Goal: Task Accomplishment & Management: Use online tool/utility

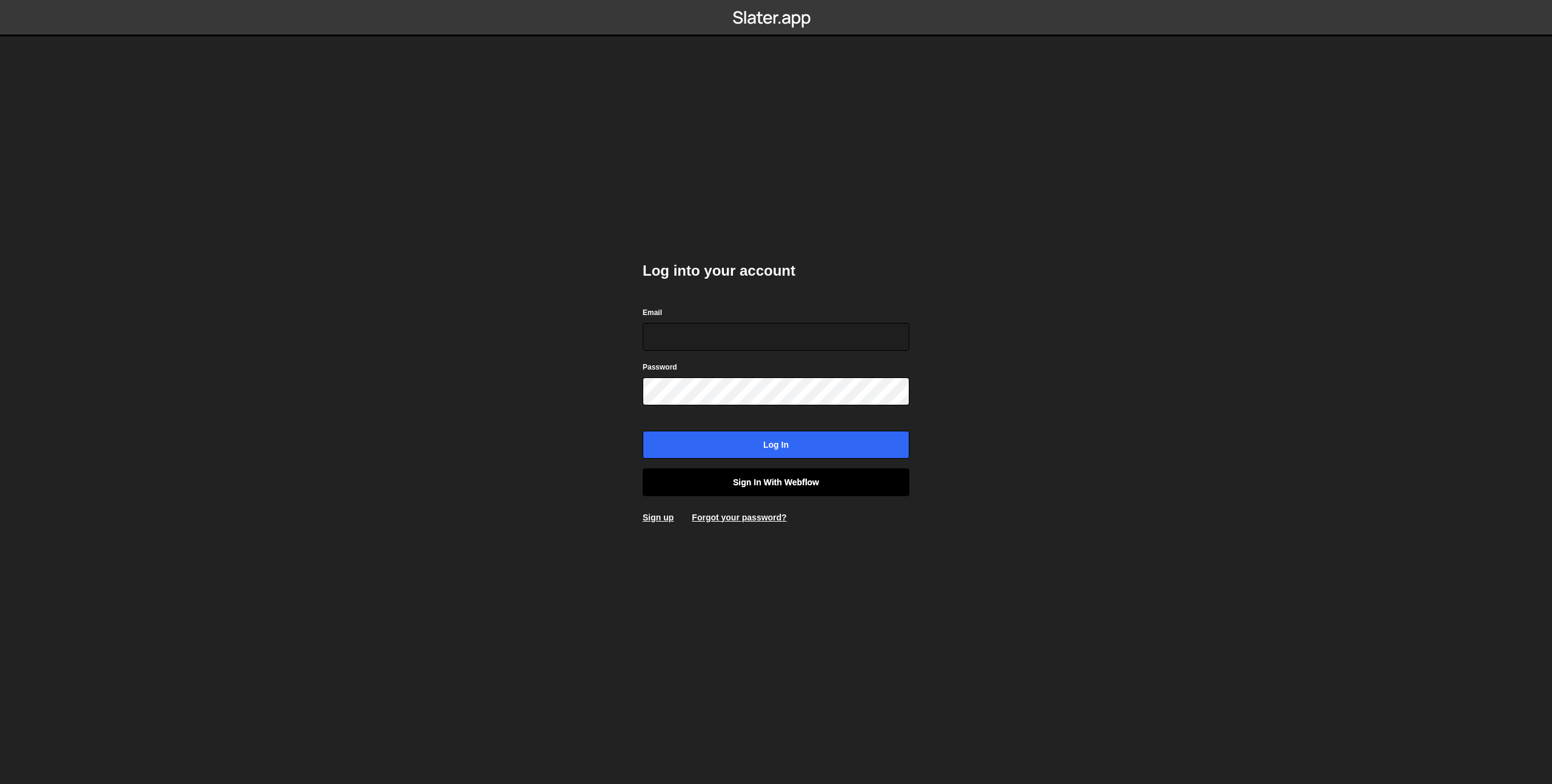
click at [877, 473] on link "Sign in with Webflow" at bounding box center [776, 482] width 267 height 28
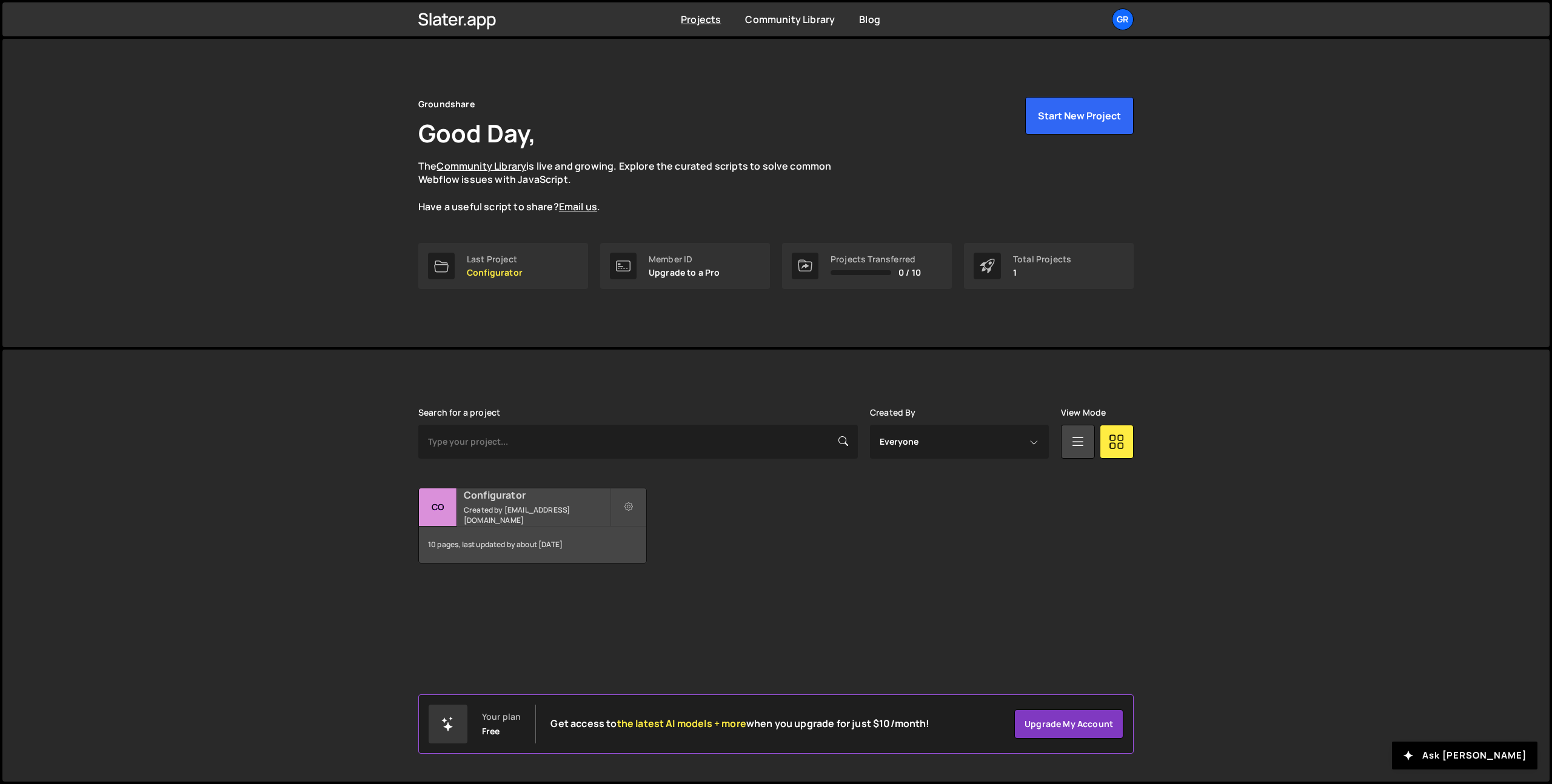
click at [531, 502] on h2 "Configurator" at bounding box center [536, 494] width 146 height 13
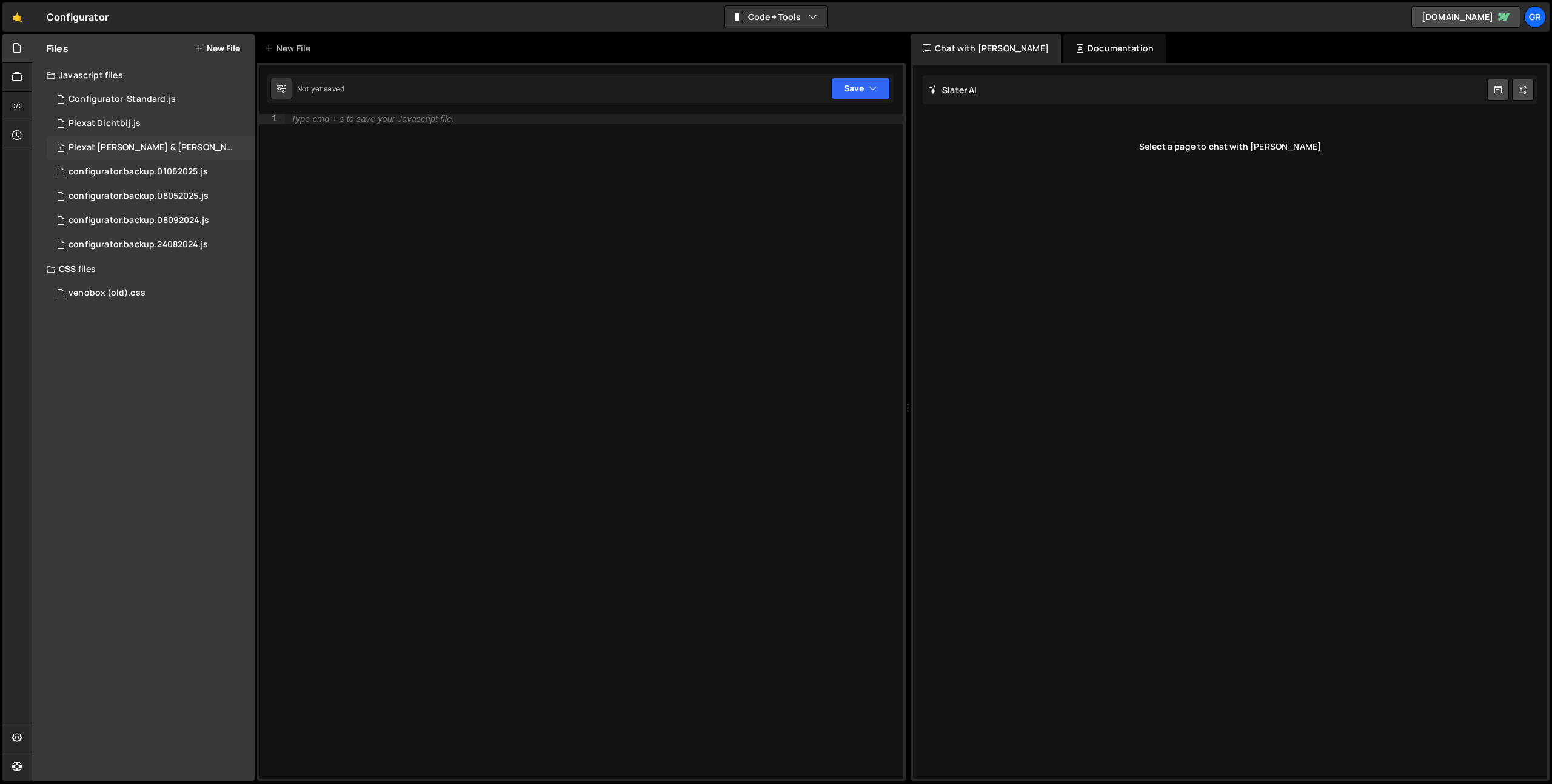
drag, startPoint x: 140, startPoint y: 103, endPoint x: 245, endPoint y: 150, distance: 115.0
click at [140, 103] on div "Configurator-Standard.js" at bounding box center [122, 99] width 107 height 11
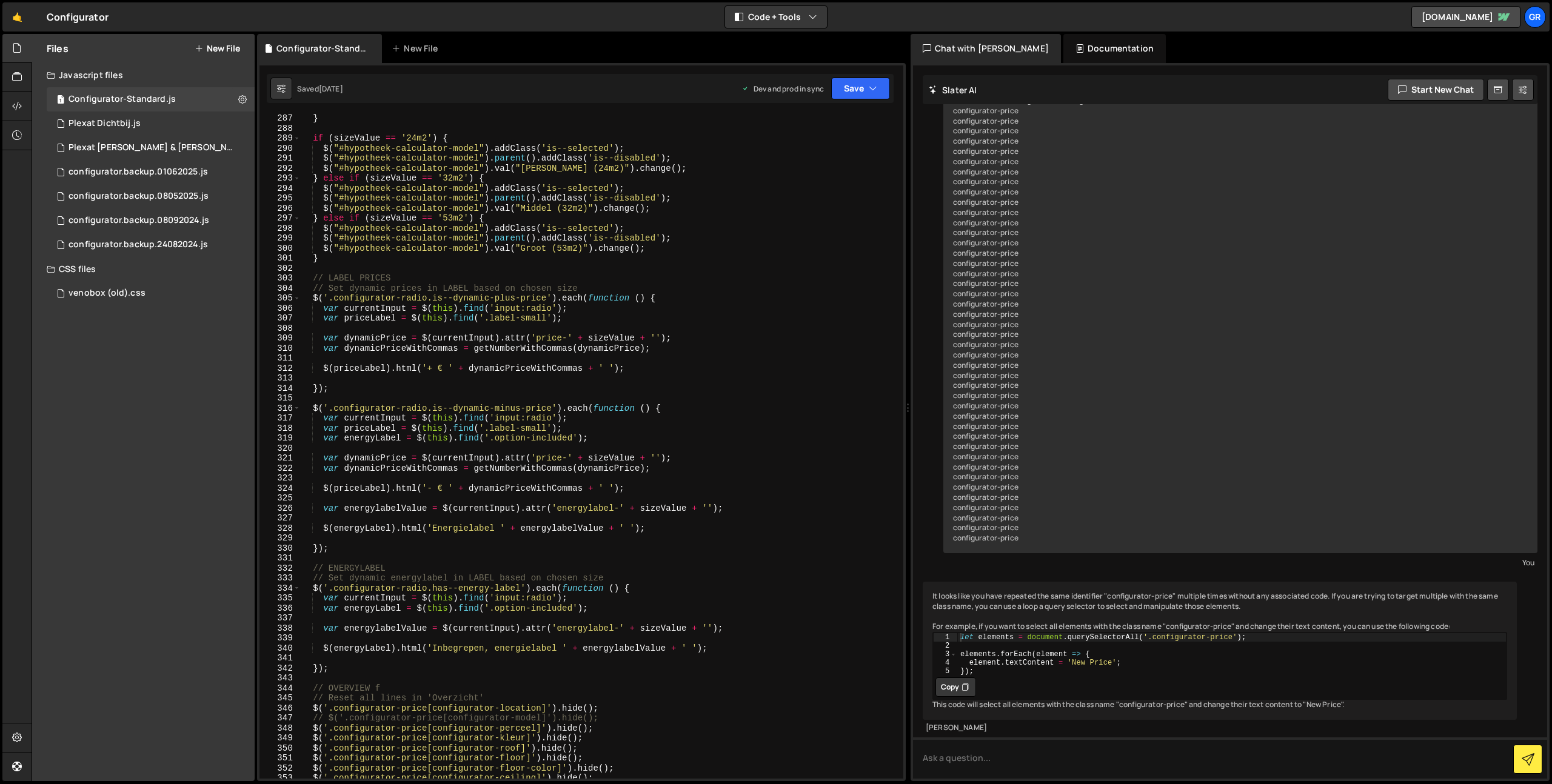
scroll to position [2860, 0]
click at [791, 32] on div "Hold on a sec... Are you certain you wish to leave this page? Any changes you'v…" at bounding box center [776, 392] width 1552 height 784
click at [790, 26] on button "Code + Tools" at bounding box center [776, 16] width 102 height 22
click at [792, 43] on button "Code Only" at bounding box center [776, 43] width 102 height 22
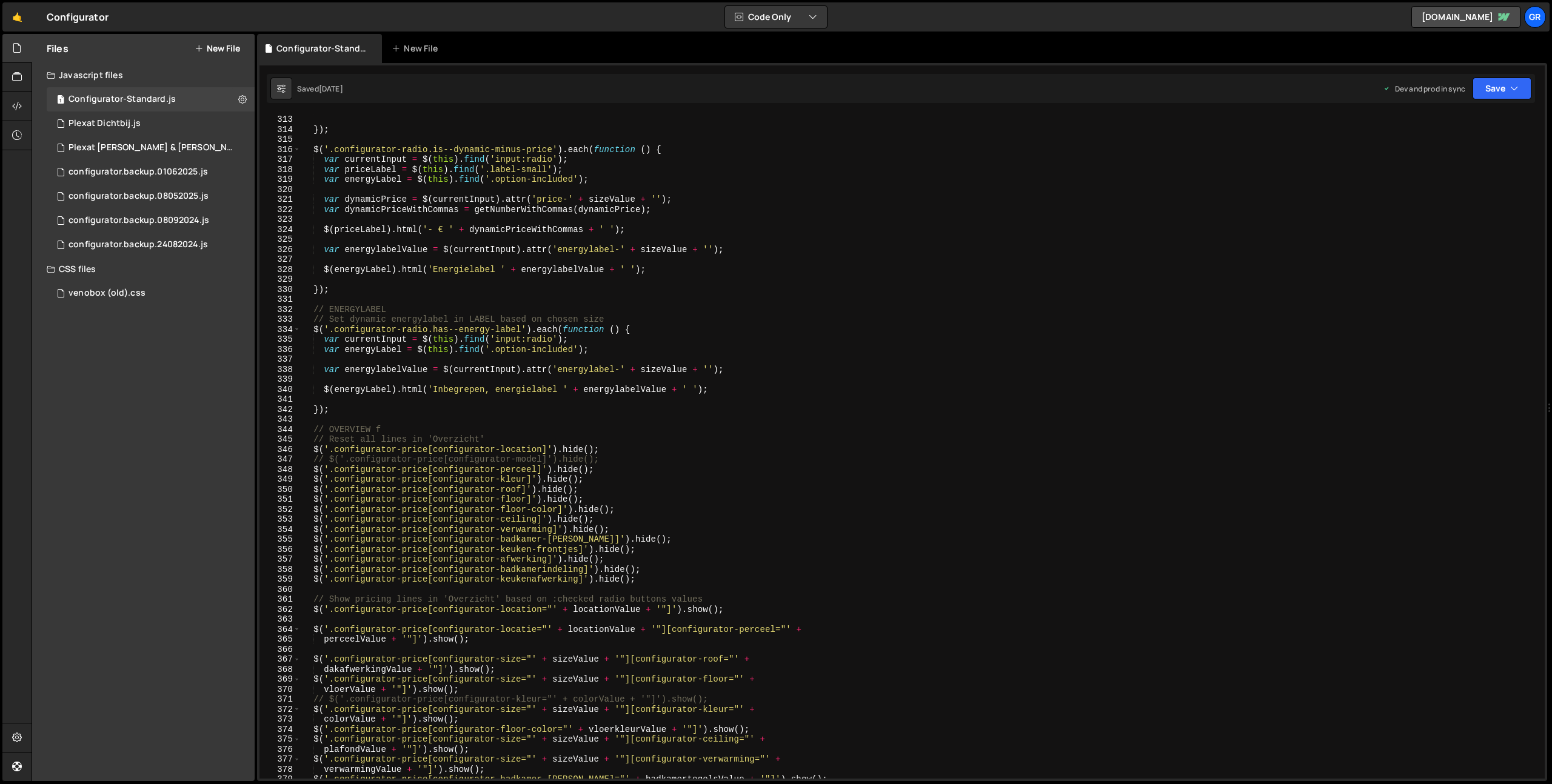
scroll to position [3157, 0]
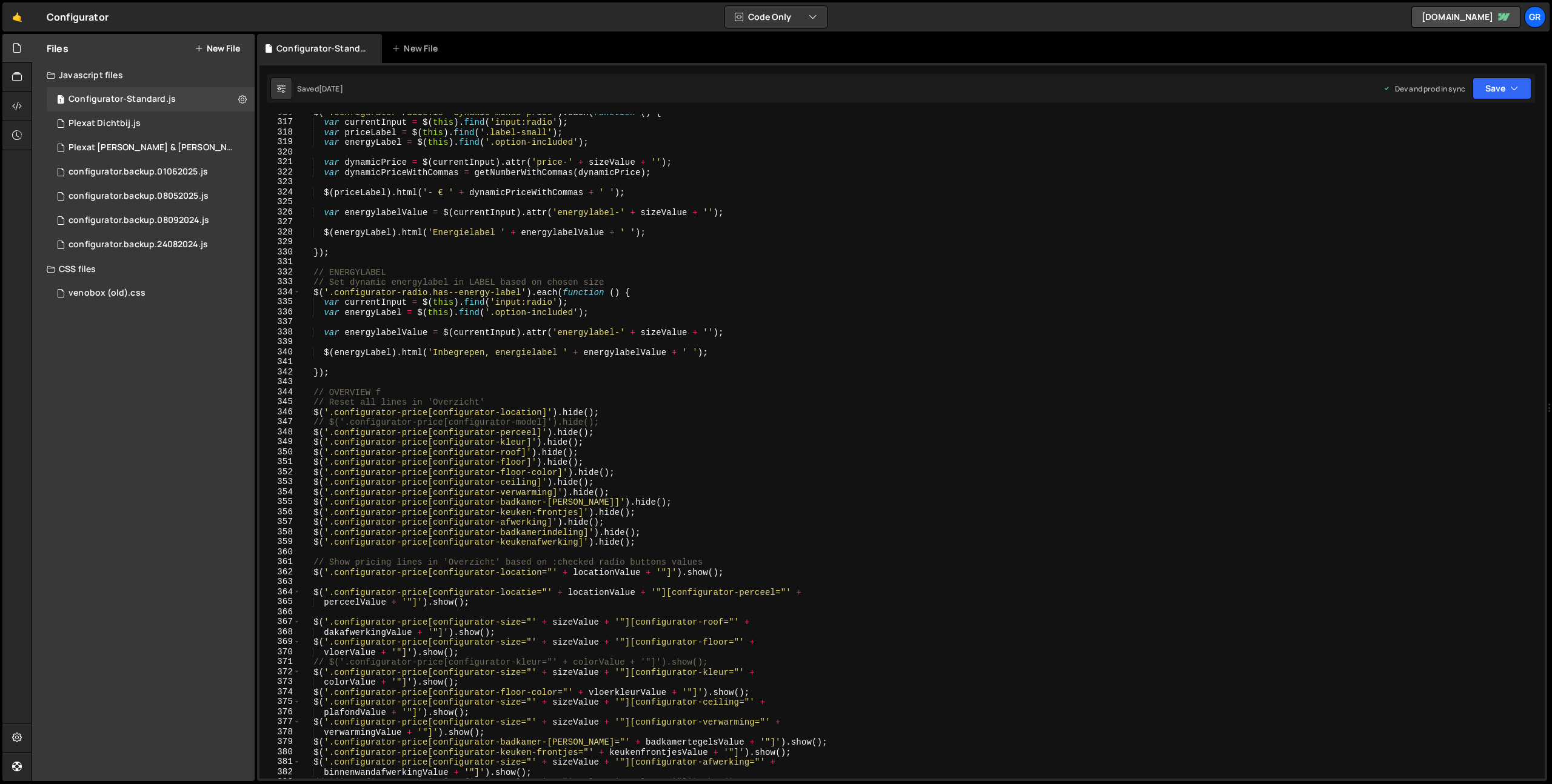
click at [754, 364] on div "$ ( '.configurator-radio.is--dynamic-minus-price' ) . each ( function ( ) { var…" at bounding box center [920, 449] width 1239 height 685
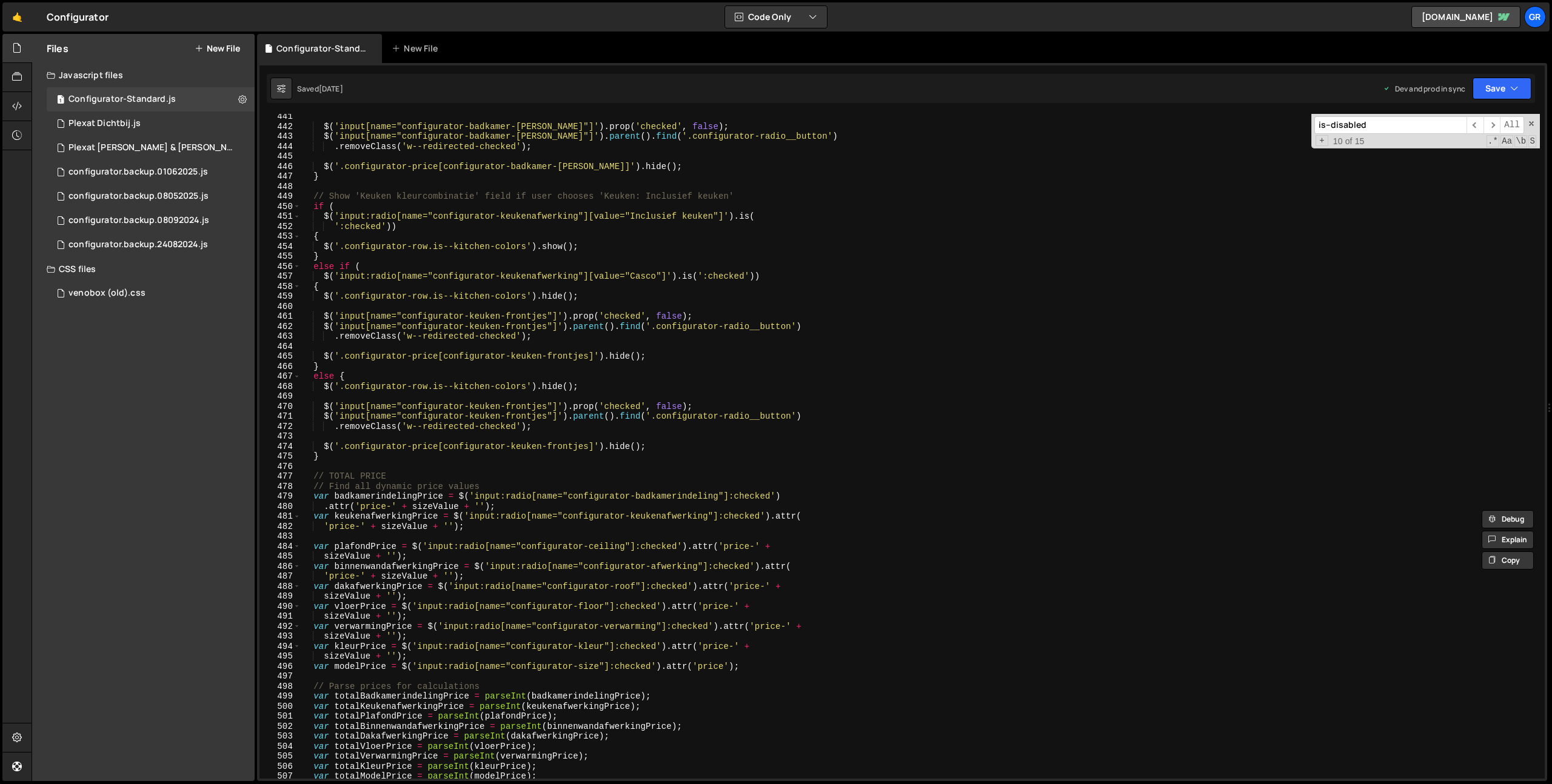
scroll to position [4403, 0]
type input "is--disabled"
type textarea "}"
click at [331, 460] on div "$ ( 'input[name="configurator-badkamer-[PERSON_NAME]"]' ) . prop ( 'checked' , …" at bounding box center [920, 454] width 1239 height 685
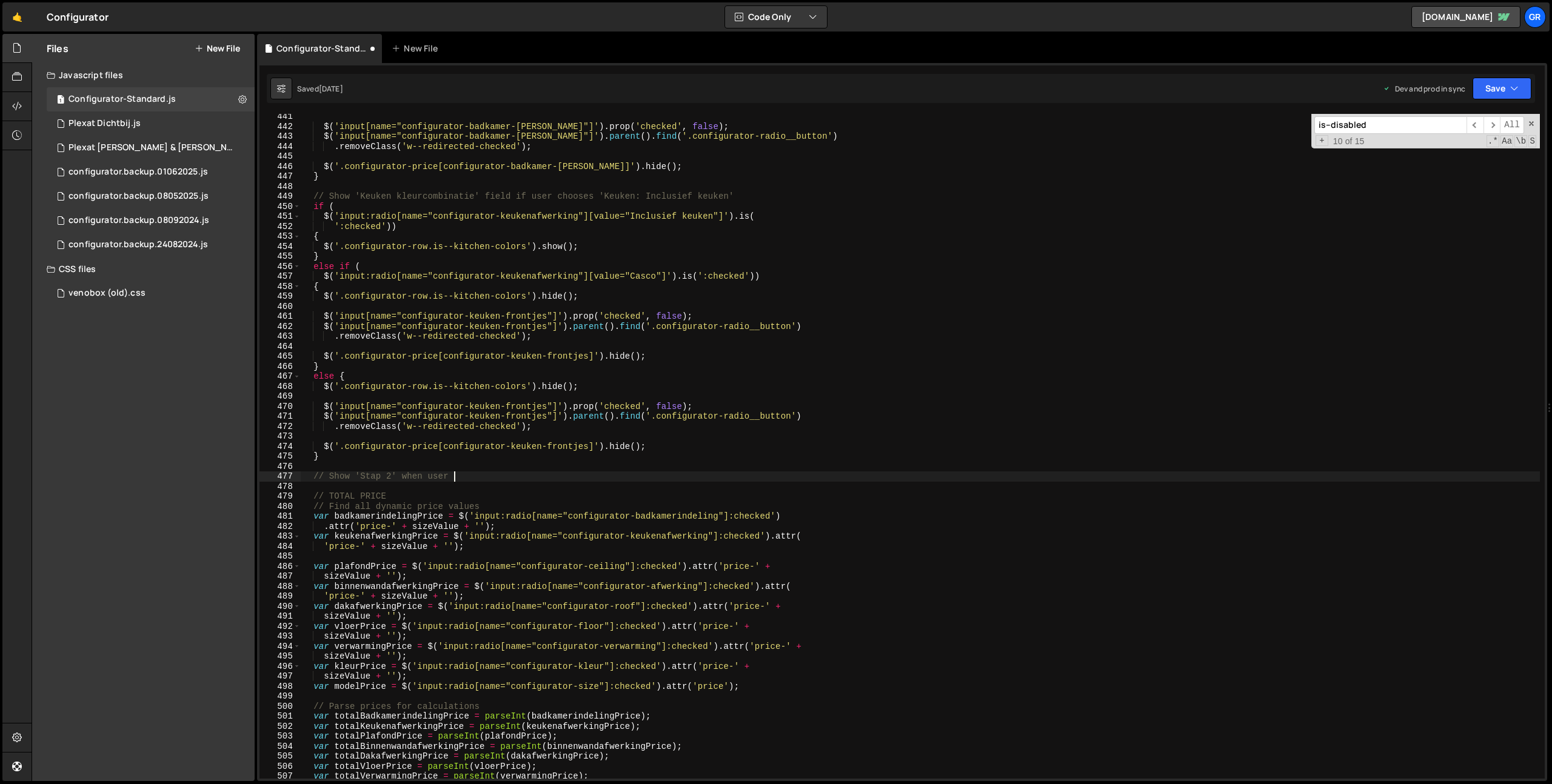
scroll to position [0, 10]
type textarea "// Show 'Stap 2' when user checks woningbudget"
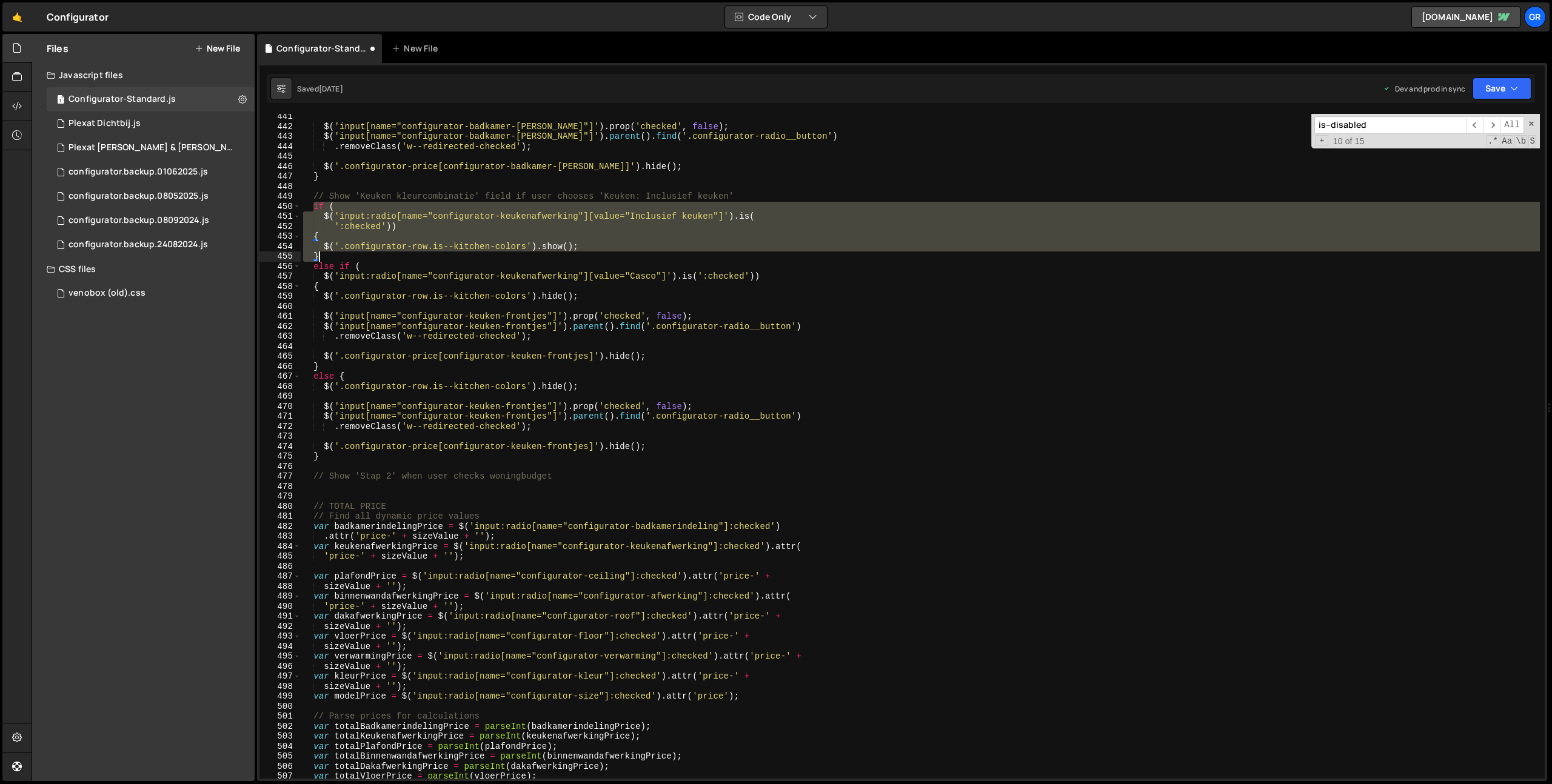
drag, startPoint x: 312, startPoint y: 207, endPoint x: 348, endPoint y: 293, distance: 93.2
click at [340, 254] on div "$ ( 'input[name="configurator-badkamer-[PERSON_NAME]"]' ) . prop ( 'checked' , …" at bounding box center [920, 454] width 1239 height 685
type textarea "$('.configurator-row.is--kitchen-colors').show(); }"
click at [339, 488] on div "$ ( 'input[name="configurator-badkamer-[PERSON_NAME]"]' ) . prop ( 'checked' , …" at bounding box center [920, 454] width 1239 height 685
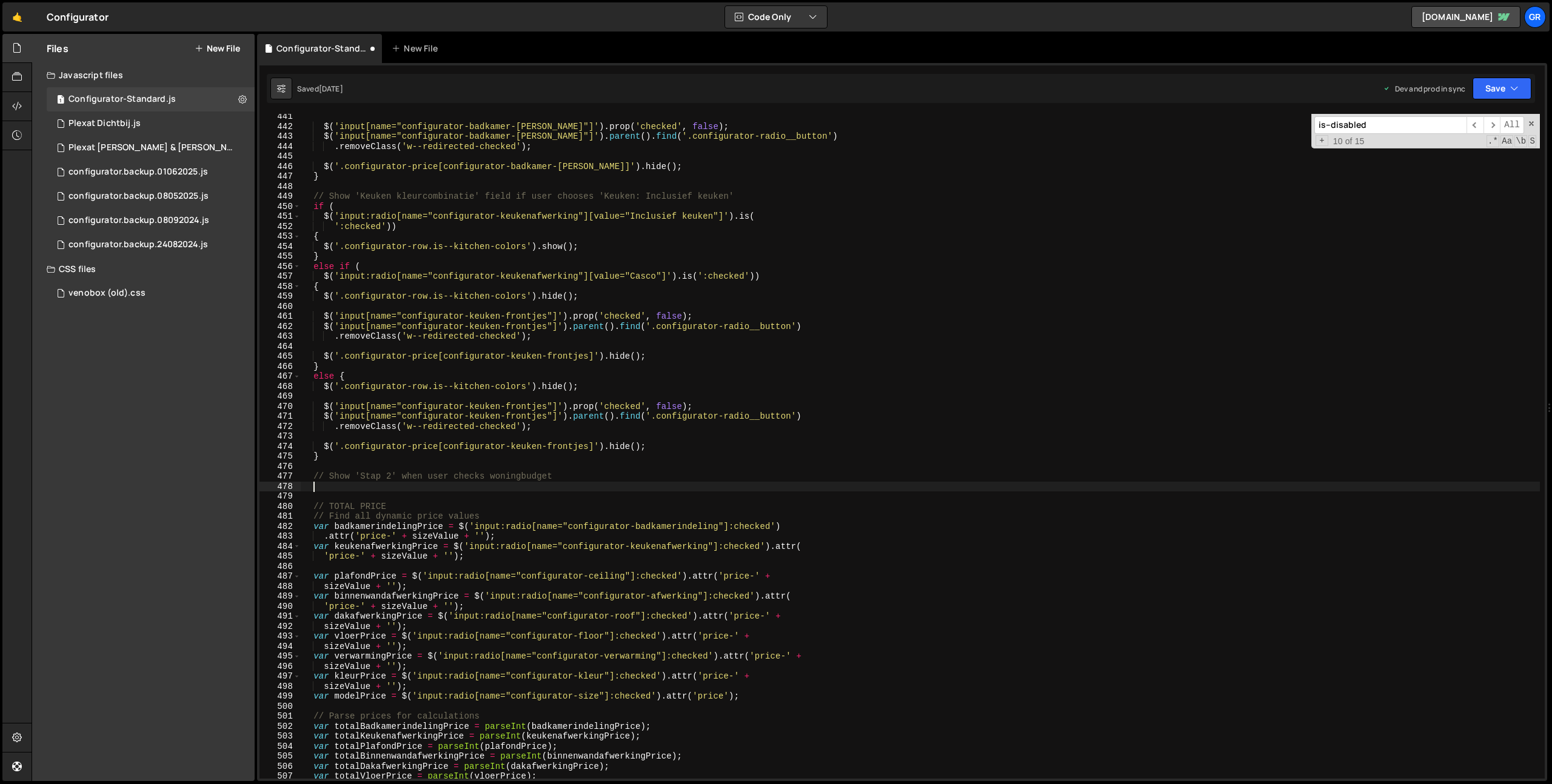
paste textarea "}"
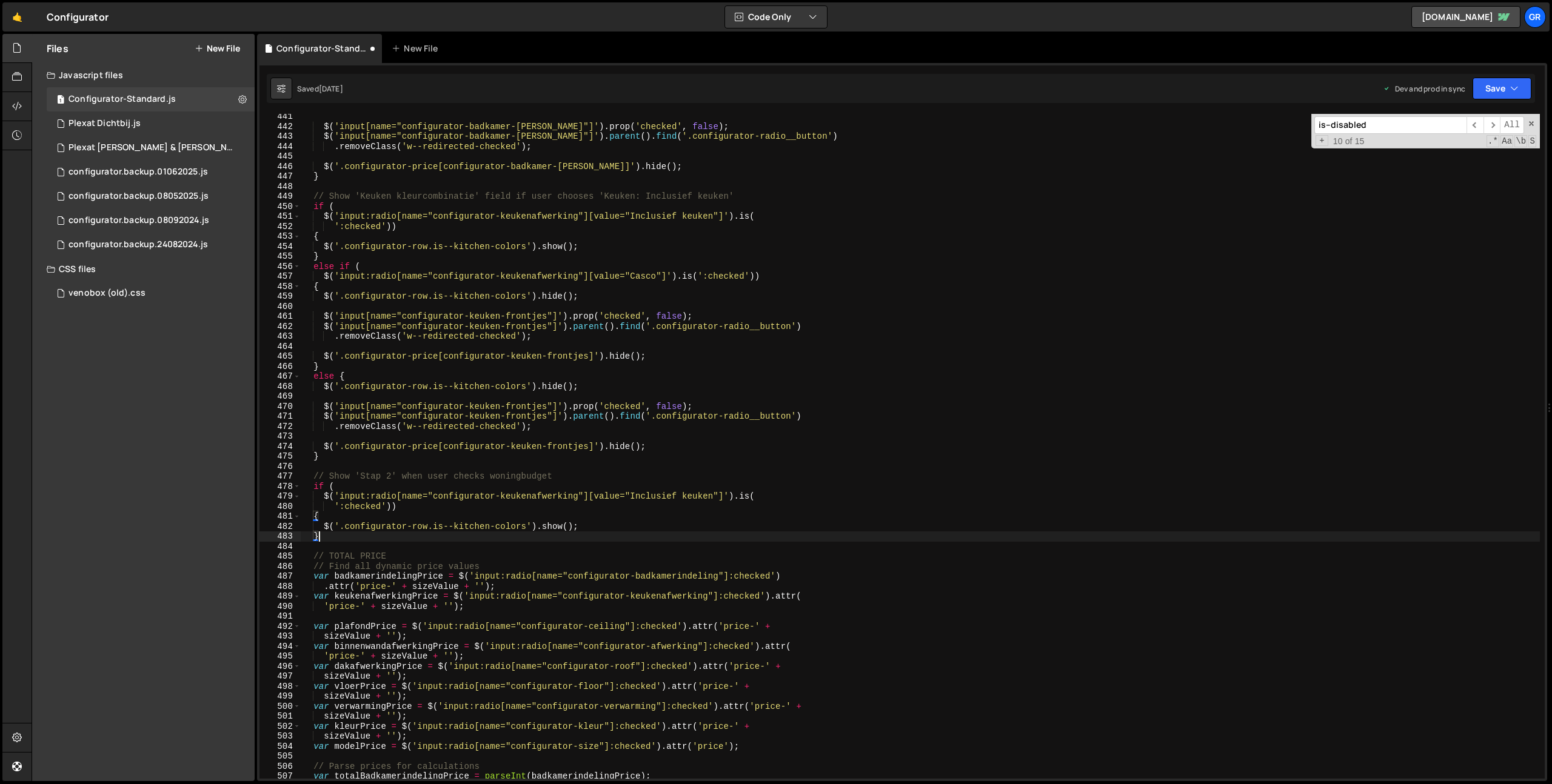
click at [380, 495] on div "$ ( 'input[name="configurator-badkamer-[PERSON_NAME]"]' ) . prop ( 'checked' , …" at bounding box center [920, 454] width 1239 height 685
click at [339, 497] on div "$ ( 'input[name="configurator-badkamer-[PERSON_NAME]"]' ) . prop ( 'checked' , …" at bounding box center [920, 454] width 1239 height 685
click at [527, 523] on div "$ ( 'input[name="configurator-badkamer-[PERSON_NAME]"]' ) . prop ( 'checked' , …" at bounding box center [920, 454] width 1239 height 685
click at [435, 526] on div "$ ( 'input[name="configurator-badkamer-[PERSON_NAME]"]' ) . prop ( 'checked' , …" at bounding box center [920, 454] width 1239 height 685
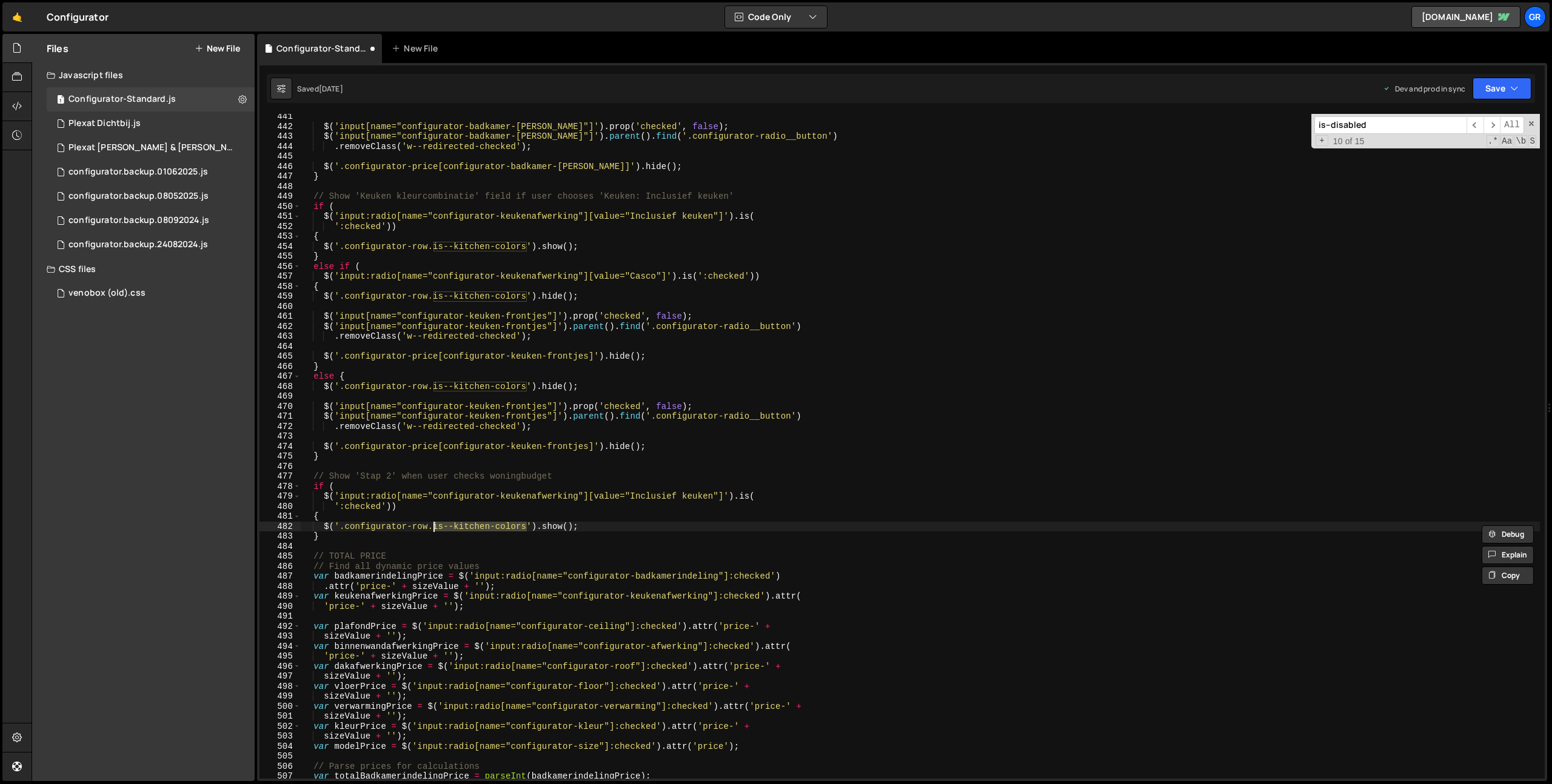
paste textarea "step-2"
click at [606, 532] on div "$ ( 'input[name="configurator-badkamer-[PERSON_NAME]"]' ) . prop ( 'checked' , …" at bounding box center [920, 454] width 1239 height 685
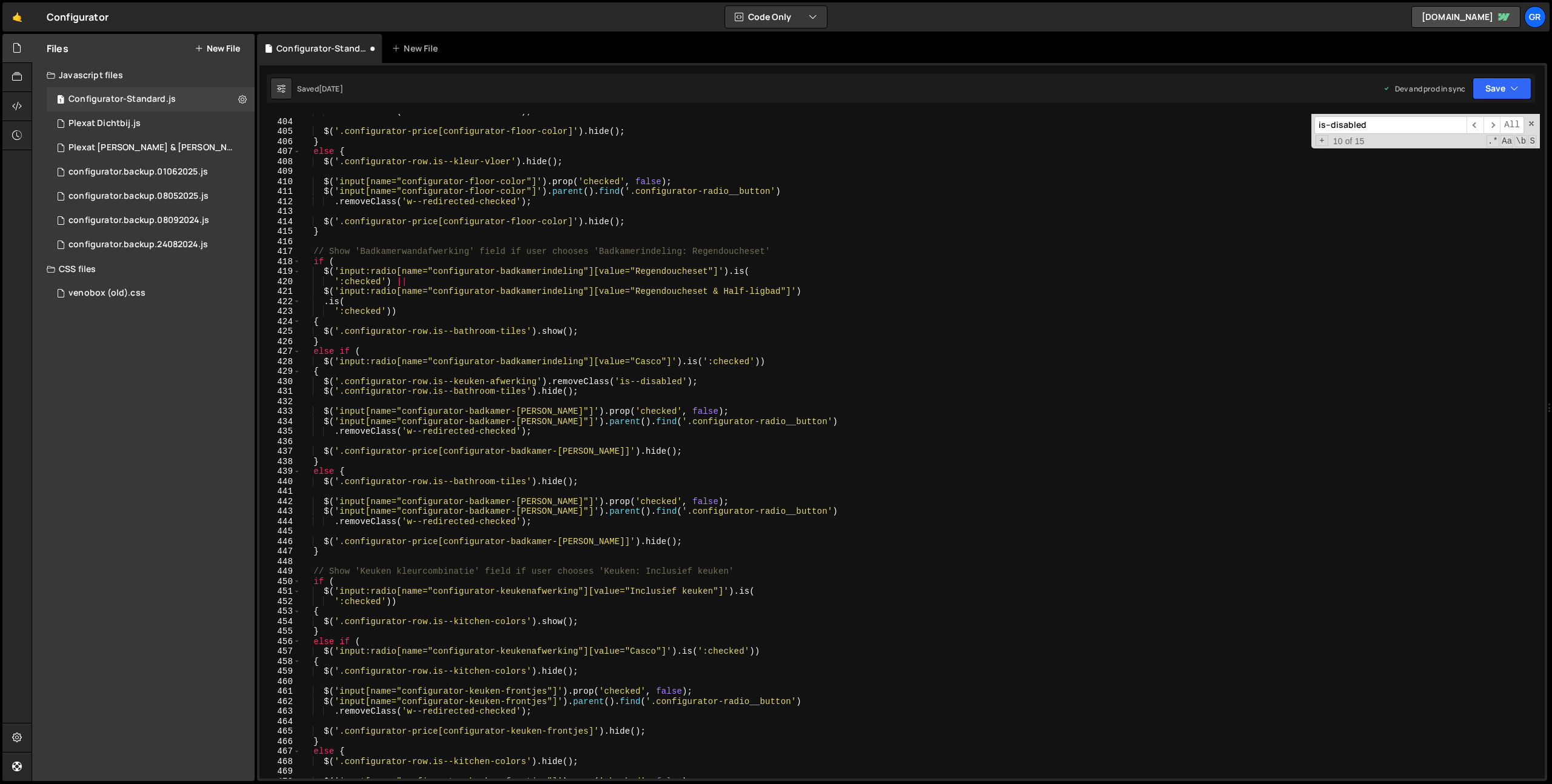
scroll to position [4025, 0]
click at [548, 384] on div ". removeClass ( 'w--redirected-checked' ) ; $ ( '.configurator-price[configurat…" at bounding box center [920, 452] width 1239 height 685
click at [718, 386] on div ". removeClass ( 'w--redirected-checked' ) ; $ ( '.configurator-price[configurat…" at bounding box center [920, 452] width 1239 height 685
click at [549, 386] on div ". removeClass ( 'w--redirected-checked' ) ; $ ( '.configurator-price[configurat…" at bounding box center [920, 452] width 1239 height 685
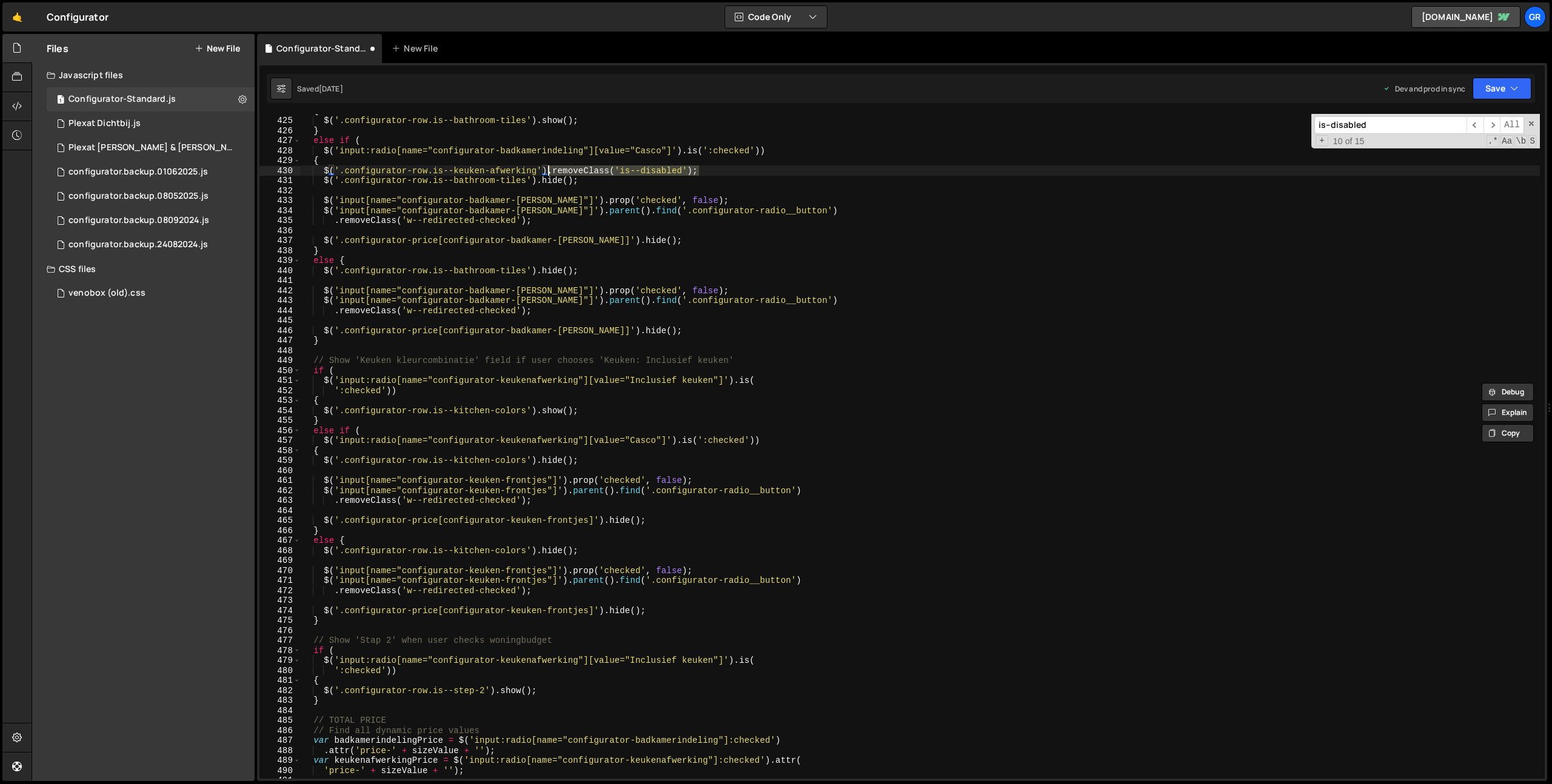
scroll to position [4287, 0]
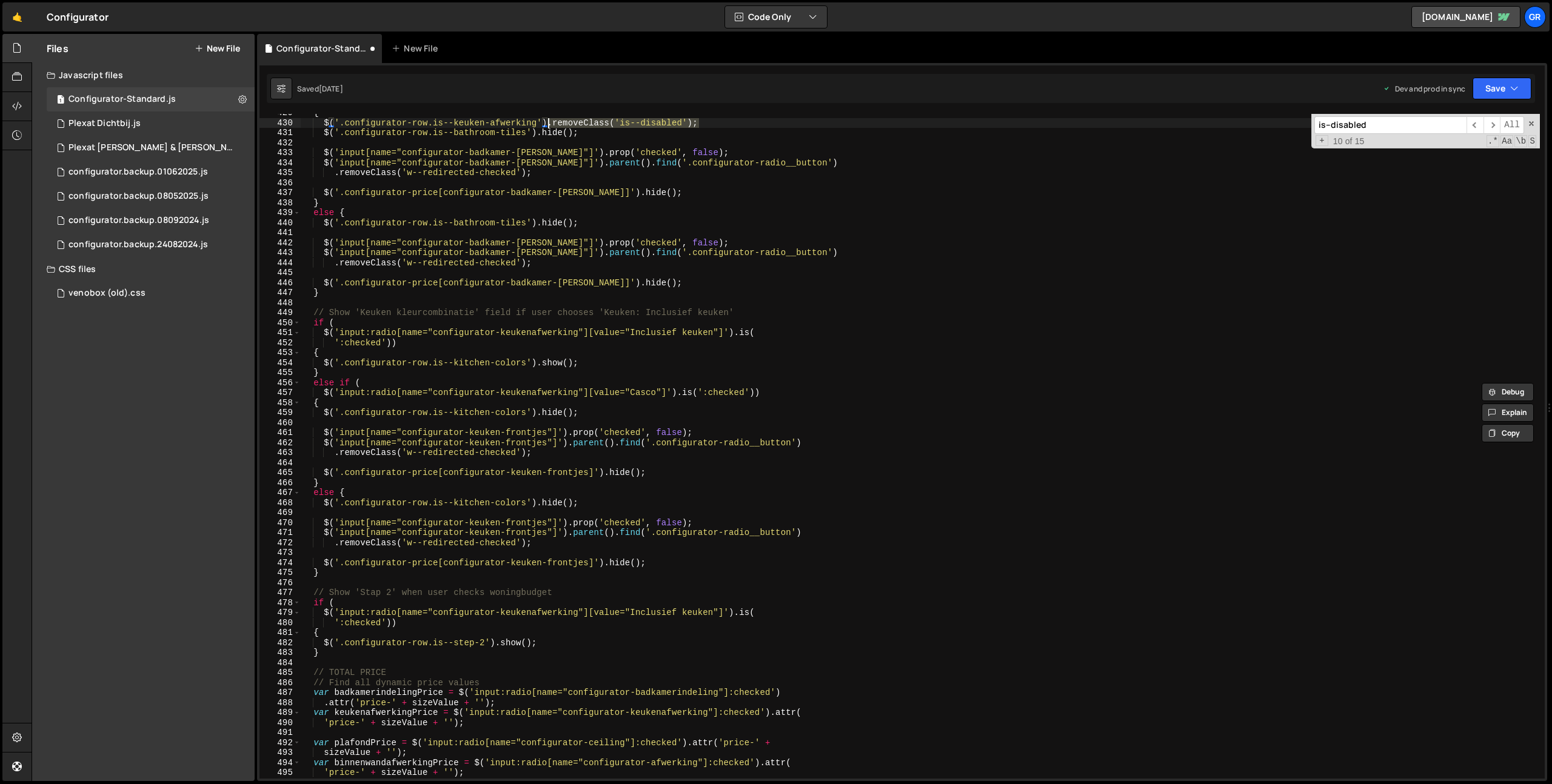
click at [555, 641] on div "{ $ ( '.configurator-row.is--keuken-afwerking' ) . removeClass ( 'is--disabled'…" at bounding box center [920, 450] width 1239 height 685
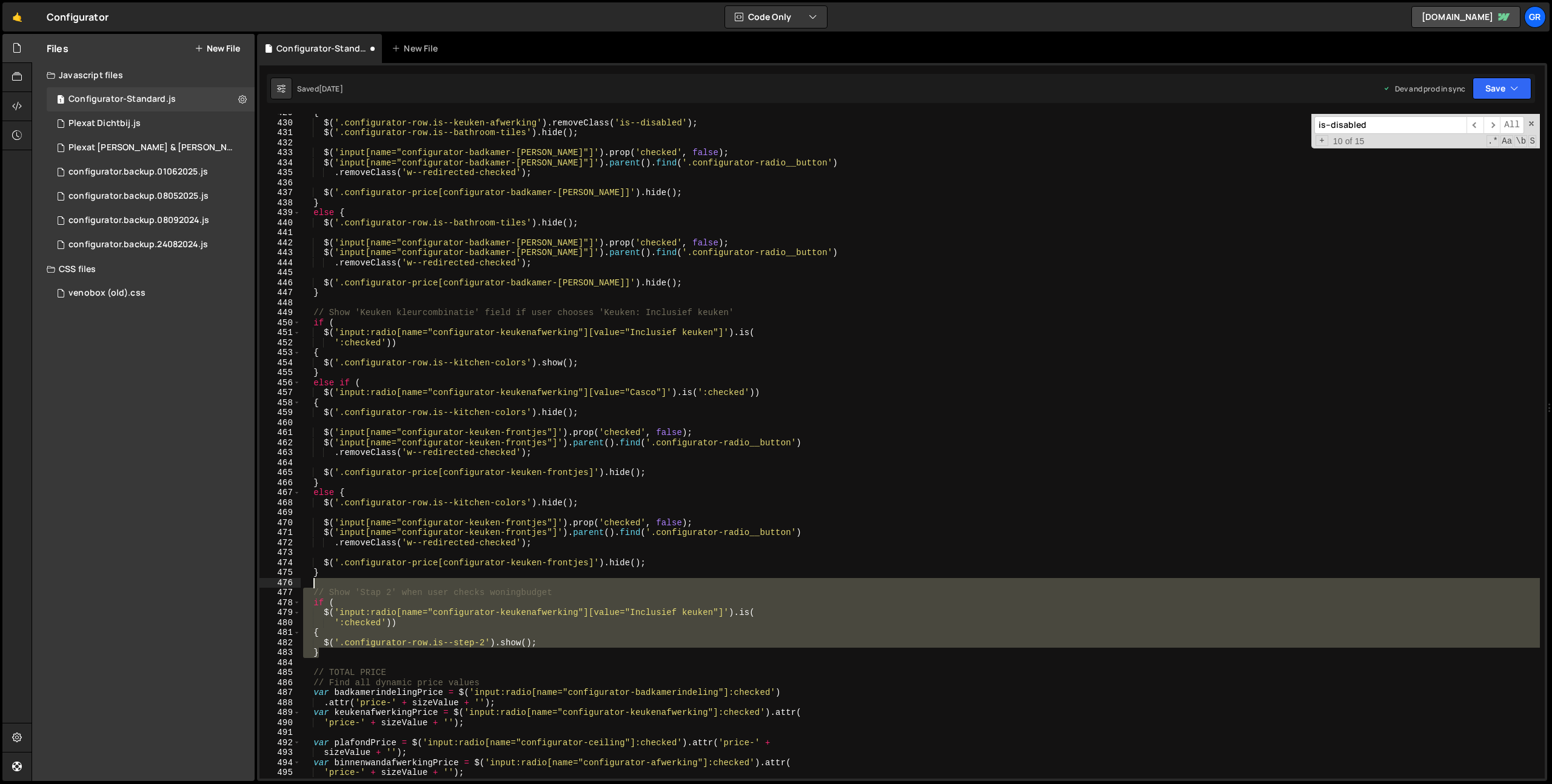
drag, startPoint x: 338, startPoint y: 650, endPoint x: 352, endPoint y: 583, distance: 68.4
click at [352, 583] on div "{ $ ( '.configurator-row.is--keuken-afwerking' ) . removeClass ( 'is--disabled'…" at bounding box center [920, 450] width 1239 height 685
type textarea "// Show 'Stap 2' when user checks woningbudget"
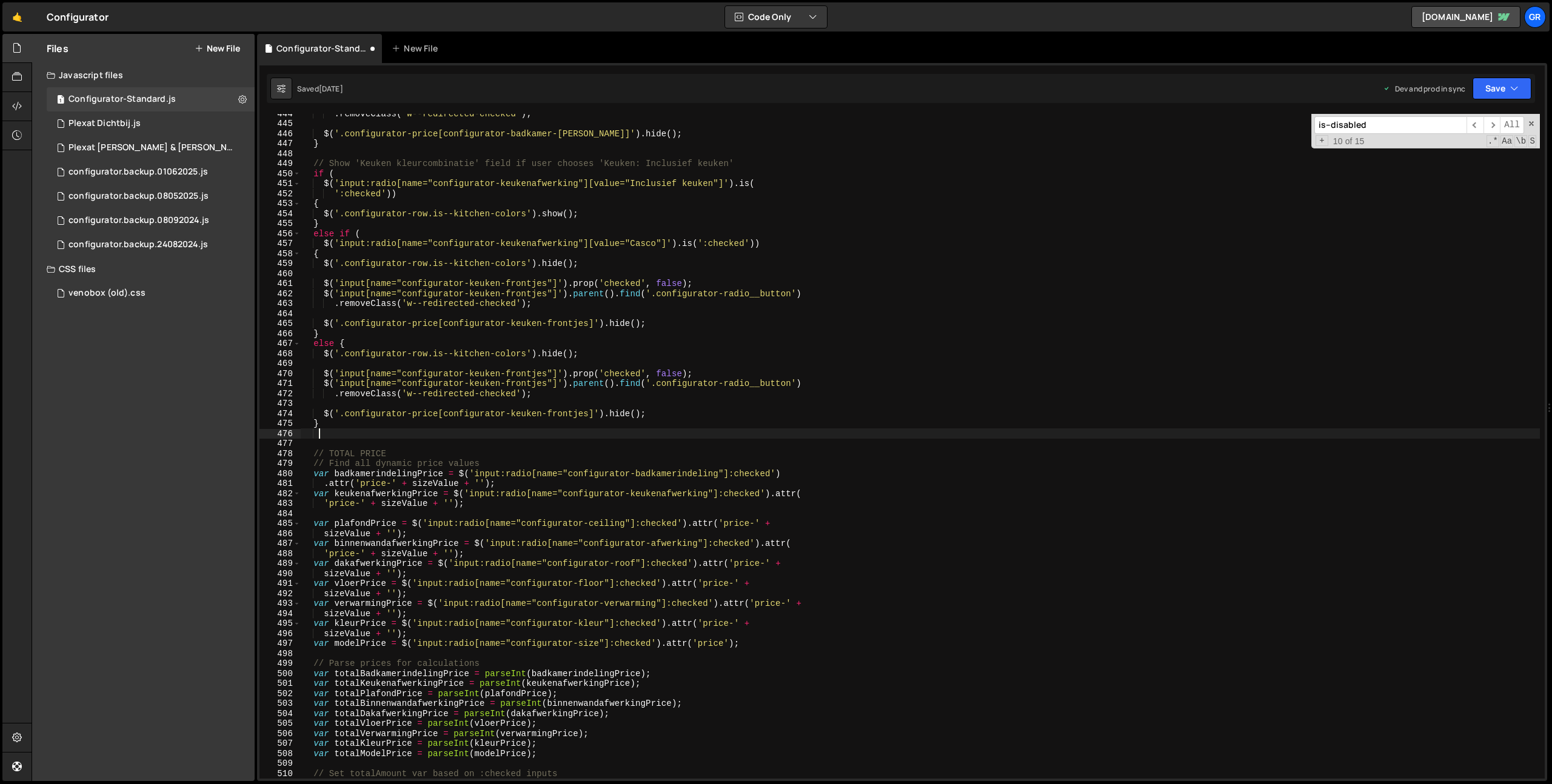
scroll to position [4533, 0]
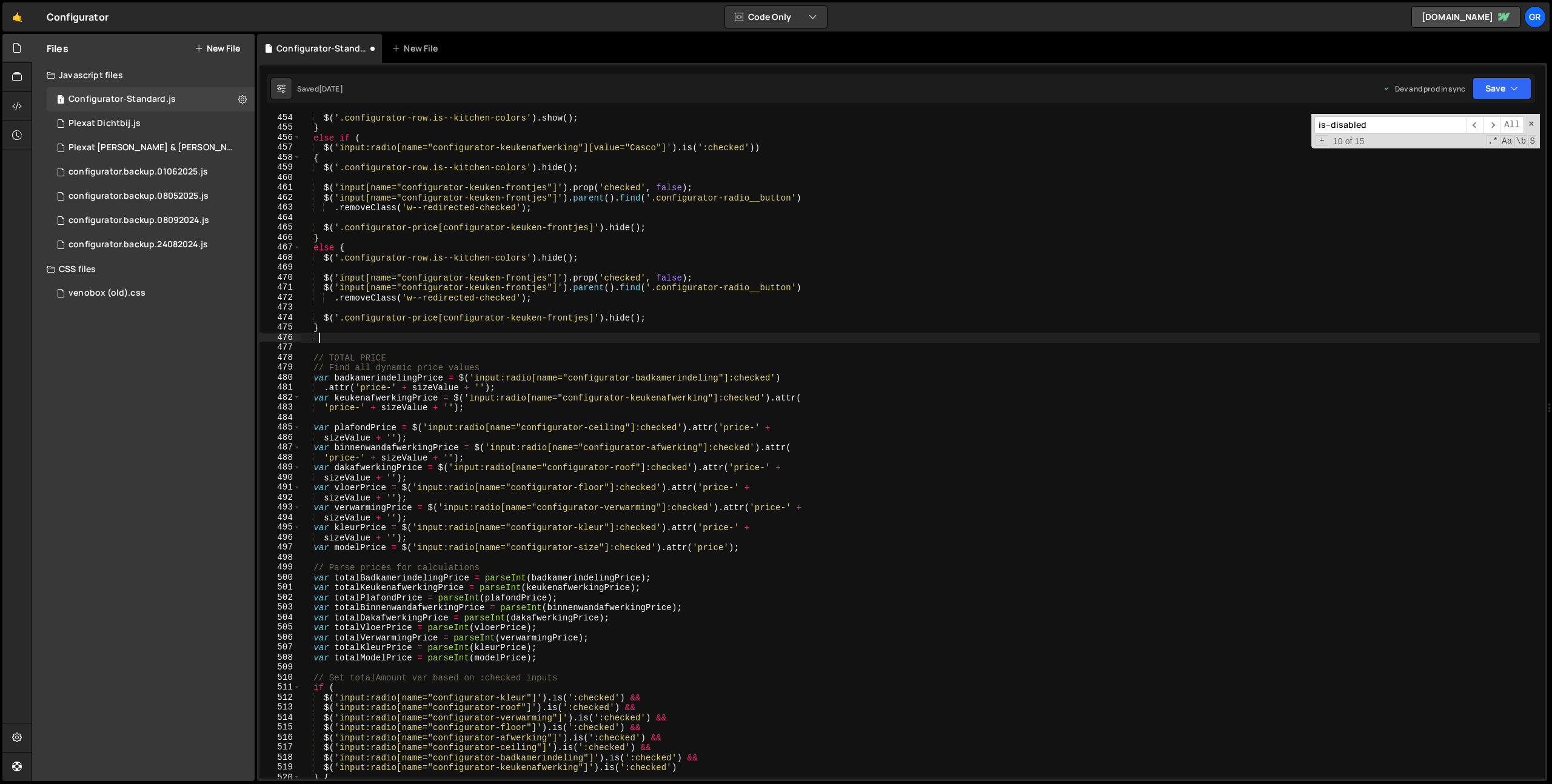
click at [815, 544] on div "$ ( '.configurator-row.is--kitchen-colors' ) . show ( ) ; } else if ( $ ( 'inpu…" at bounding box center [920, 455] width 1239 height 685
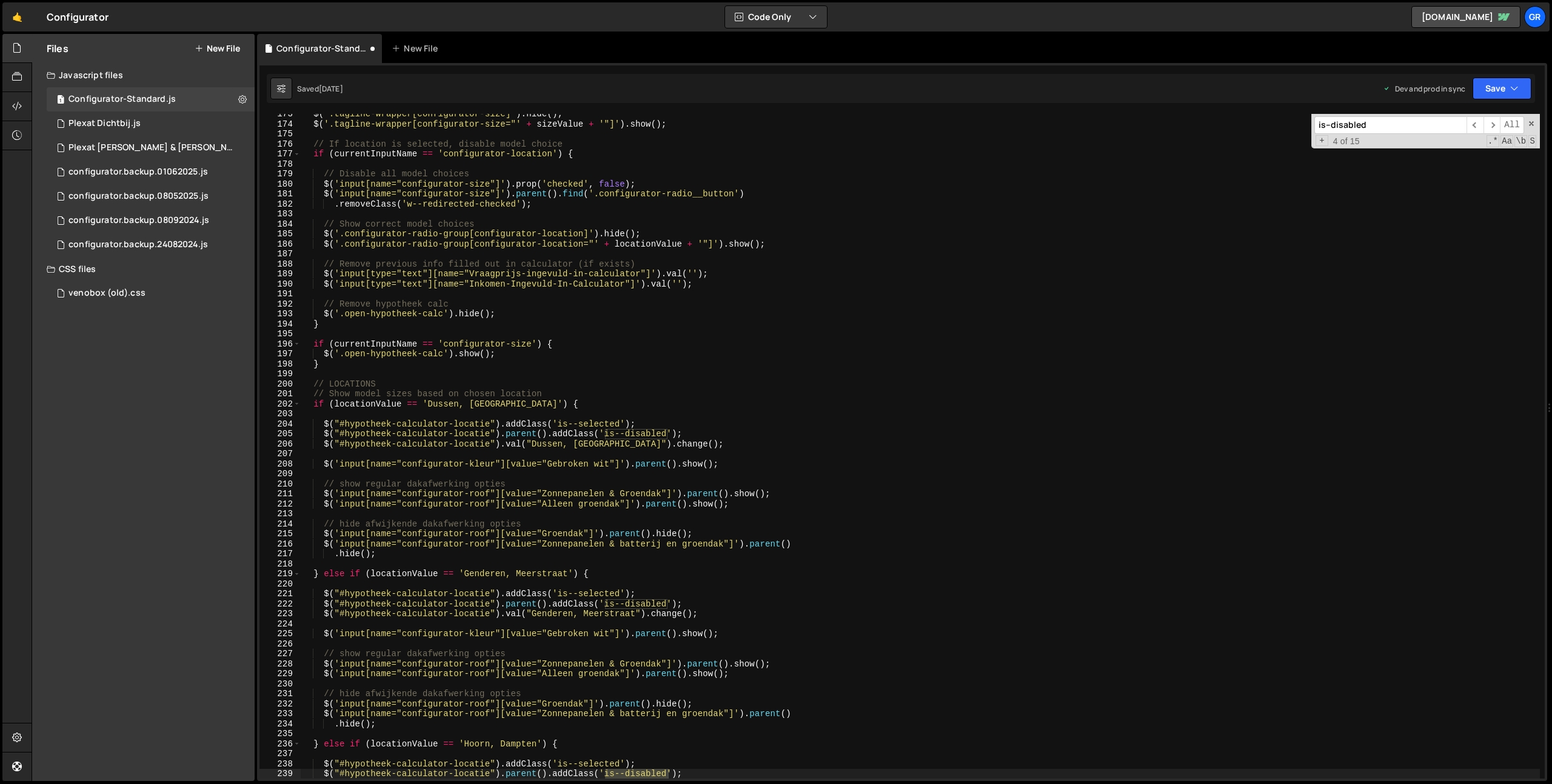
scroll to position [1725, 0]
click at [1472, 127] on span "​" at bounding box center [1475, 125] width 17 height 17
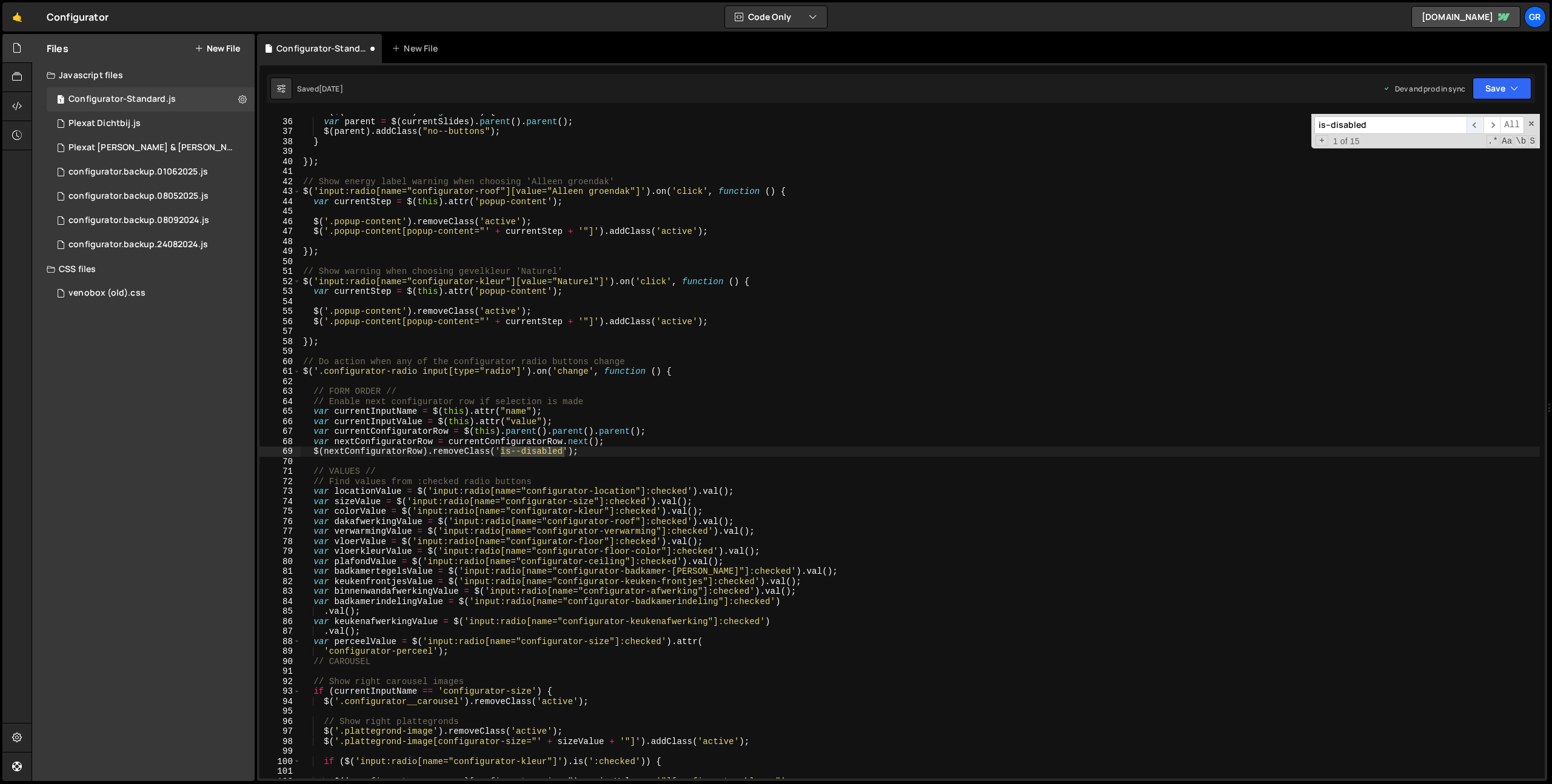
scroll to position [347, 0]
click at [521, 373] on div "if ( $ ( currentSlides ) . length == 3 ) { var parent = $ ( currentSlides ) . p…" at bounding box center [920, 449] width 1239 height 685
click at [317, 370] on div "if ( $ ( currentSlides ) . length == 3 ) { var parent = $ ( currentSlides ) . p…" at bounding box center [920, 449] width 1239 height 685
paste textarea ".configurator-radio input[type="radio"]"
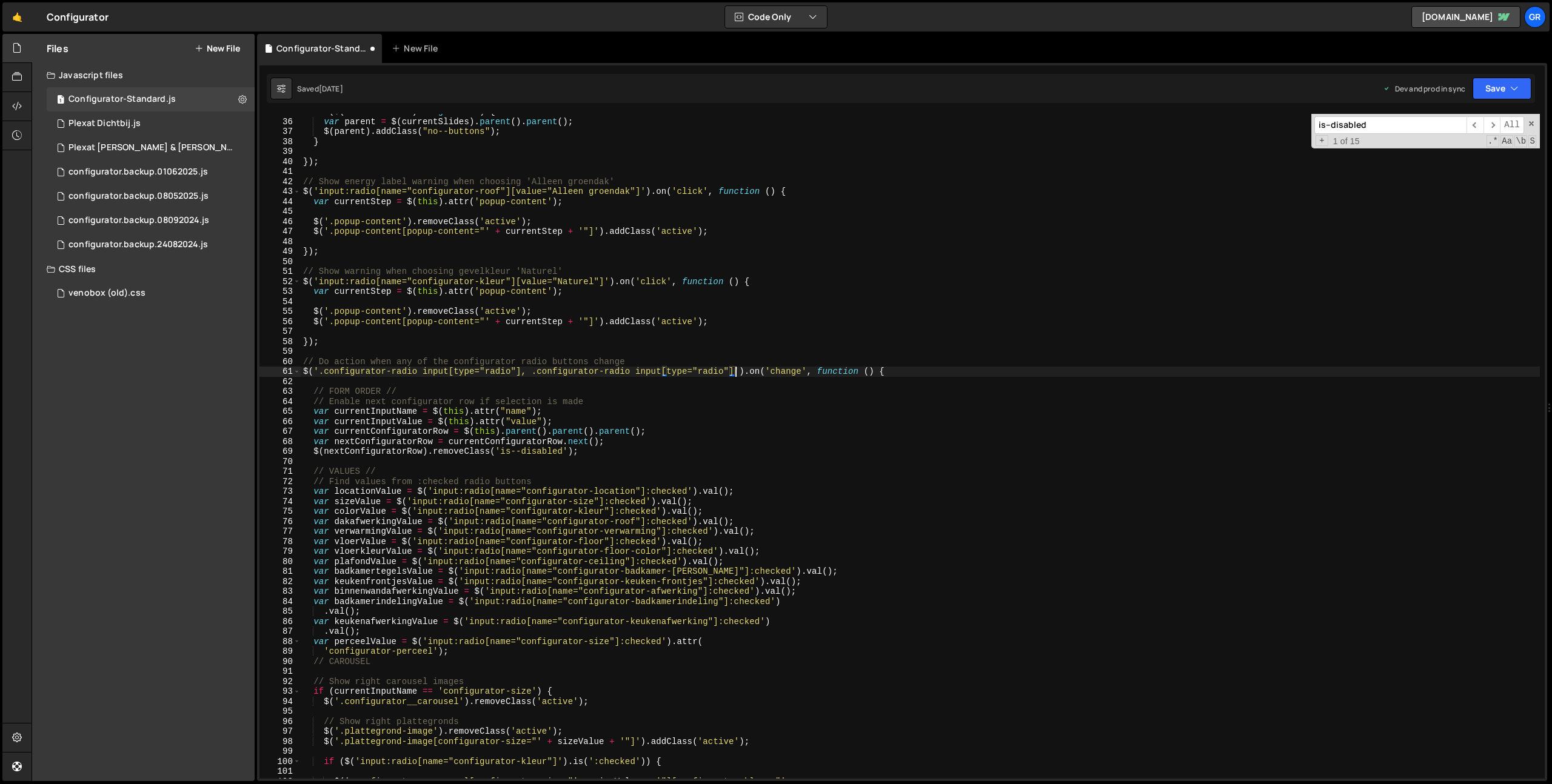
click at [636, 372] on div "if ( $ ( currentSlides ) . length == 3 ) { var parent = $ ( currentSlides ) . p…" at bounding box center [920, 449] width 1239 height 685
type textarea "$('.configurator-radio input[type="radio"], .configurator-radio select').on('ch…"
click at [760, 334] on div "if ( $ ( currentSlides ) . length == 3 ) { var parent = $ ( currentSlides ) . p…" at bounding box center [920, 449] width 1239 height 685
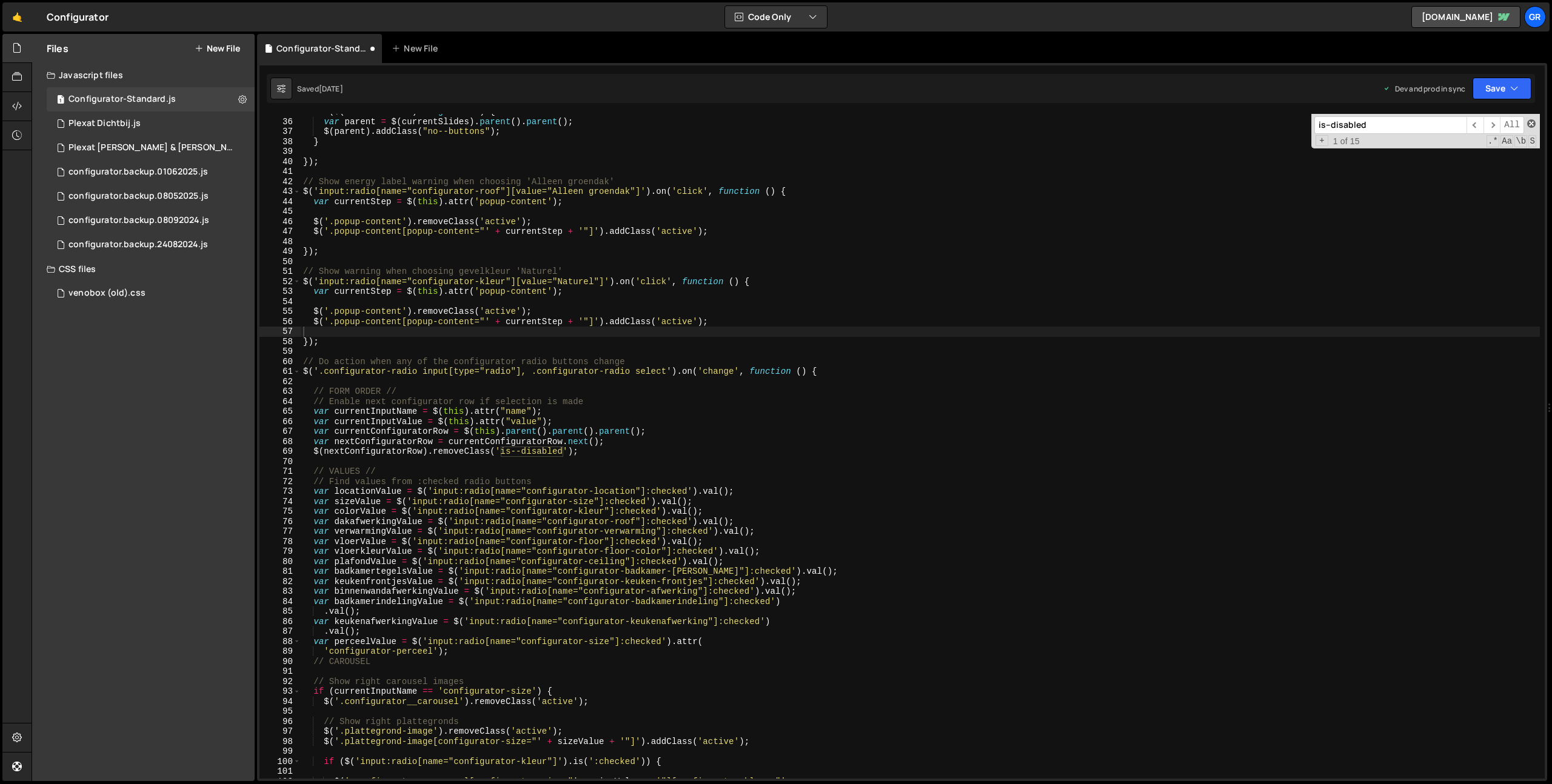
click at [1530, 121] on span at bounding box center [1532, 124] width 9 height 9
click at [1520, 93] on button "Save" at bounding box center [1502, 88] width 59 height 22
click at [1485, 118] on div "Save to Staging S" at bounding box center [1461, 118] width 126 height 12
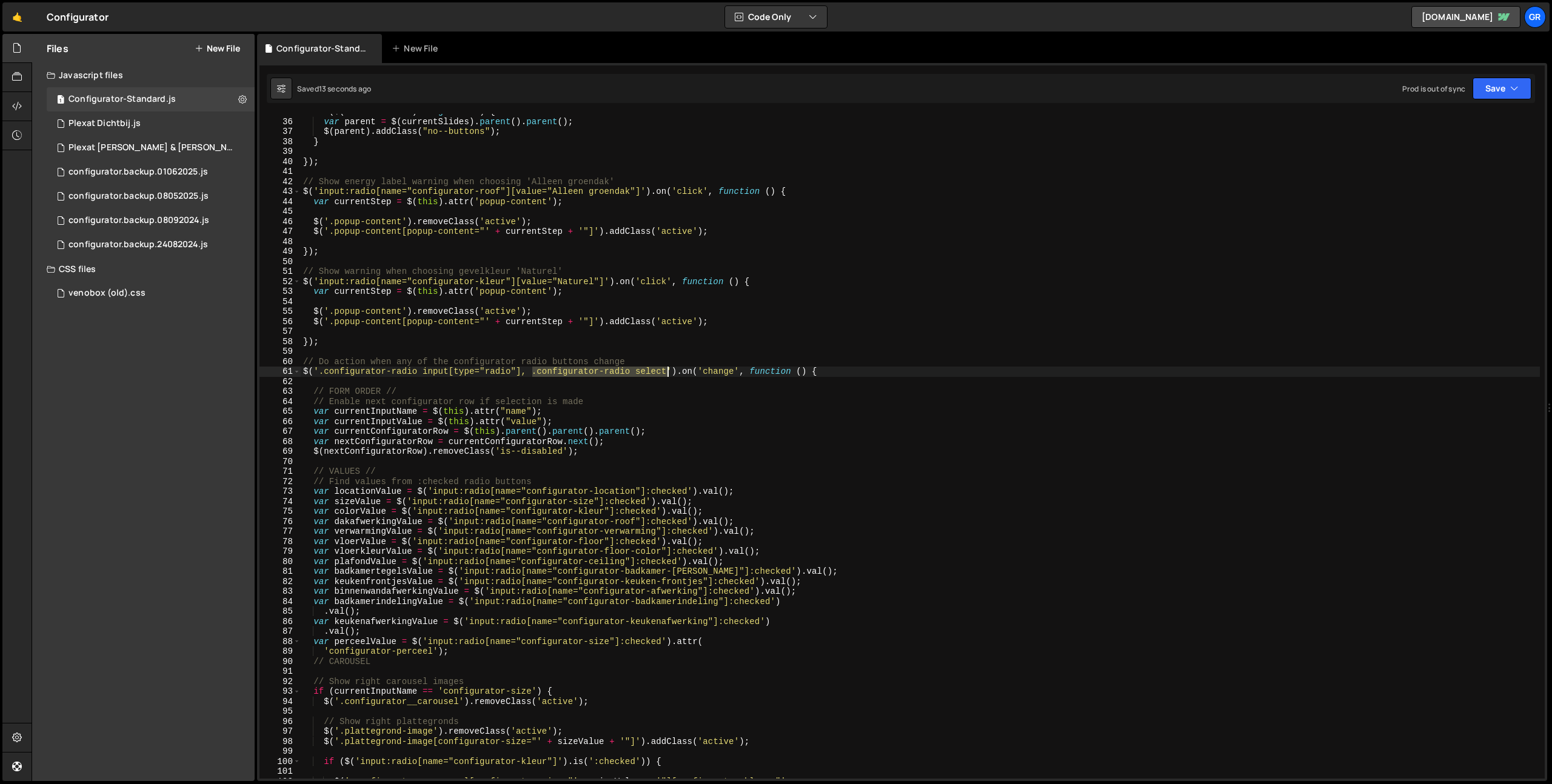
drag, startPoint x: 533, startPoint y: 374, endPoint x: 792, endPoint y: 434, distance: 265.9
click at [666, 374] on div "if ( $ ( currentSlides ) . length == 3 ) { var parent = $ ( currentSlides ) . p…" at bounding box center [920, 449] width 1239 height 685
paste textarea "hypotheek-calculator-jaarinkomen"
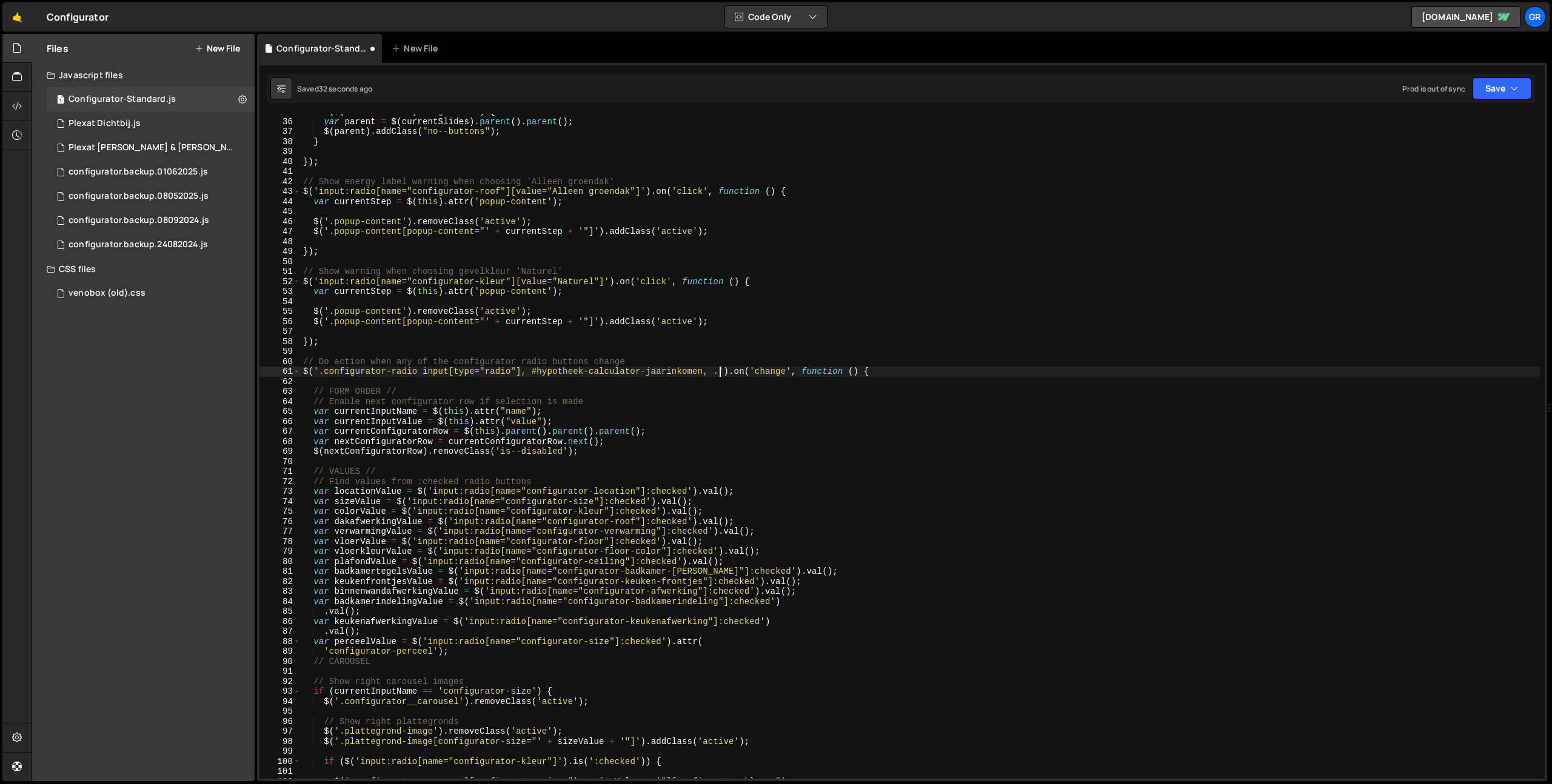
paste textarea "geen-hypotheek-checkbox"
type textarea "$('.configurator-radio input[type="radio"], #hypotheek-calculator-jaarinkomen, …"
click at [1497, 88] on button "Save" at bounding box center [1502, 88] width 59 height 22
click at [844, 380] on div "if ( $ ( currentSlides ) . length == 3 ) { var parent = $ ( currentSlides ) . p…" at bounding box center [920, 449] width 1239 height 685
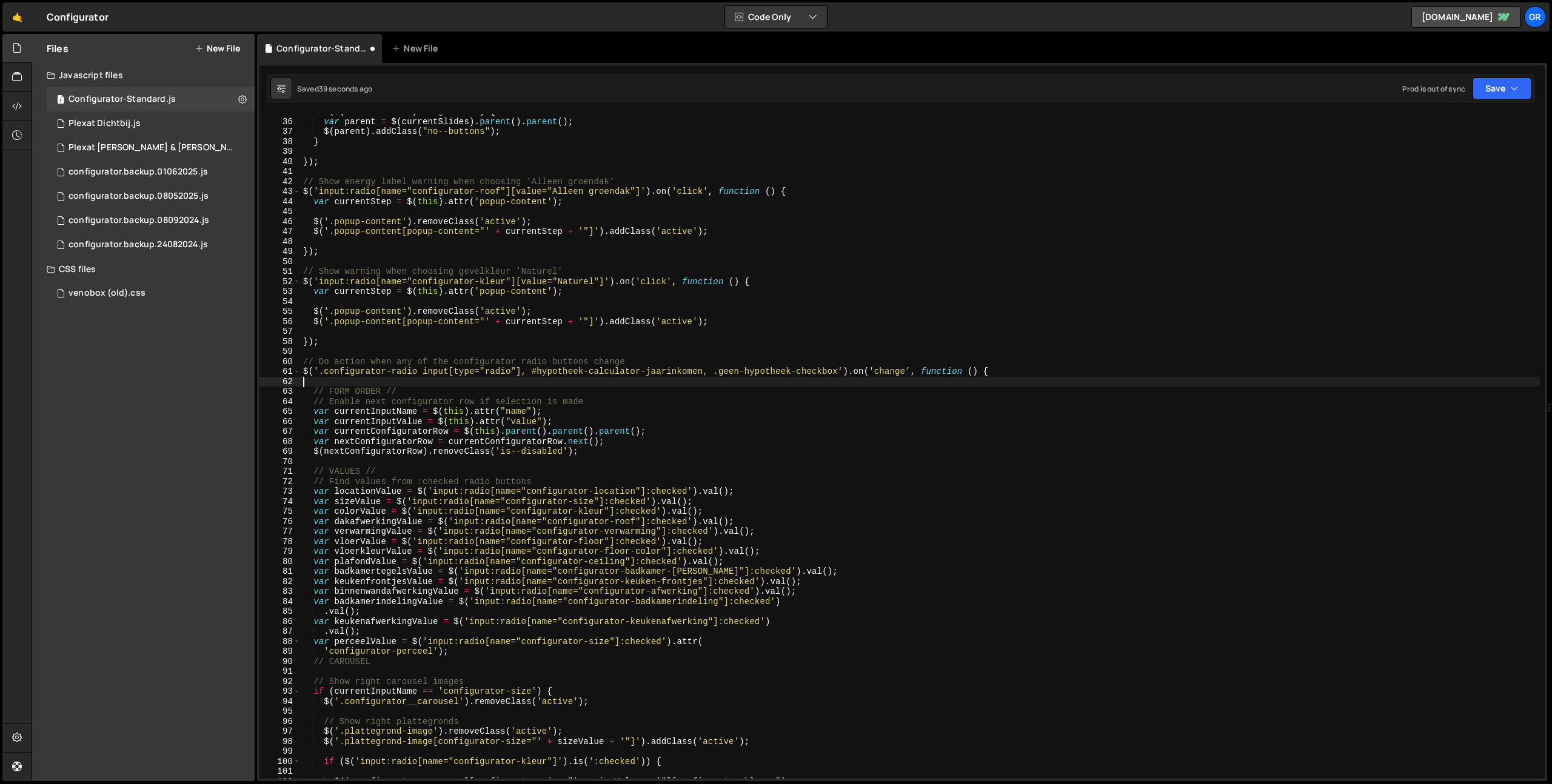
click at [700, 372] on div "if ( $ ( currentSlides ) . length == 3 ) { var parent = $ ( currentSlides ) . p…" at bounding box center [920, 449] width 1239 height 685
click at [840, 369] on div "if ( $ ( currentSlides ) . length == 3 ) { var parent = $ ( currentSlides ) . p…" at bounding box center [920, 449] width 1239 height 685
drag, startPoint x: 1499, startPoint y: 90, endPoint x: 1447, endPoint y: 124, distance: 62.1
click at [1499, 90] on button "Save" at bounding box center [1502, 88] width 59 height 22
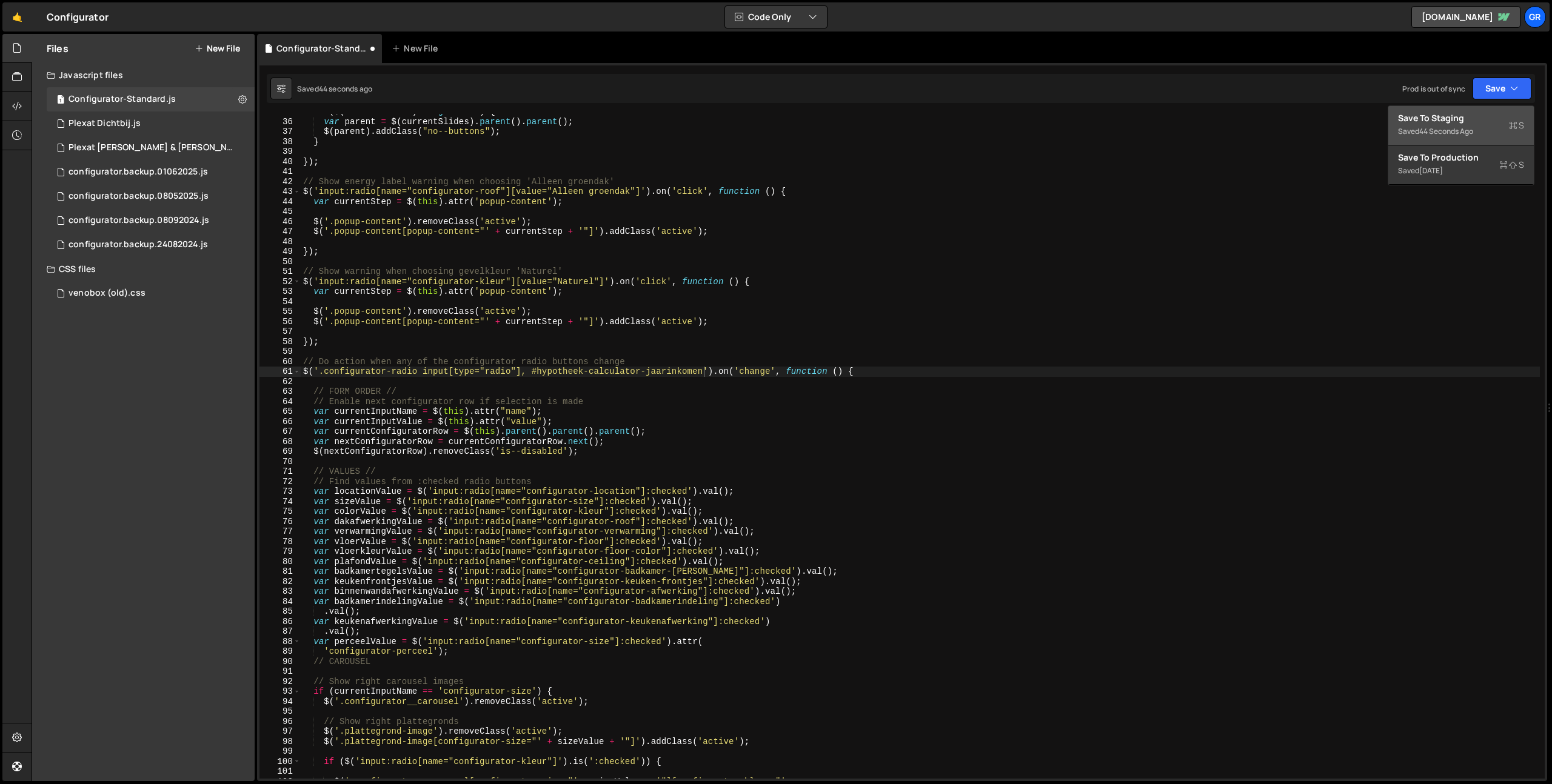
click at [1420, 124] on div "Saved 44 seconds ago" at bounding box center [1461, 131] width 126 height 15
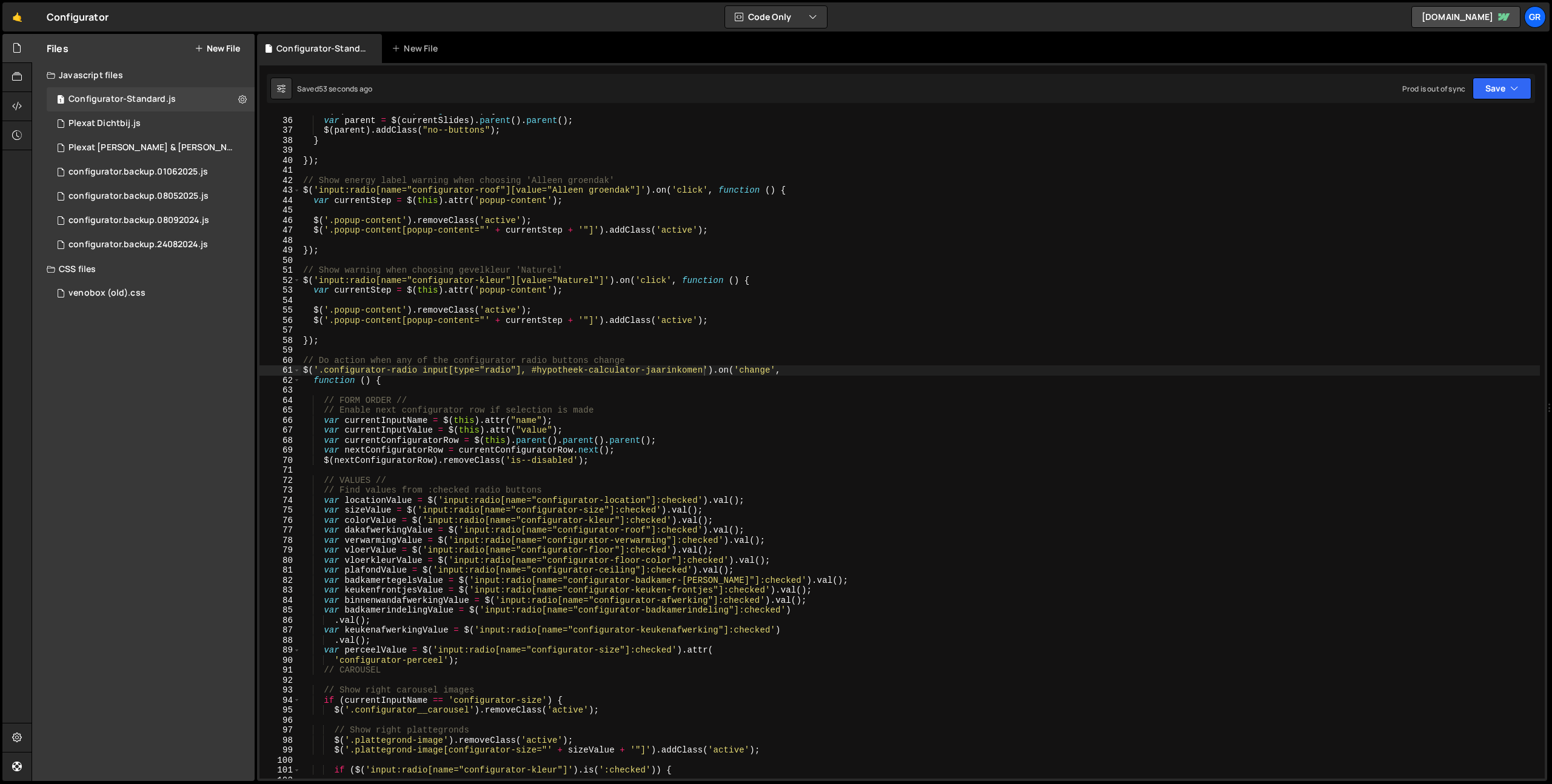
scroll to position [349, 0]
click at [531, 368] on div "if ( $ ( currentSlides ) . length == 3 ) { var parent = $ ( currentSlides ) . p…" at bounding box center [920, 448] width 1239 height 685
click at [701, 370] on div "if ( $ ( currentSlides ) . length == 3 ) { var parent = $ ( currentSlides ) . p…" at bounding box center [920, 447] width 1239 height 685
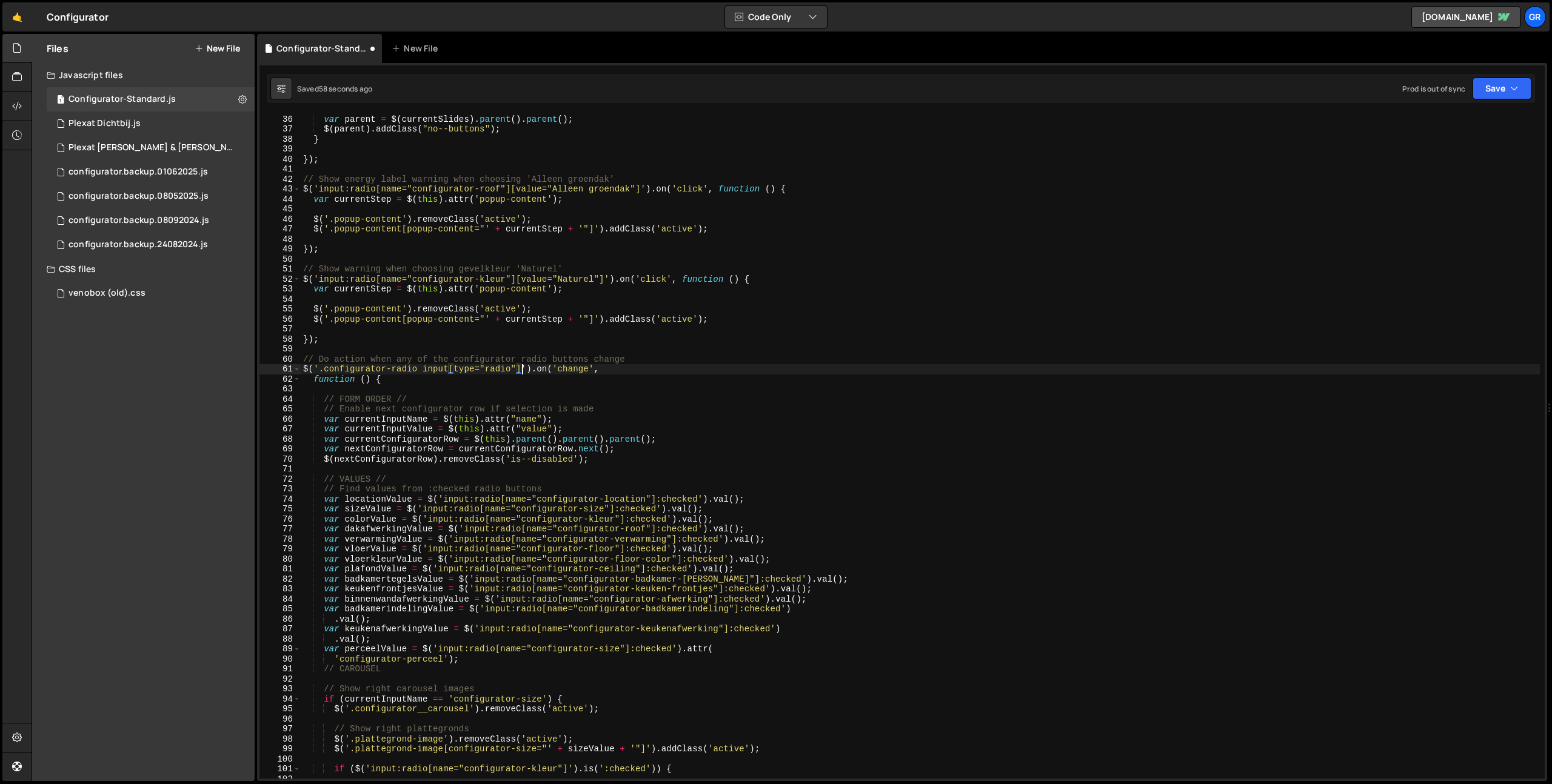
click at [750, 364] on div "if ( $ ( currentSlides ) . length == 3 ) { var parent = $ ( currentSlides ) . p…" at bounding box center [920, 447] width 1239 height 685
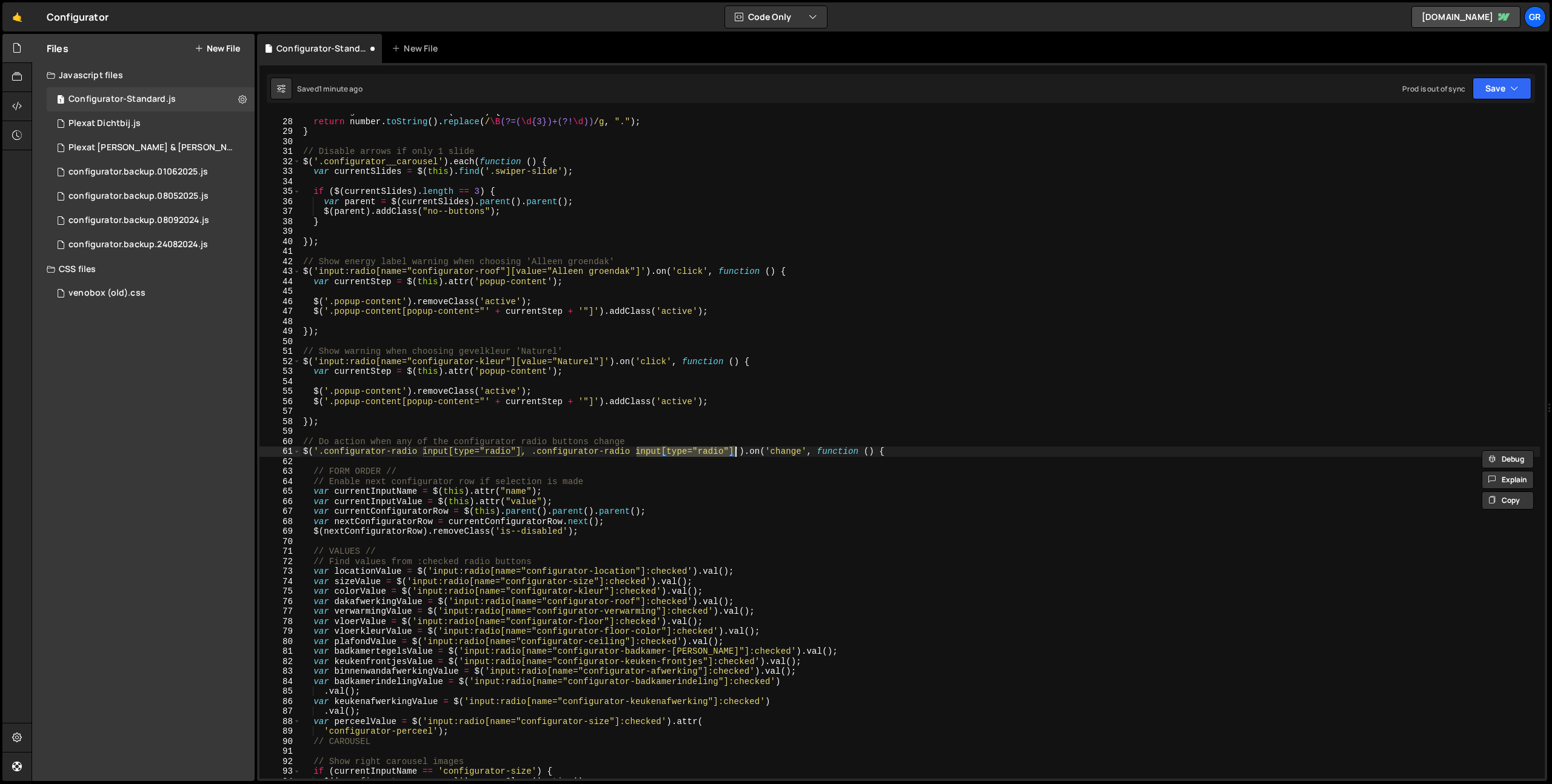
scroll to position [267, 0]
click at [409, 419] on div "function getNumberWithCommas ( number ) { return number . toString ( ) . replac…" at bounding box center [920, 449] width 1239 height 685
type textarea "});"
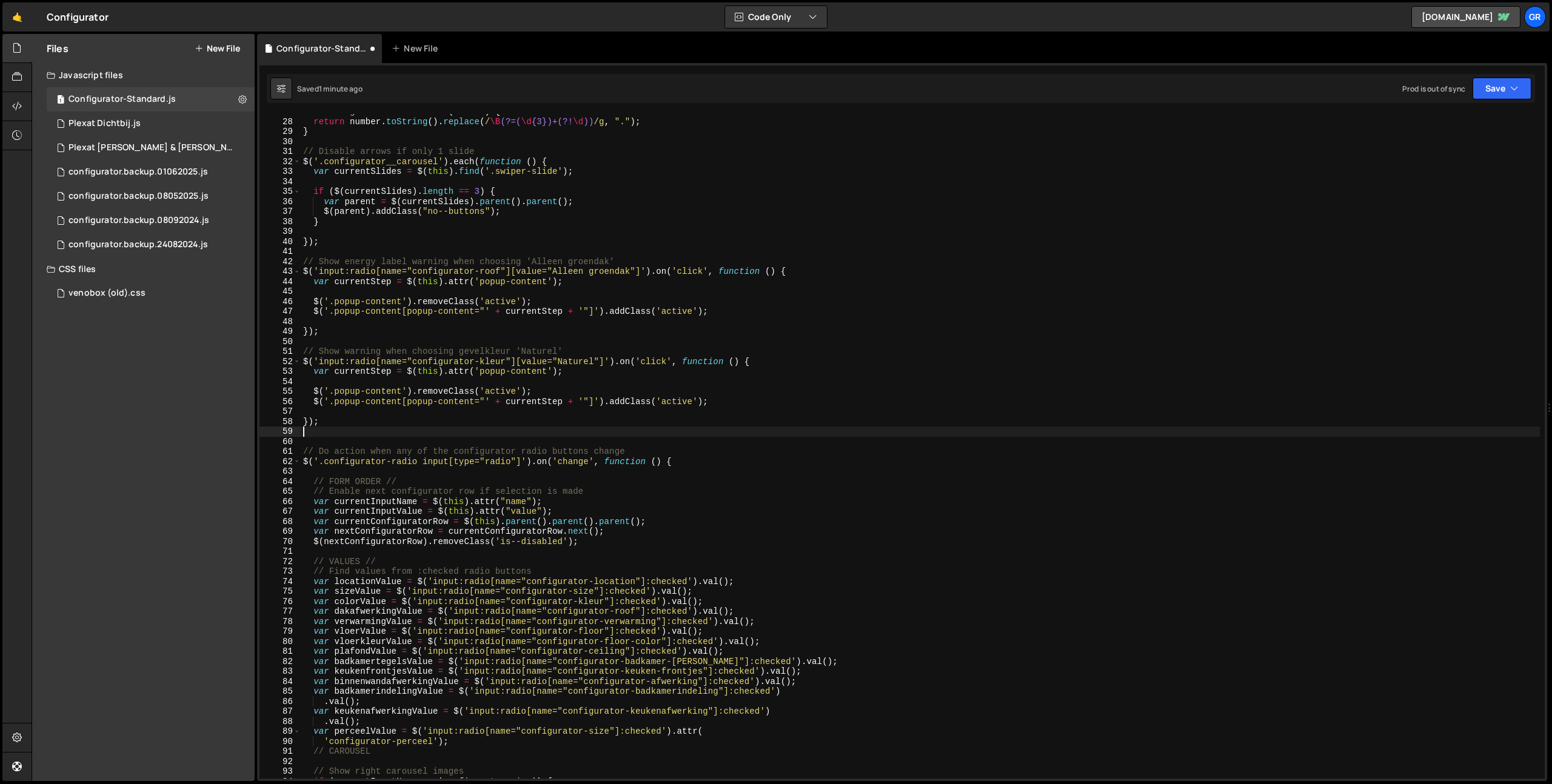
scroll to position [0, 0]
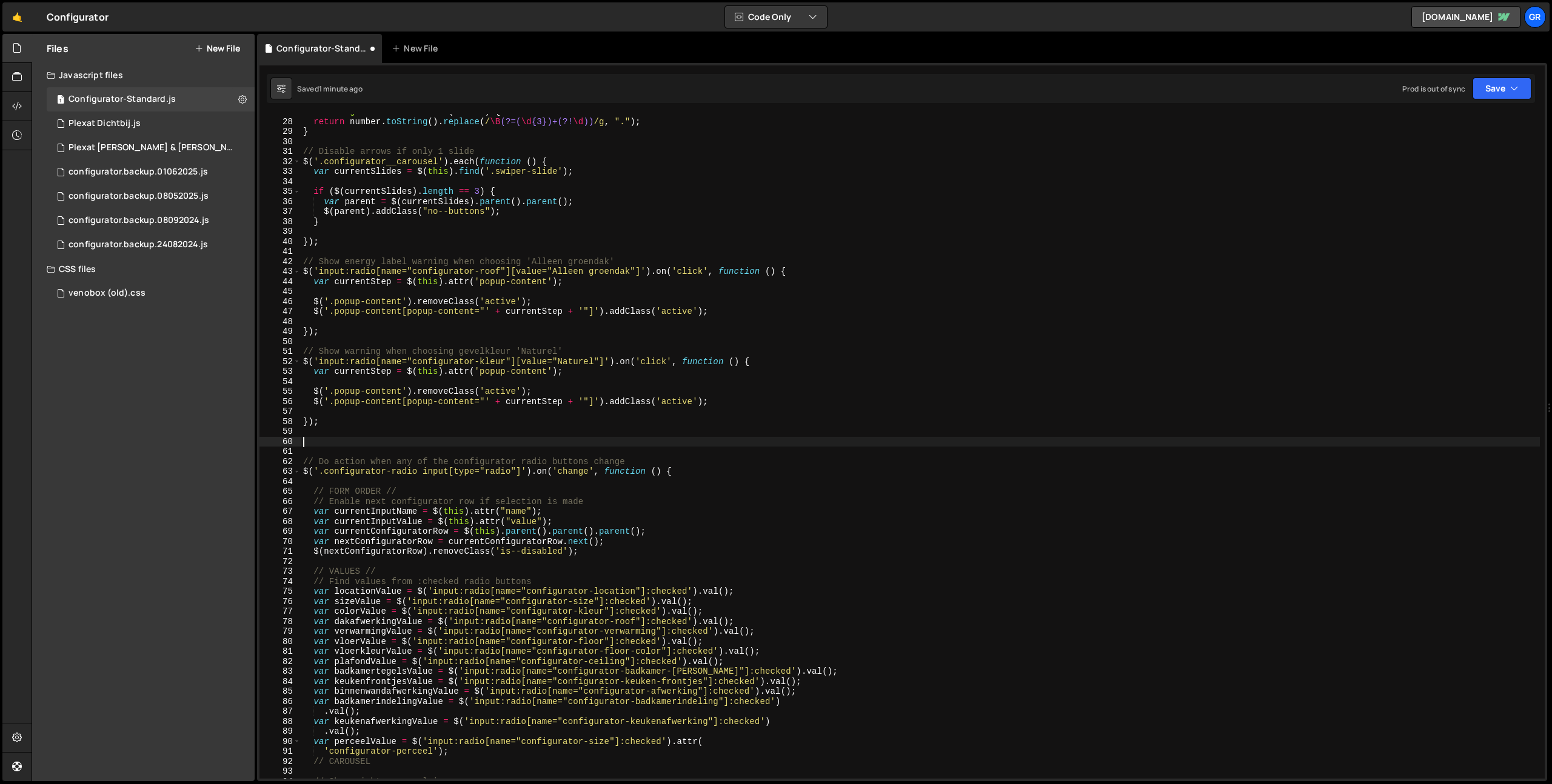
type textarea "$()"
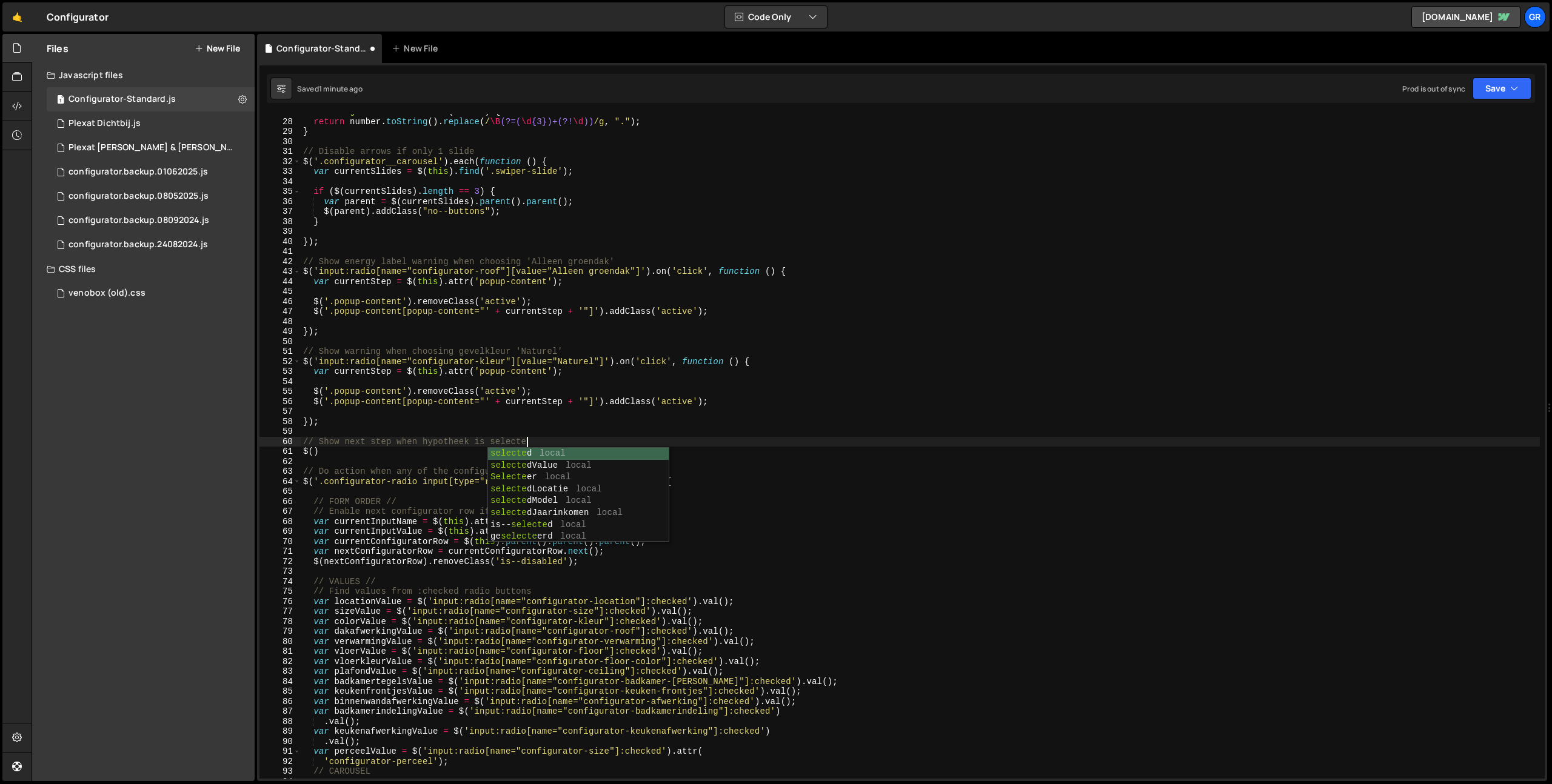
scroll to position [0, 16]
drag, startPoint x: 320, startPoint y: 451, endPoint x: 433, endPoint y: 496, distance: 121.6
click at [322, 451] on div "function getNumberWithCommas ( number ) { return number . toString ( ) . replac…" at bounding box center [920, 449] width 1239 height 685
paste textarea "hypotheek-calculator-jaarinkomen'"
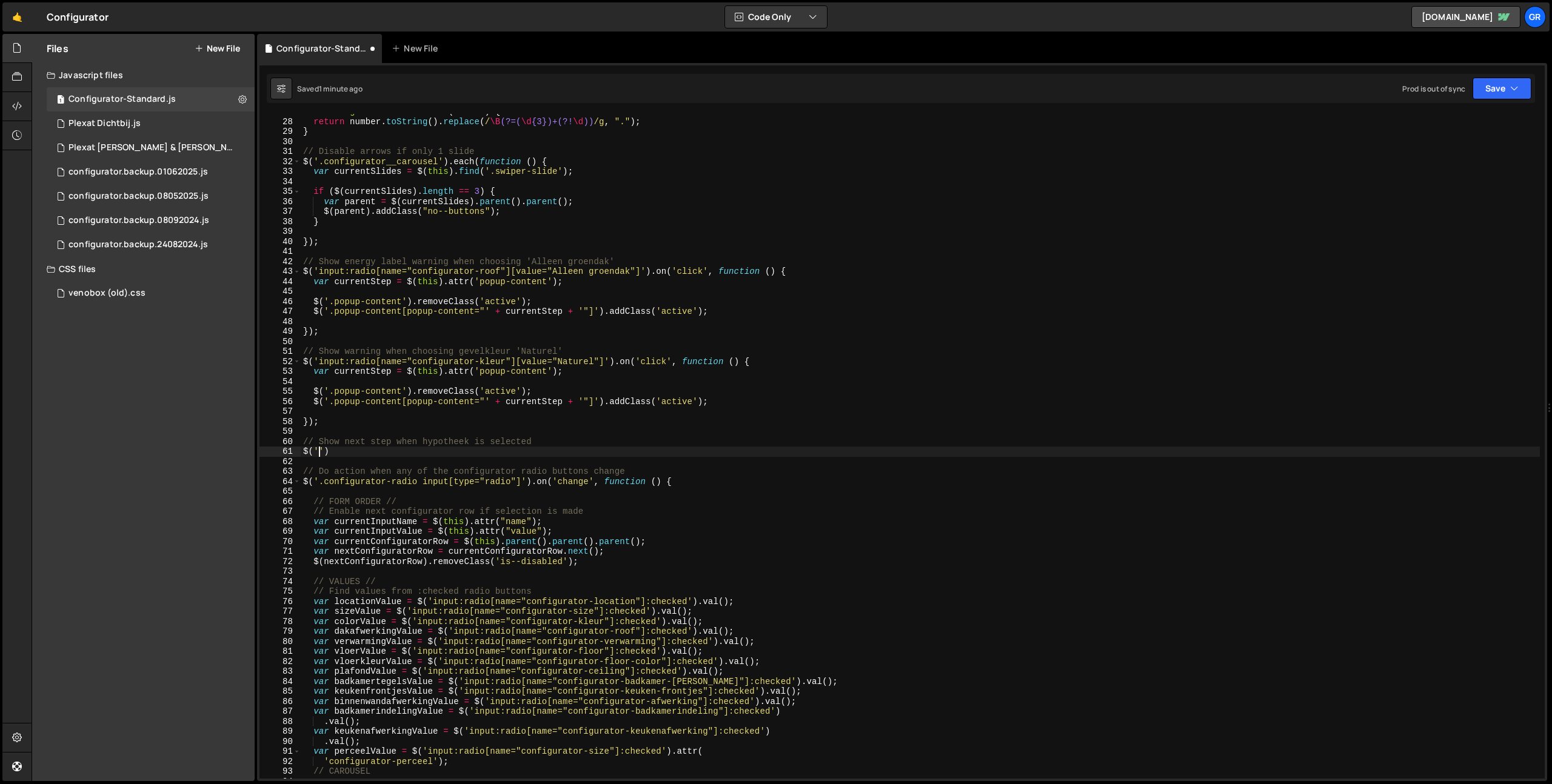
paste textarea "hypotheek-calculator-jaarinkomen"
type textarea "$('#hypotheek-calculator-jaarinkomen').on('change', function(){)"
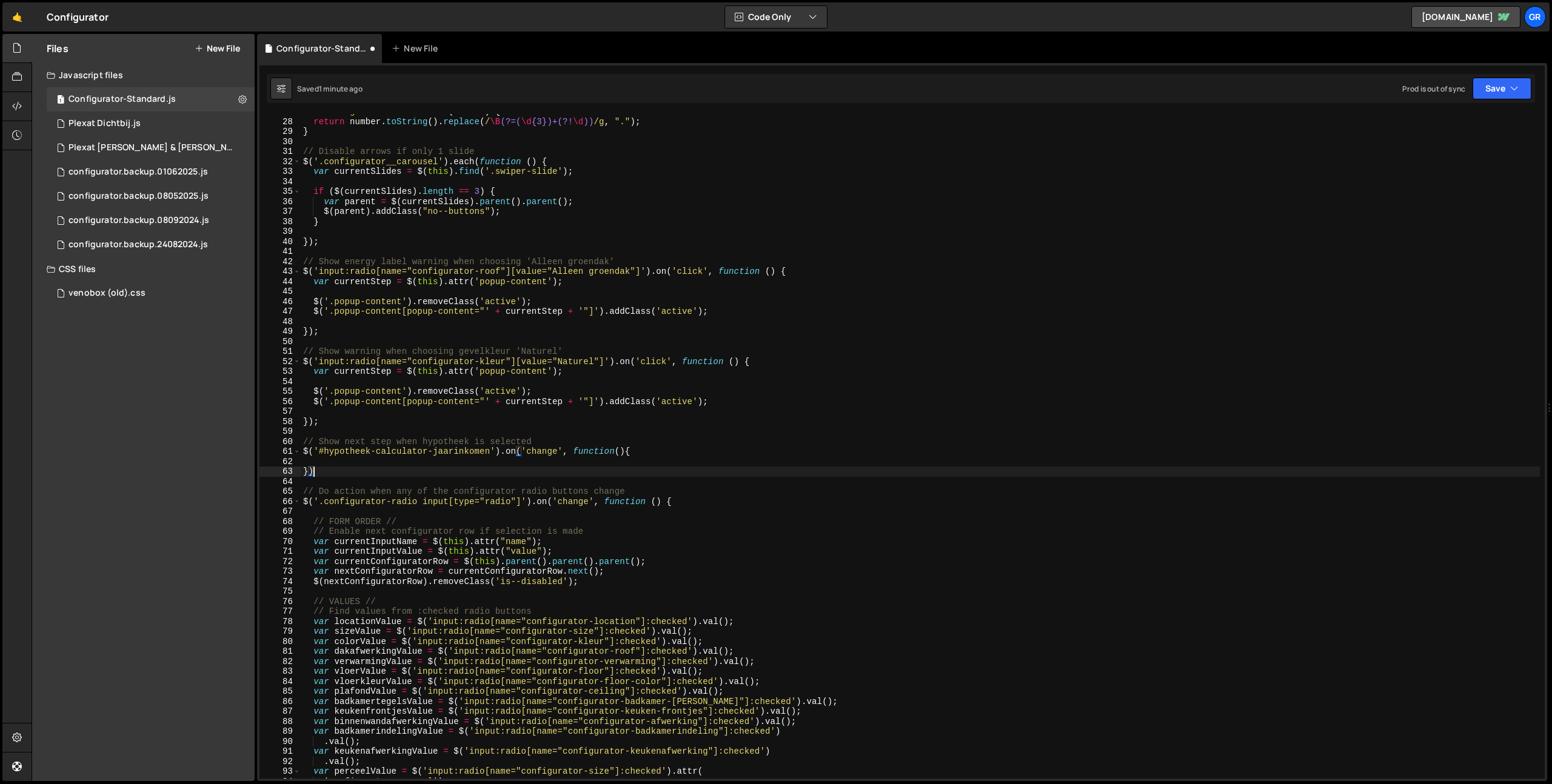
type textarea "});"
type textarea "$('#hypotheek-calculator-jaarinkomen').on('change', function(){"
drag, startPoint x: 1482, startPoint y: 83, endPoint x: 1479, endPoint y: 95, distance: 12.4
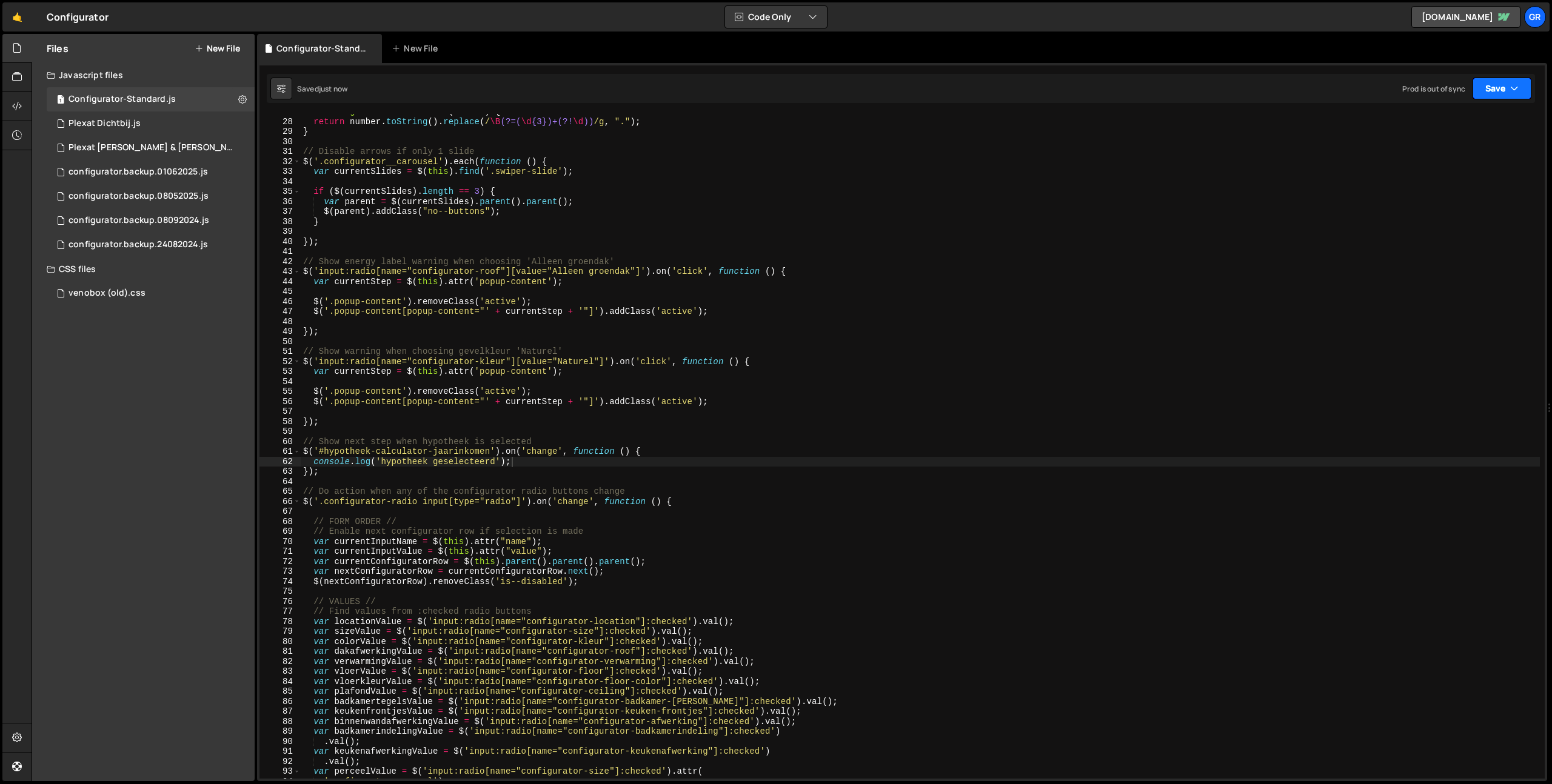
click at [1482, 83] on button "Save" at bounding box center [1502, 88] width 59 height 22
click at [1471, 114] on div "Save to Staging S" at bounding box center [1461, 118] width 126 height 12
type textarea "$('#hypotheek-calculator-jaarinkomen').on('change', function () {"
click at [675, 451] on div "function getNumberWithCommas ( number ) { return number . toString ( ) . replac…" at bounding box center [920, 449] width 1239 height 685
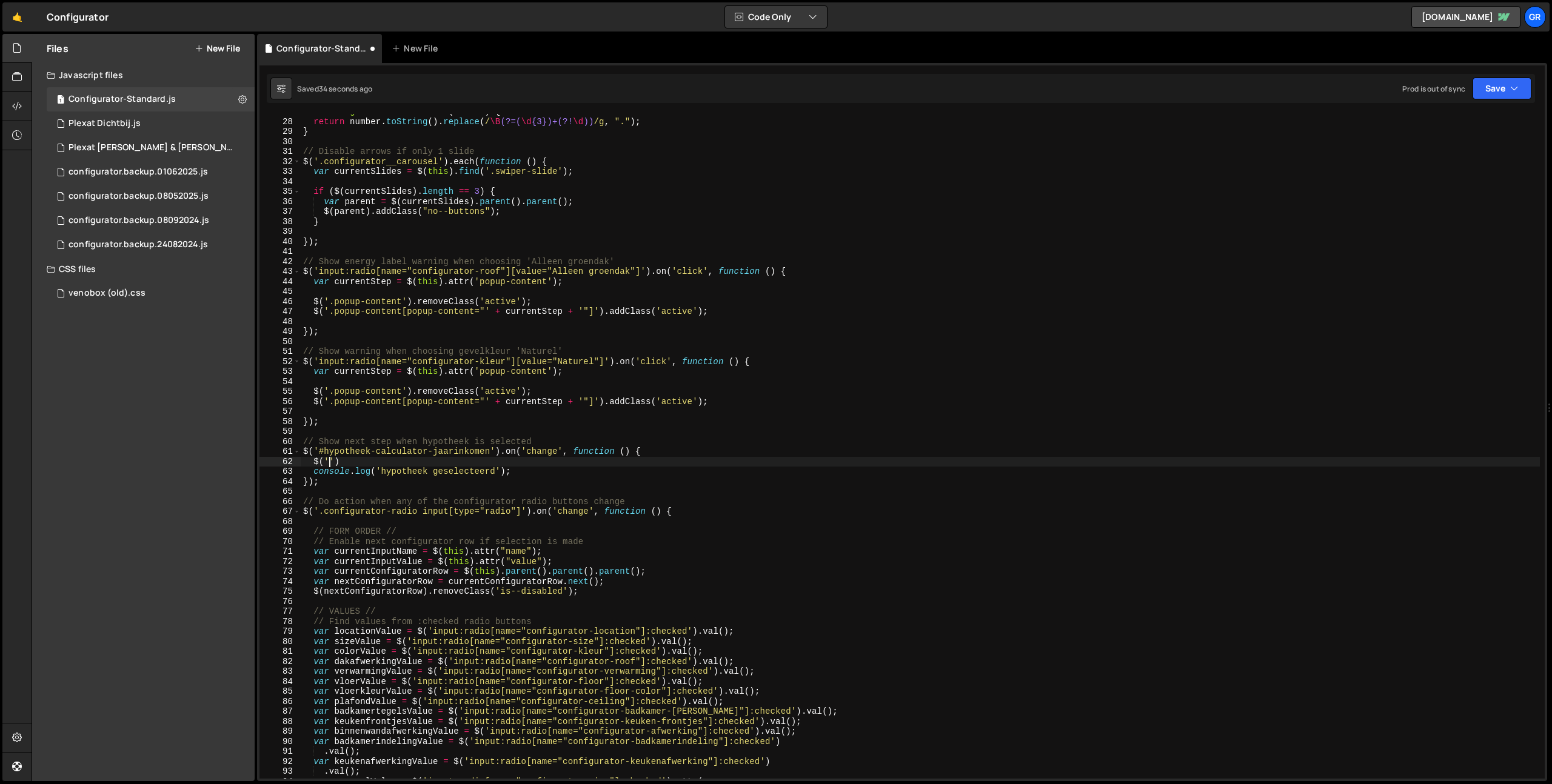
scroll to position [0, 2]
paste textarea "configurator-row is--disabled is--step-2'"
click at [424, 460] on div "function getNumberWithCommas ( number ) { return number . toString ( ) . replac…" at bounding box center [920, 448] width 1239 height 685
click at [423, 460] on div "function getNumberWithCommas ( number ) { return number . toString ( ) . replac…" at bounding box center [920, 446] width 1239 height 665
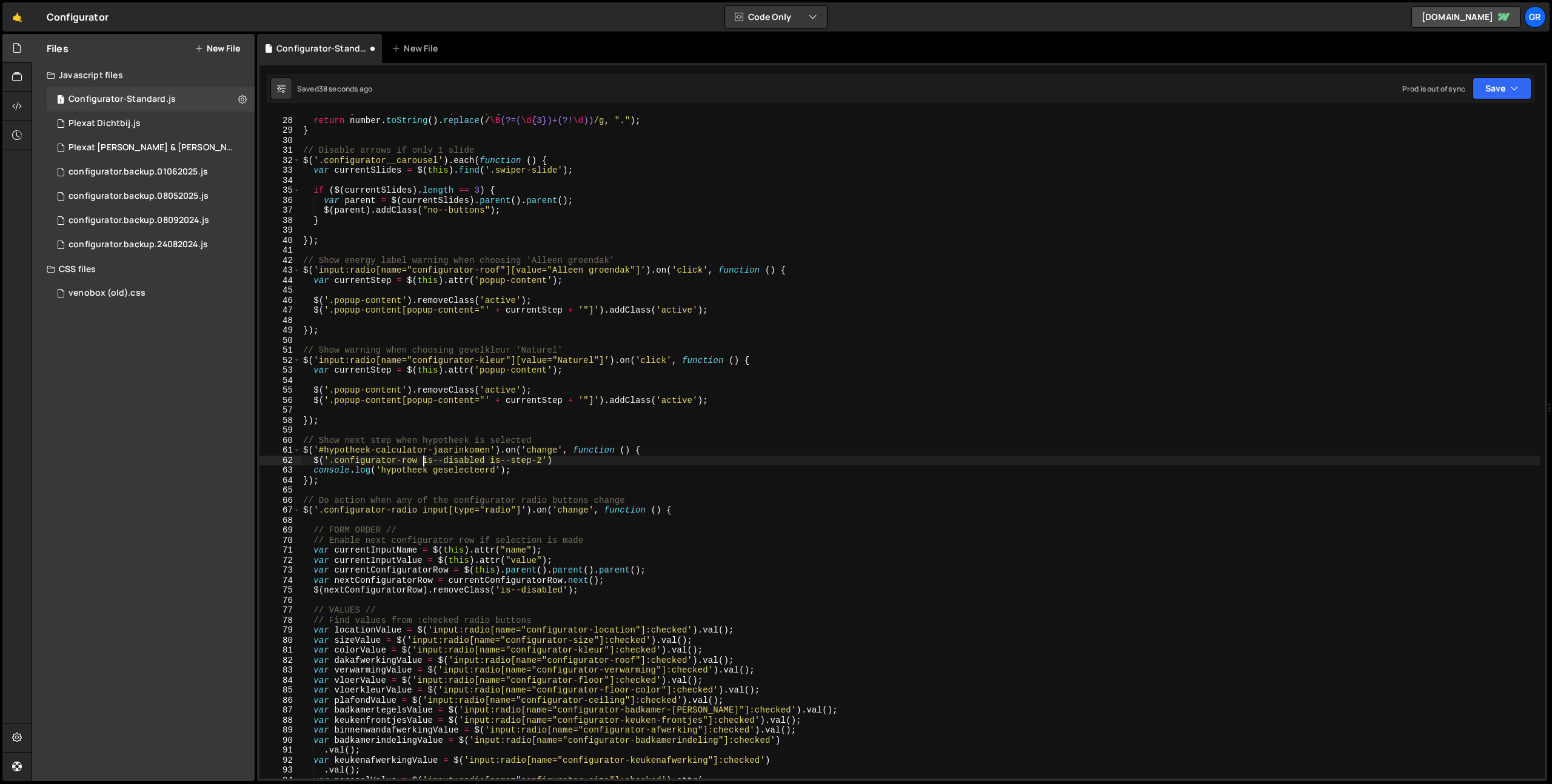
click at [484, 460] on div "function getNumberWithCommas ( number ) { return number . toString ( ) . replac…" at bounding box center [920, 448] width 1239 height 685
click at [529, 461] on div "function getNumberWithCommas ( number ) { return number . toString ( ) . replac…" at bounding box center [920, 448] width 1239 height 685
paste textarea "is--disabled'"
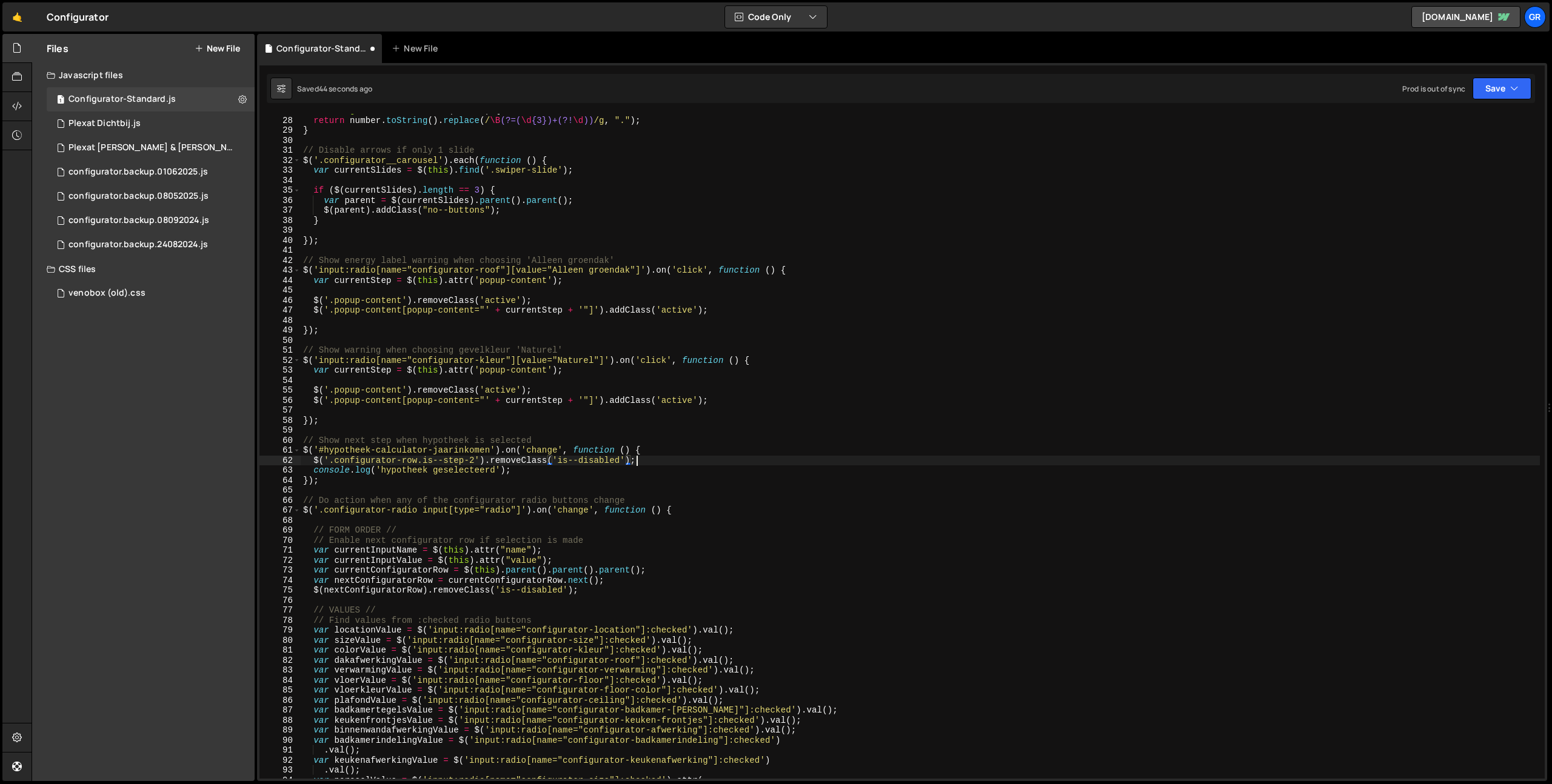
scroll to position [0, 22]
click at [531, 468] on div "function getNumberWithCommas ( number ) { return number . toString ( ) . replac…" at bounding box center [920, 448] width 1239 height 685
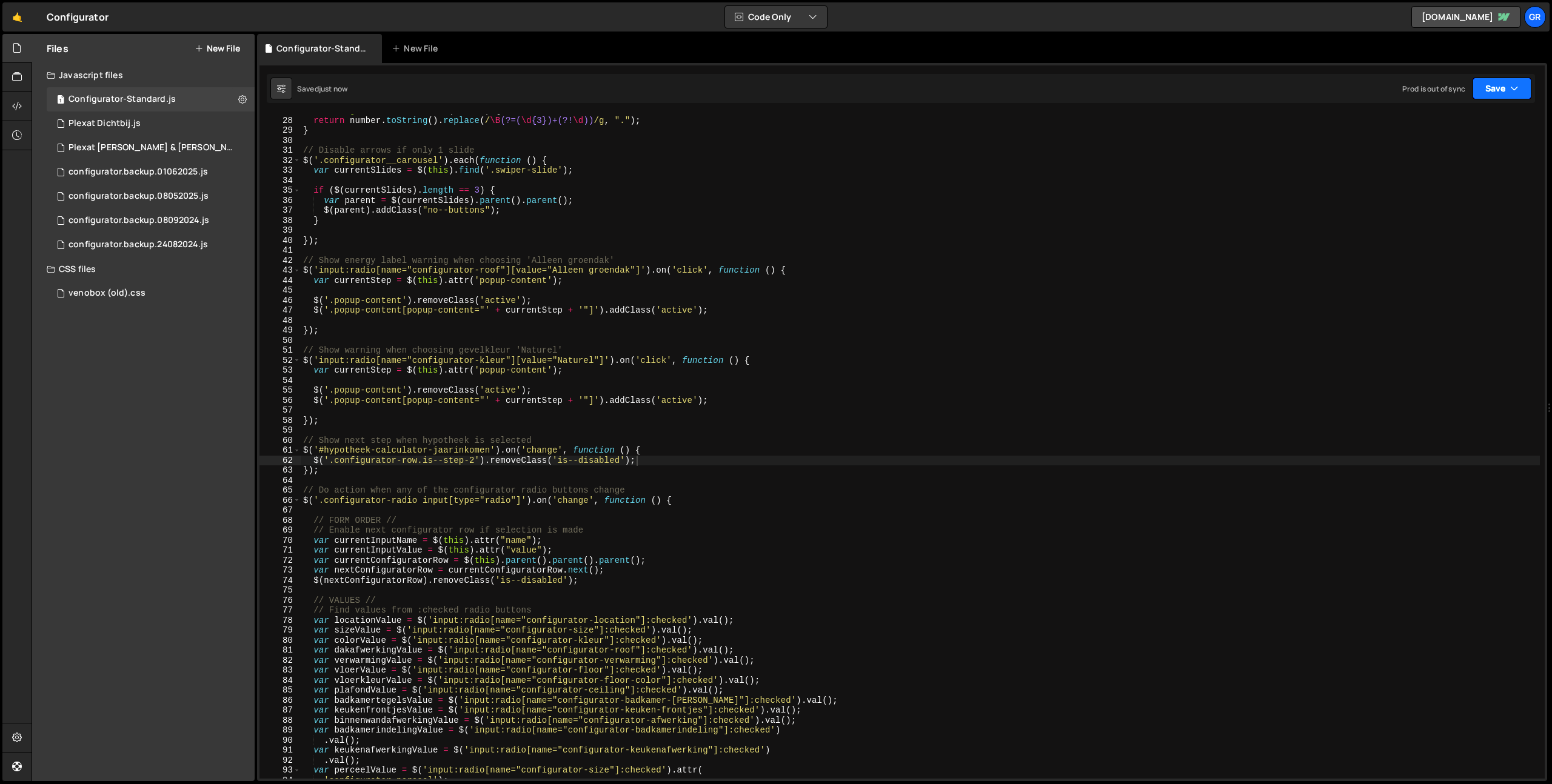
click at [1501, 86] on button "Save" at bounding box center [1502, 88] width 59 height 22
click at [1480, 113] on div "Save to Staging S" at bounding box center [1461, 118] width 126 height 12
click at [495, 449] on div "function getNumberWithCommas ( number ) { return number . toString ( ) . replac…" at bounding box center [920, 448] width 1239 height 685
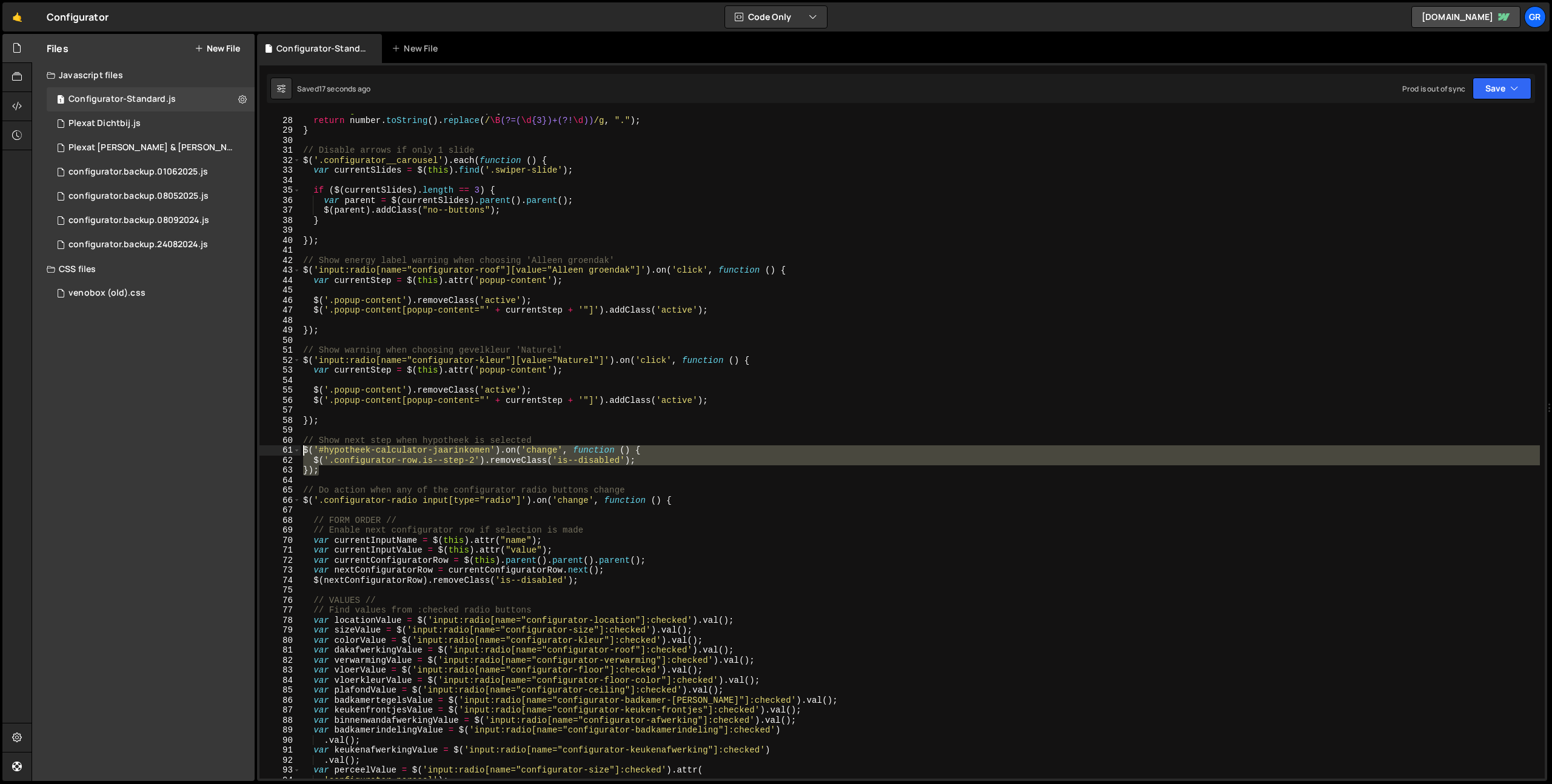
drag, startPoint x: 333, startPoint y: 471, endPoint x: 277, endPoint y: 448, distance: 60.5
click at [277, 448] on div "$('#hypotheek-calculator-jaarinkomen').on('change', function () { 27 28 29 30 3…" at bounding box center [902, 446] width 1286 height 665
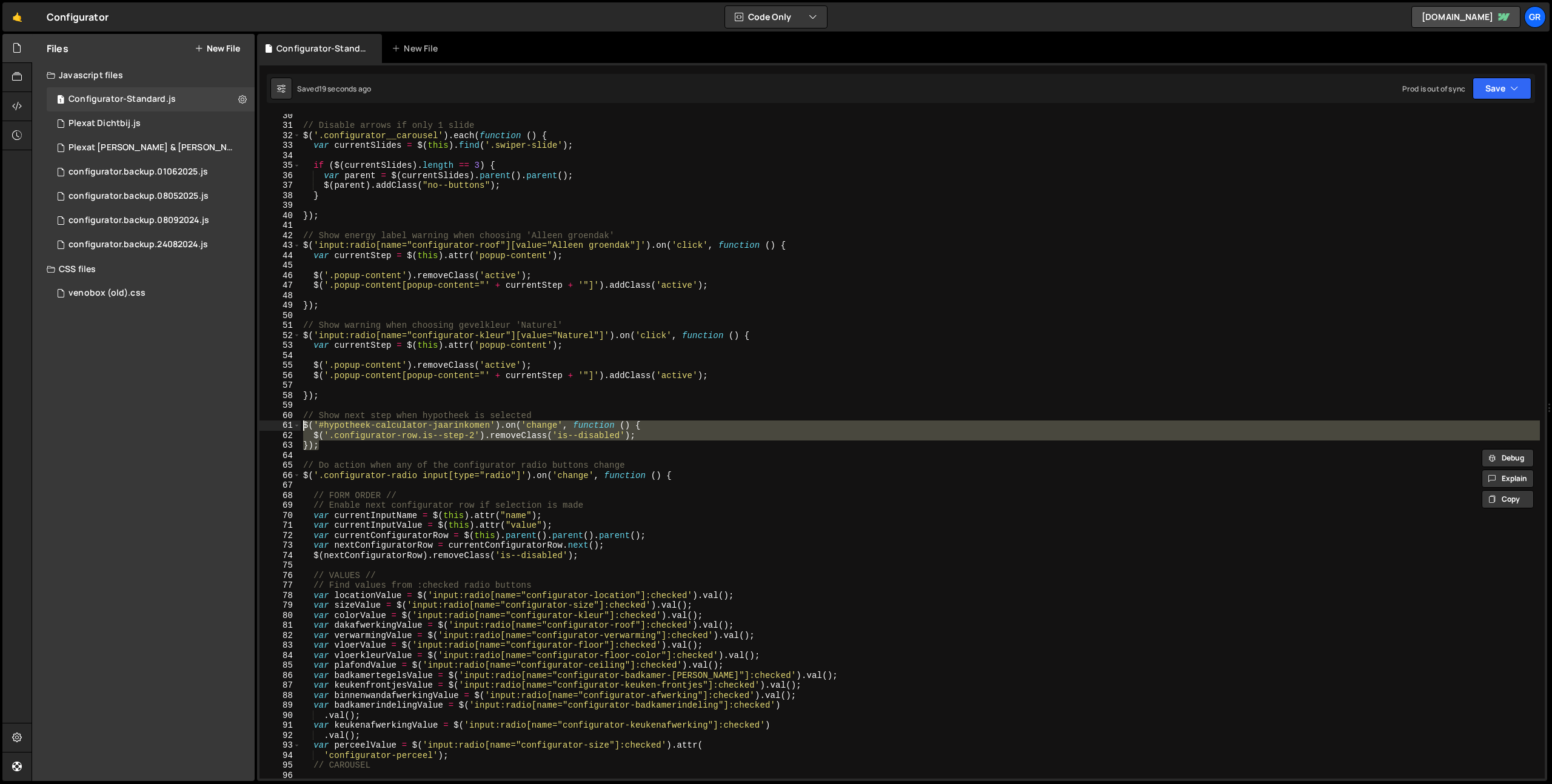
scroll to position [293, 0]
type textarea "});"
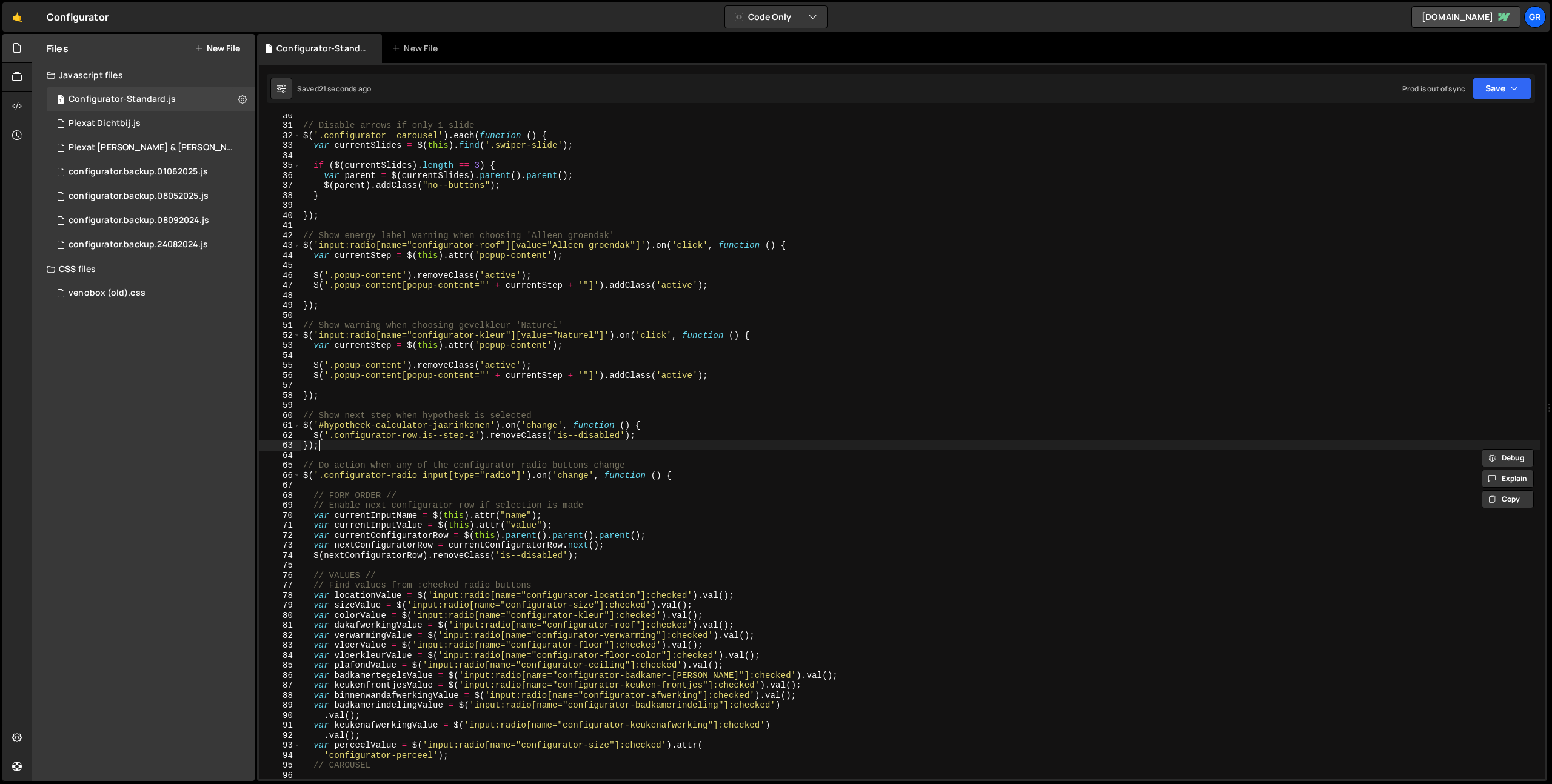
scroll to position [0, 0]
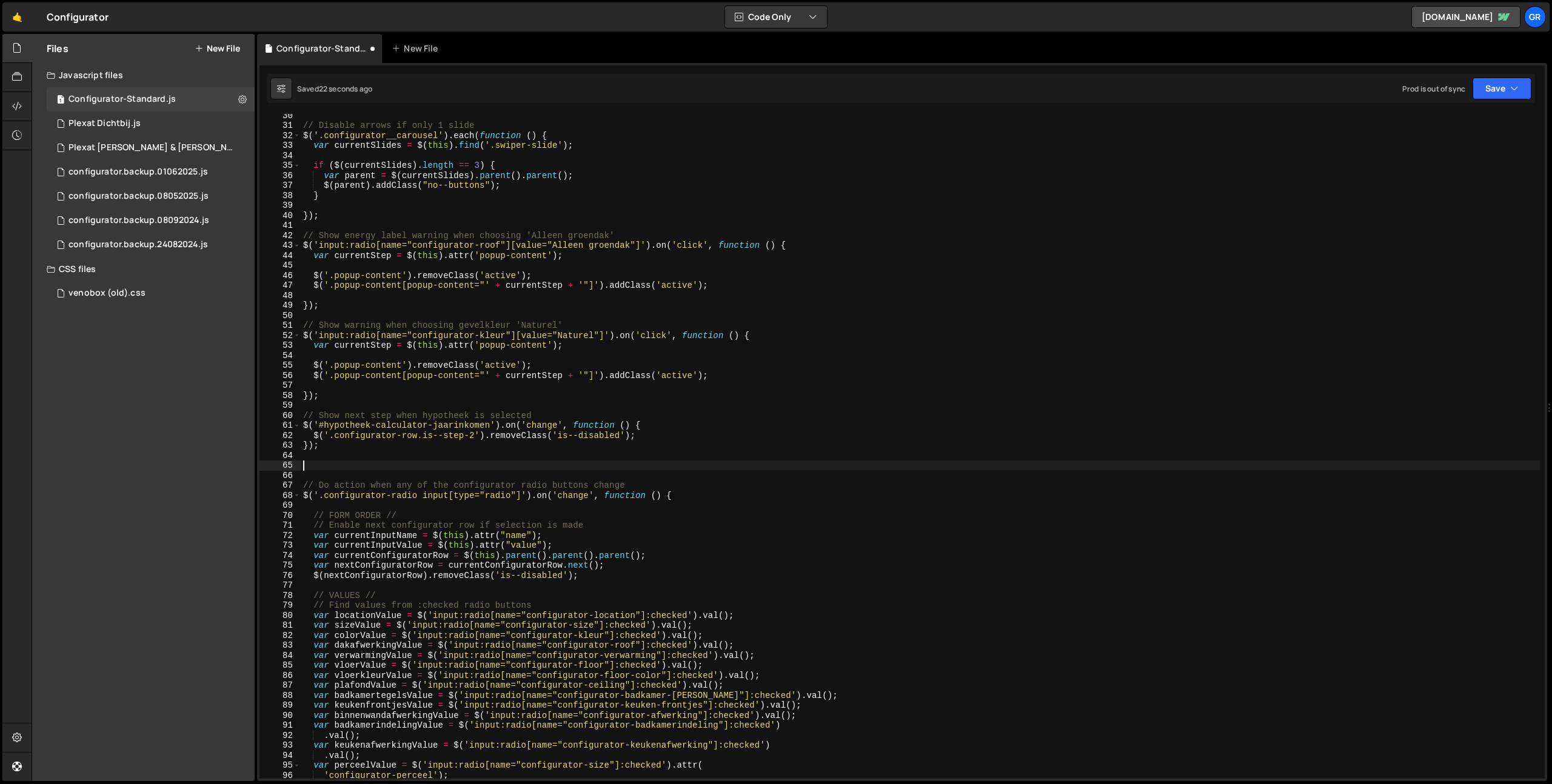
paste textarea "});"
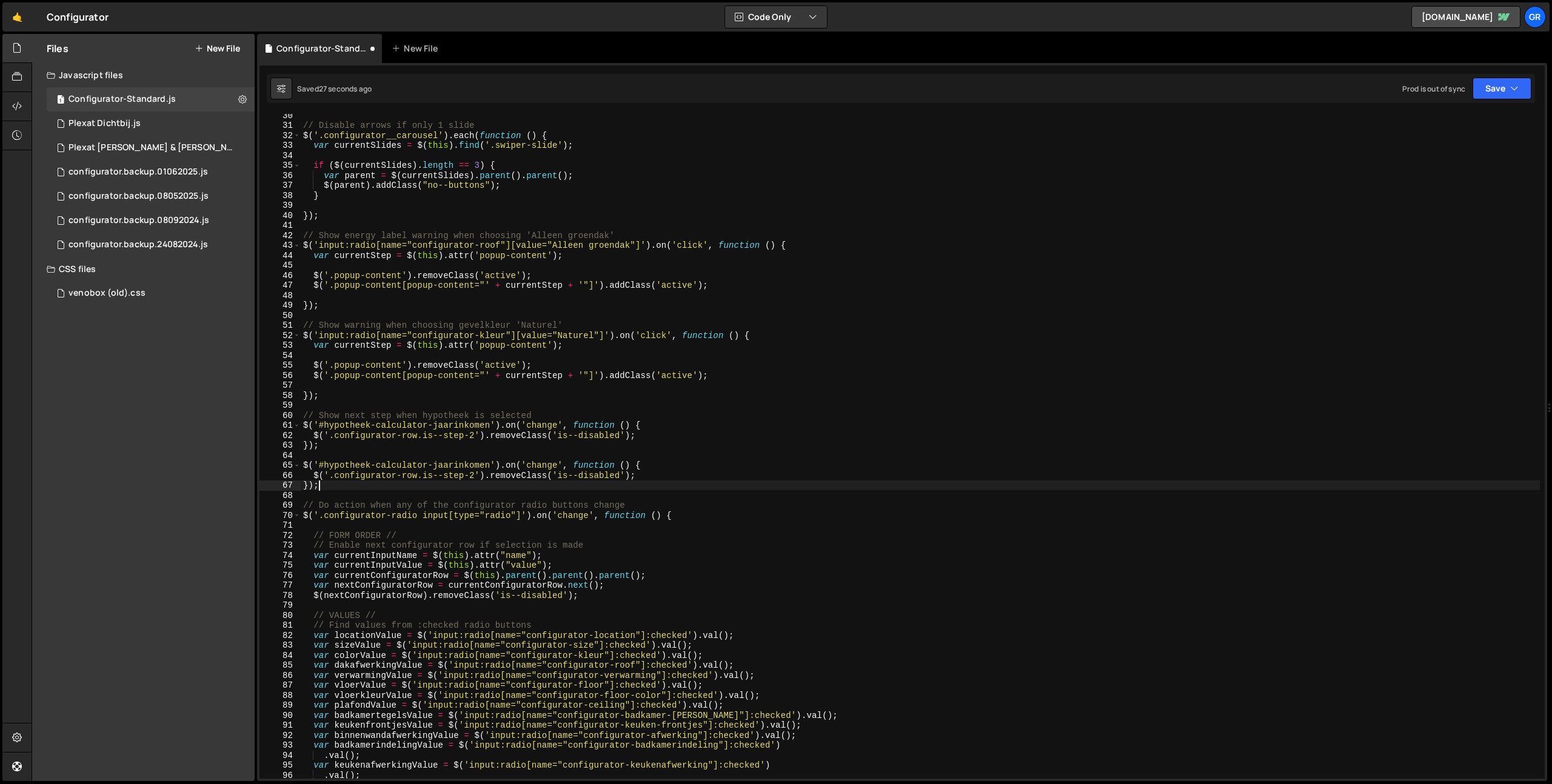
scroll to position [295, 0]
drag, startPoint x: 320, startPoint y: 465, endPoint x: 489, endPoint y: 468, distance: 169.0
click at [489, 468] on div "// Disable arrows if only 1 slide $ ( '.configurator__carousel' ) . each ( func…" at bounding box center [920, 452] width 1239 height 685
paste textarea "Geen-hypotheek-nodig"
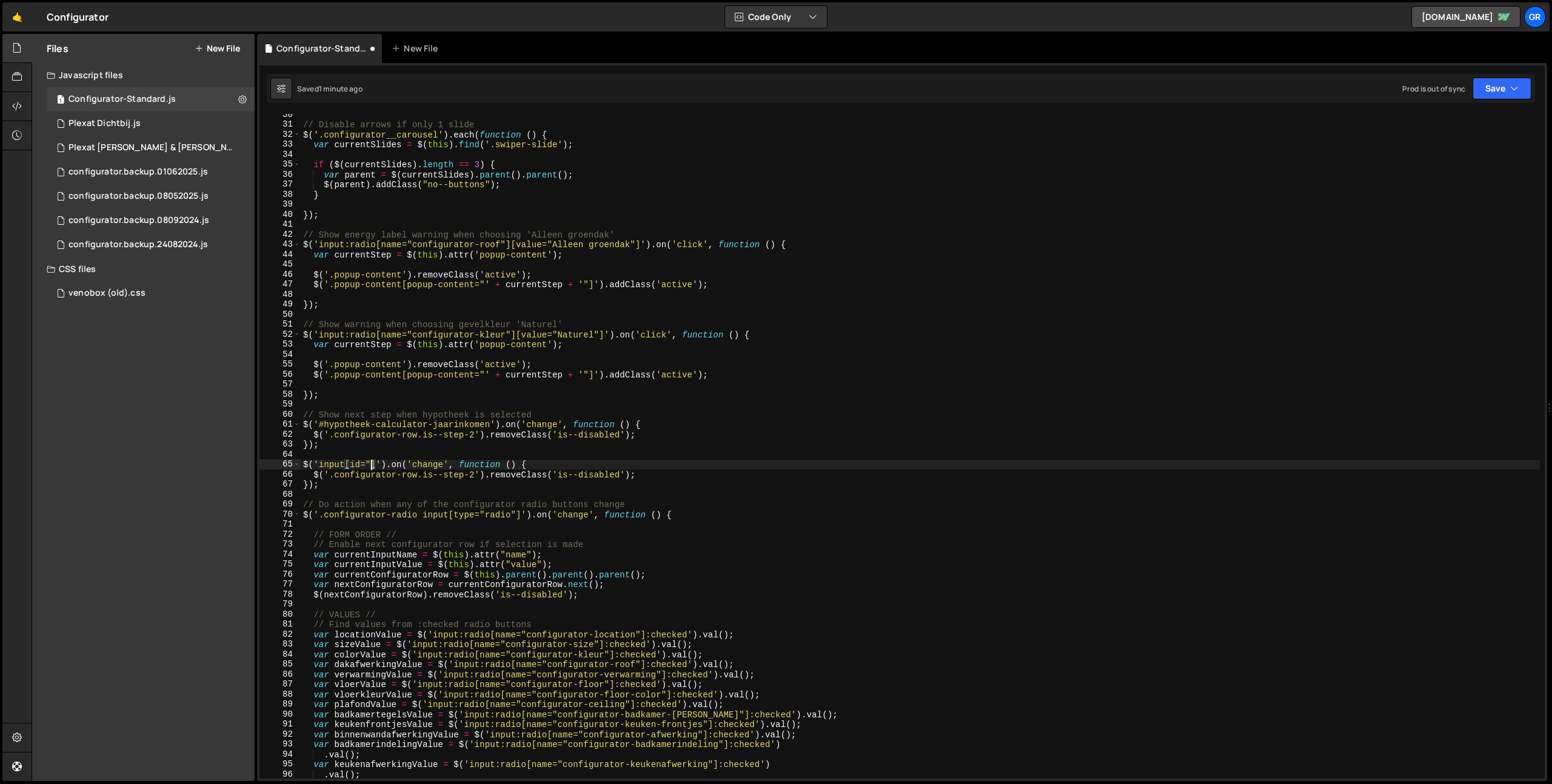
paste textarea "Geen-hypotheek-nodig"
click at [704, 465] on div "// Disable arrows if only 1 slide $ ( '.configurator__carousel' ) . each ( func…" at bounding box center [920, 452] width 1239 height 685
type textarea "$('input[id="Geen-hypotheek-nodig"]').on('change', function () {"
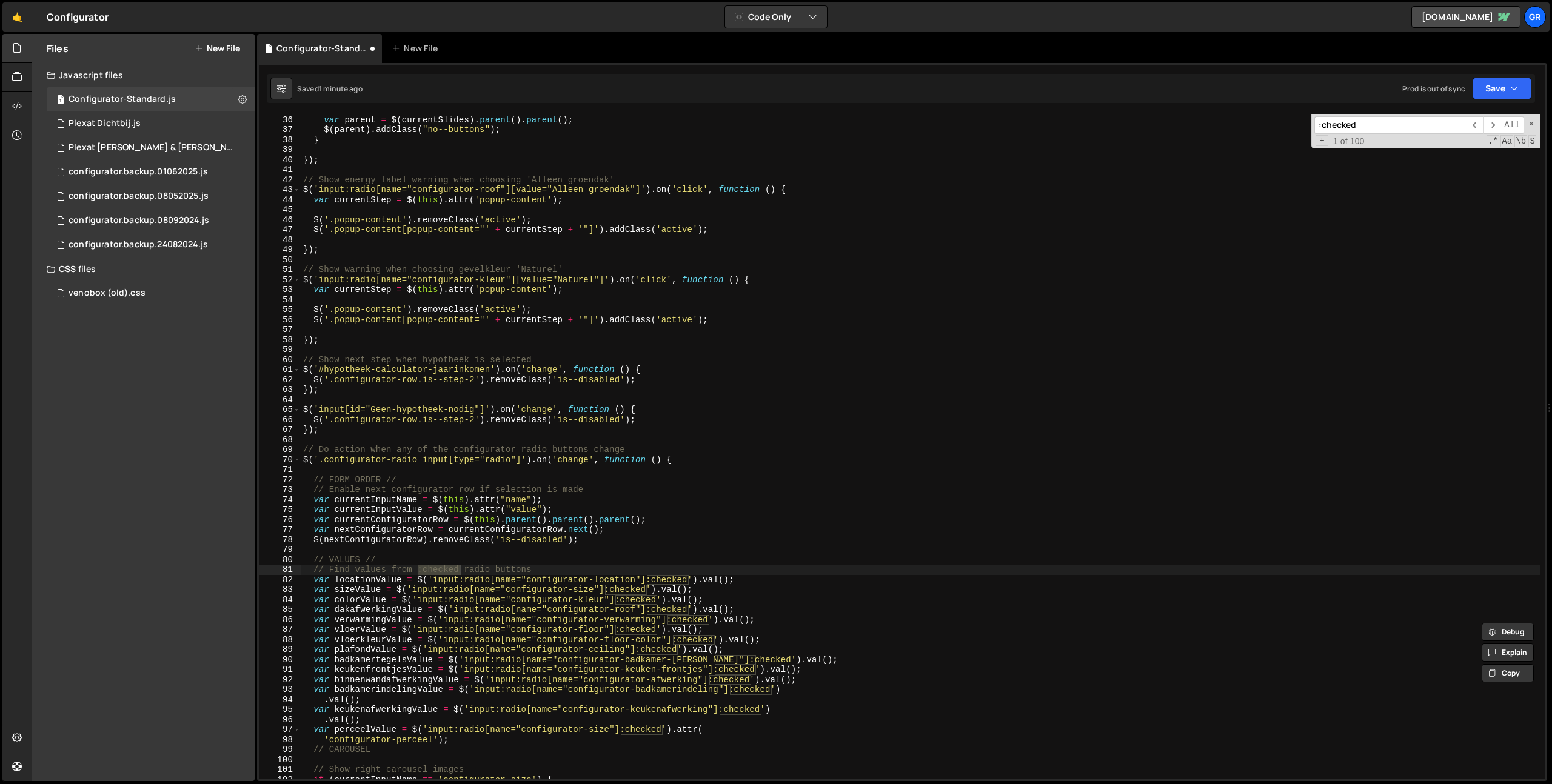
scroll to position [352, 0]
type input ":checked"
click at [644, 577] on div "var parent = $ ( currentSlides ) . parent ( ) . parent ( ) ; $ ( parent ) . add…" at bounding box center [920, 454] width 1239 height 685
click at [693, 574] on div "var parent = $ ( currentSlides ) . parent ( ) . parent ( ) ; $ ( parent ) . add…" at bounding box center [920, 454] width 1239 height 685
click at [429, 576] on div "var parent = $ ( currentSlides ) . parent ( ) . parent ( ) ; $ ( parent ) . add…" at bounding box center [920, 454] width 1239 height 685
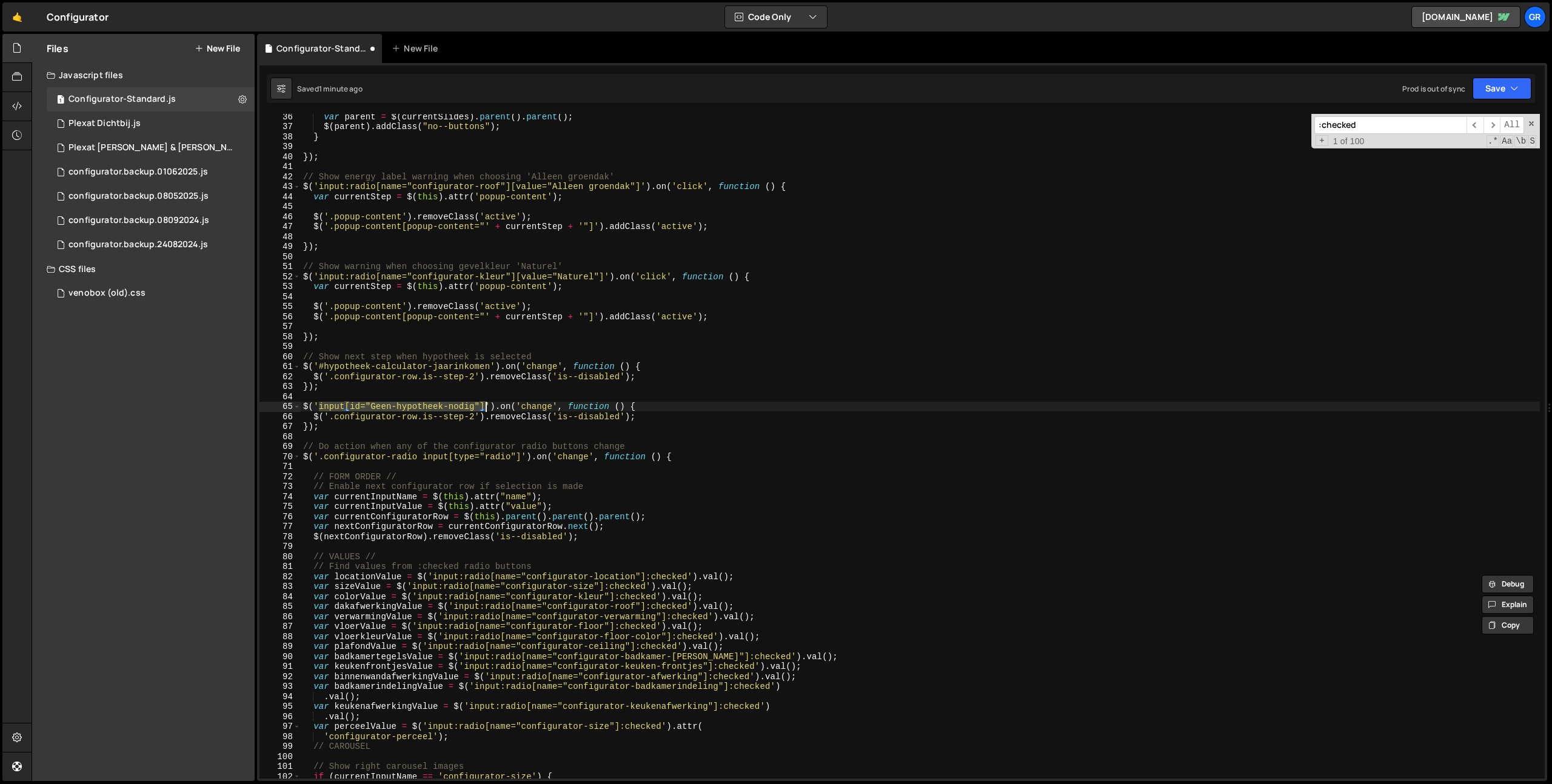
drag, startPoint x: 318, startPoint y: 407, endPoint x: 484, endPoint y: 410, distance: 166.0
click at [484, 410] on div "var parent = $ ( currentSlides ) . parent ( ) . parent ( ) ; $ ( parent ) . add…" at bounding box center [920, 454] width 1239 height 685
drag, startPoint x: 521, startPoint y: 456, endPoint x: 331, endPoint y: 415, distance: 194.4
click at [367, 452] on div "var parent = $ ( currentSlides ) . parent ( ) . parent ( ) ; $ ( parent ) . add…" at bounding box center [920, 454] width 1239 height 685
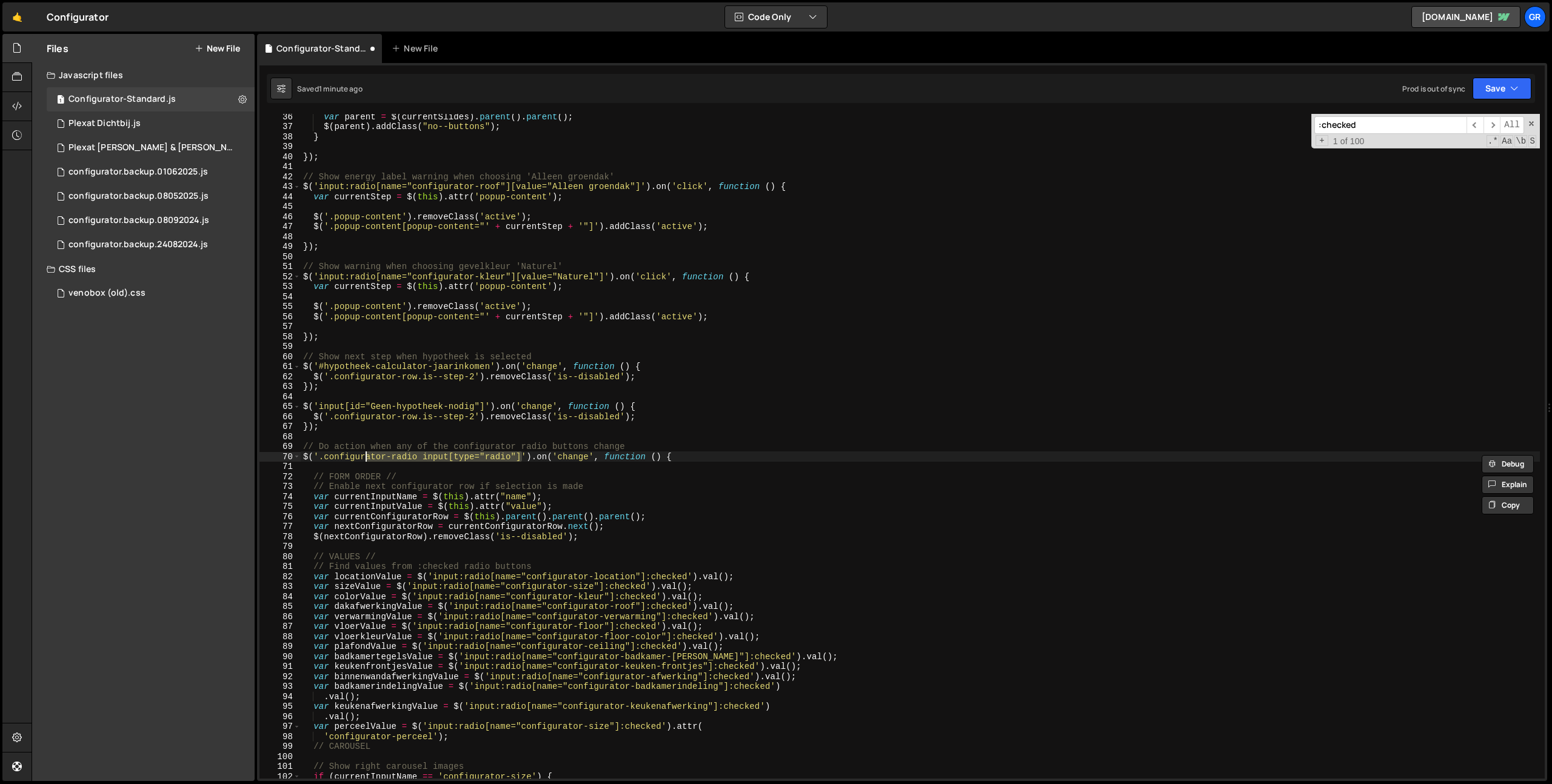
click at [320, 406] on div "var parent = $ ( currentSlides ) . parent ( ) . parent ( ) ; $ ( parent ) . add…" at bounding box center [920, 454] width 1239 height 685
click at [484, 407] on div "var parent = $ ( currentSlides ) . parent ( ) . parent ( ) ; $ ( parent ) . add…" at bounding box center [920, 454] width 1239 height 685
paste textarea "'input:radio[name="configurator-location"]:checked'"
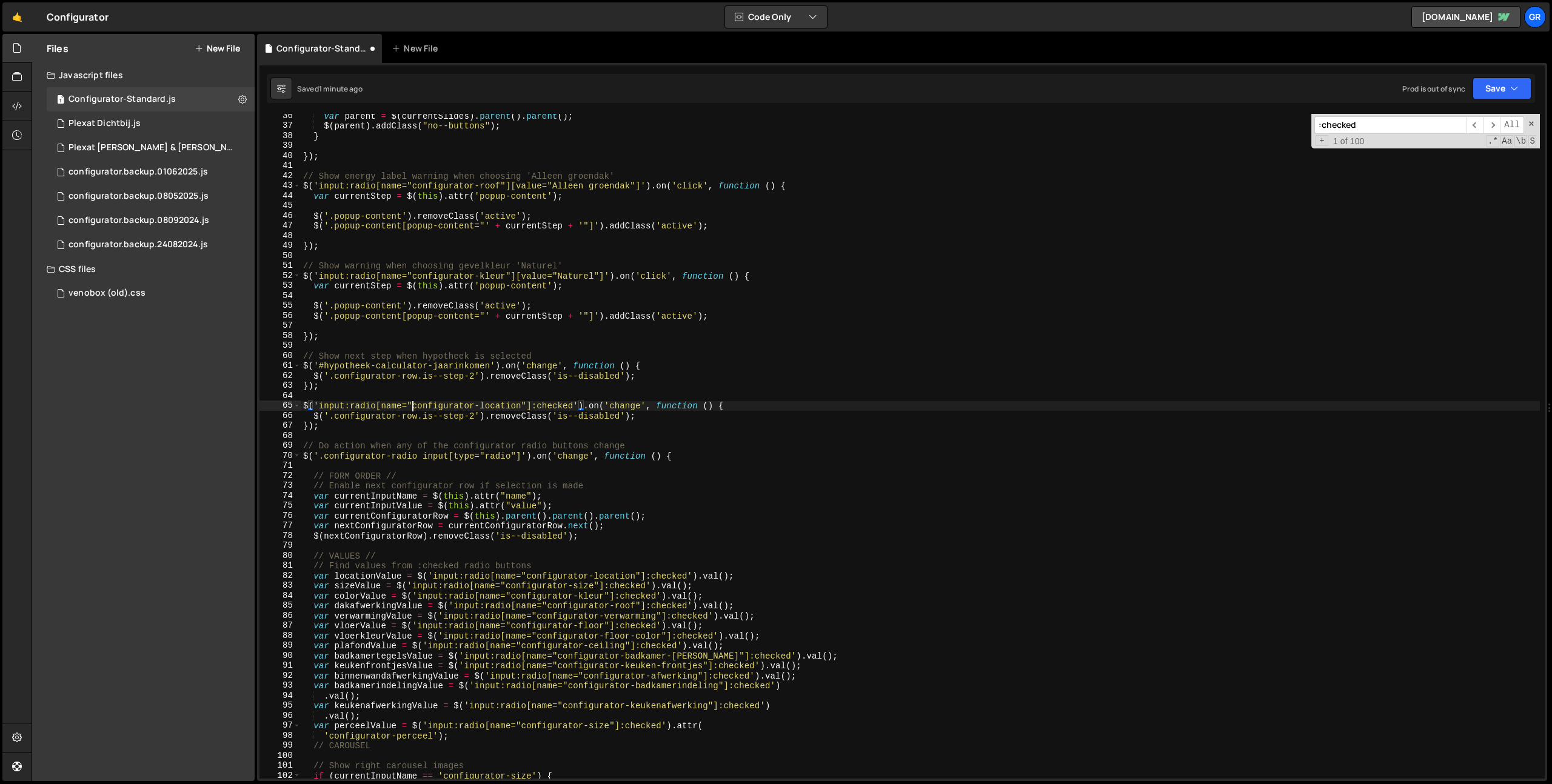
drag, startPoint x: 413, startPoint y: 405, endPoint x: 477, endPoint y: 407, distance: 64.0
click at [413, 405] on div "var parent = $ ( currentSlides ) . parent ( ) . parent ( ) ; $ ( parent ) . add…" at bounding box center [920, 453] width 1239 height 685
click at [521, 405] on div "var parent = $ ( currentSlides ) . parent ( ) . parent ( ) ; $ ( parent ) . add…" at bounding box center [920, 453] width 1239 height 685
paste textarea "Geen-hypotheek-nodig"
drag, startPoint x: 578, startPoint y: 405, endPoint x: 744, endPoint y: 409, distance: 166.0
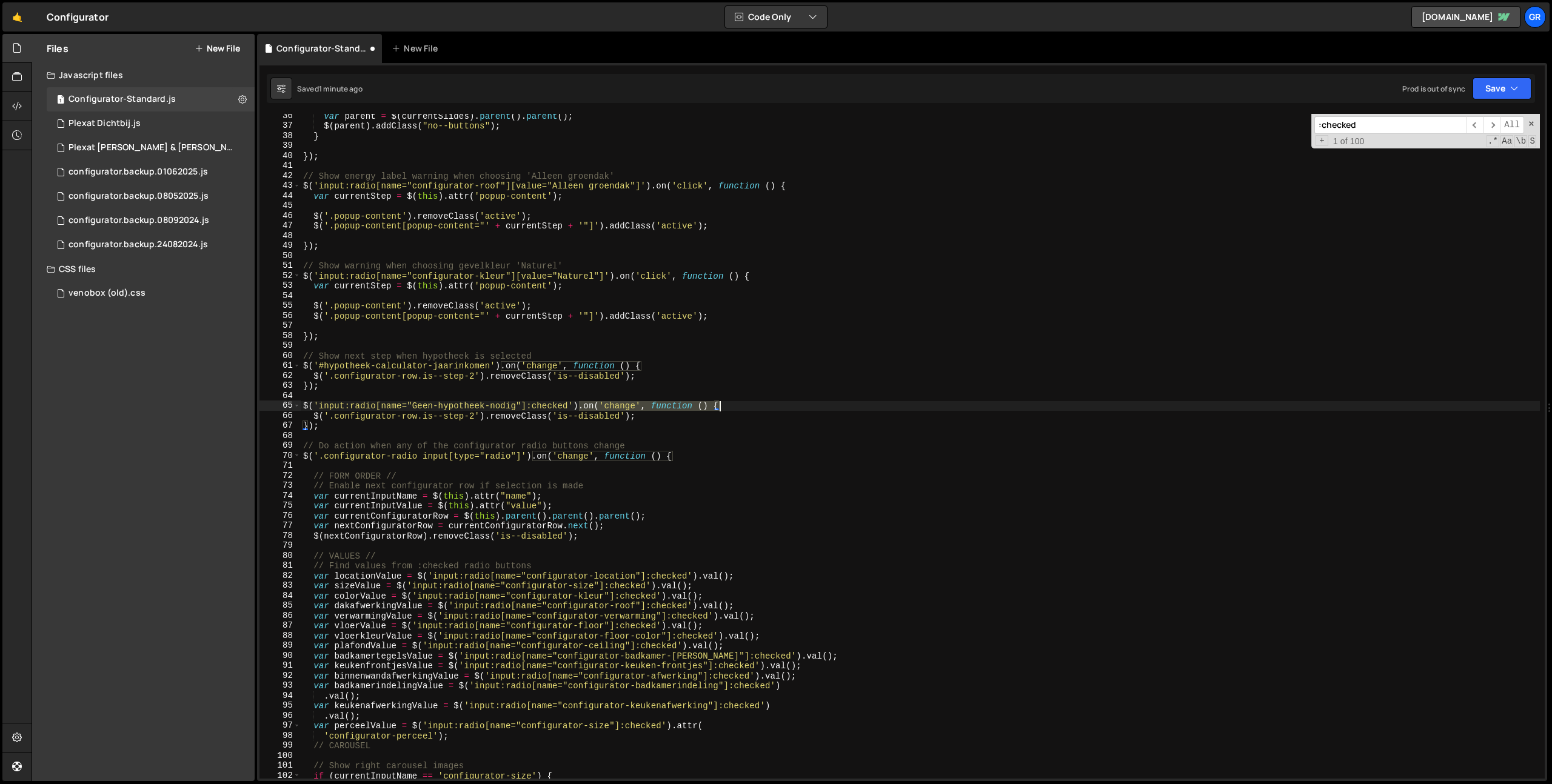
click at [744, 409] on div "var parent = $ ( currentSlides ) . parent ( ) . parent ( ) ; $ ( parent ) . add…" at bounding box center [920, 453] width 1239 height 685
click at [314, 418] on div "var parent = $ ( currentSlides ) . parent ( ) . parent ( ) ; $ ( parent ) . add…" at bounding box center [920, 453] width 1239 height 685
click at [663, 417] on div "var parent = $ ( currentSlides ) . parent ( ) . parent ( ) ; $ ( parent ) . add…" at bounding box center [920, 453] width 1239 height 685
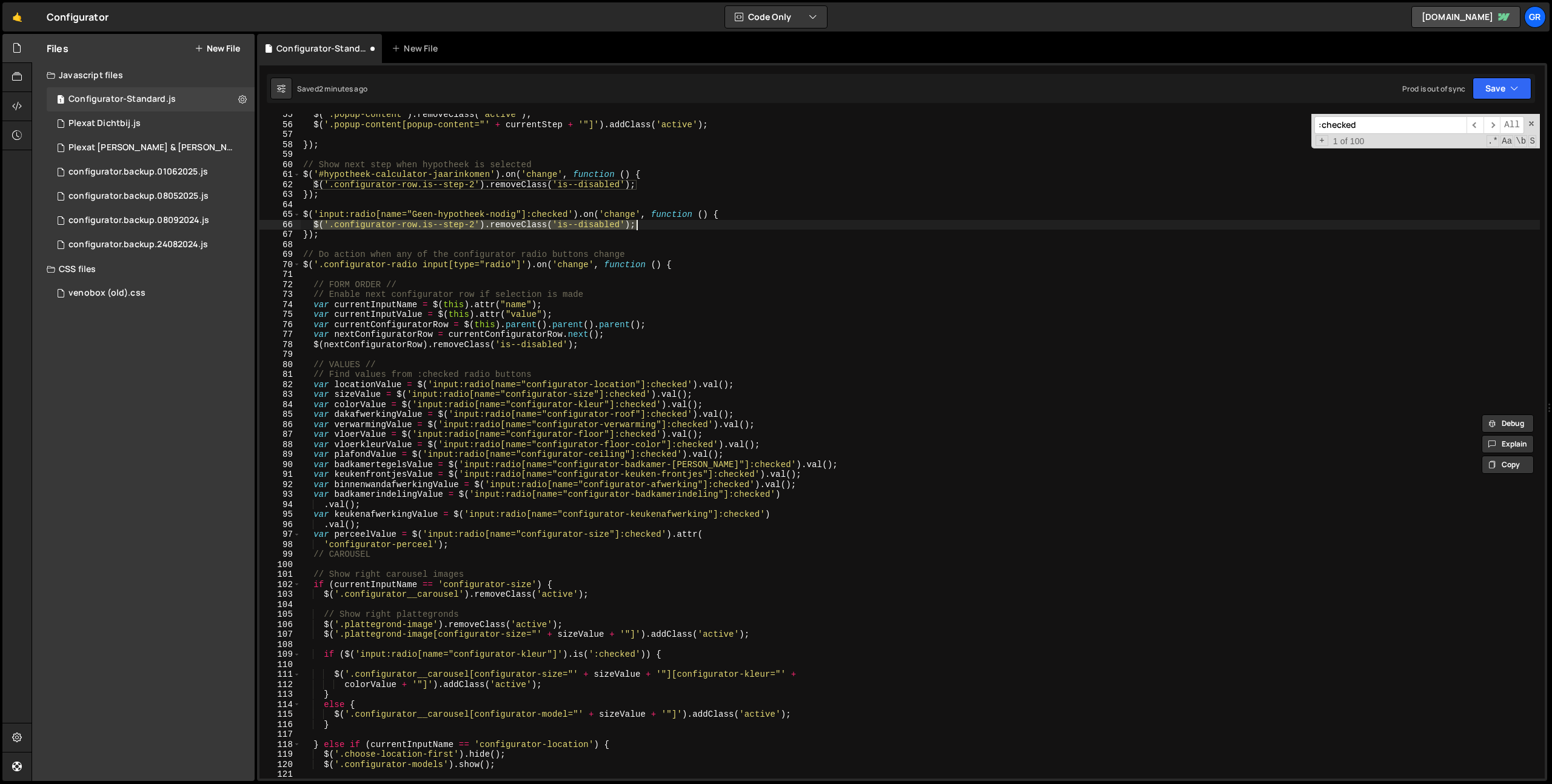
scroll to position [466, 0]
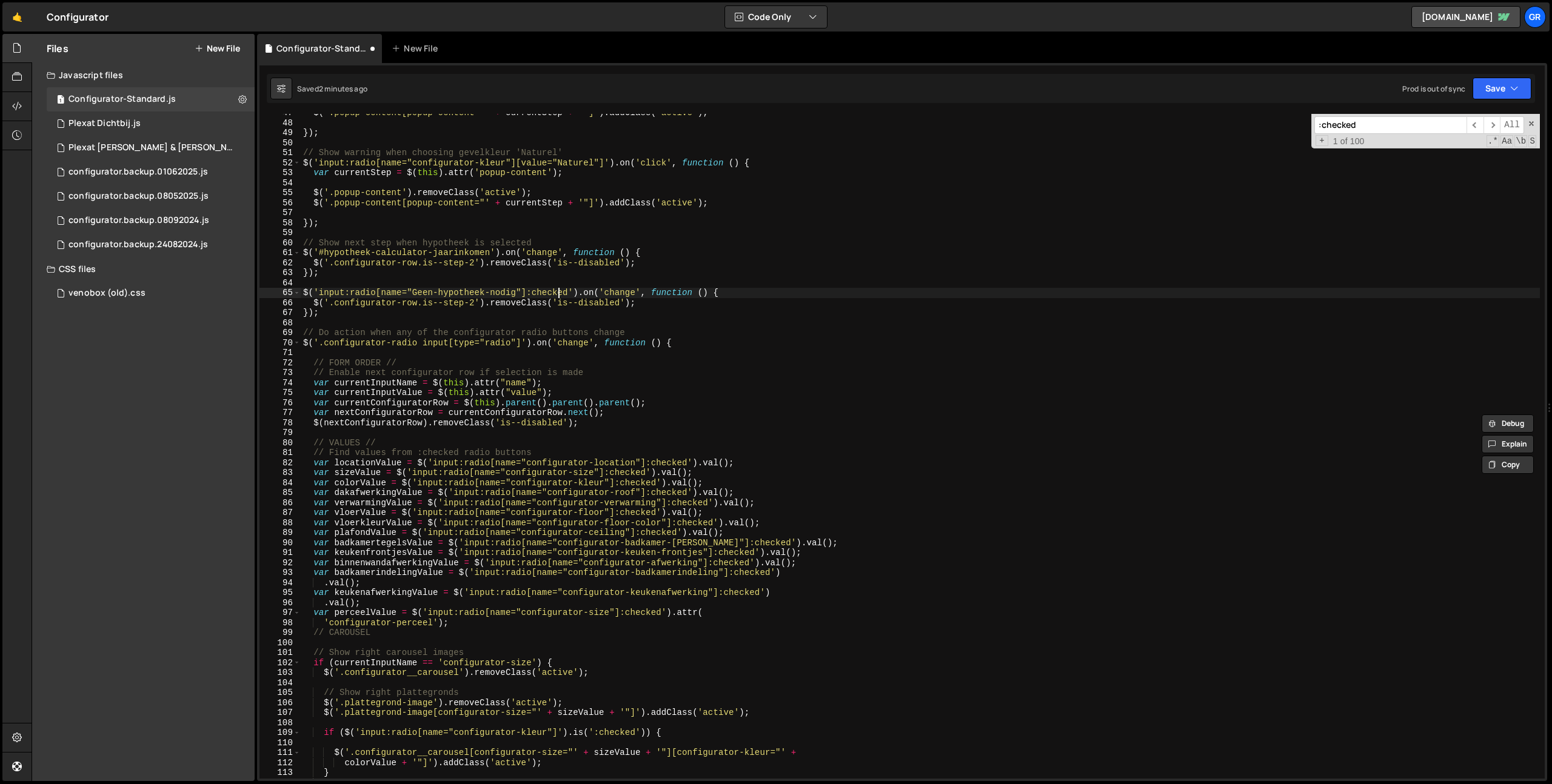
click at [559, 293] on div "$ ( '.popup-content[popup-content="' + currentStep + '"]' ) . addClass ( 'activ…" at bounding box center [920, 450] width 1239 height 685
click at [713, 293] on div "$ ( '.popup-content[popup-content="' + currentStep + '"]' ) . addClass ( 'activ…" at bounding box center [920, 450] width 1239 height 685
click at [667, 302] on div "$ ( '.popup-content[popup-content="' + currentStep + '"]' ) . addClass ( 'activ…" at bounding box center [920, 450] width 1239 height 685
click at [1499, 88] on button "Save" at bounding box center [1502, 88] width 59 height 22
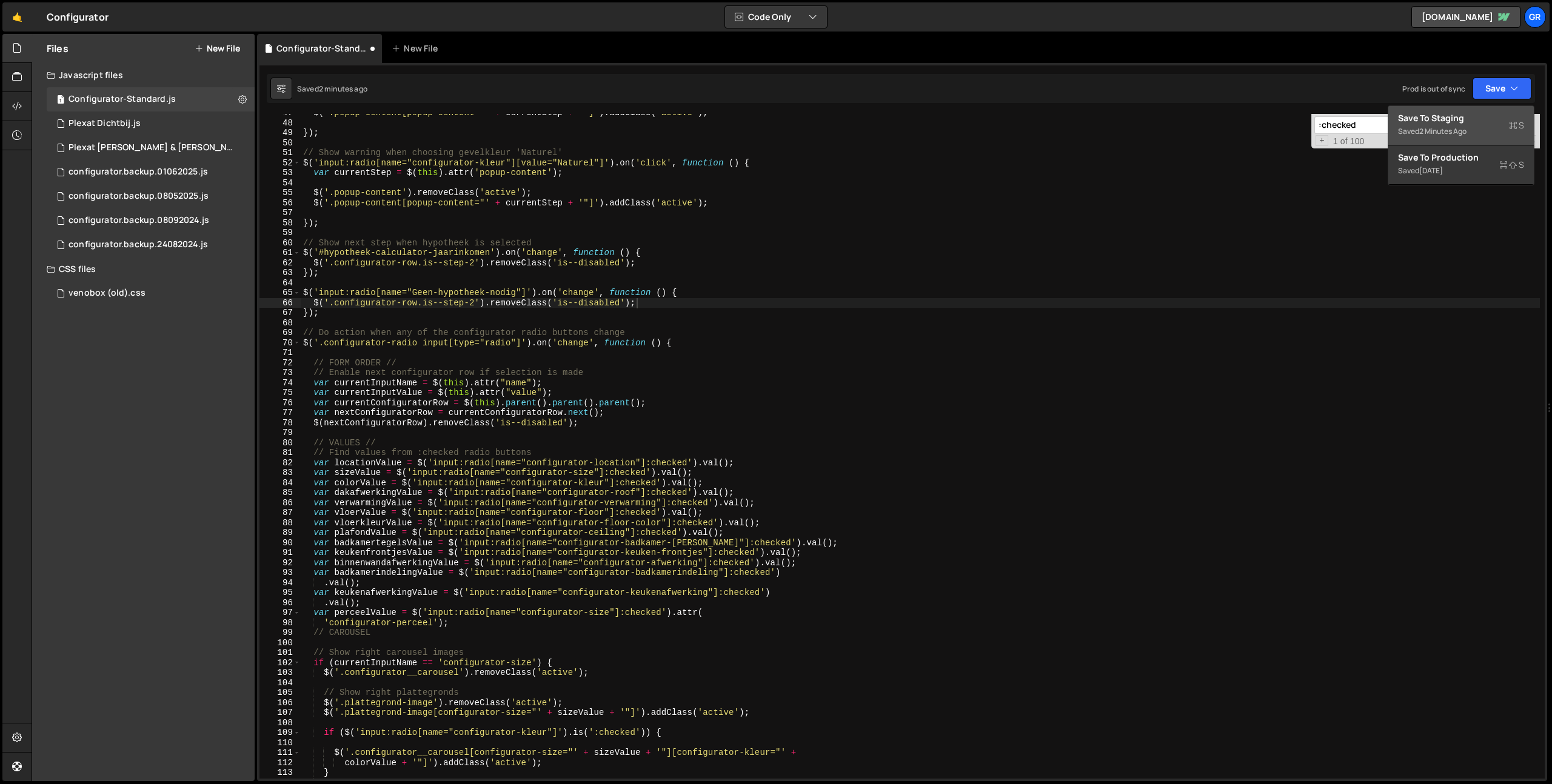
click at [1483, 112] on div "Save to Staging S" at bounding box center [1461, 118] width 126 height 12
click at [1531, 122] on span at bounding box center [1532, 124] width 9 height 9
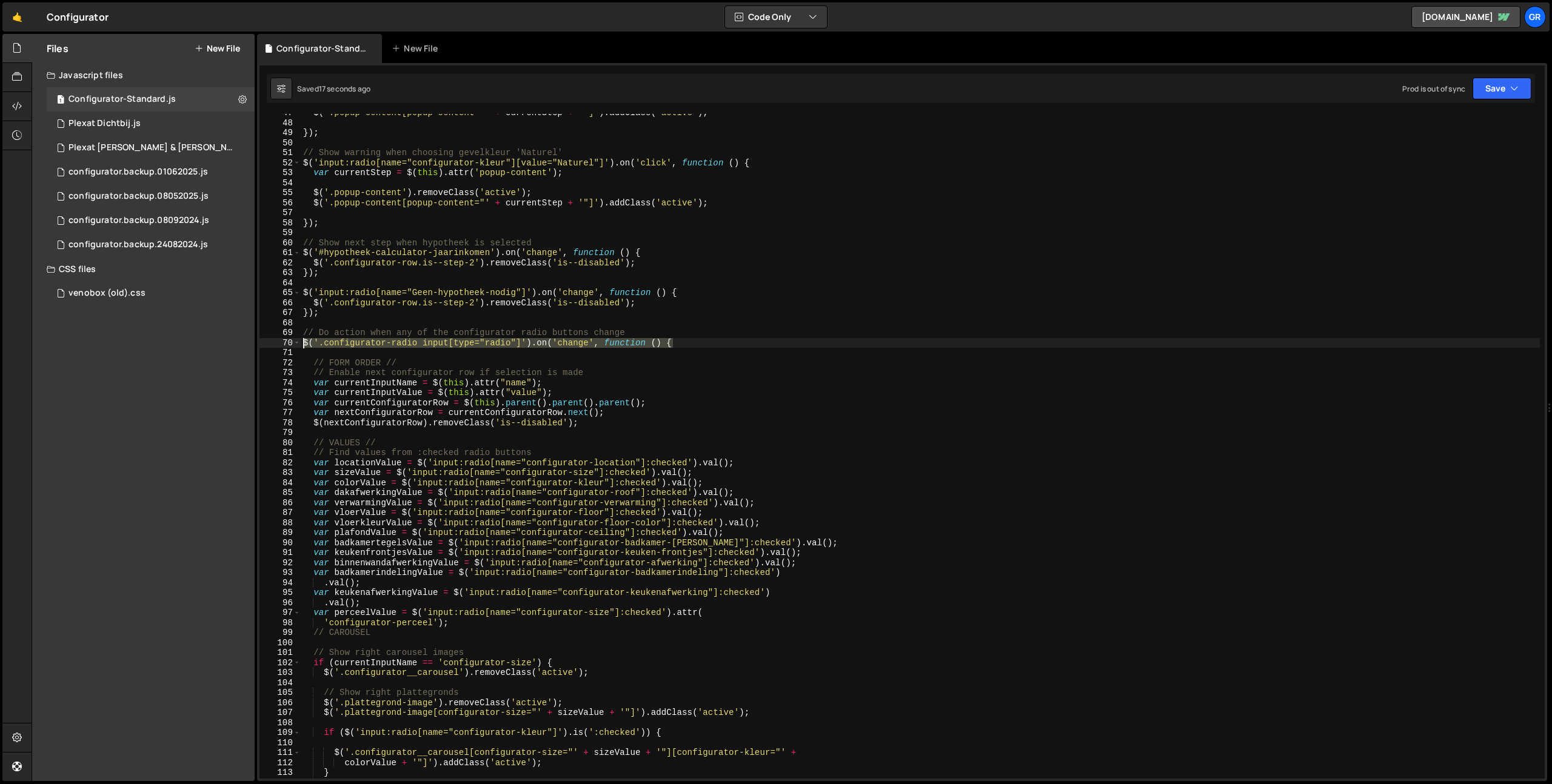
drag, startPoint x: 685, startPoint y: 344, endPoint x: 140, endPoint y: 342, distance: 545.0
click at [139, 342] on div "Files New File Javascript files 1 Configurator-Standard.js 0 1 Plexat Dichtbij.…" at bounding box center [791, 407] width 1521 height 748
type textarea "$('.configurator-radio input[type="radio"]').on('change', function () {"
click at [317, 283] on div "$ ( '.popup-content[popup-content="' + currentStep + '"]' ) . addClass ( 'activ…" at bounding box center [920, 450] width 1239 height 685
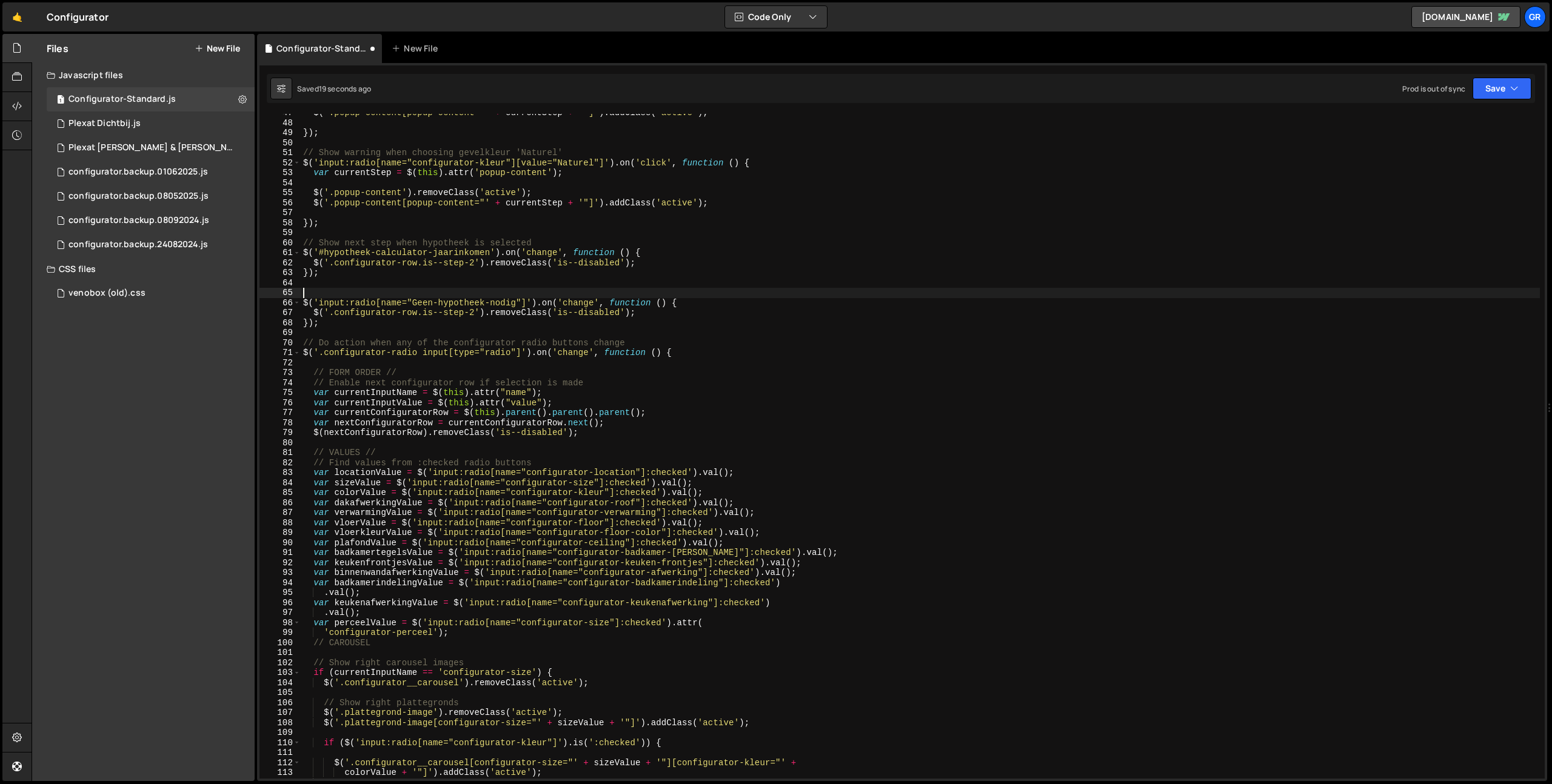
paste textarea "$('.configurator-radio input[type="radio"]').on('change', function () {"
type textarea "$('.configurator-radio input[type="radio"]').on('change', function () {"
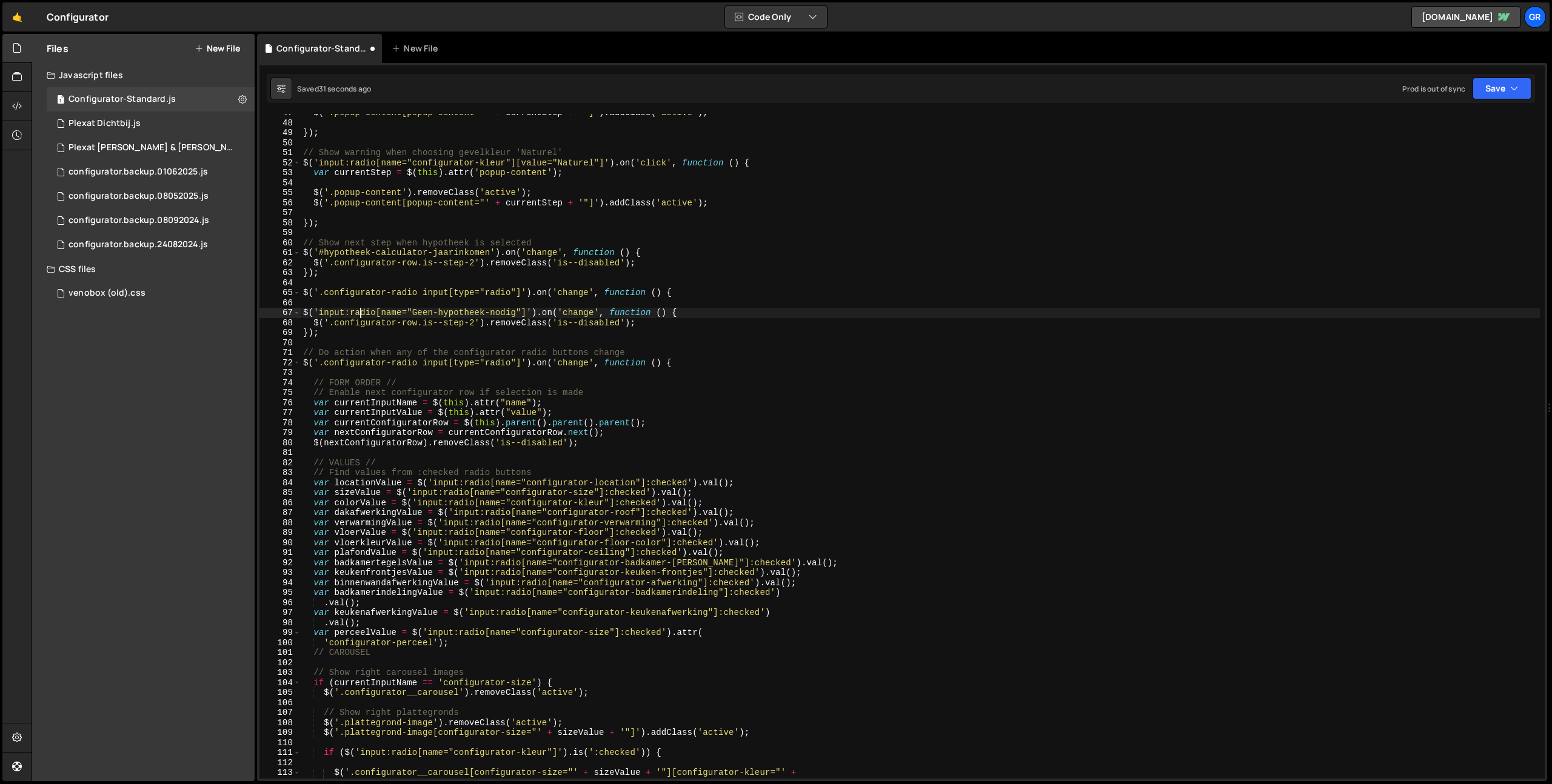
click at [360, 309] on div "$ ( '.popup-content[popup-content="' + currentStep + '"]' ) . addClass ( 'activ…" at bounding box center [920, 450] width 1239 height 685
drag, startPoint x: 360, startPoint y: 309, endPoint x: 368, endPoint y: 308, distance: 8.1
click at [360, 309] on div "$ ( '.popup-content[popup-content="' + currentStep + '"]' ) . addClass ( 'activ…" at bounding box center [920, 450] width 1239 height 685
type textarea "$('.configurator-radio input[type="radio"]').on('change', function () {"
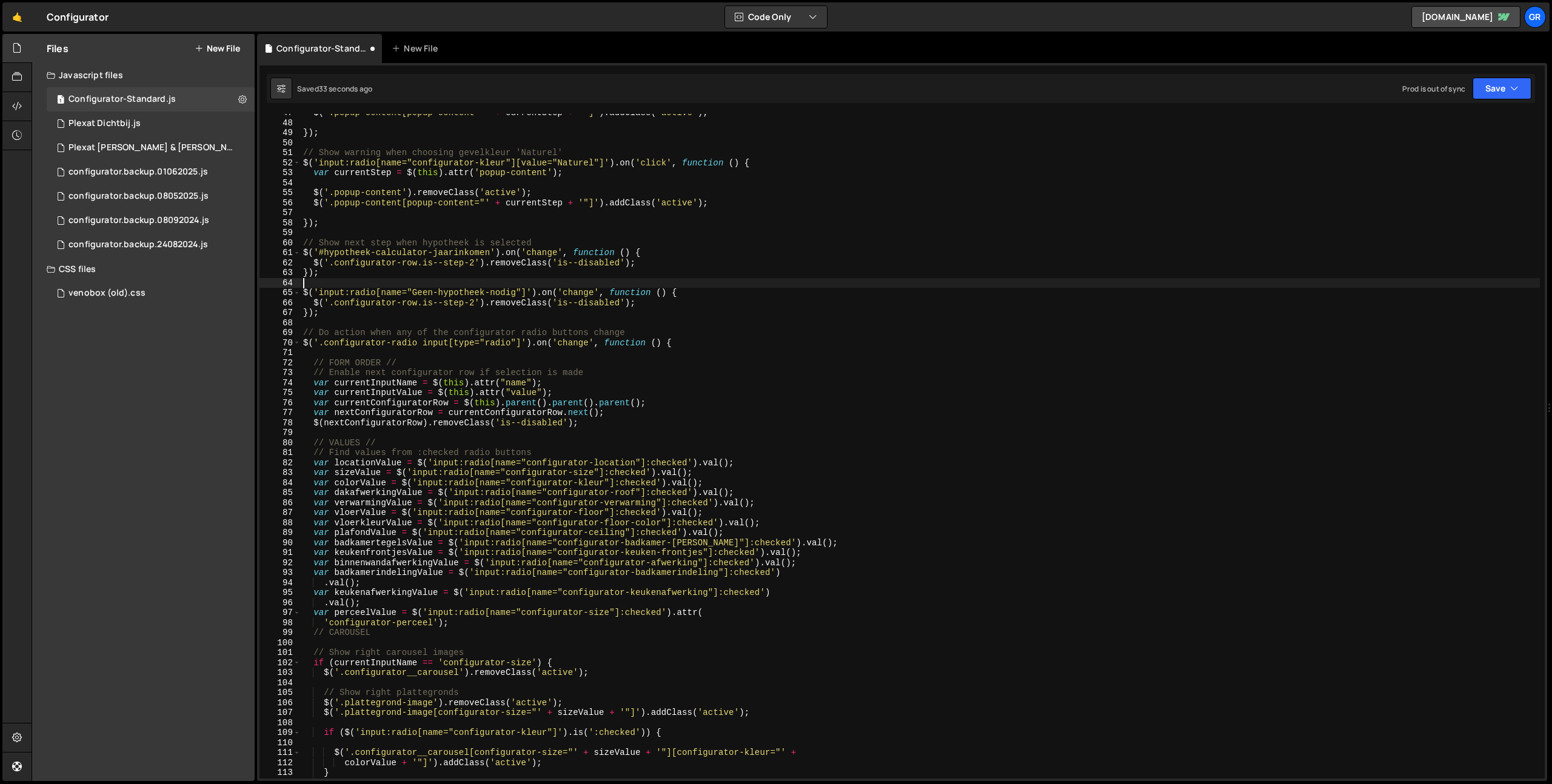
click at [364, 293] on div "$ ( '.popup-content[popup-content="' + currentStep + '"]' ) . addClass ( 'activ…" at bounding box center [920, 450] width 1239 height 685
click at [1491, 80] on button "Save" at bounding box center [1502, 88] width 59 height 22
click at [1488, 109] on button "Save to Staging S Saved just now" at bounding box center [1461, 126] width 145 height 40
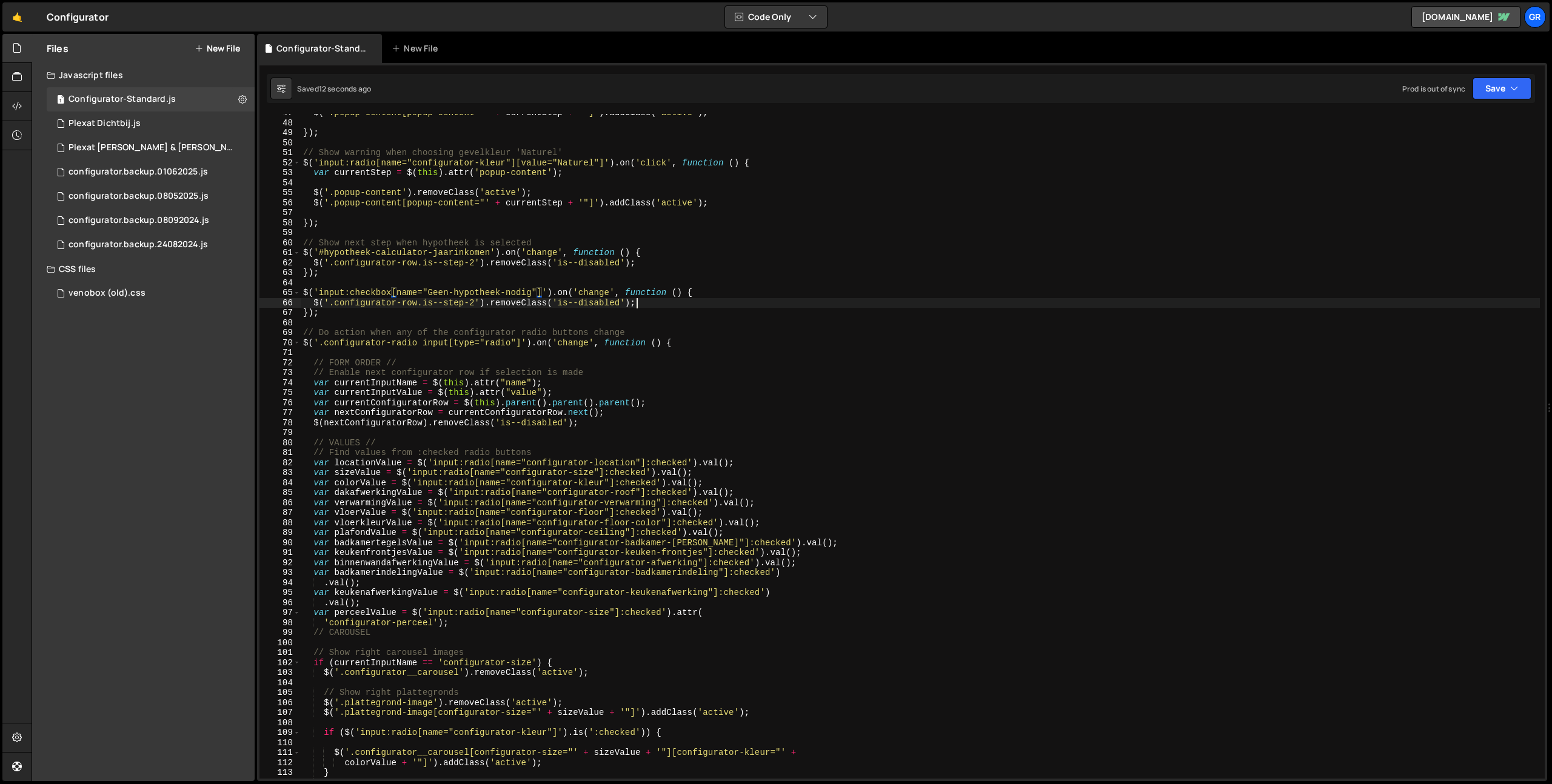
click at [665, 302] on div "$ ( '.popup-content[popup-content="' + currentStep + '"]' ) . addClass ( 'activ…" at bounding box center [920, 450] width 1239 height 685
drag, startPoint x: 315, startPoint y: 303, endPoint x: 386, endPoint y: 311, distance: 71.4
click at [315, 303] on div "$ ( '.popup-content[popup-content="' + currentStep + '"]' ) . addClass ( 'activ…" at bounding box center [920, 450] width 1239 height 685
click at [519, 303] on div "$ ( '.popup-content[popup-content="' + currentStep + '"]' ) . addClass ( 'activ…" at bounding box center [920, 450] width 1239 height 685
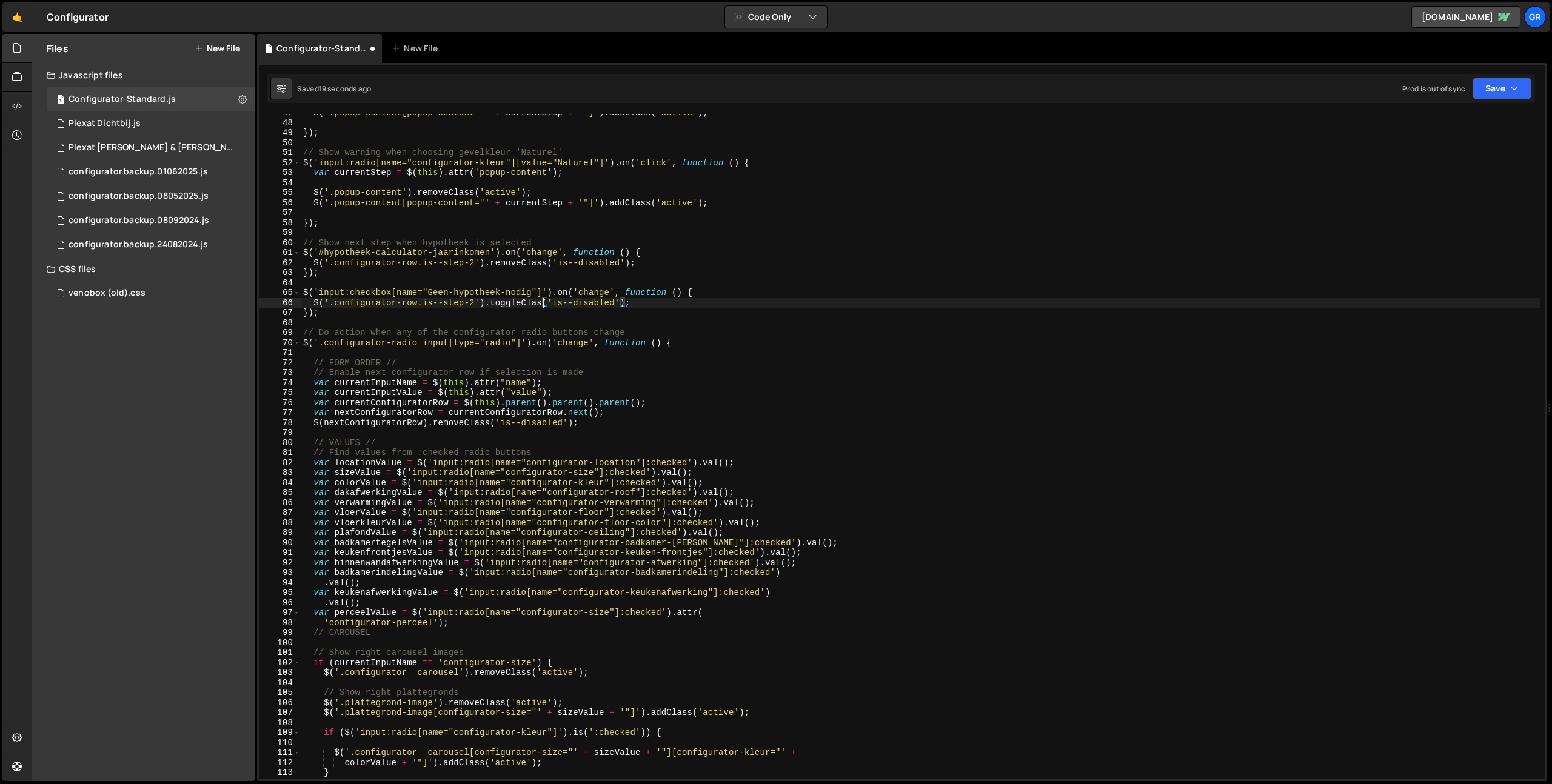
scroll to position [0, 17]
click at [1487, 81] on button "Save" at bounding box center [1502, 88] width 59 height 22
click at [1460, 118] on div "Save to Staging S" at bounding box center [1461, 118] width 126 height 12
drag, startPoint x: 606, startPoint y: 307, endPoint x: 635, endPoint y: 309, distance: 29.1
click at [606, 307] on div "$ ( '.popup-content[popup-content="' + currentStep + '"]' ) . addClass ( 'activ…" at bounding box center [920, 450] width 1239 height 685
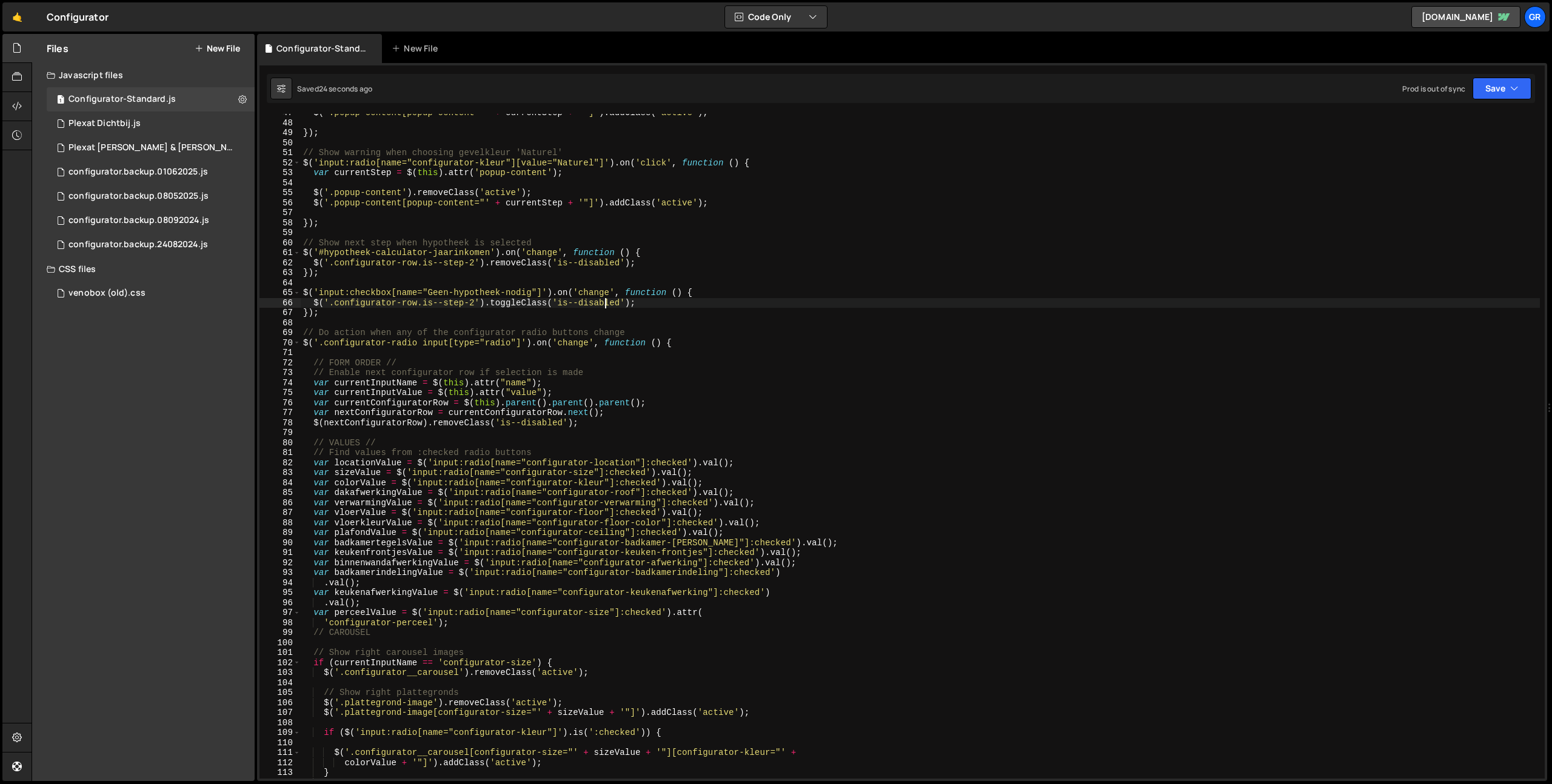
click at [669, 302] on div "$ ( '.popup-content[popup-content="' + currentStep + '"]' ) . addClass ( 'activ…" at bounding box center [920, 450] width 1239 height 685
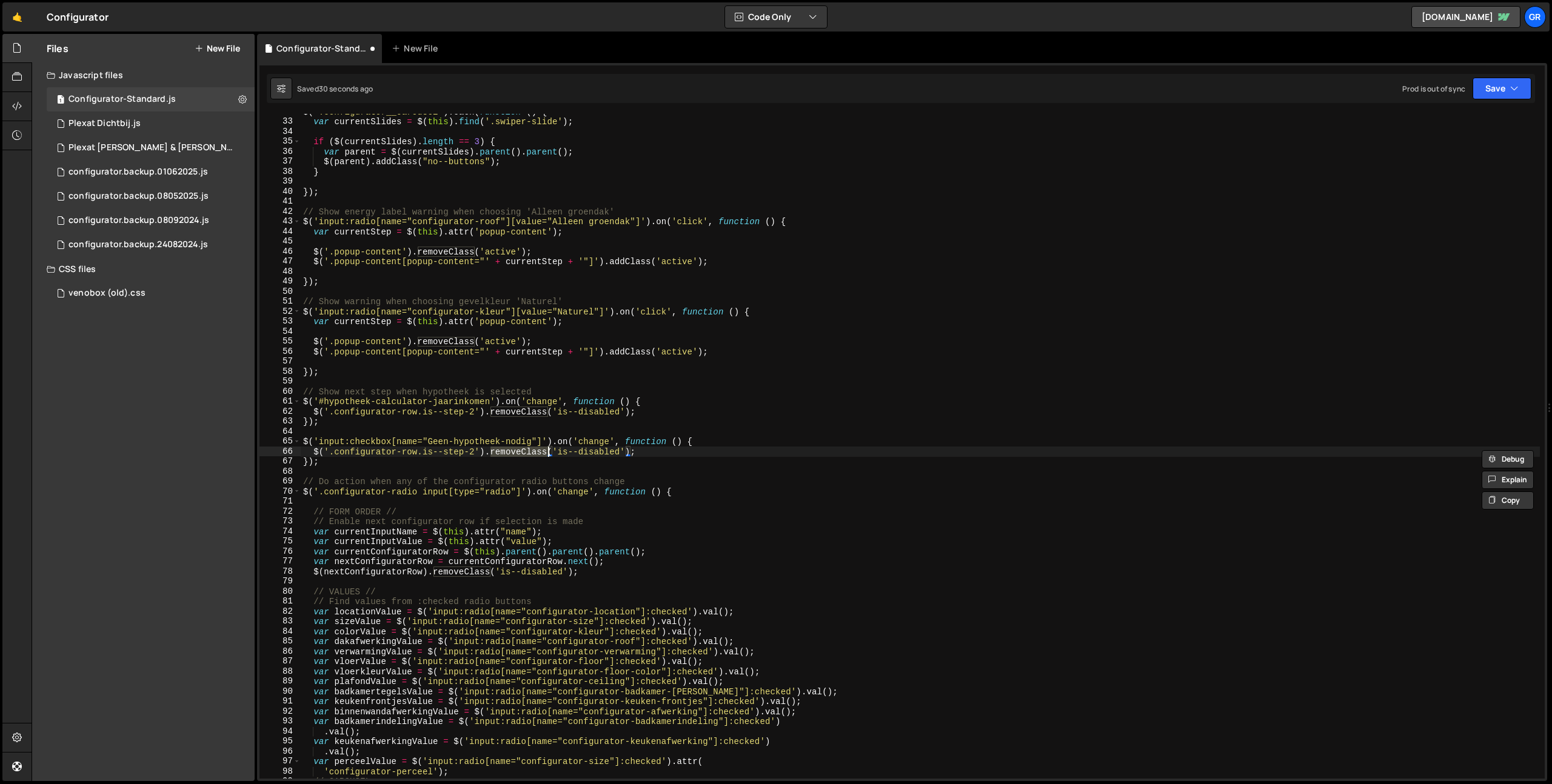
scroll to position [317, 0]
click at [578, 463] on div "$ ( '.configurator__carousel' ) . each ( function ( ) { var currentSlides = $ (…" at bounding box center [920, 449] width 1239 height 685
type textarea "});"
click at [1497, 82] on button "Save" at bounding box center [1502, 88] width 59 height 22
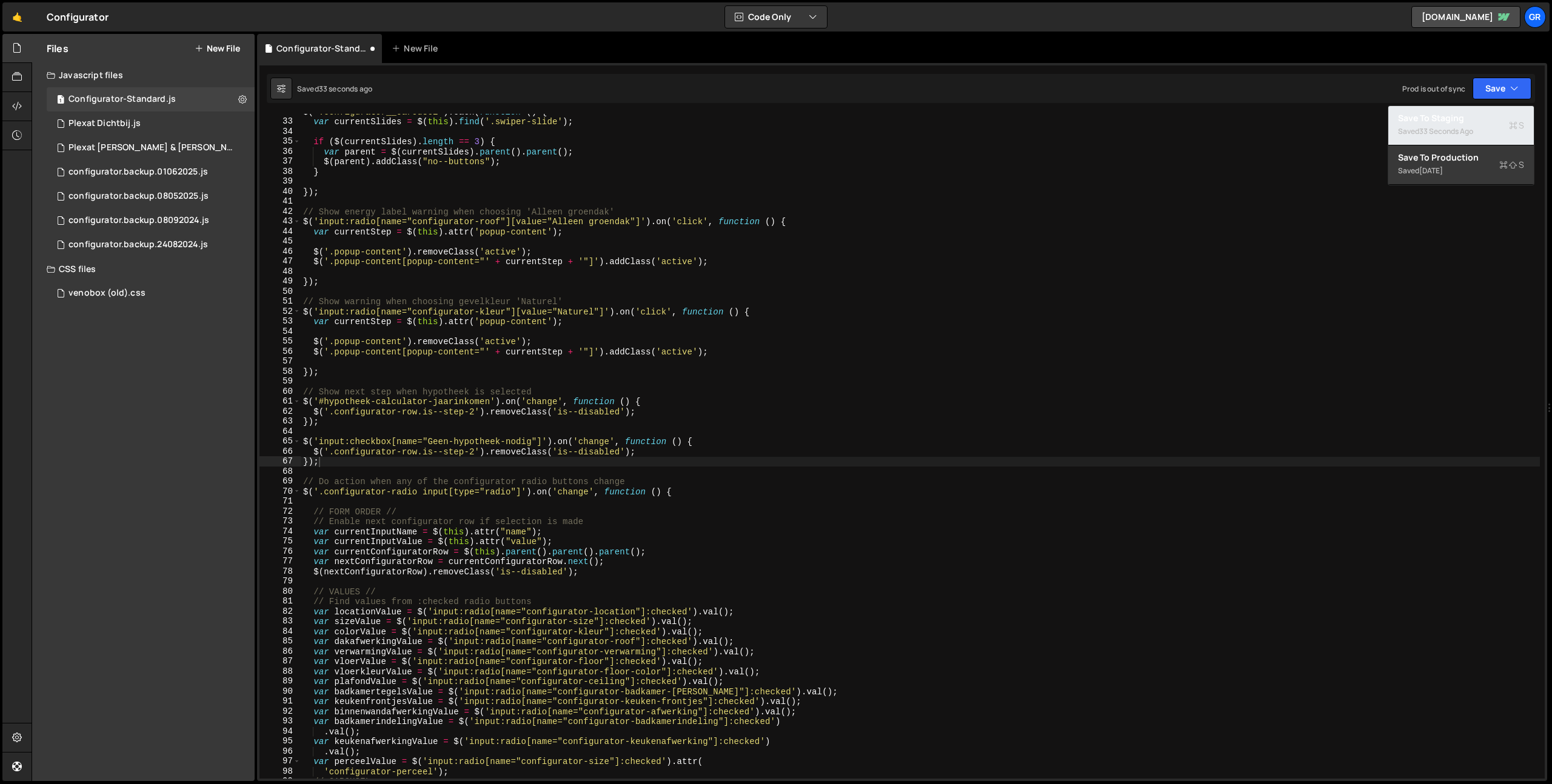
click at [1481, 123] on div "Save to Staging S" at bounding box center [1461, 118] width 126 height 12
drag, startPoint x: 364, startPoint y: 472, endPoint x: 360, endPoint y: 466, distance: 7.2
click at [364, 472] on div "$ ( '.configurator__carousel' ) . each ( function ( ) { var currentSlides = $ (…" at bounding box center [920, 449] width 1239 height 685
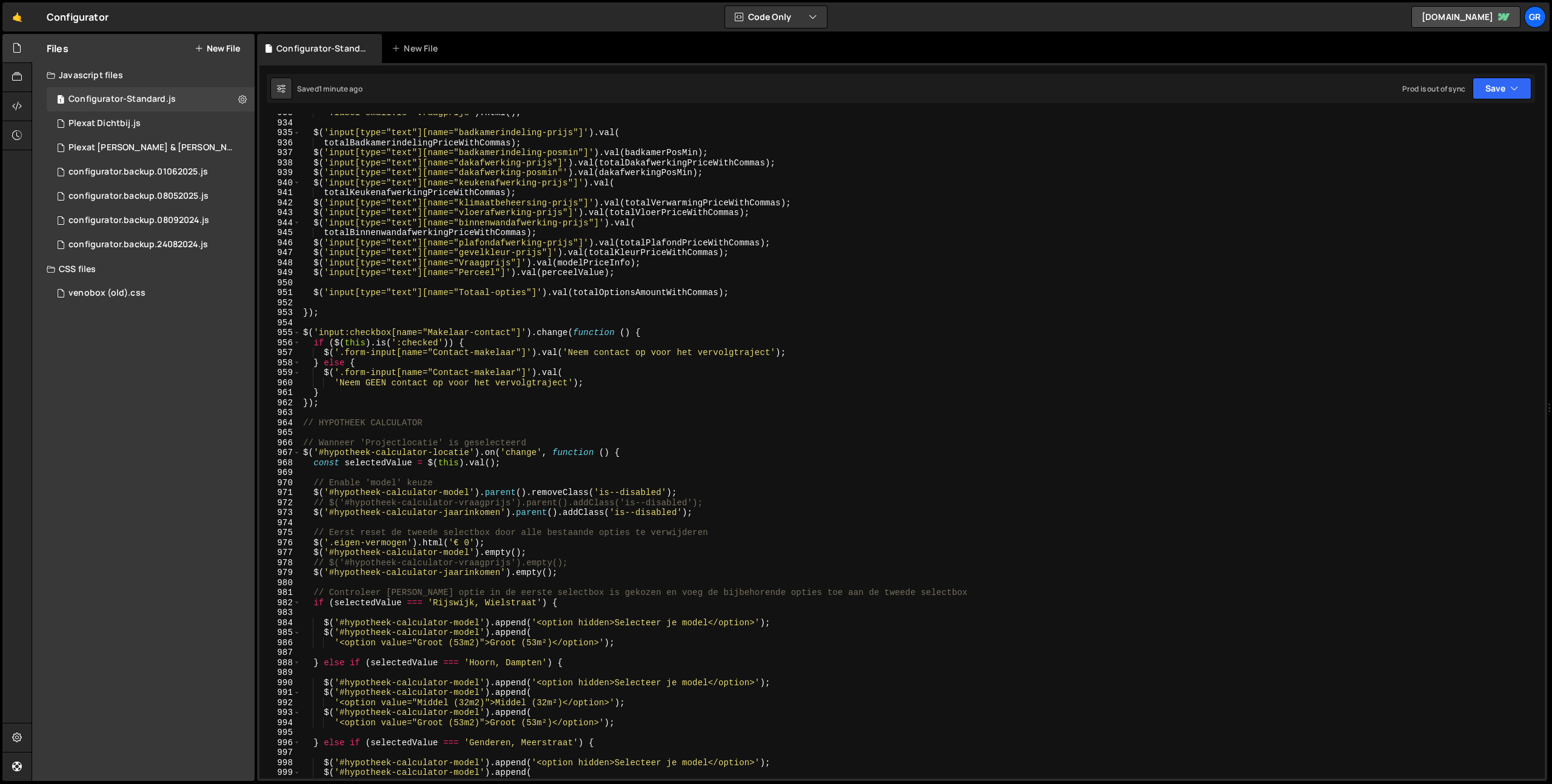
scroll to position [9329, 0]
click at [802, 469] on div "'.label-small.is--vraagprijs' ) . html ( ) ; $ ( 'input[type="text"][name="badk…" at bounding box center [920, 449] width 1239 height 685
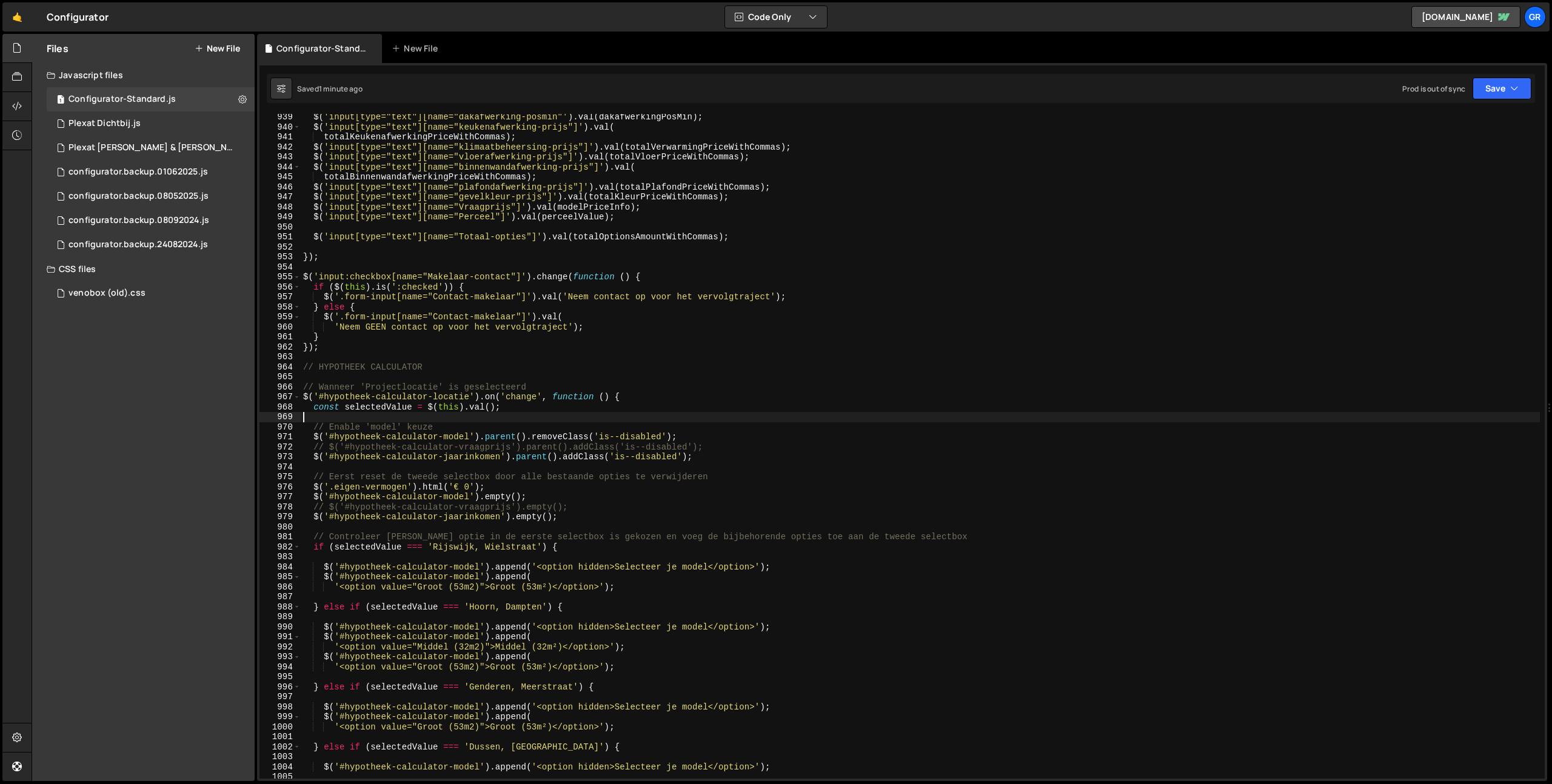
scroll to position [9431, 0]
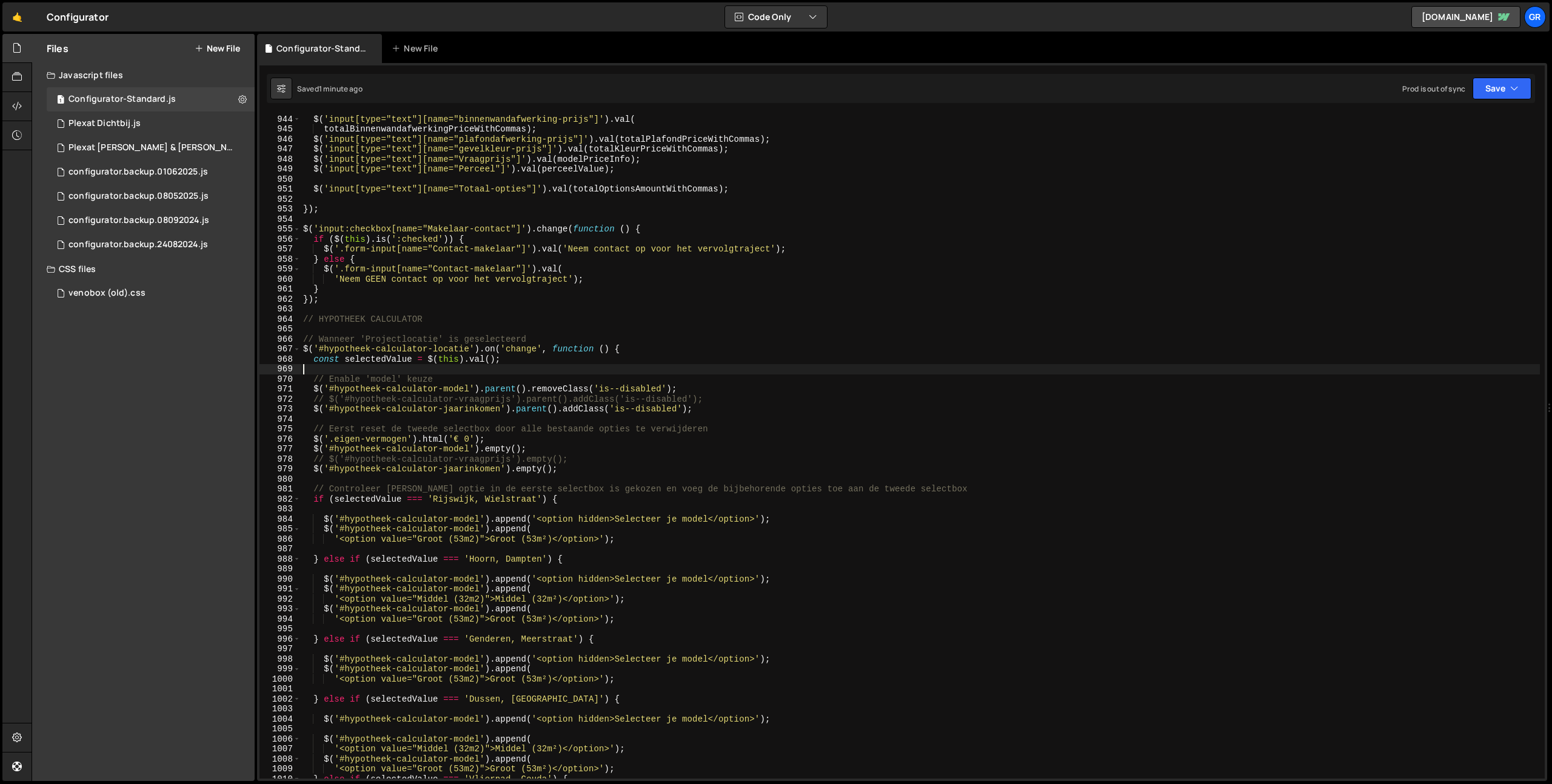
click at [597, 324] on div "$ ( 'input[type="text"][name="vloerafwerking-prijs"]' ) . val ( totalVloerPrice…" at bounding box center [920, 447] width 1239 height 685
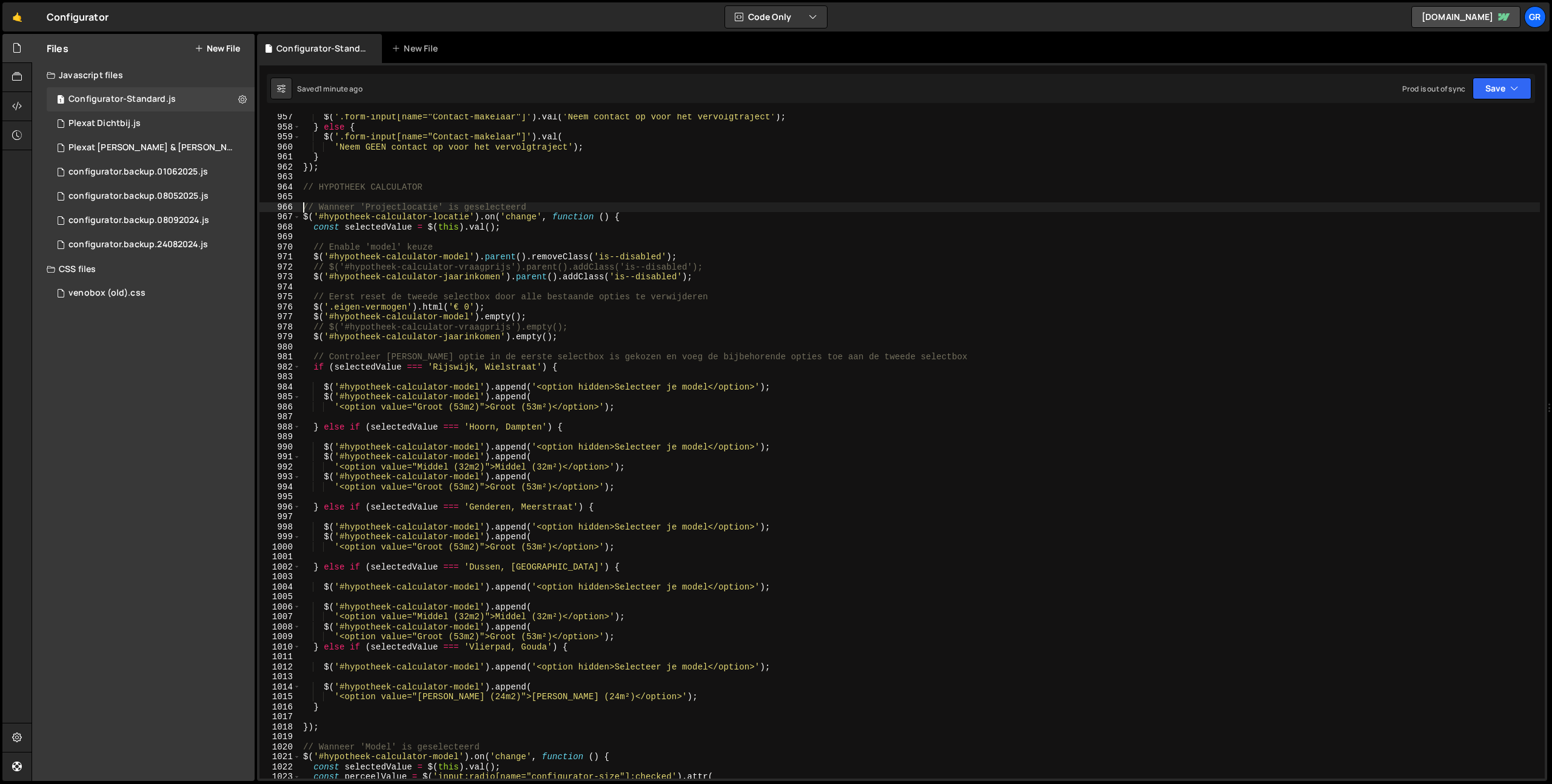
scroll to position [9564, 0]
click at [246, 100] on icon at bounding box center [243, 99] width 9 height 11
click at [414, 246] on div "$ ( '.form-input[name="Contact-makelaar"]' ) . val ( 'Neem contact op voor het …" at bounding box center [920, 454] width 1239 height 685
type textarea "});"
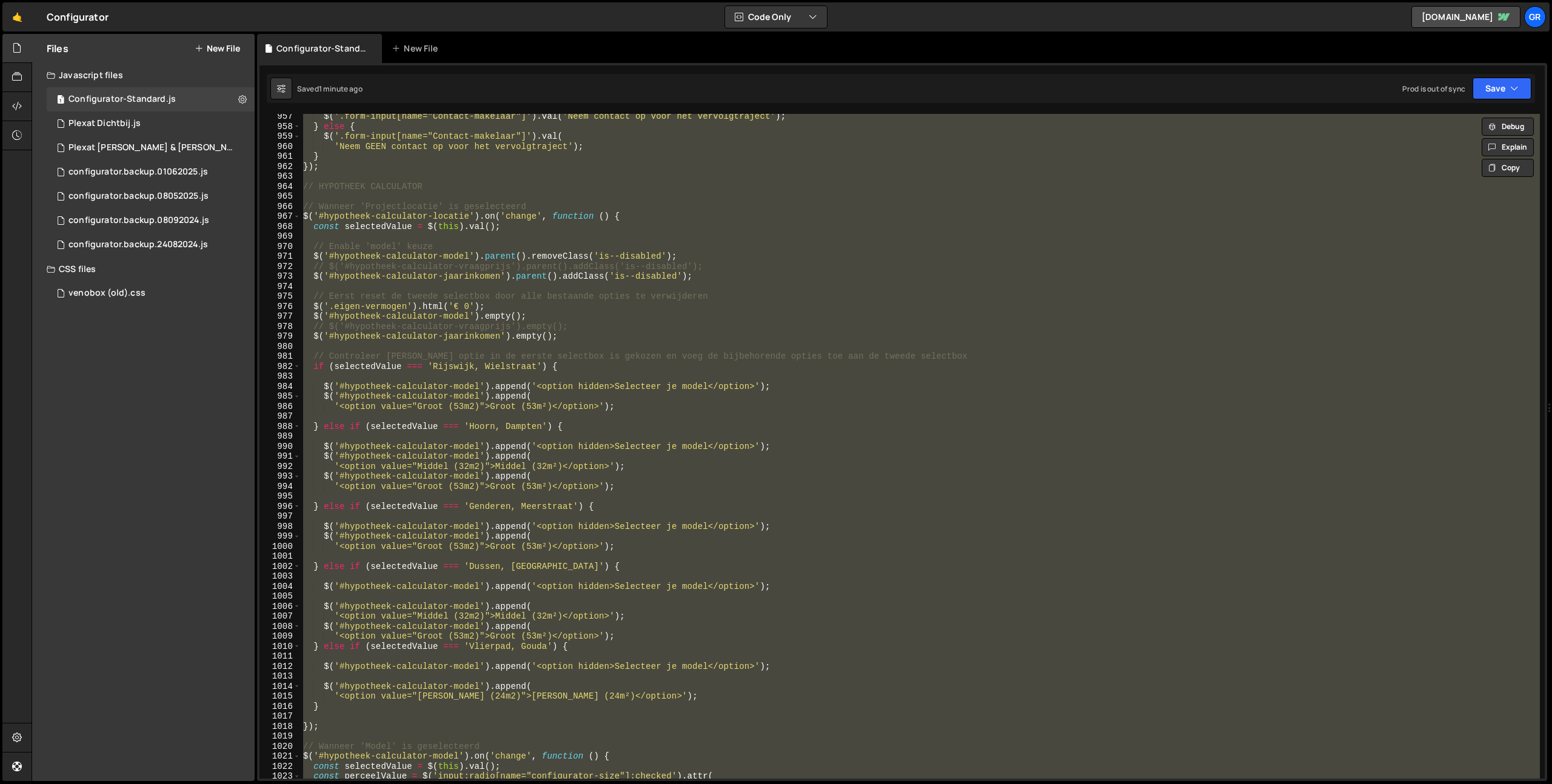
click at [218, 48] on button "New File" at bounding box center [217, 48] width 46 height 10
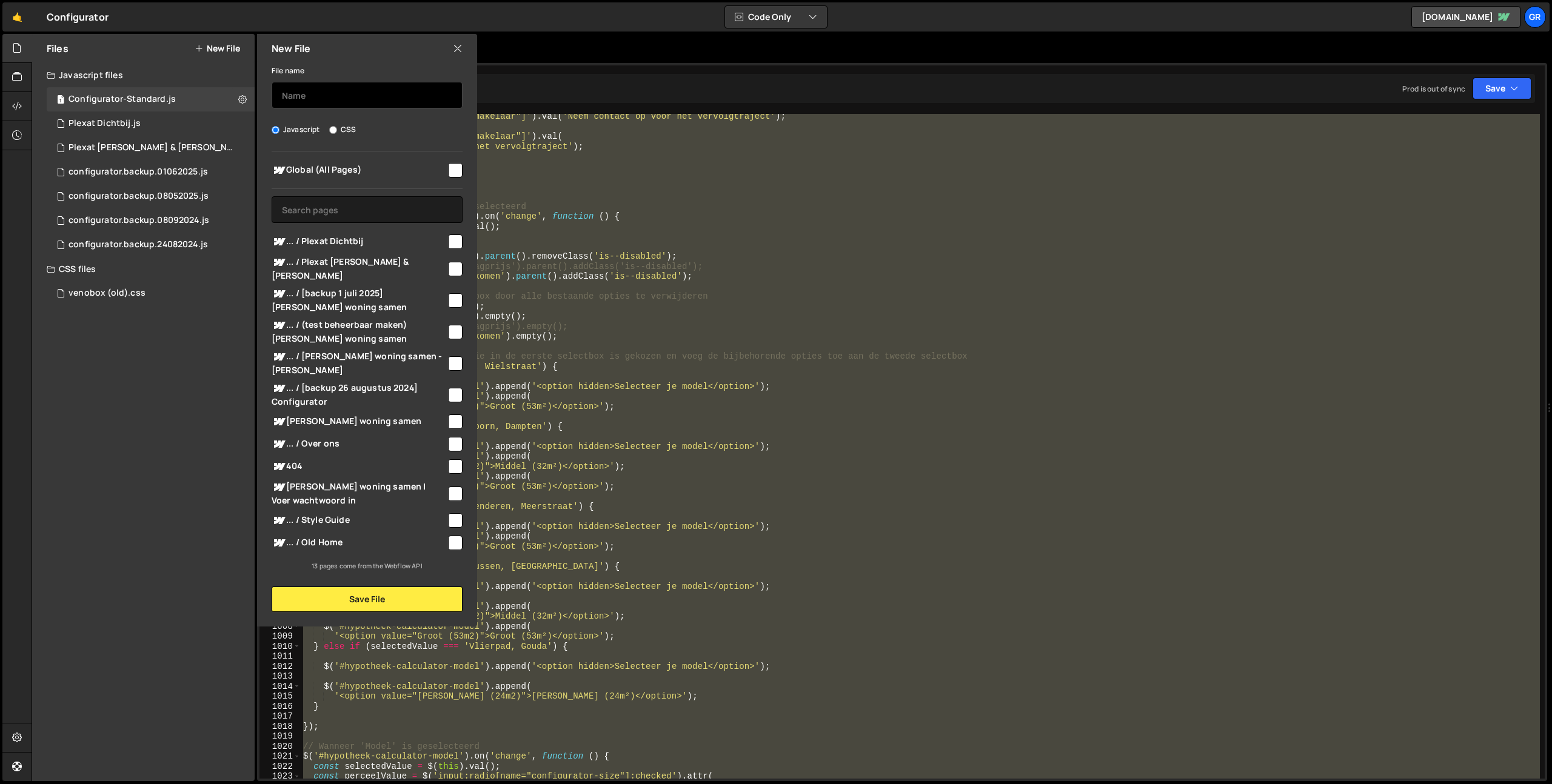
click at [320, 88] on input "text" at bounding box center [367, 95] width 191 height 27
type input "configurator.backup.10092025"
click at [377, 587] on button "Save File" at bounding box center [367, 599] width 191 height 25
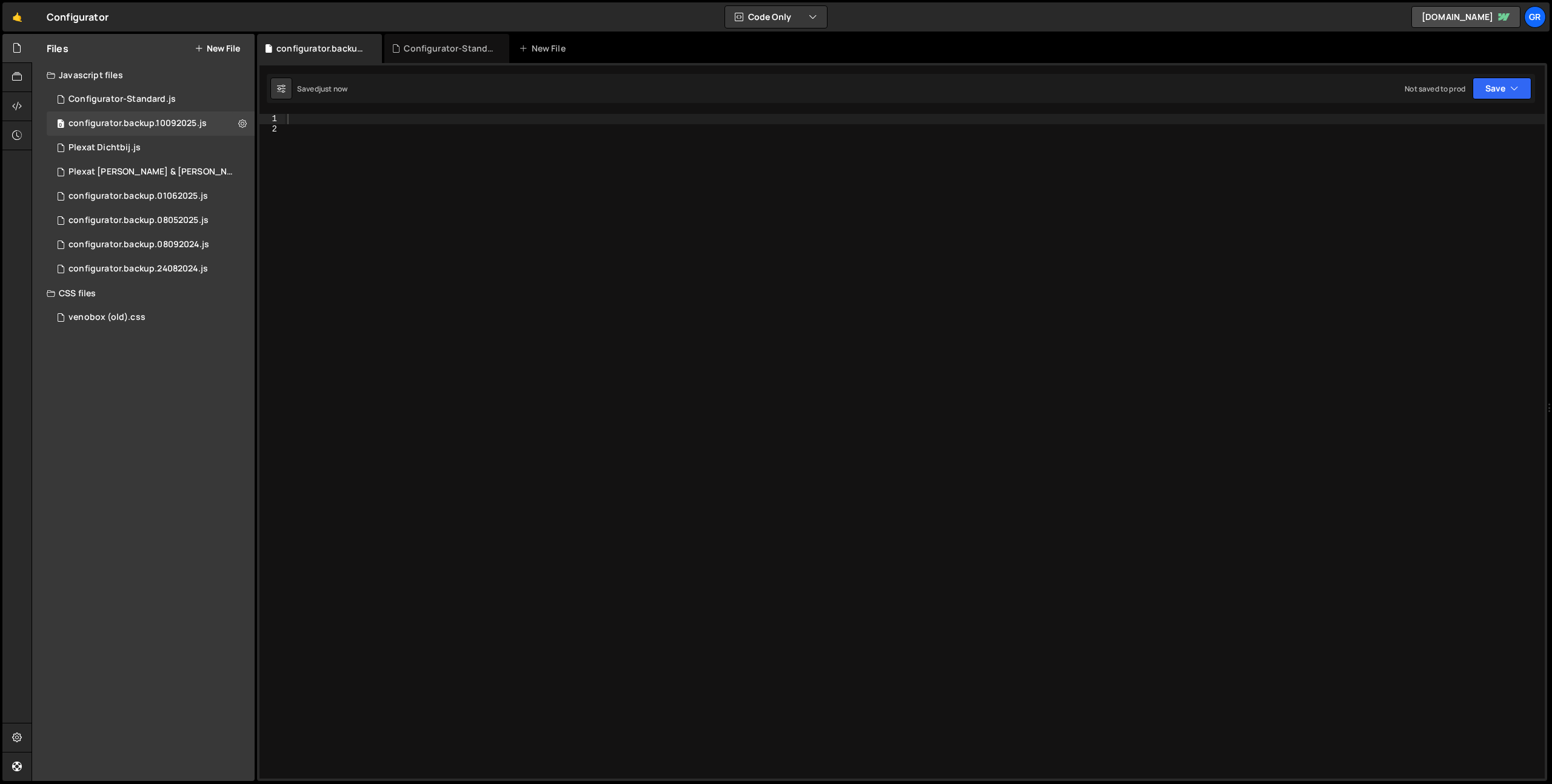
click at [393, 238] on div at bounding box center [915, 456] width 1260 height 685
click at [183, 100] on div "0 Configurator-Standard.js 0" at bounding box center [150, 99] width 208 height 24
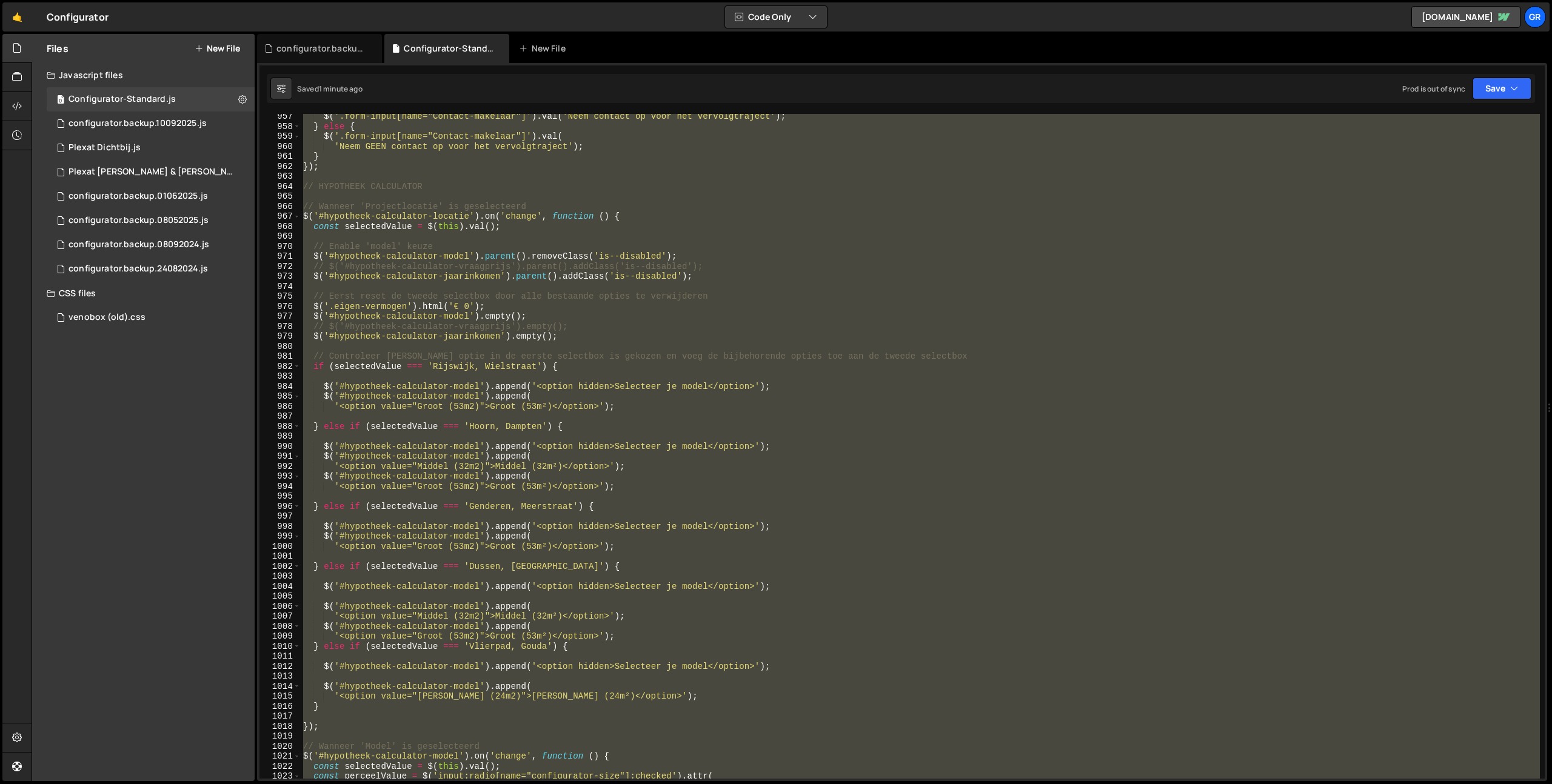
click at [412, 177] on div "$ ( '.form-input[name="Contact-makelaar"]' ) . val ( 'Neem contact op voor het …" at bounding box center [920, 446] width 1239 height 665
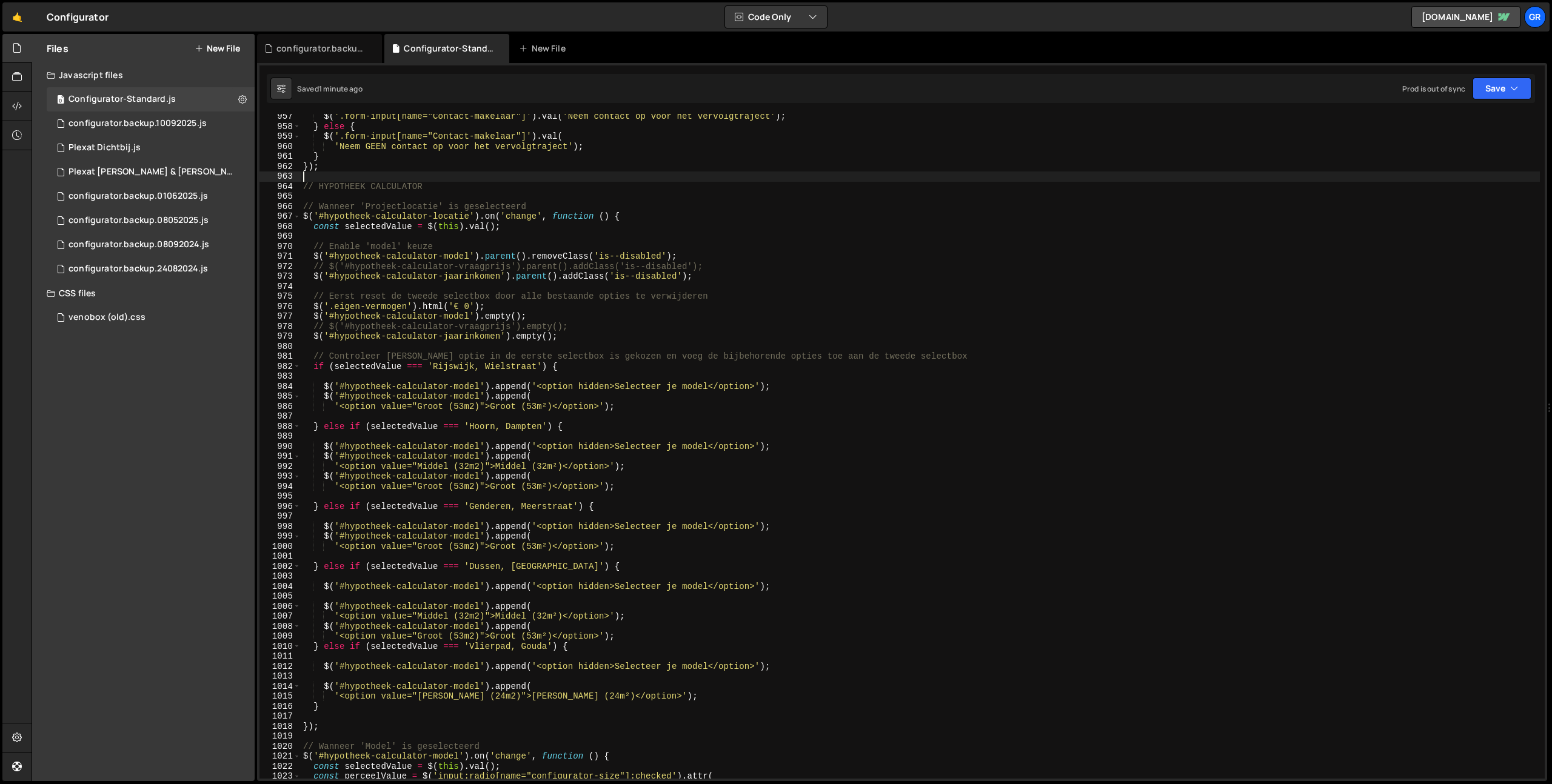
type textarea "});"
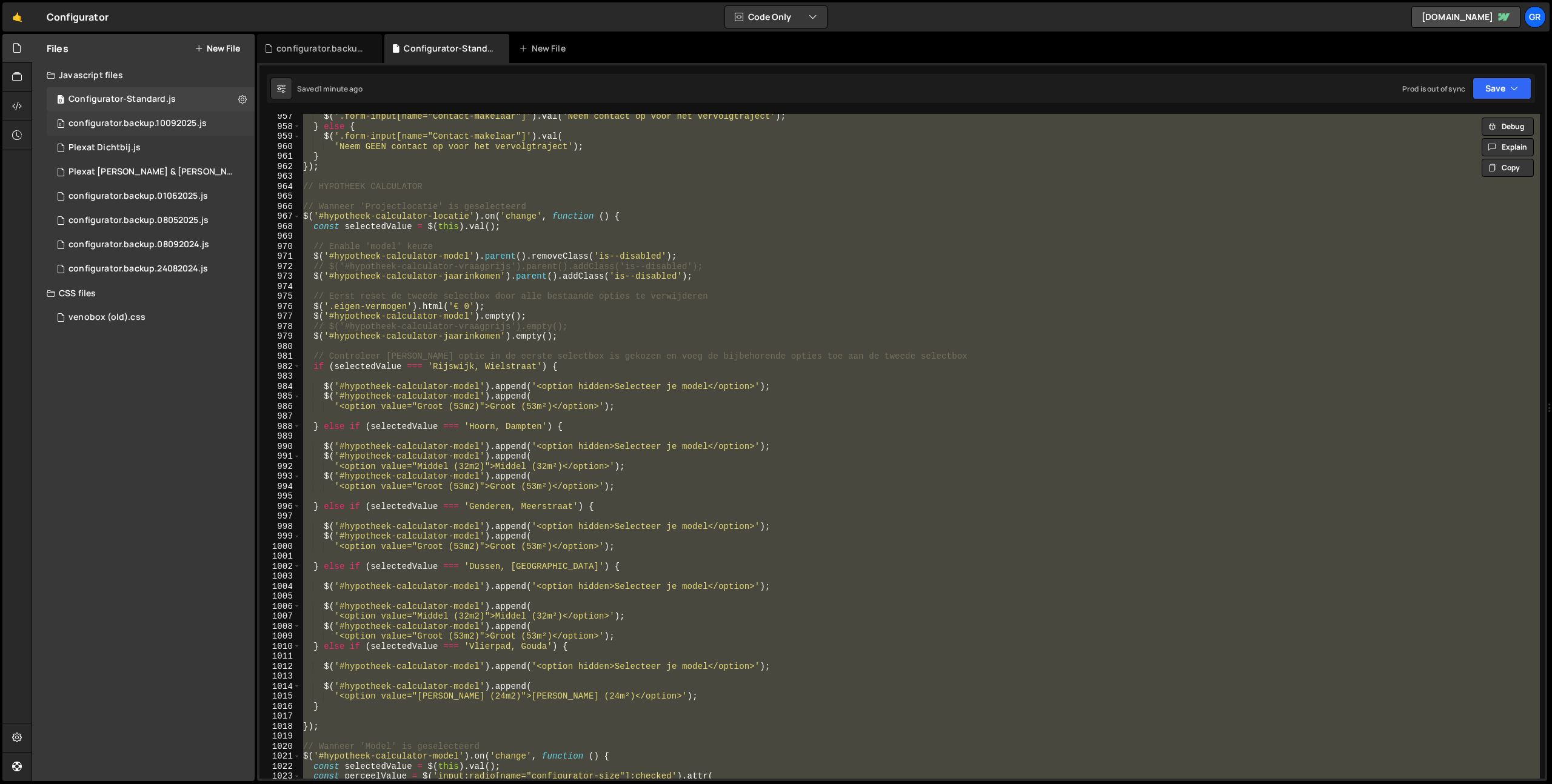
click at [160, 124] on div "configurator.backup.10092025.js" at bounding box center [137, 124] width 138 height 11
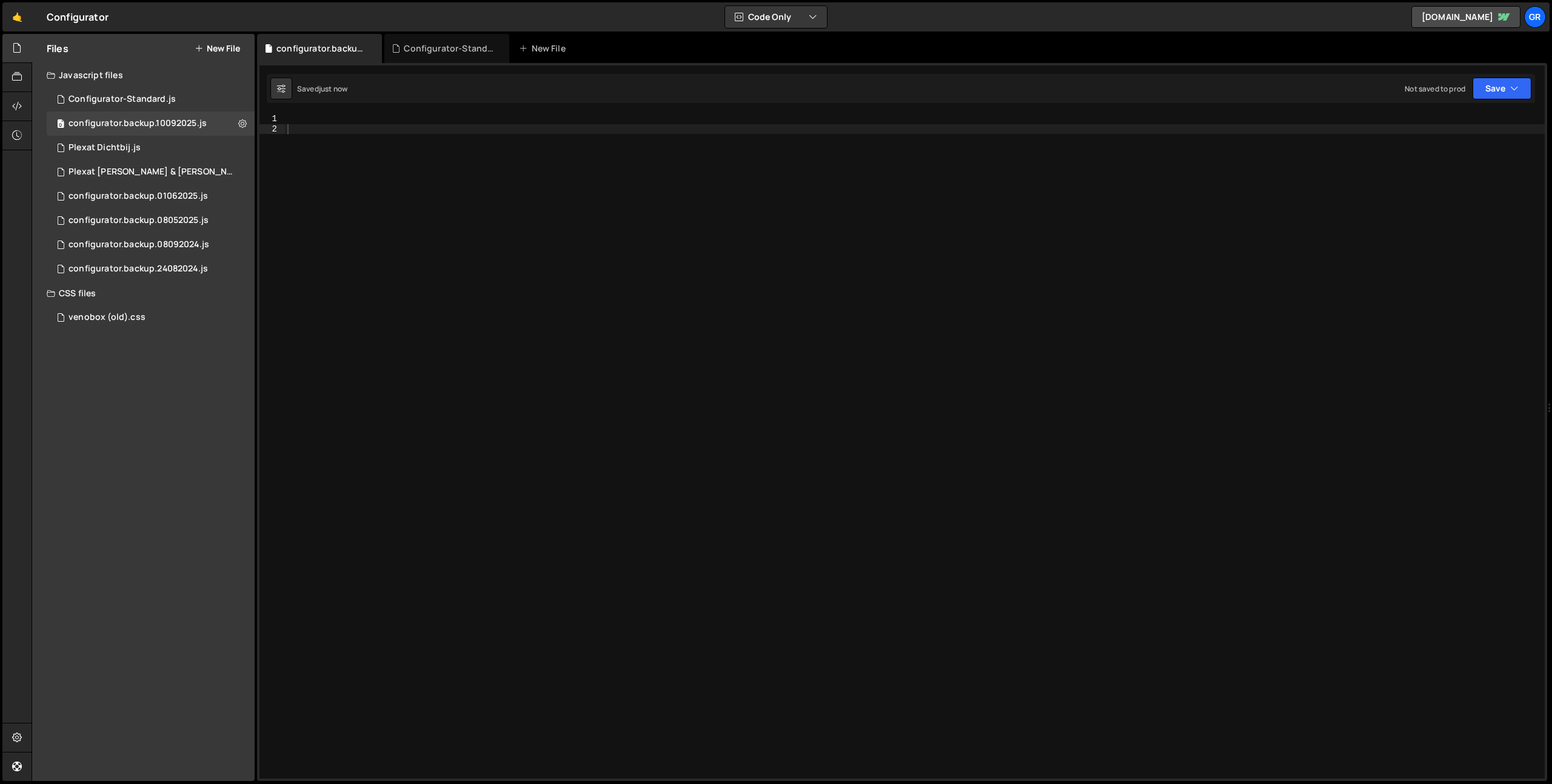
scroll to position [0, 0]
click at [588, 194] on div at bounding box center [915, 456] width 1260 height 685
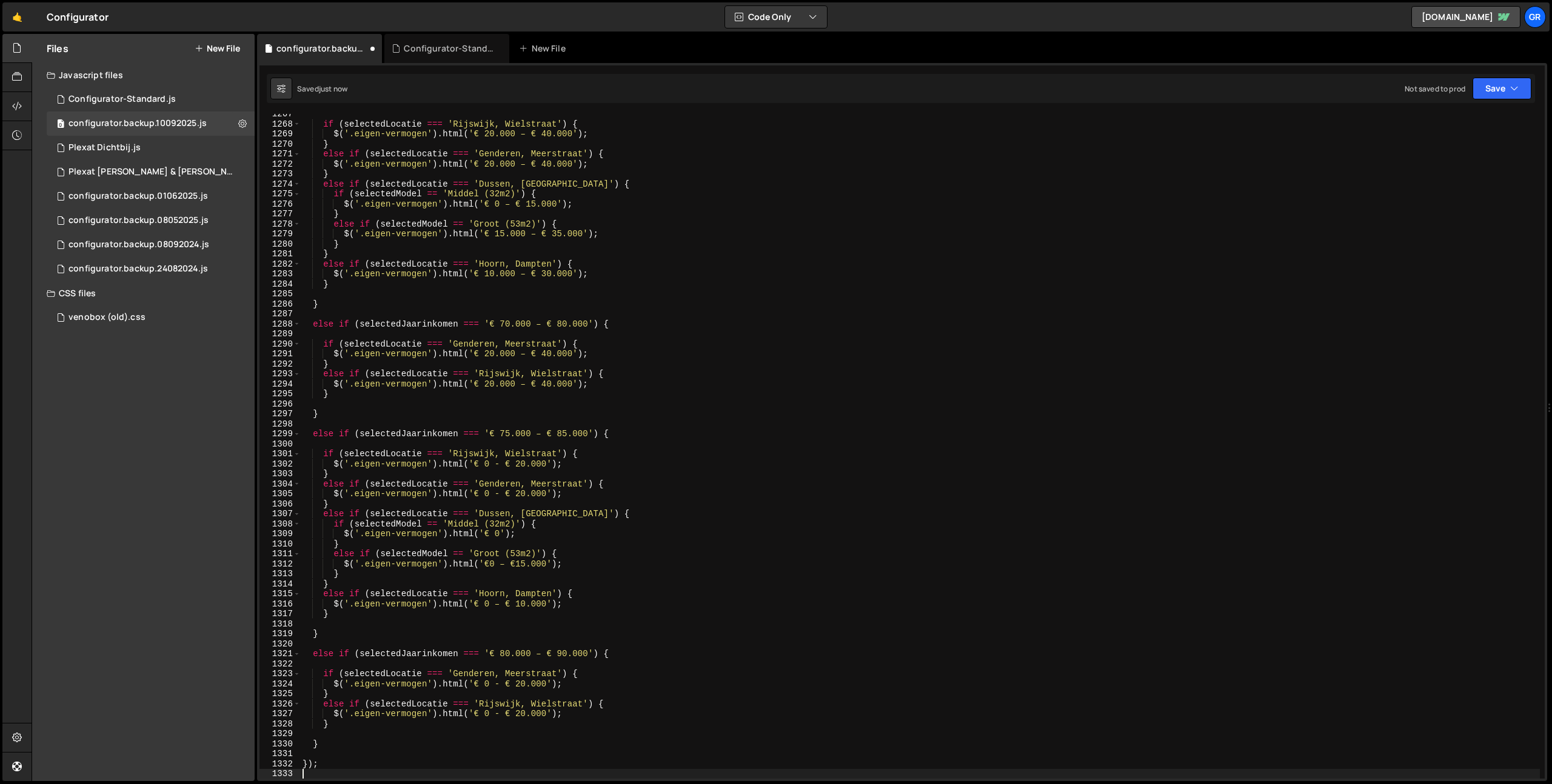
scroll to position [12668, 0]
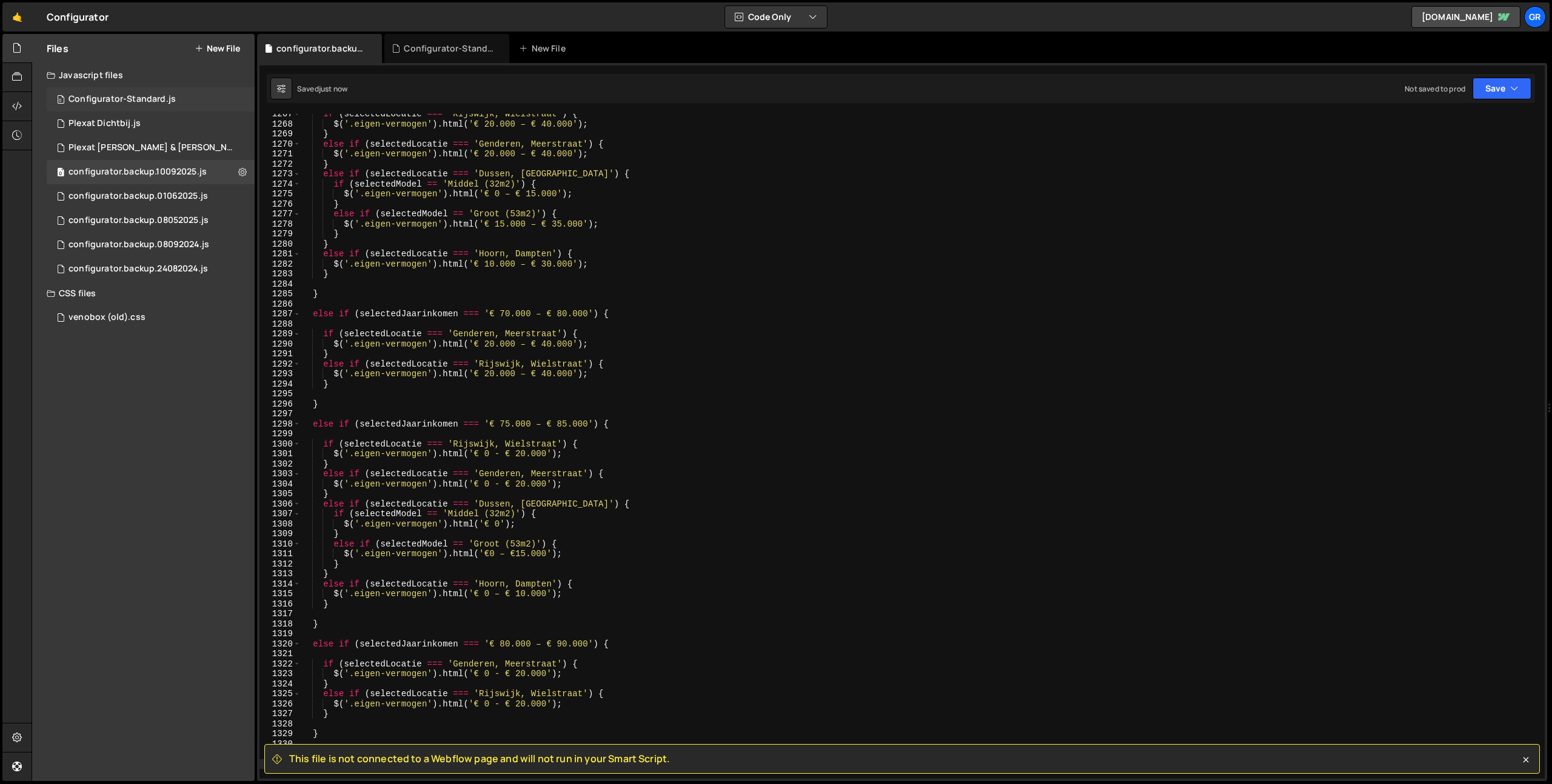
click at [169, 108] on div "0 Configurator-Standard.js 0" at bounding box center [150, 99] width 208 height 24
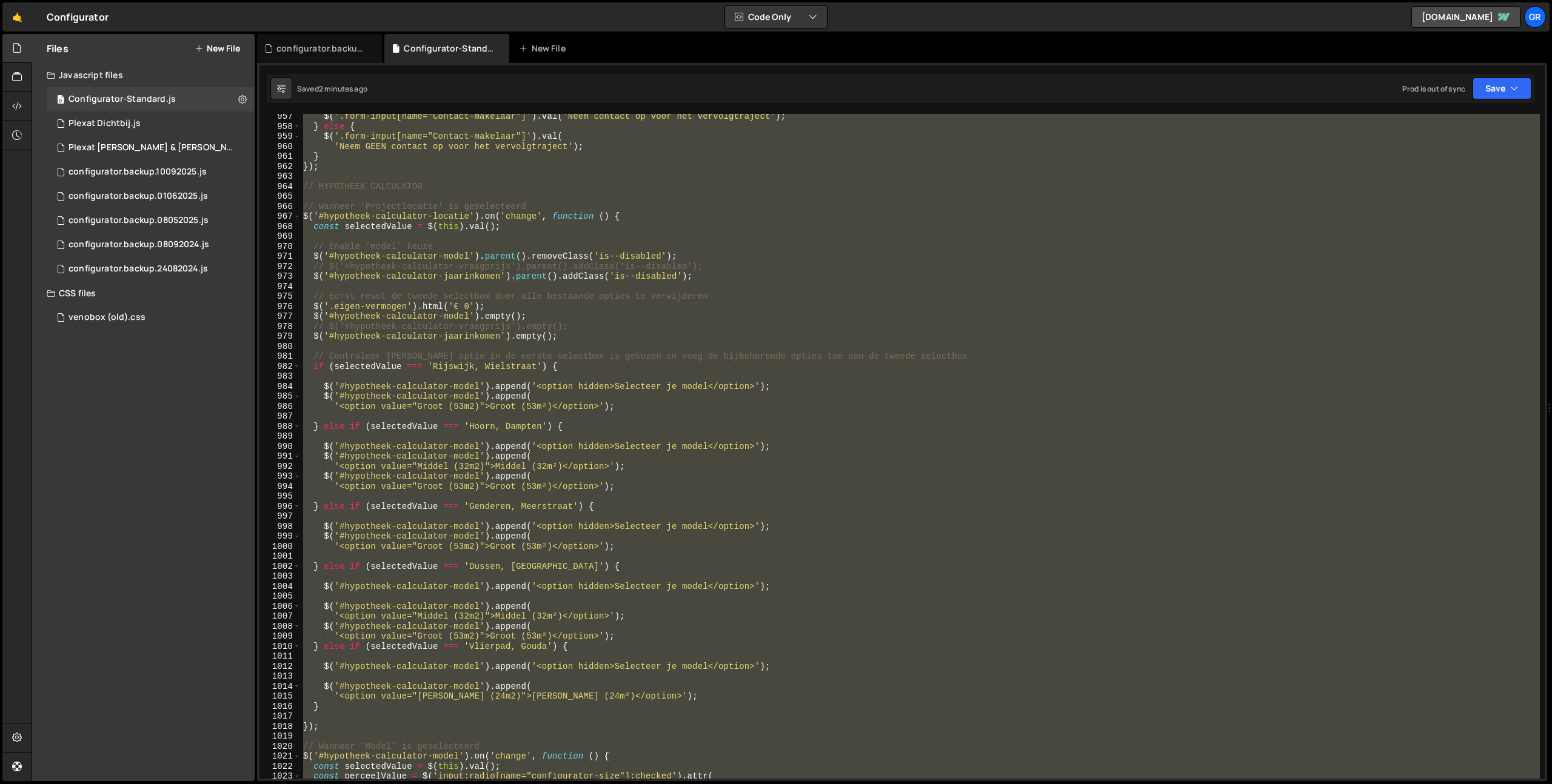
scroll to position [1393, 0]
click at [463, 263] on div "$ ( '.form-input[name="Contact-makelaar"]' ) . val ( 'Neem contact op voor het …" at bounding box center [920, 446] width 1239 height 665
type textarea "// $('#hypotheek-calculator-vraagprijs').parent().addClass('is--disabled');"
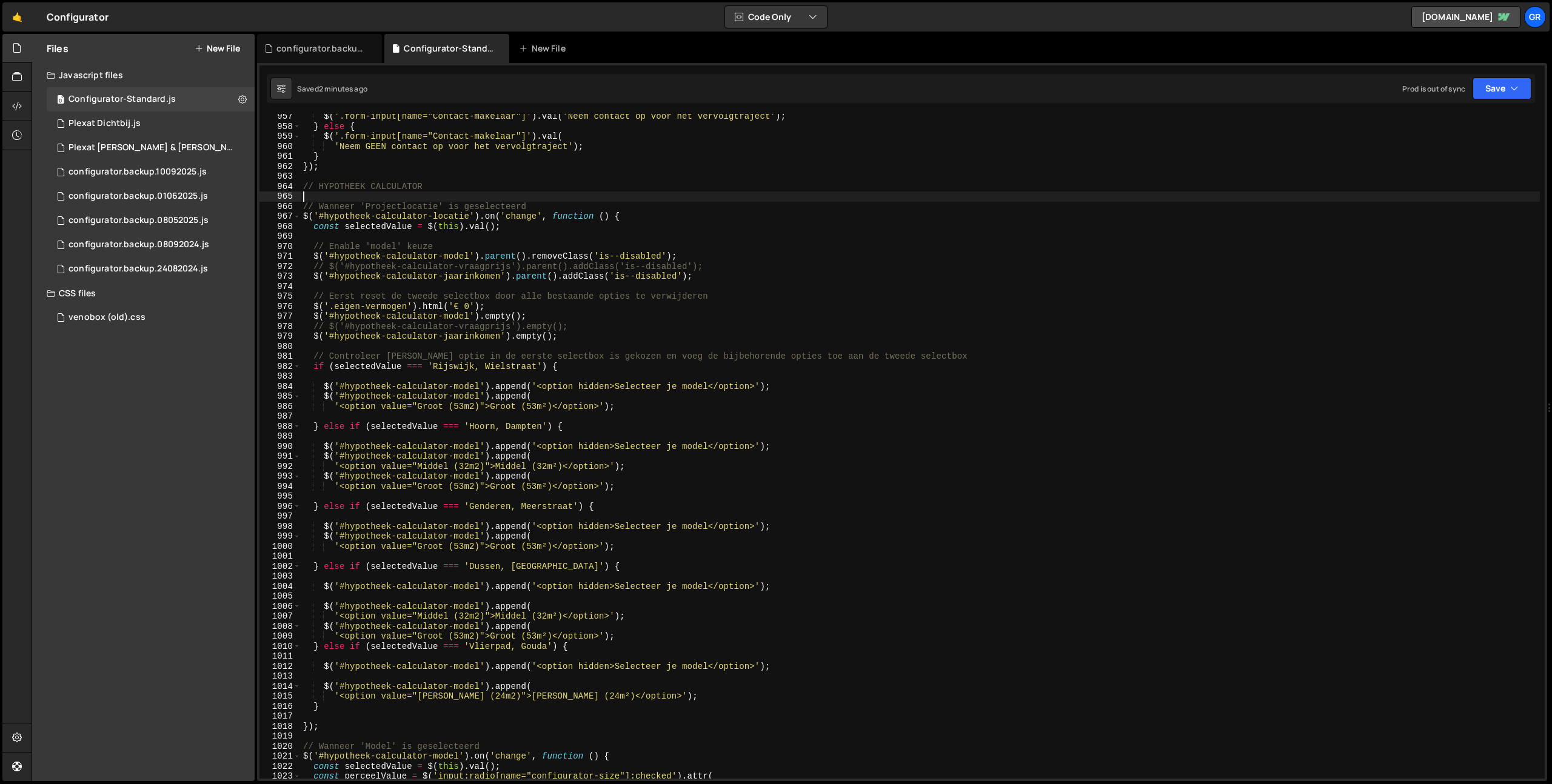
click at [431, 194] on div "$ ( '.form-input[name="Contact-makelaar"]' ) . val ( 'Neem contact op voor het …" at bounding box center [920, 454] width 1239 height 685
type textarea "// Wanneer 'Projectlocatie' is geselecteerd"
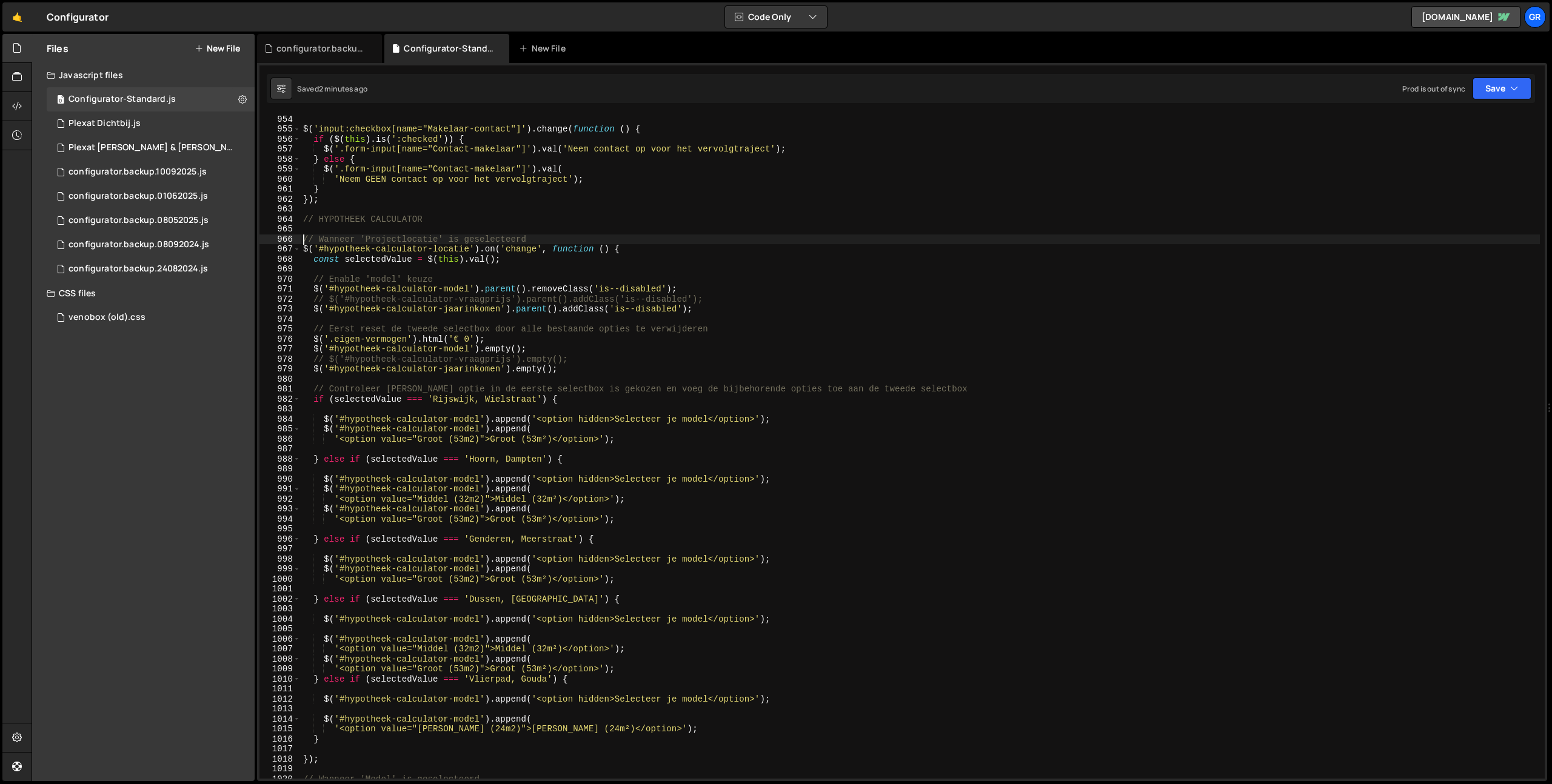
click at [361, 228] on div "}) ; $ ( 'input:checkbox[name="Makelaar-contact"]' ) . change ( function ( ) { …" at bounding box center [920, 447] width 1239 height 685
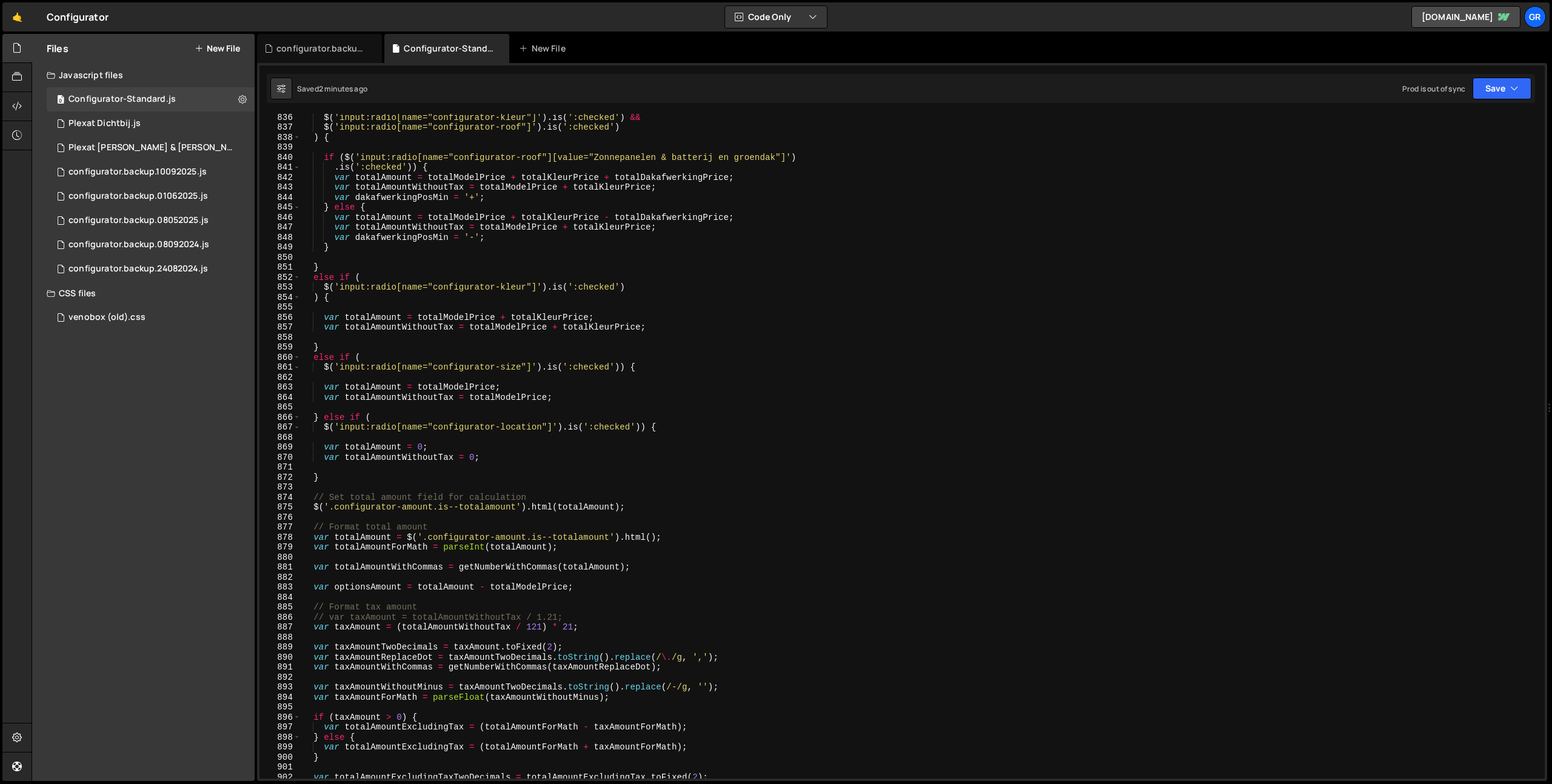
scroll to position [8305, 0]
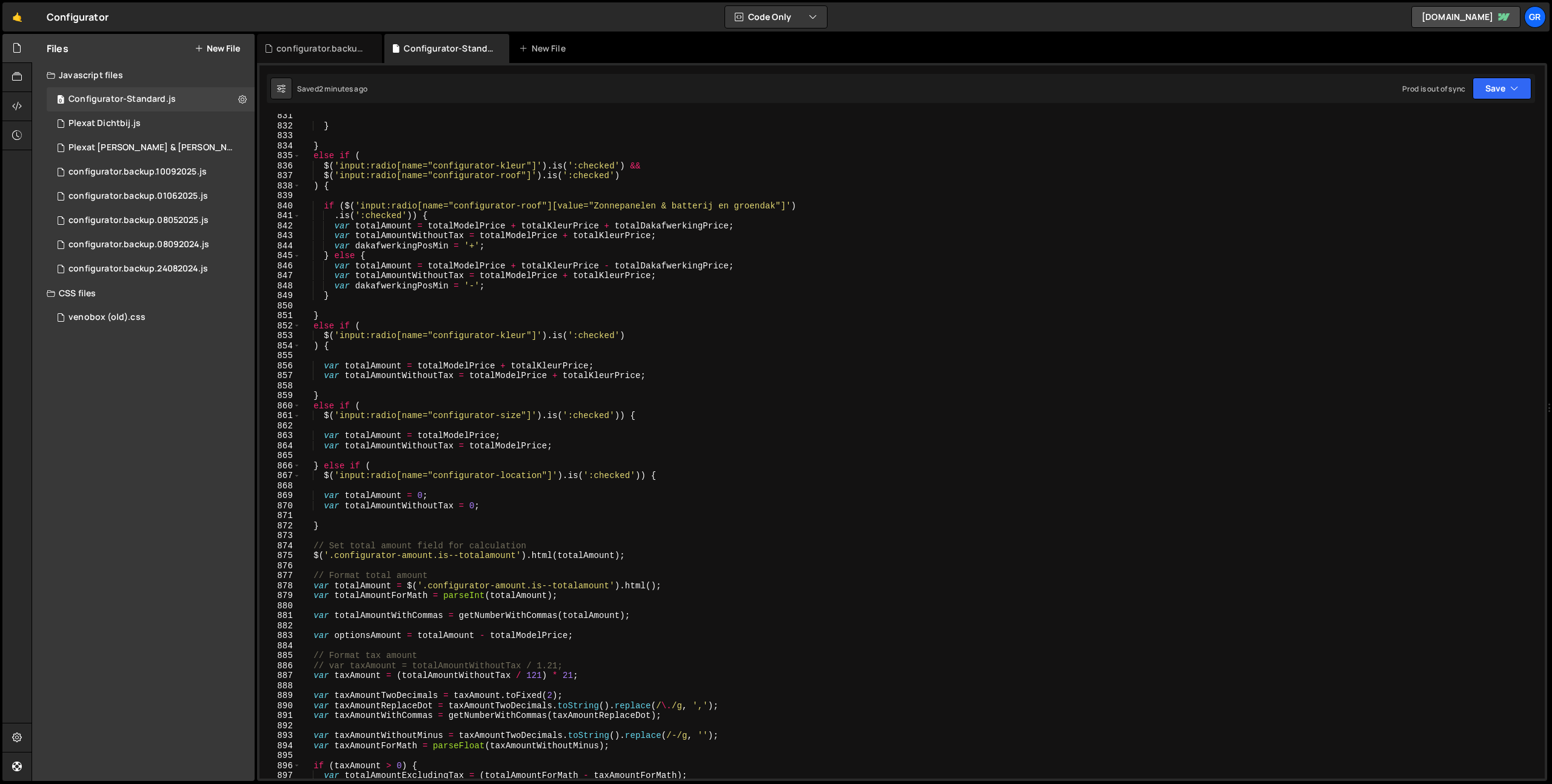
click at [375, 525] on div "} } else if ( $ ( 'input:radio[name="configurator-kleur"]' ) . is ( ':checked' …" at bounding box center [920, 453] width 1239 height 685
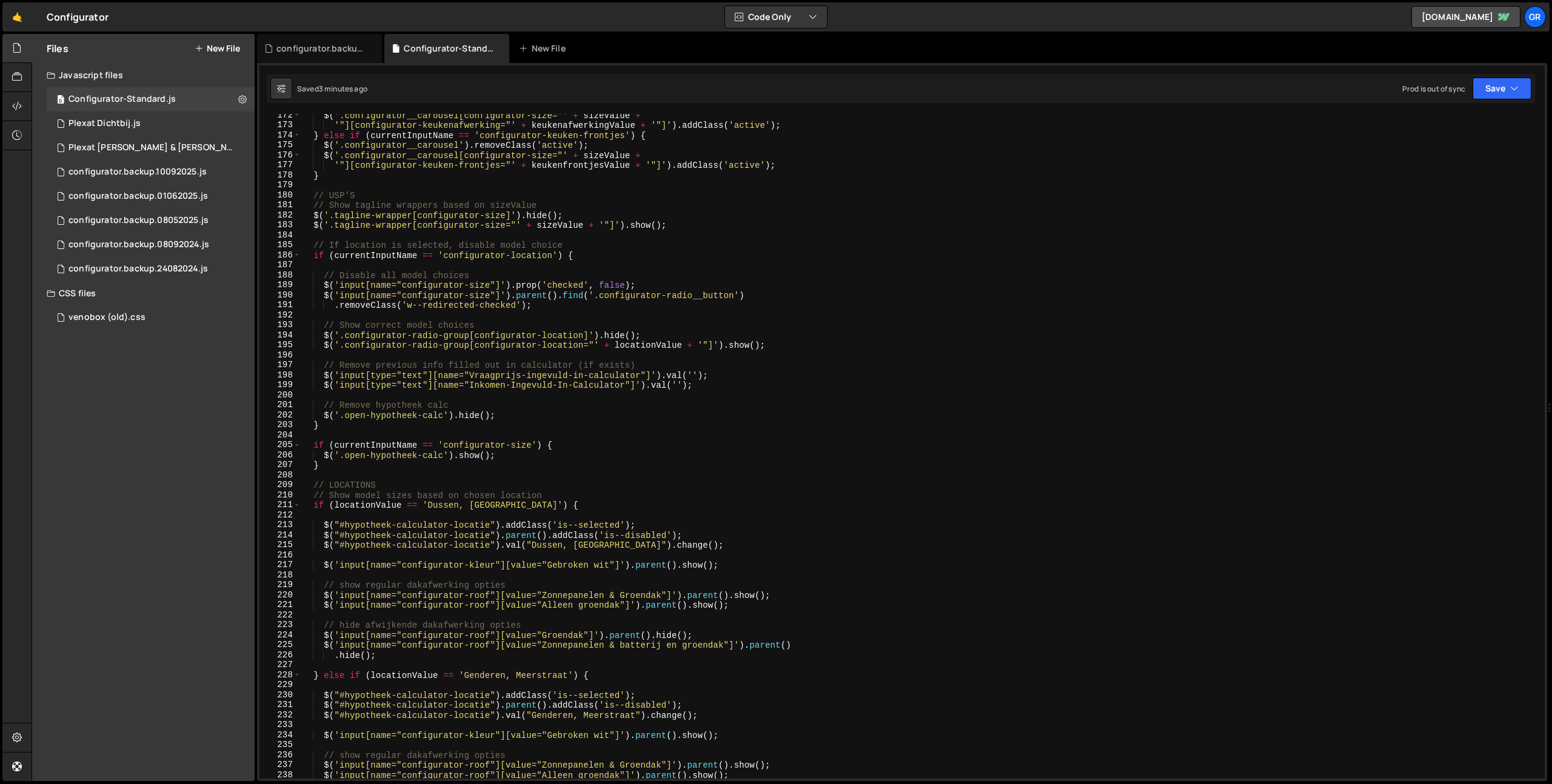
scroll to position [1708, 0]
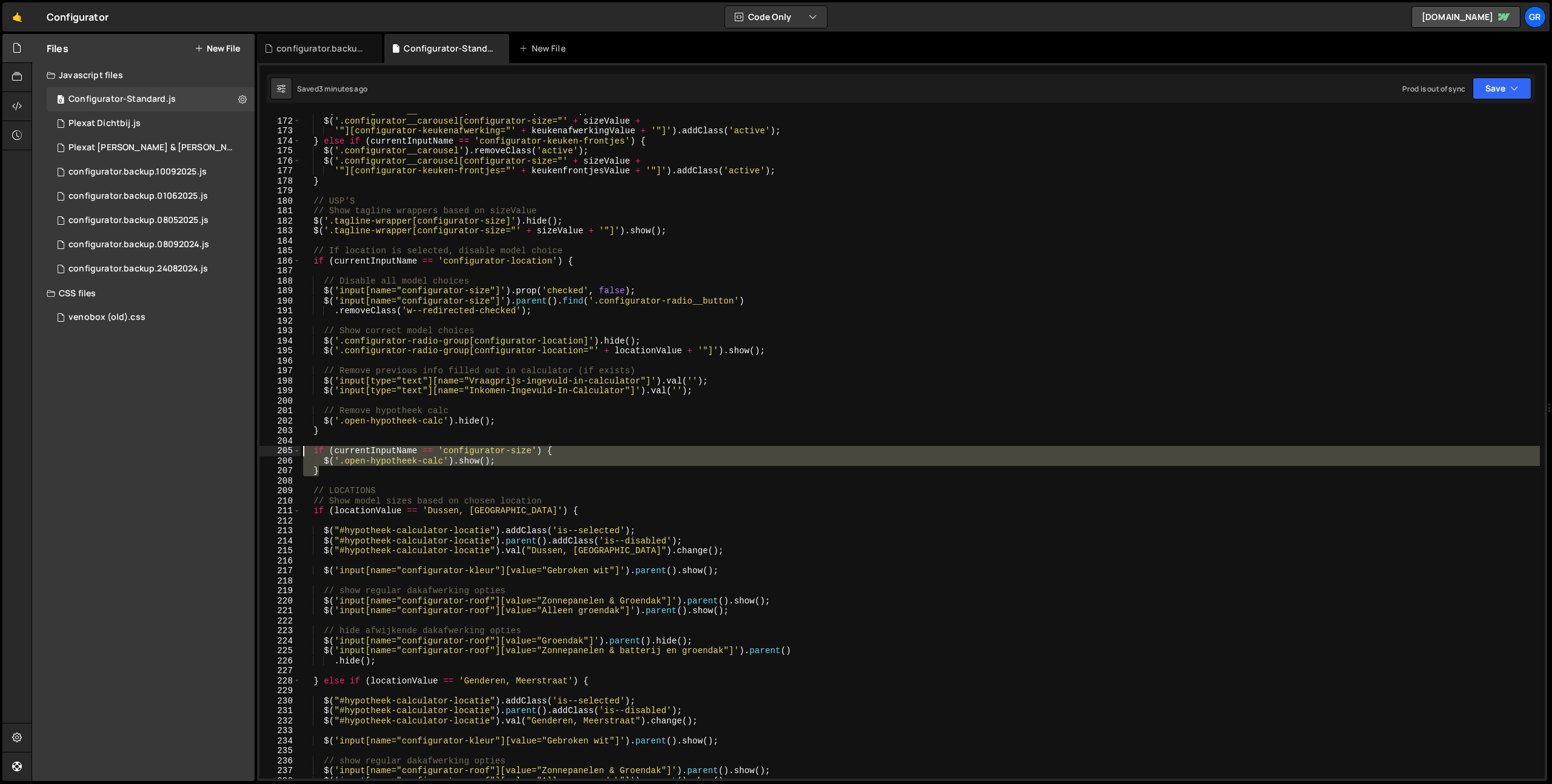
drag, startPoint x: 329, startPoint y: 473, endPoint x: 262, endPoint y: 450, distance: 70.8
click at [262, 450] on div "} 171 172 173 174 175 176 177 178 179 180 181 182 183 184 185 186 187 188 189 1…" at bounding box center [902, 446] width 1286 height 665
drag, startPoint x: 327, startPoint y: 470, endPoint x: 251, endPoint y: 454, distance: 77.7
click at [251, 454] on div "Files New File Javascript files 0 Configurator-Standard.js 0 1 Plexat Dichtbij.…" at bounding box center [791, 407] width 1521 height 748
click at [309, 449] on div "$ ( '.configurator__carousel' ) . removeClass ( 'active' ) ; $ ( '.configurator…" at bounding box center [920, 446] width 1239 height 665
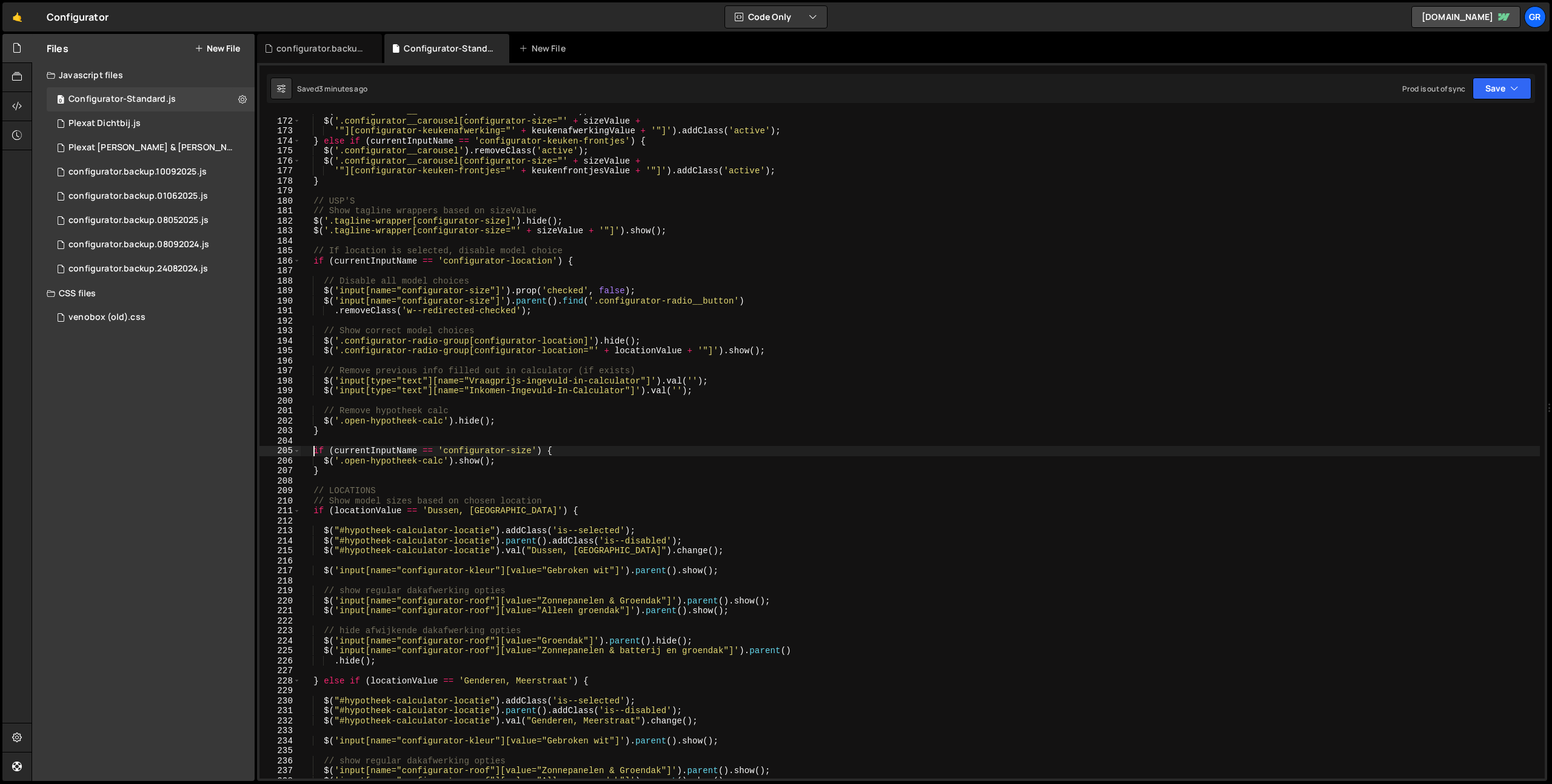
click at [314, 449] on div "$ ( '.configurator__carousel' ) . removeClass ( 'active' ) ; $ ( '.configurator…" at bounding box center [920, 449] width 1239 height 685
click at [326, 462] on div "$ ( '.configurator__carousel' ) . removeClass ( 'active' ) ; $ ( '.configurator…" at bounding box center [920, 449] width 1239 height 685
drag, startPoint x: 314, startPoint y: 468, endPoint x: 353, endPoint y: 471, distance: 39.1
click at [314, 468] on div "$ ( '.configurator__carousel' ) . removeClass ( 'active' ) ; $ ( '.configurator…" at bounding box center [920, 449] width 1239 height 685
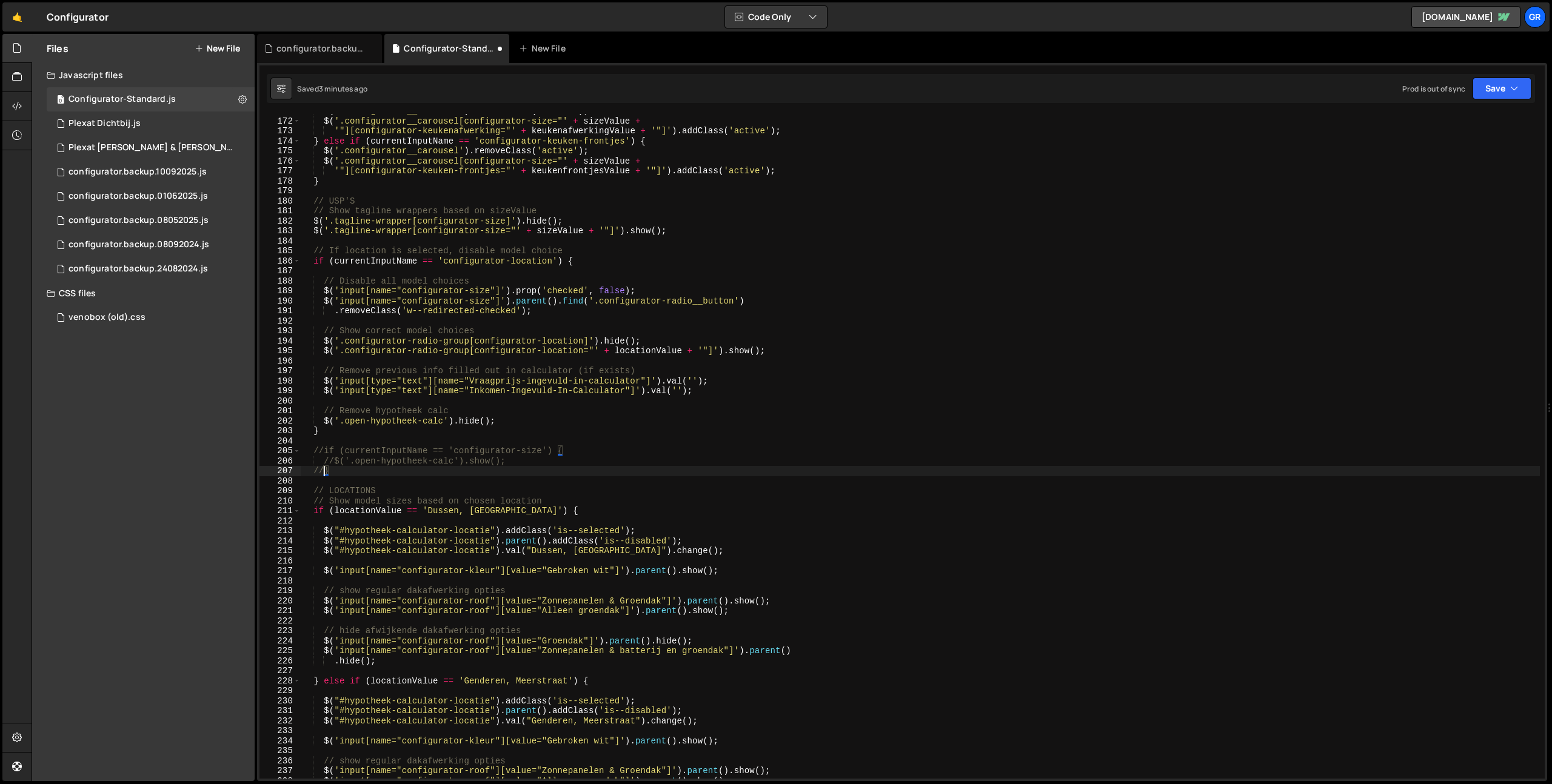
click at [421, 474] on div "$ ( '.configurator__carousel' ) . removeClass ( 'active' ) ; $ ( '.configurator…" at bounding box center [920, 449] width 1239 height 685
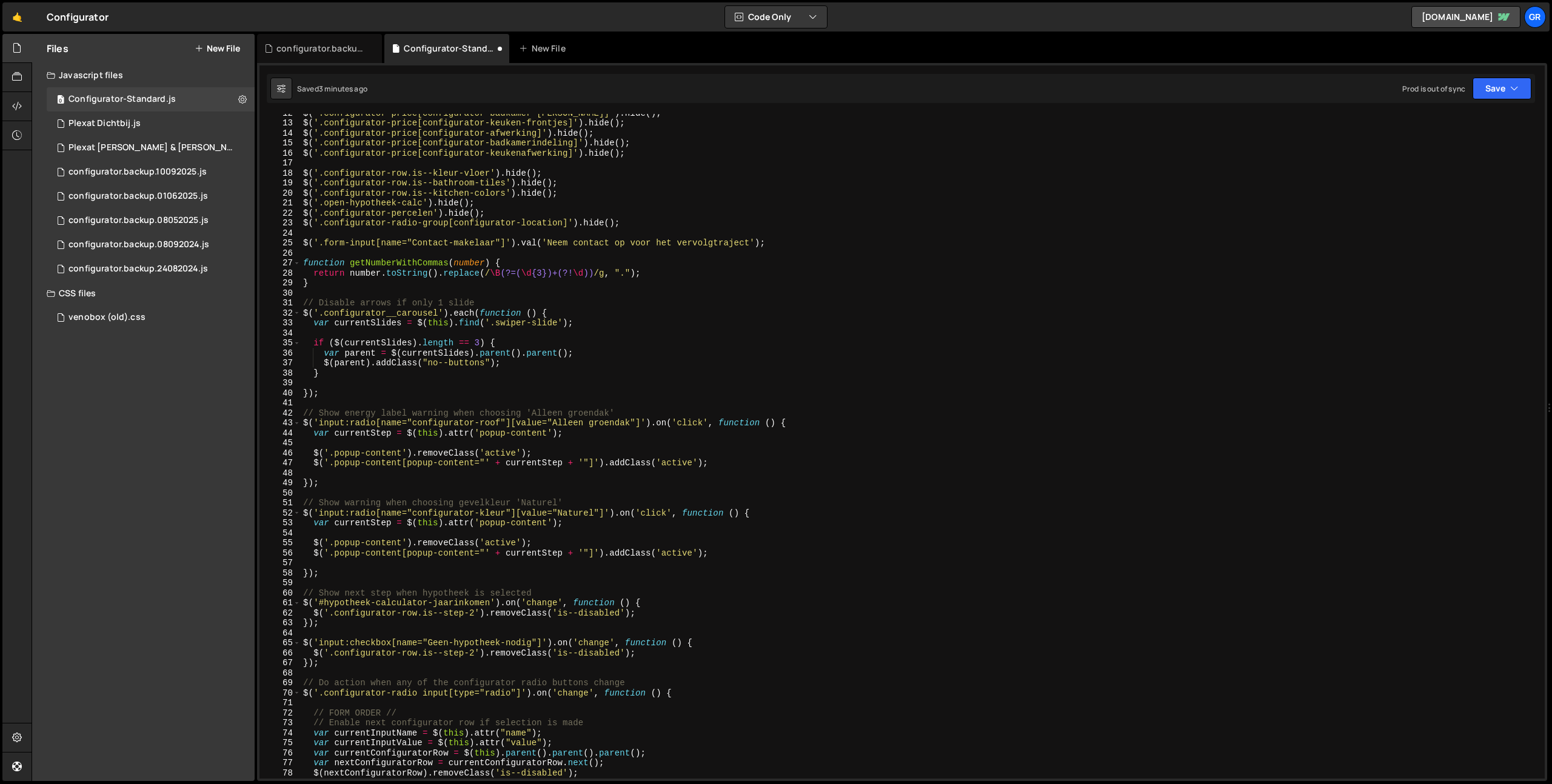
scroll to position [116, 0]
click at [1499, 96] on button "Save" at bounding box center [1502, 88] width 59 height 22
click at [1480, 112] on button "Save to Staging S Saved 4 minutes ago" at bounding box center [1461, 126] width 145 height 40
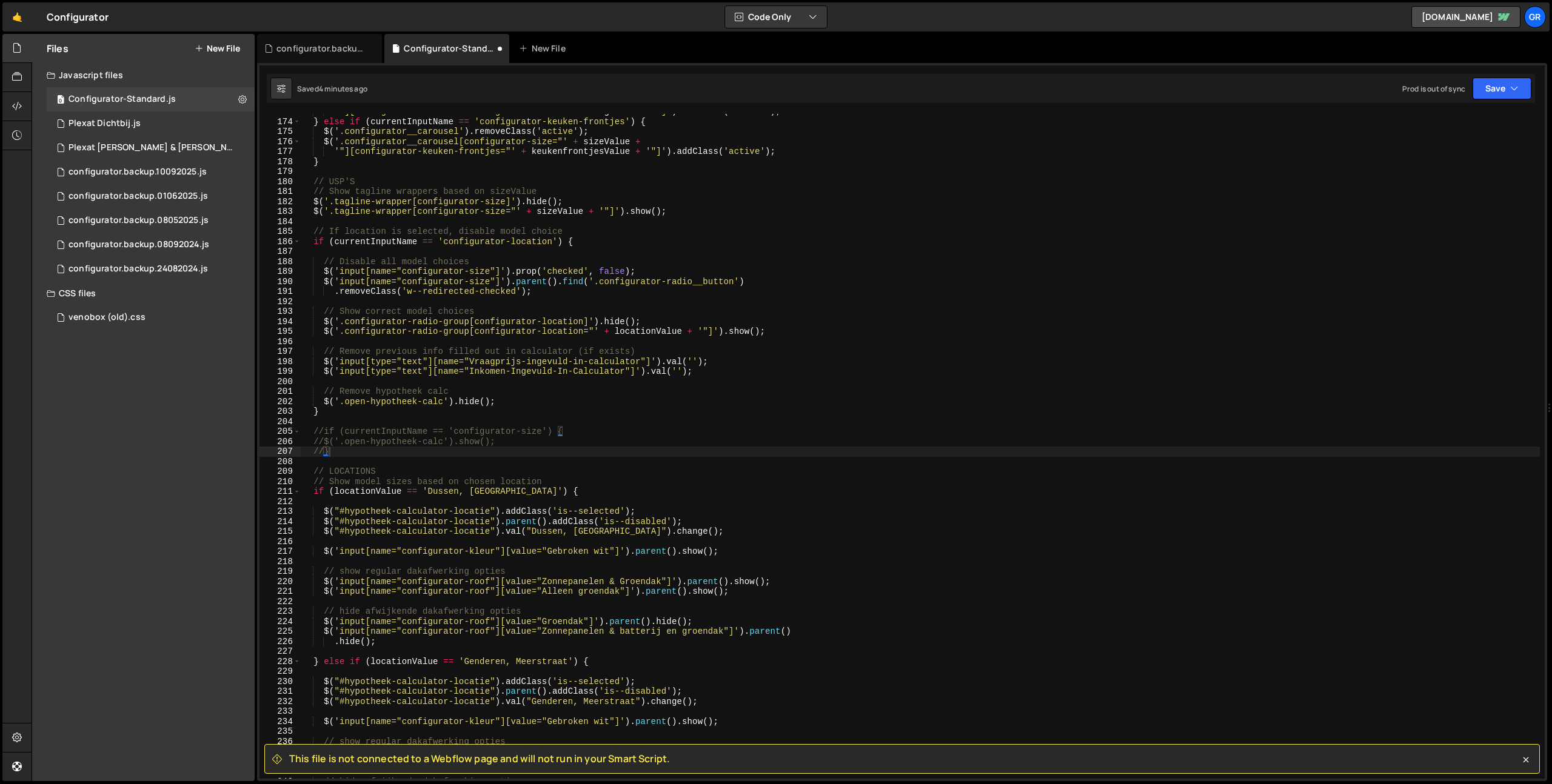
scroll to position [1728, 0]
click at [131, 99] on div "Configurator-Standard.js" at bounding box center [122, 99] width 107 height 11
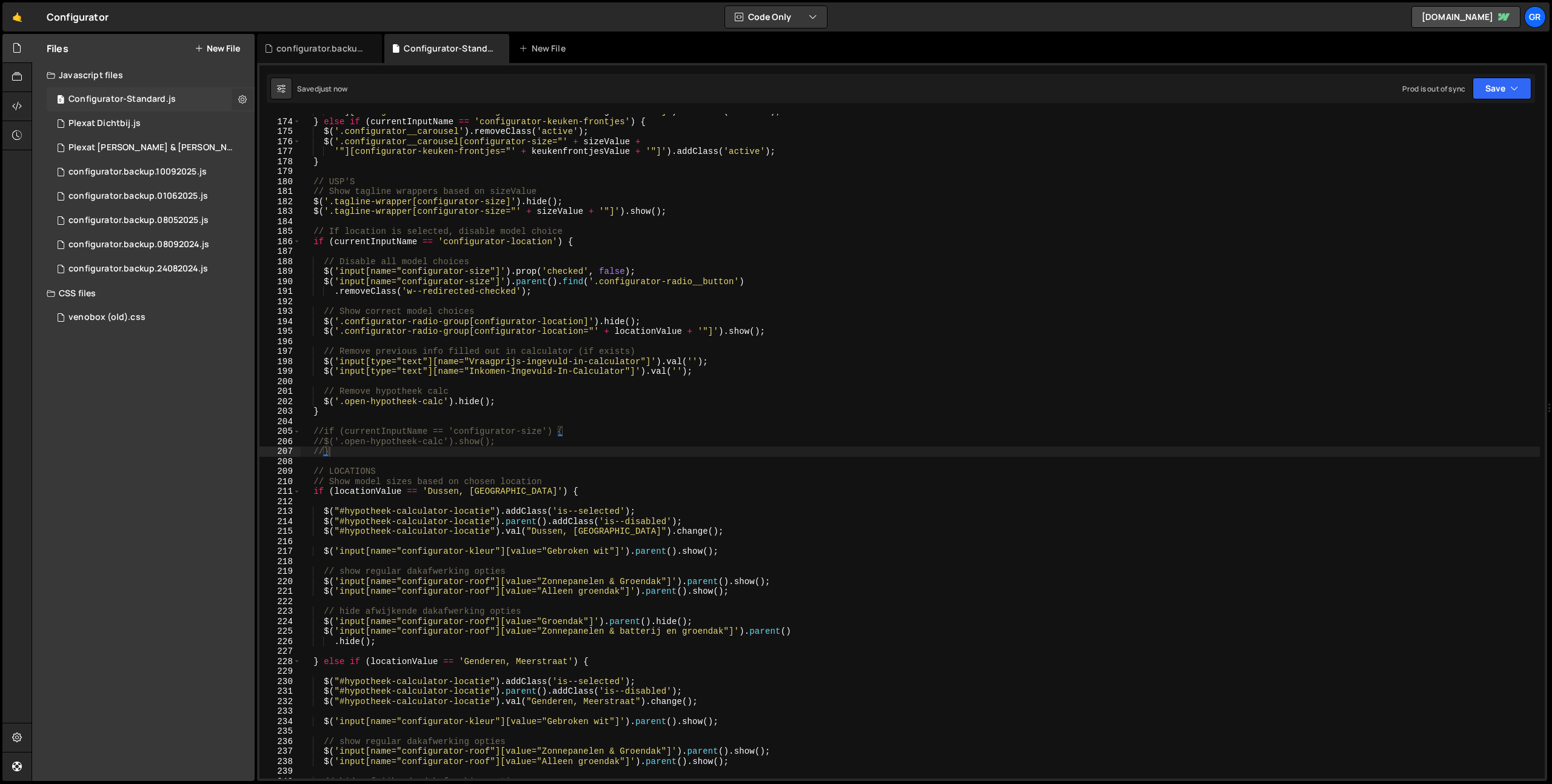
scroll to position [1393, 0]
click at [240, 97] on icon at bounding box center [243, 99] width 9 height 11
click at [275, 118] on button "Edit File Settings" at bounding box center [316, 124] width 118 height 24
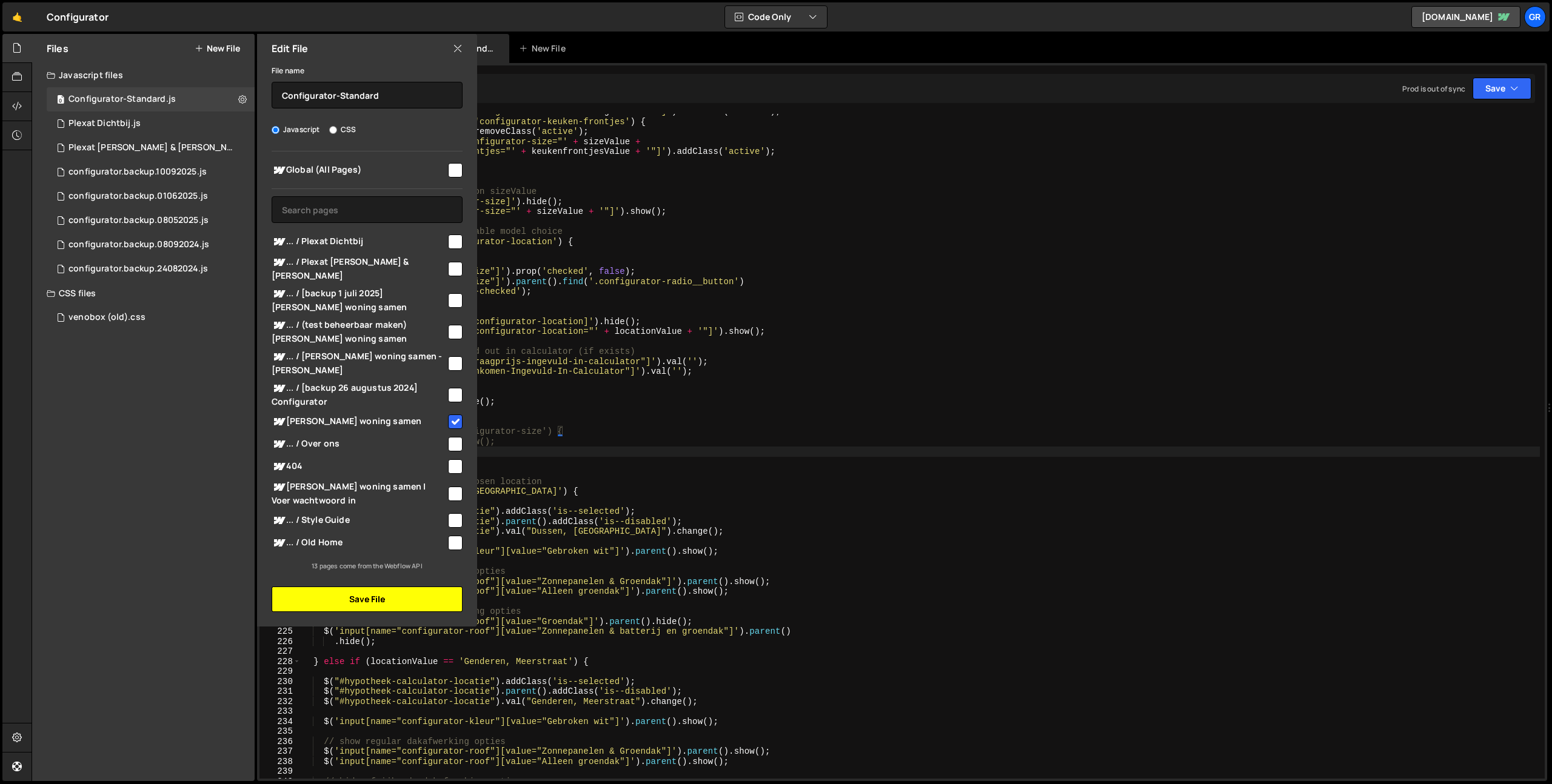
click at [423, 587] on button "Save File" at bounding box center [367, 599] width 191 height 25
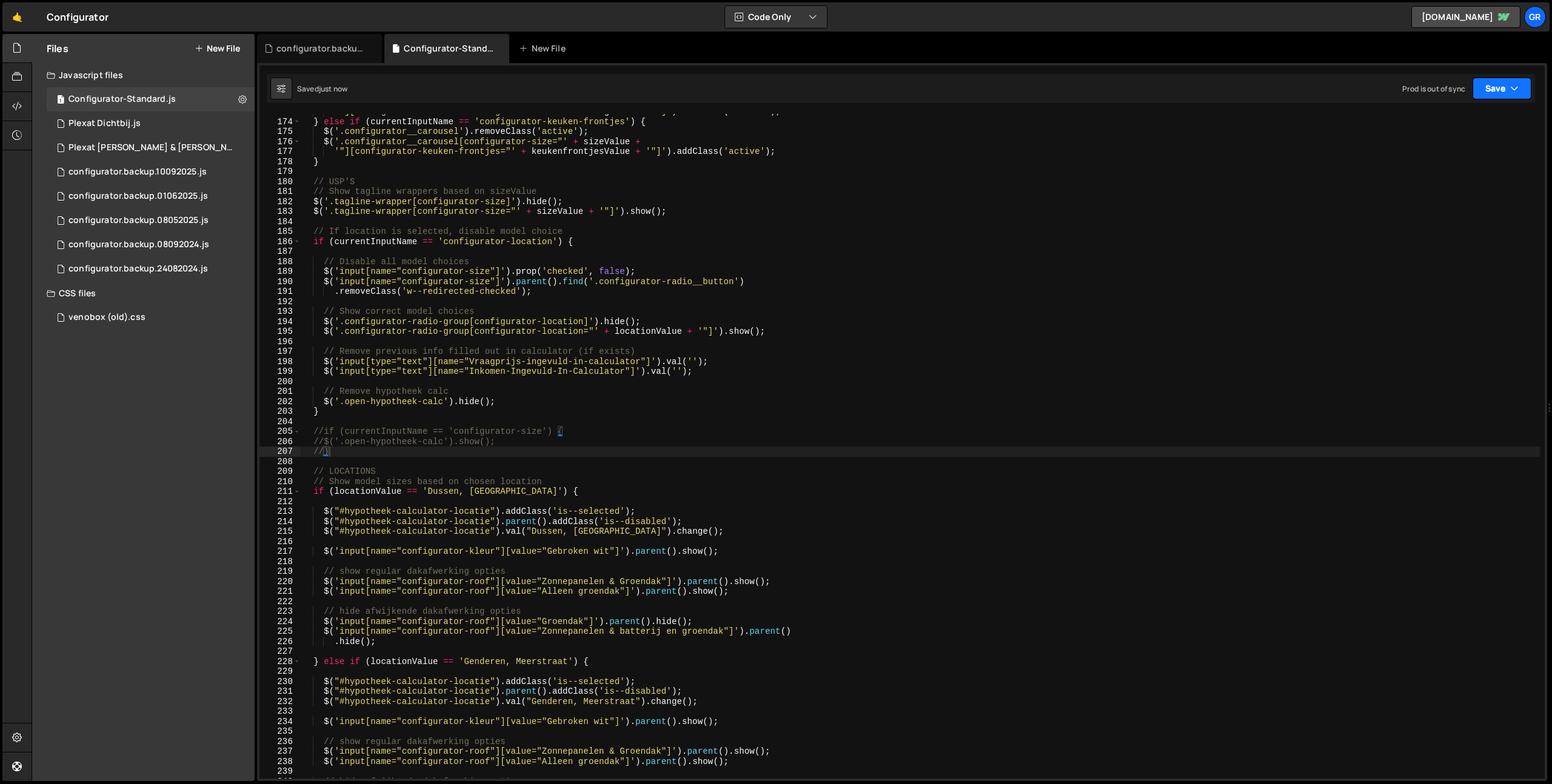
click at [1506, 90] on button "Save" at bounding box center [1502, 88] width 59 height 22
click at [1450, 123] on div "Save to Staging S" at bounding box center [1461, 118] width 126 height 12
type textarea "$('input[name="configurator-size"]').prop('checked', false);"
click at [921, 267] on div "'"][configurator-keukenafwerking="' + keukenafwerkingValue + '"]' ) . addClass …" at bounding box center [920, 449] width 1239 height 685
paste input "jaarinkomen"
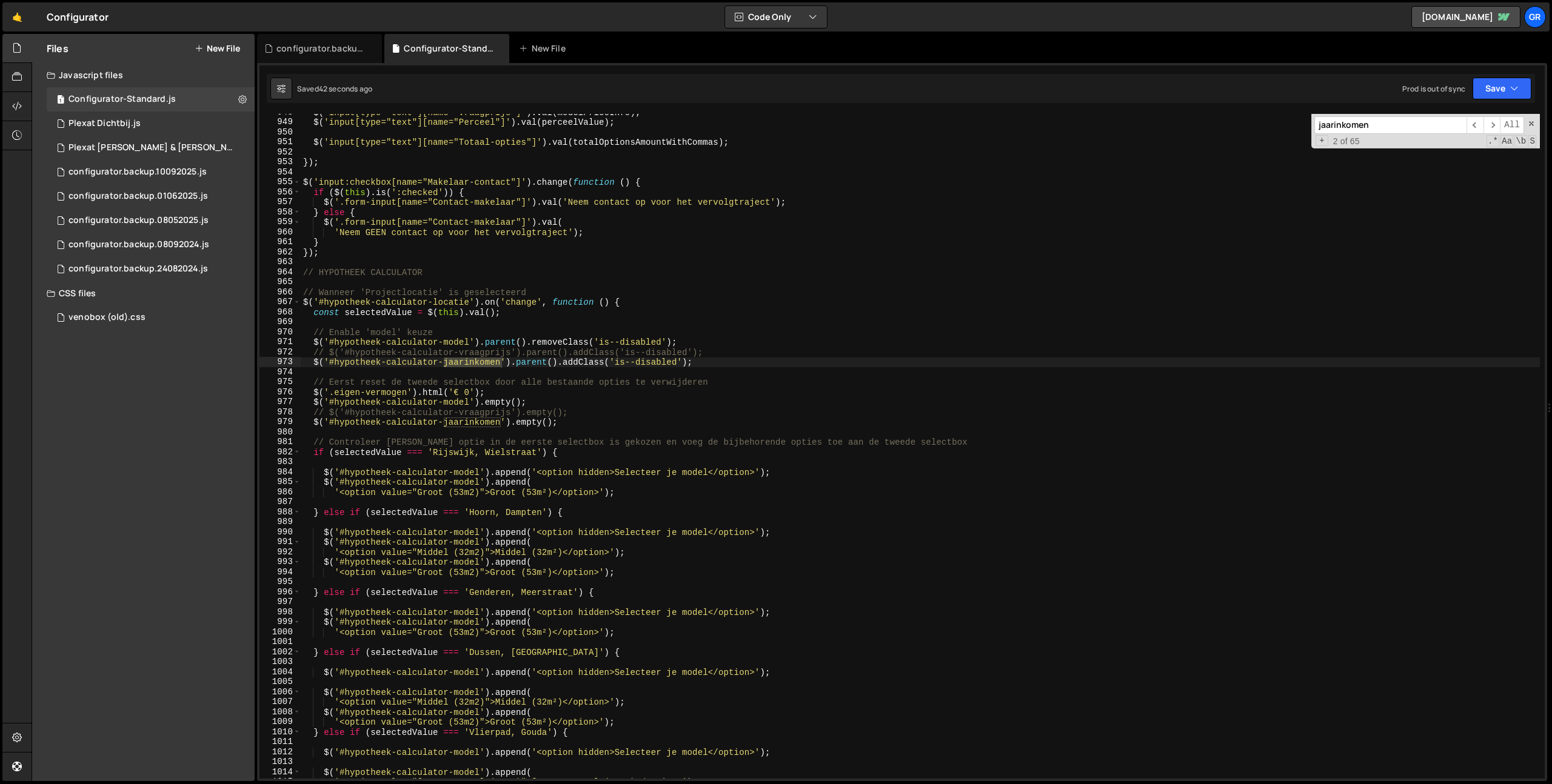
scroll to position [9479, 0]
click at [1367, 124] on input "jaarinkomen" at bounding box center [1390, 125] width 152 height 17
paste input "hypotheek-calculator-"
type input "hypotheek-calculator-jaarinkomen"
click at [1495, 126] on span "​" at bounding box center [1492, 125] width 17 height 17
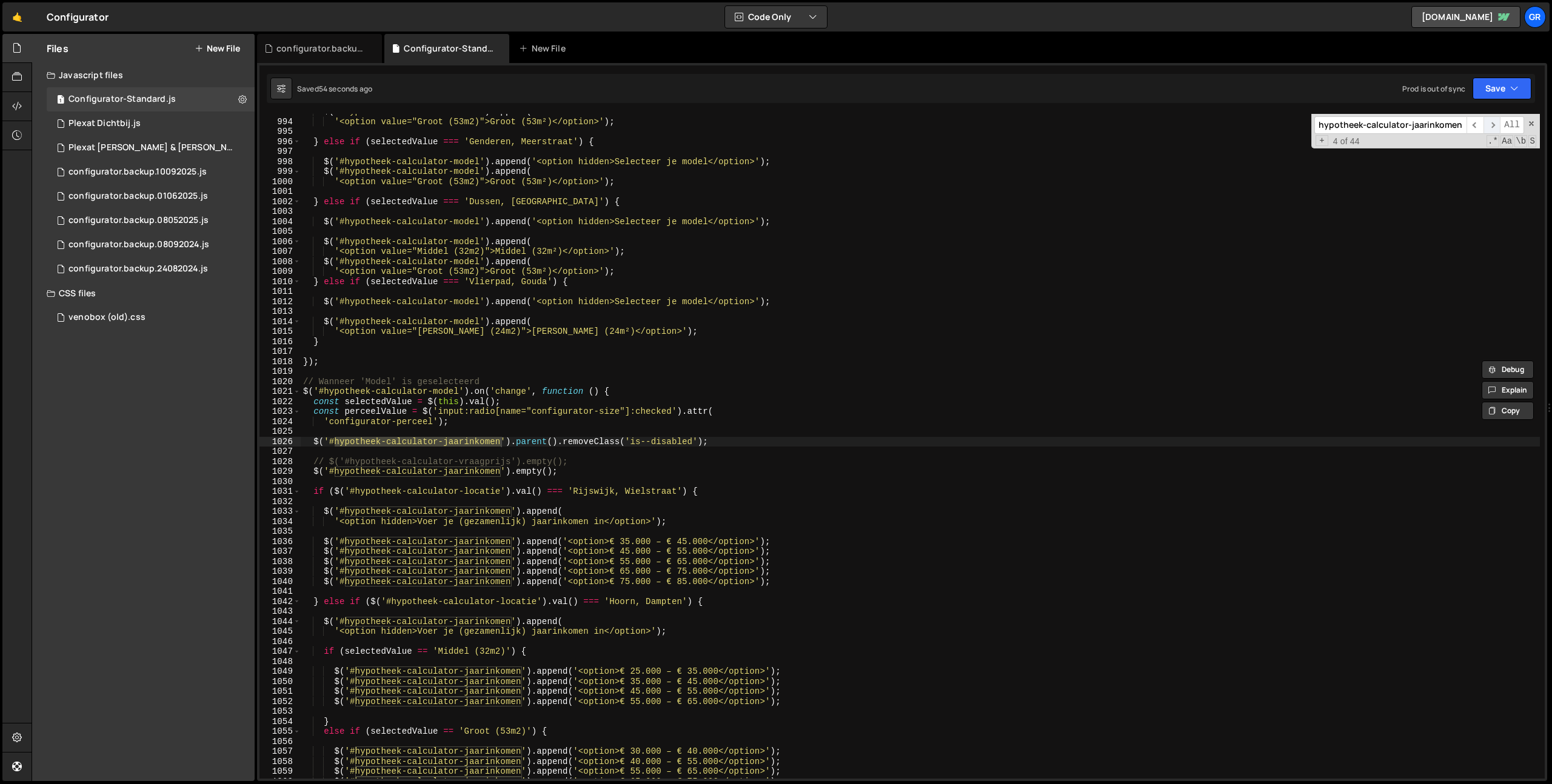
scroll to position [9929, 0]
click at [1495, 126] on span "​" at bounding box center [1492, 125] width 17 height 17
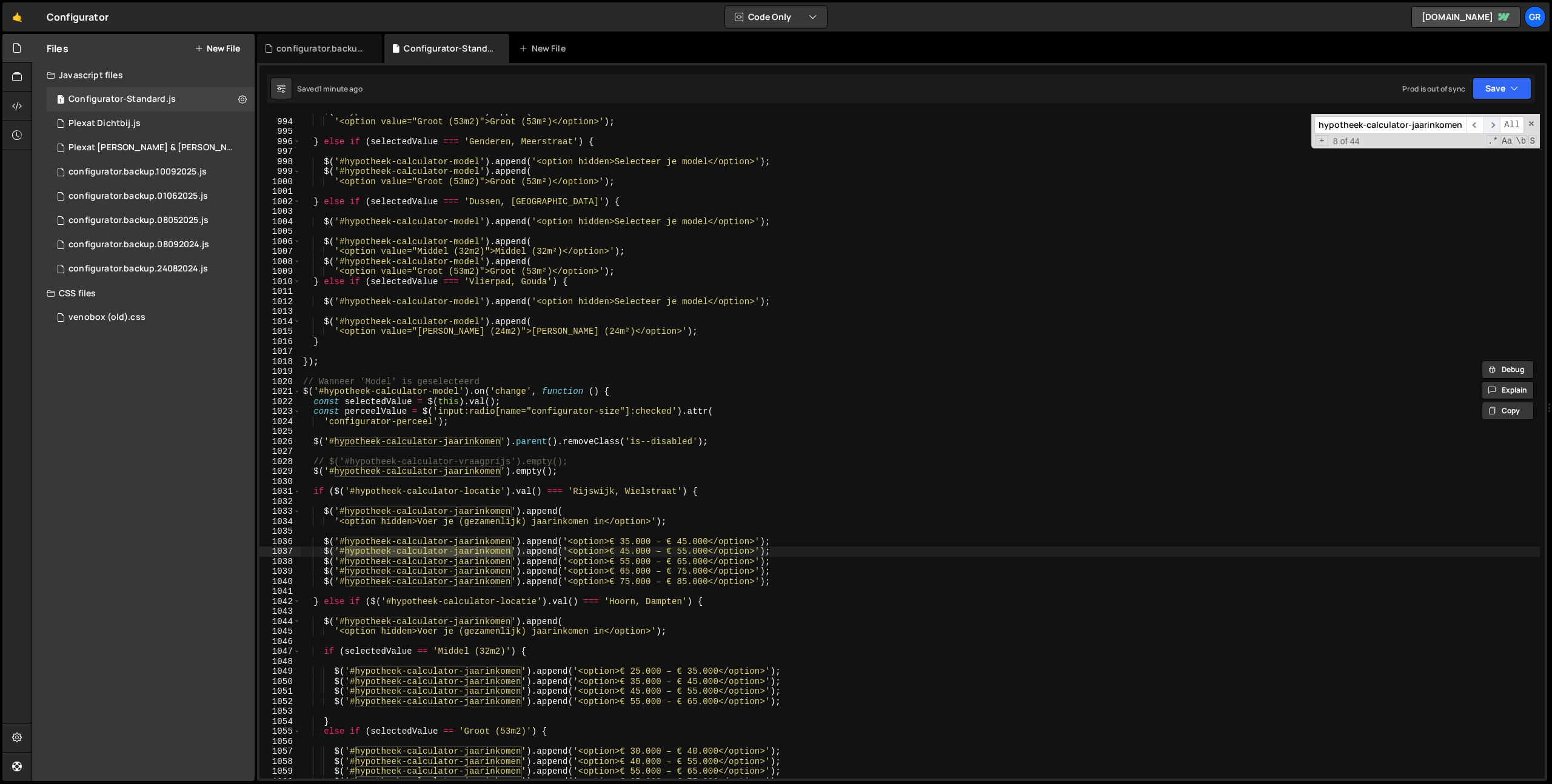
click at [1495, 126] on span "​" at bounding box center [1492, 125] width 17 height 17
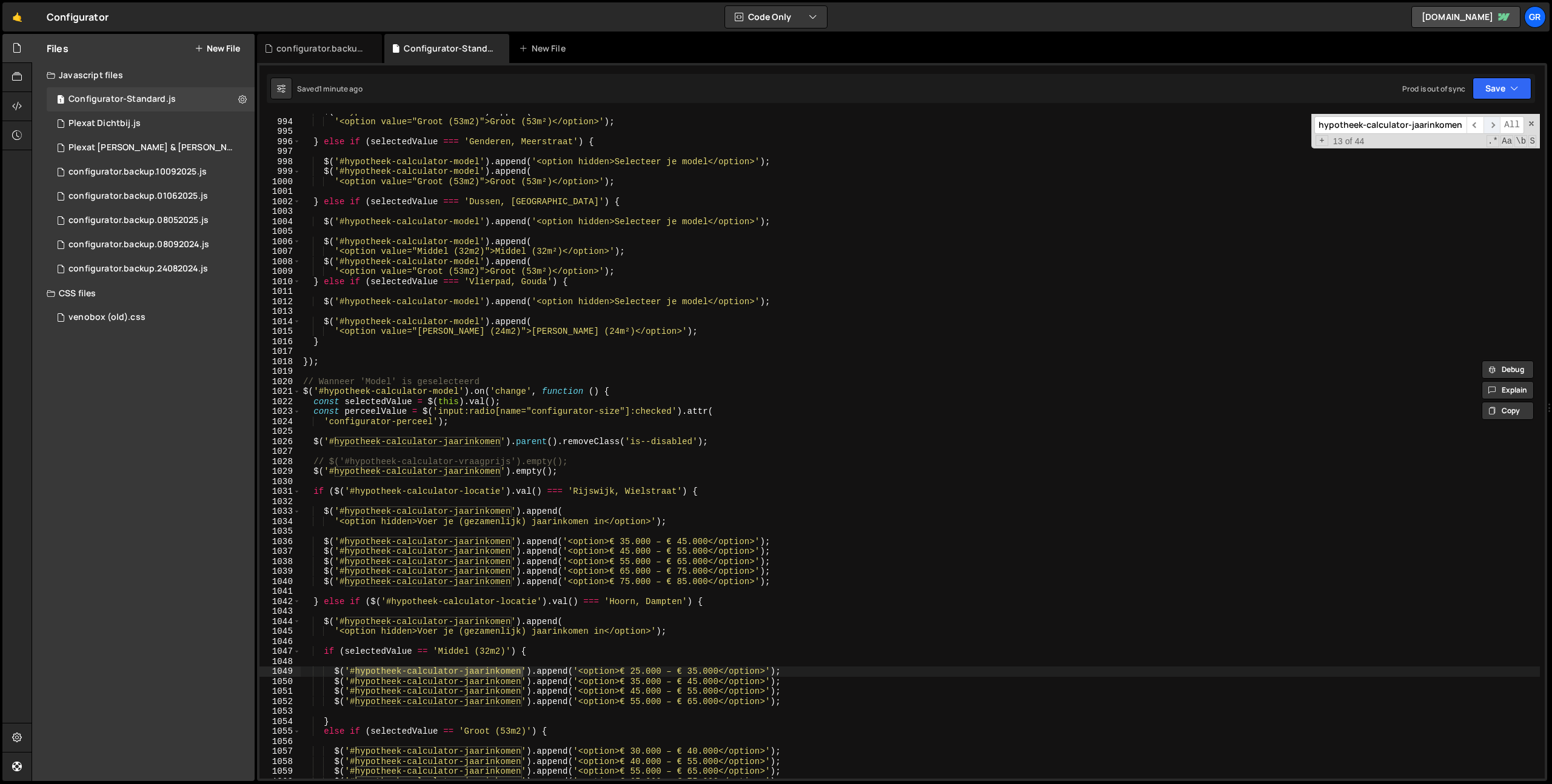
click at [1495, 126] on span "​" at bounding box center [1492, 125] width 17 height 17
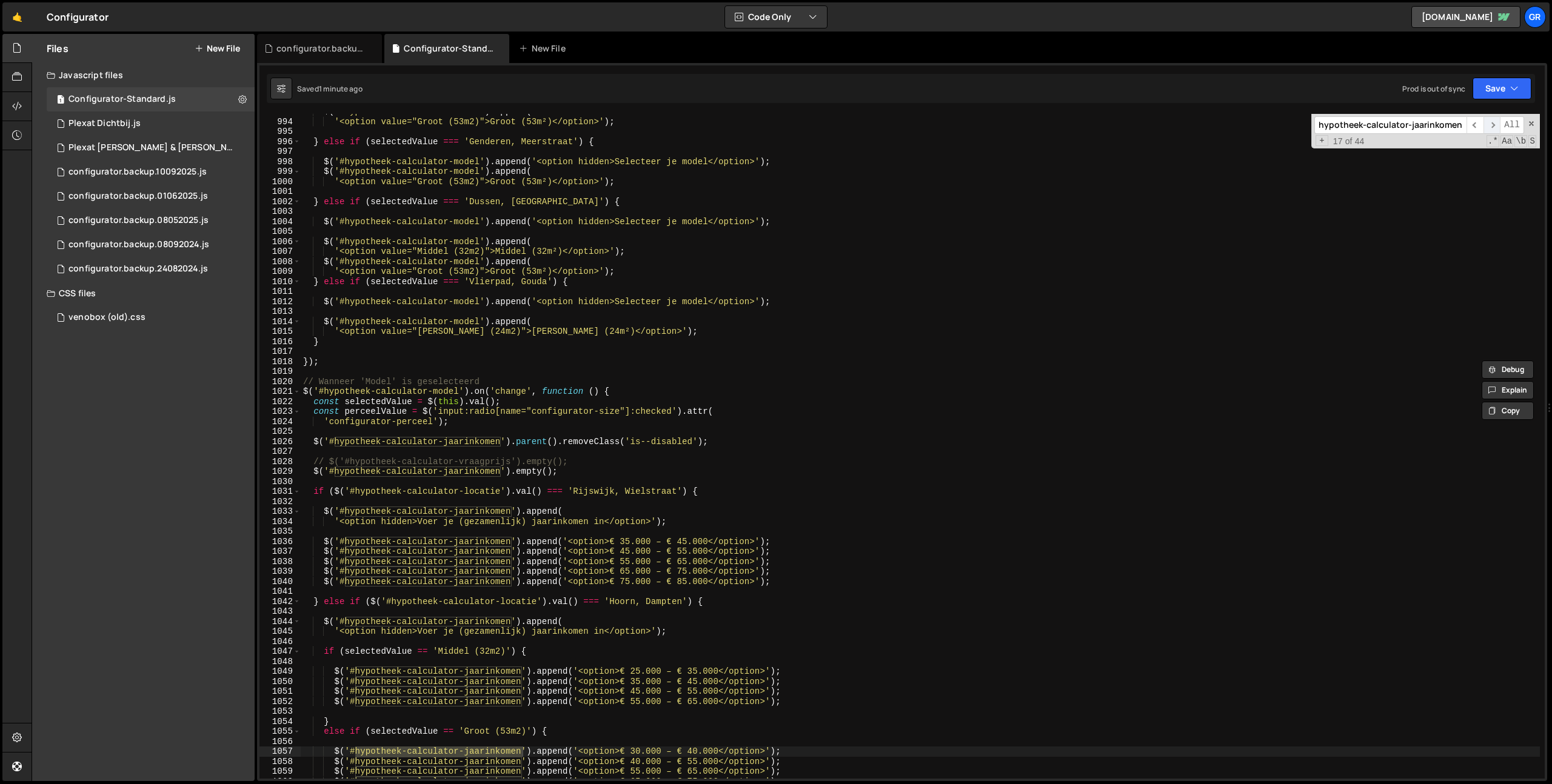
click at [1495, 126] on span "​" at bounding box center [1492, 125] width 17 height 17
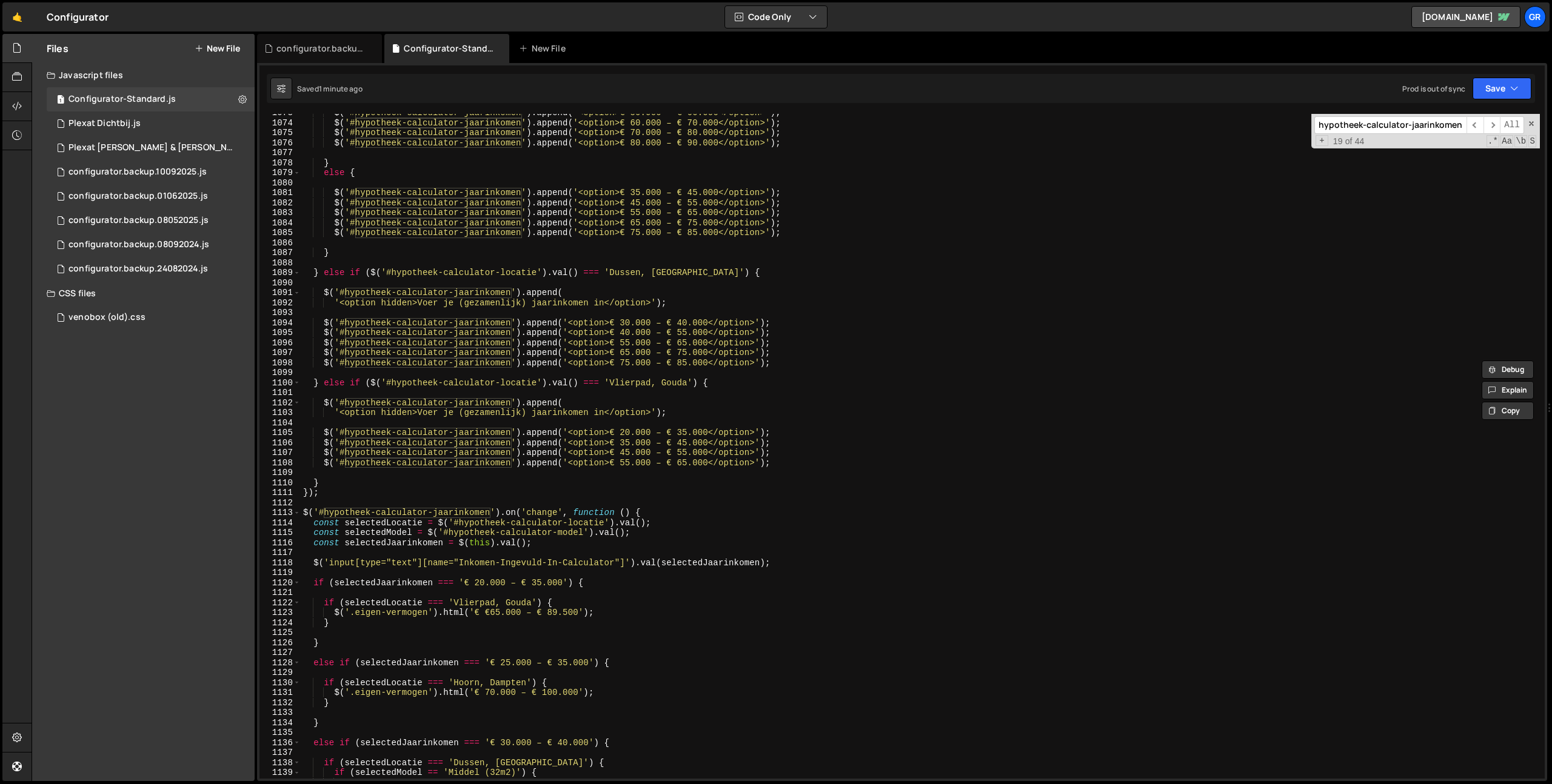
scroll to position [10730, 0]
click at [591, 545] on div "$ ( '#hypotheek-calculator-jaarinkomen' ) . append ( '<option>€ 50.000 – € 60.0…" at bounding box center [920, 448] width 1239 height 685
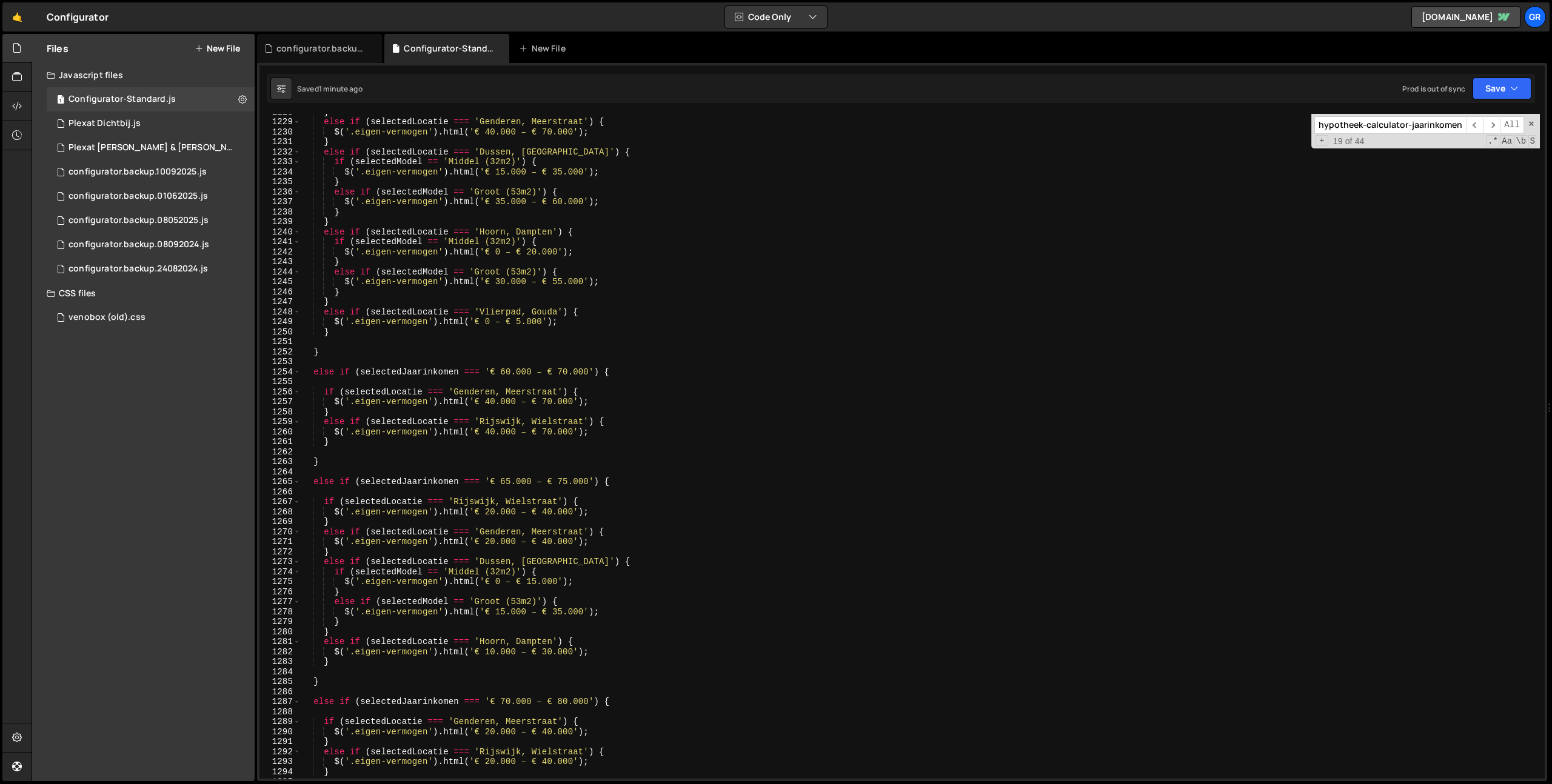
scroll to position [12687, 0]
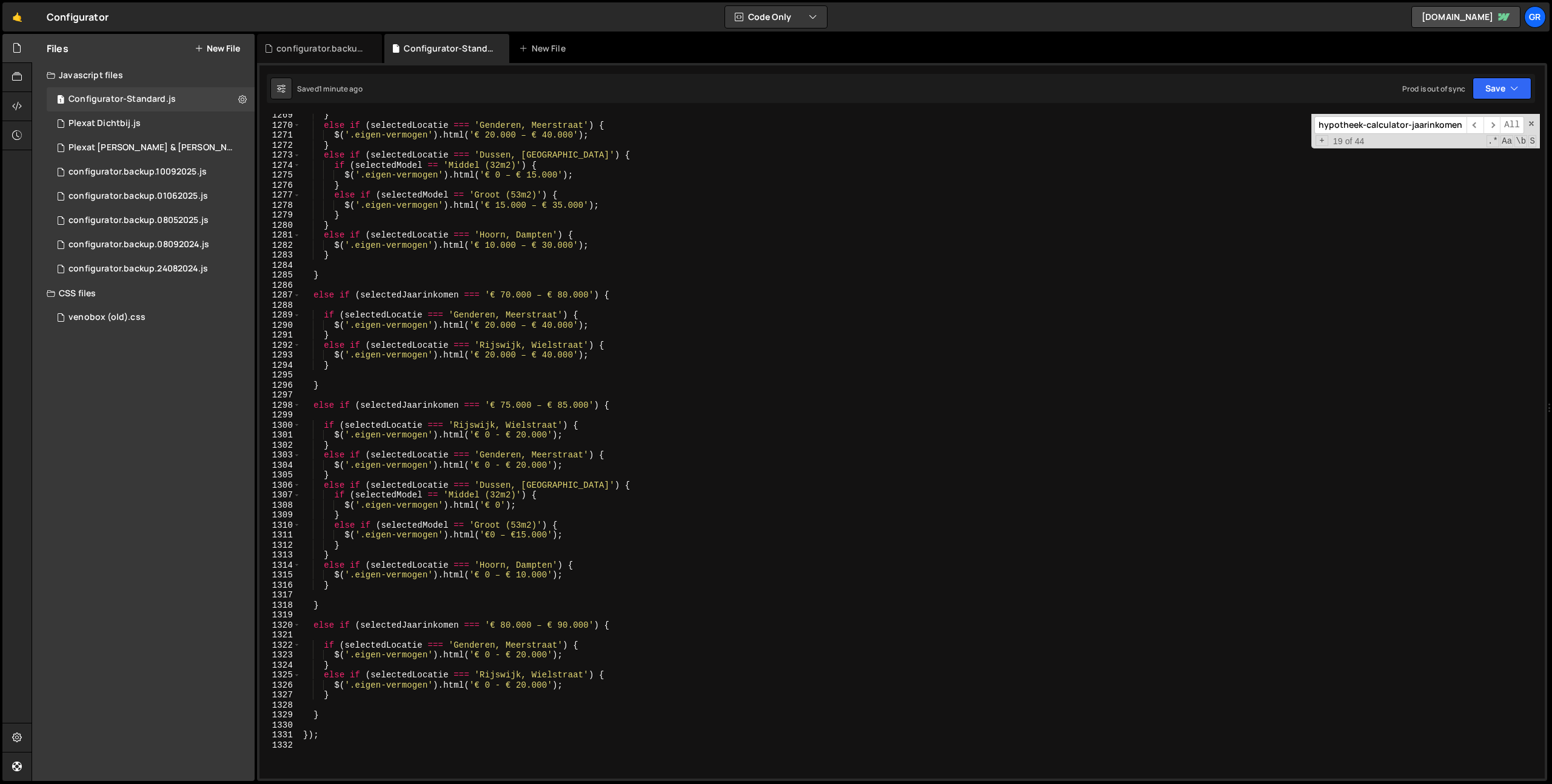
click at [1431, 121] on input "hypotheek-calculator-jaarinkomen" at bounding box center [1390, 125] width 152 height 17
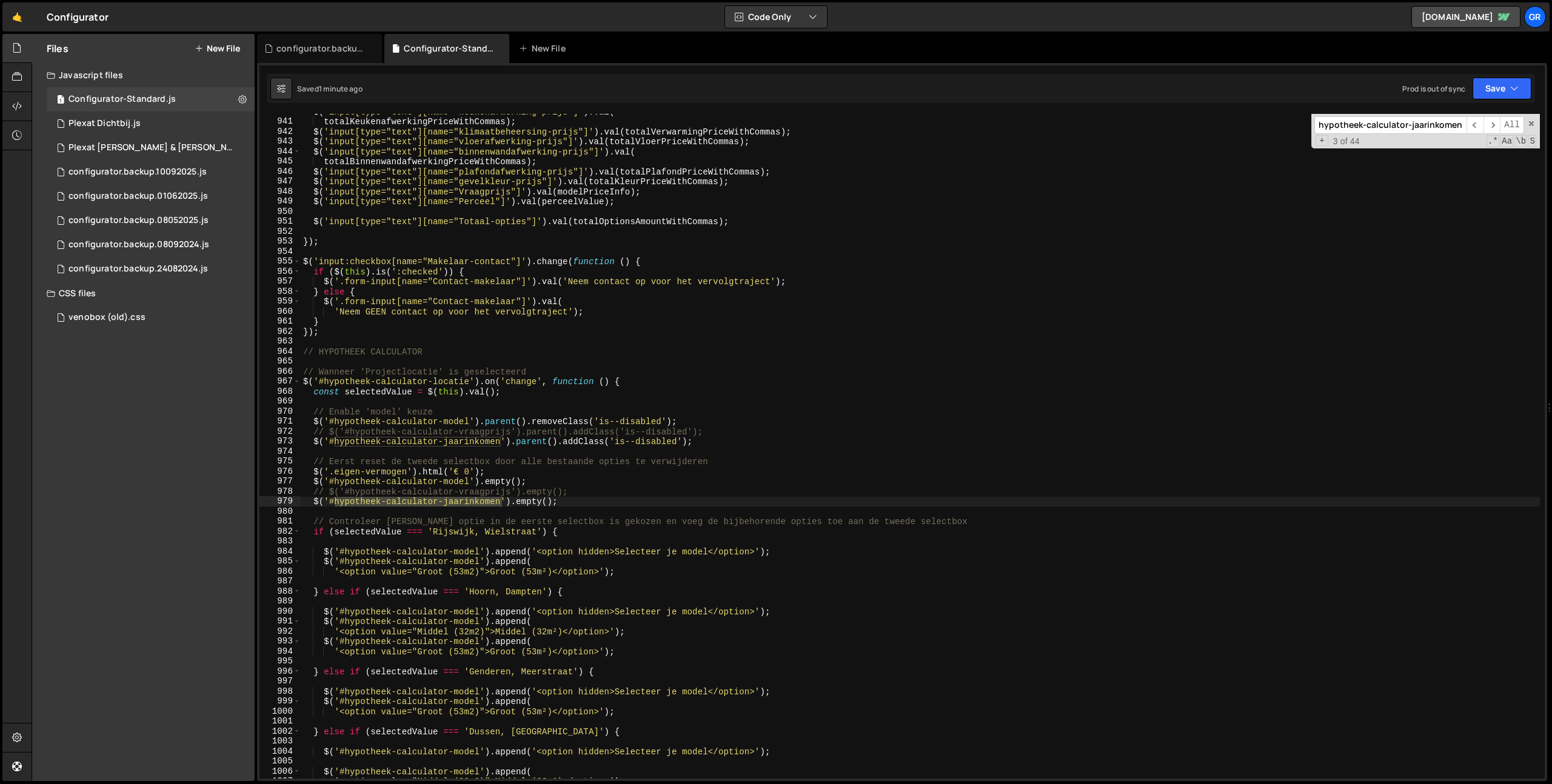
scroll to position [9929, 0]
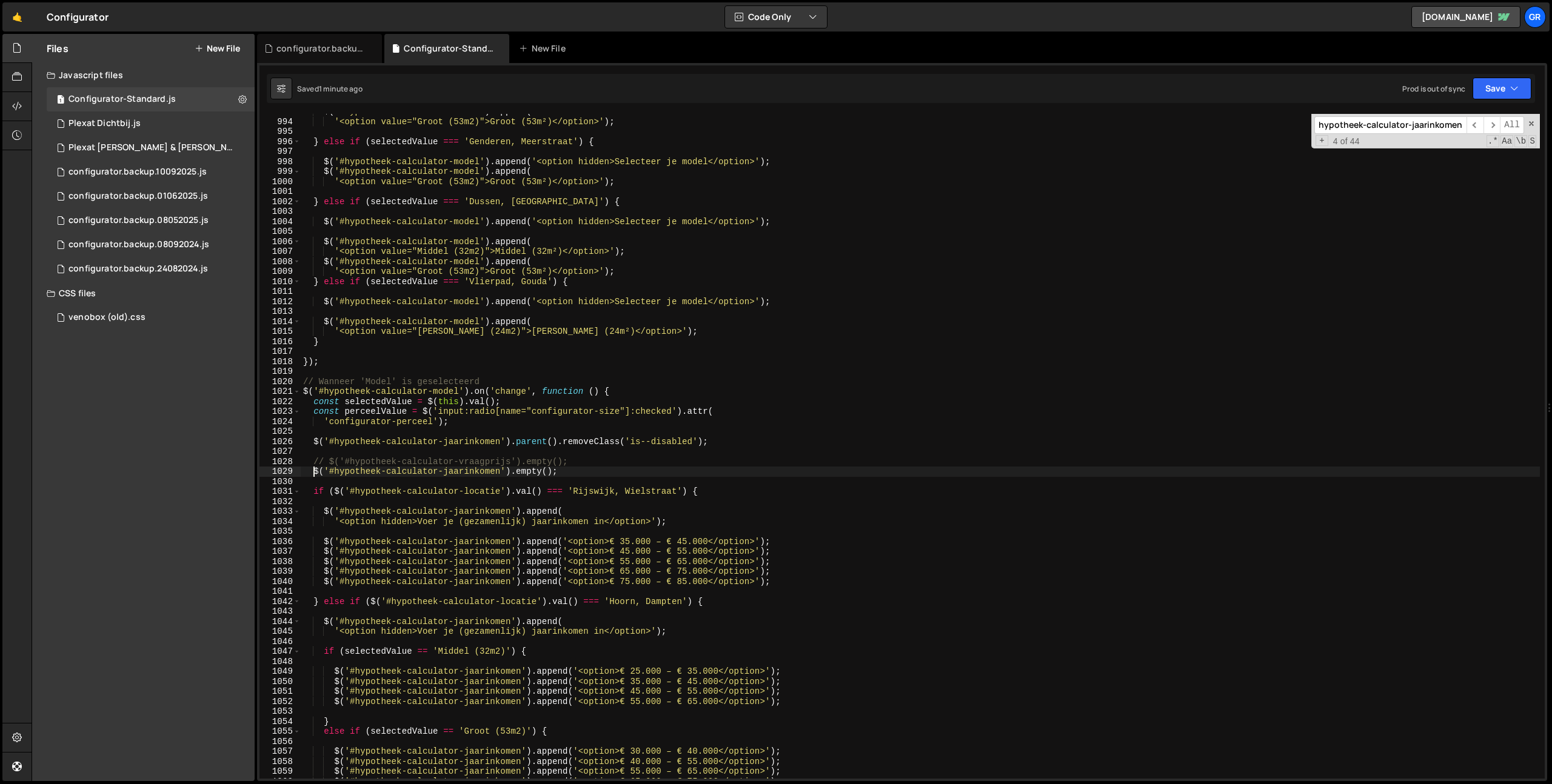
click at [313, 471] on div "$ ( '#hypotheek-calculator-model' ) . append ( '<option value="Groot (53m2)">Gr…" at bounding box center [920, 449] width 1239 height 685
click at [1479, 124] on span "​" at bounding box center [1475, 125] width 17 height 17
click at [1479, 124] on span "​" at bounding box center [1475, 125] width 17 height 17
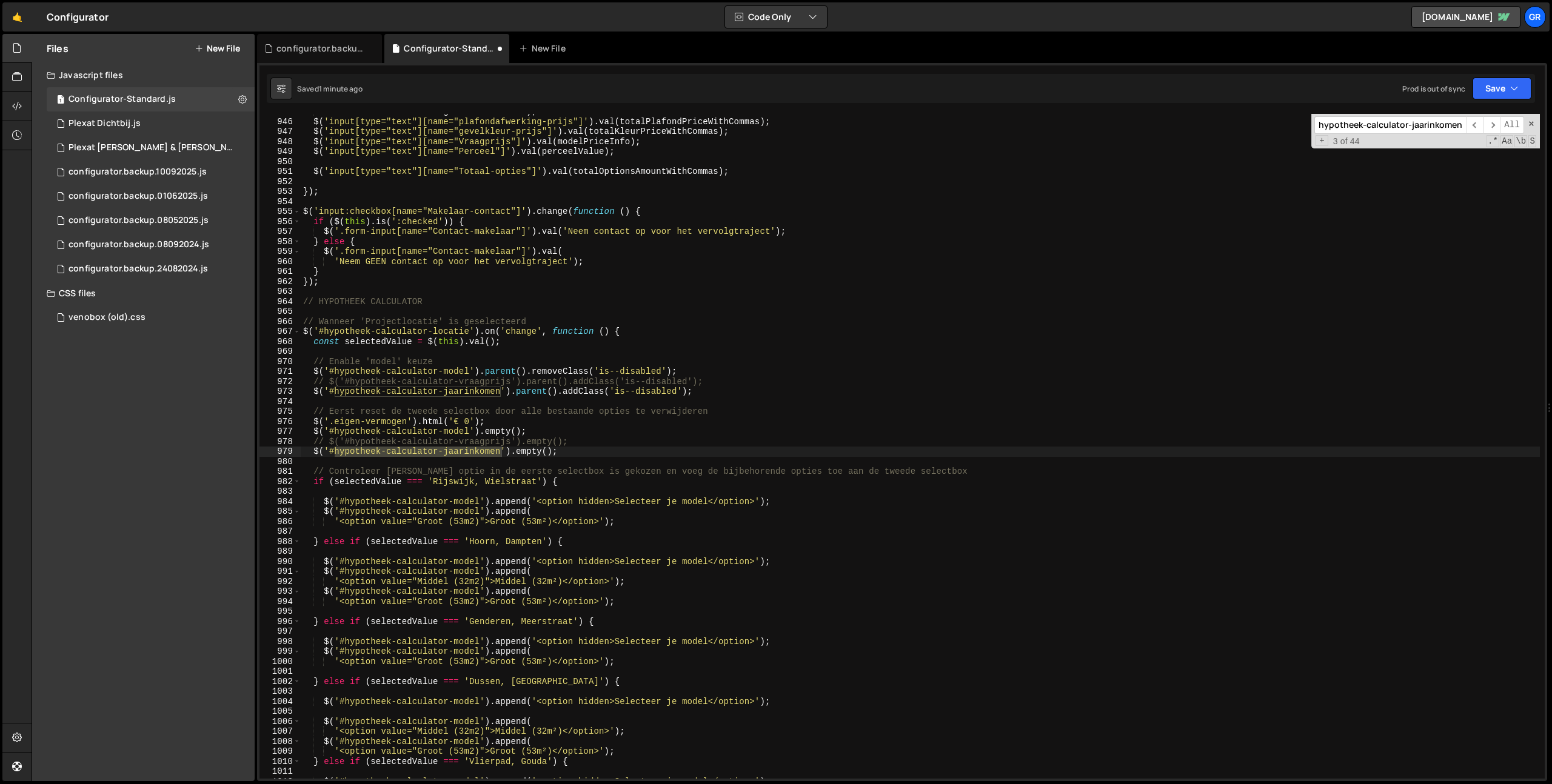
click at [311, 452] on div "totalBinnenwandafwerkingPriceWithCommas ) ; $ ( 'input[type="text"][name="plafo…" at bounding box center [920, 449] width 1239 height 685
click at [1473, 126] on span "​" at bounding box center [1475, 125] width 17 height 17
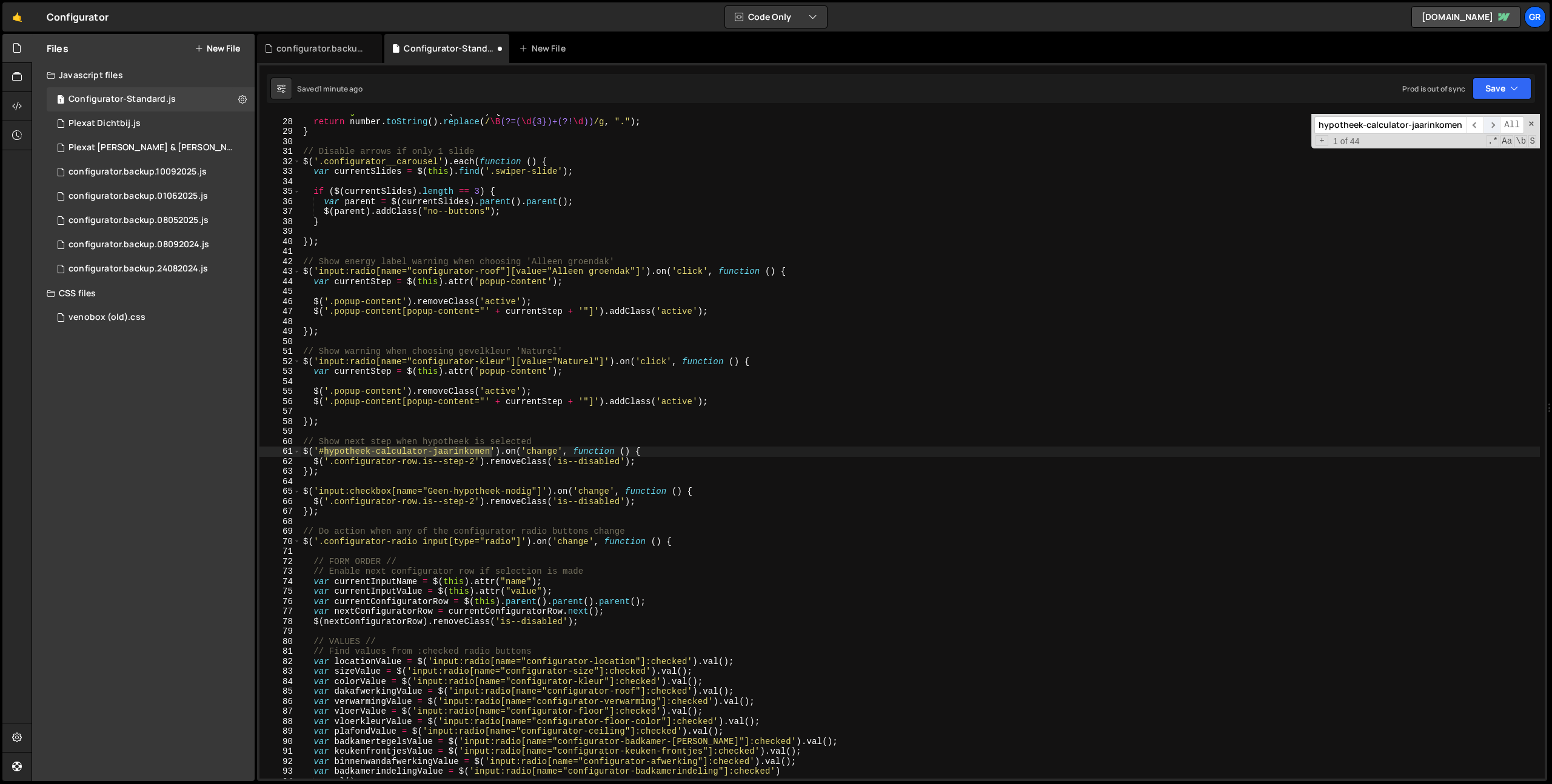
click at [1492, 127] on span "​" at bounding box center [1492, 125] width 17 height 17
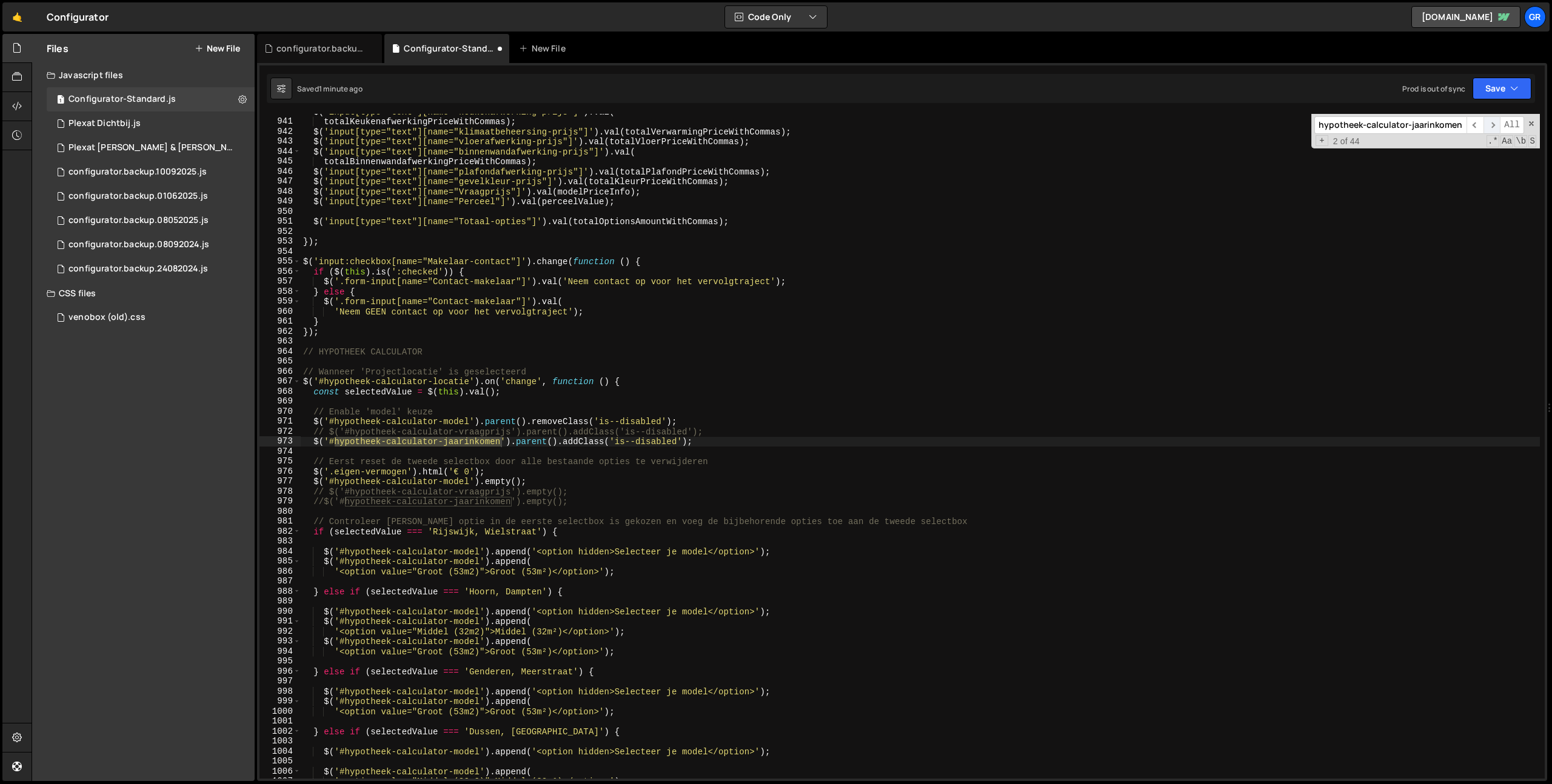
scroll to position [9399, 0]
click at [1492, 127] on span "​" at bounding box center [1492, 125] width 17 height 17
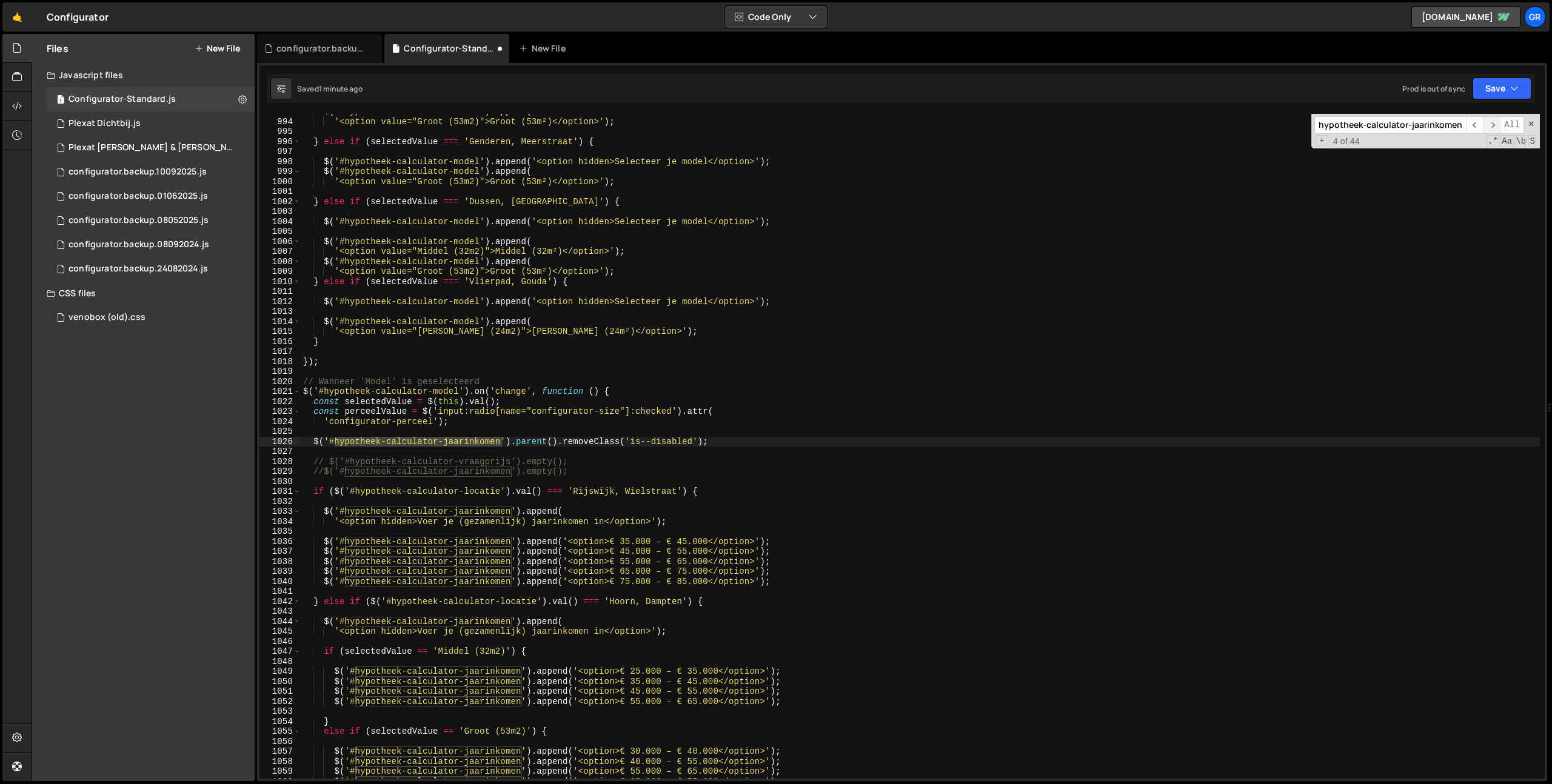
scroll to position [9929, 0]
click at [1492, 127] on span "​" at bounding box center [1492, 125] width 17 height 17
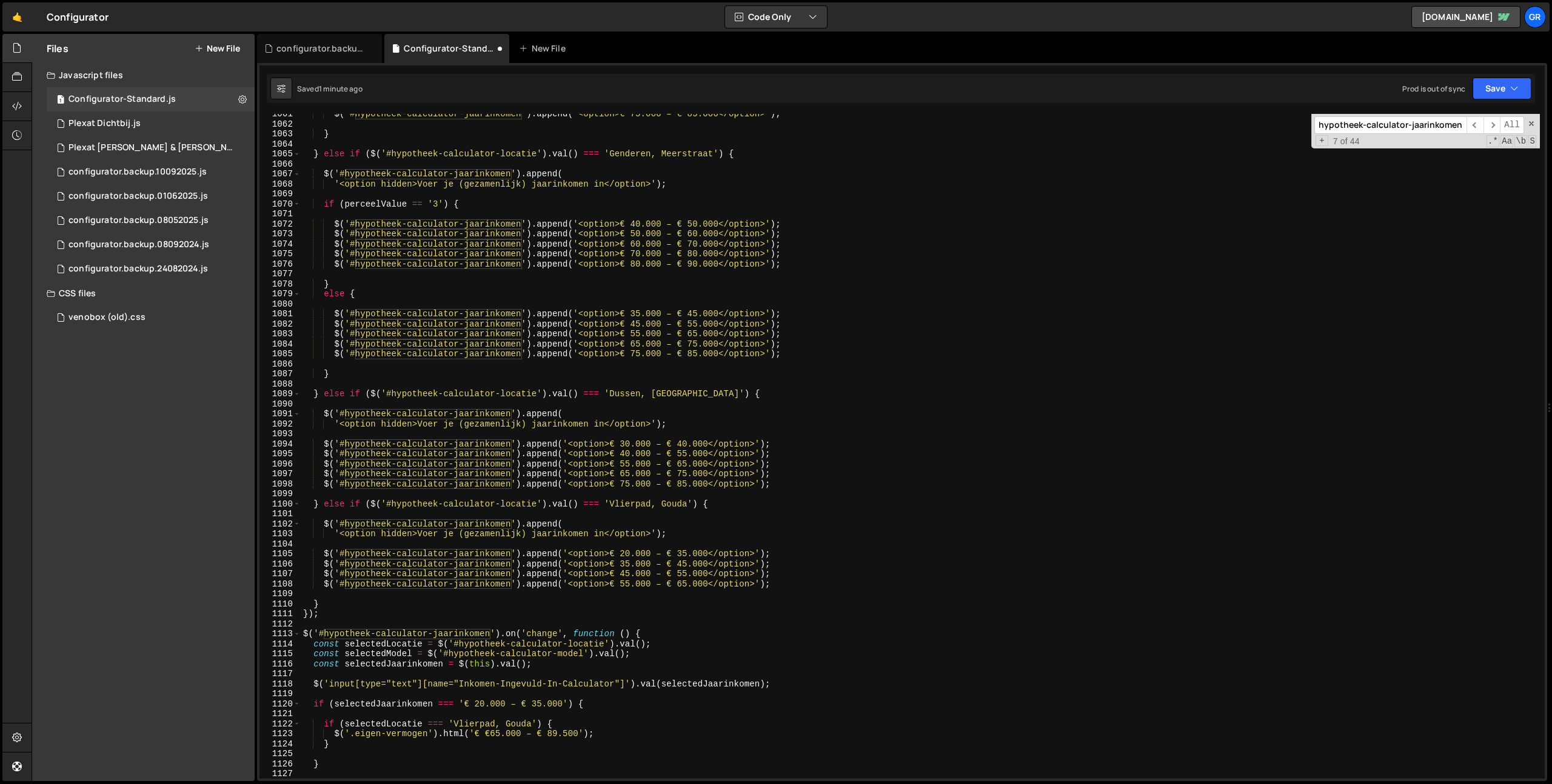
scroll to position [10639, 0]
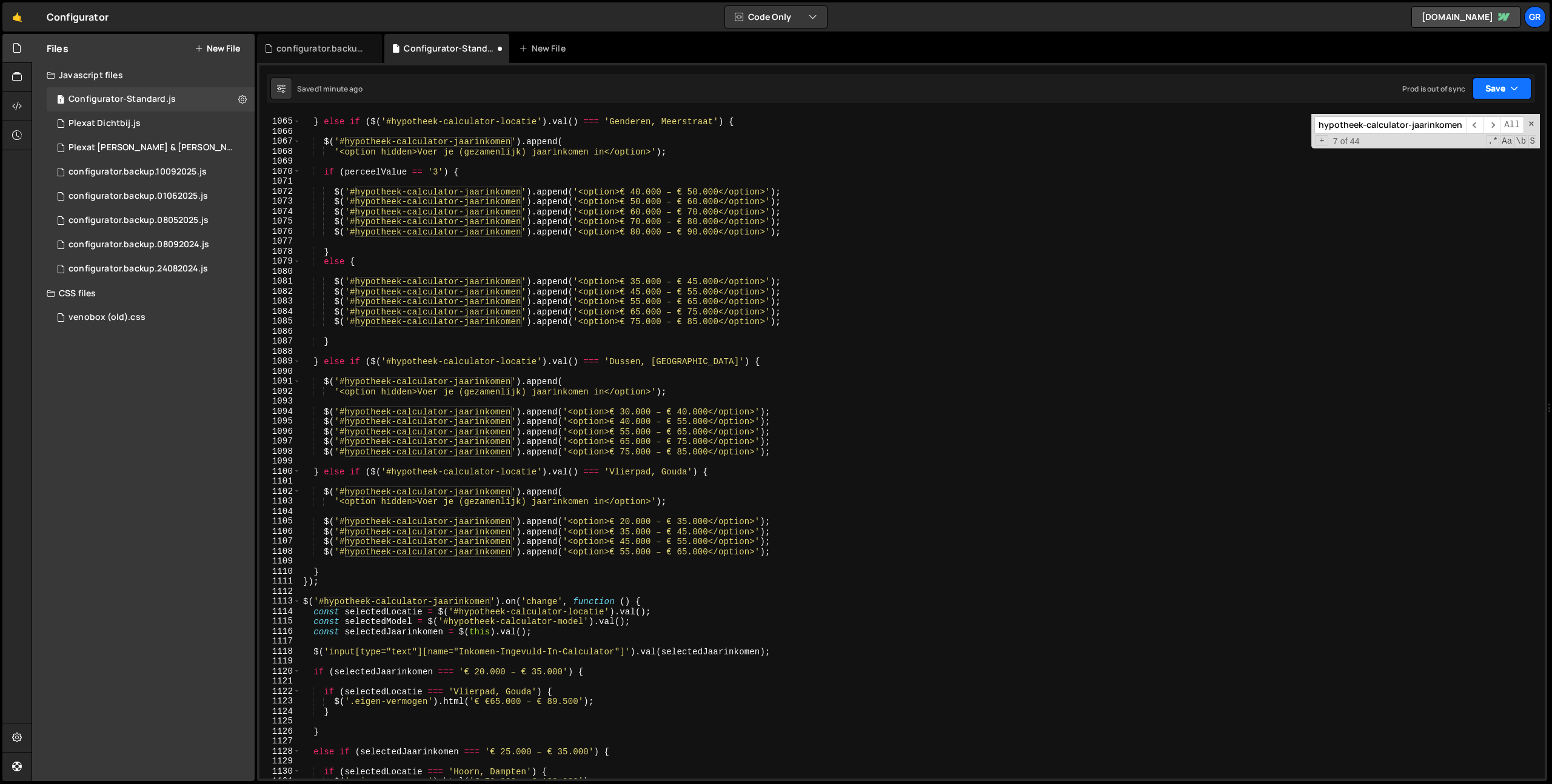
click at [1501, 90] on button "Save" at bounding box center [1502, 88] width 59 height 22
click at [1472, 118] on div "Save to Staging S" at bounding box center [1461, 118] width 126 height 12
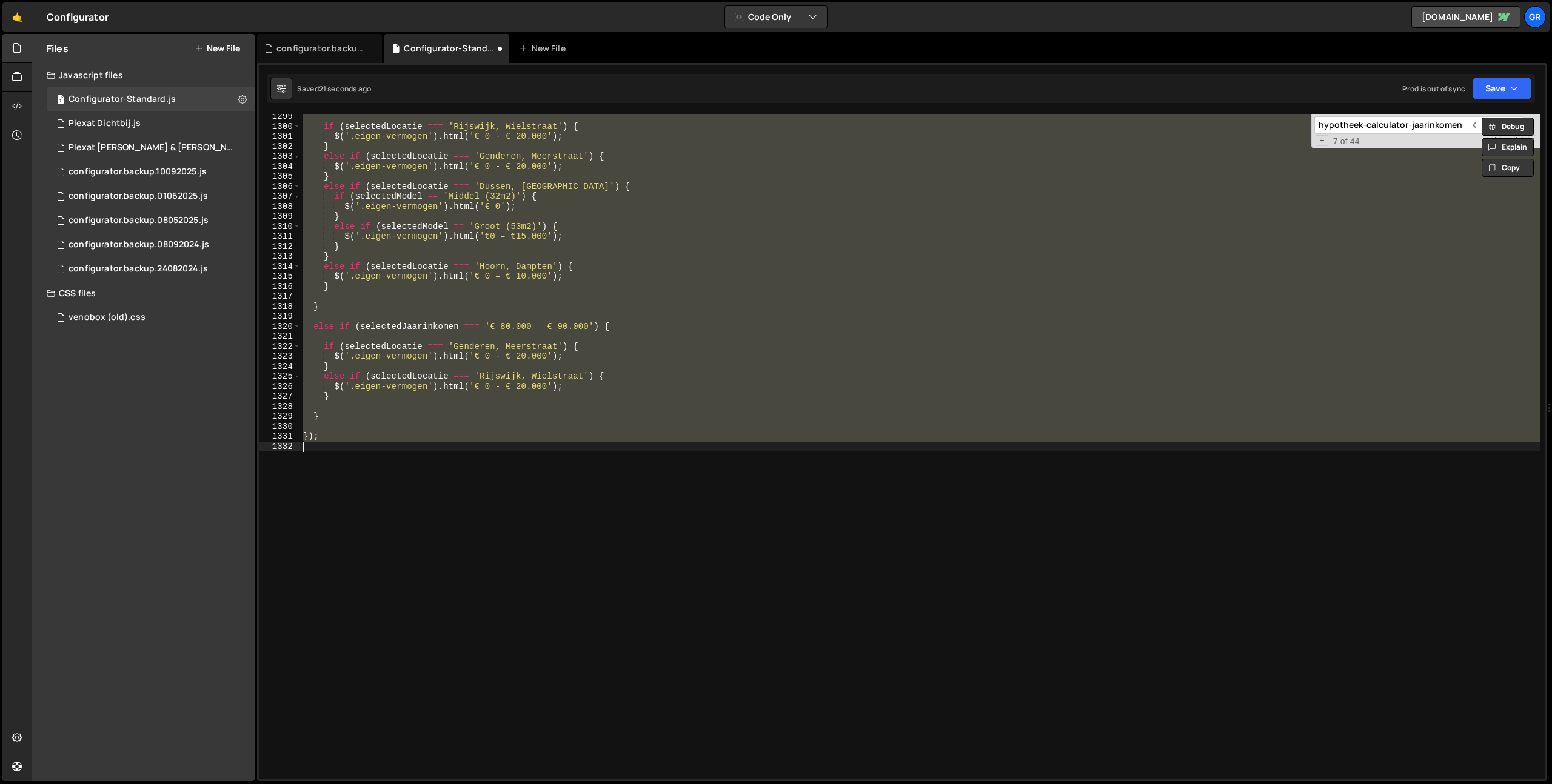
scroll to position [12985, 0]
type textarea "});"
click at [976, 463] on div "if ( selectedLocatie === 'Rijswijk, [GEOGRAPHIC_DATA]' ) { $ ( '.eigen-vermogen…" at bounding box center [920, 446] width 1239 height 665
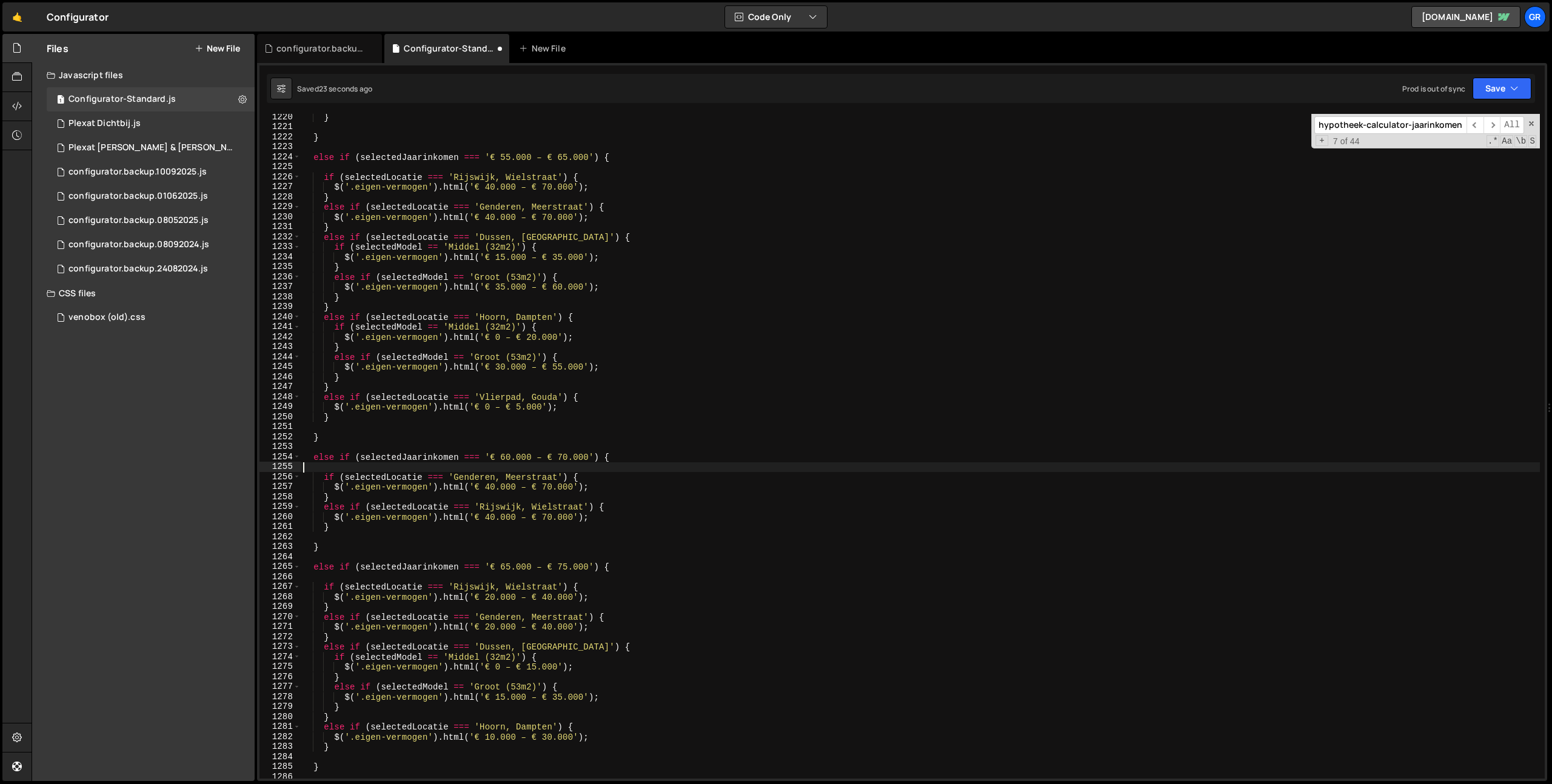
click at [976, 463] on div "} } else if ( selectedJaarinkomen === '€ 55.000 – € 65.000' ) { if ( selectedLo…" at bounding box center [920, 455] width 1239 height 685
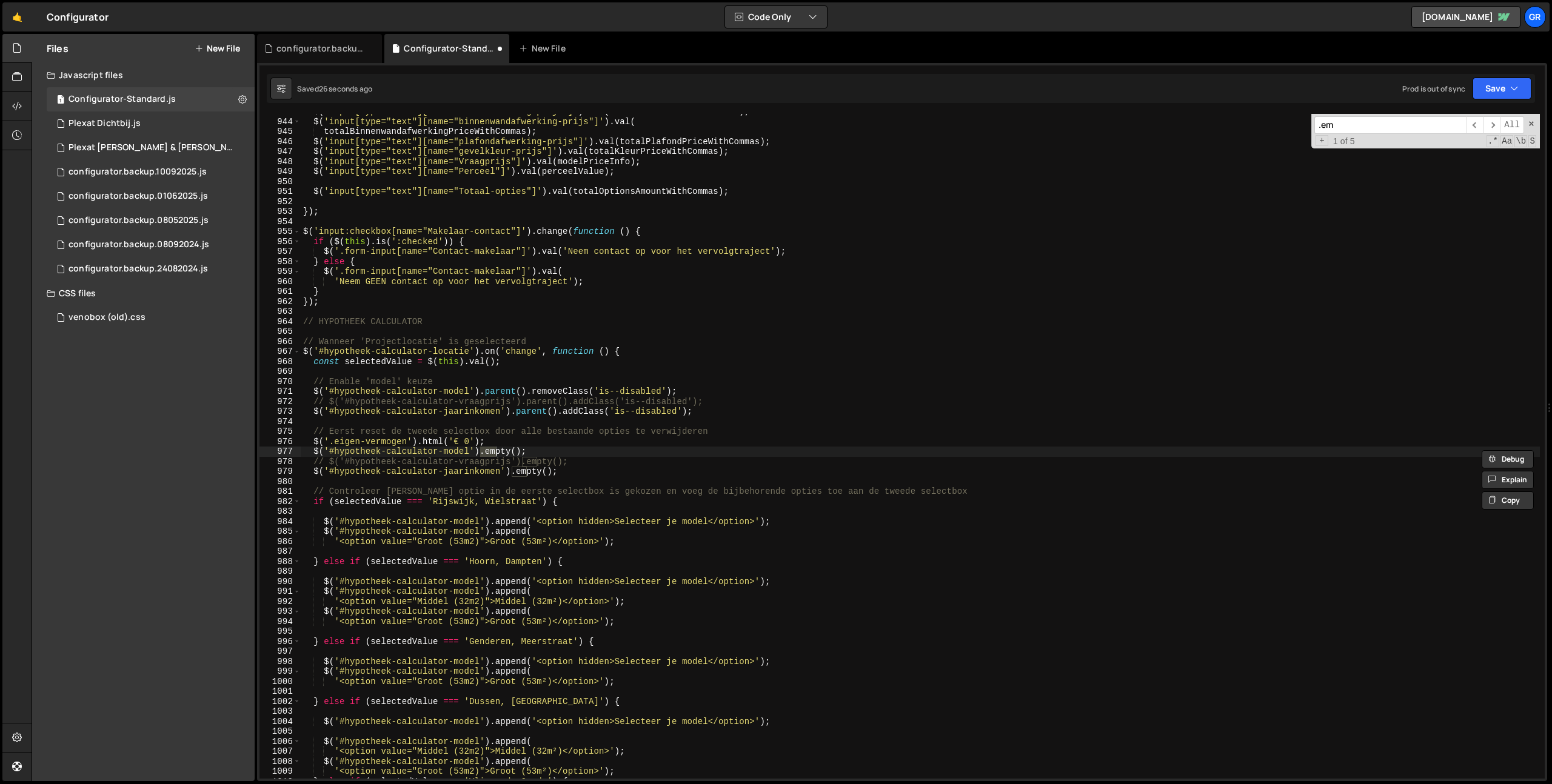
type input ".em"
click at [633, 451] on div "$ ( 'input[type="text"][name="vloerafwerking-prijs"]' ) . val ( totalVloerPrice…" at bounding box center [920, 449] width 1239 height 685
click at [634, 350] on div "$ ( 'input[type="text"][name="vloerafwerking-prijs"]' ) . val ( totalVloerPrice…" at bounding box center [920, 449] width 1239 height 685
type textarea "$('#hypotheek-calculator-locatie').on('change', function () {"
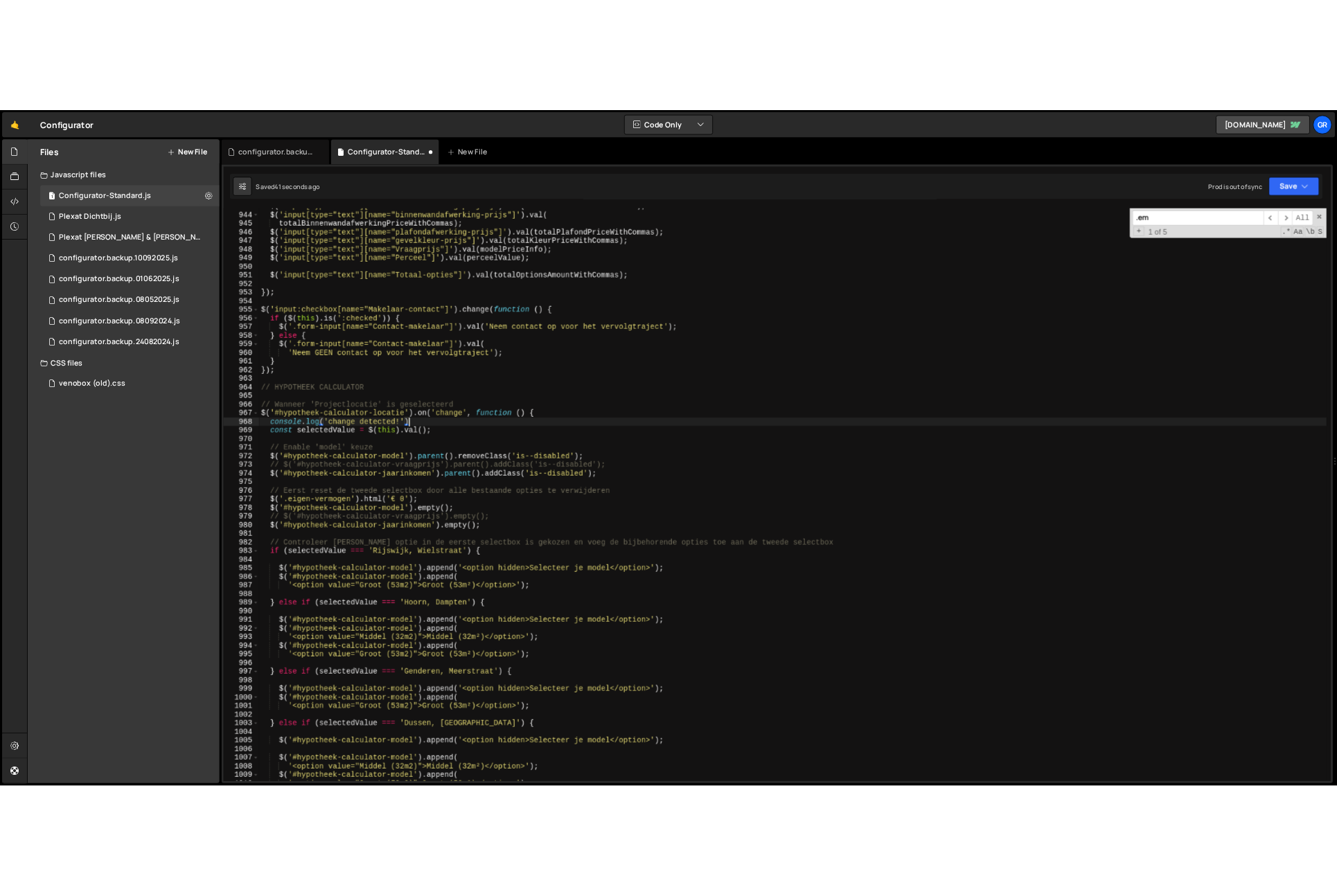
scroll to position [0, 13]
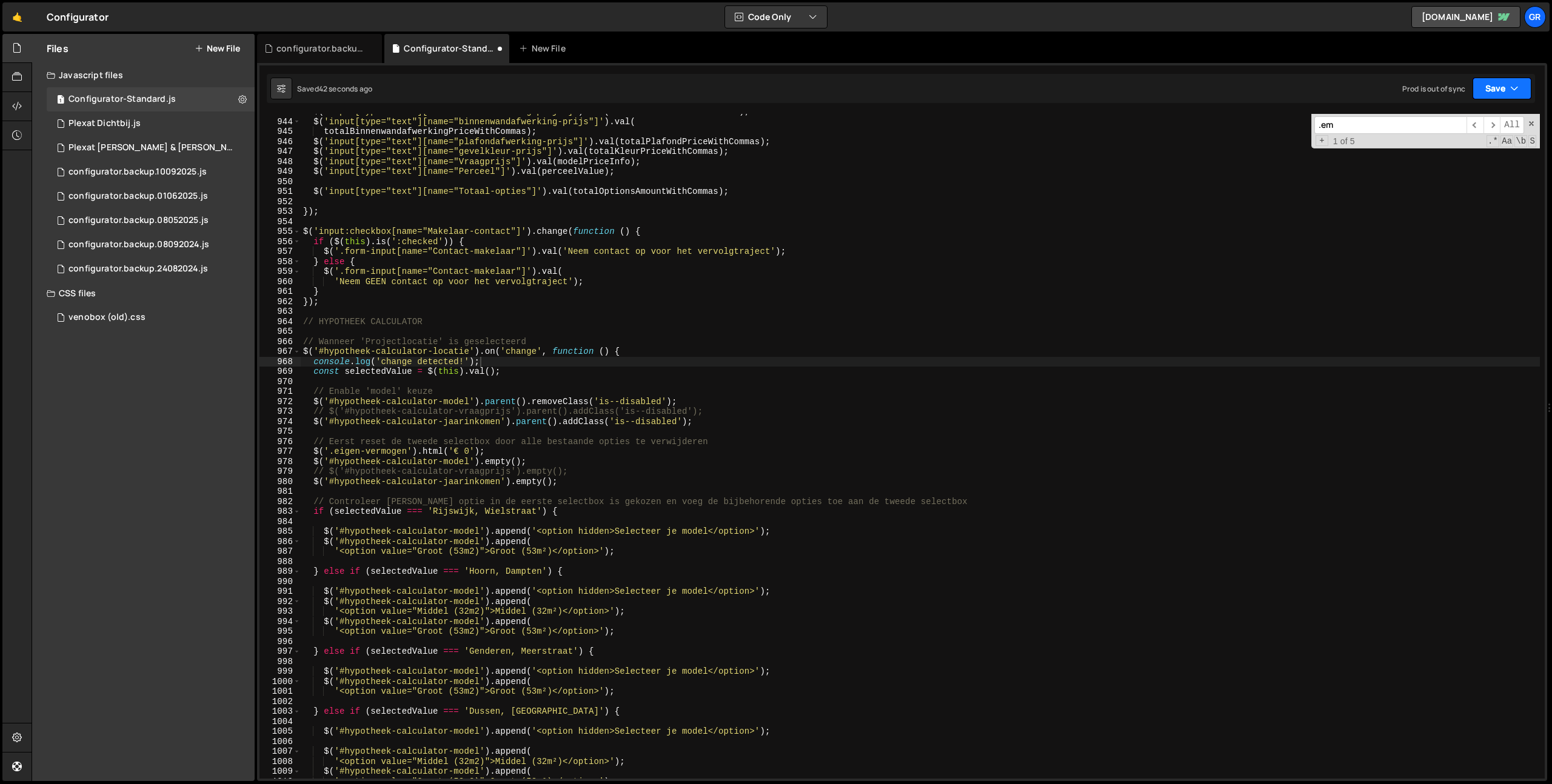
drag, startPoint x: 1512, startPoint y: 70, endPoint x: 1507, endPoint y: 95, distance: 25.5
click at [1512, 71] on div "1 Type cmd + s to save your Javascript file. הההההההההההההההההההההההההההההההההה…" at bounding box center [902, 422] width 1290 height 718
click at [1507, 95] on button "Save" at bounding box center [1502, 88] width 59 height 22
click at [1489, 118] on div "Save to Staging S" at bounding box center [1461, 118] width 126 height 12
click at [1533, 126] on span at bounding box center [1532, 124] width 9 height 9
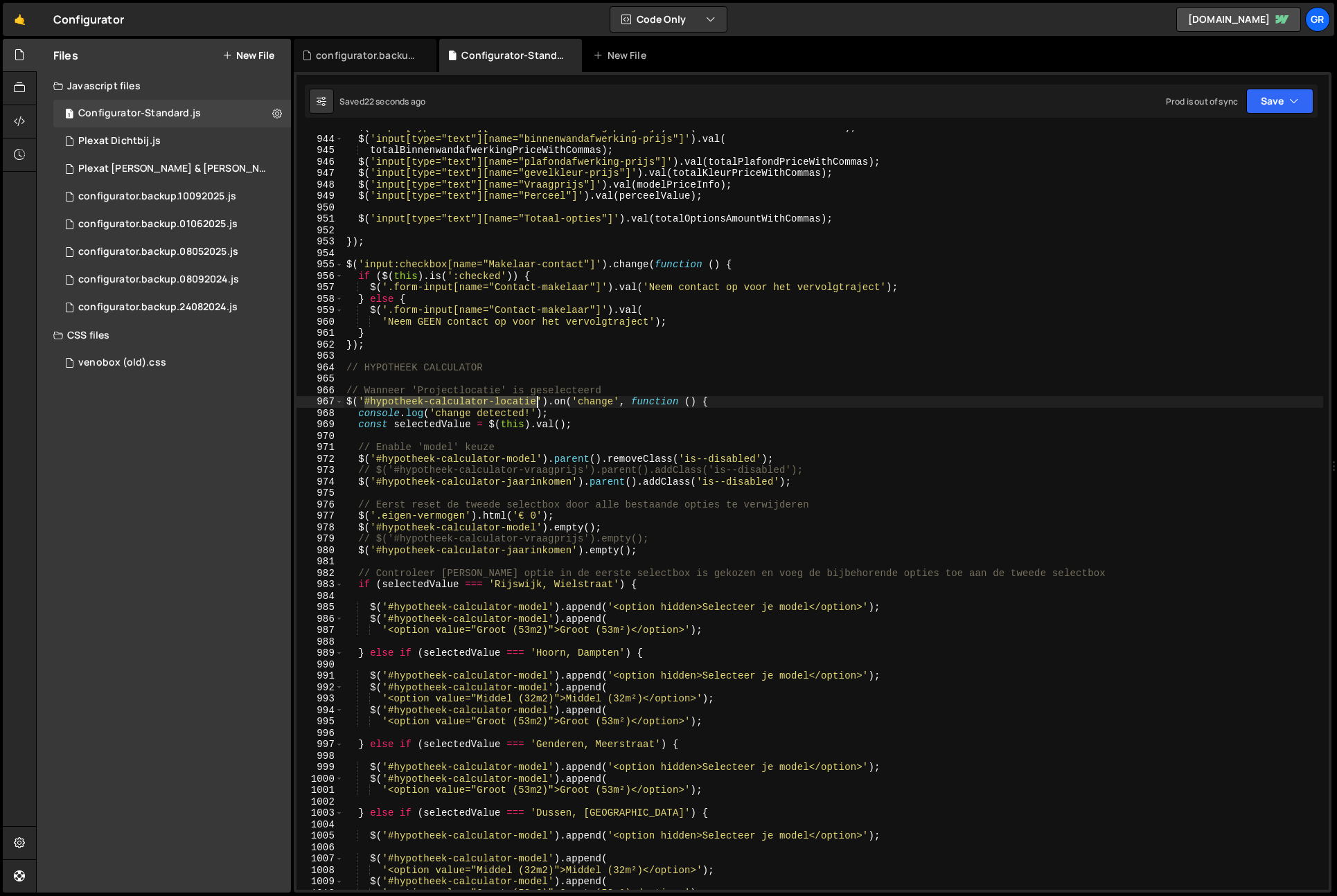
drag, startPoint x: 367, startPoint y: 402, endPoint x: 728, endPoint y: 461, distance: 365.8
click at [540, 406] on div "$ ( 'input[type="text"][name="vloerafwerking-prijs"]' ) . val ( totalVloerPrice…" at bounding box center [834, 513] width 980 height 782
click at [537, 405] on div "$ ( 'input[type="text"][name="vloerafwerking-prijs"]' ) . val ( totalVloerPrice…" at bounding box center [834, 510] width 980 height 760
click at [366, 402] on div "$ ( 'input[type="text"][name="vloerafwerking-prijs"]' ) . val ( totalVloerPrice…" at bounding box center [834, 513] width 980 height 782
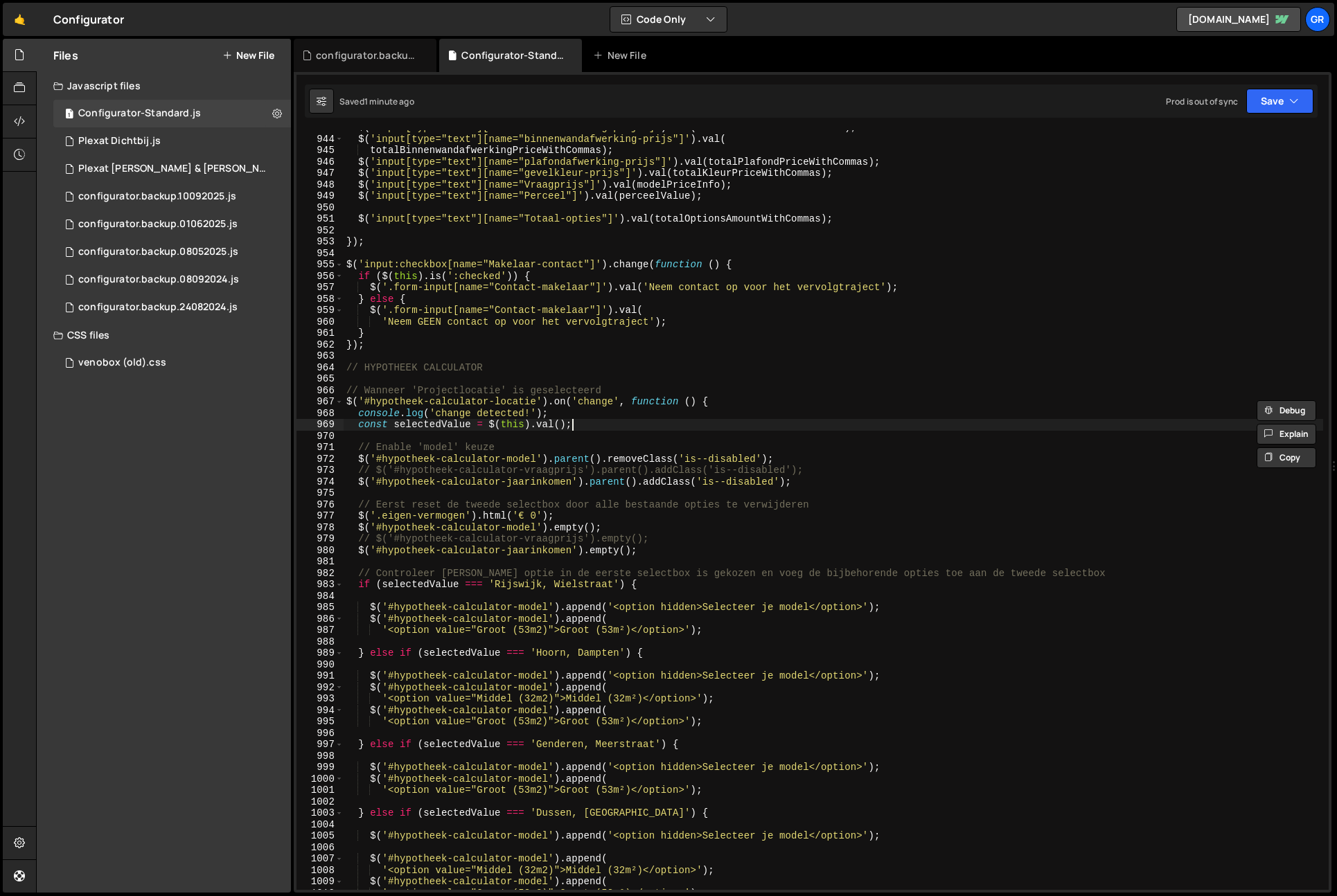
click at [741, 421] on div "$ ( 'input[type="text"][name="vloerafwerking-prijs"]' ) . val ( totalVloerPrice…" at bounding box center [834, 513] width 980 height 782
type textarea "const selectedValue = $(this).val();"
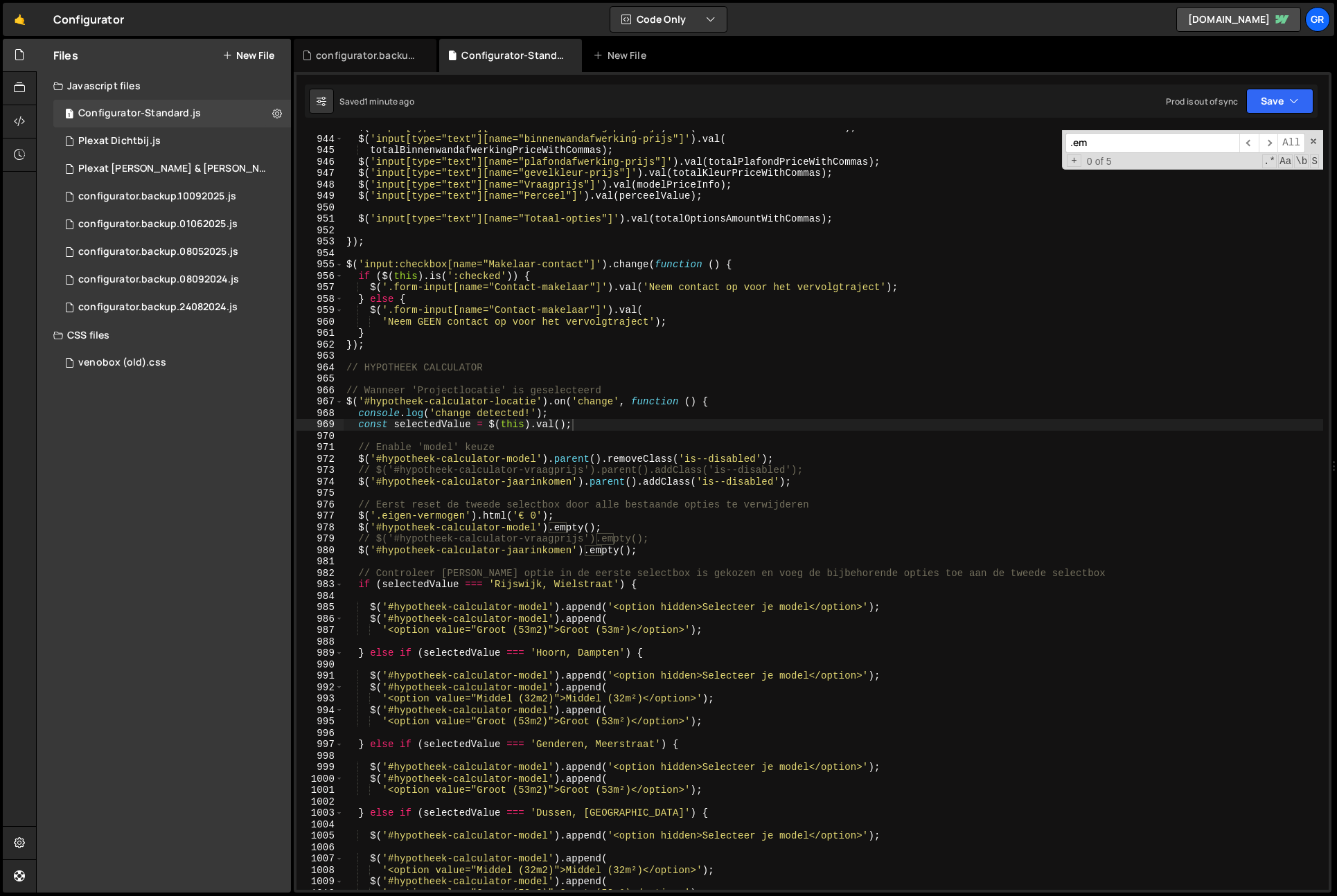
paste input "#hypotheek-calculator-locatie"
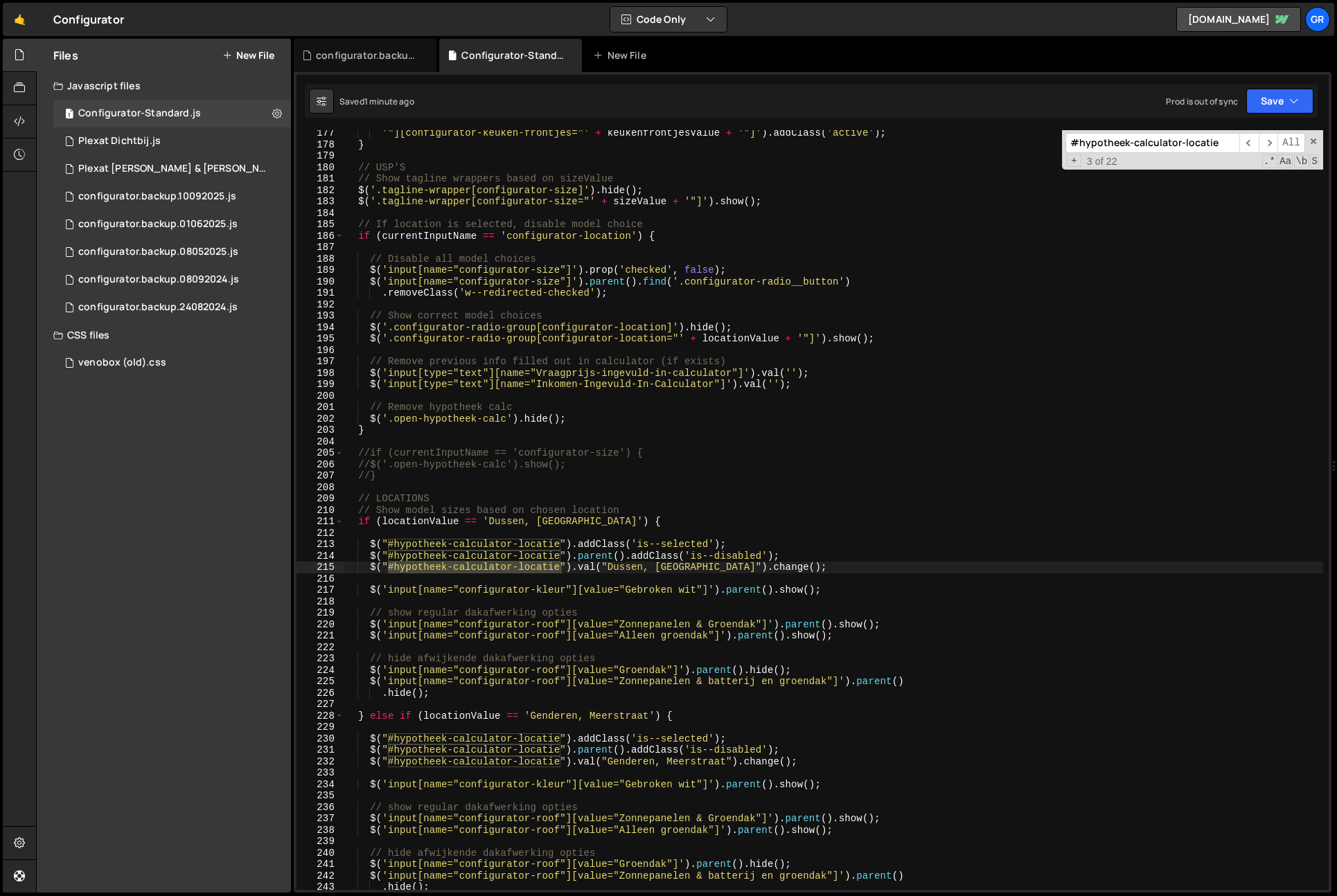
scroll to position [2017, 0]
type input "#hypotheek-calculator-locatie"
click at [885, 562] on div "'"][configurator-keuken-frontjes="' + keukenfrontjesValue + '"]' ) . addClass (…" at bounding box center [834, 516] width 980 height 782
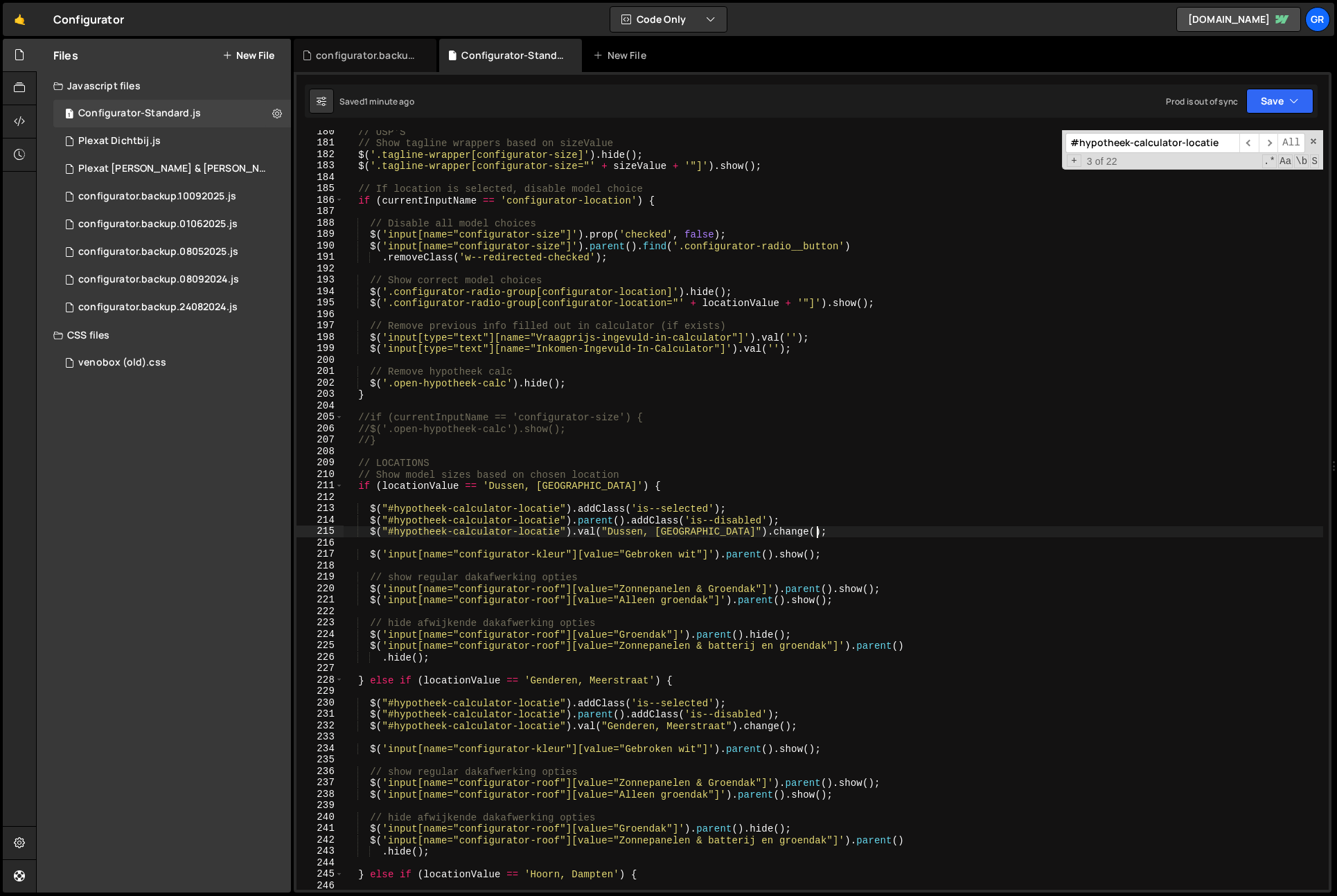
scroll to position [2050, 0]
click at [728, 484] on div "// USP'S // Show tagline wrappers based on sizeValue $ ( '.tagline-wrapper[conf…" at bounding box center [834, 518] width 980 height 782
type textarea "if (locationValue == '[GEOGRAPHIC_DATA], [GEOGRAPHIC_DATA]') {"
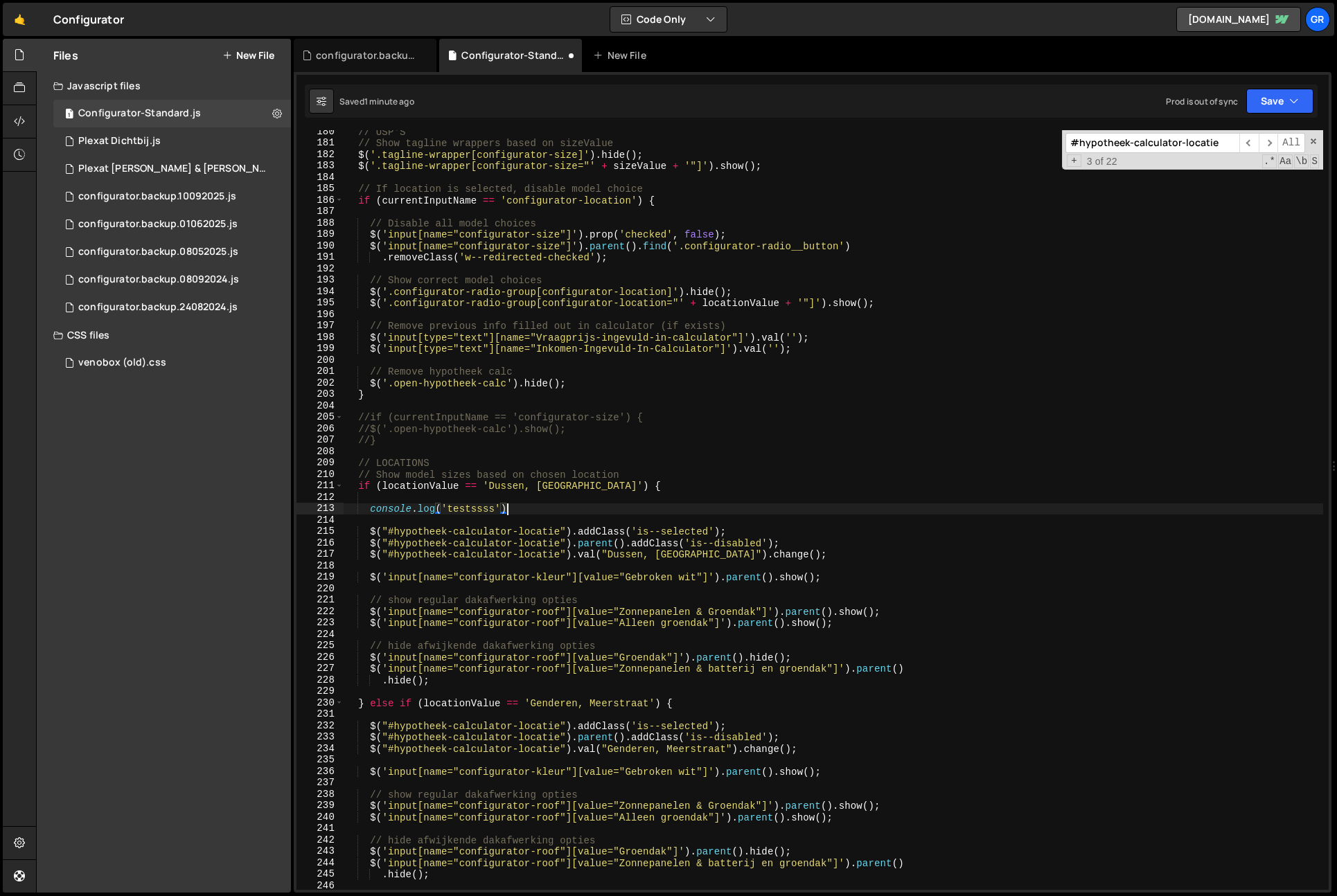
scroll to position [0, 11]
click at [372, 509] on div "// USP'S // Show tagline wrappers based on sizeValue $ ( '.tagline-wrapper[conf…" at bounding box center [834, 518] width 980 height 782
click at [1285, 103] on button "Save" at bounding box center [1281, 101] width 67 height 25
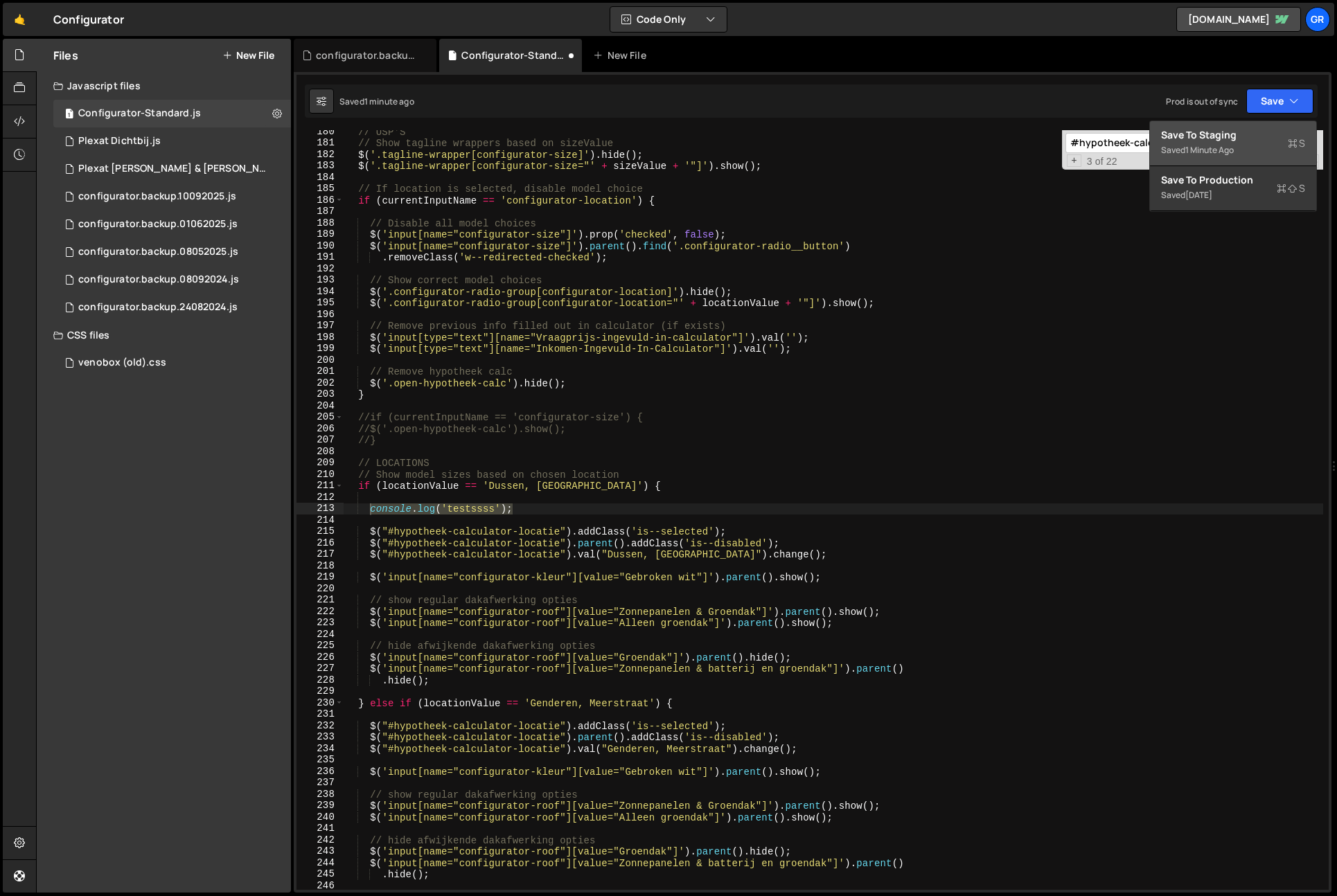
click at [1263, 135] on div "Save to Staging S" at bounding box center [1233, 135] width 144 height 14
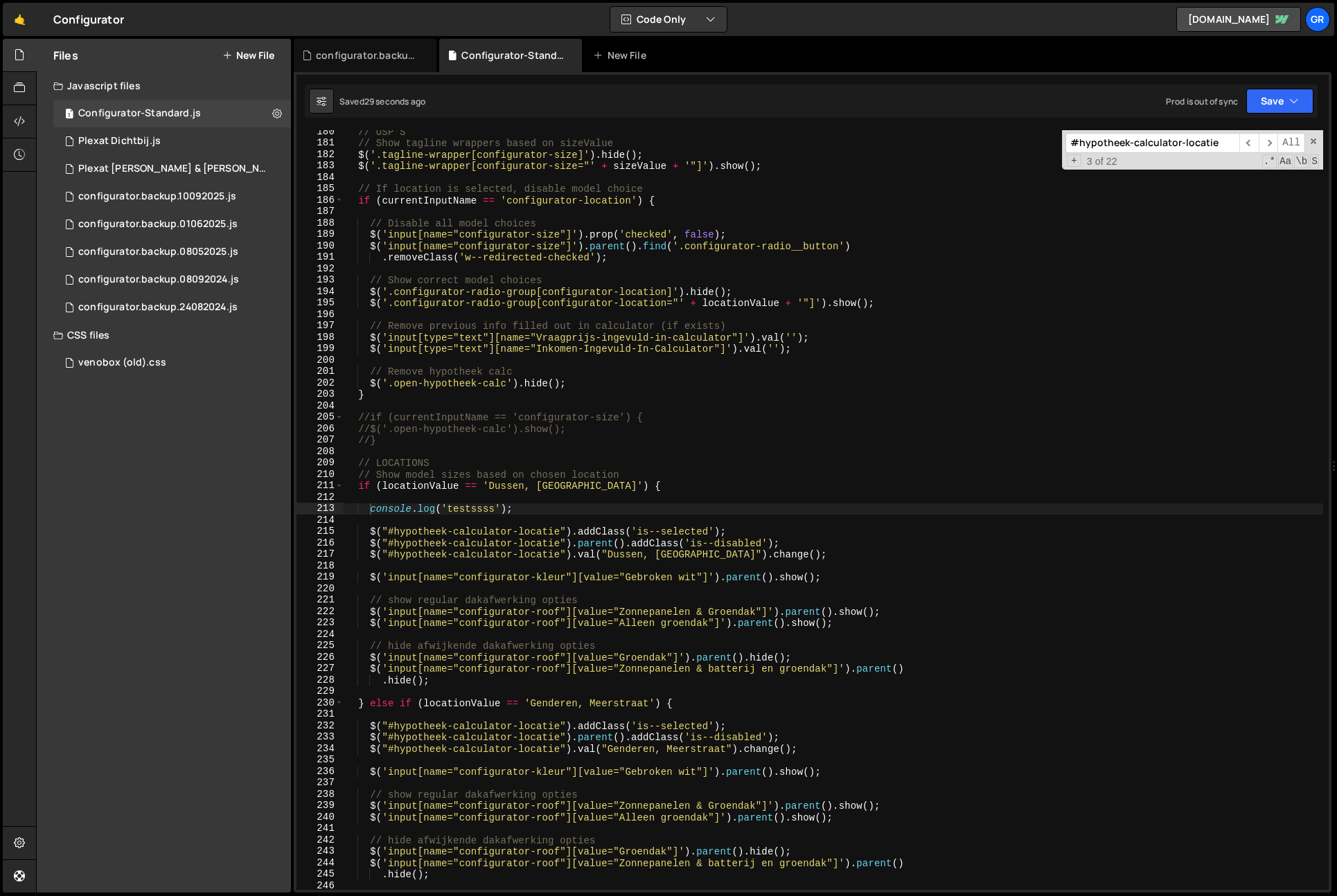
click at [1138, 471] on div "// USP'S // Show tagline wrappers based on sizeValue $ ( '.tagline-wrapper[conf…" at bounding box center [834, 518] width 980 height 782
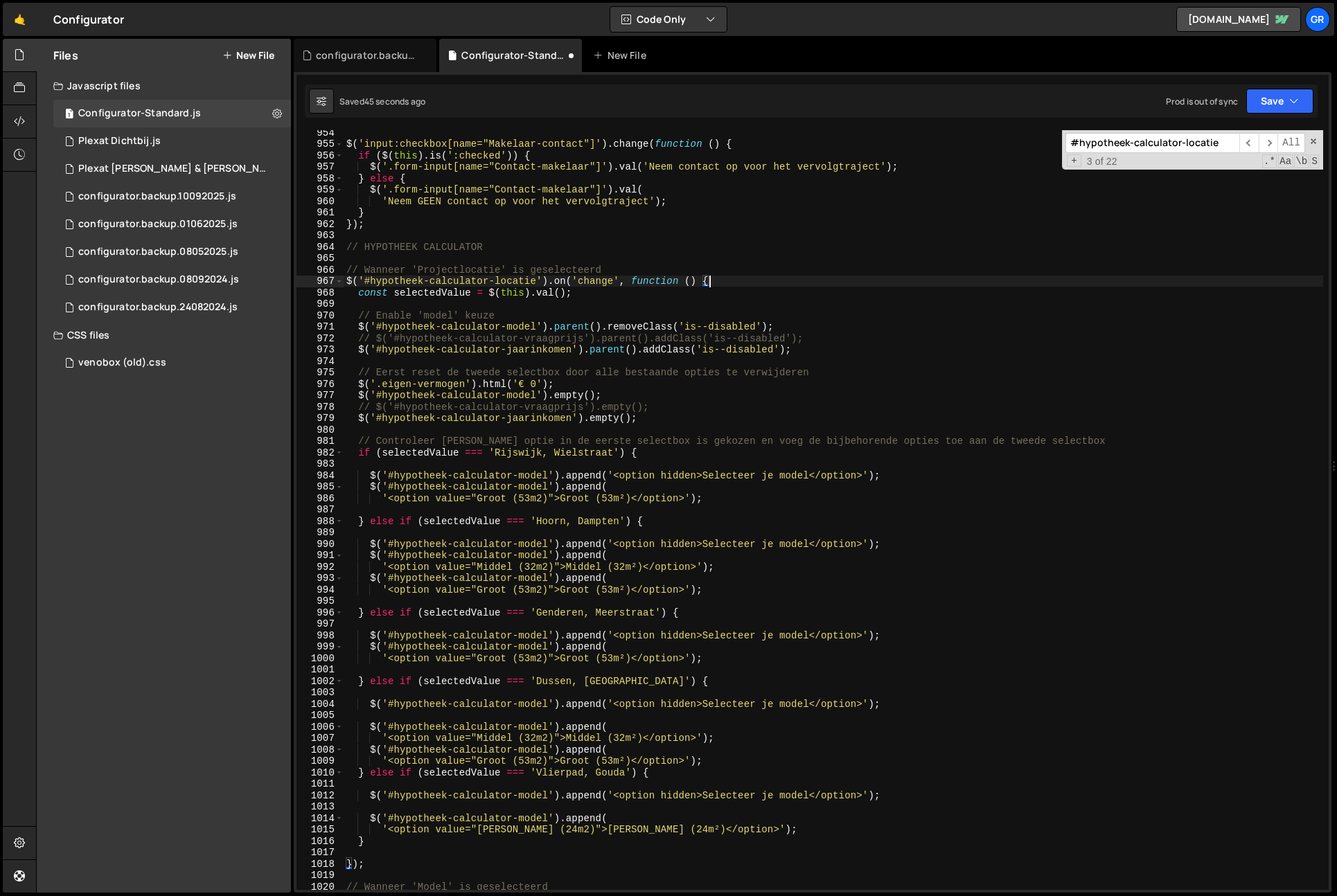
scroll to position [10900, 0]
click at [1192, 140] on input "#hypotheek-calculator-locatie" at bounding box center [1153, 143] width 174 height 20
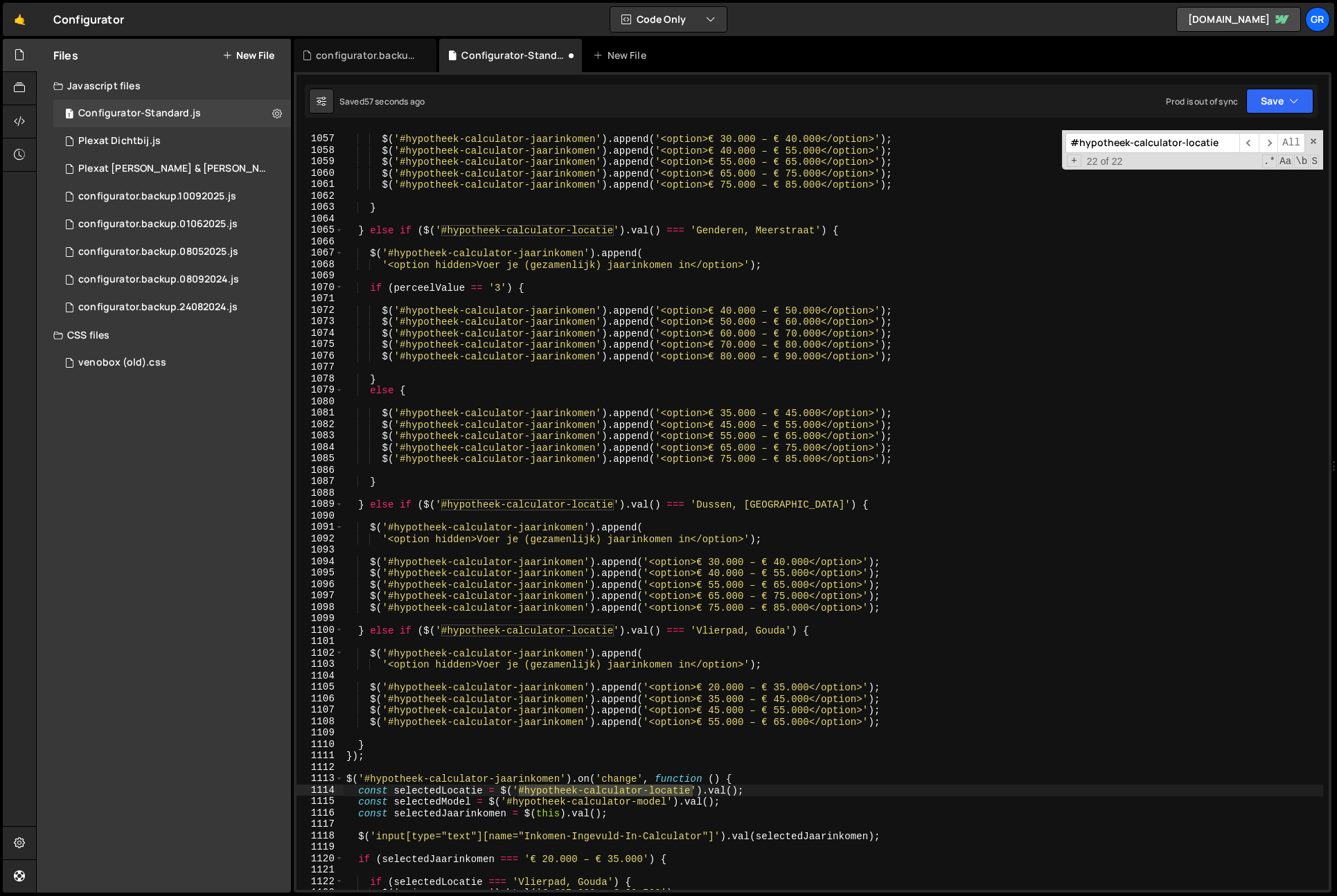
scroll to position [2043, 0]
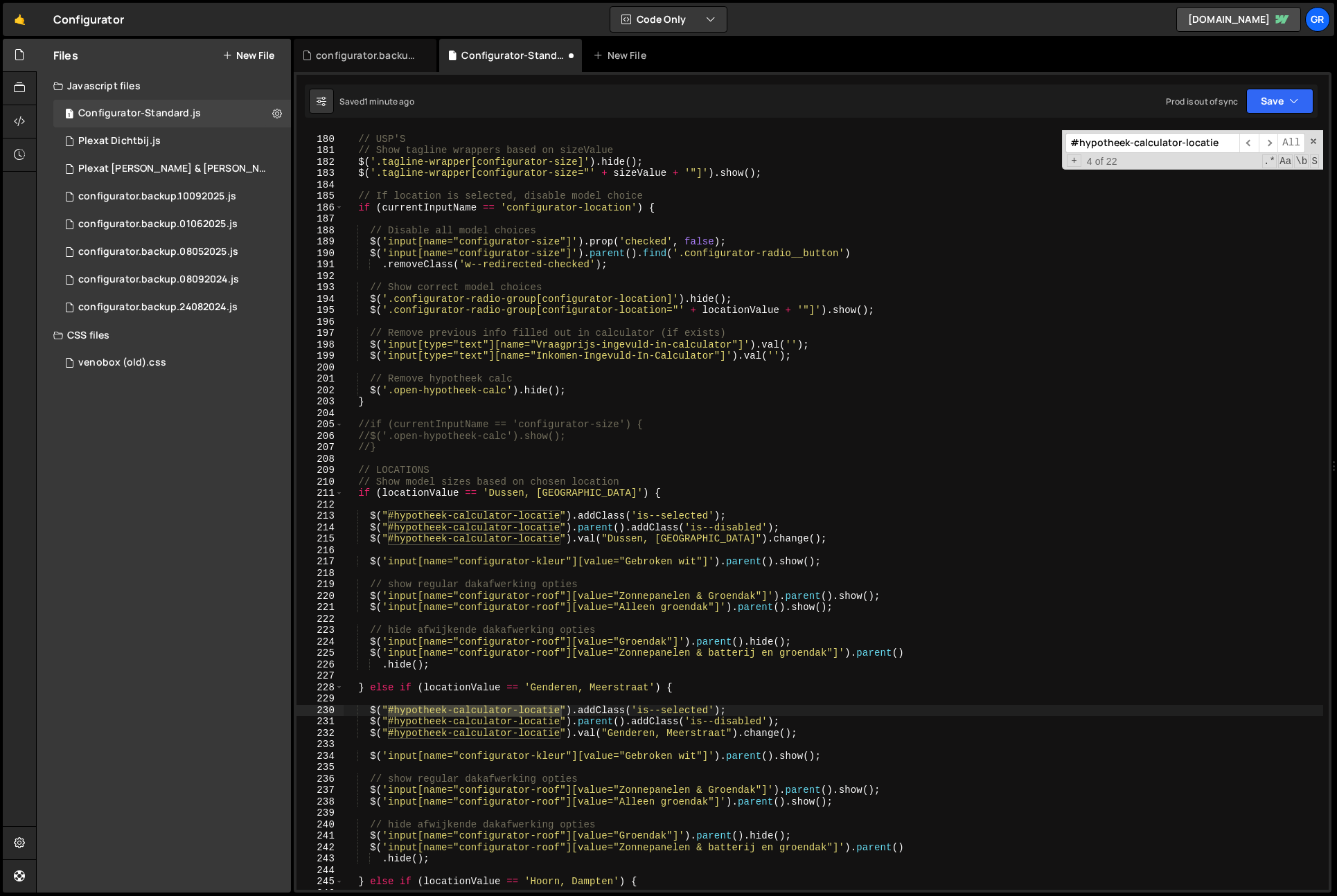
click at [369, 539] on div "// USP'S // Show tagline wrappers based on sizeValue $ ( '.tagline-wrapper[conf…" at bounding box center [834, 513] width 980 height 782
click at [370, 527] on div "// USP'S // Show tagline wrappers based on sizeValue $ ( '.tagline-wrapper[conf…" at bounding box center [834, 513] width 980 height 782
click at [368, 516] on div "// USP'S // Show tagline wrappers based on sizeValue $ ( '.tagline-wrapper[conf…" at bounding box center [834, 513] width 980 height 782
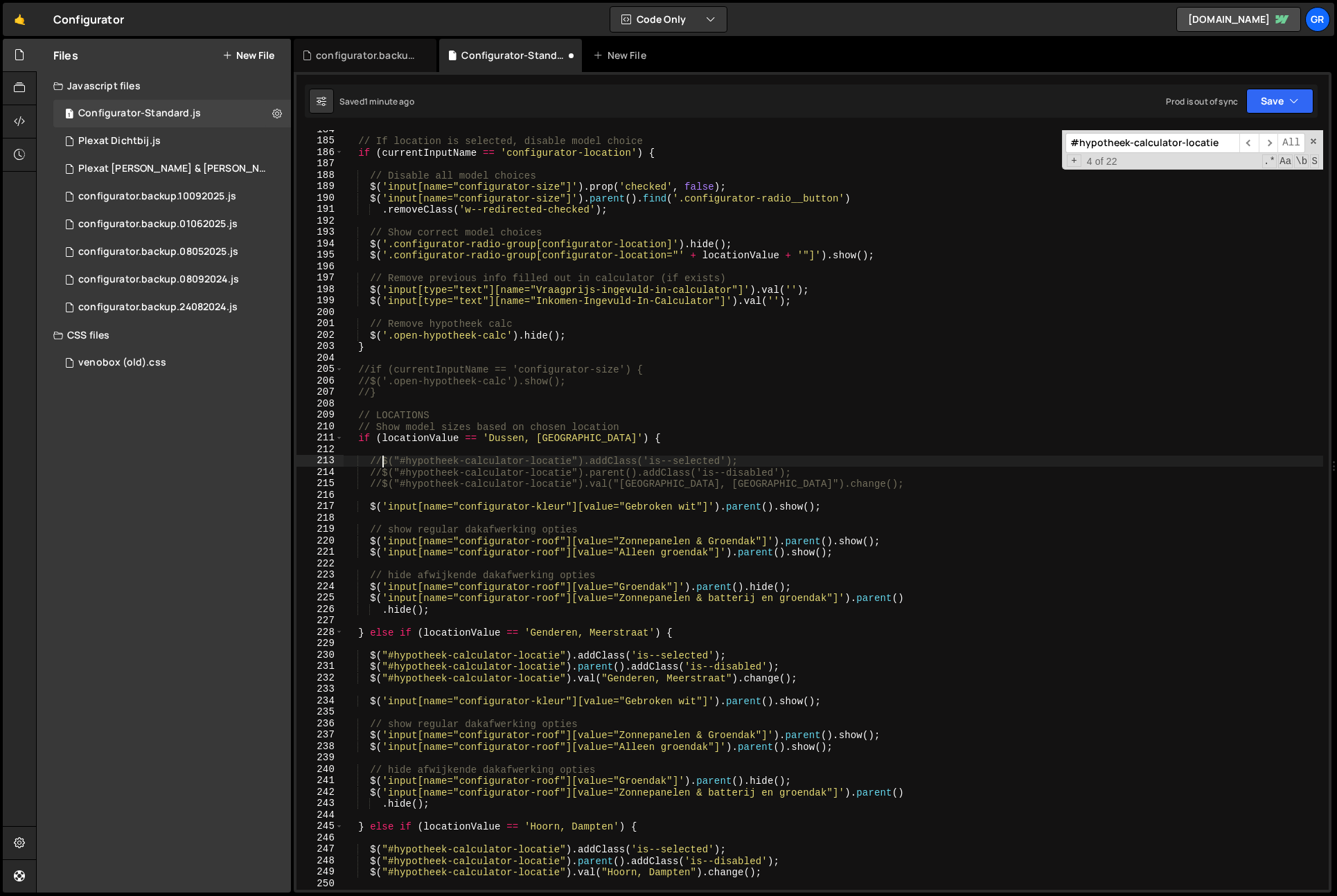
scroll to position [2126, 0]
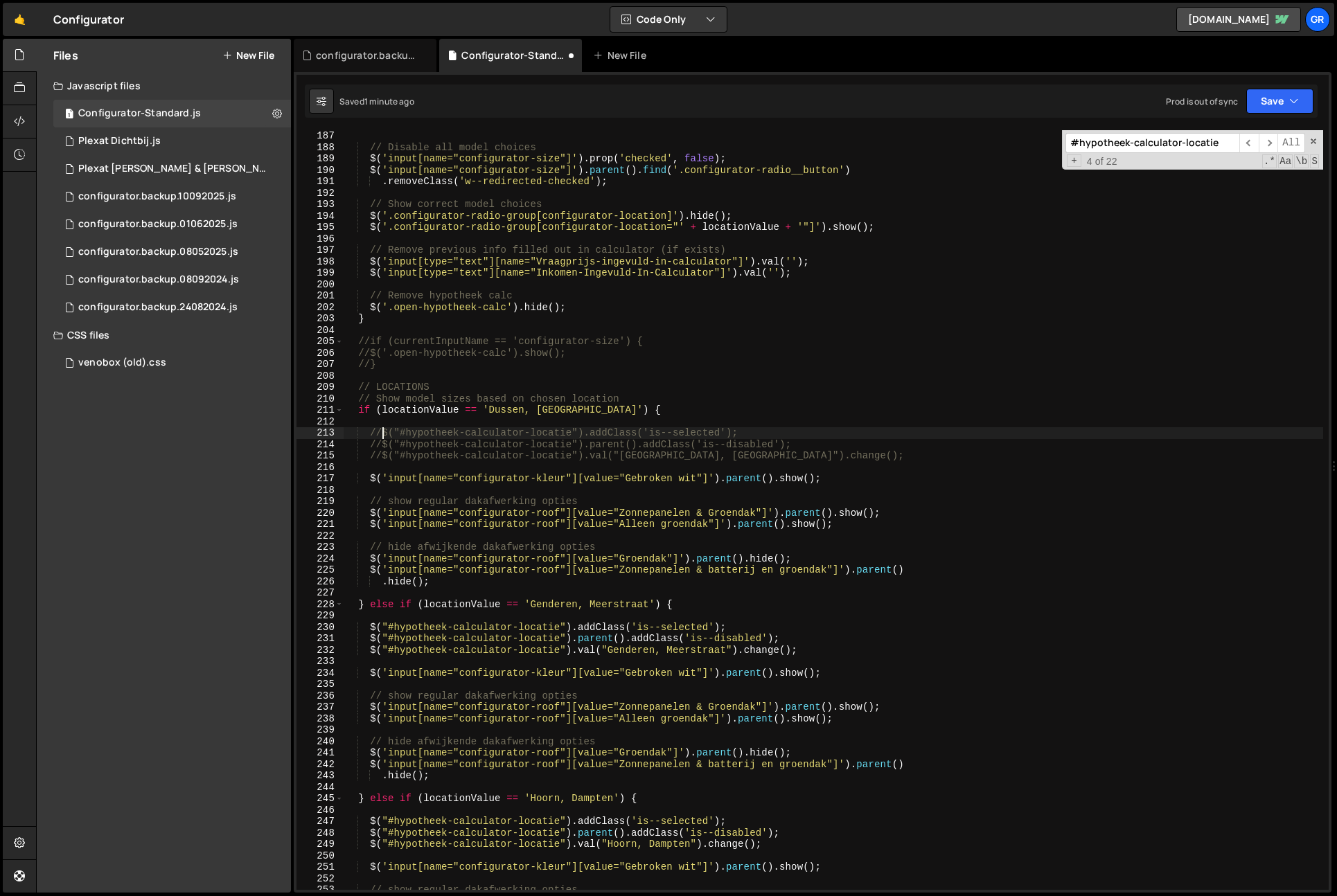
drag, startPoint x: 370, startPoint y: 629, endPoint x: 371, endPoint y: 644, distance: 15.0
click at [370, 629] on div "// Disable all model choices $ ( 'input[name="configurator-size"]' ) . prop ( '…" at bounding box center [834, 522] width 980 height 782
click at [371, 640] on div "// Disable all model choices $ ( 'input[name="configurator-size"]' ) . prop ( '…" at bounding box center [834, 522] width 980 height 782
click at [371, 651] on div "// Disable all model choices $ ( 'input[name="configurator-size"]' ) . prop ( '…" at bounding box center [834, 522] width 980 height 782
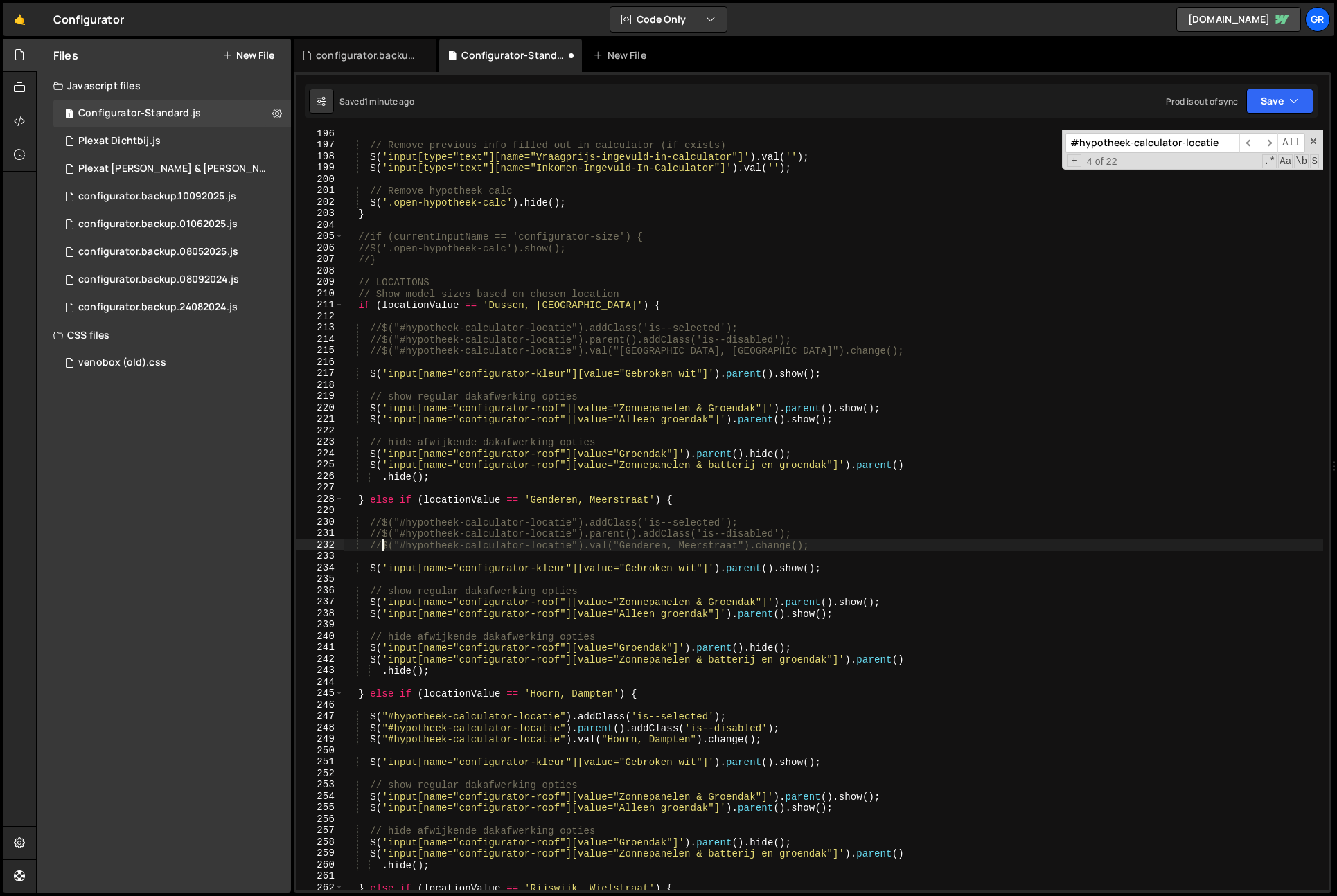
scroll to position [2269, 0]
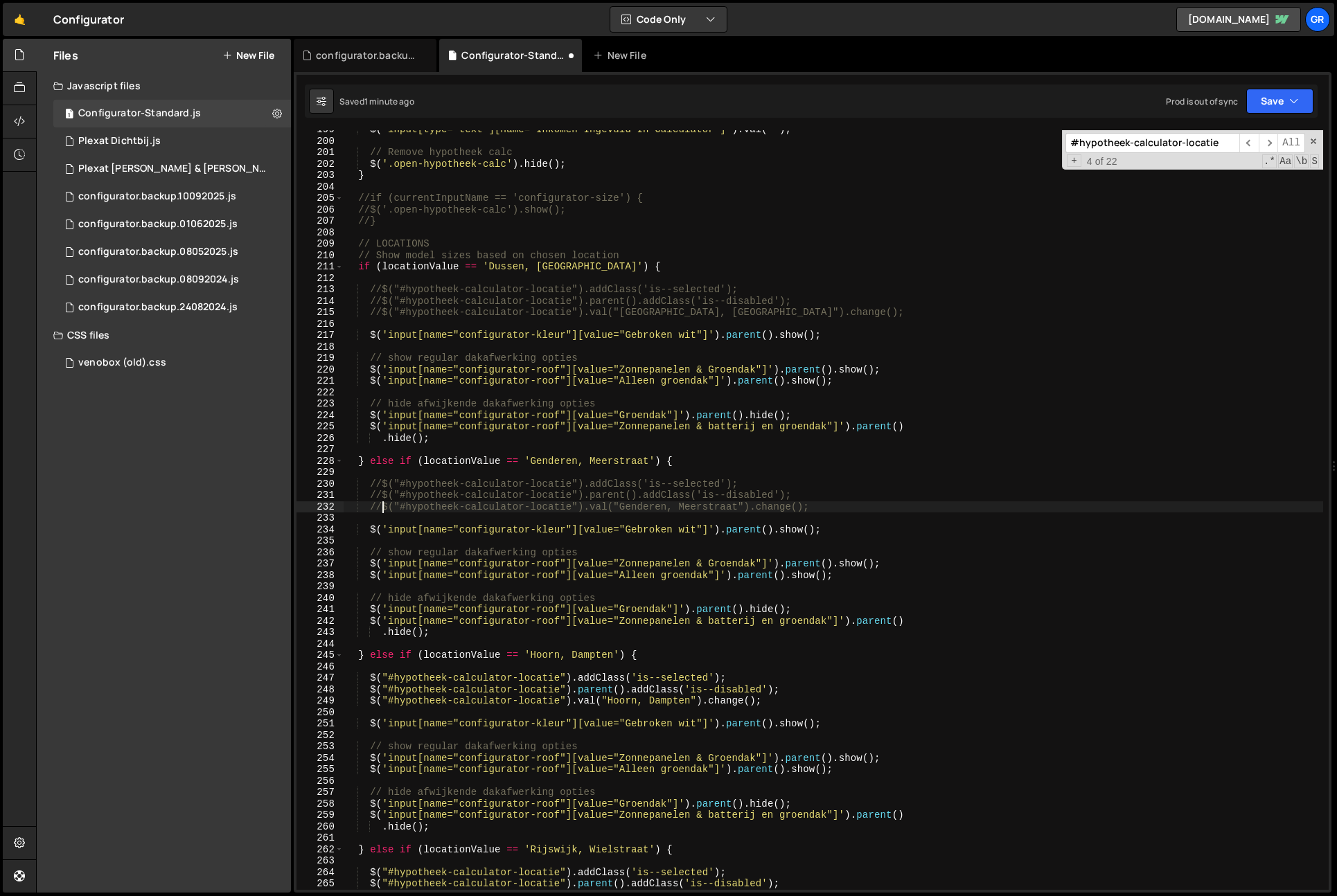
drag, startPoint x: 371, startPoint y: 681, endPoint x: 372, endPoint y: 690, distance: 9.1
click at [371, 681] on div "$ ( 'input[type="text"][name="Inkomen-Ingevuld-In-Calculator"]' ) . val ( '' ) …" at bounding box center [834, 516] width 980 height 782
click at [370, 692] on div "$ ( 'input[type="text"][name="Inkomen-Ingevuld-In-Calculator"]' ) . val ( '' ) …" at bounding box center [834, 516] width 980 height 782
click at [371, 702] on div "$ ( 'input[type="text"][name="Inkomen-Ingevuld-In-Calculator"]' ) . val ( '' ) …" at bounding box center [834, 516] width 980 height 782
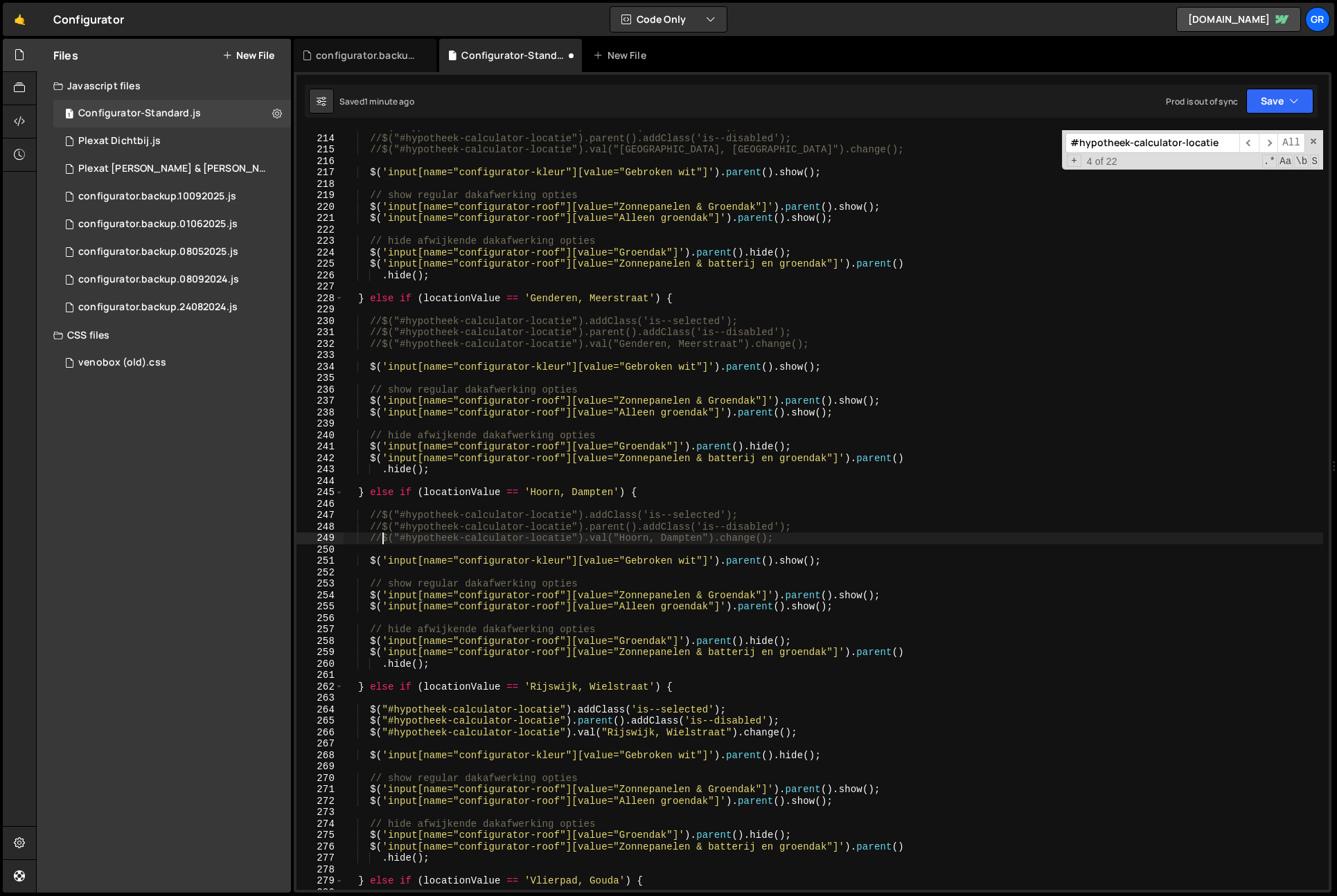
scroll to position [2432, 0]
click at [371, 708] on div "//$("#hypotheek-calculator-locatie").addClass('is--selected'); //$("#hypotheek-…" at bounding box center [834, 513] width 980 height 782
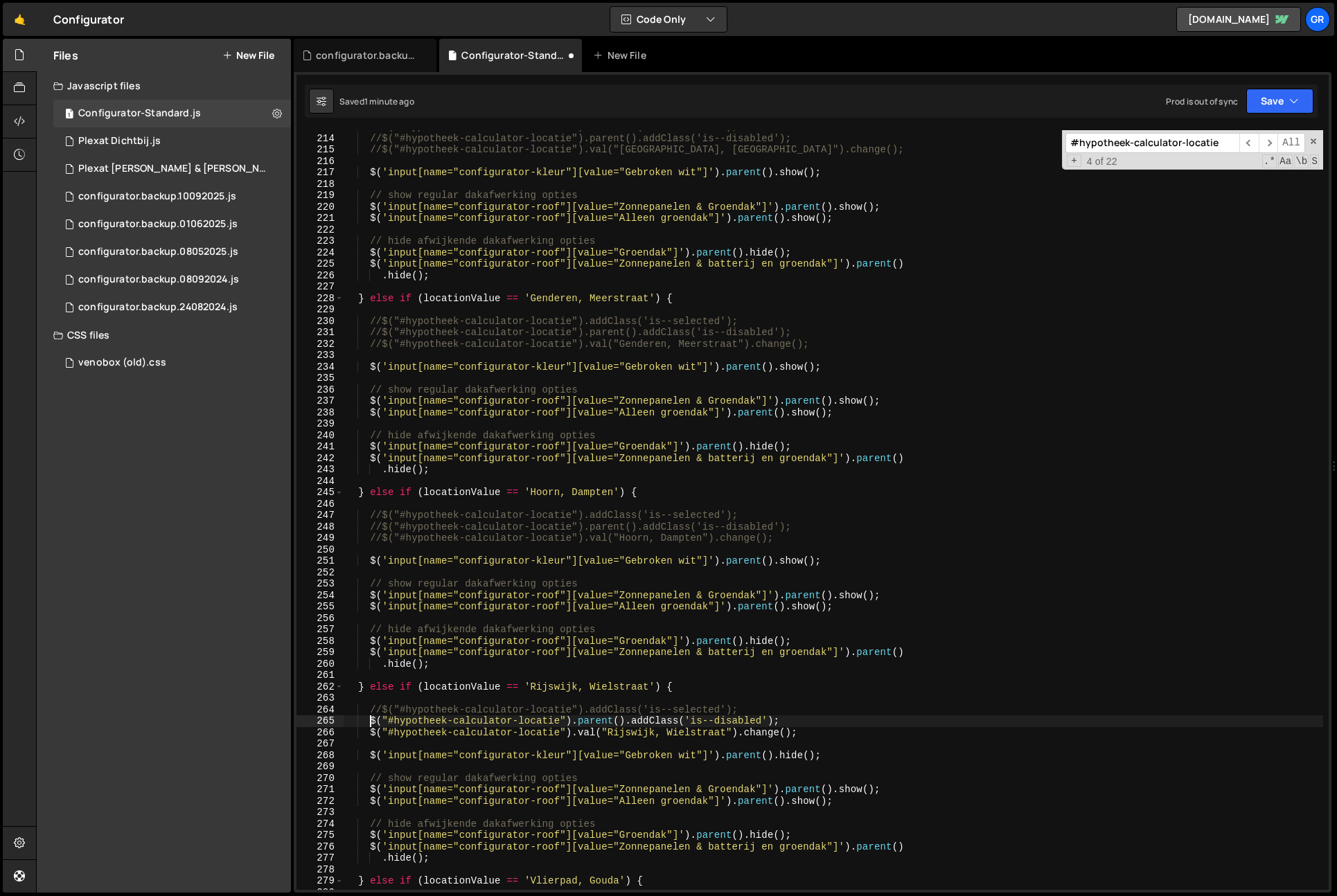
click at [371, 720] on div "//$("#hypotheek-calculator-locatie").addClass('is--selected'); //$("#hypotheek-…" at bounding box center [834, 513] width 980 height 782
click at [372, 731] on div "//$("#hypotheek-calculator-locatie").addClass('is--selected'); //$("#hypotheek-…" at bounding box center [834, 513] width 980 height 782
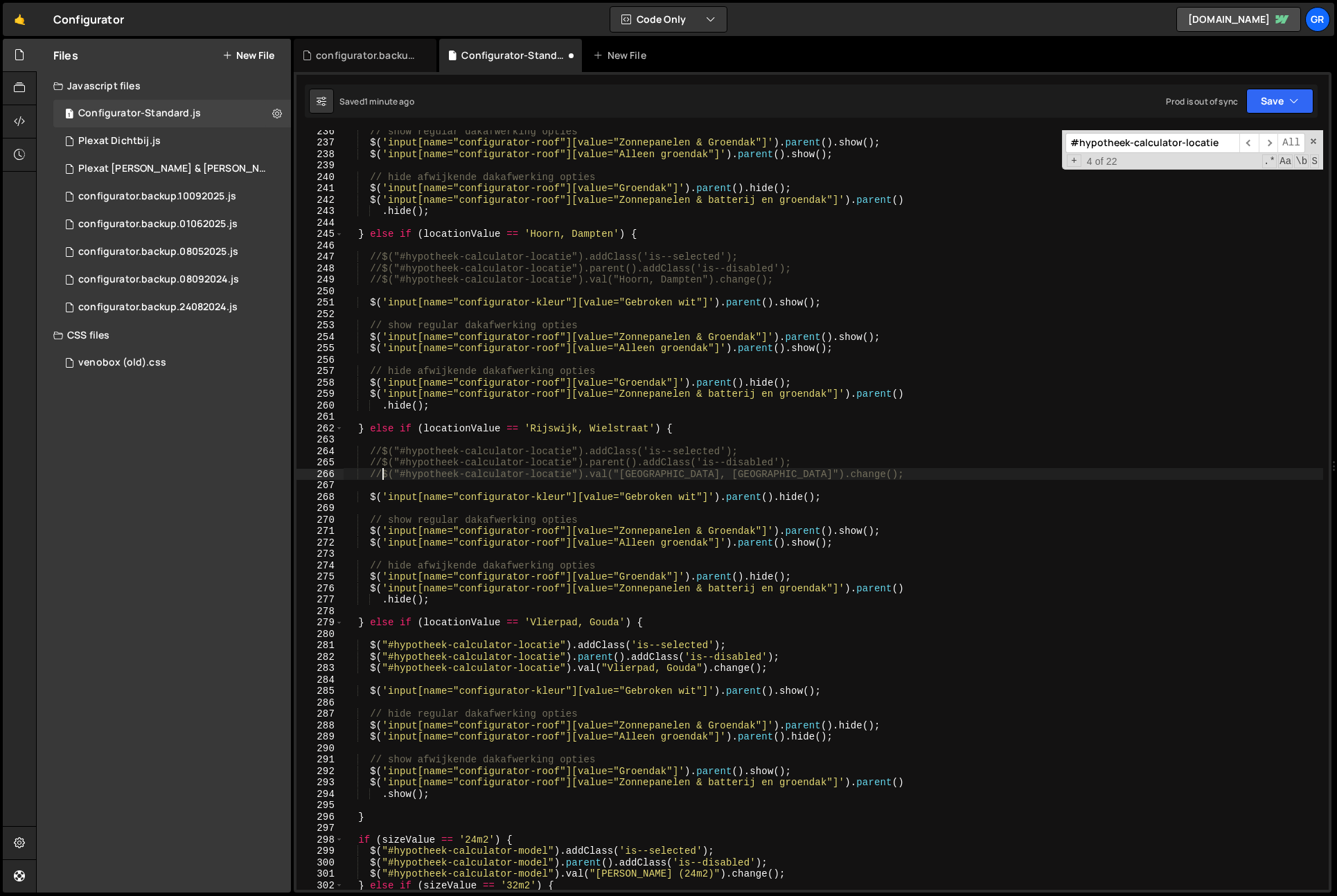
scroll to position [2691, 0]
click at [370, 647] on div "// show regular dakafwerking opties $ ( 'input[name="configurator-roof"][value=…" at bounding box center [834, 517] width 980 height 782
click at [372, 660] on div "// show regular dakafwerking opties $ ( 'input[name="configurator-roof"][value=…" at bounding box center [834, 517] width 980 height 782
click at [370, 669] on div "// show regular dakafwerking opties $ ( 'input[name="configurator-roof"][value=…" at bounding box center [834, 517] width 980 height 782
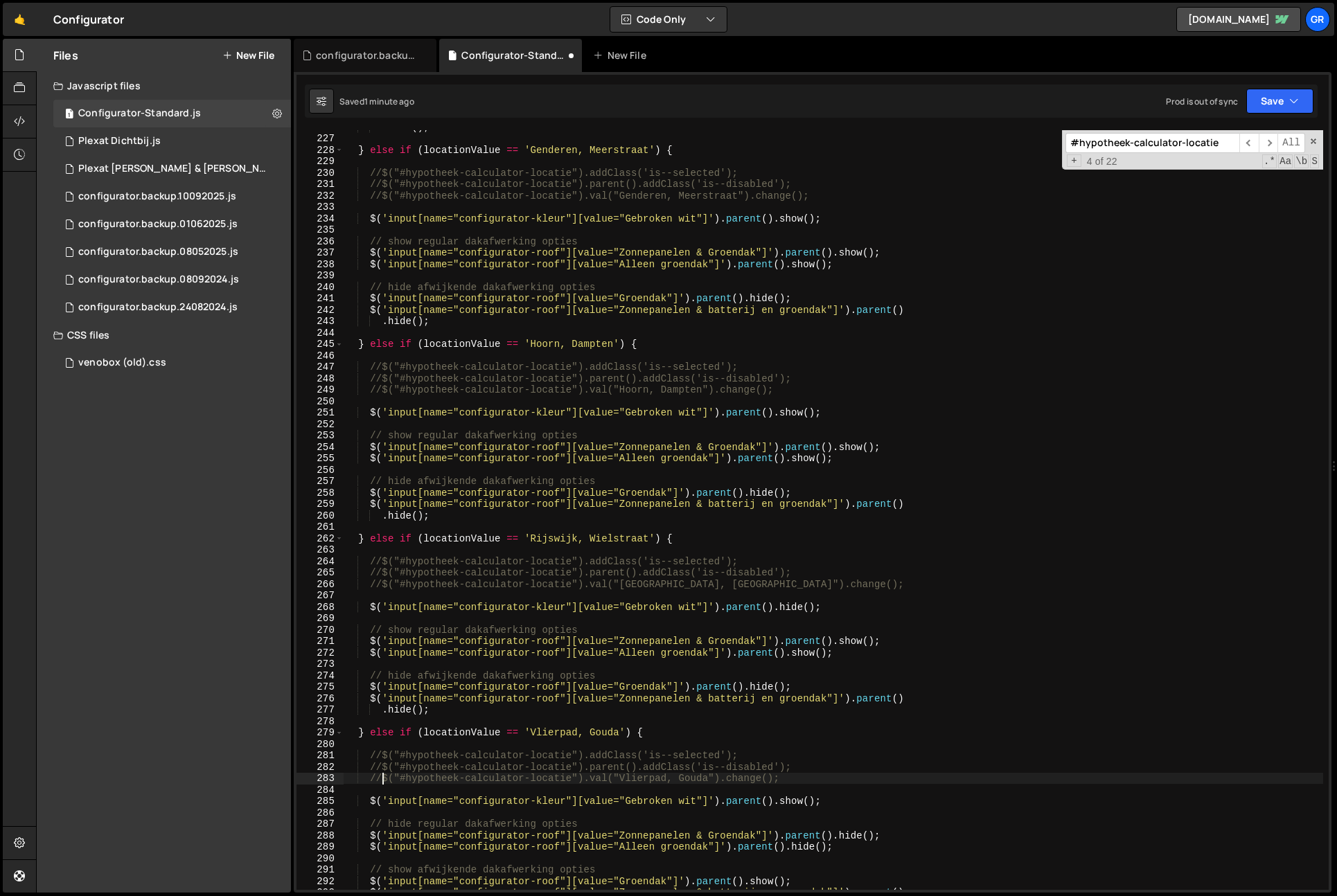
scroll to position [2580, 0]
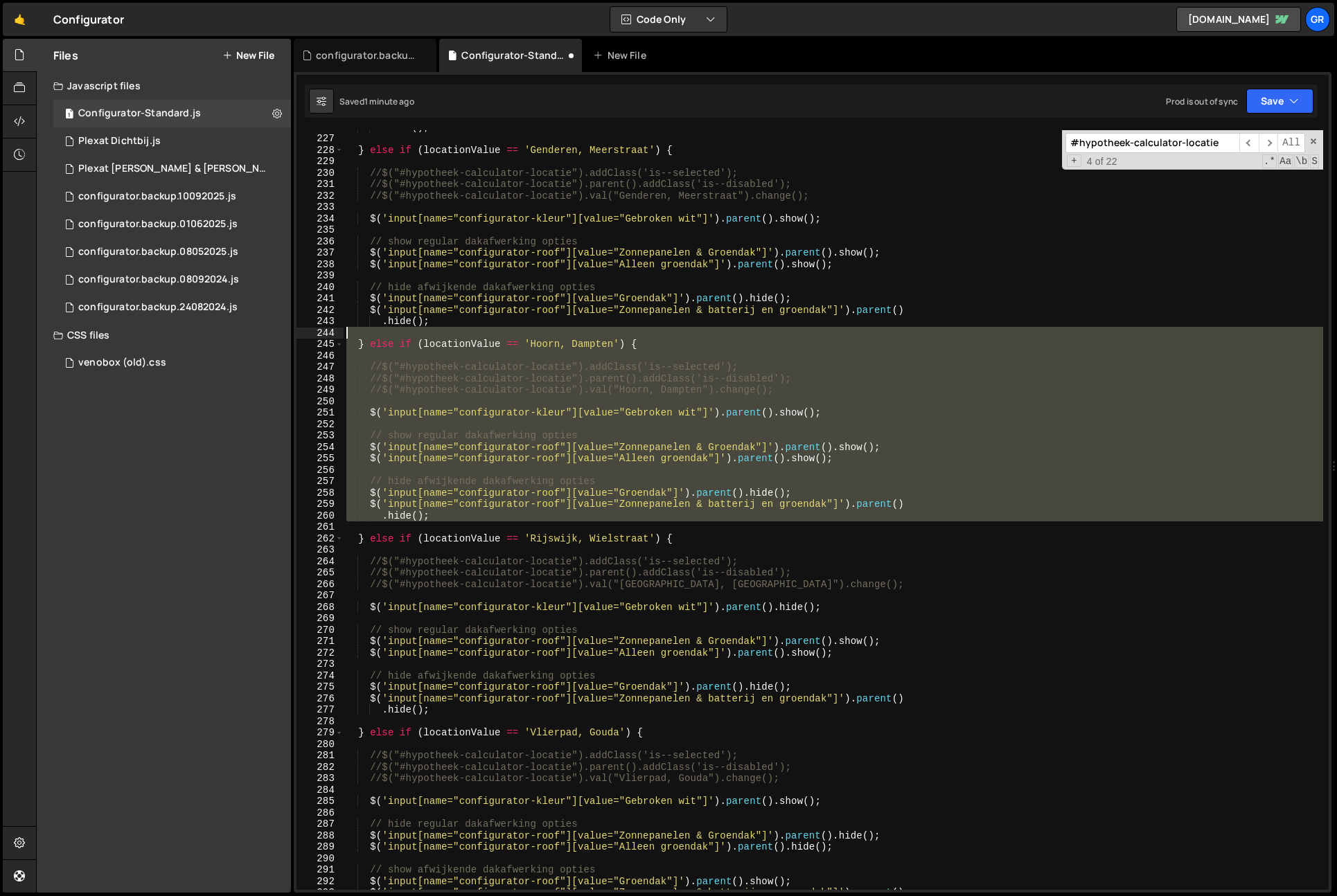
drag, startPoint x: 462, startPoint y: 502, endPoint x: 597, endPoint y: 333, distance: 216.3
click at [598, 333] on div ". hide ( ) ; } else if ( locationValue == 'Genderen, Meerstraat' ) { //$("#hypo…" at bounding box center [834, 513] width 980 height 782
type textarea "p"
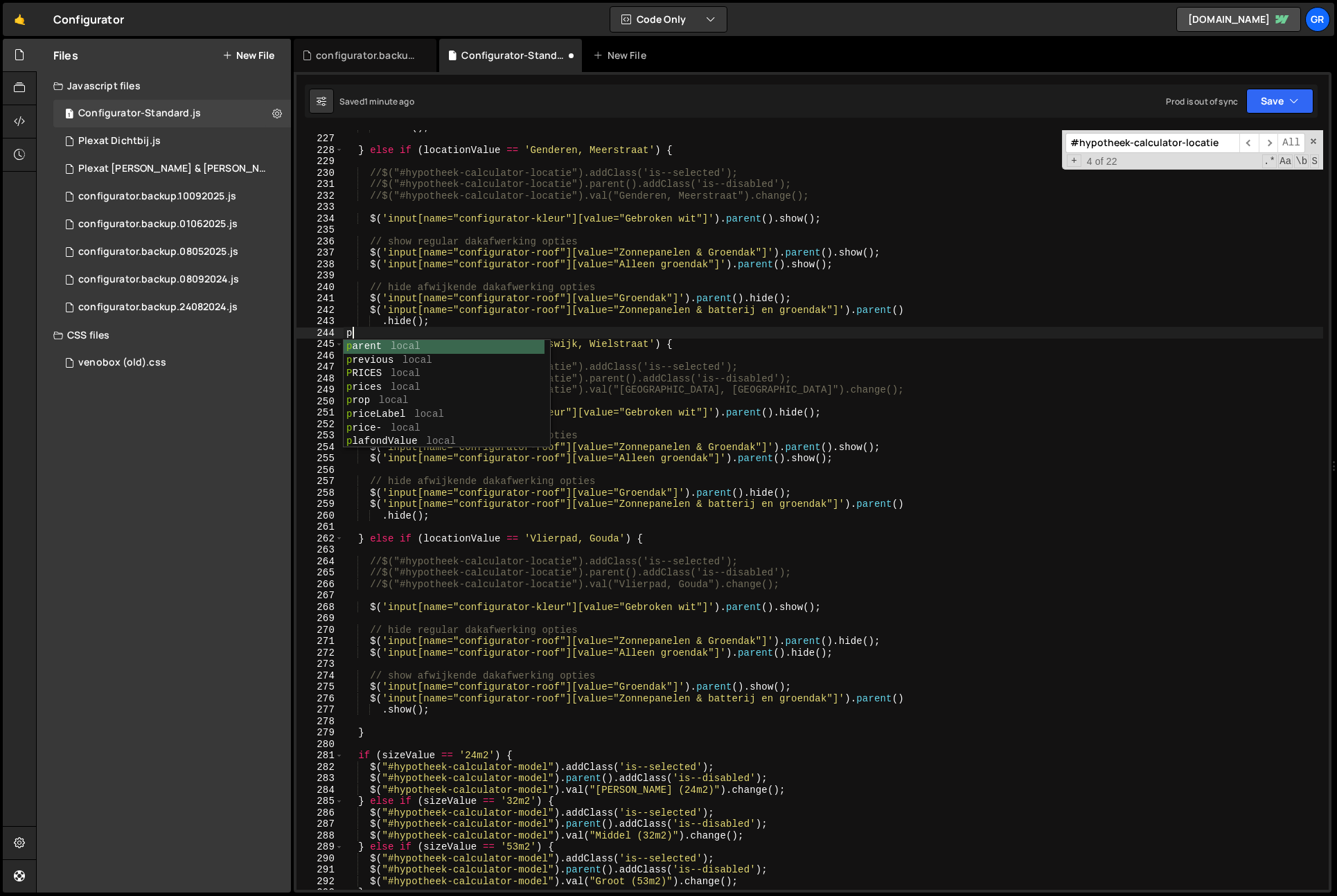
click at [592, 333] on div ". hide ( ) ; } else if ( locationValue == 'Genderen, Meerstraat' ) { //$("#hypo…" at bounding box center [834, 513] width 980 height 782
type textarea "p"
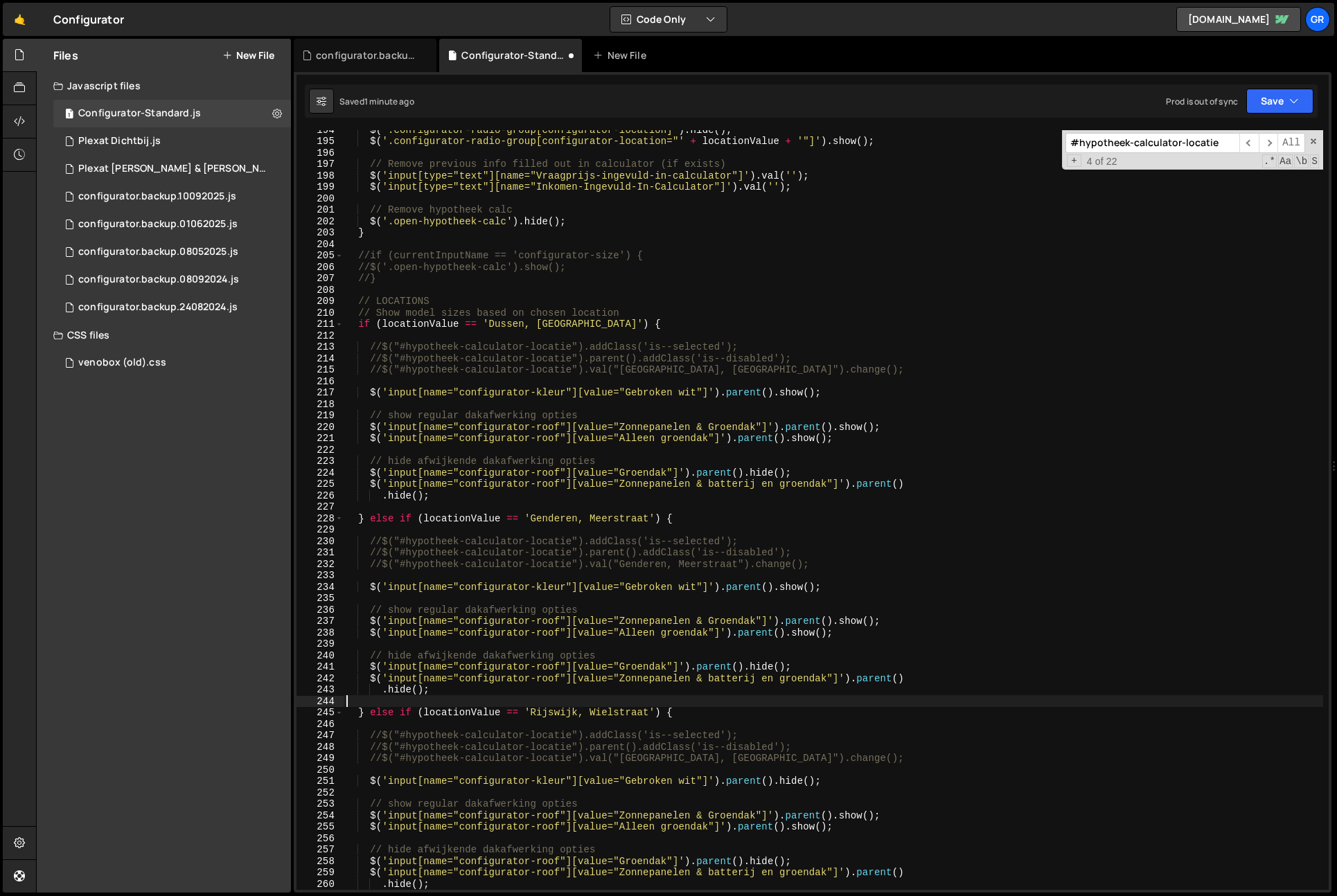
scroll to position [2363, 0]
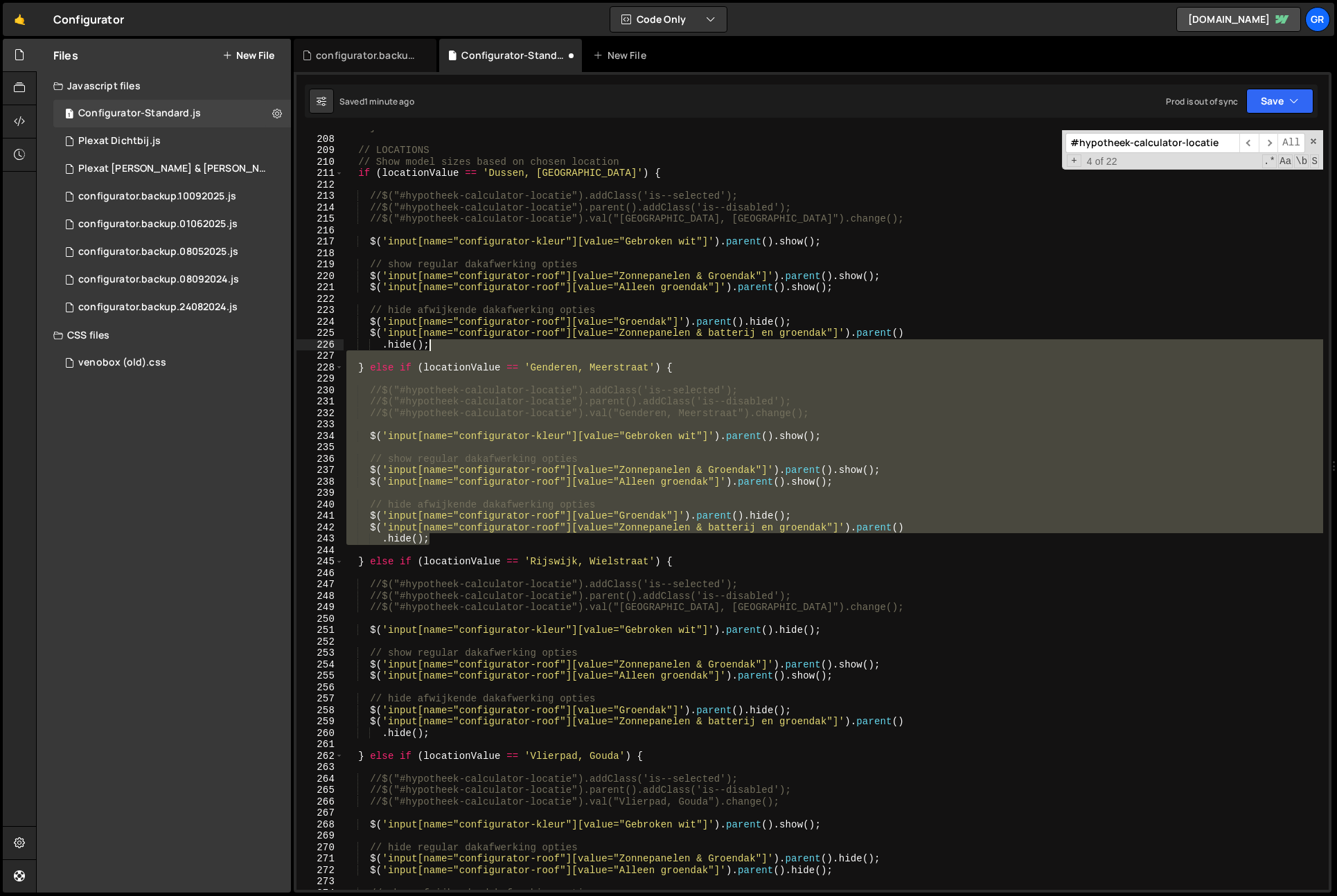
drag, startPoint x: 445, startPoint y: 539, endPoint x: 472, endPoint y: 345, distance: 195.9
click at [472, 344] on div "//} // LOCATIONS // Show model sizes based on chosen location if ( locationValu…" at bounding box center [834, 513] width 980 height 782
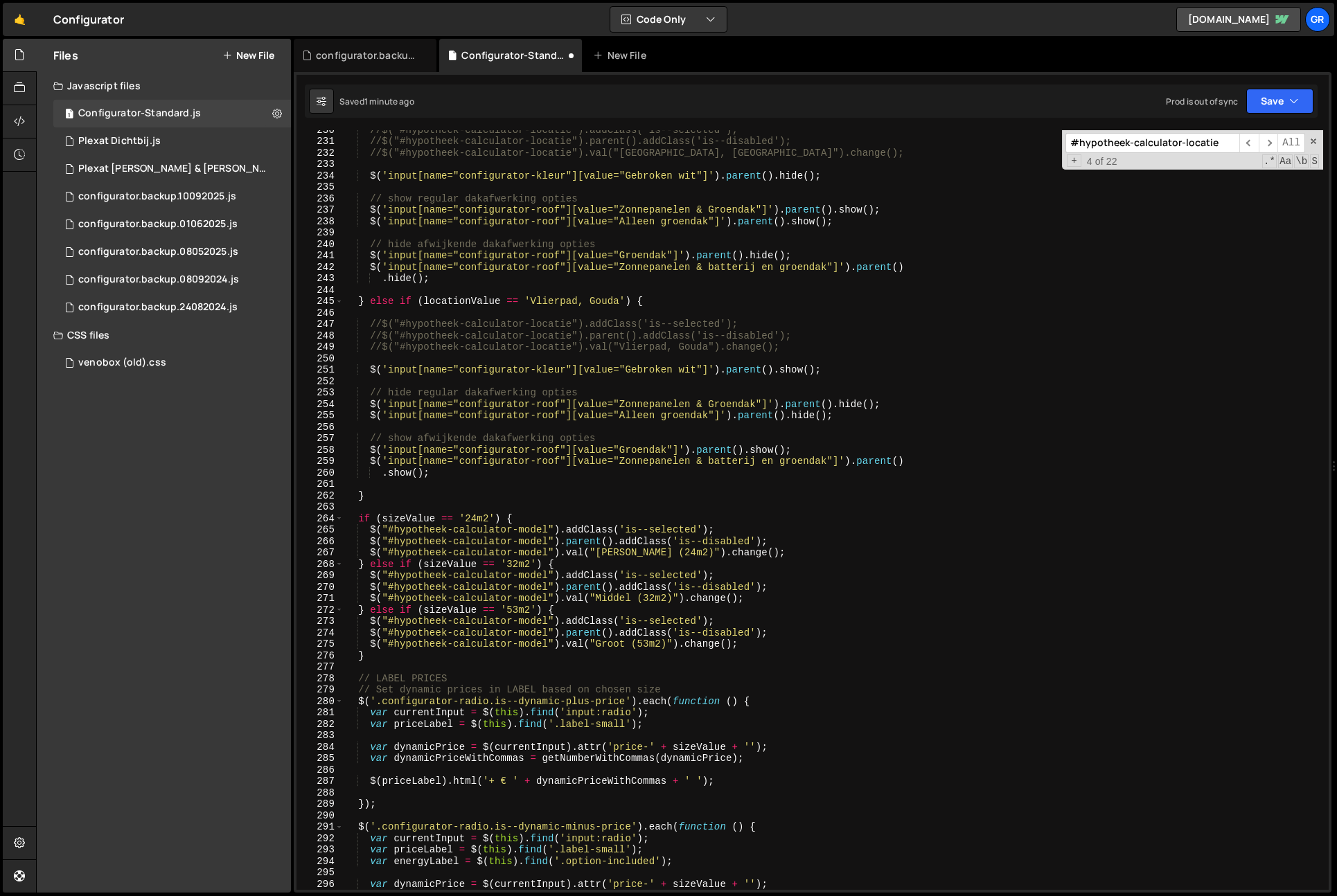
scroll to position [2668, 0]
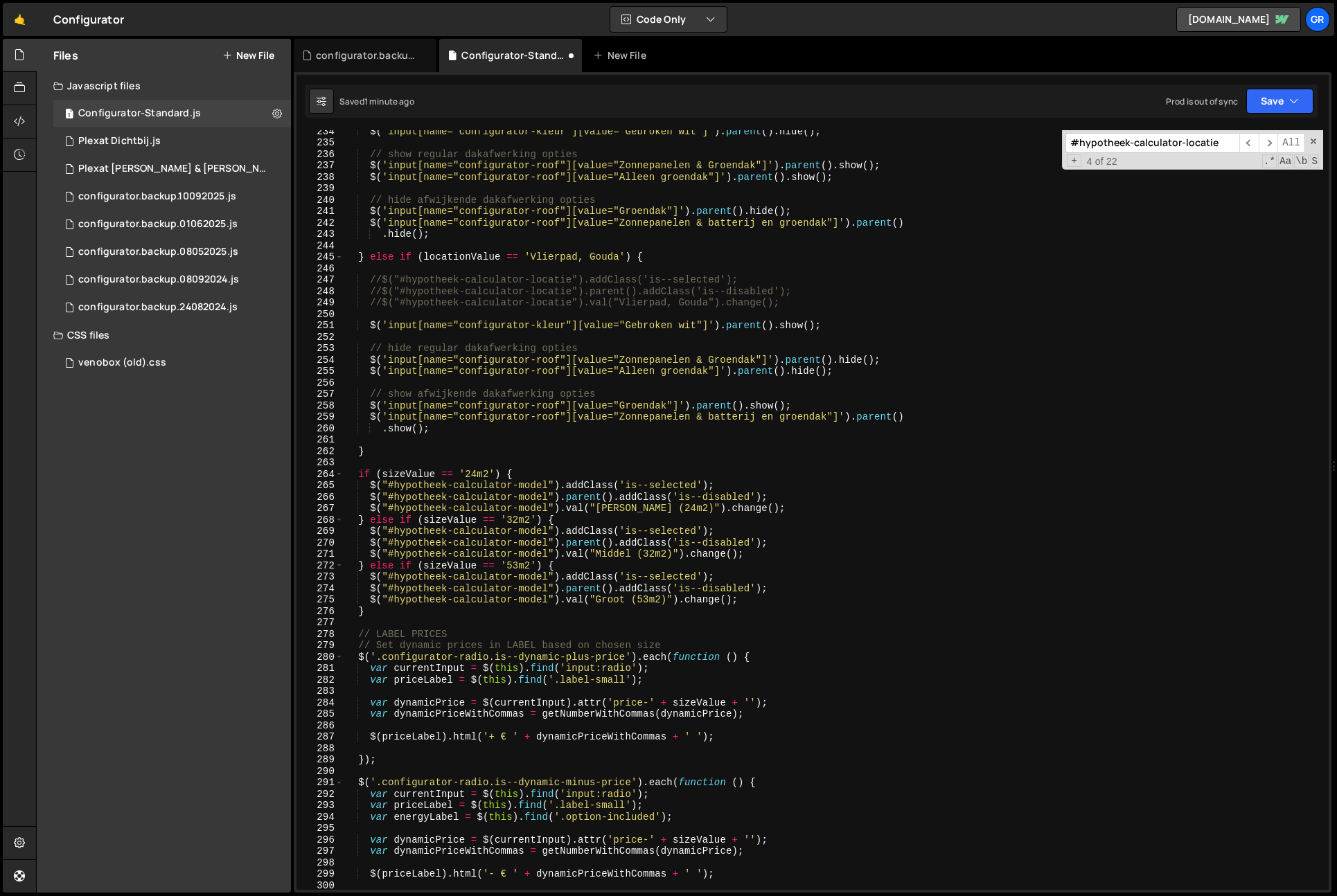
click at [1312, 146] on div "#hypotheek-calculator-locatie ​ ​ All Replace All + 4 of 22 .* Aa \b S" at bounding box center [1193, 150] width 261 height 40
click at [1312, 142] on span at bounding box center [1314, 141] width 10 height 10
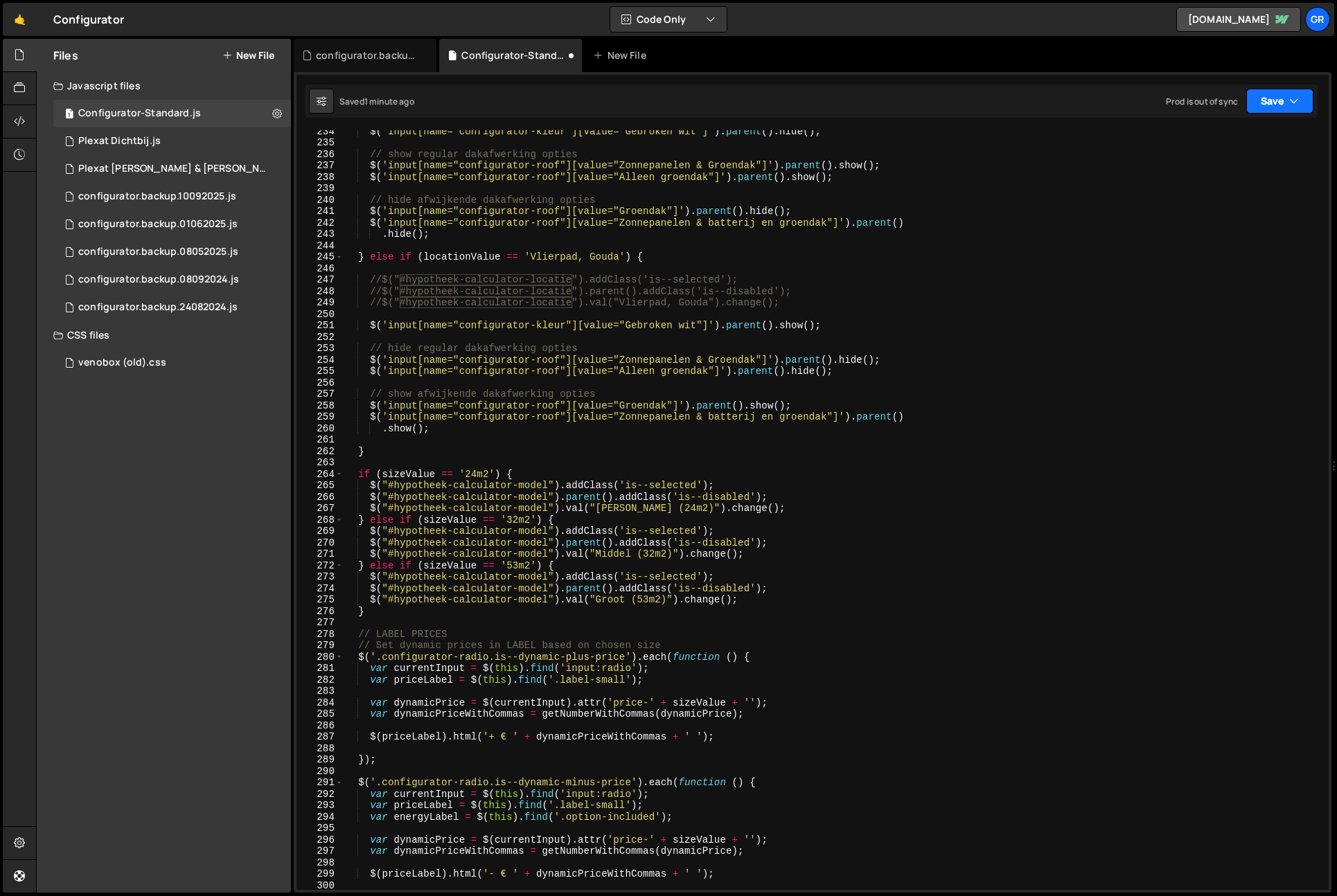
click at [1276, 104] on button "Save" at bounding box center [1281, 101] width 67 height 25
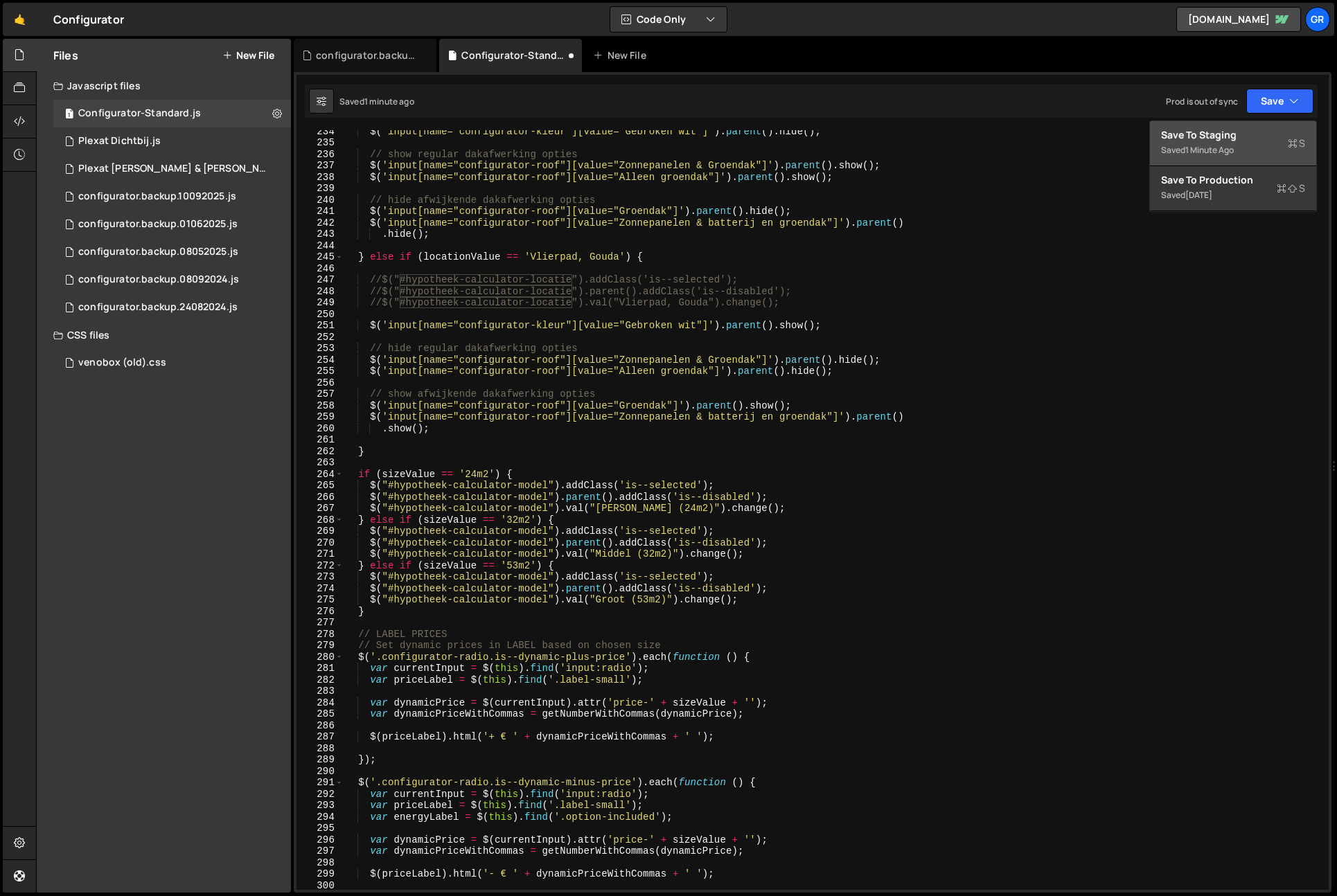
click at [1260, 132] on div "Save to Staging S" at bounding box center [1233, 135] width 144 height 14
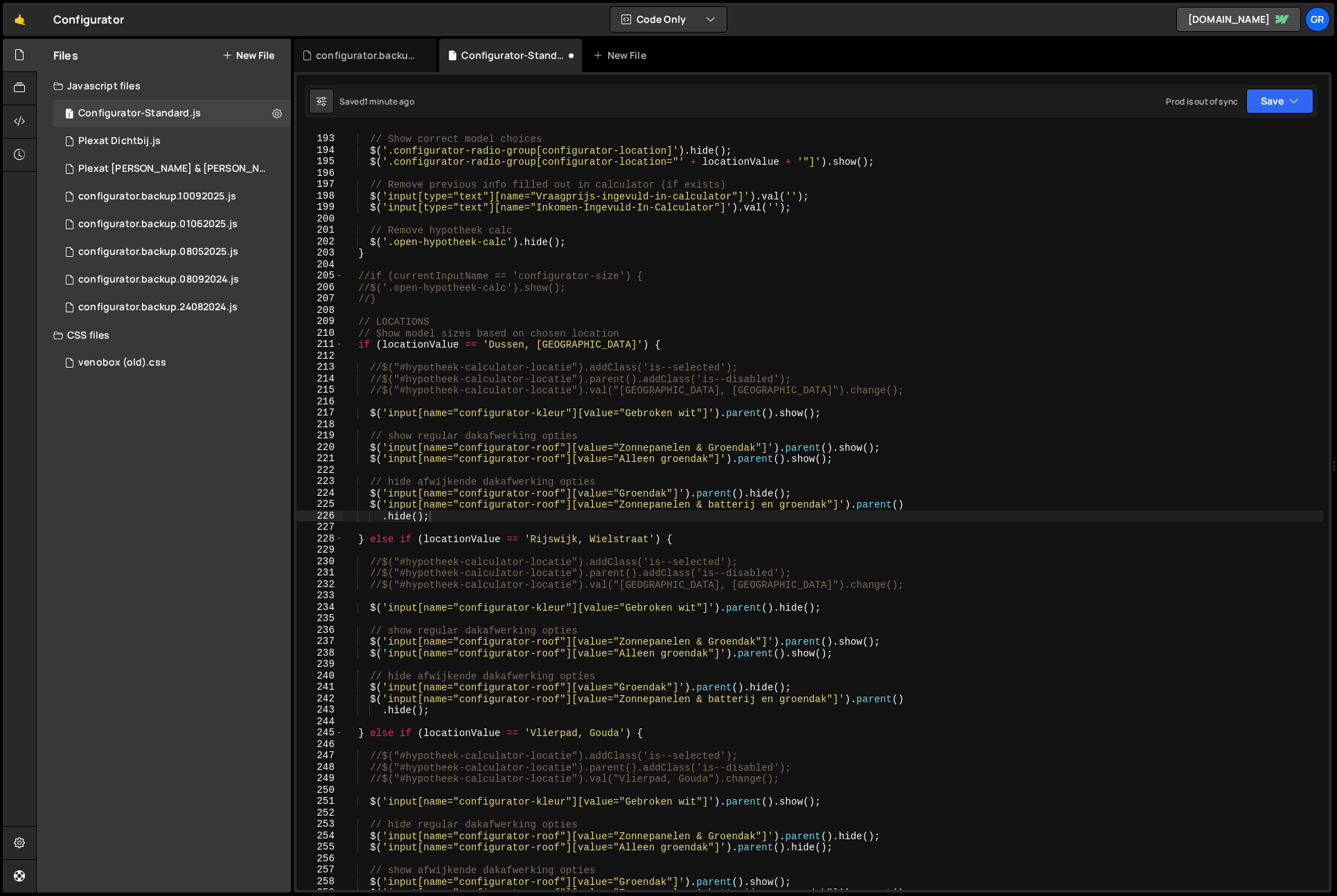
scroll to position [2192, 0]
click at [1025, 483] on div "// Show correct model choices $ ( '.configurator-radio-group[configurator-locat…" at bounding box center [834, 513] width 980 height 782
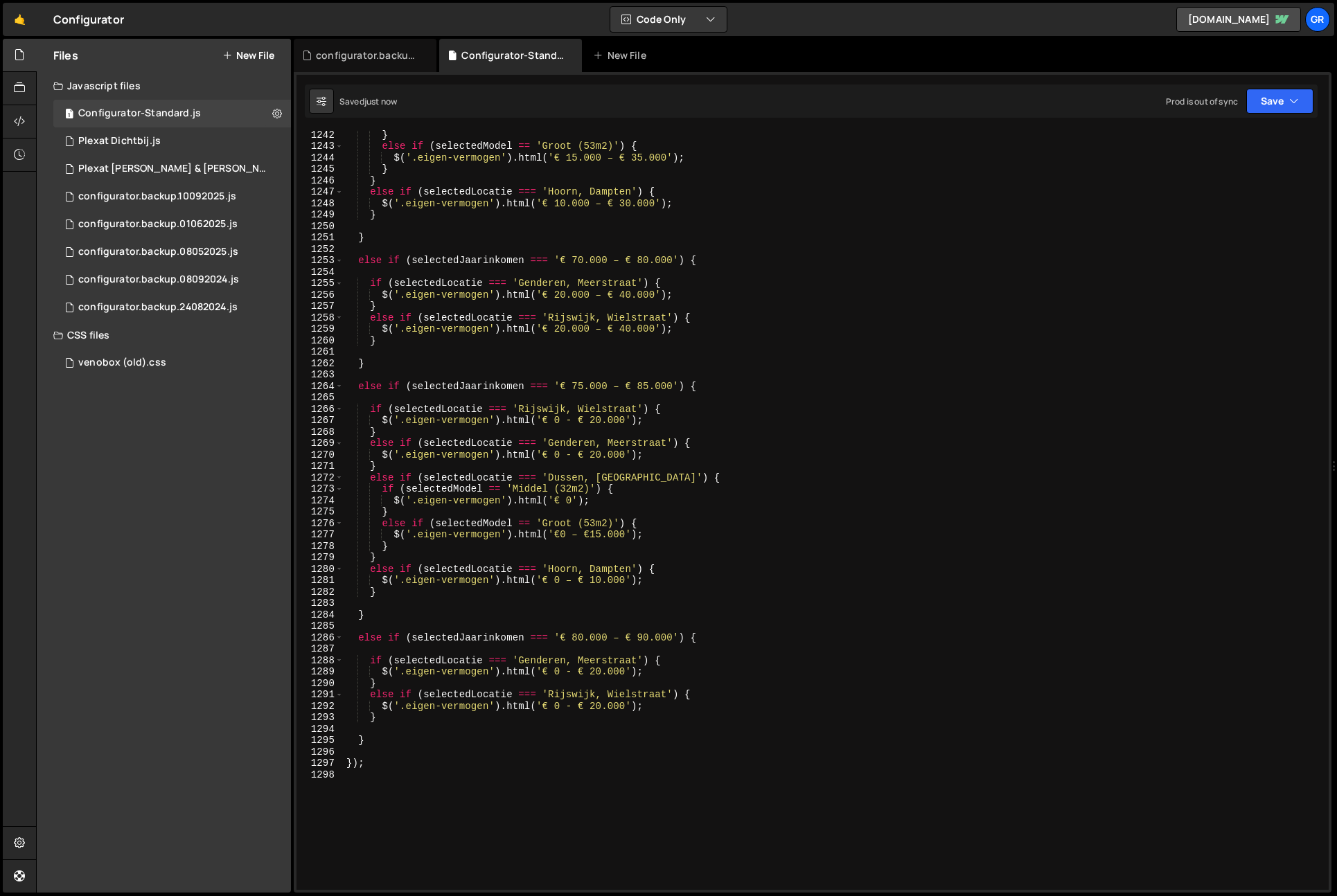
scroll to position [14198, 0]
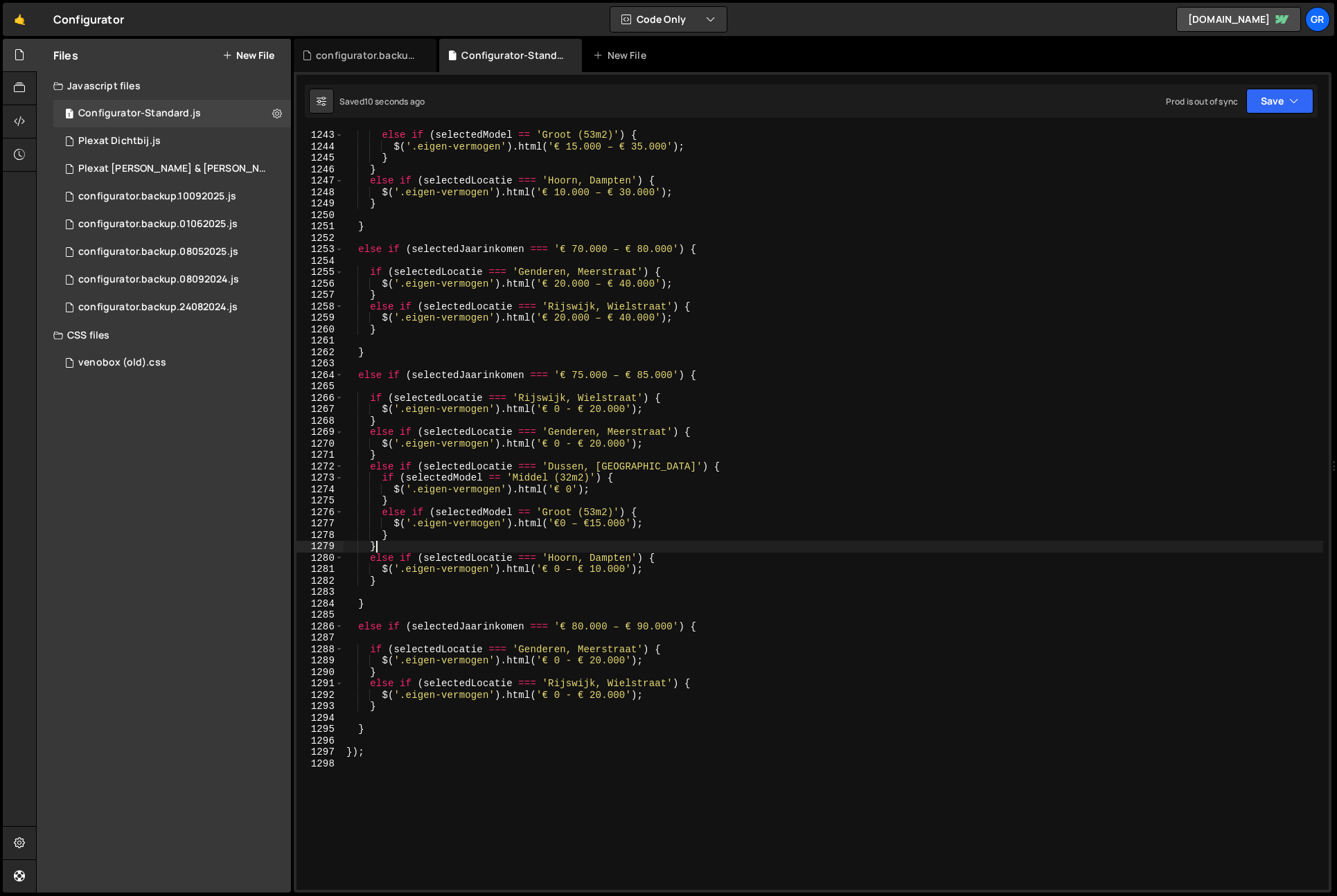
click at [738, 551] on div "else if ( selectedModel == 'Groot (53m2)' ) { $ ( '.eigen-vermogen' ) . html ( …" at bounding box center [834, 521] width 980 height 782
click at [548, 432] on div "else if ( selectedModel == 'Groot (53m2)' ) { $ ( '.eigen-vermogen' ) . html ( …" at bounding box center [834, 521] width 980 height 782
click at [667, 432] on div "else if ( selectedModel == 'Groot (53m2)' ) { $ ( '.eigen-vermogen' ) . html ( …" at bounding box center [834, 521] width 980 height 782
click at [736, 439] on div "else if ( selectedModel == 'Groot (53m2)' ) { $ ( '.eigen-vermogen' ) . html ( …" at bounding box center [834, 521] width 980 height 782
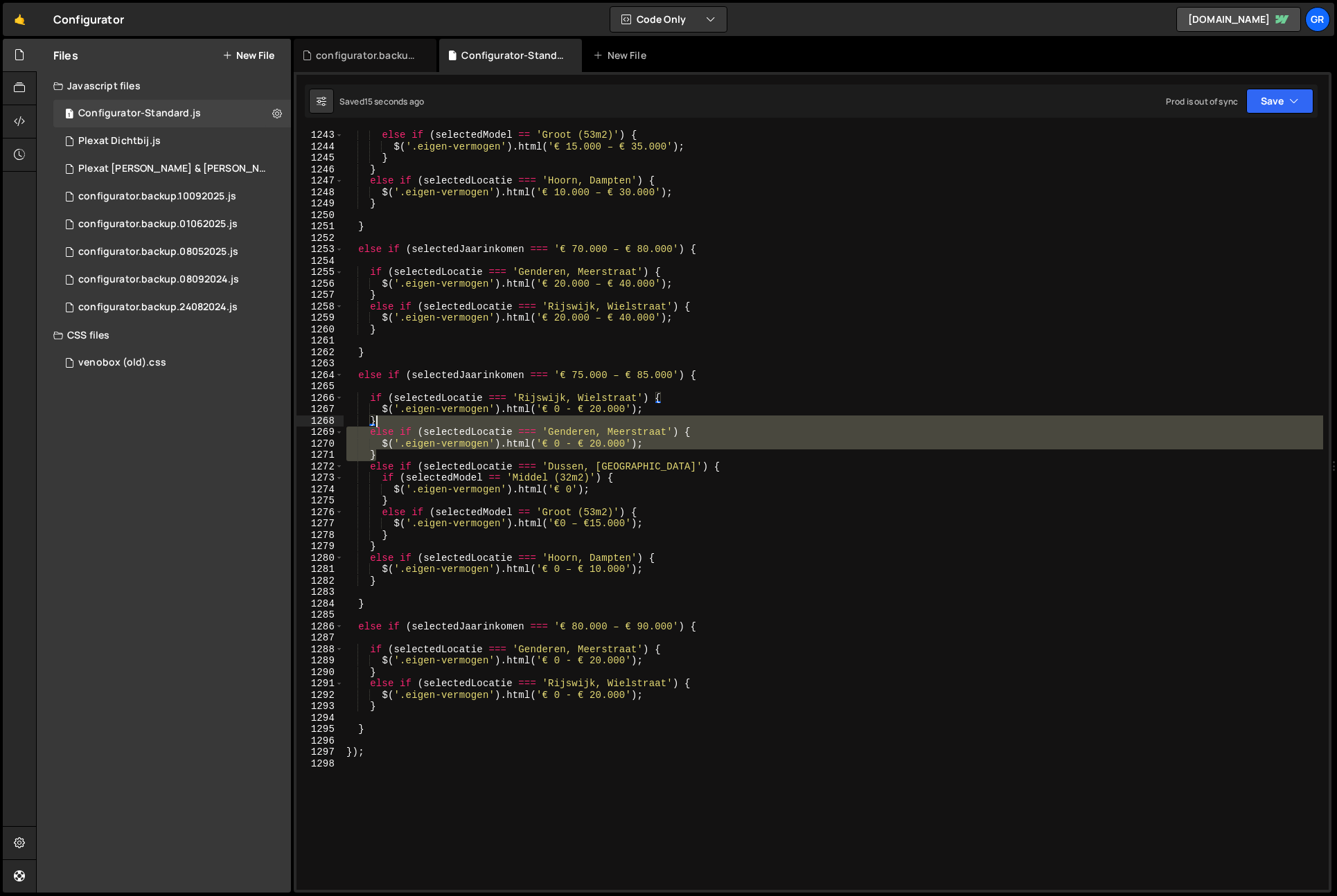
drag, startPoint x: 384, startPoint y: 453, endPoint x: 388, endPoint y: 424, distance: 29.3
click at [388, 424] on div "else if ( selectedModel == 'Groot (53m2)' ) { $ ( '.eigen-vermogen' ) . html ( …" at bounding box center [834, 521] width 980 height 782
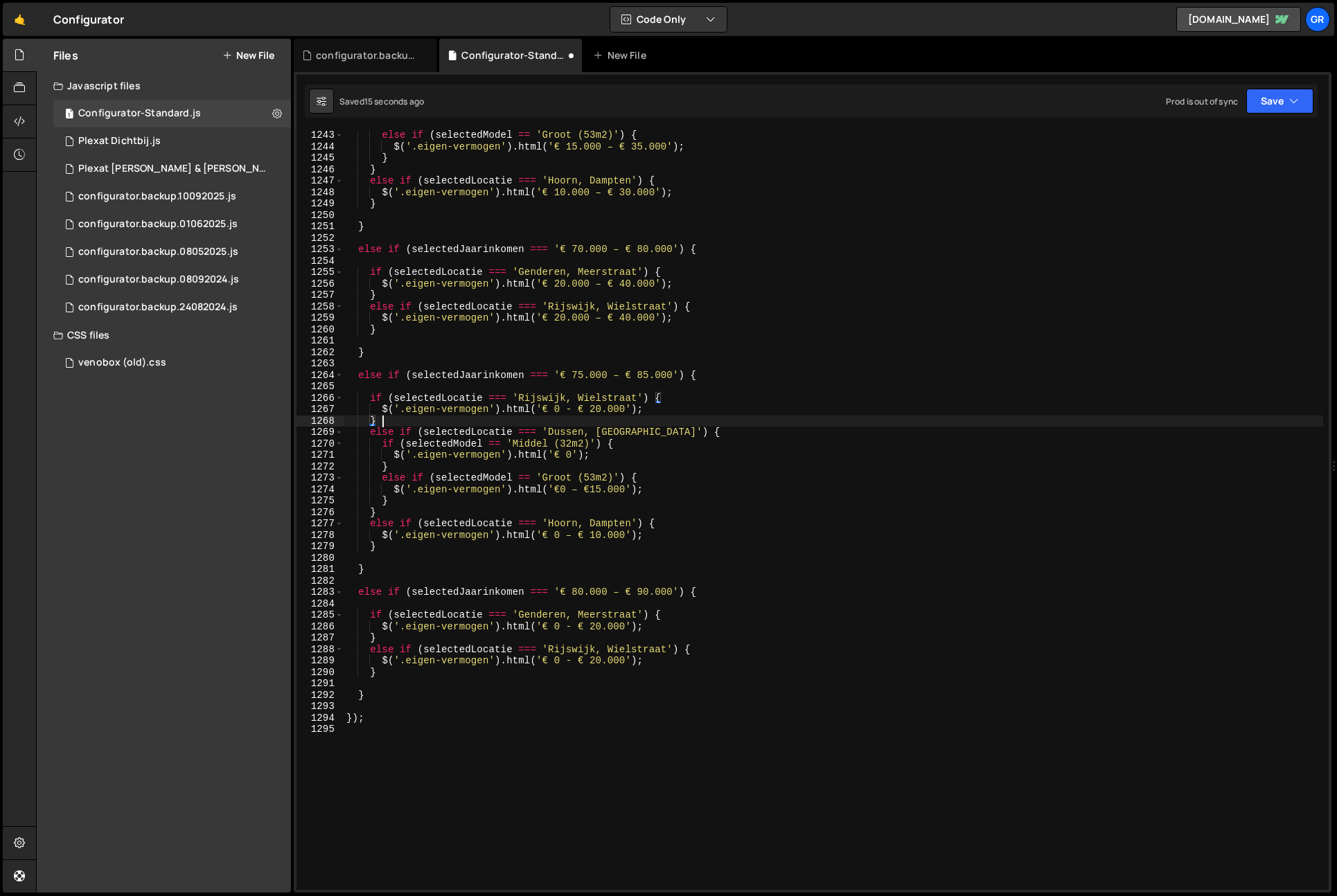
scroll to position [0, 1]
type textarea "}"
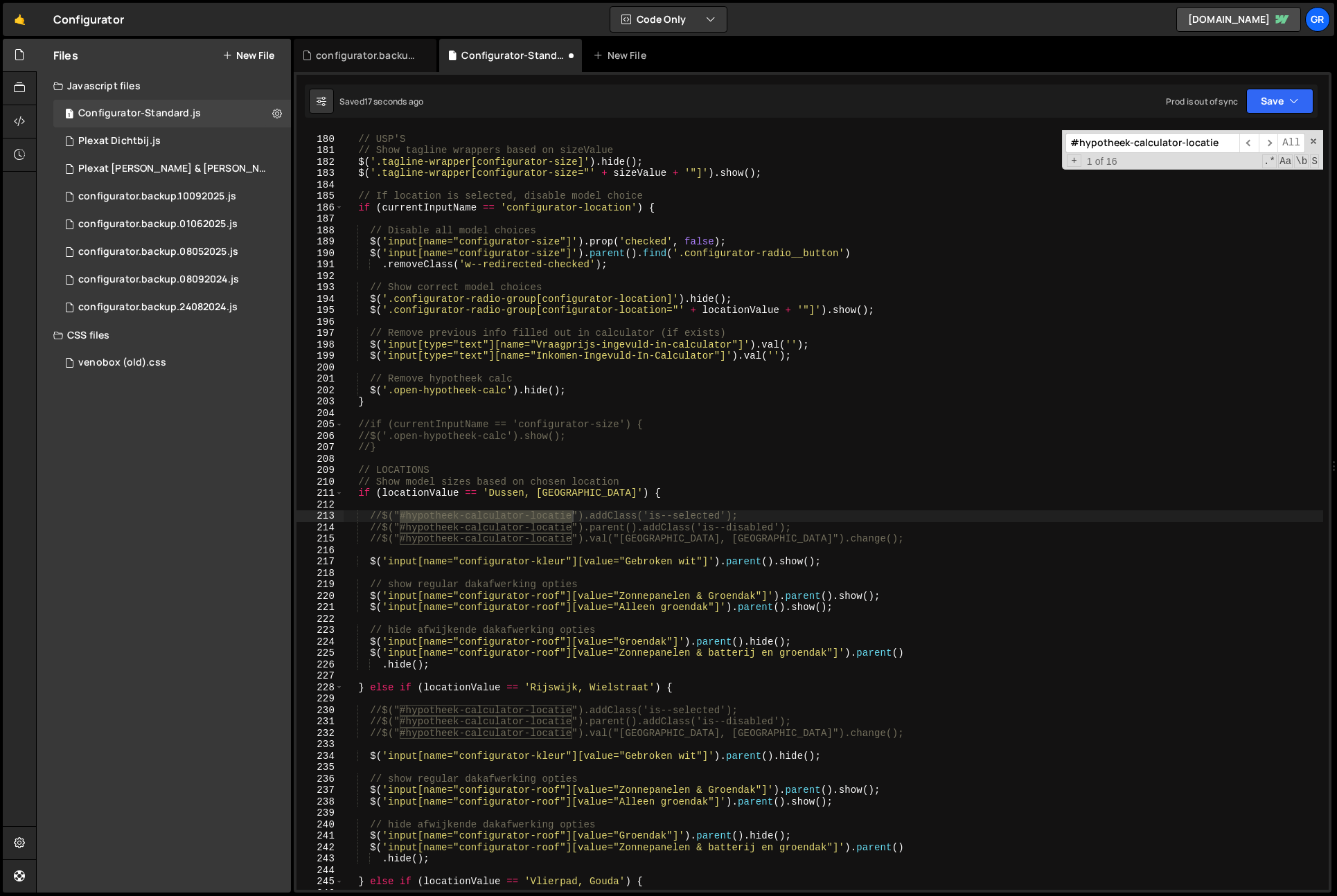
paste input "Genderen, Meerstraat"
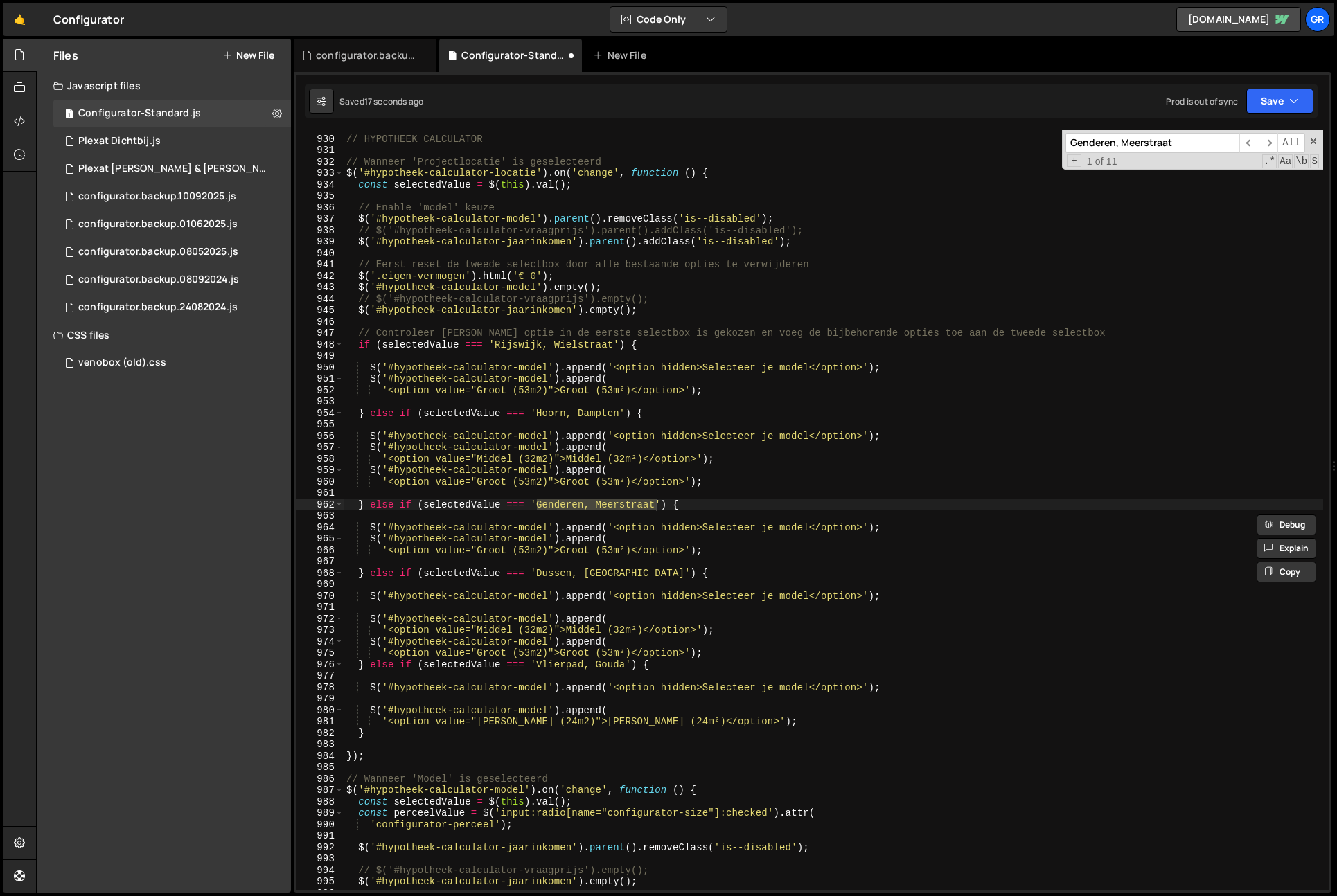
scroll to position [10617, 0]
type input "Genderen, Meerstraat"
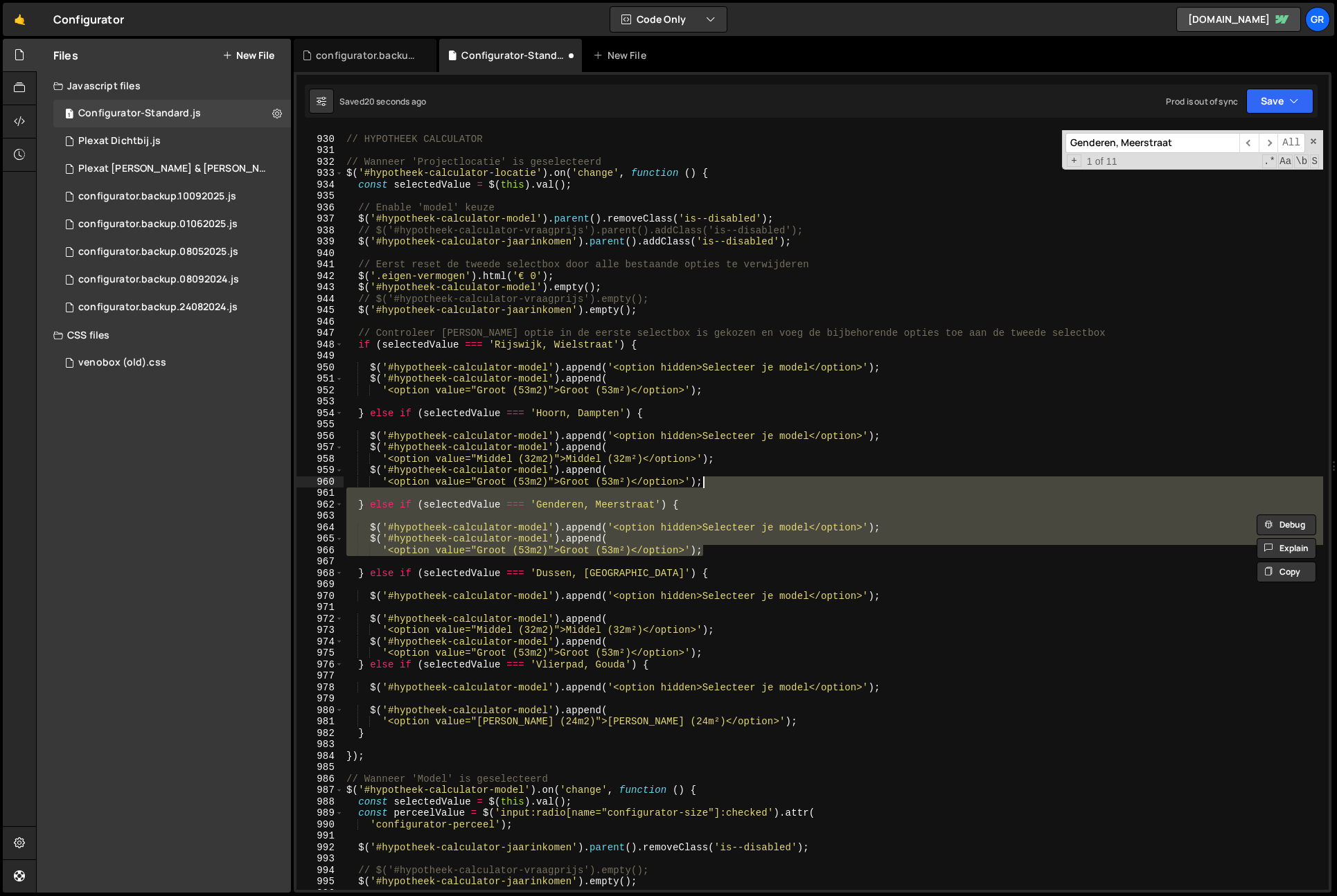
drag, startPoint x: 718, startPoint y: 532, endPoint x: 729, endPoint y: 484, distance: 49.2
click at [729, 484] on div "// HYPOTHEEK CALCULATOR // Wanneer 'Projectlocatie' is geselecteerd $ ( '#hypot…" at bounding box center [834, 513] width 980 height 782
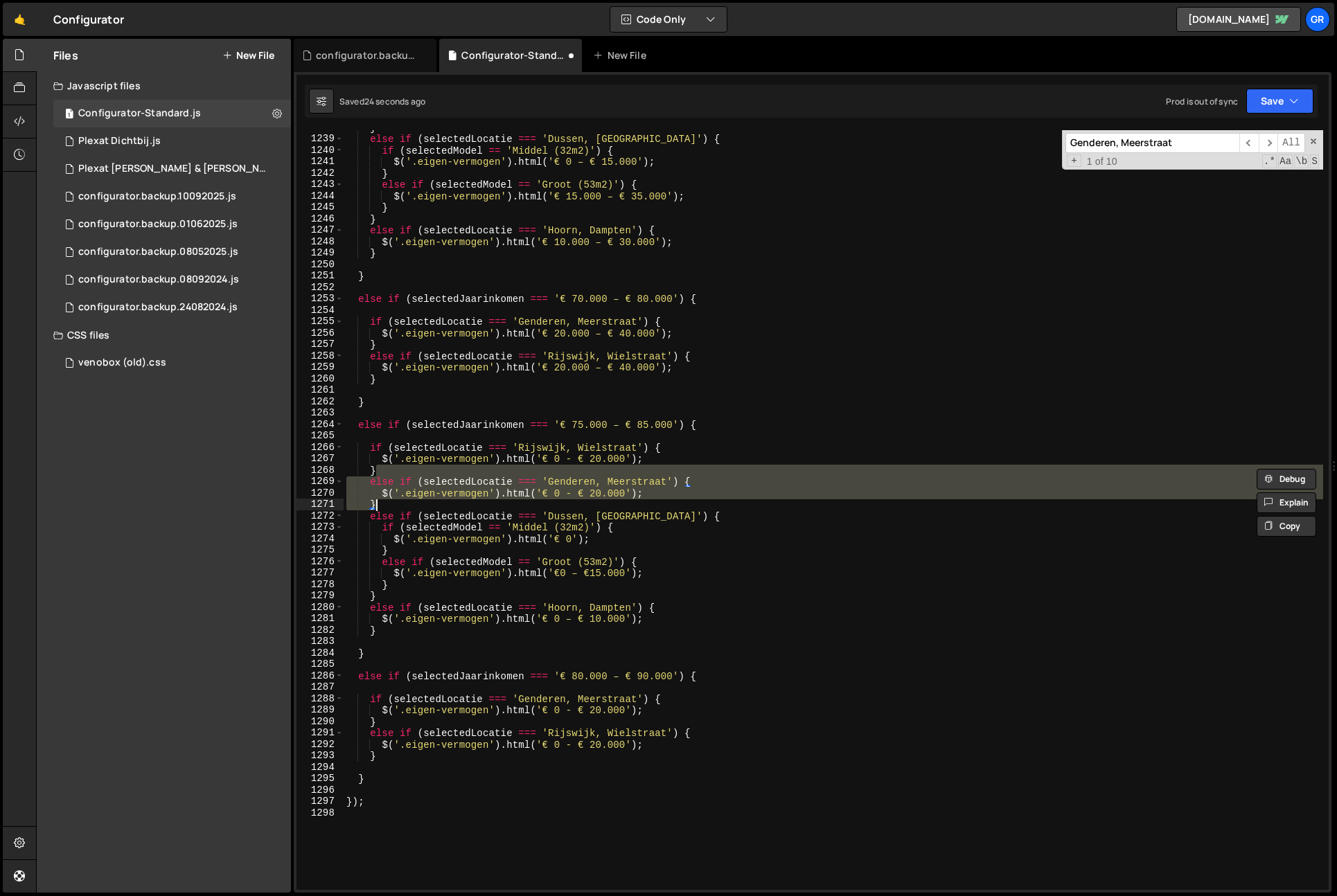
scroll to position [0, 1]
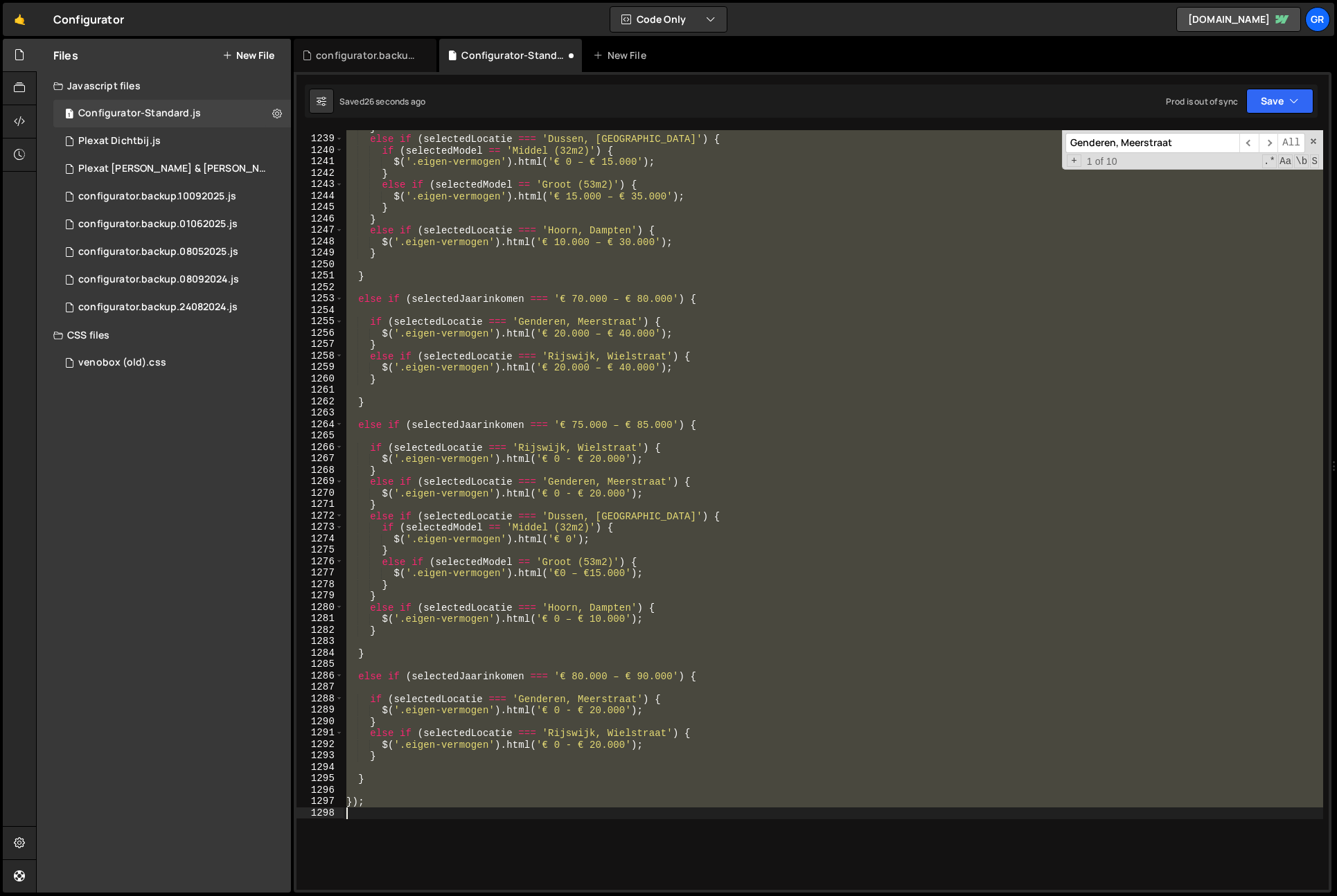
type textarea "'<option value="Groot (53m2)">Groot (53m²)</option>');"
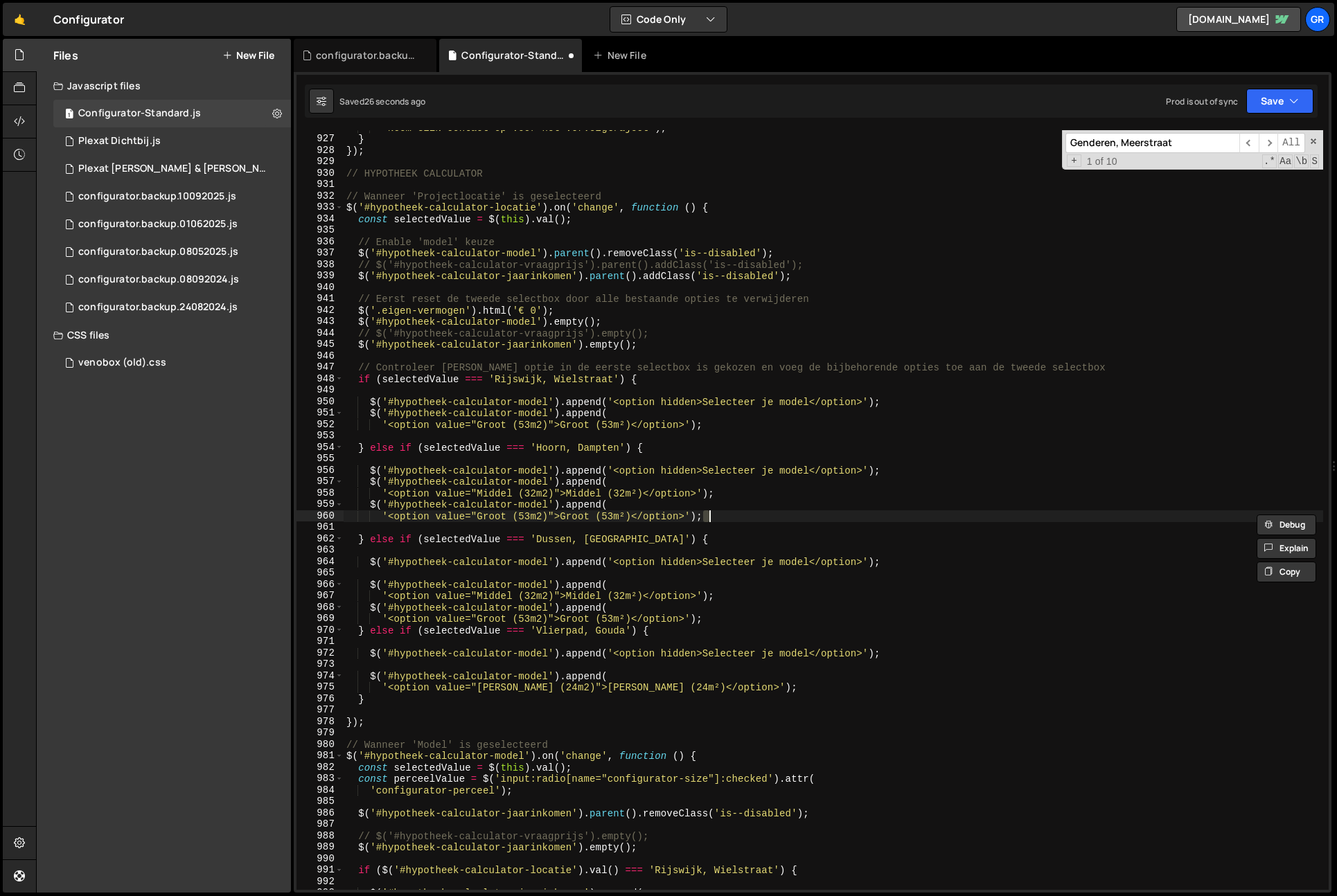
scroll to position [10582, 0]
paste input "Genderen, Meerstraat"
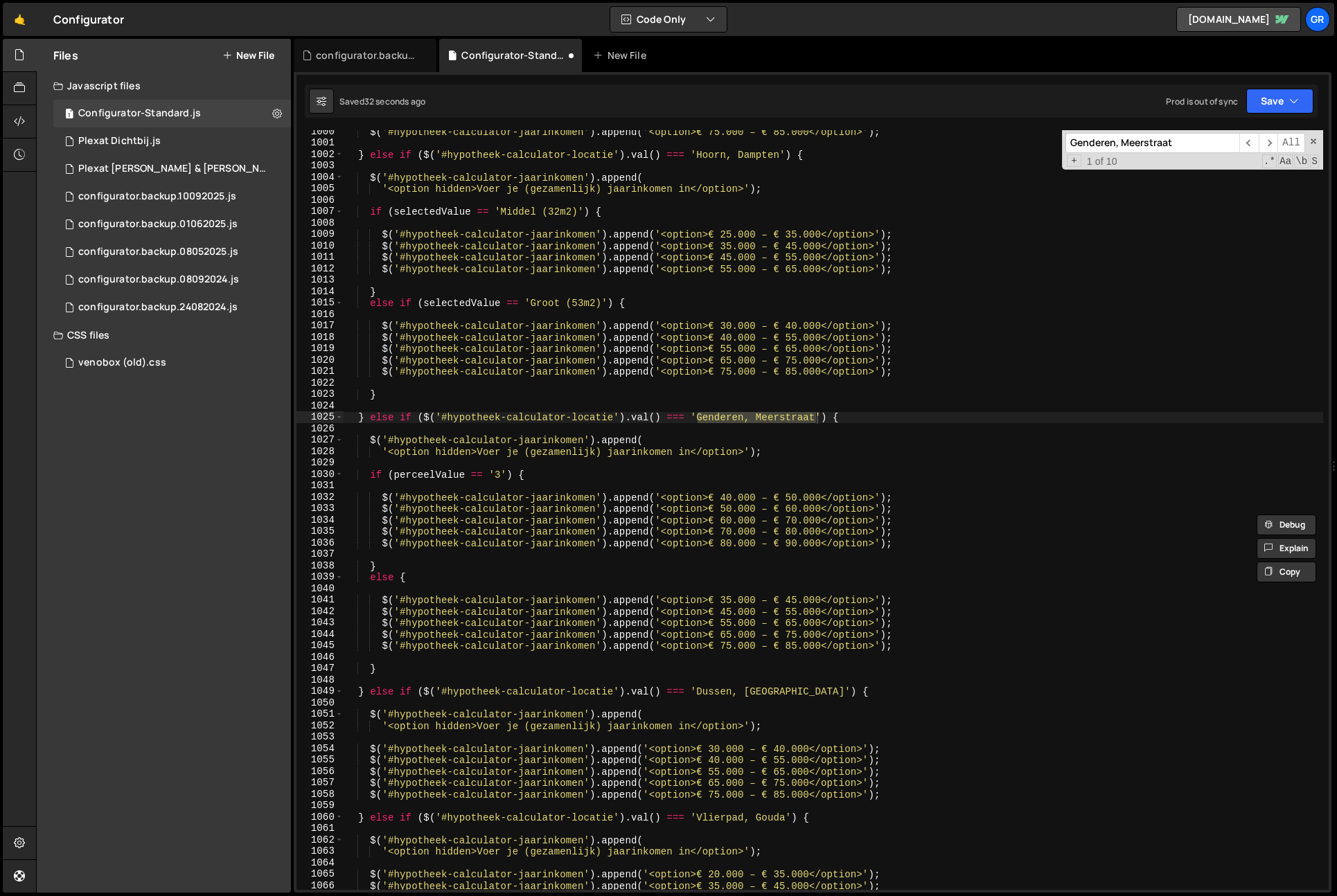
type input "Genderen, Meerstraat"
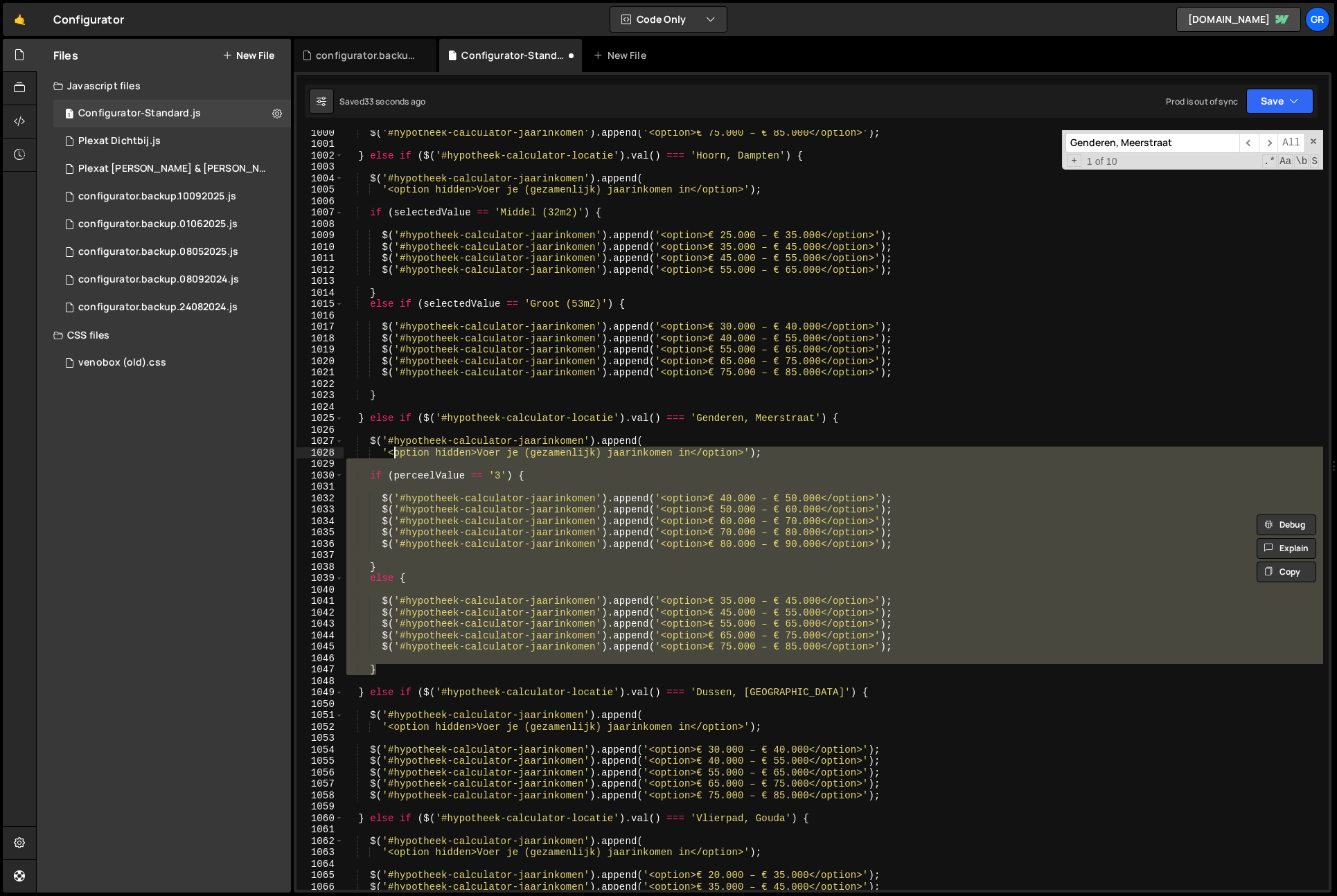
scroll to position [11423, 0]
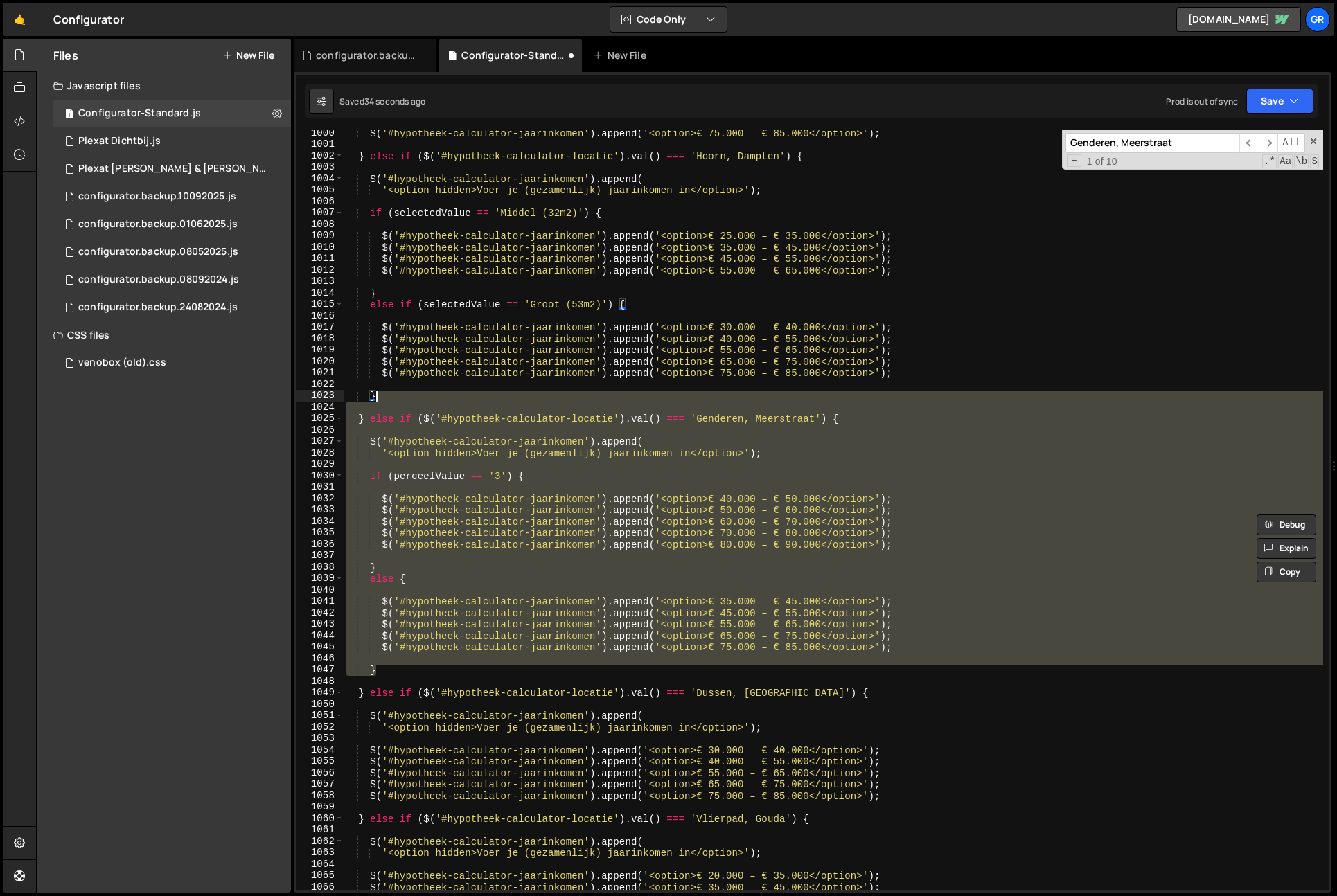
drag, startPoint x: 391, startPoint y: 601, endPoint x: 376, endPoint y: 398, distance: 203.6
click at [376, 398] on div "$ ( '#hypotheek-calculator-jaarinkomen' ) . append ( '<option>€ 75.000 – € 85.0…" at bounding box center [834, 519] width 980 height 782
click at [378, 423] on div "$ ( '#hypotheek-calculator-jaarinkomen' ) . append ( '<option>€ 75.000 – € 85.0…" at bounding box center [834, 510] width 980 height 760
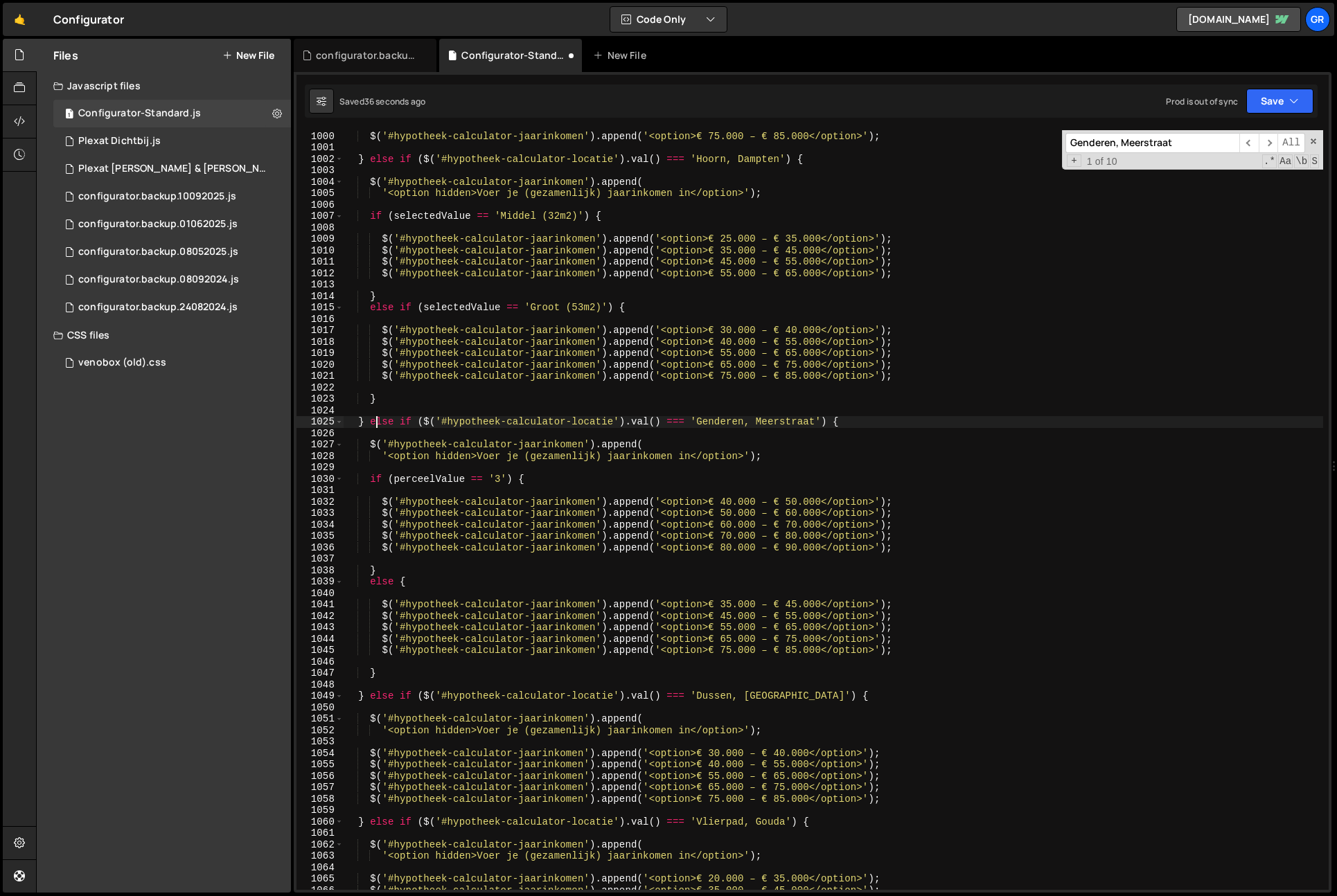
scroll to position [11419, 0]
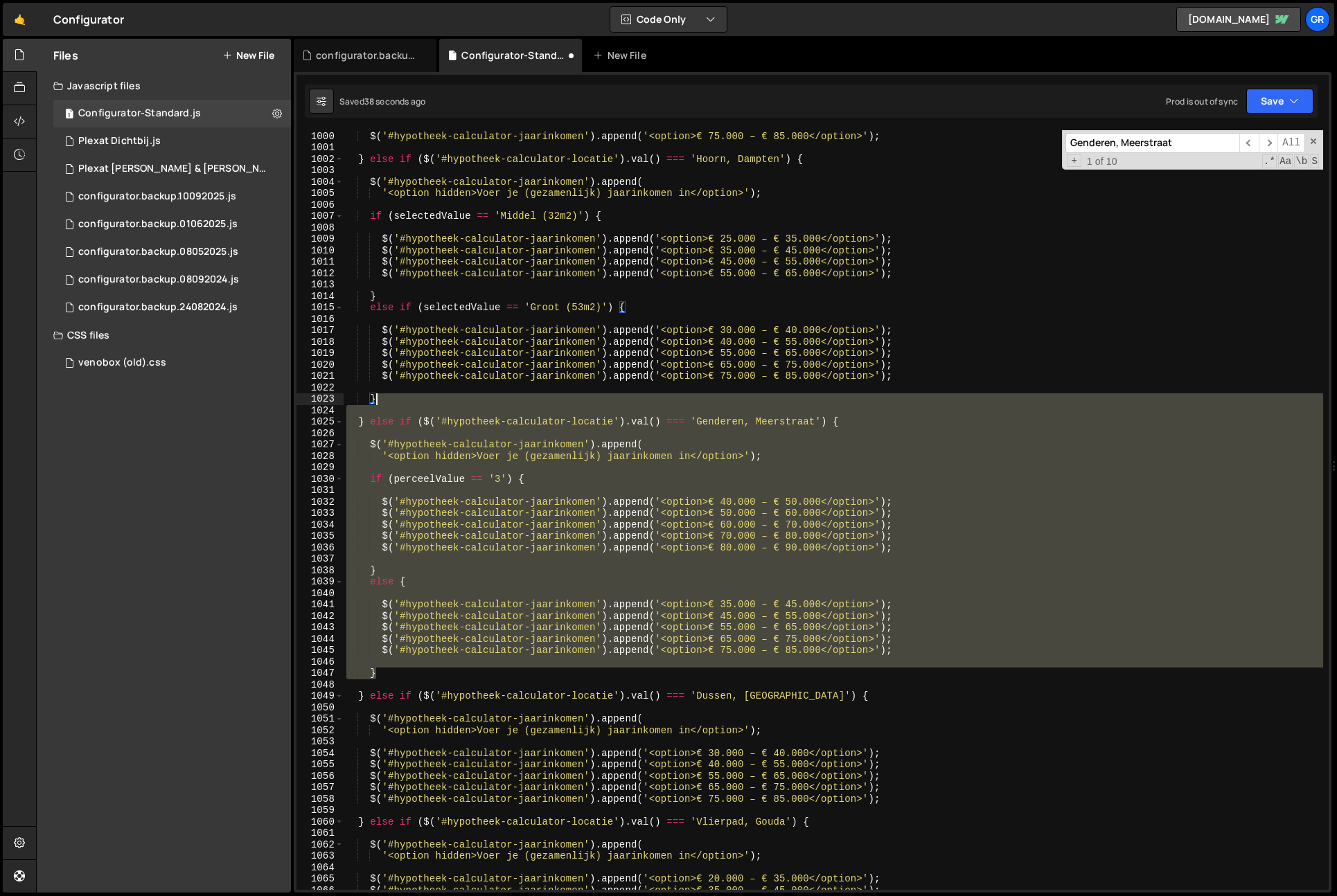
drag, startPoint x: 378, startPoint y: 677, endPoint x: 387, endPoint y: 402, distance: 275.1
click at [387, 402] on div "$ ( '#hypotheek-calculator-jaarinkomen' ) . append ( '<option>€ 65.000 – € 75.0…" at bounding box center [834, 511] width 980 height 782
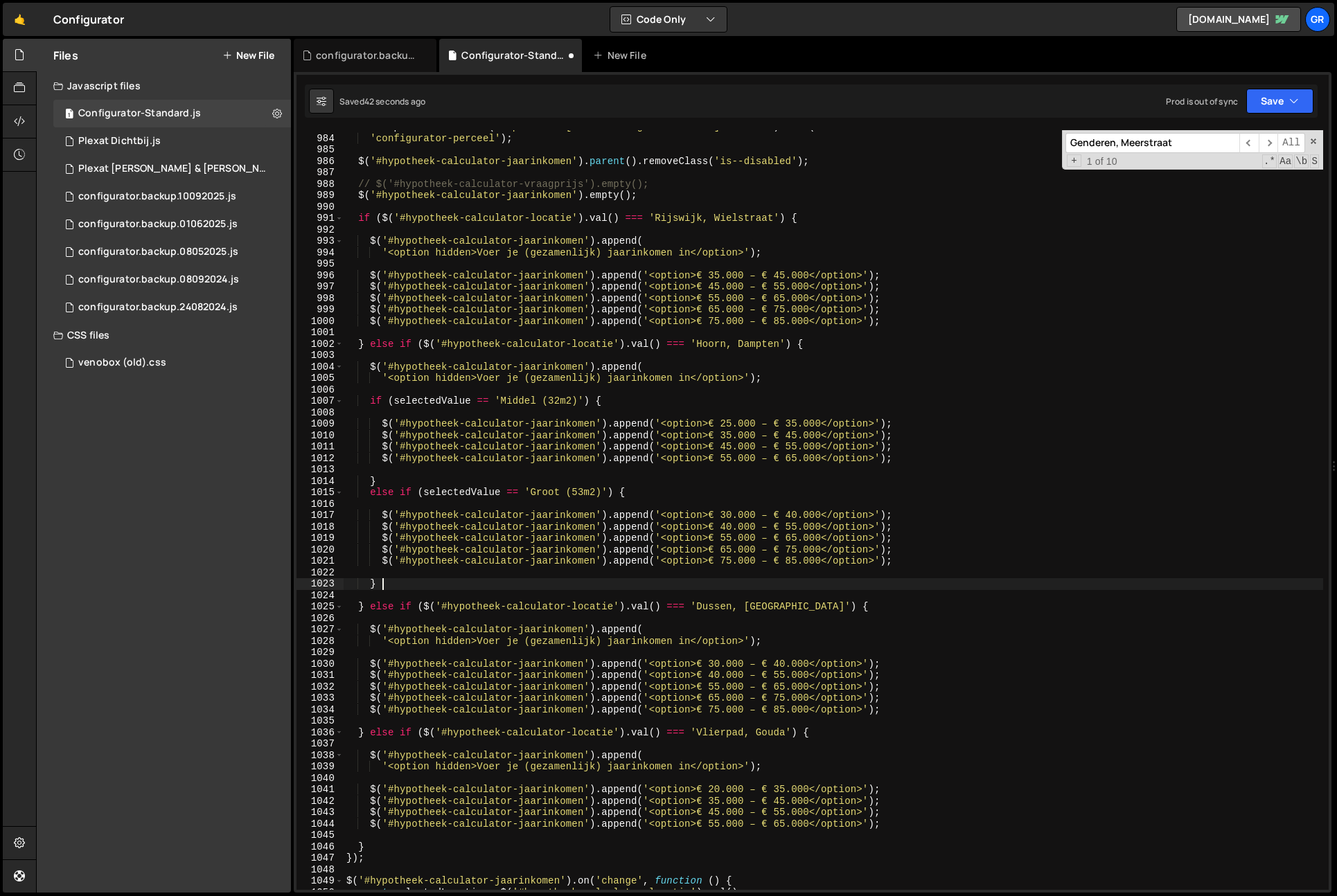
scroll to position [11216, 0]
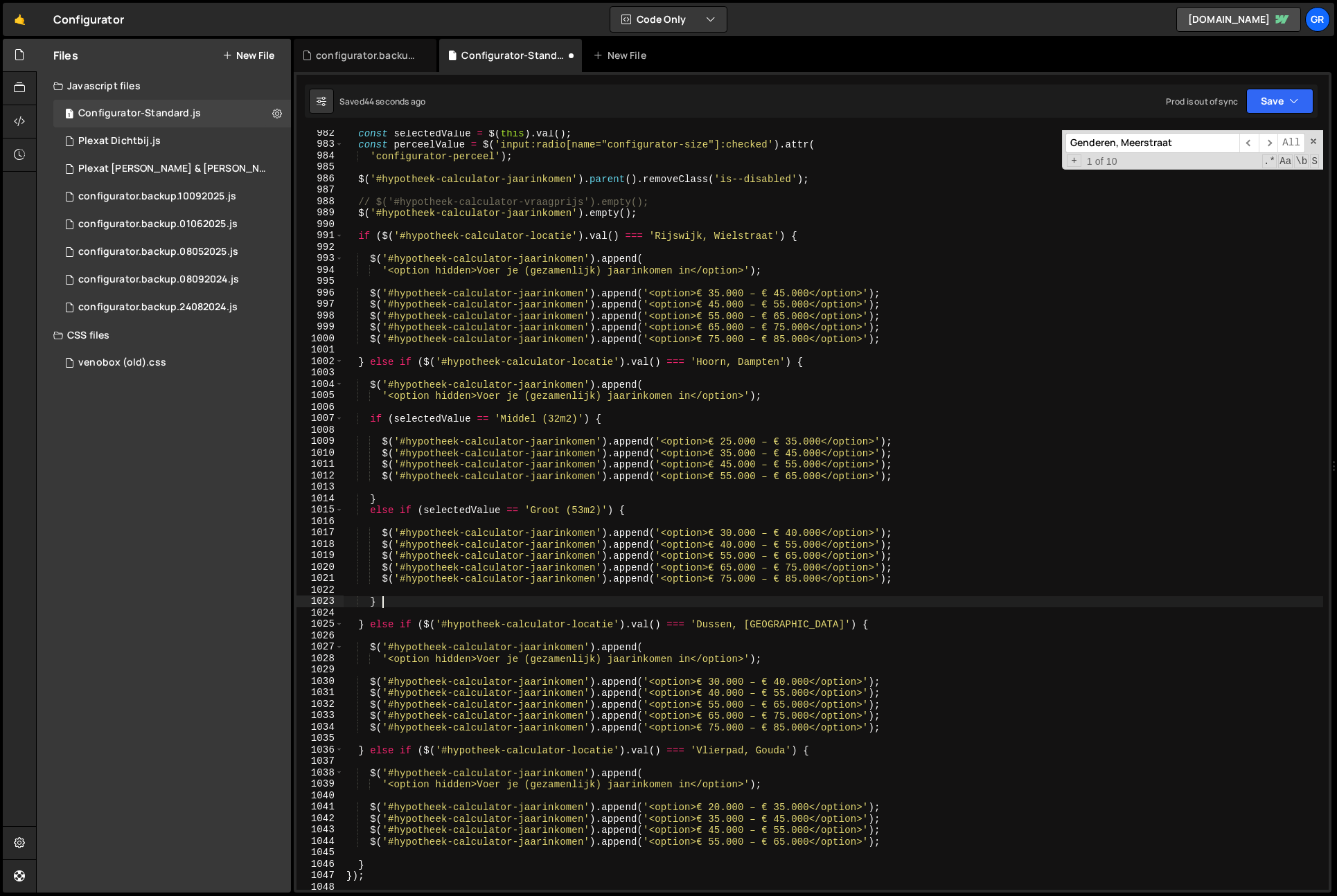
click at [395, 604] on div "const selectedValue = $ ( this ) . val ( ) ; const perceelValue = $ ( 'input:ra…" at bounding box center [834, 519] width 980 height 782
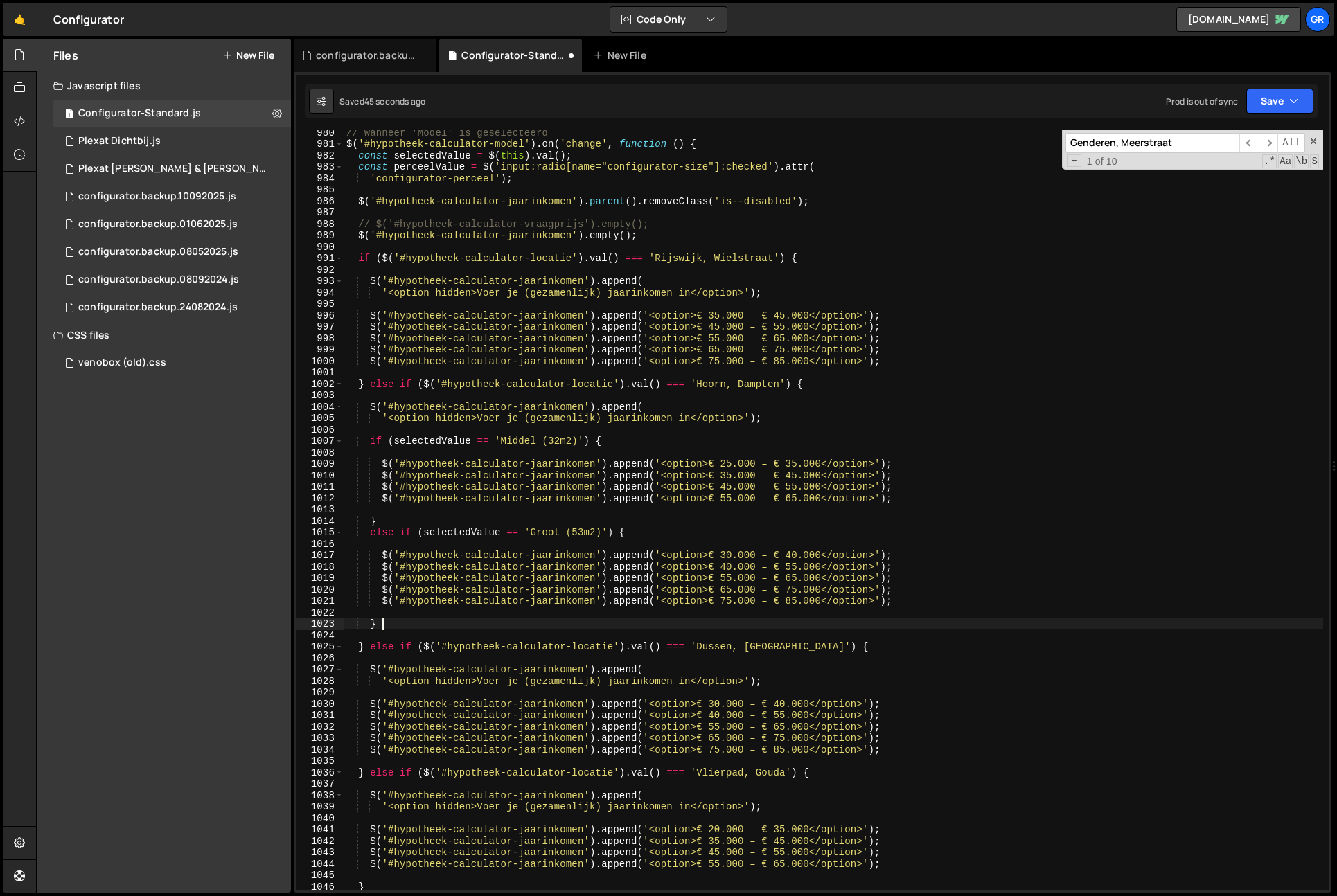
scroll to position [11192, 0]
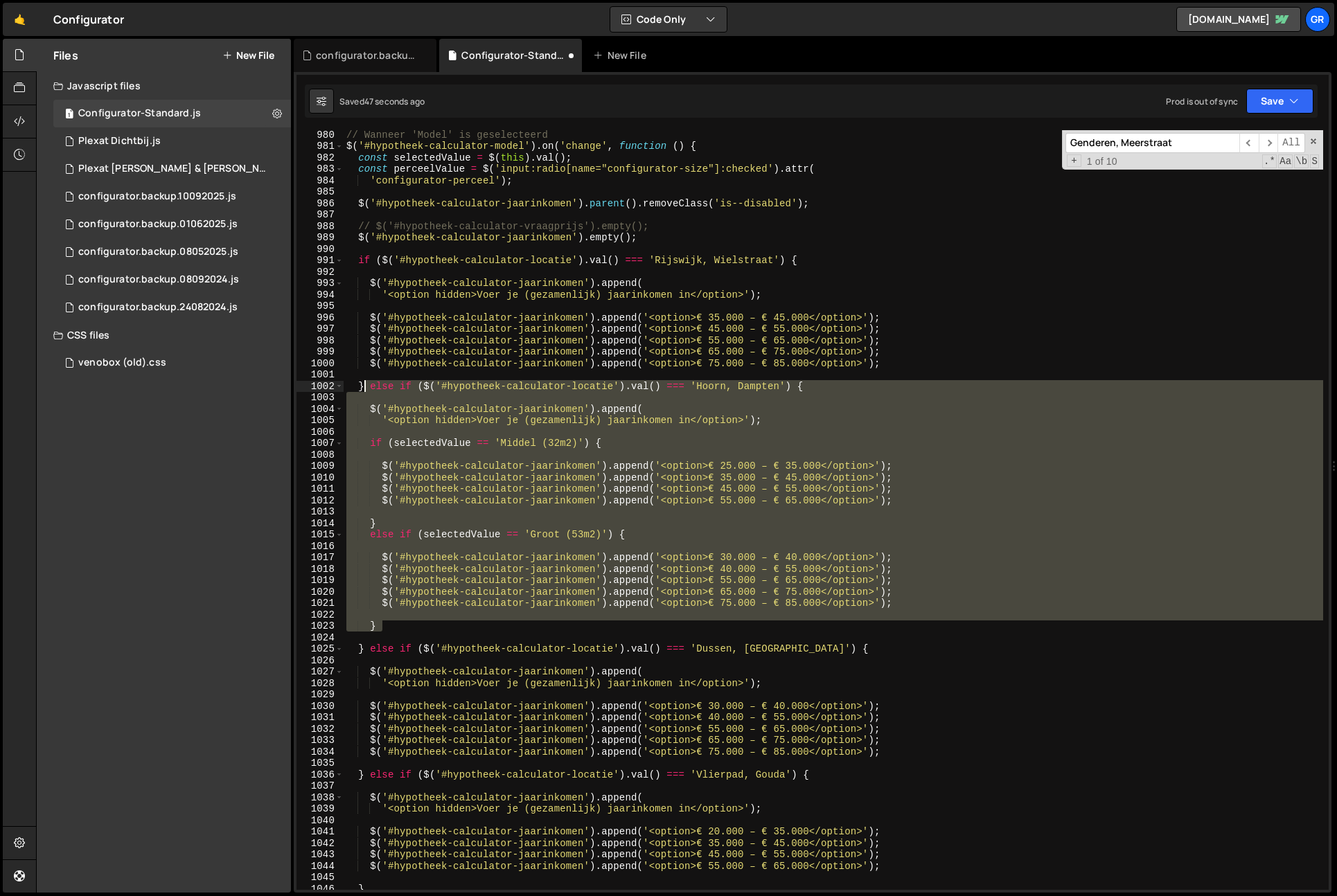
click at [368, 388] on div "// Wanneer 'Model' is geselecteerd $ ( '#hypotheek-calculator-model' ) . on ( '…" at bounding box center [834, 520] width 980 height 782
type textarea "} else if ($('#hypotheek-calculator-locatie').val() === 'Hoorn, Dampten') {"
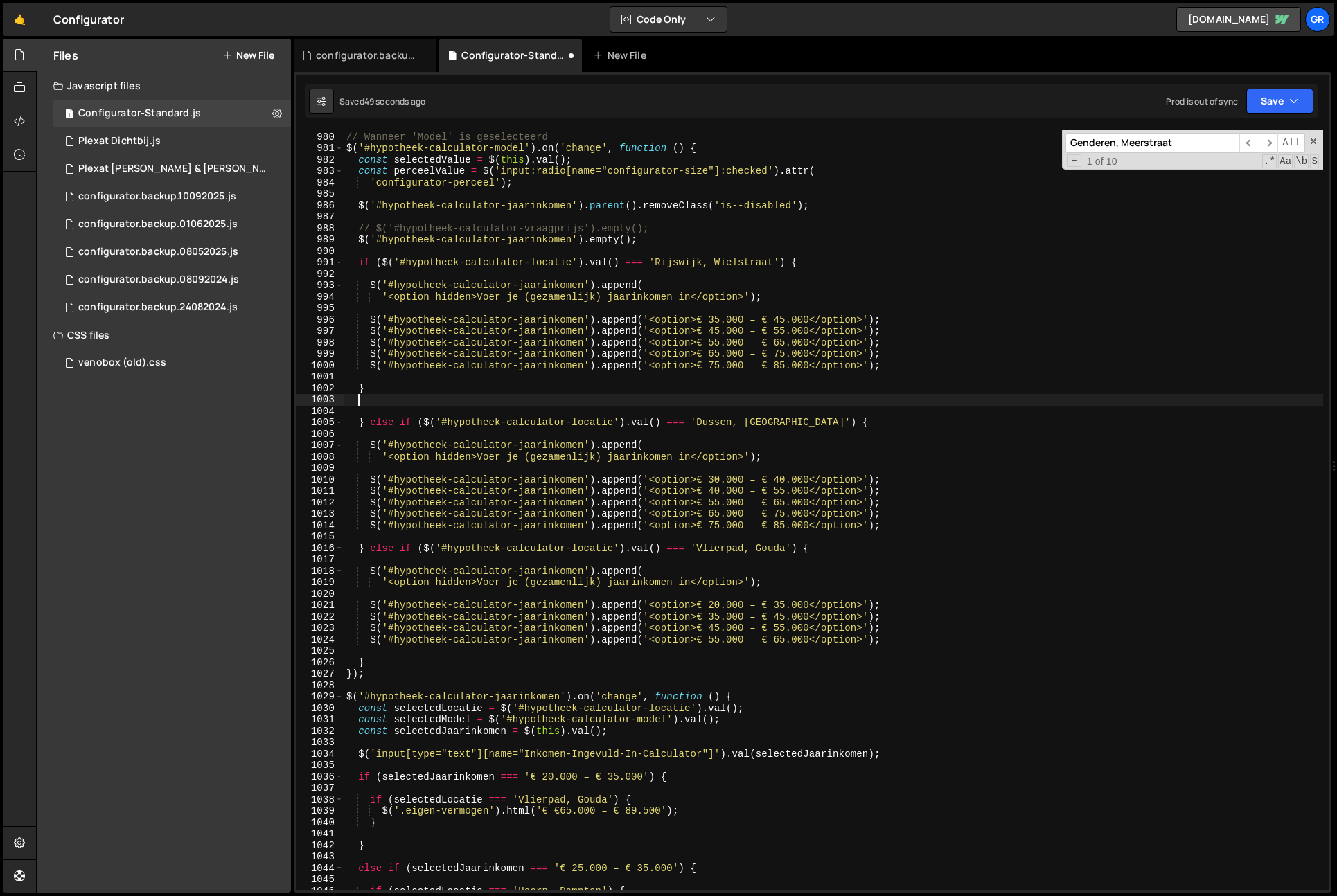
scroll to position [11190, 0]
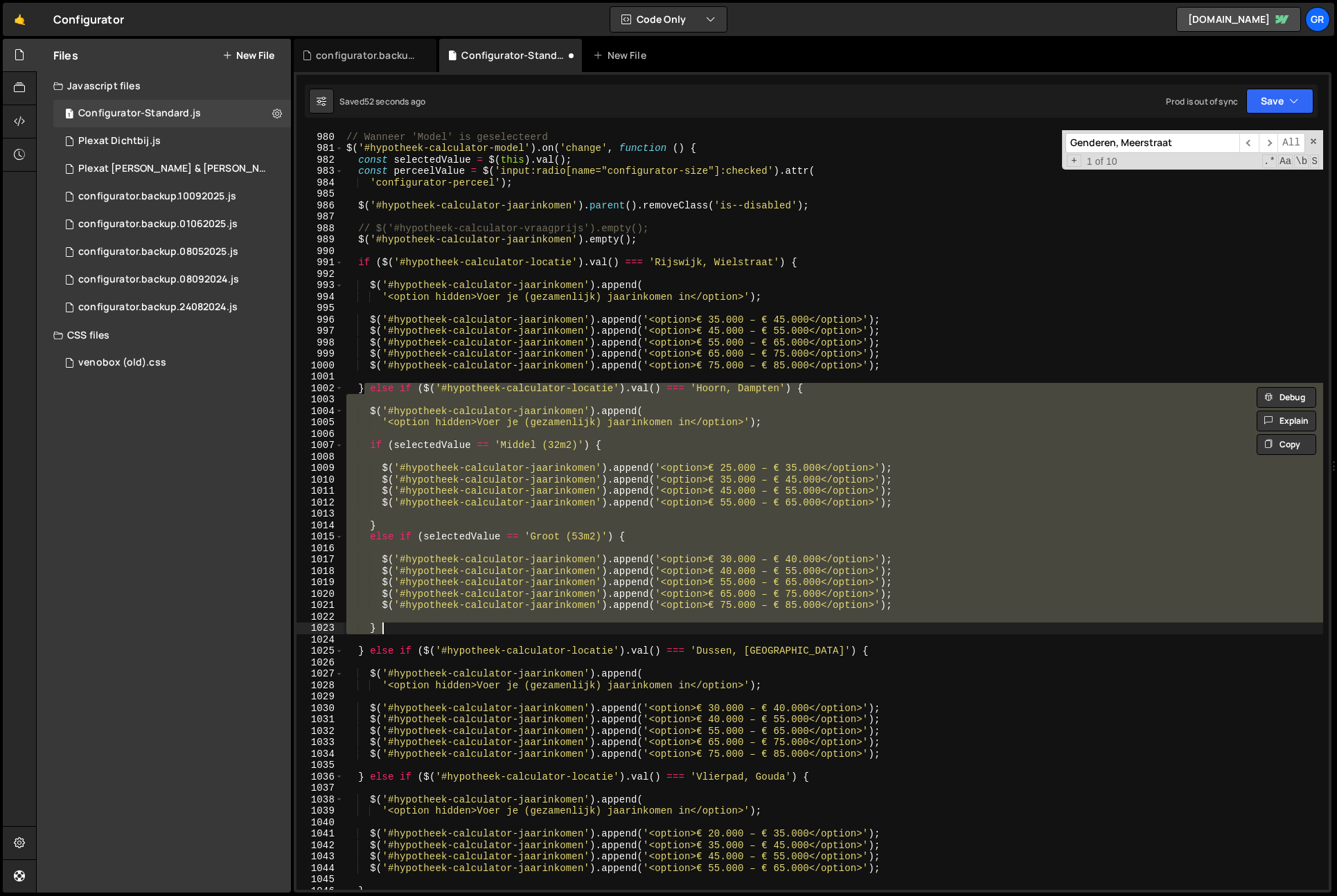
click at [361, 389] on div "// Wanneer 'Model' is geselecteerd $ ( '#hypotheek-calculator-model' ) . on ( '…" at bounding box center [834, 511] width 980 height 782
click at [392, 625] on div "// Wanneer 'Model' is geselecteerd $ ( '#hypotheek-calculator-model' ) . on ( '…" at bounding box center [834, 511] width 980 height 782
type textarea "}"
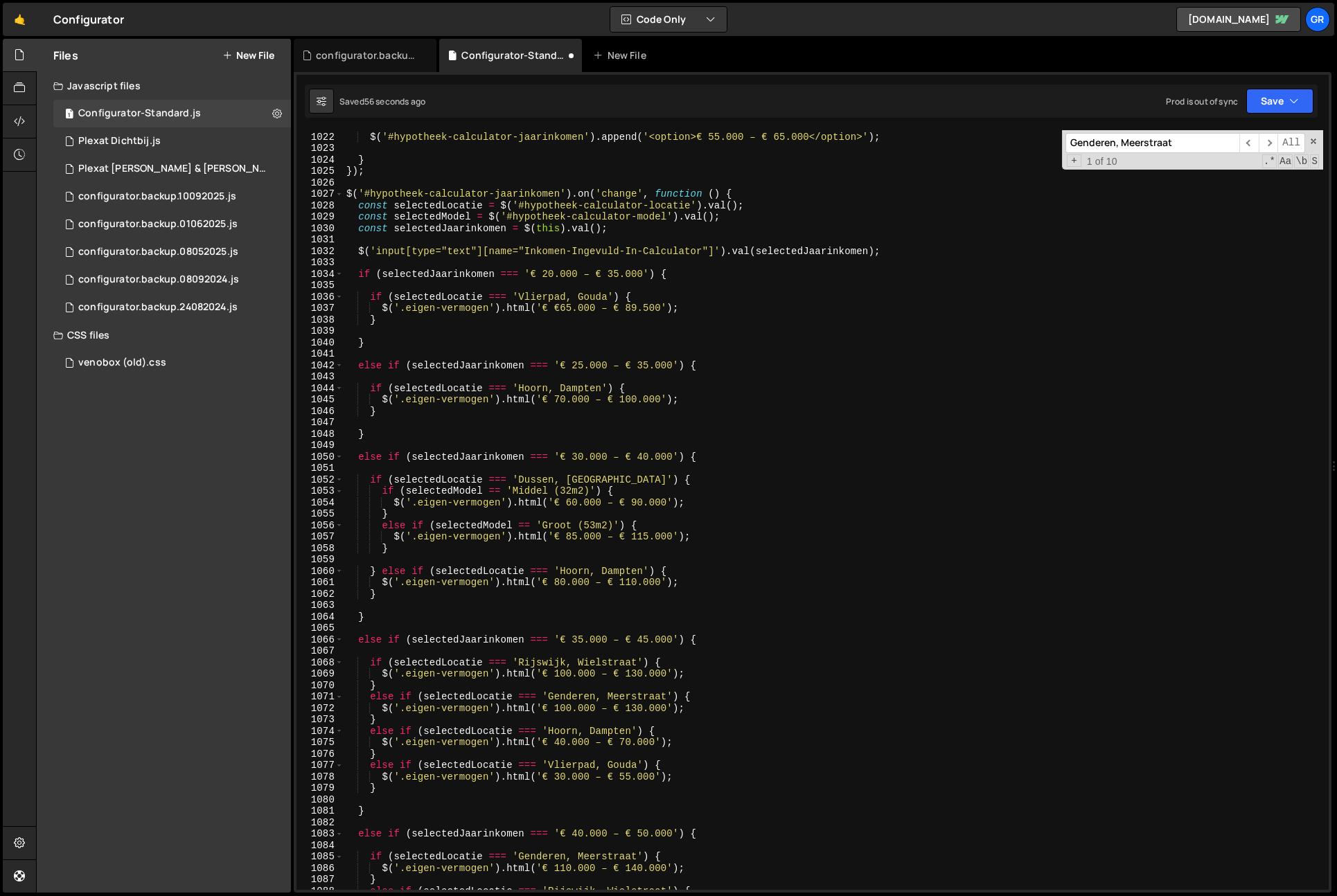
scroll to position [11684, 0]
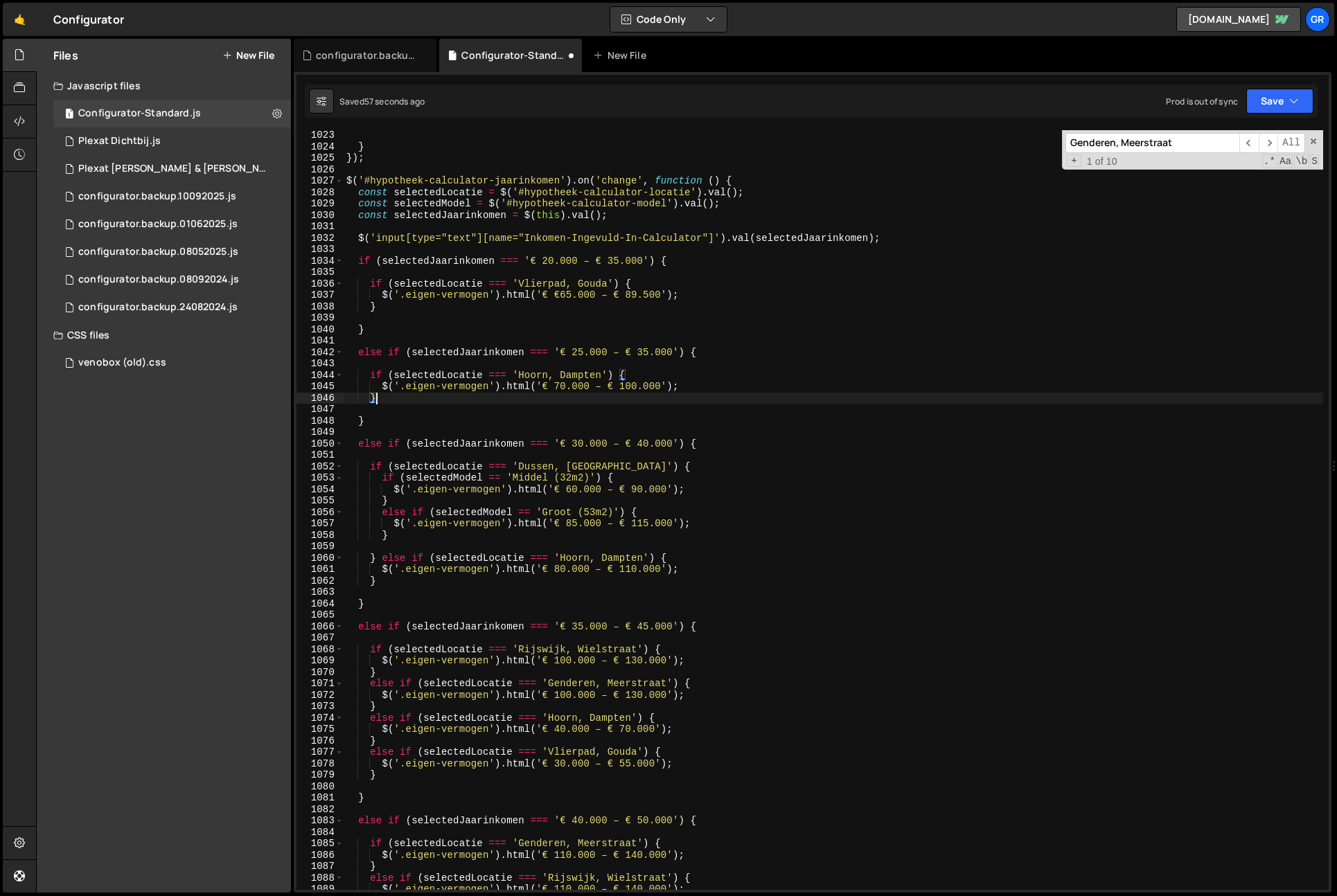
click at [739, 394] on div "} }) ; $ ( '#hypotheek-calculator-jaarinkomen' ) . on ( 'change' , function ( )…" at bounding box center [834, 521] width 980 height 782
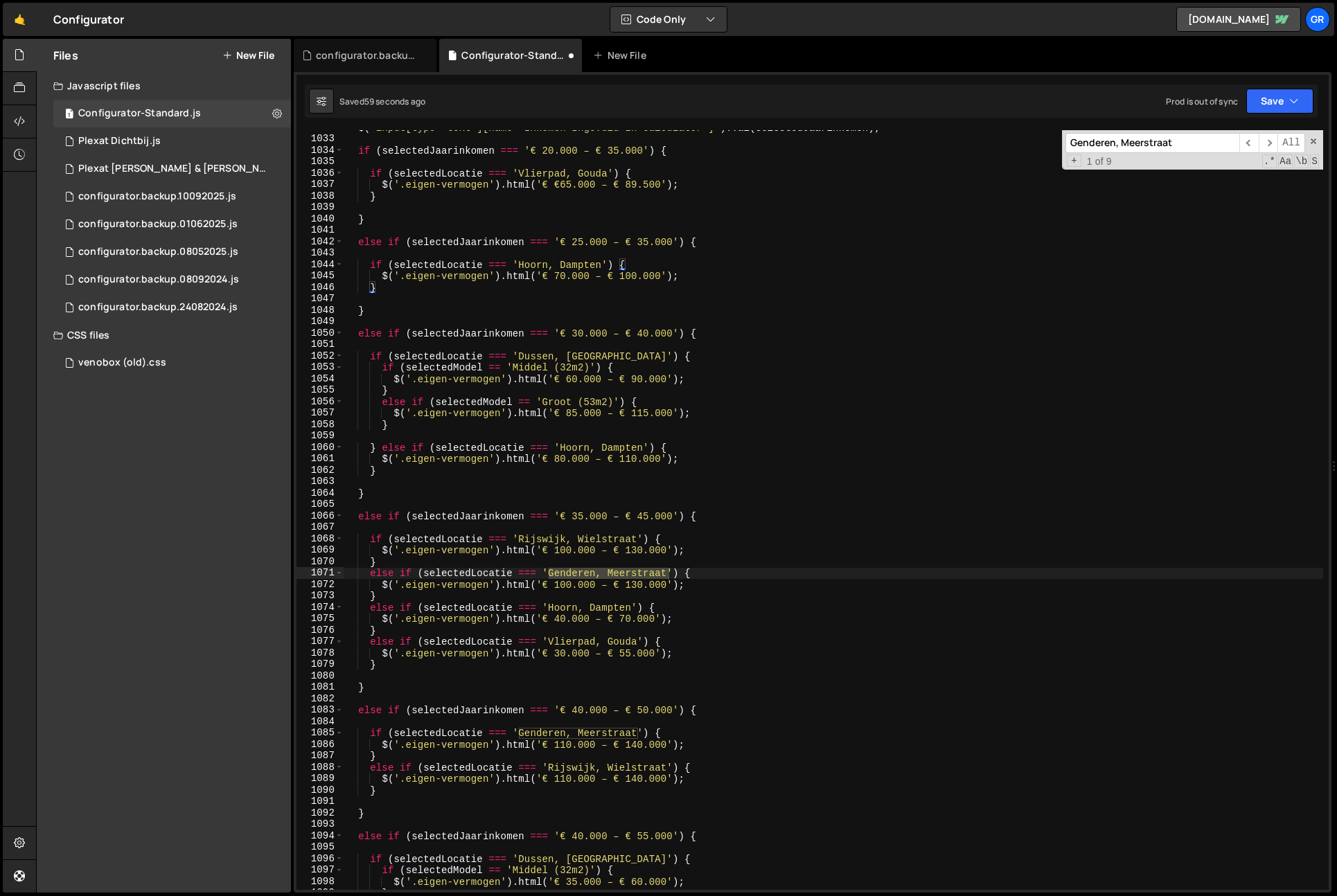
scroll to position [11794, 0]
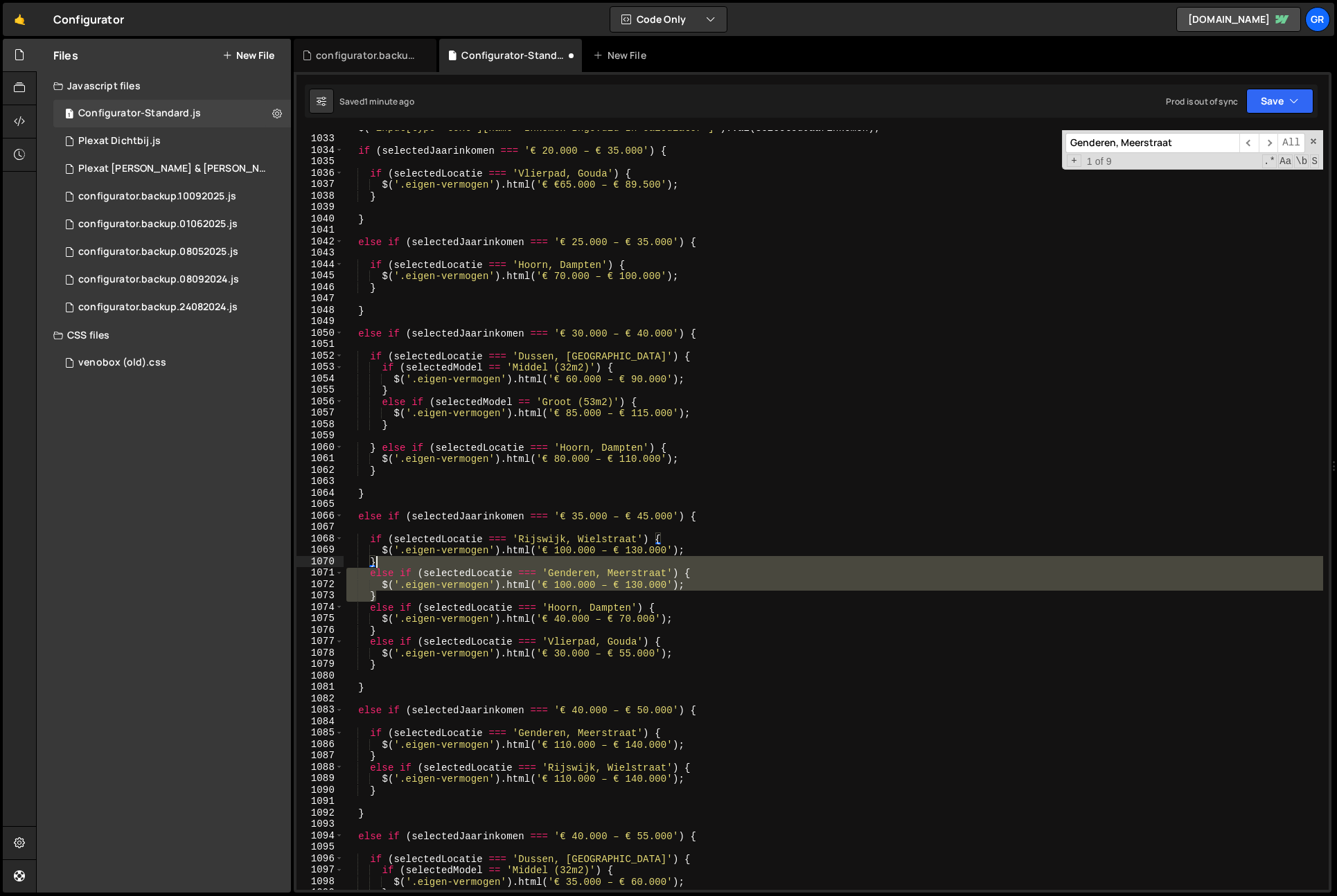
drag, startPoint x: 377, startPoint y: 597, endPoint x: 384, endPoint y: 556, distance: 41.6
click at [384, 556] on div "$ ( 'input[type="text"][name="Inkomen-Ingevuld-In-Calculator"]' ) . val ( selec…" at bounding box center [834, 513] width 980 height 782
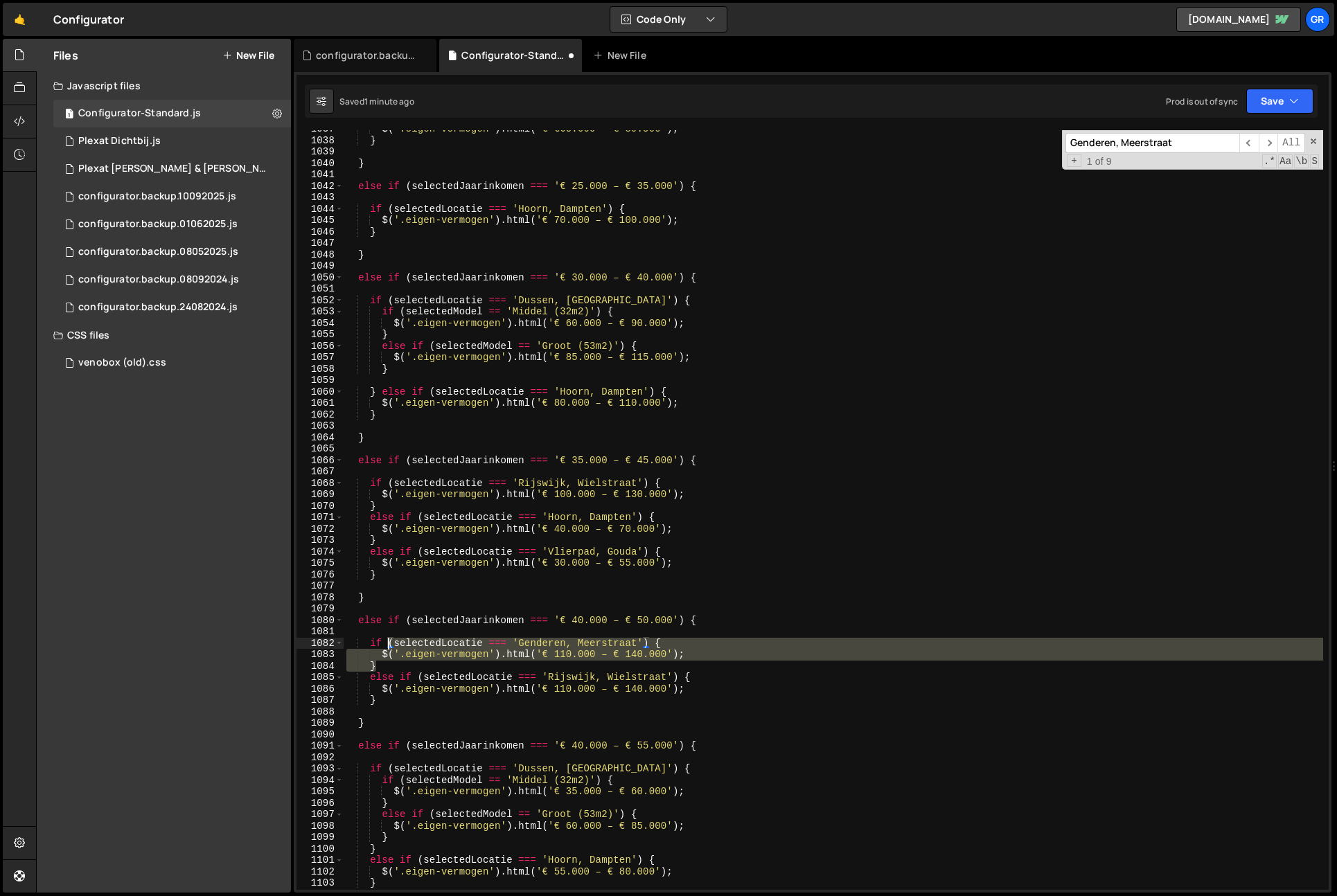
drag, startPoint x: 387, startPoint y: 660, endPoint x: 387, endPoint y: 646, distance: 14.0
click at [386, 645] on div "$ ( '.eigen-vermogen' ) . html ( '€ €65.000 – € 89.500' ) ; } } else if ( selec…" at bounding box center [834, 515] width 980 height 782
click at [400, 659] on div "$ ( '.eigen-vermogen' ) . html ( '€ €65.000 – € 89.500' ) ; } } else if ( selec…" at bounding box center [834, 510] width 980 height 760
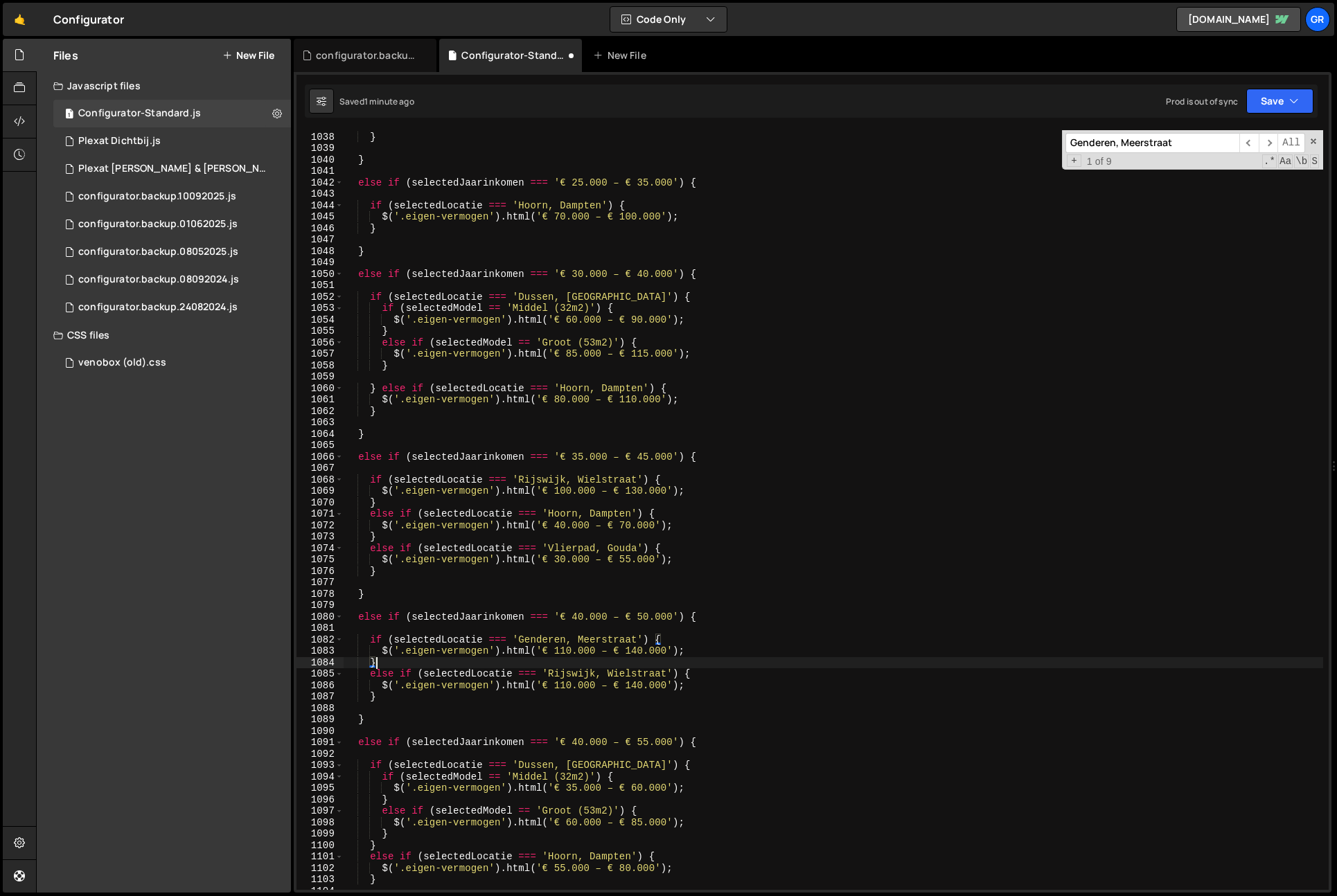
scroll to position [11853, 0]
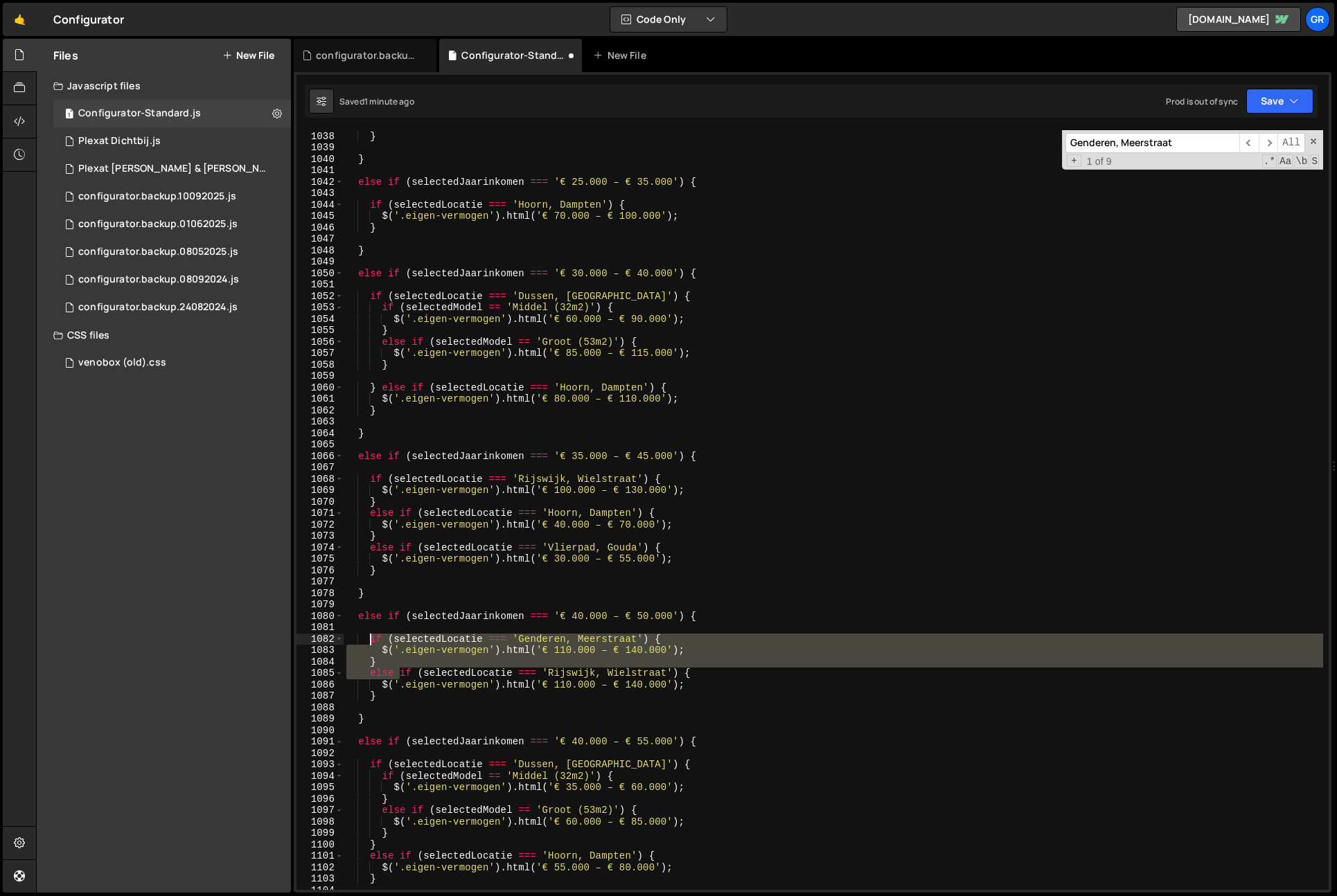
drag, startPoint x: 400, startPoint y: 674, endPoint x: 393, endPoint y: 651, distance: 24.0
click at [373, 641] on div "$ ( '.eigen-vermogen' ) . html ( '€ €65.000 – € 89.500' ) ; } } else if ( selec…" at bounding box center [834, 511] width 980 height 782
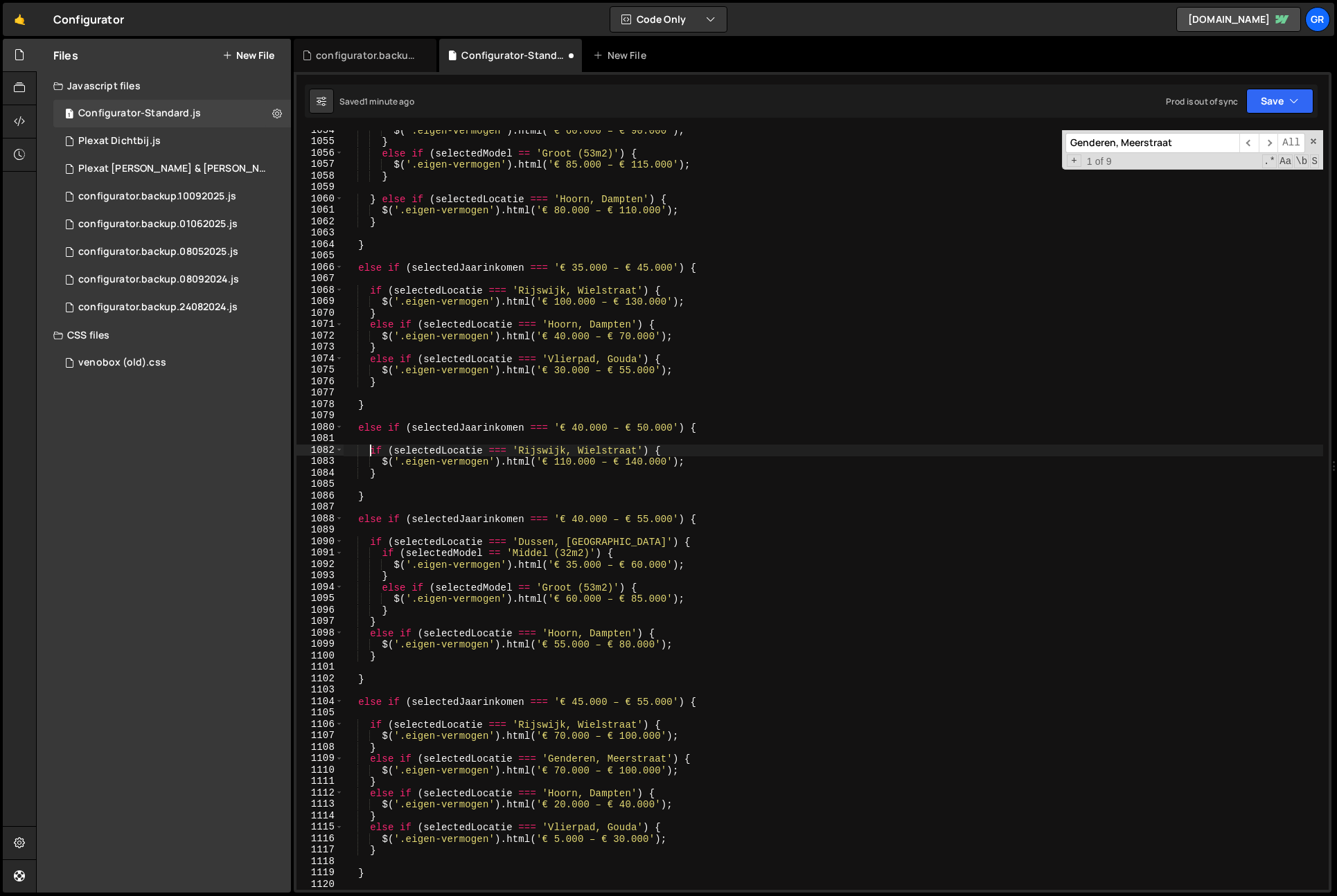
scroll to position [12052, 0]
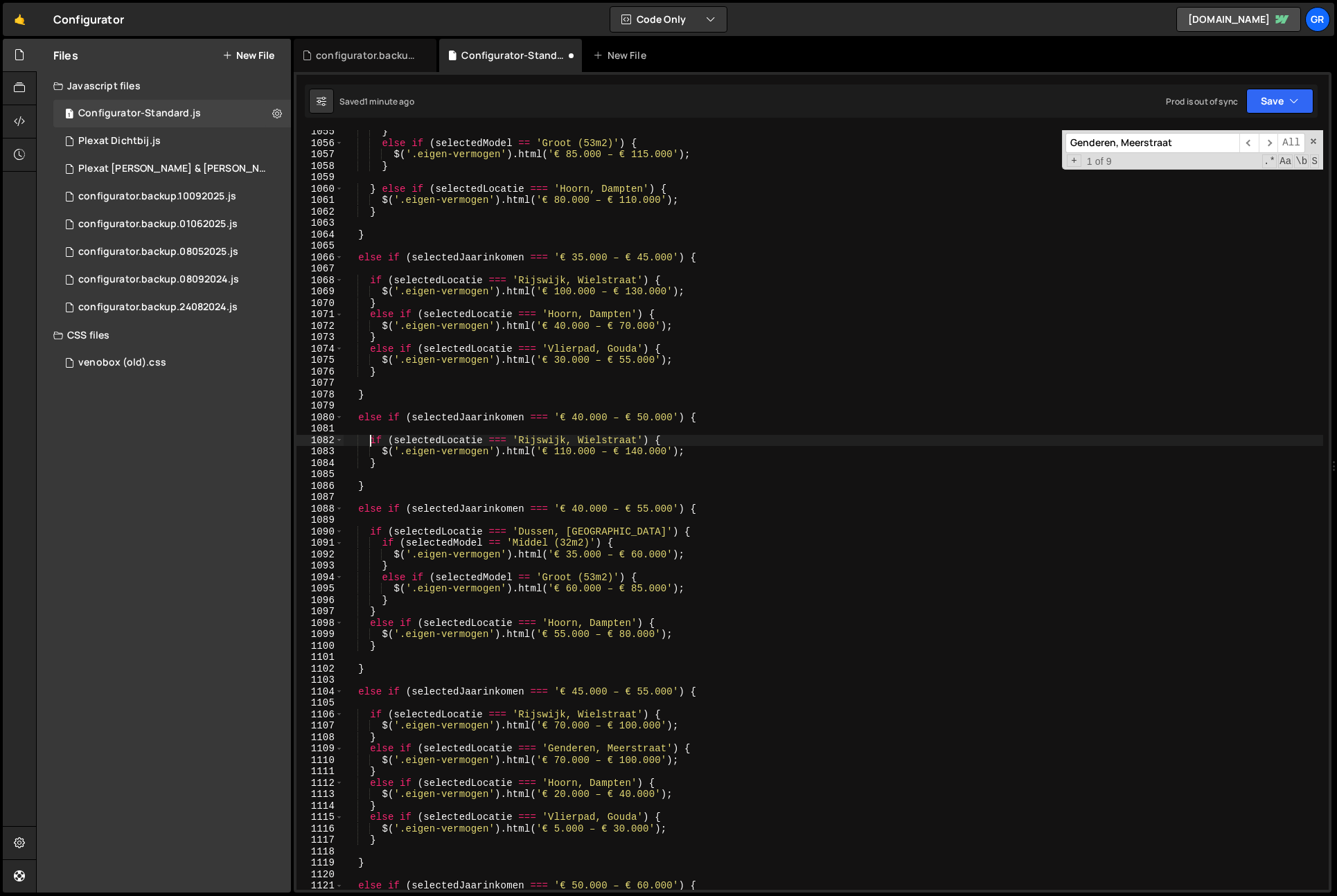
click at [1177, 142] on input "Genderen, Meerstraat" at bounding box center [1153, 143] width 174 height 20
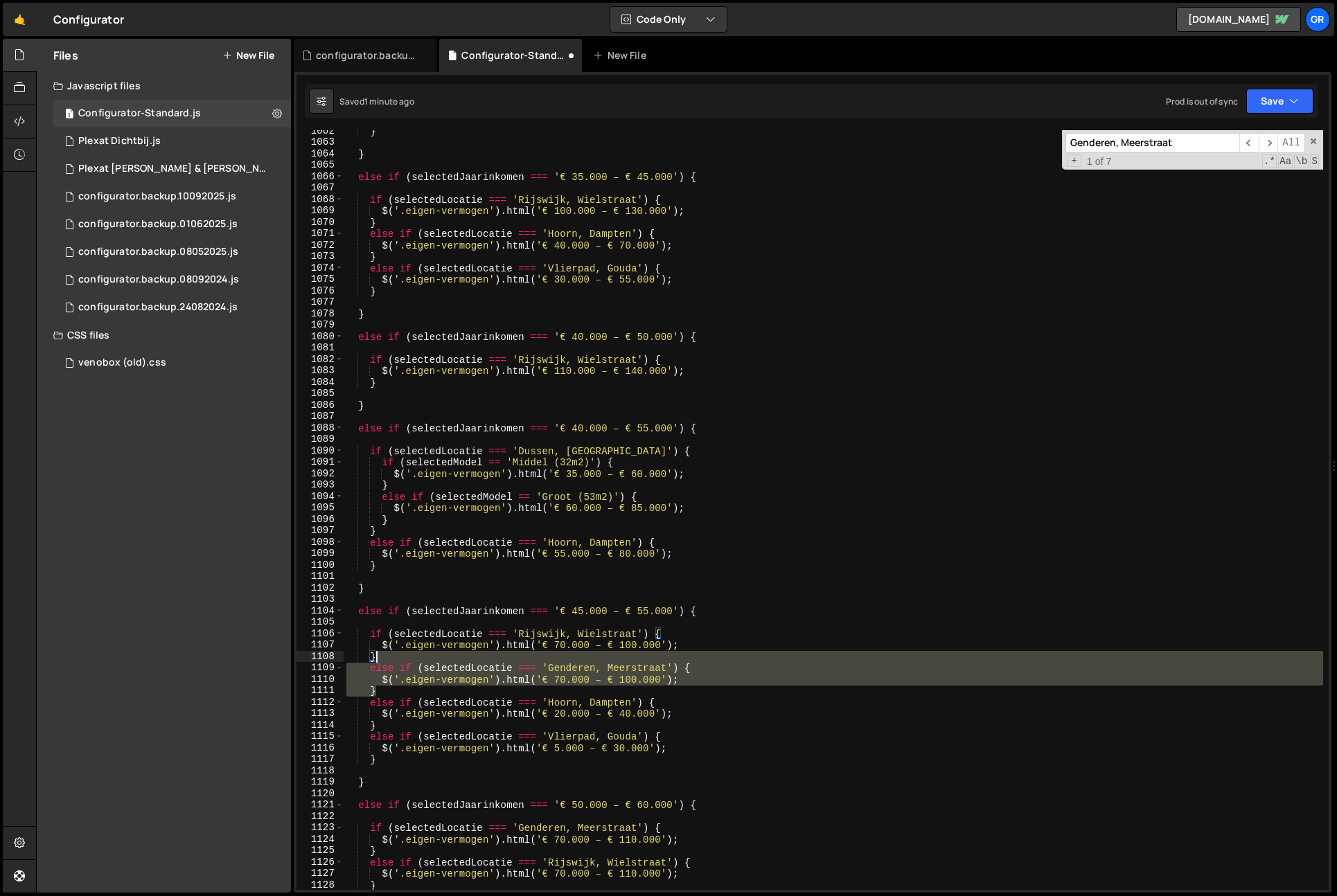
scroll to position [12133, 0]
drag, startPoint x: 376, startPoint y: 692, endPoint x: 384, endPoint y: 661, distance: 32.0
click at [384, 661] on div "} } else if ( selectedJaarinkomen === '€ 35.000 – € 45.000' ) { if ( selectedLo…" at bounding box center [834, 517] width 980 height 782
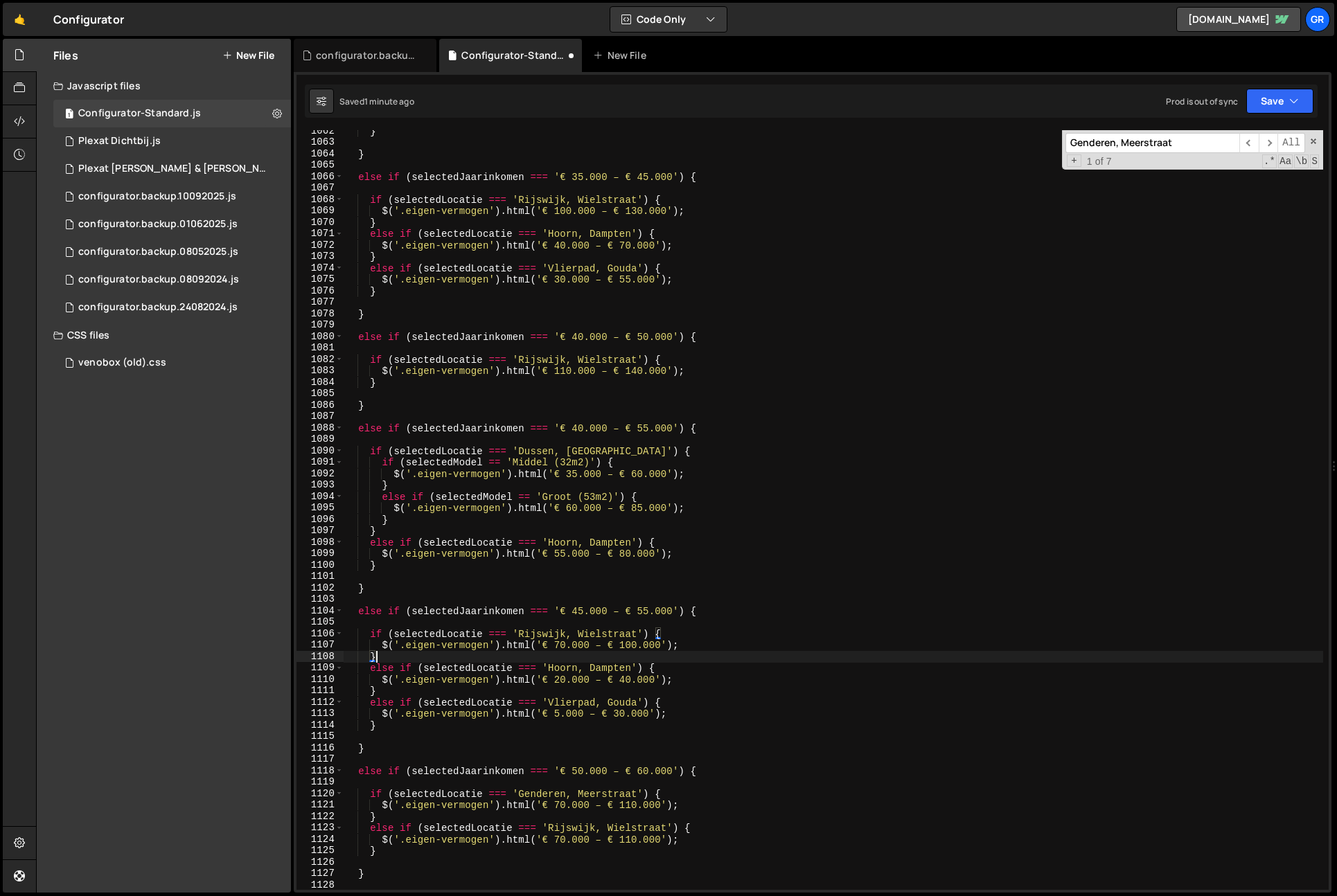
click at [1211, 144] on input "Genderen, Meerstraat" at bounding box center [1153, 143] width 174 height 20
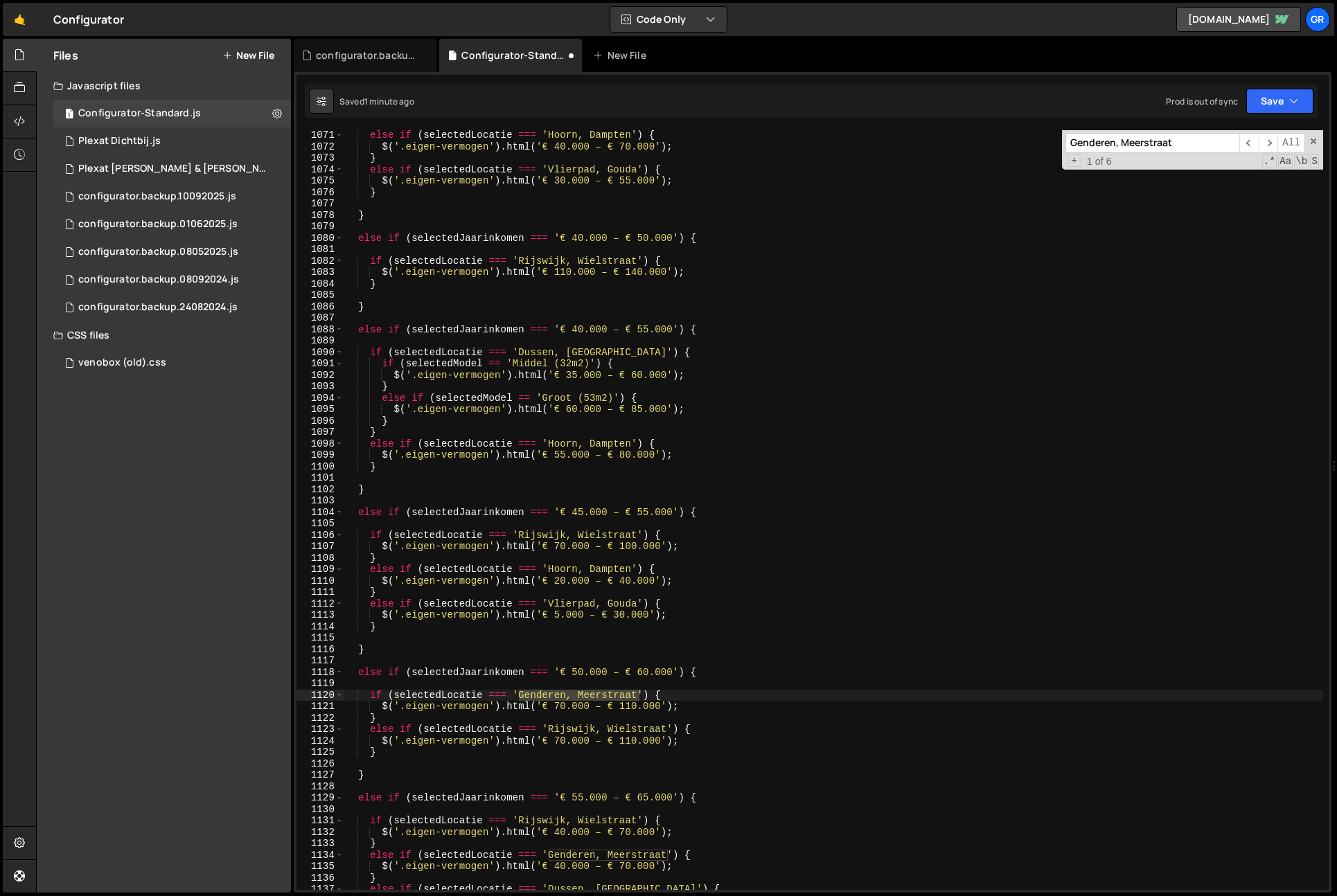
scroll to position [12237, 0]
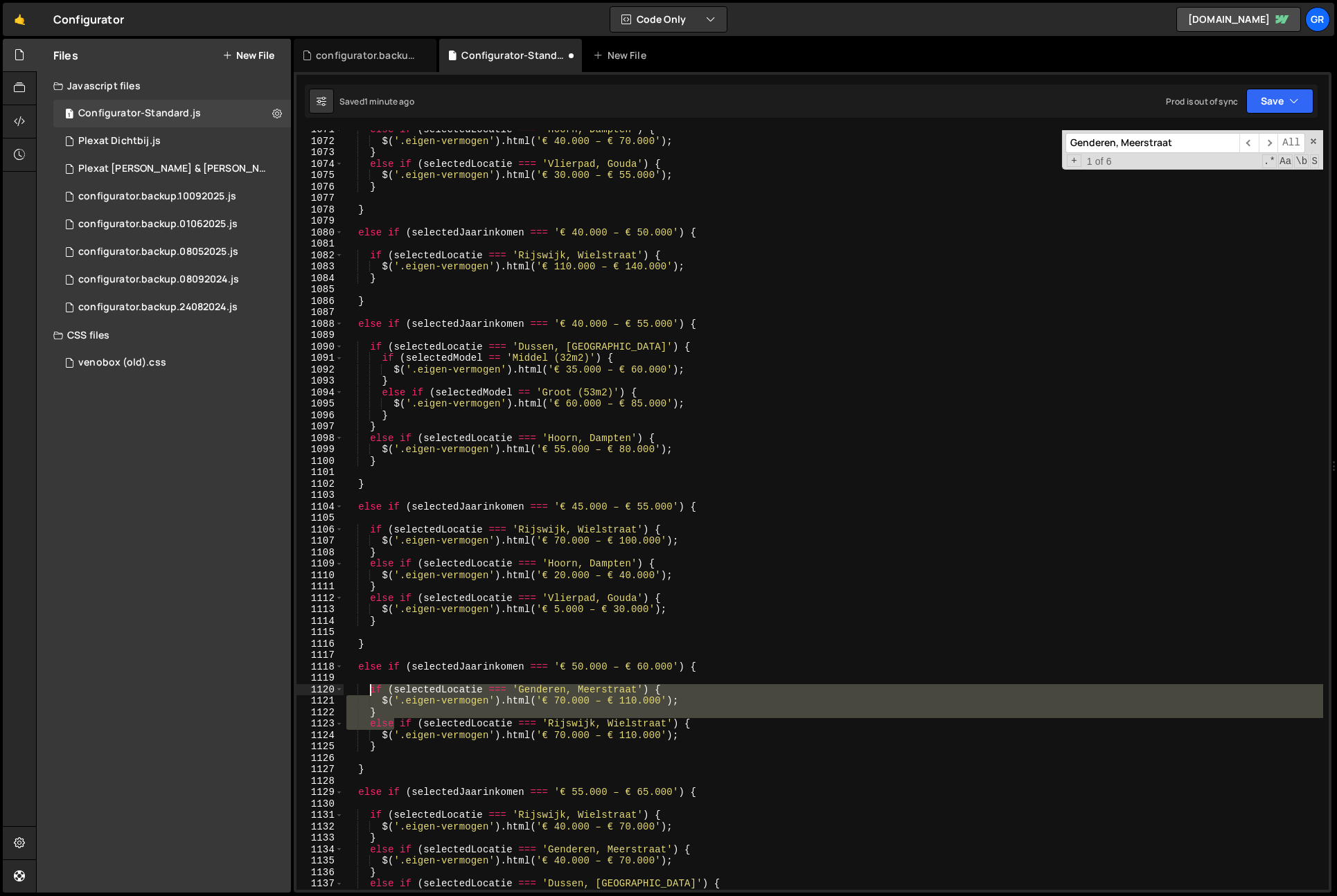
drag, startPoint x: 396, startPoint y: 722, endPoint x: 405, endPoint y: 701, distance: 22.8
click at [371, 689] on div "else if ( selectedLocatie === 'Hoorn, Dampten' ) { $ ( '.eigen-vermogen' ) . ht…" at bounding box center [834, 516] width 980 height 782
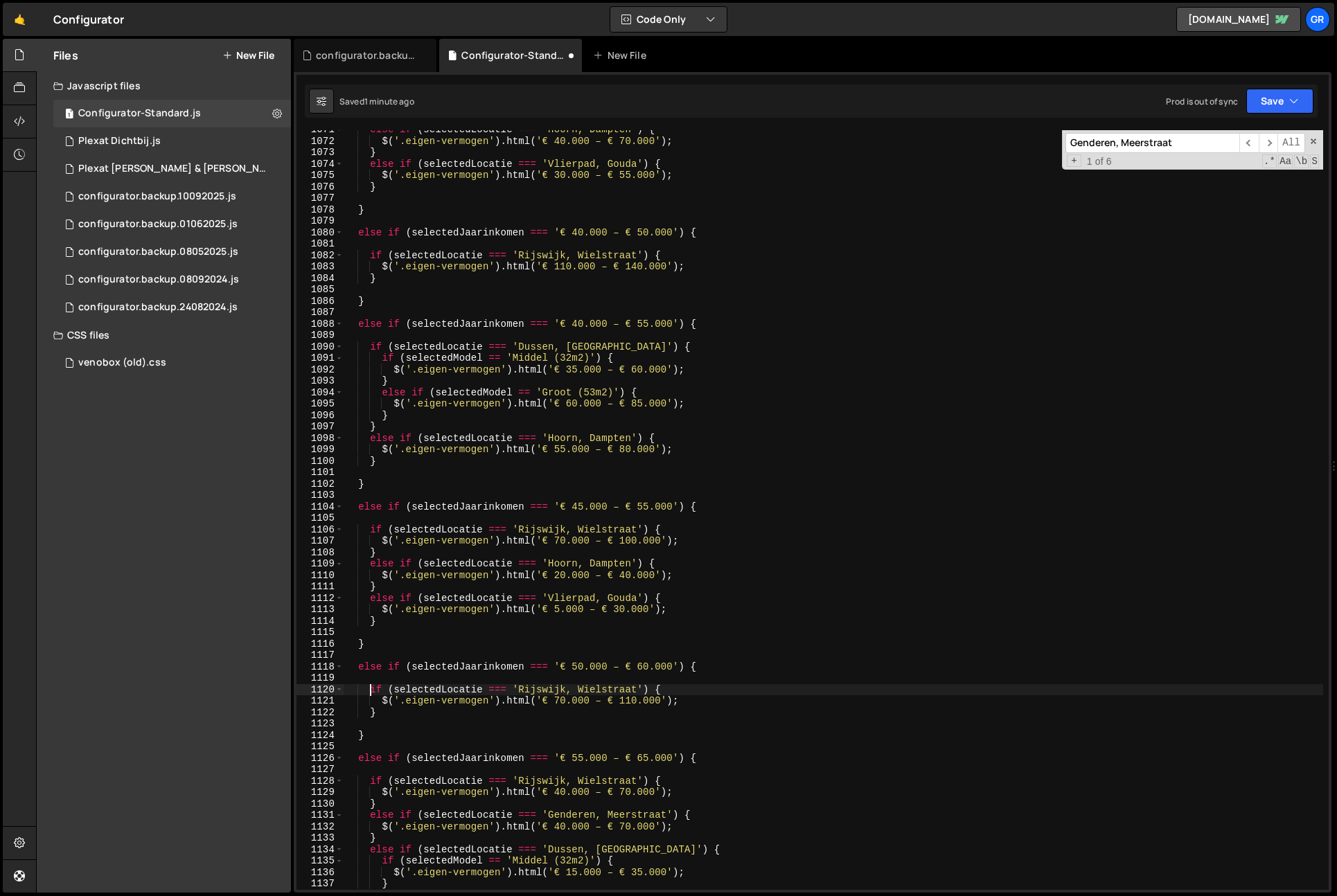
click at [1185, 145] on input "Genderen, Meerstraat" at bounding box center [1153, 143] width 174 height 20
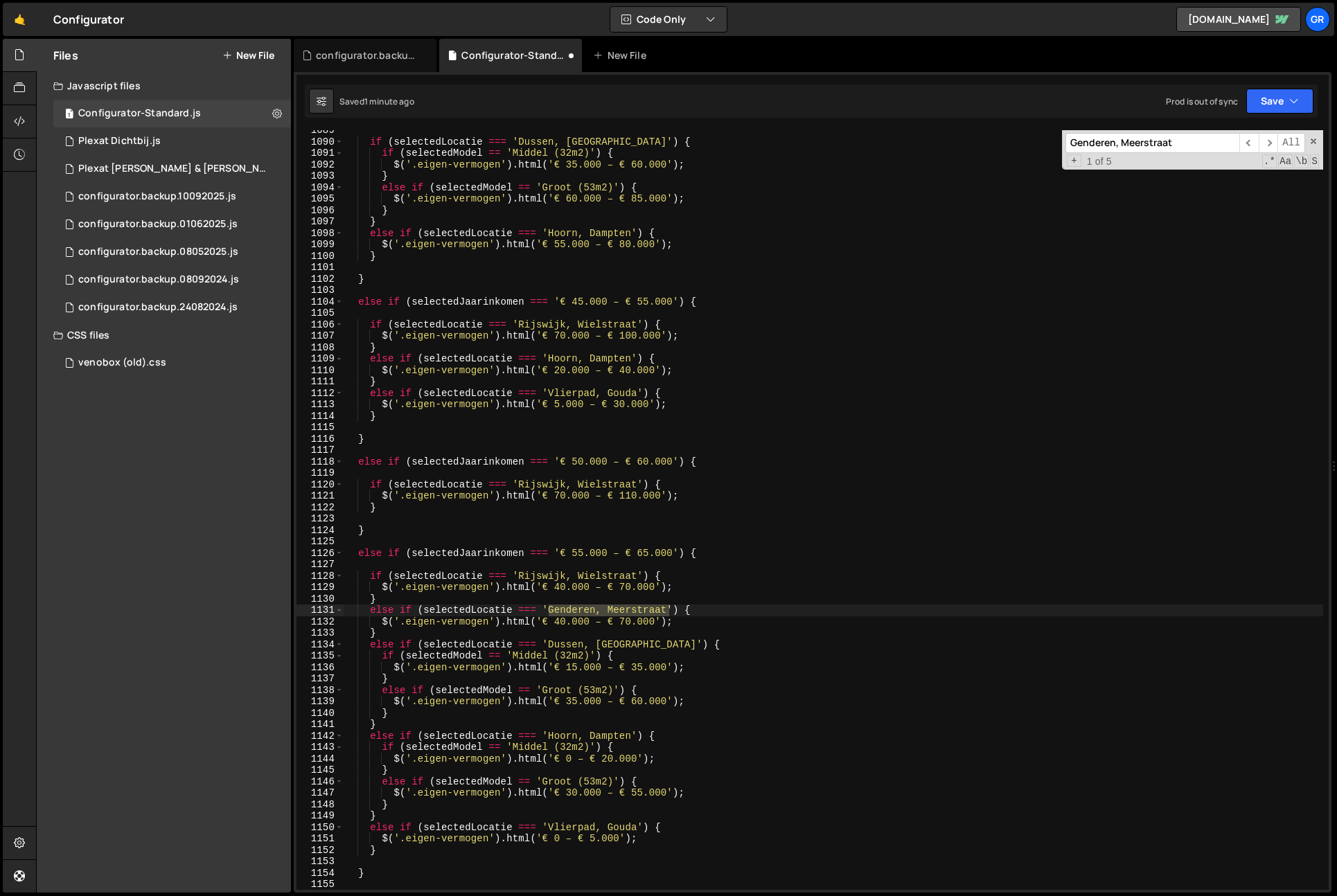
scroll to position [12455, 0]
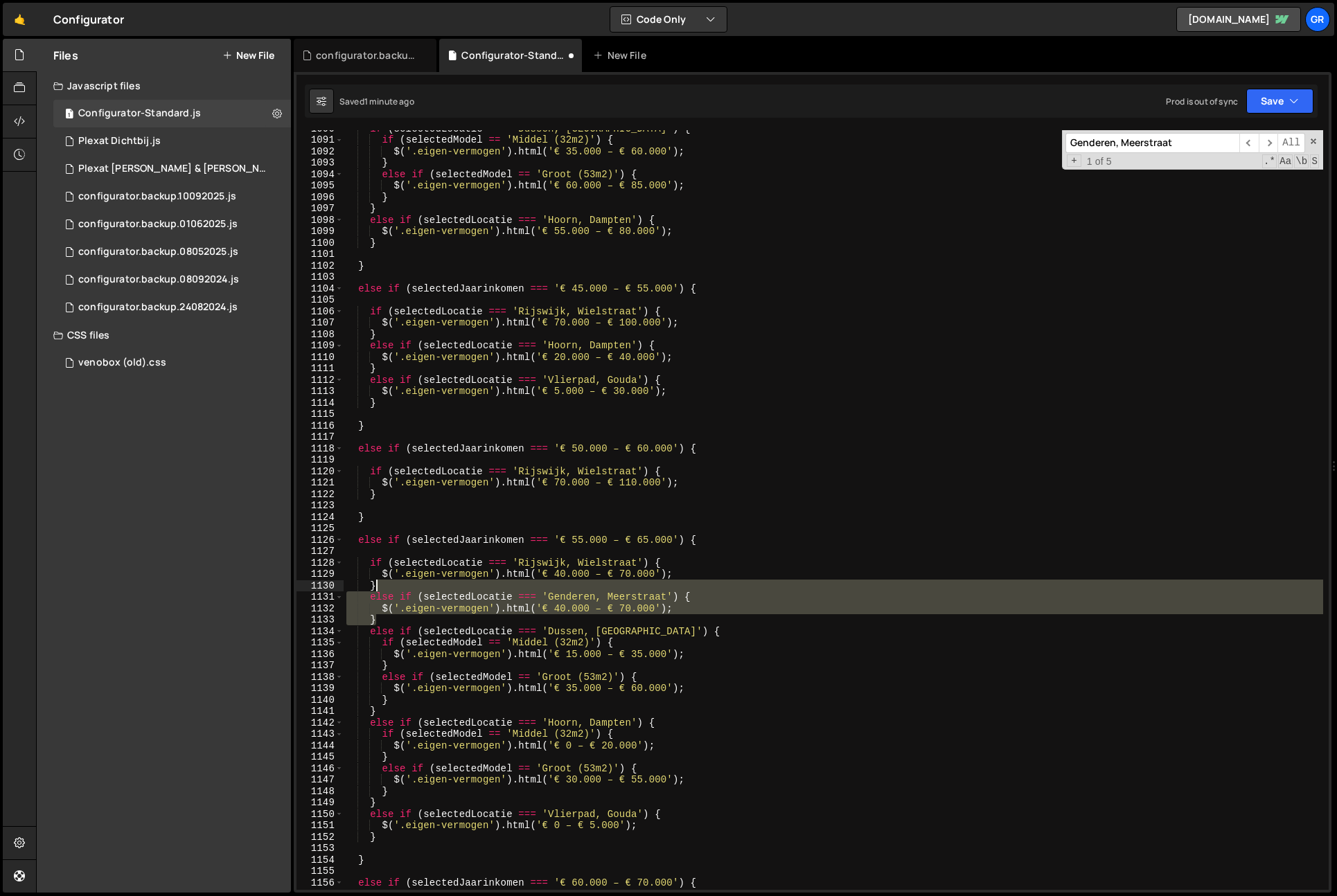
drag, startPoint x: 385, startPoint y: 617, endPoint x: 386, endPoint y: 583, distance: 34.0
click at [387, 585] on div "if ( selectedLocatie === '[GEOGRAPHIC_DATA], [GEOGRAPHIC_DATA]' ) { if ( select…" at bounding box center [834, 514] width 980 height 782
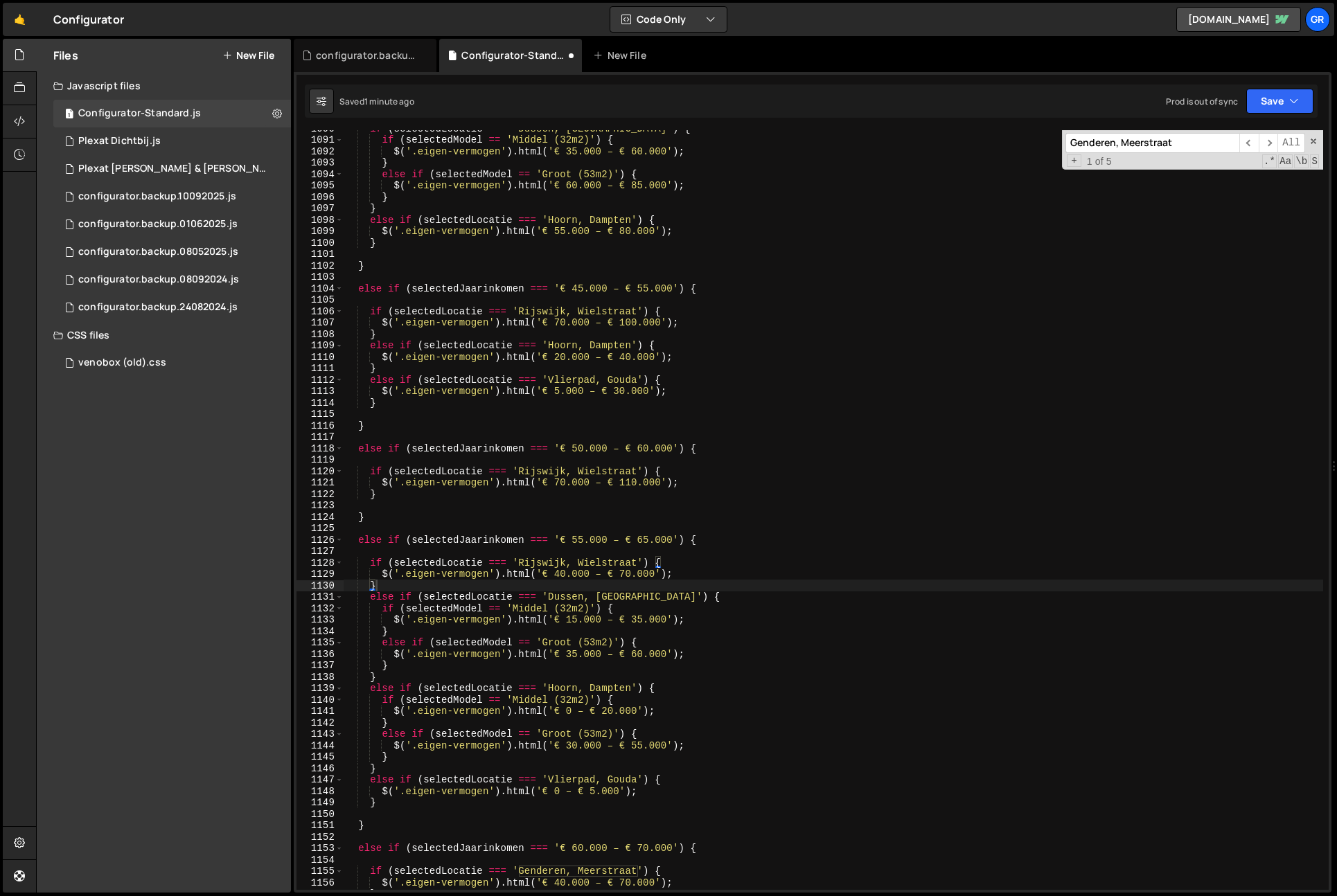
click at [1198, 146] on input "Genderen, Meerstraat" at bounding box center [1153, 143] width 174 height 20
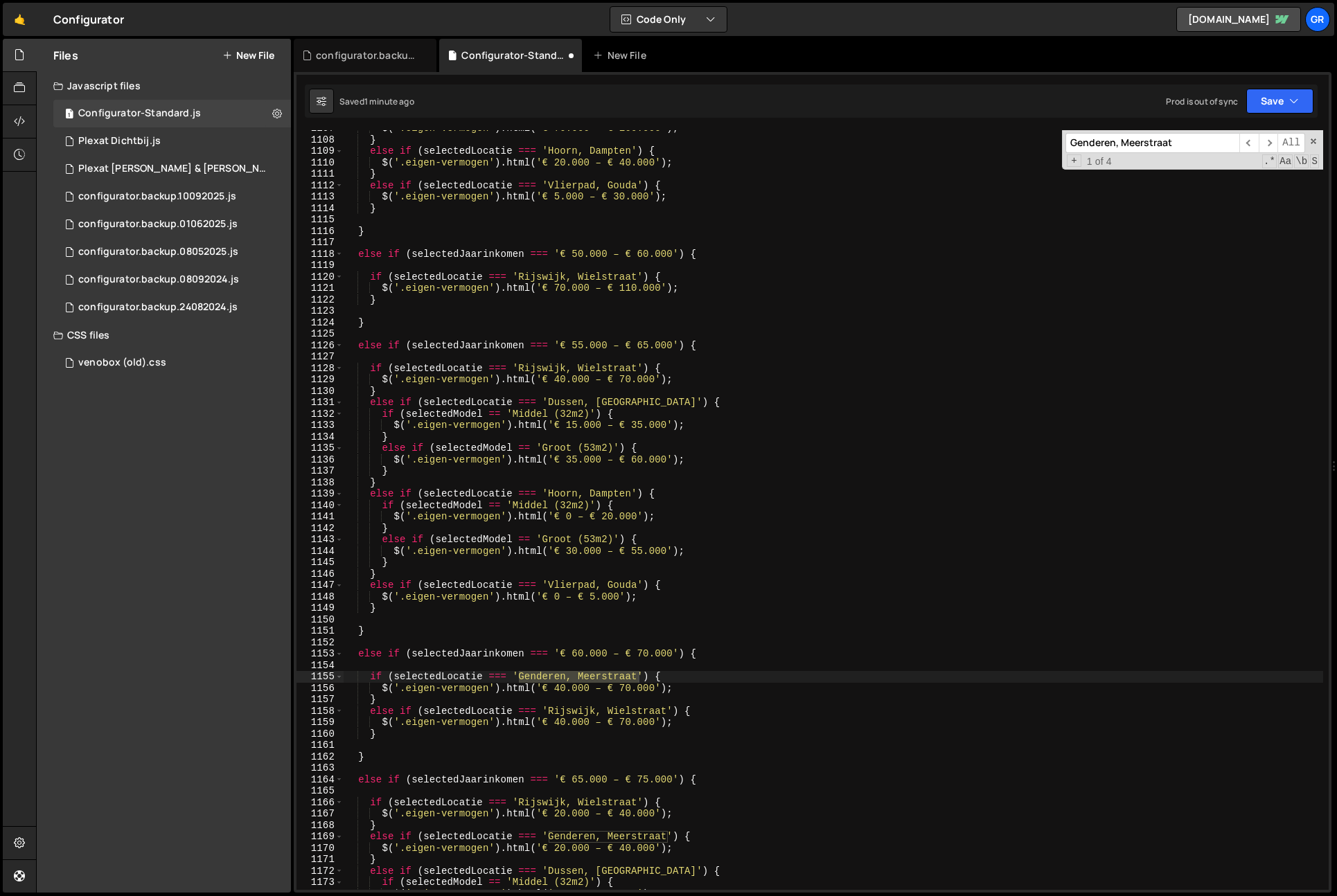
scroll to position [12744, 0]
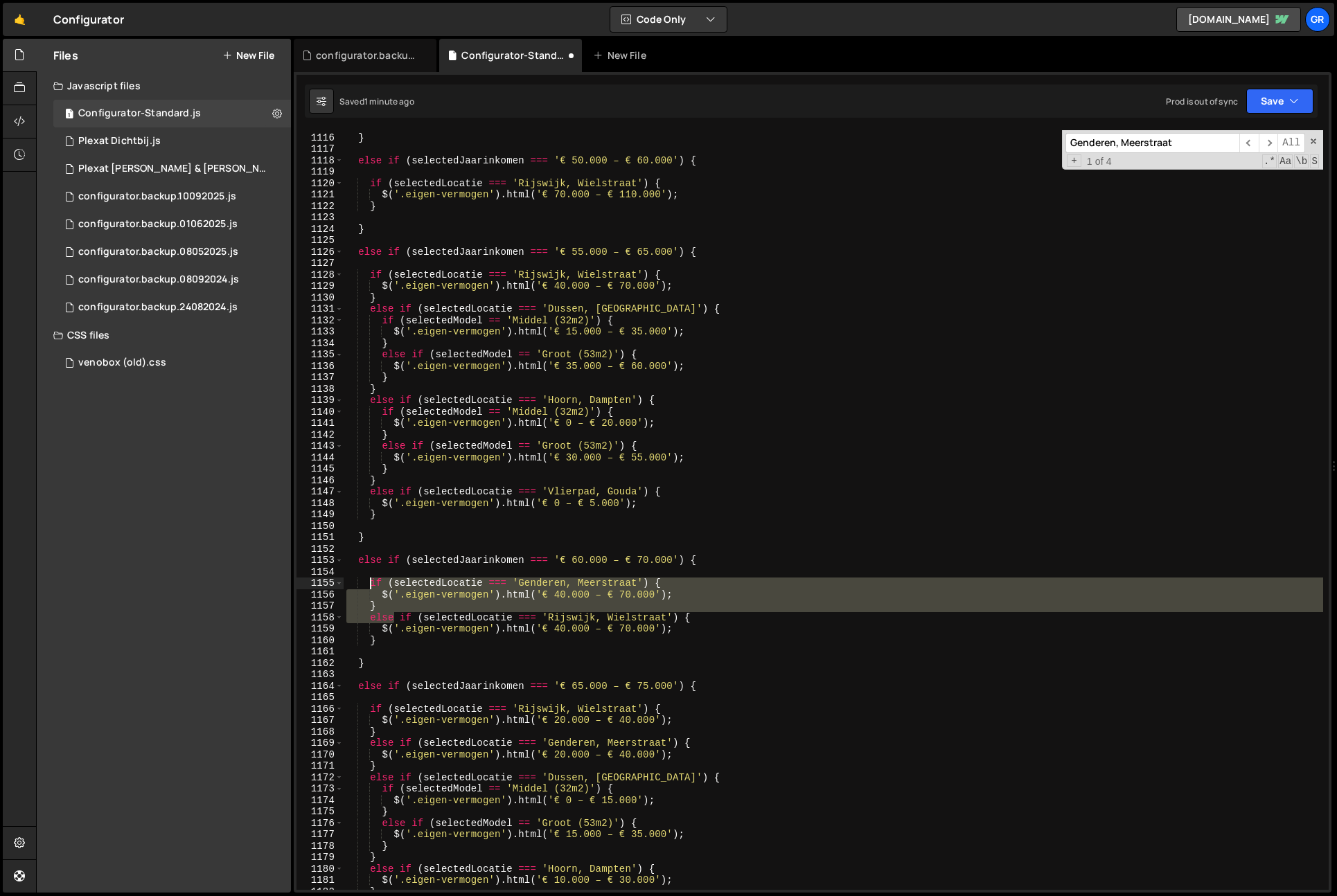
drag, startPoint x: 395, startPoint y: 615, endPoint x: 410, endPoint y: 588, distance: 30.9
click at [373, 583] on div "} else if ( selectedJaarinkomen === '€ 50.000 – € 60.000' ) { if ( selectedLoca…" at bounding box center [834, 512] width 980 height 782
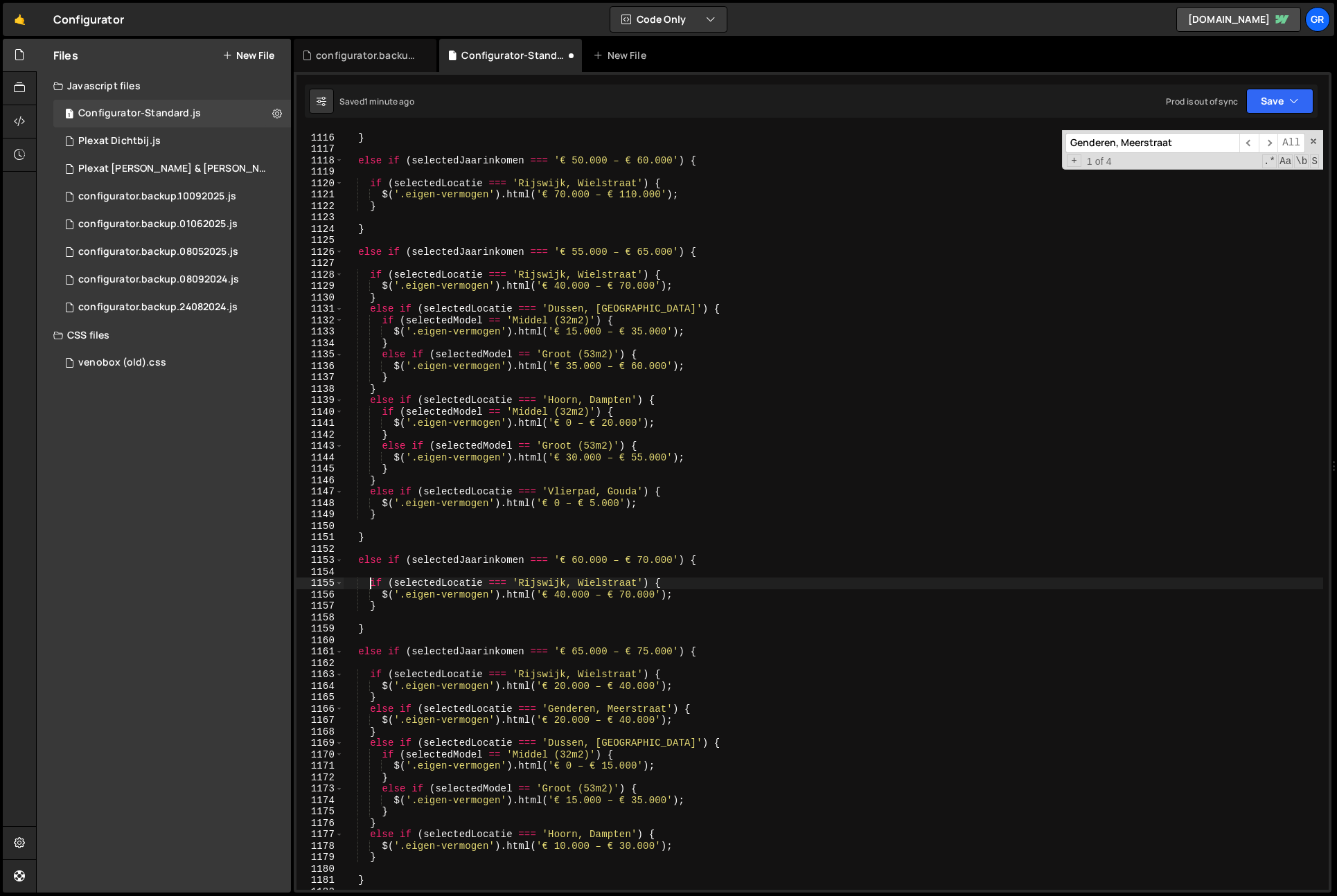
click at [1200, 146] on input "Genderen, Meerstraat" at bounding box center [1153, 143] width 174 height 20
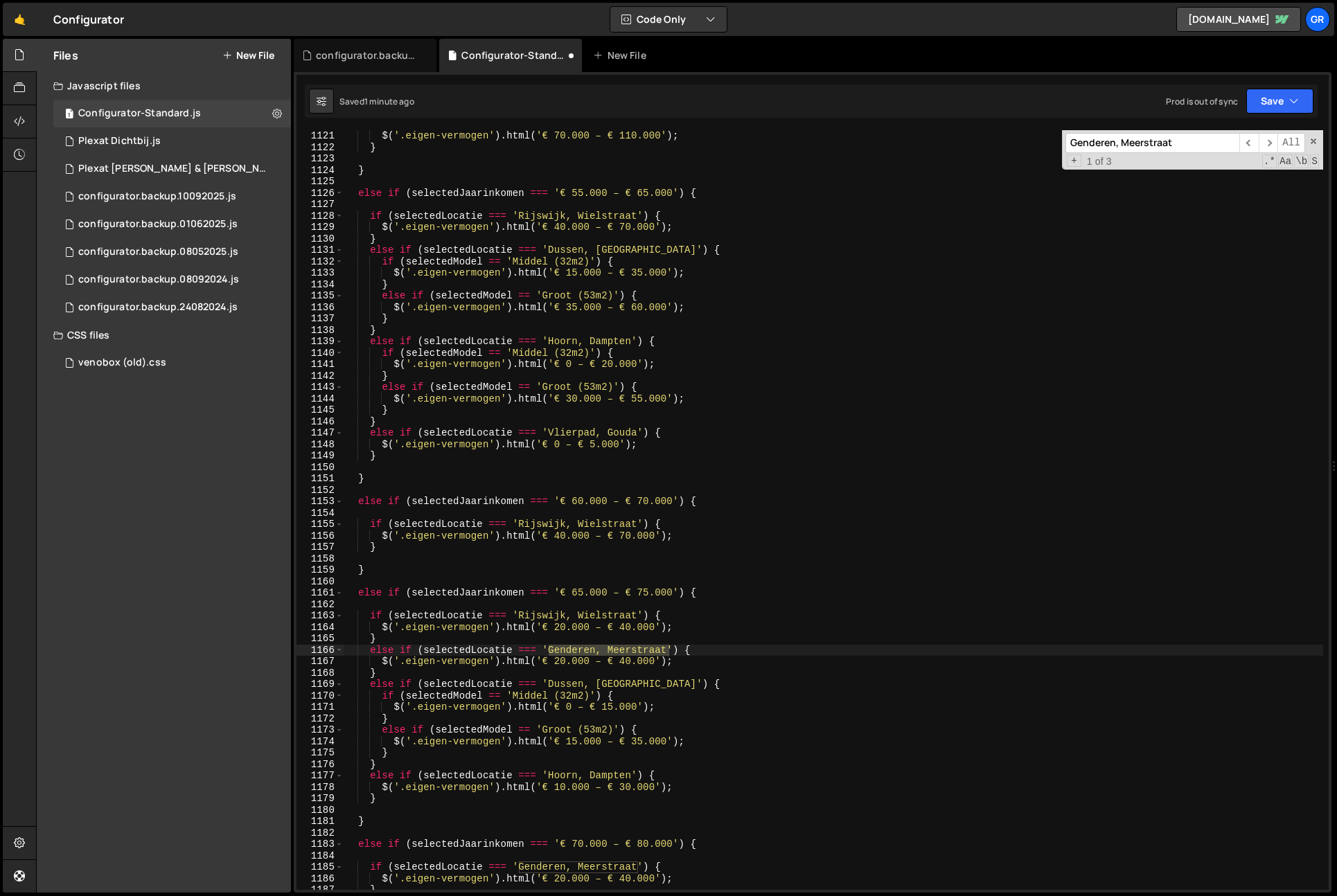
scroll to position [12802, 0]
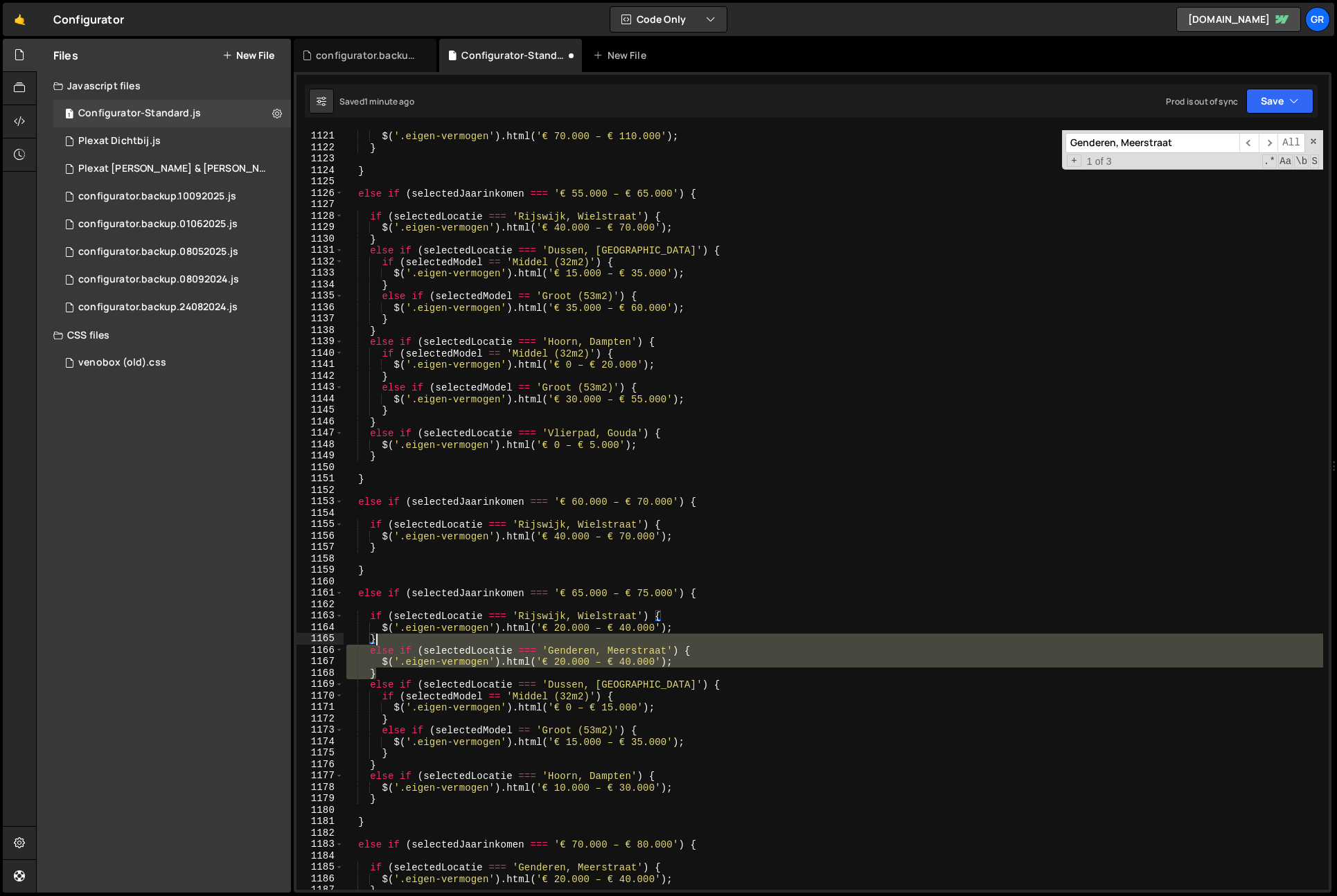
drag, startPoint x: 382, startPoint y: 674, endPoint x: 574, endPoint y: 521, distance: 245.5
click at [388, 639] on div "if ( selectedLocatie === 'Rijswijk, [GEOGRAPHIC_DATA]' ) { $ ( '.eigen-vermogen…" at bounding box center [834, 511] width 980 height 782
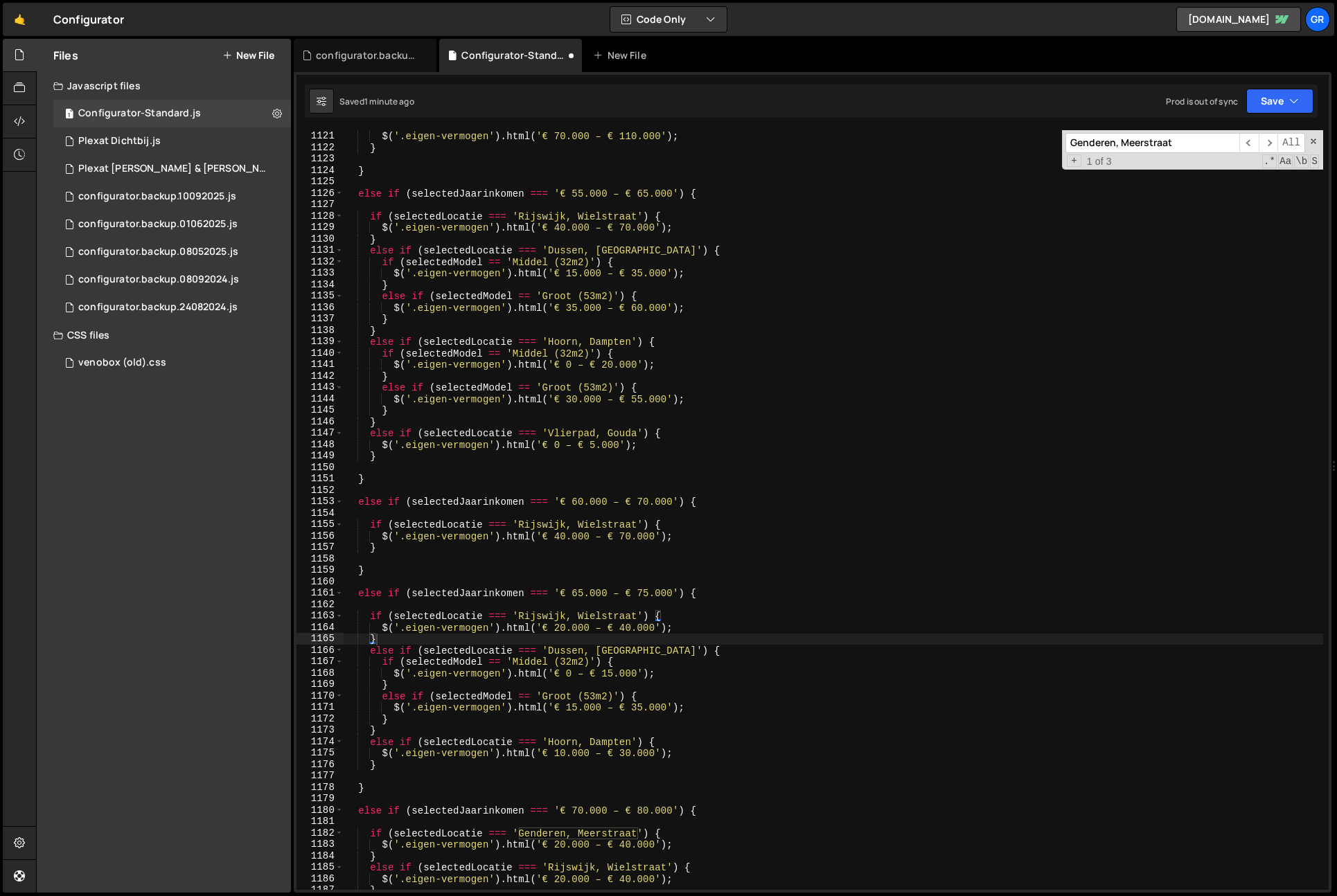
click at [1164, 141] on input "Genderen, Meerstraat" at bounding box center [1153, 143] width 174 height 20
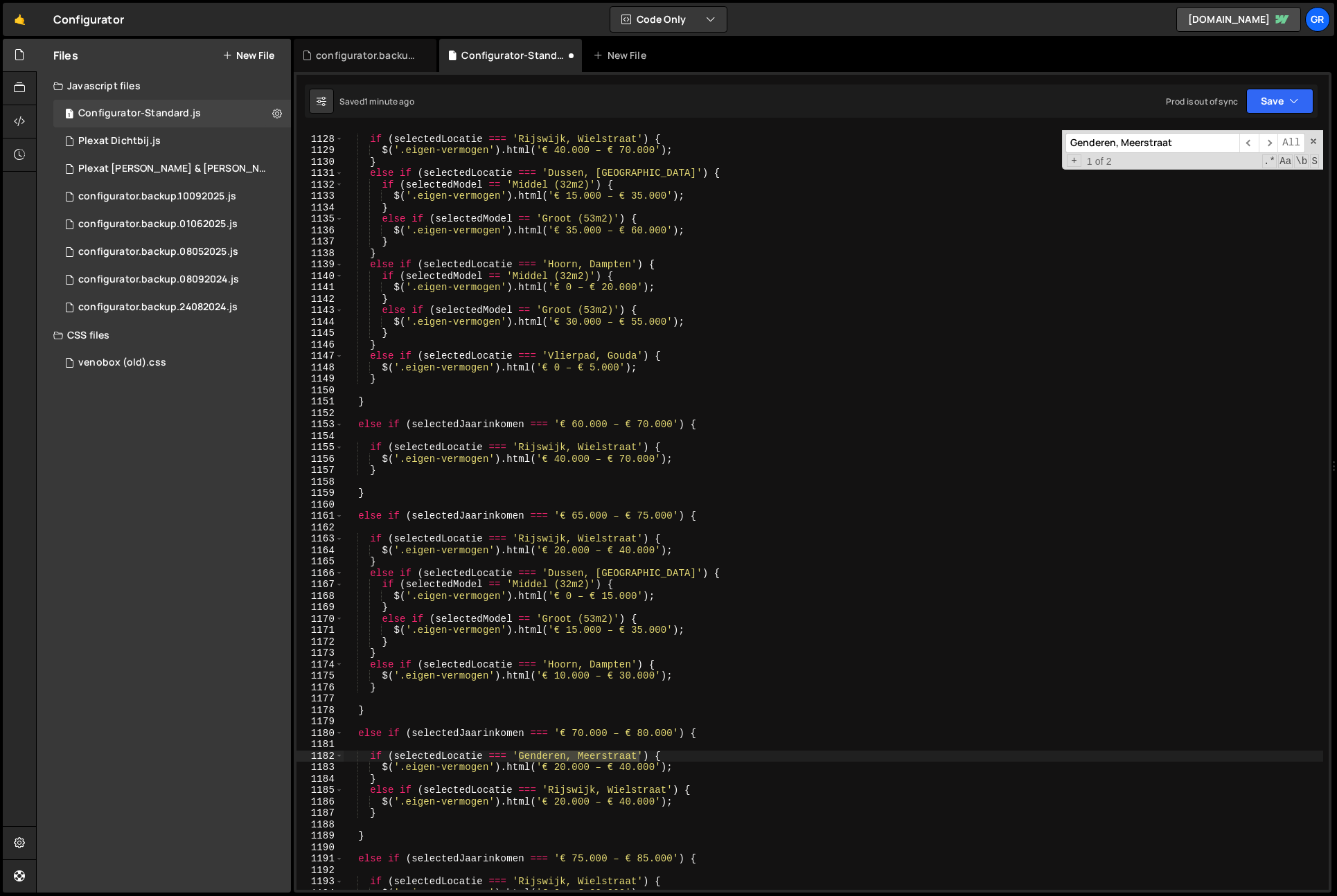
scroll to position [12973, 0]
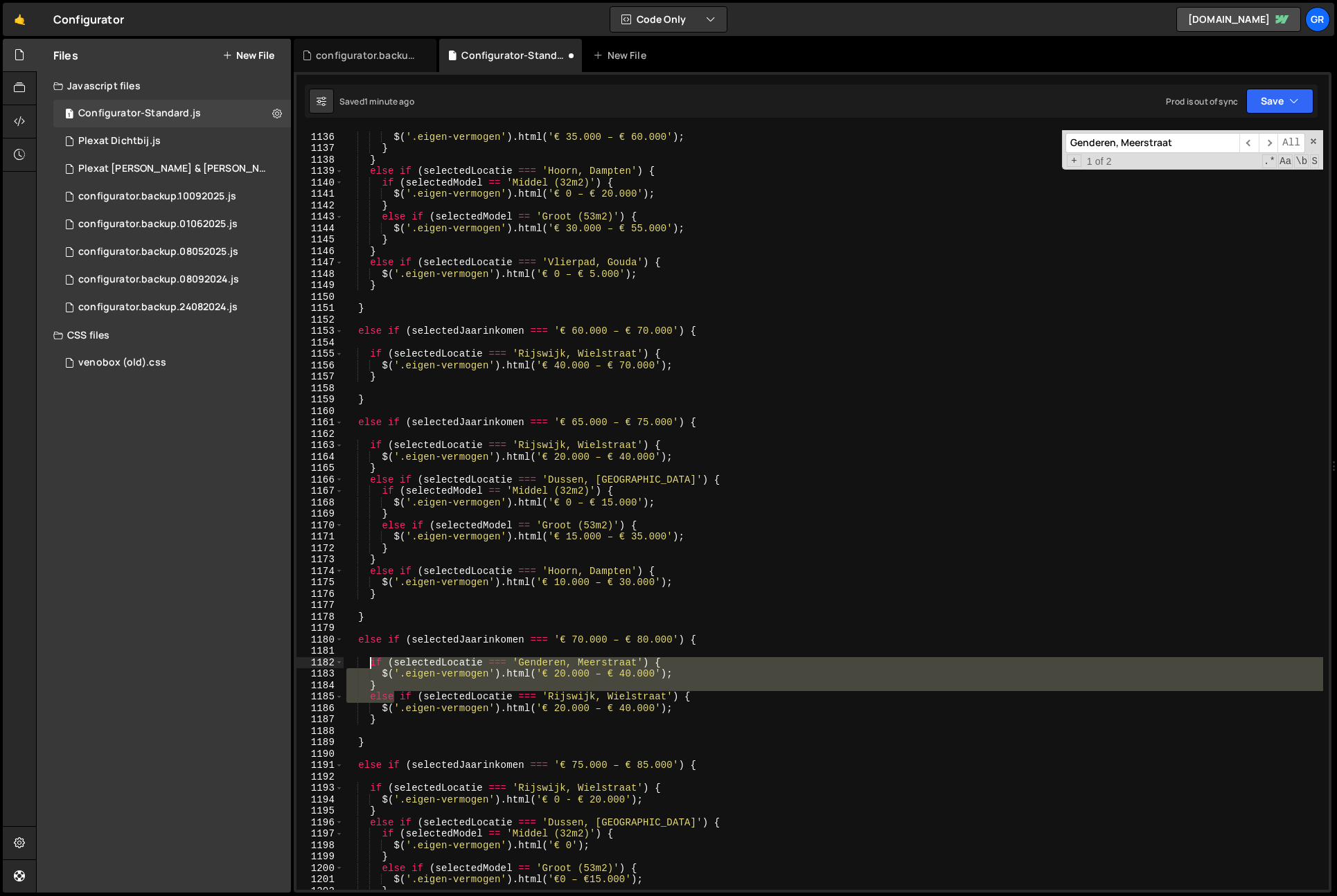
drag, startPoint x: 395, startPoint y: 689, endPoint x: 371, endPoint y: 660, distance: 37.6
click at [371, 660] on div "else if ( selectedModel == 'Groot (53m2)' ) { $ ( '.eigen-vermogen' ) . html ( …" at bounding box center [834, 511] width 980 height 782
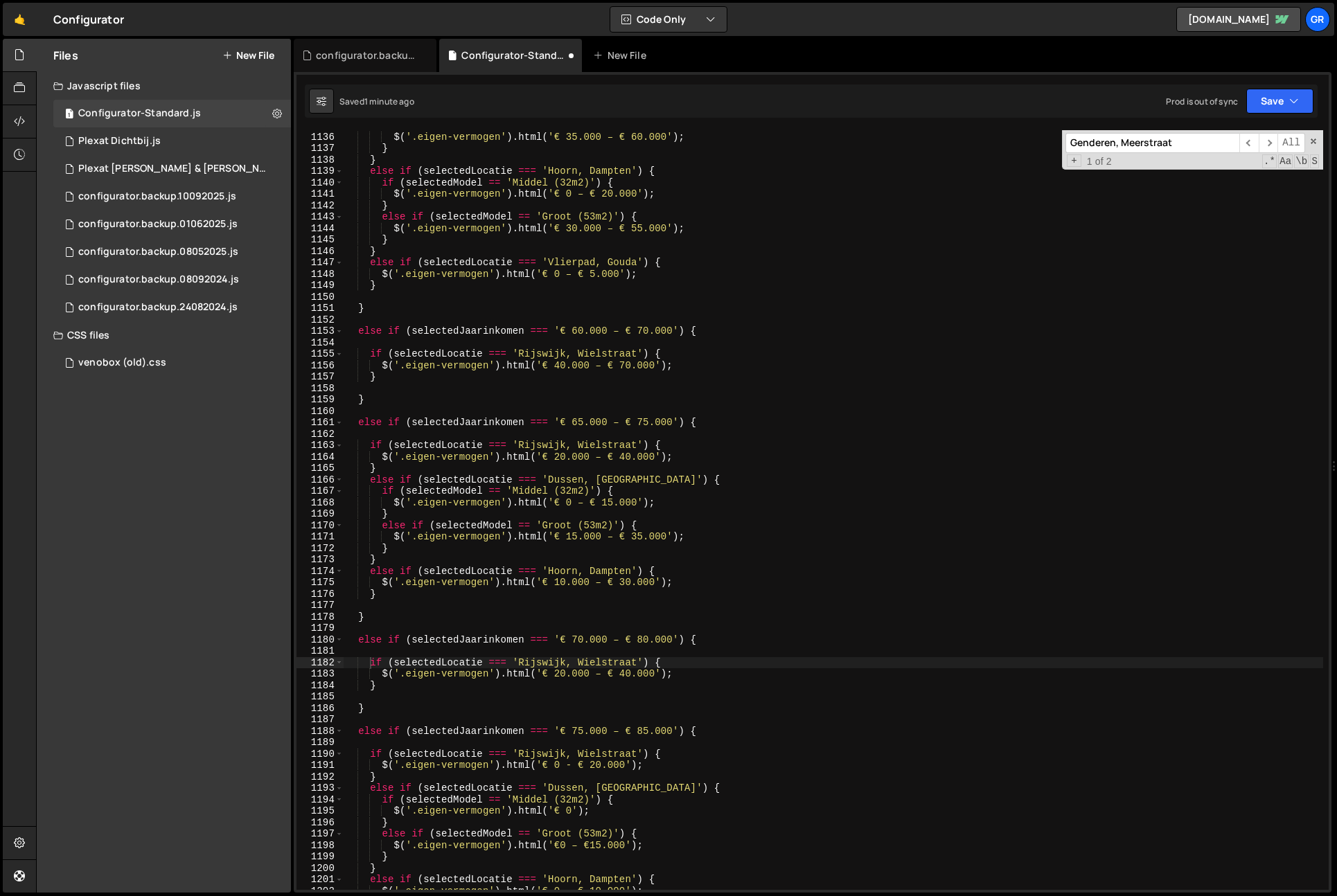
click at [1182, 138] on input "Genderen, Meerstraat" at bounding box center [1153, 143] width 174 height 20
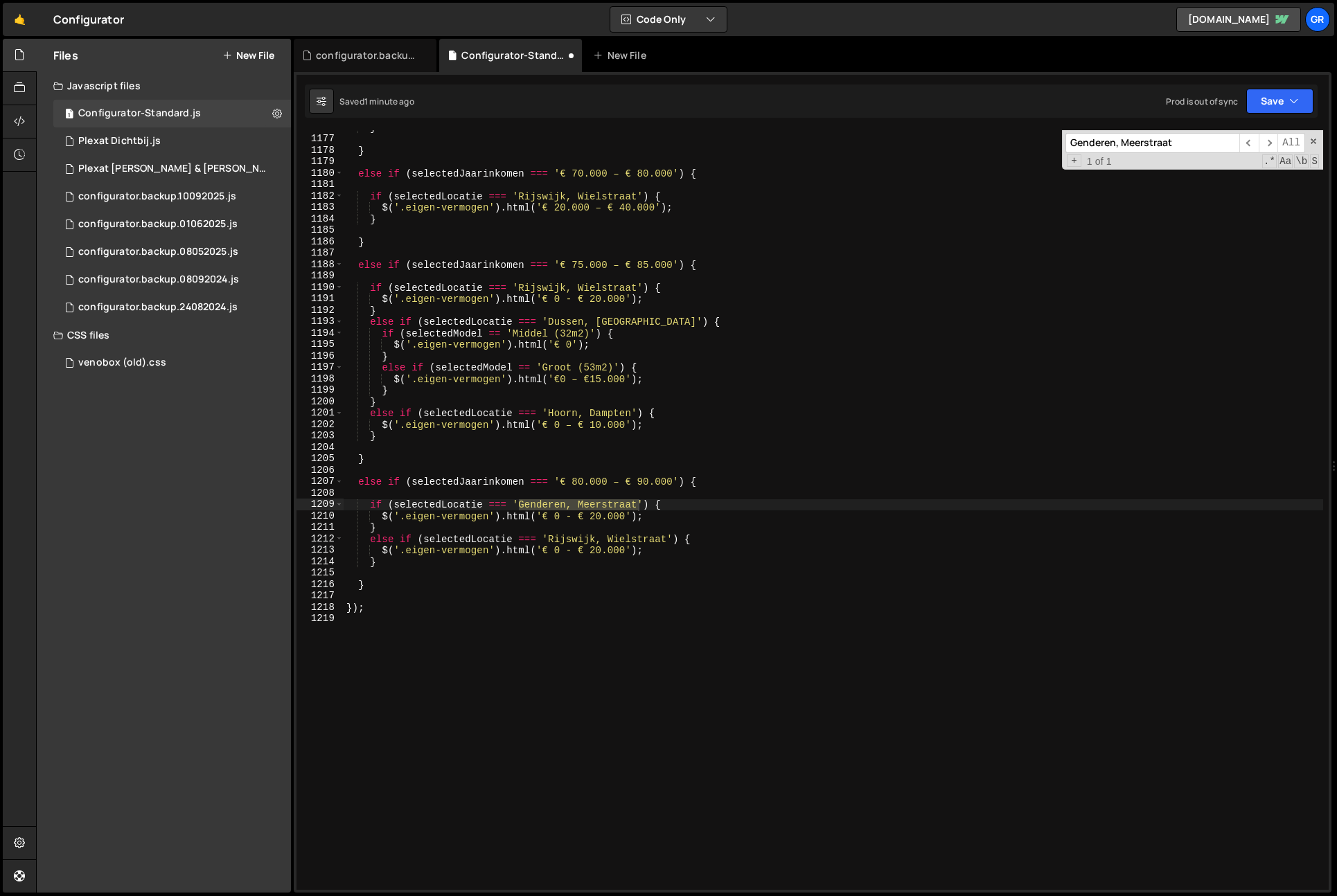
scroll to position [13440, 0]
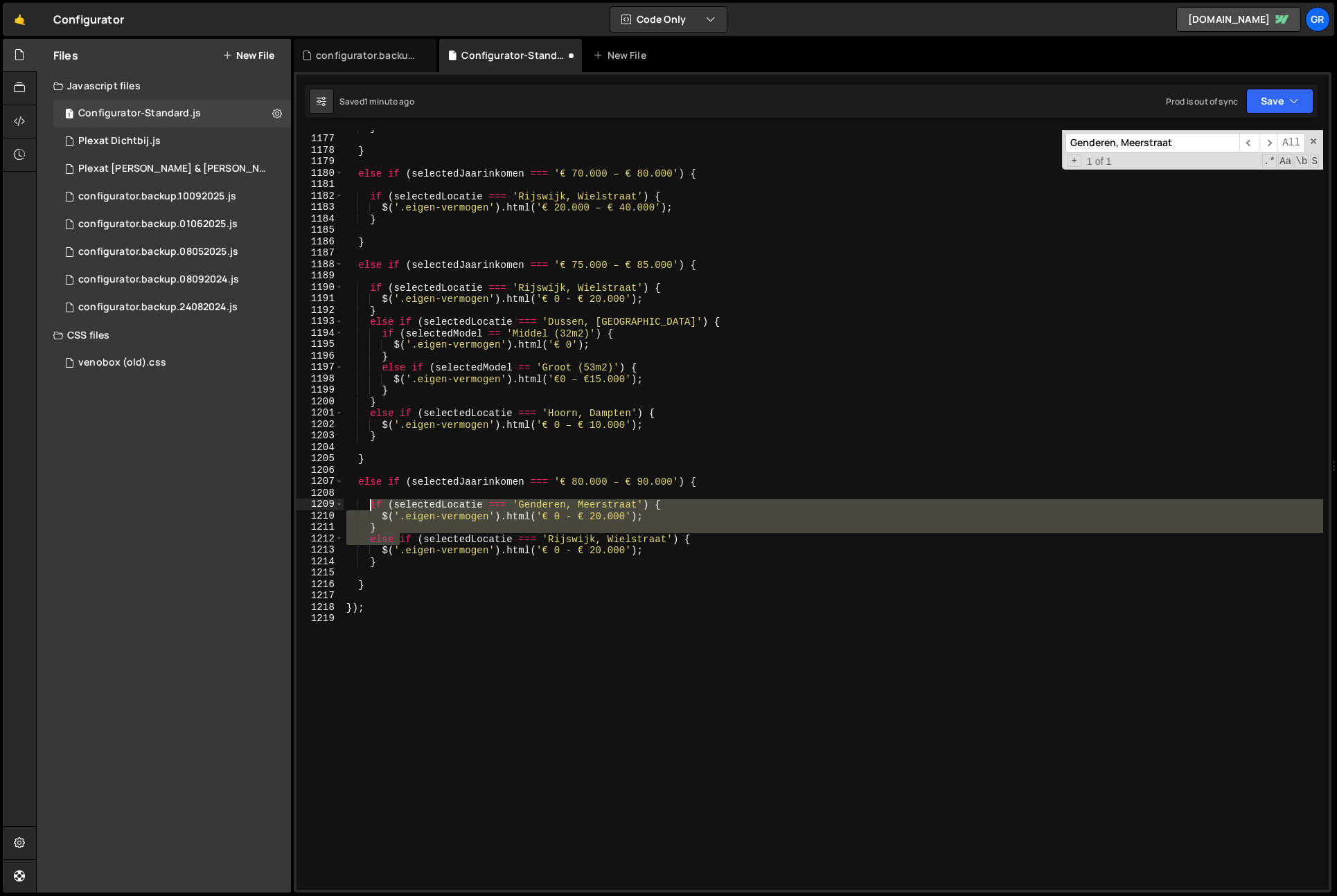
drag, startPoint x: 400, startPoint y: 536, endPoint x: 371, endPoint y: 506, distance: 41.7
click at [371, 506] on div "} } else if ( selectedJaarinkomen === '€ 70.000 – € 80.000' ) { if ( selectedLo…" at bounding box center [834, 513] width 980 height 782
type textarea "if (selectedLocatie === 'Rijswijk, [GEOGRAPHIC_DATA]') {"
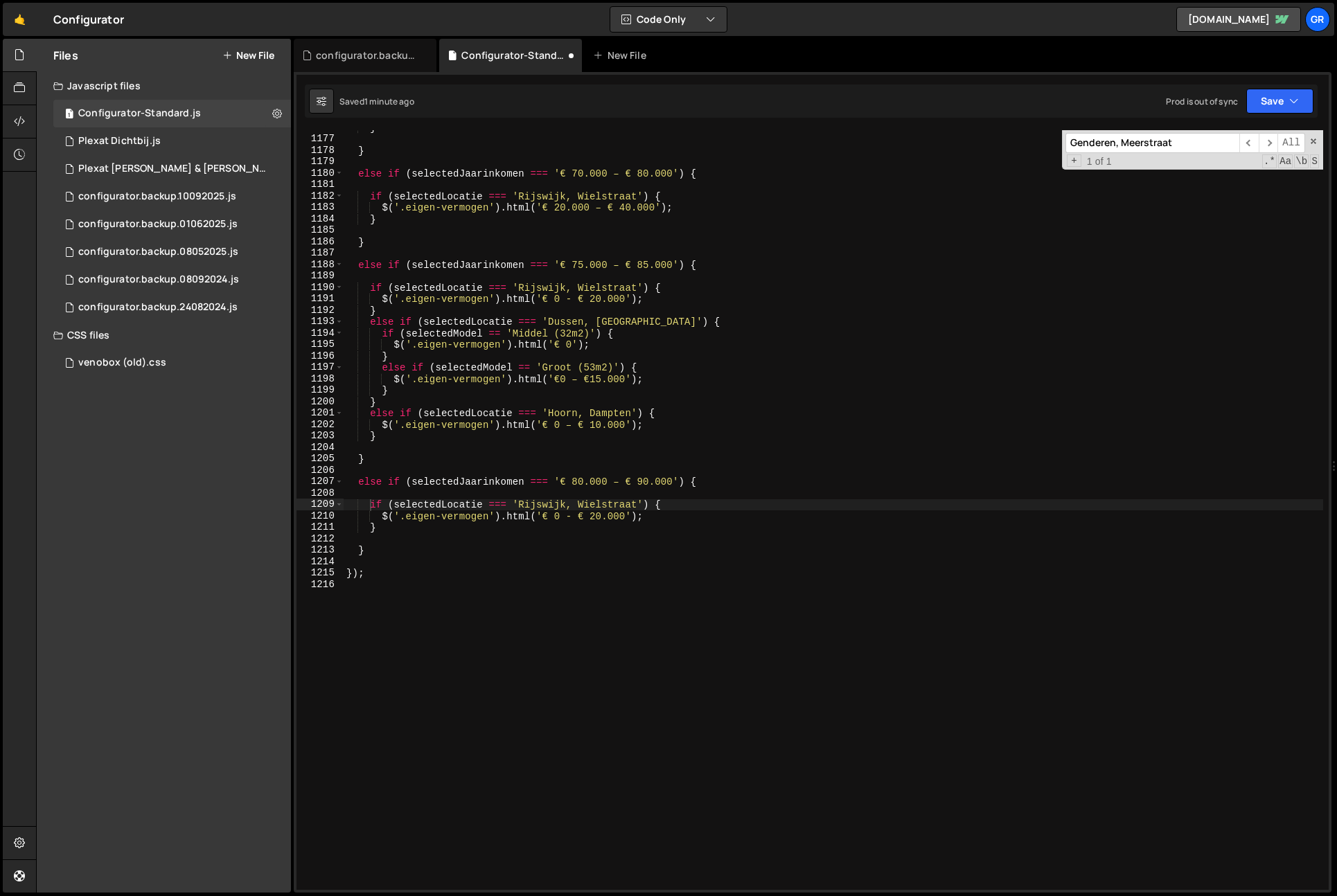
click at [1156, 135] on input "Genderen, Meerstraat" at bounding box center [1153, 143] width 174 height 20
type input "J"
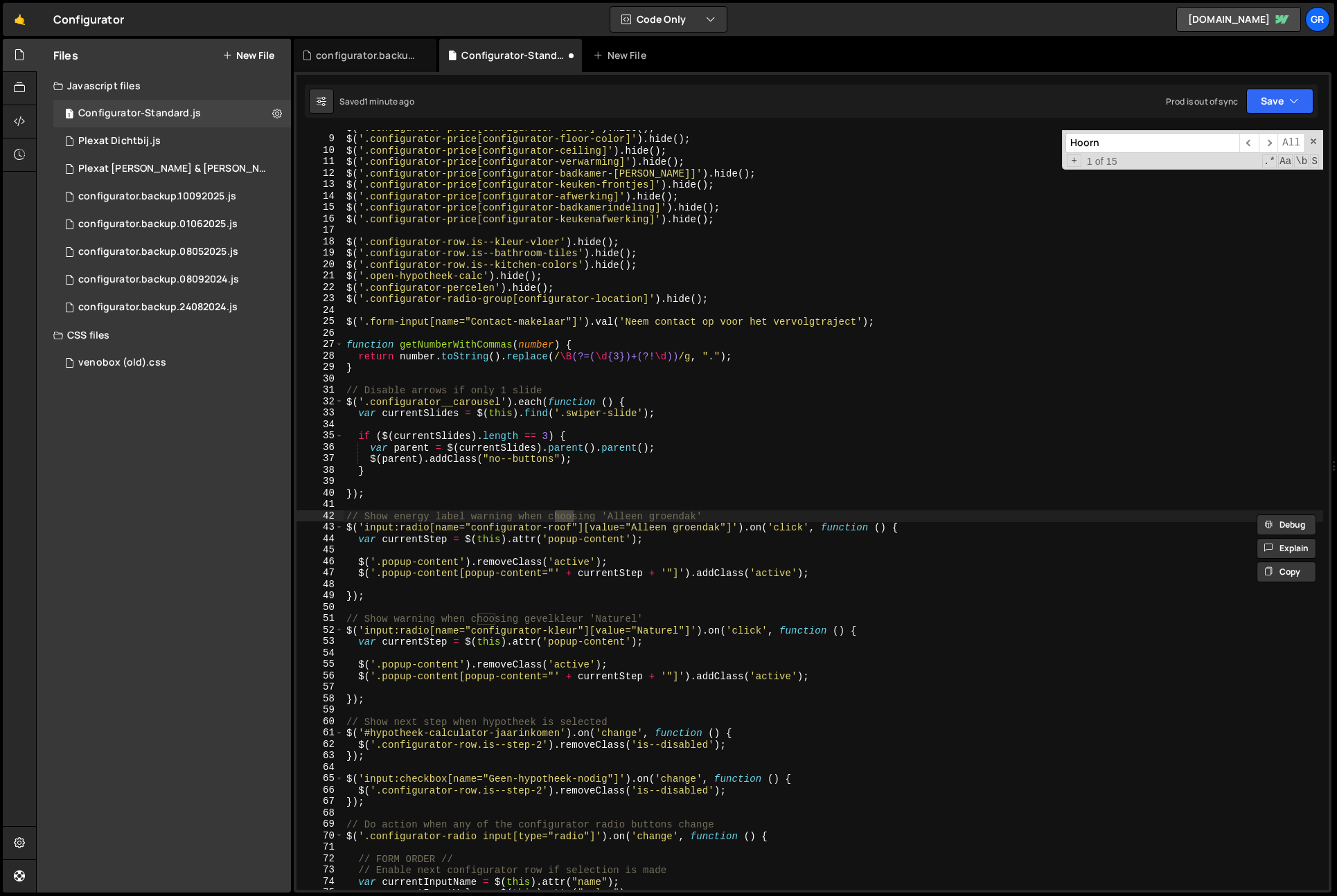
scroll to position [10525, 0]
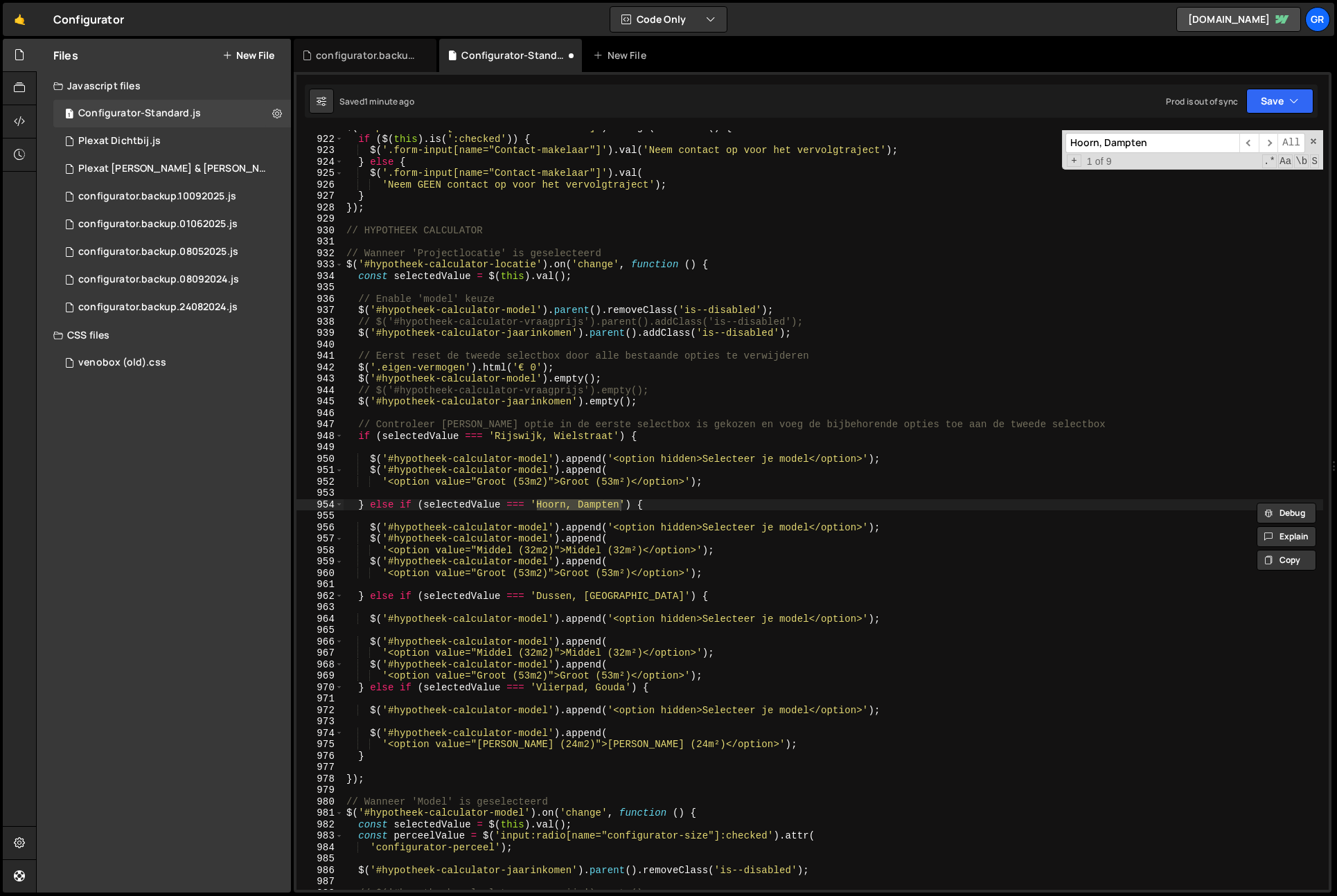
type input "Hoorn, Dampten"
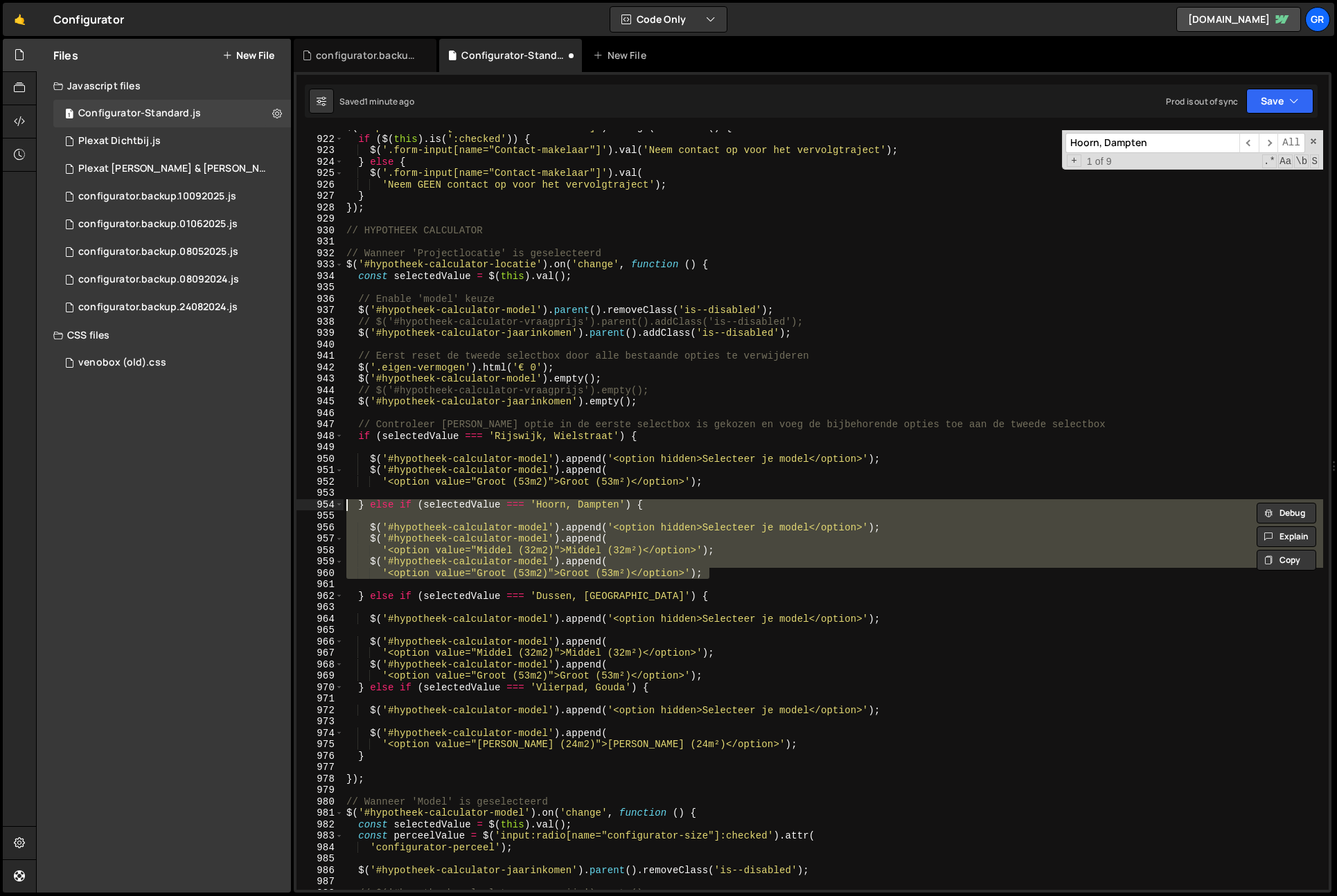
drag, startPoint x: 716, startPoint y: 572, endPoint x: 315, endPoint y: 504, distance: 406.7
click at [315, 504] on div "'<option value="Groot (53m2)">Groot (53m²)</option>'); 921 922 923 924 925 926 …" at bounding box center [812, 510] width 1033 height 760
type textarea "} else if (selectedValue === 'Hoorn, Dampten') {"
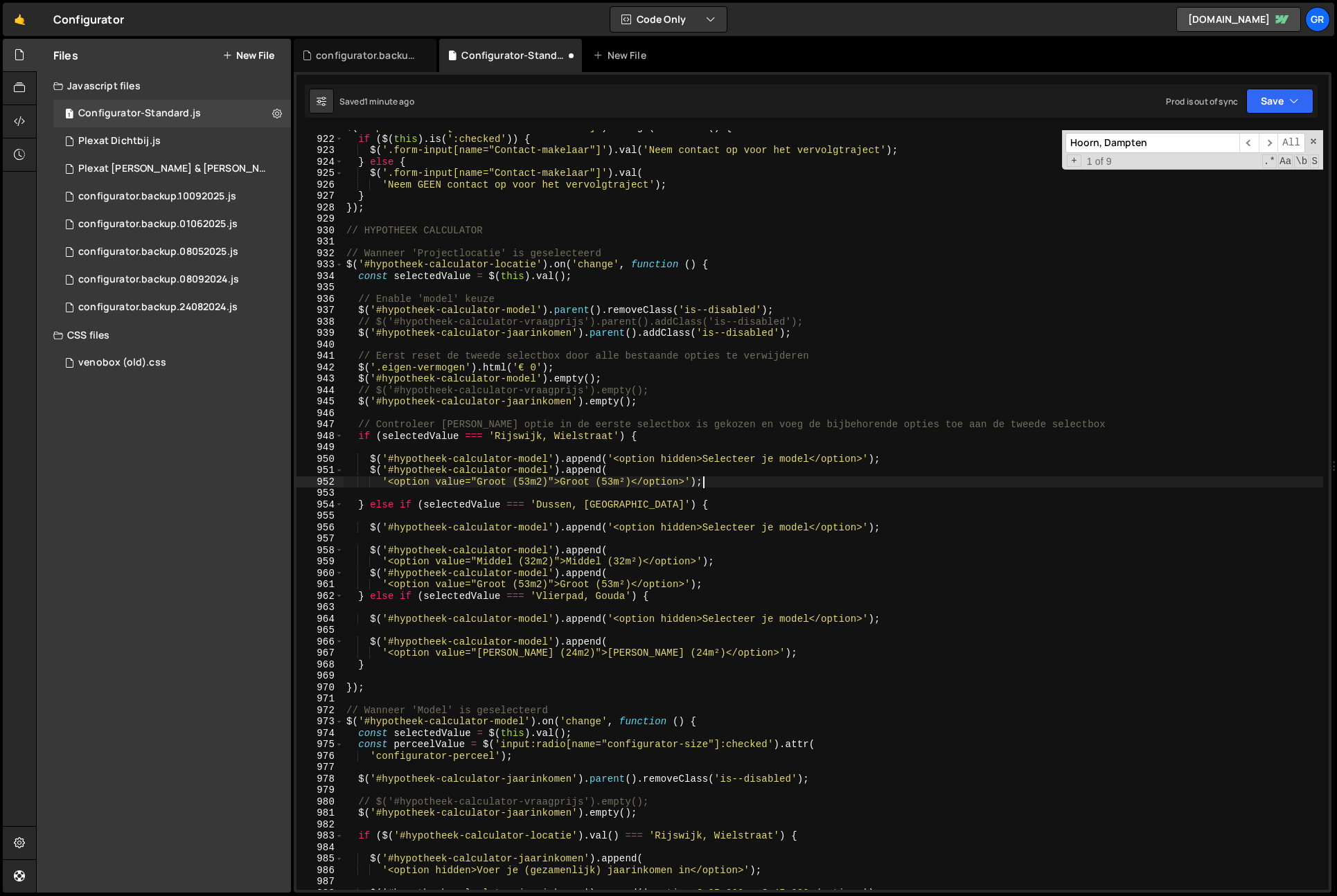
click at [1146, 145] on input "Hoorn, Dampten" at bounding box center [1153, 143] width 174 height 20
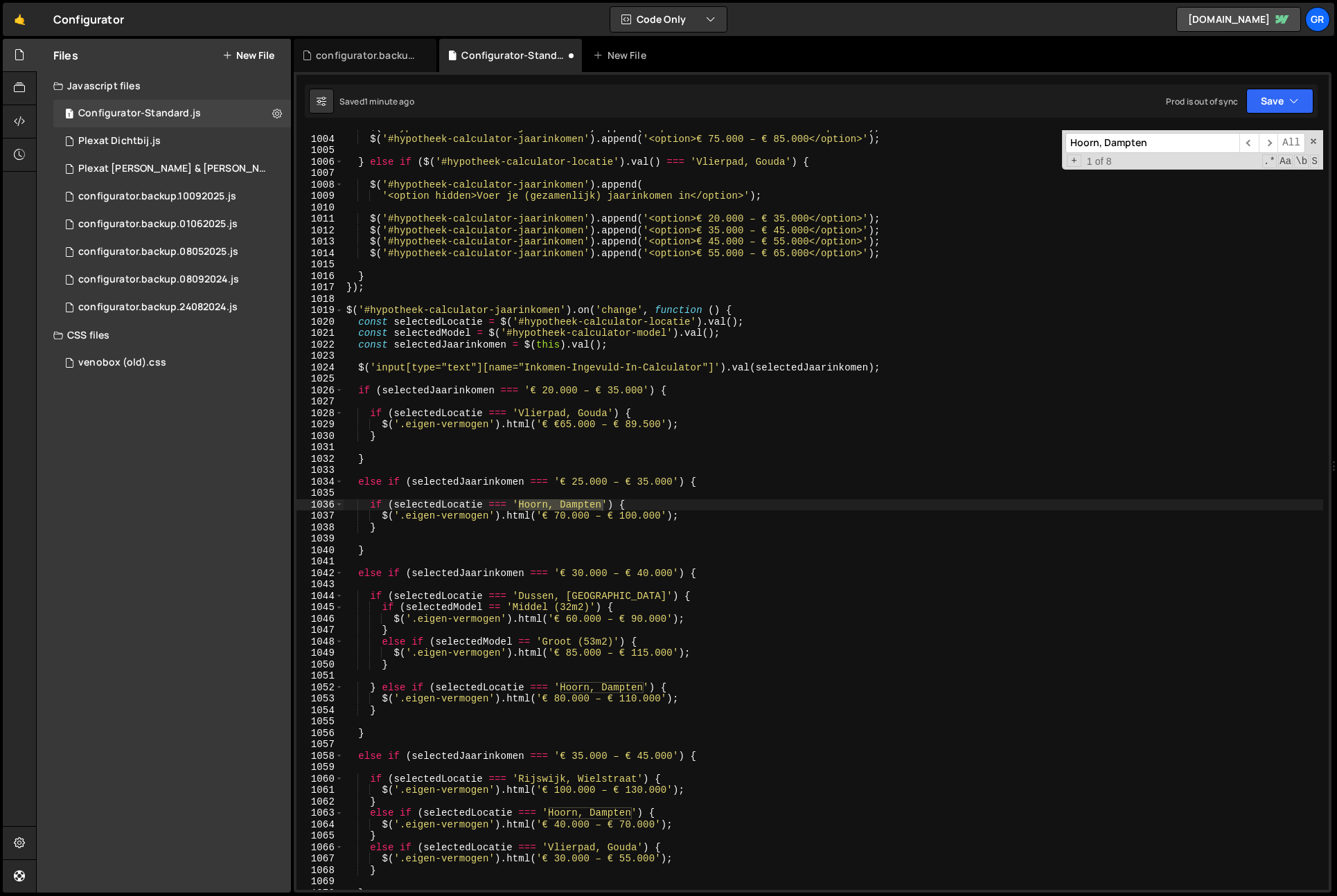
scroll to position [11462, 0]
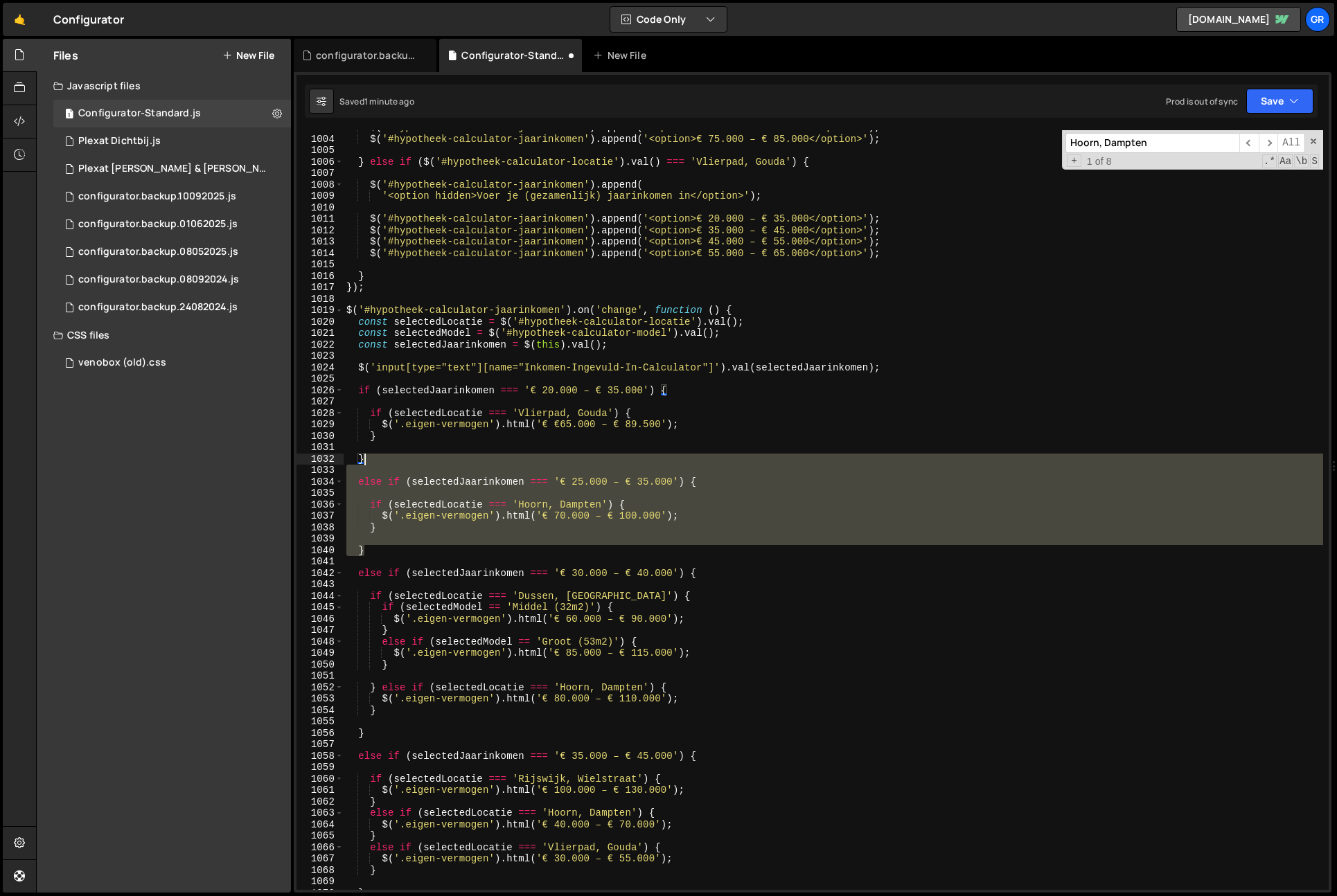
drag, startPoint x: 376, startPoint y: 528, endPoint x: 393, endPoint y: 456, distance: 74.0
click at [393, 456] on div "$ ( '#hypotheek-calculator-jaarinkomen' ) . append ( '<option>€ 65.000 – € 75.0…" at bounding box center [834, 513] width 980 height 782
click at [399, 514] on div "$ ( '#hypotheek-calculator-jaarinkomen' ) . append ( '<option>€ 65.000 – € 75.0…" at bounding box center [834, 510] width 980 height 760
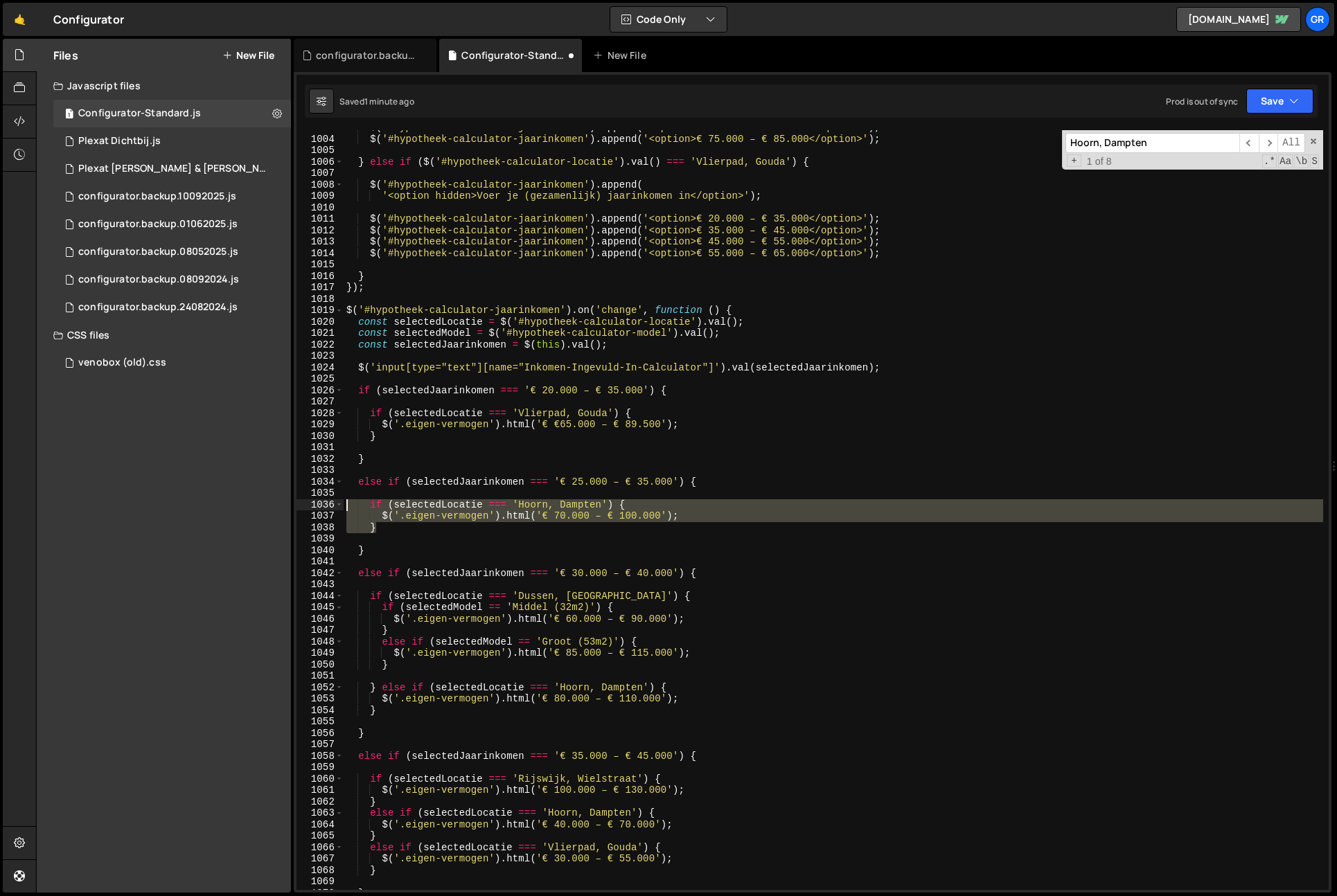
drag, startPoint x: 379, startPoint y: 528, endPoint x: 288, endPoint y: 502, distance: 94.6
click at [288, 502] on div "Files New File Javascript files 1 Configurator-Standard.js 0 1 Plexat Dichtbij.…" at bounding box center [686, 465] width 1301 height 855
type textarea "if (selectedLocatie === 'Hoorn, Dampten') { $('.eigen-vermogen').html('€ 70.000…"
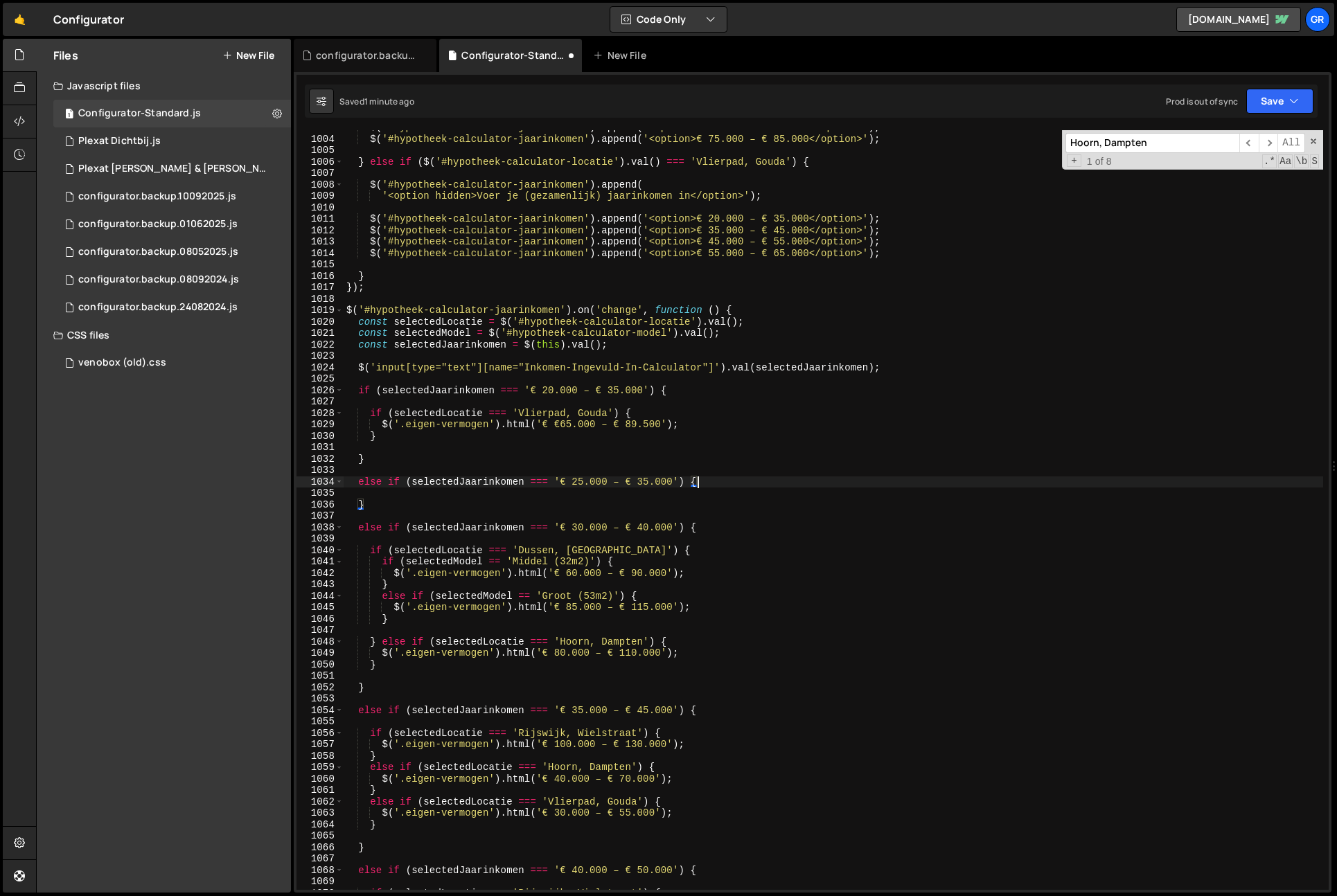
click at [1158, 147] on input "Hoorn, Dampten" at bounding box center [1153, 143] width 174 height 20
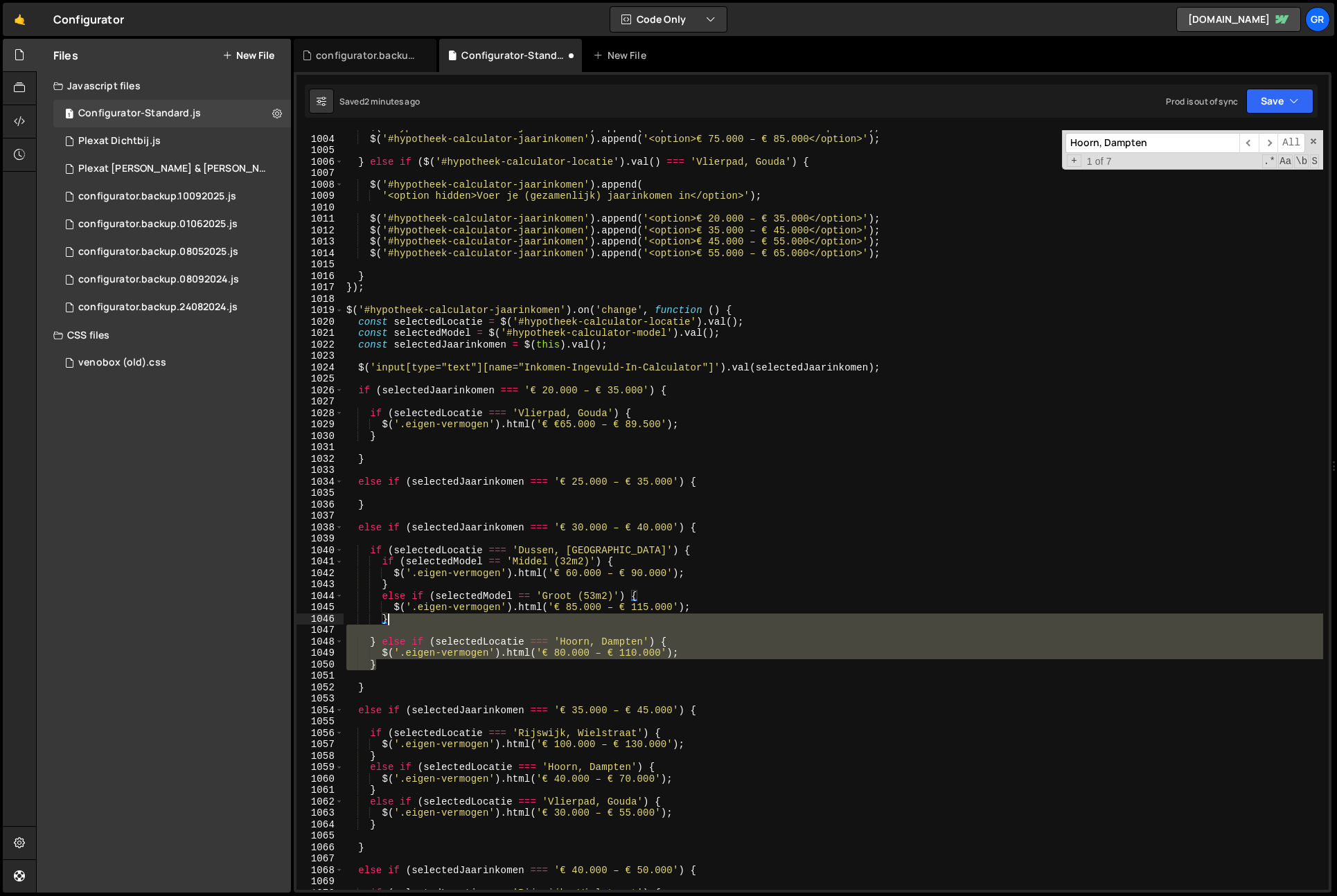
drag, startPoint x: 386, startPoint y: 662, endPoint x: 402, endPoint y: 624, distance: 41.2
click at [402, 624] on div "$ ( '#hypotheek-calculator-jaarinkomen' ) . append ( '<option>€ 65.000 – € 75.0…" at bounding box center [834, 513] width 980 height 782
click at [388, 669] on div "$ ( '#hypotheek-calculator-jaarinkomen' ) . append ( '<option>€ 65.000 – € 75.0…" at bounding box center [834, 510] width 980 height 760
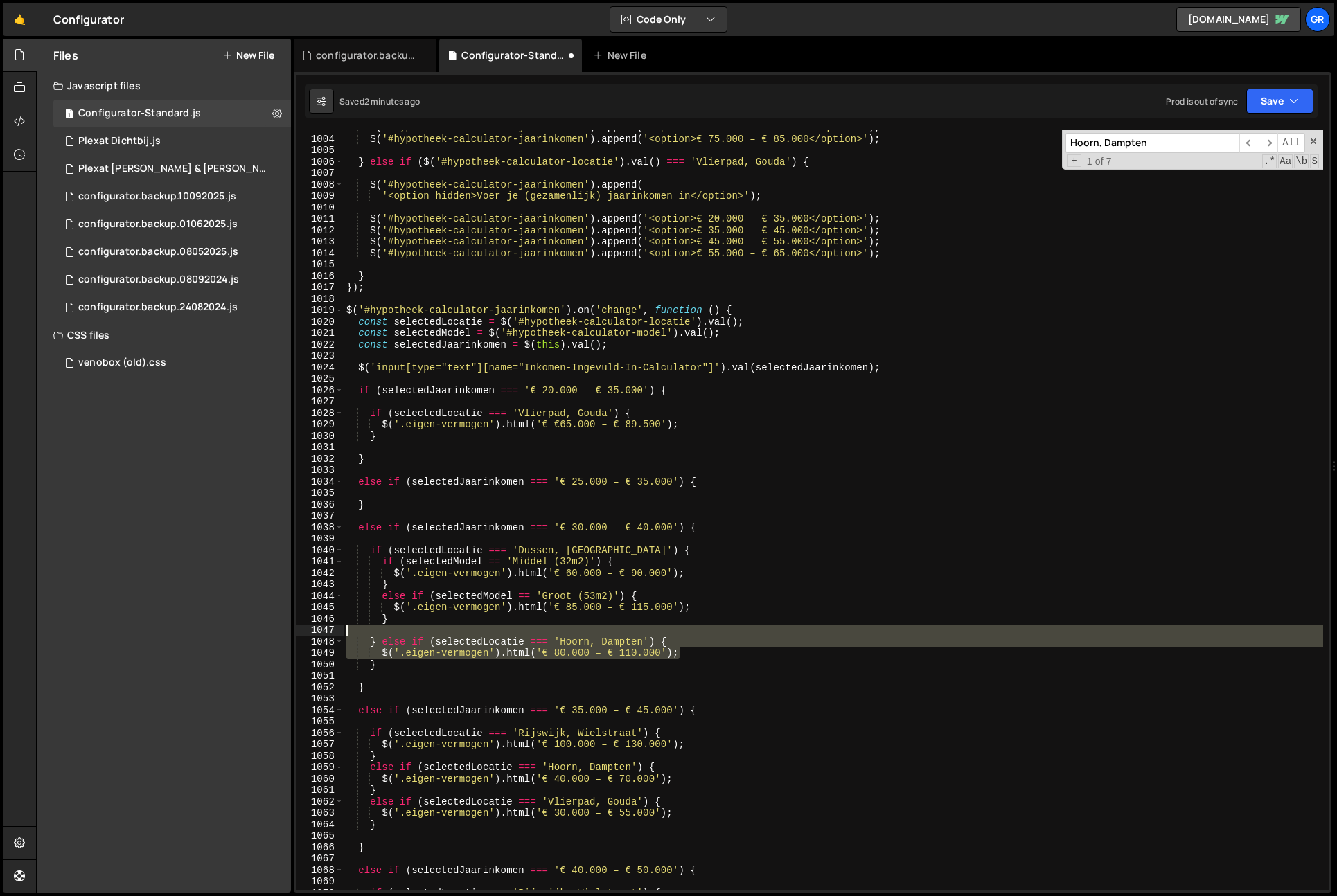
drag, startPoint x: 714, startPoint y: 641, endPoint x: 715, endPoint y: 622, distance: 19.0
click at [716, 622] on div "$ ( '#hypotheek-calculator-jaarinkomen' ) . append ( '<option>€ 65.000 – € 75.0…" at bounding box center [834, 513] width 980 height 782
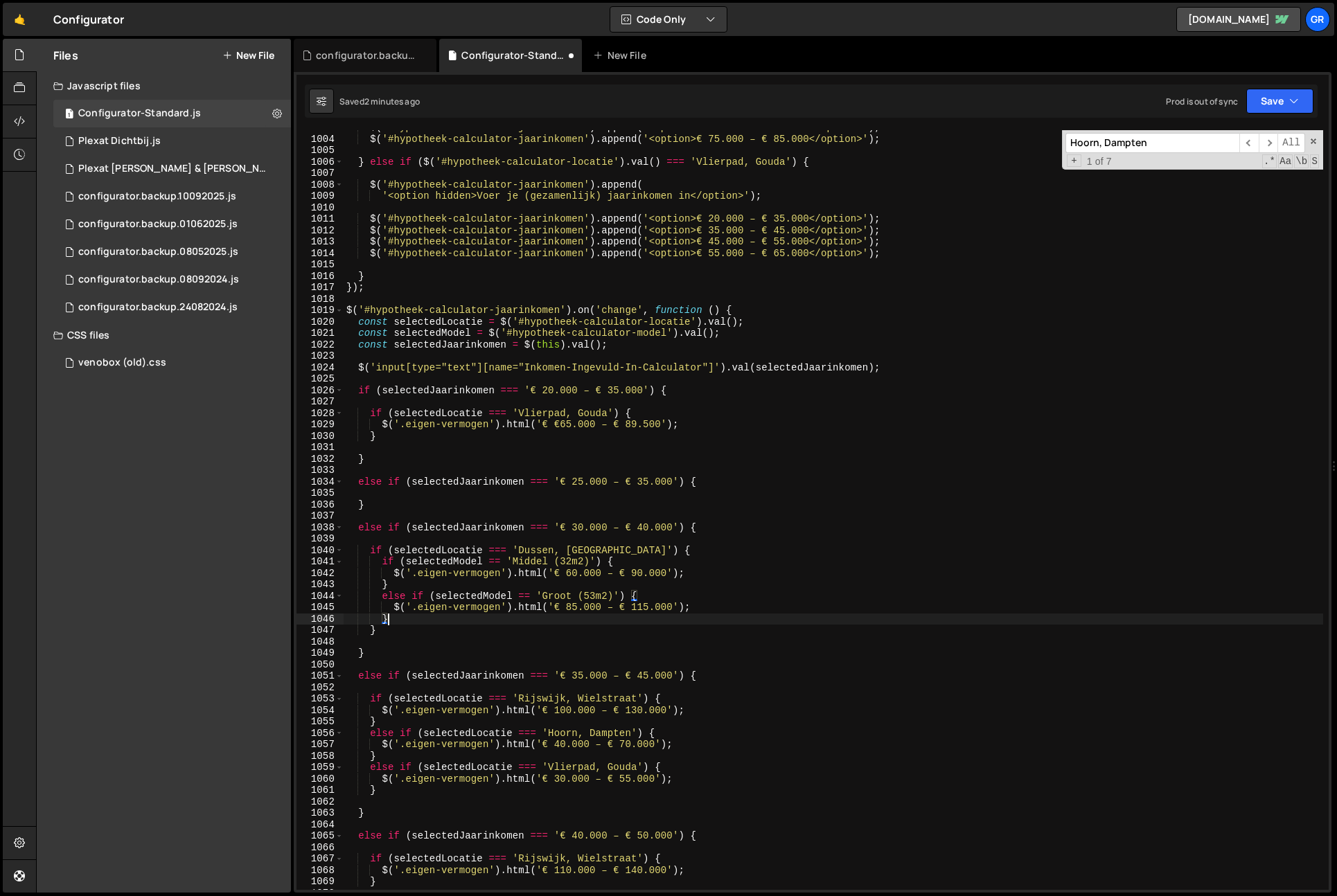
click at [1205, 151] on input "Hoorn, Dampten" at bounding box center [1153, 143] width 174 height 20
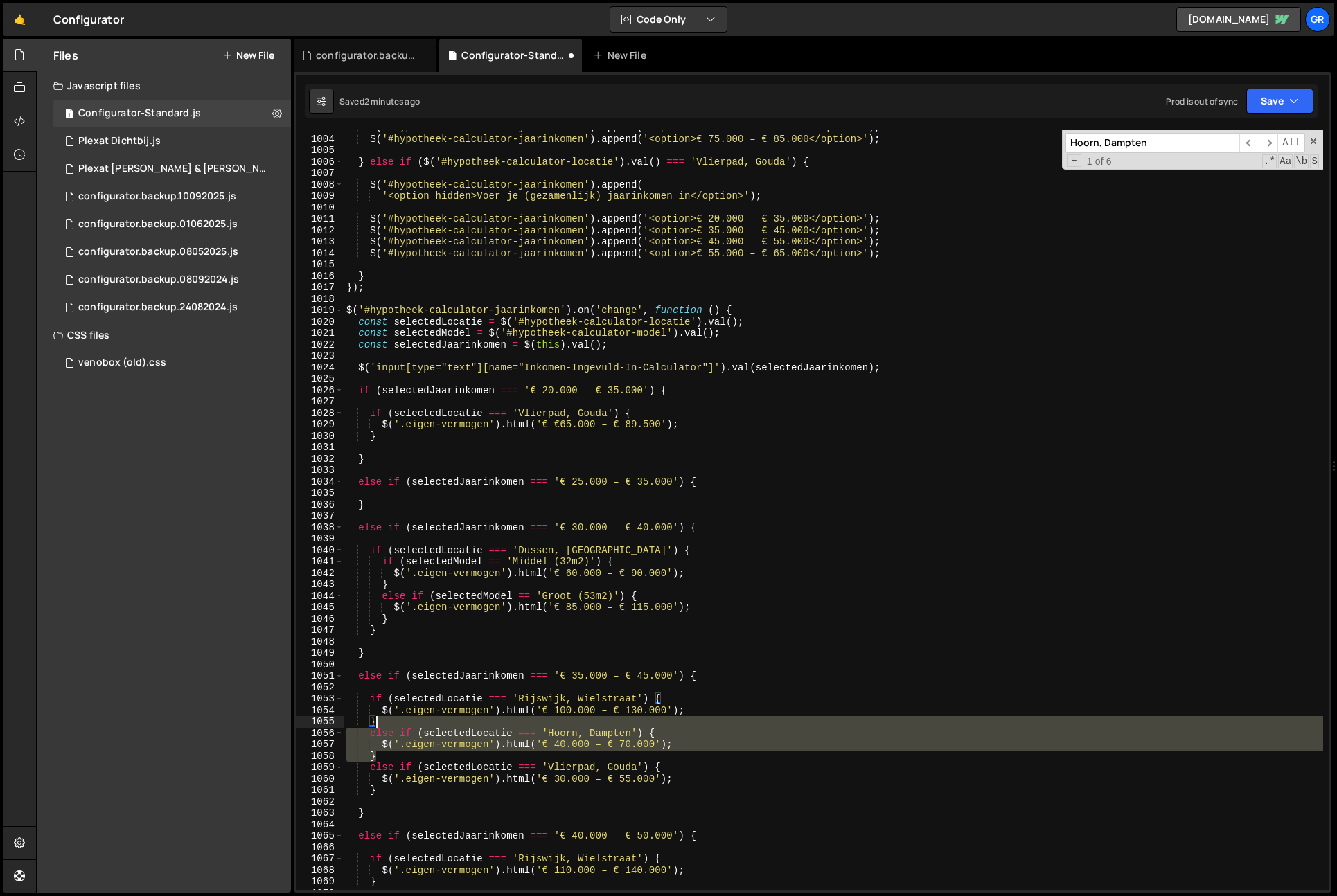
drag, startPoint x: 379, startPoint y: 752, endPoint x: 386, endPoint y: 722, distance: 30.8
click at [386, 722] on div "$ ( '#hypotheek-calculator-jaarinkomen' ) . append ( '<option>€ 65.000 – € 75.0…" at bounding box center [834, 513] width 980 height 782
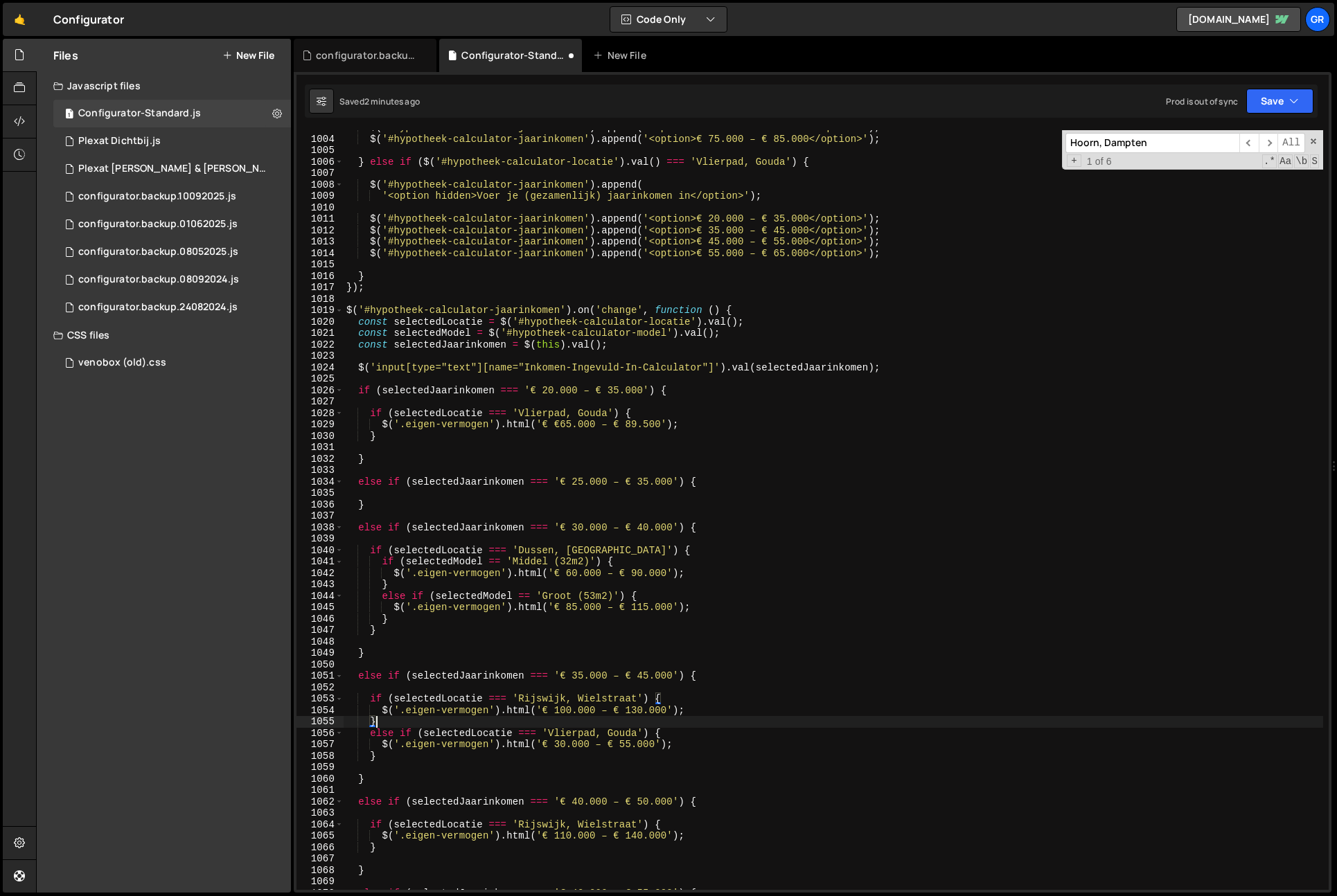
click at [1179, 135] on input "Hoorn, Dampten" at bounding box center [1153, 143] width 174 height 20
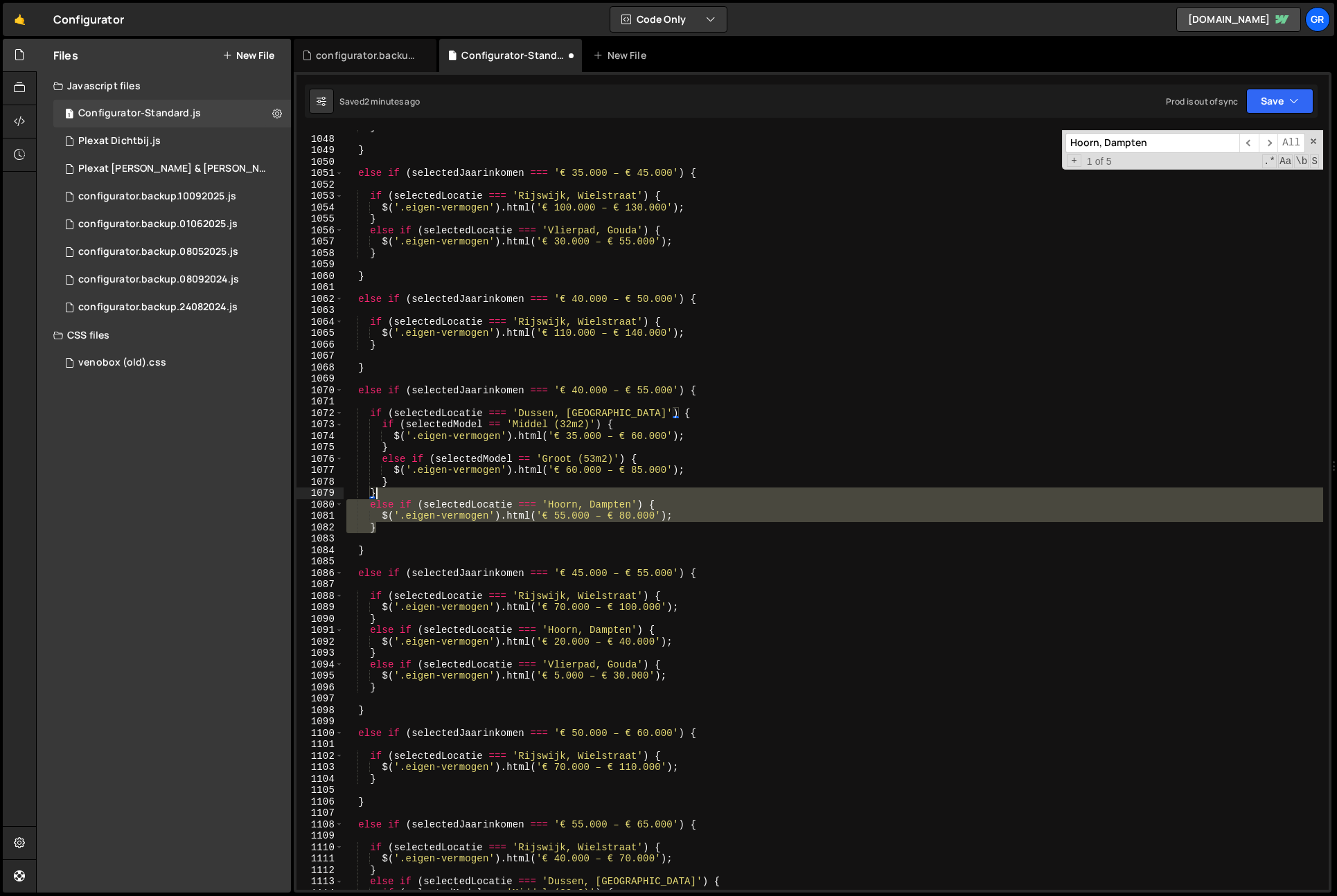
drag, startPoint x: 385, startPoint y: 525, endPoint x: 414, endPoint y: 492, distance: 43.9
click at [387, 496] on div "} } else if ( selectedJaarinkomen === '€ 35.000 – € 45.000' ) { if ( selectedLo…" at bounding box center [834, 513] width 980 height 782
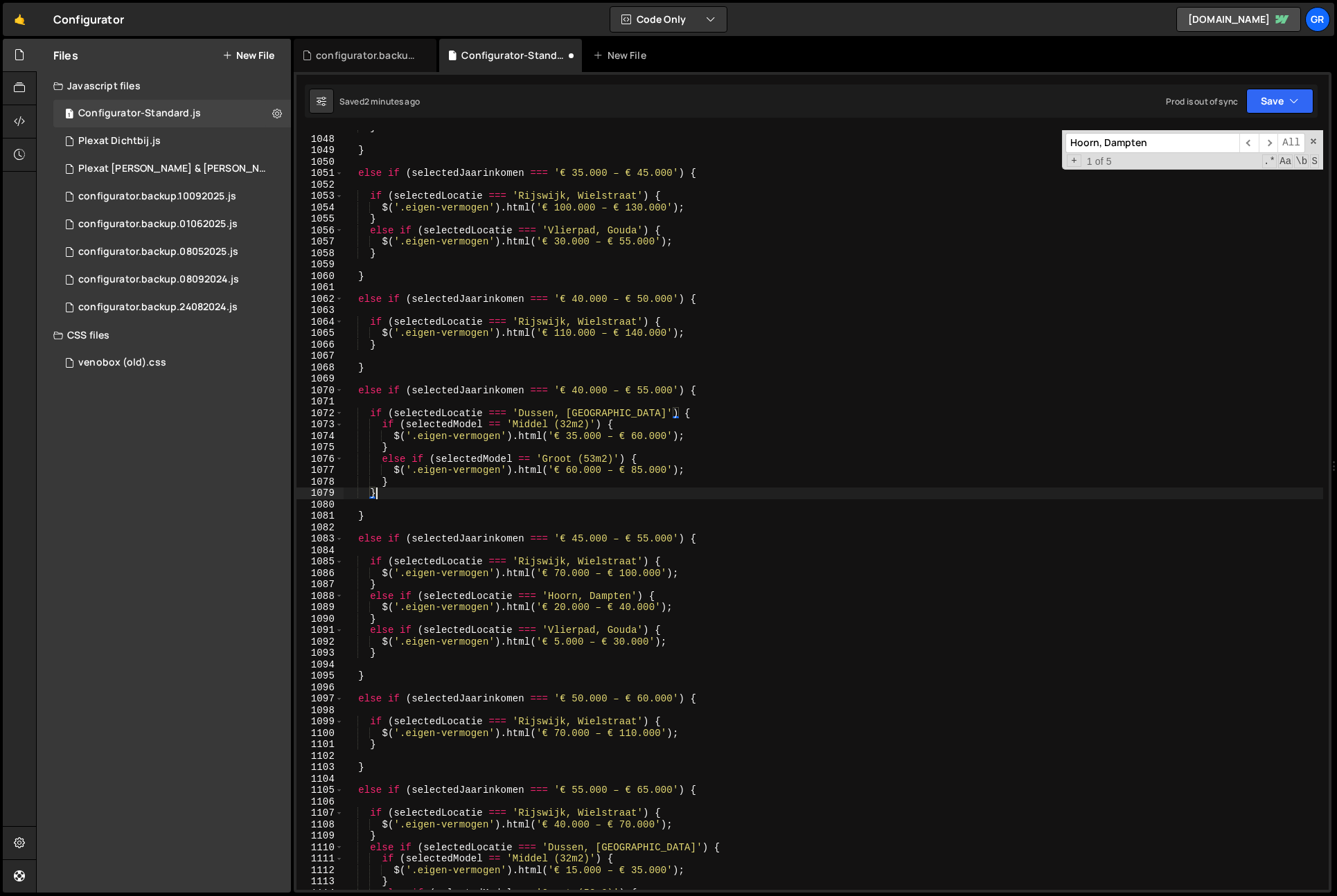
click at [1161, 148] on input "Hoorn, Dampten" at bounding box center [1153, 143] width 174 height 20
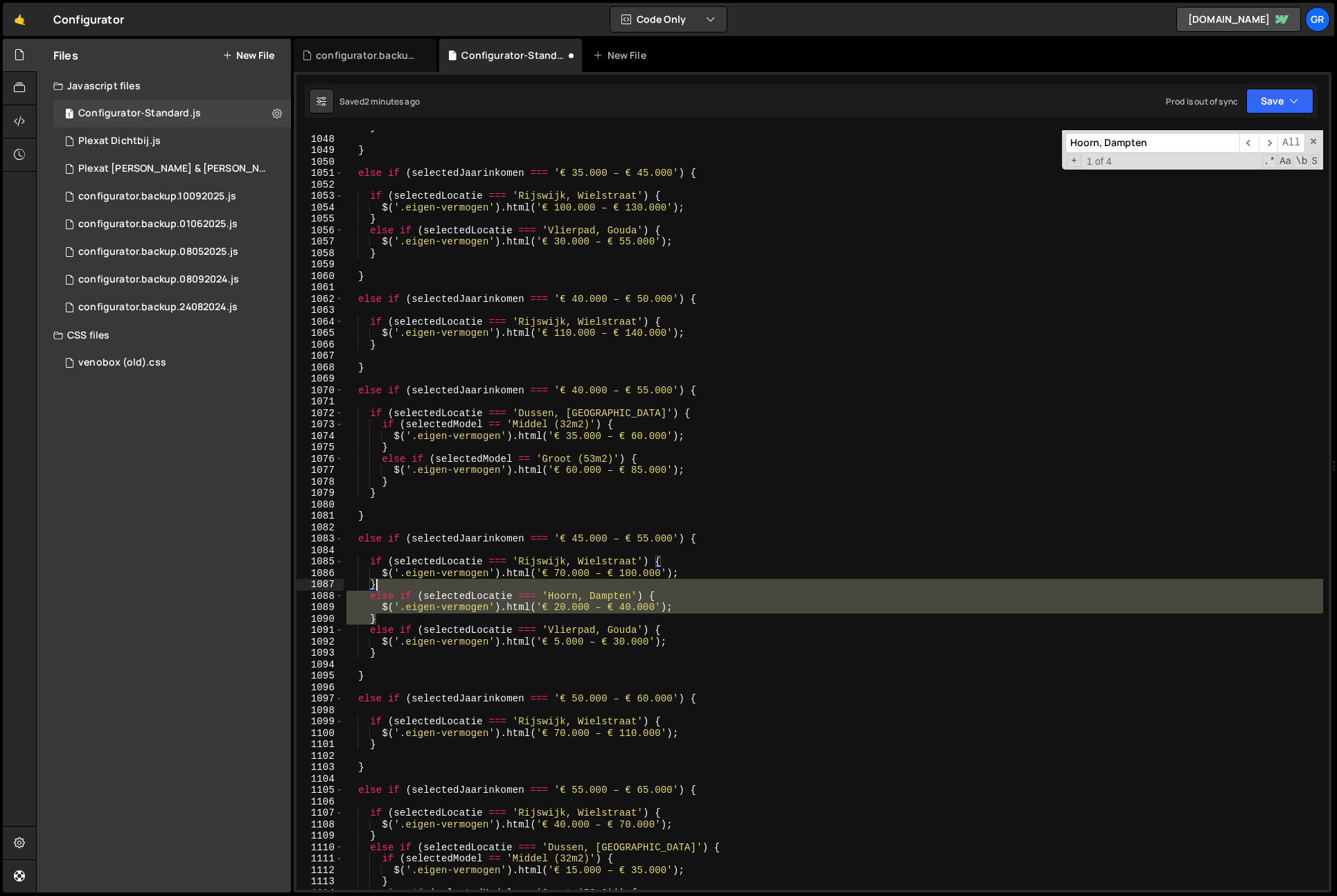
drag, startPoint x: 381, startPoint y: 622, endPoint x: 460, endPoint y: 569, distance: 95.1
click at [383, 586] on div "} } else if ( selectedJaarinkomen === '€ 35.000 – € 45.000' ) { if ( selectedLo…" at bounding box center [834, 513] width 980 height 782
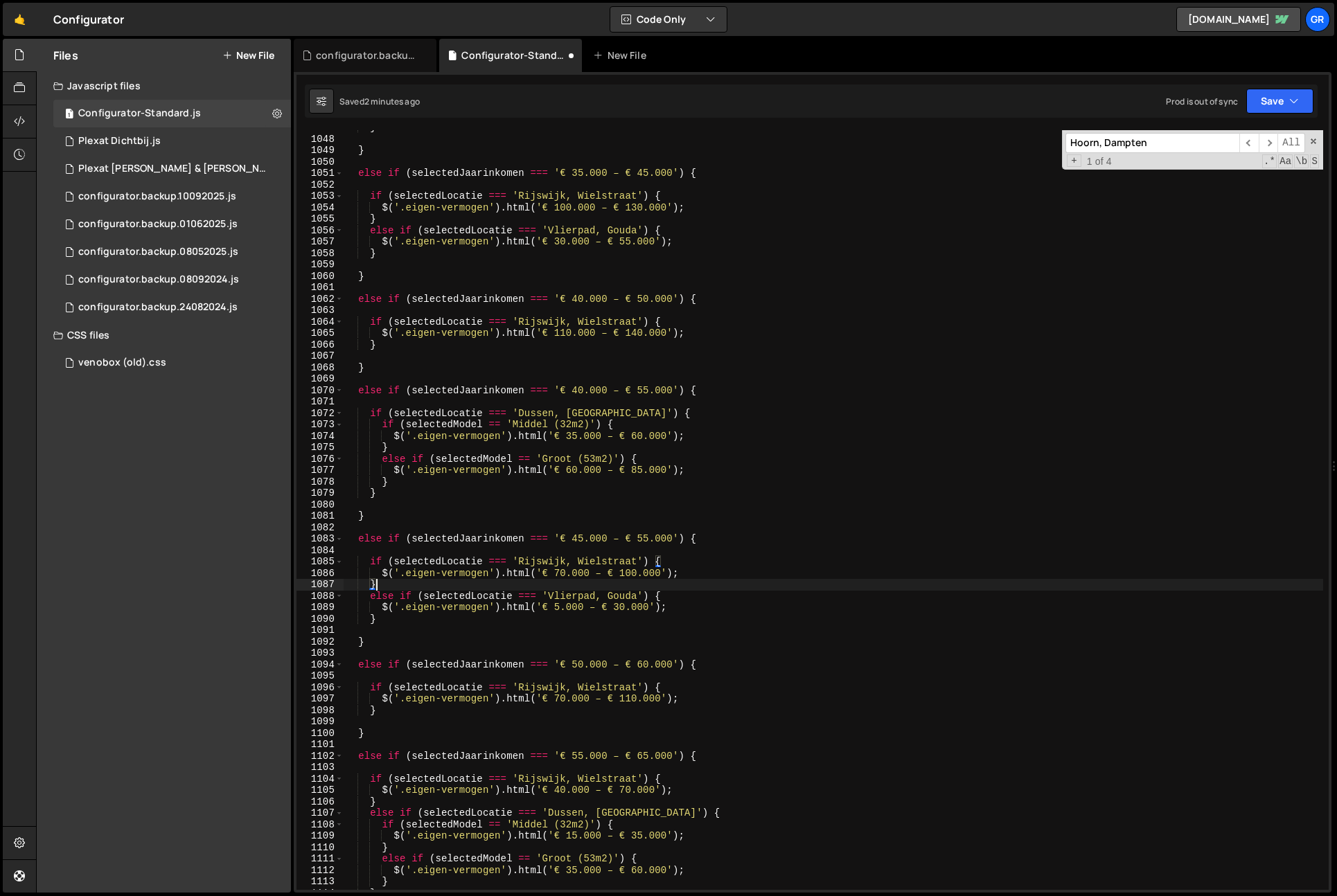
click at [1188, 145] on input "Hoorn, Dampten" at bounding box center [1153, 143] width 174 height 20
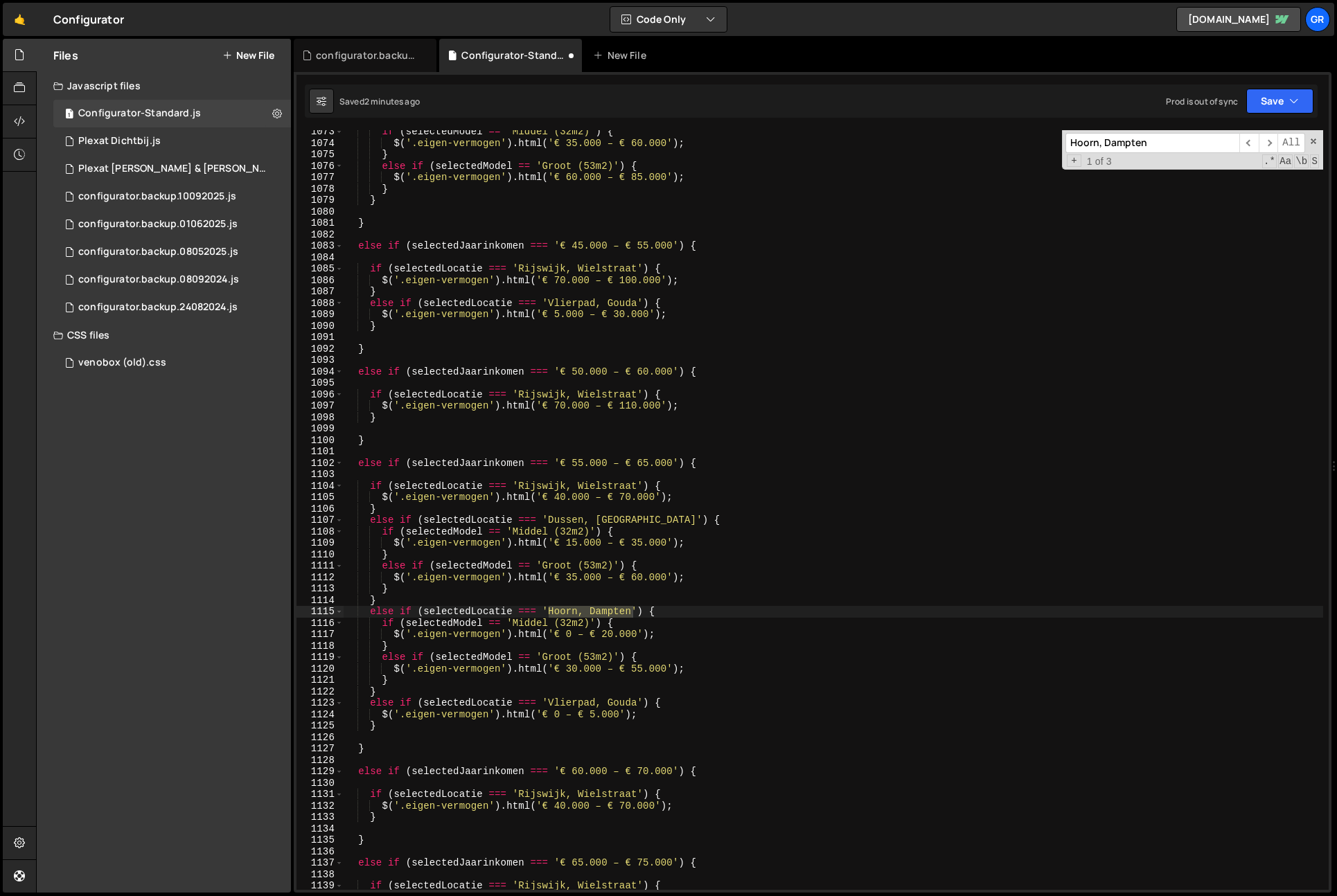
scroll to position [12259, 0]
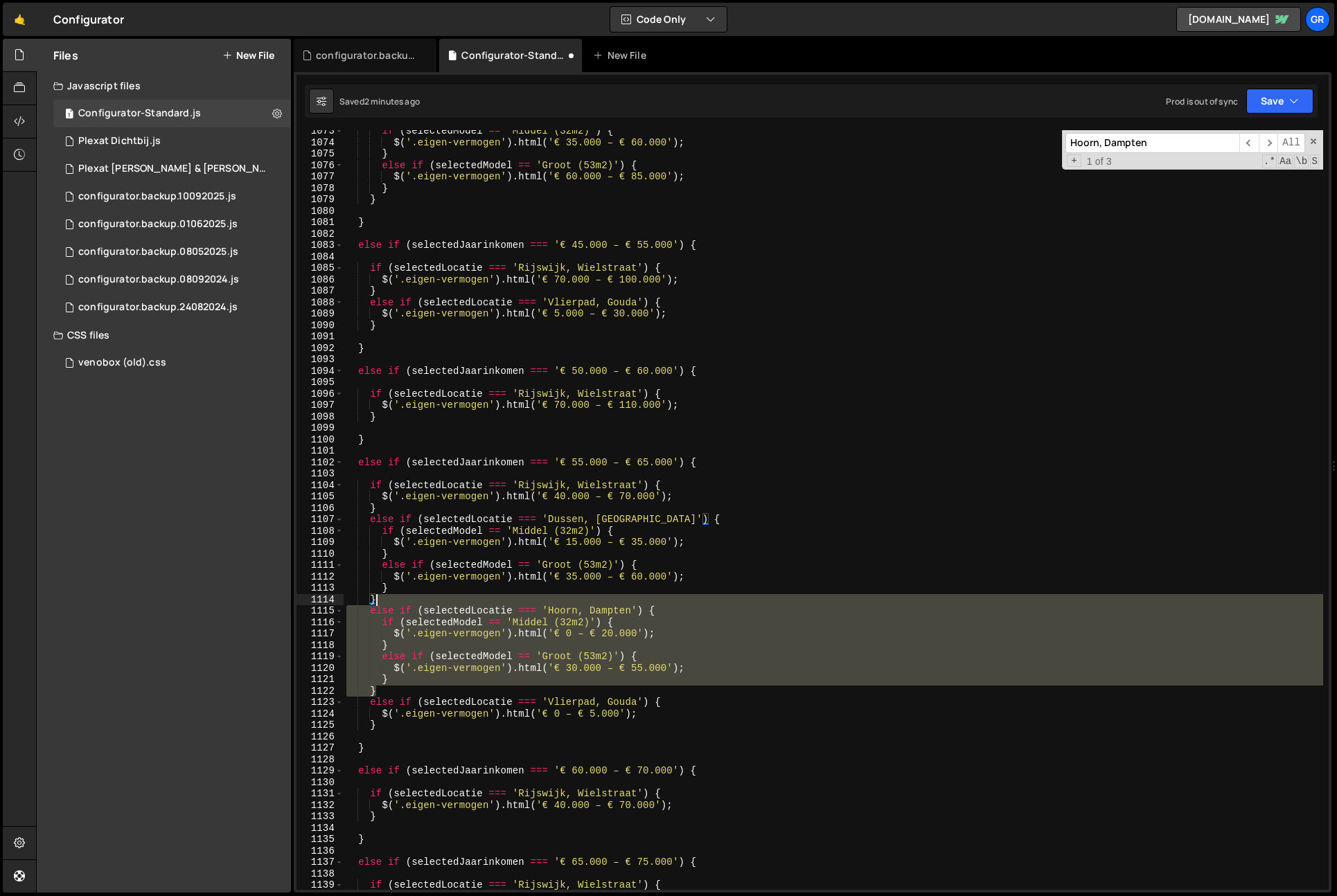
drag, startPoint x: 386, startPoint y: 690, endPoint x: 401, endPoint y: 595, distance: 96.2
click at [401, 595] on div "if ( selectedModel == 'Middel (32m2)' ) { $ ( '.eigen-vermogen' ) . html ( '€ 3…" at bounding box center [834, 517] width 980 height 782
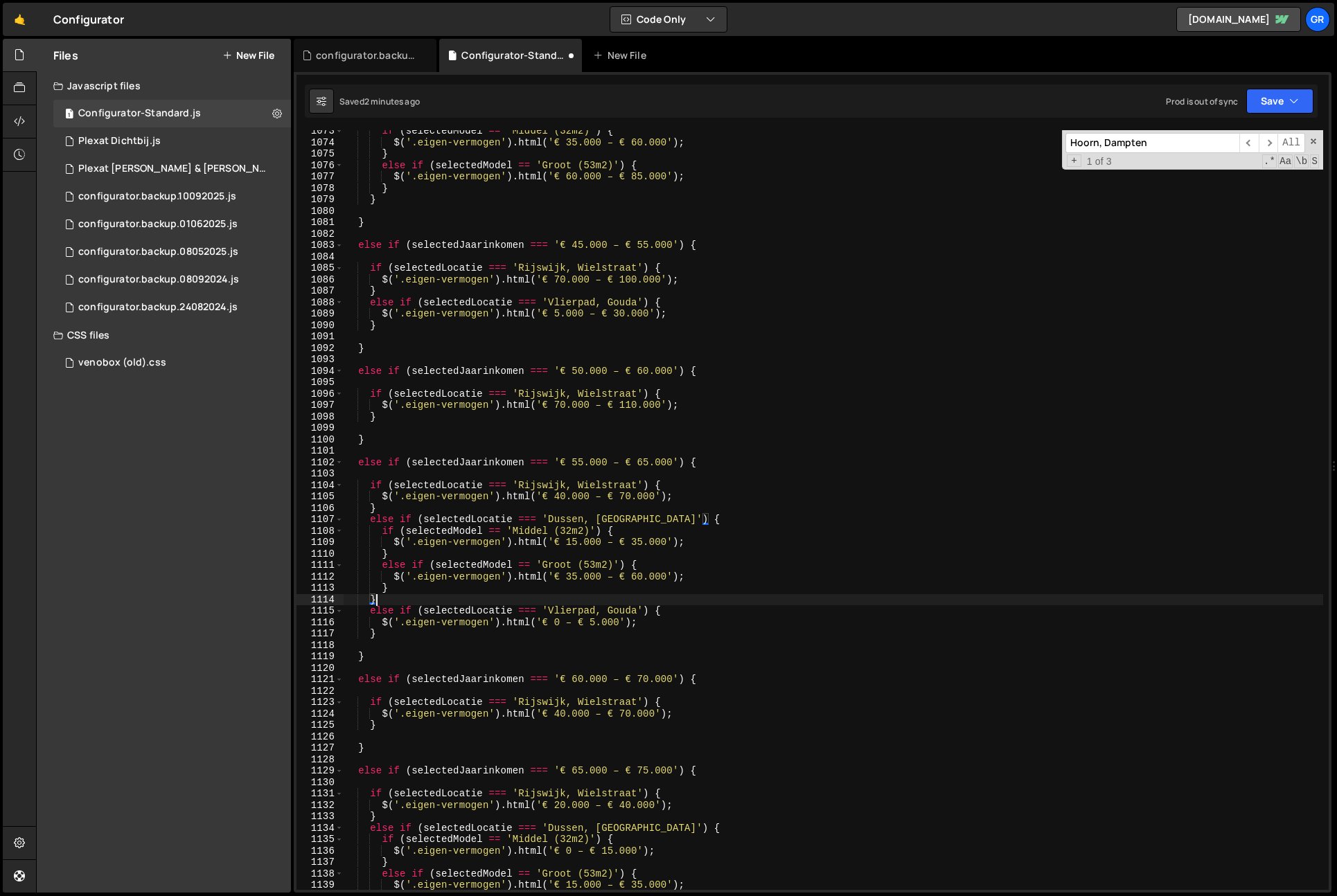
click at [1166, 150] on input "Hoorn, Dampten" at bounding box center [1153, 143] width 174 height 20
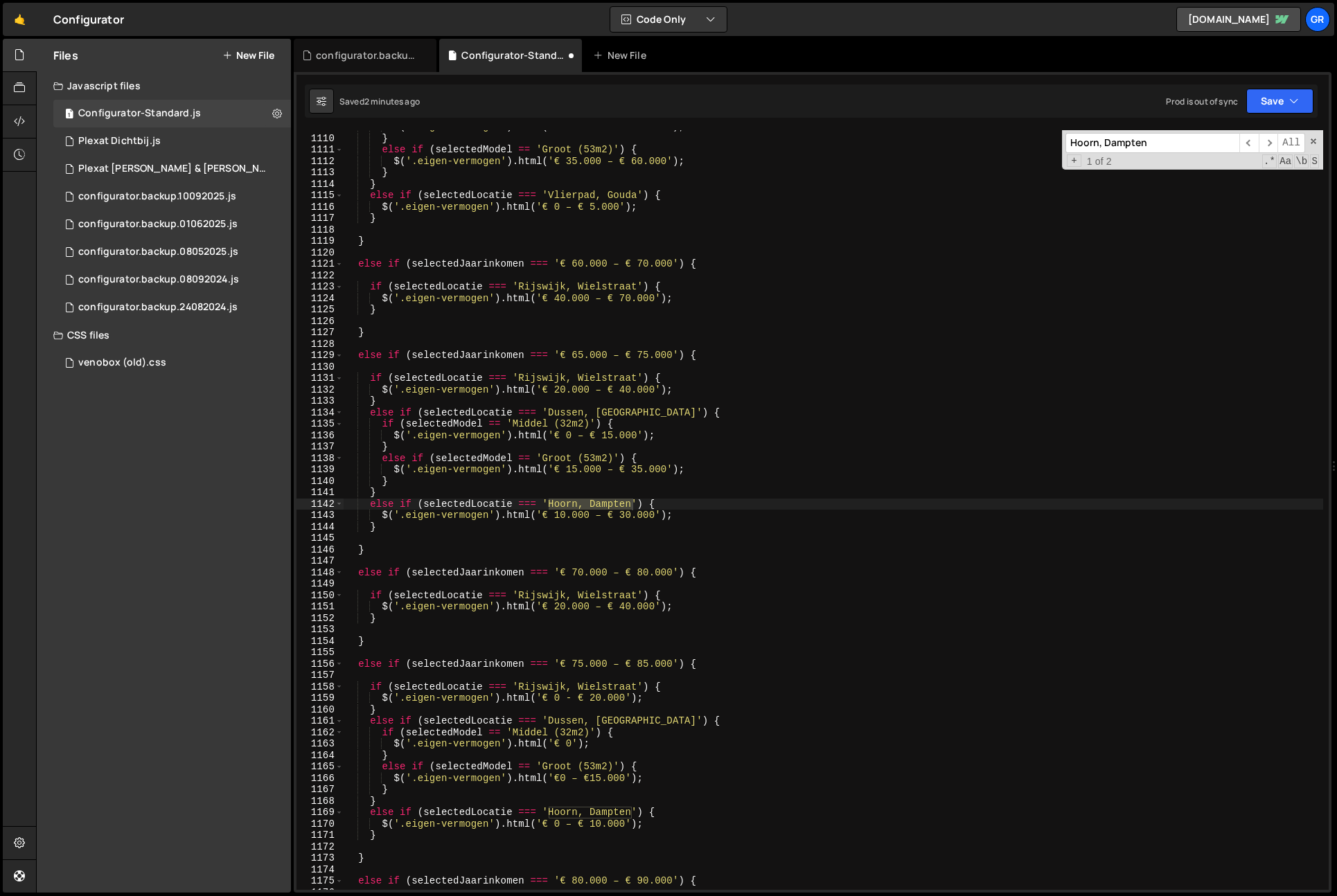
scroll to position [12712, 0]
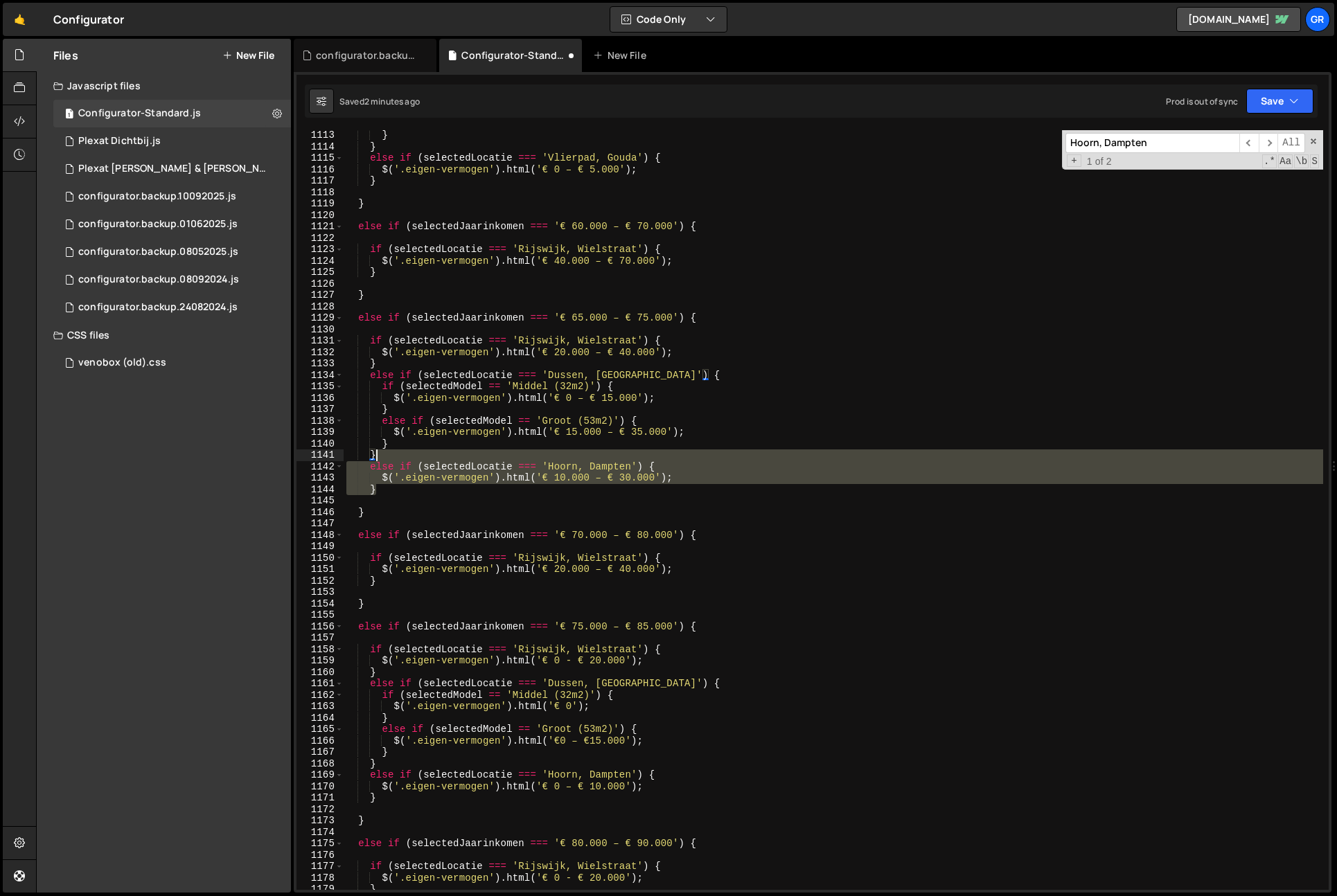
drag, startPoint x: 388, startPoint y: 493, endPoint x: 410, endPoint y: 457, distance: 42.2
click at [391, 458] on div "} } else if ( selectedLocatie === 'Vlierpad, Gouda' ) { $ ( '.eigen-vermogen' )…" at bounding box center [834, 521] width 980 height 782
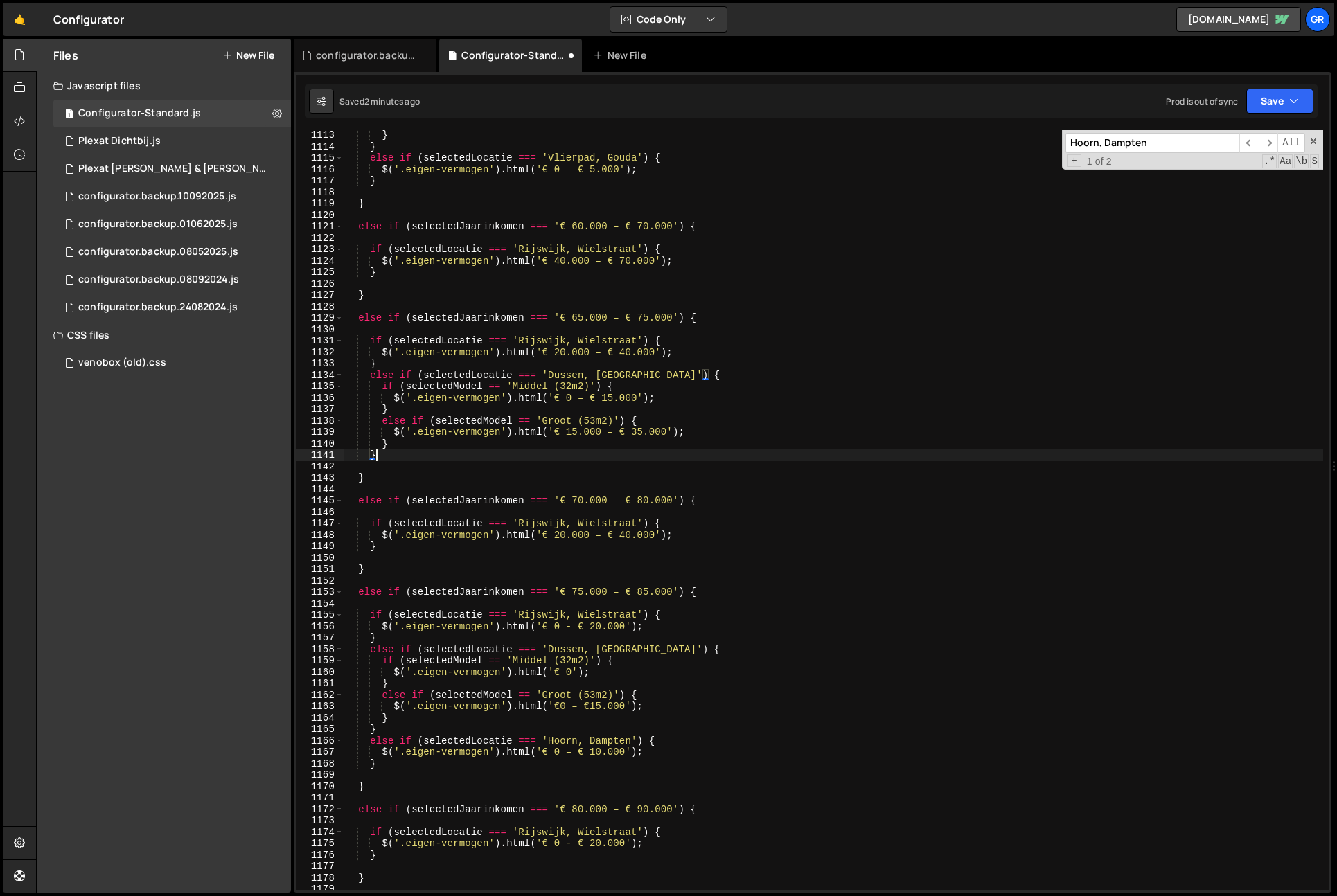
click at [1202, 143] on input "Hoorn, Dampten" at bounding box center [1153, 143] width 174 height 20
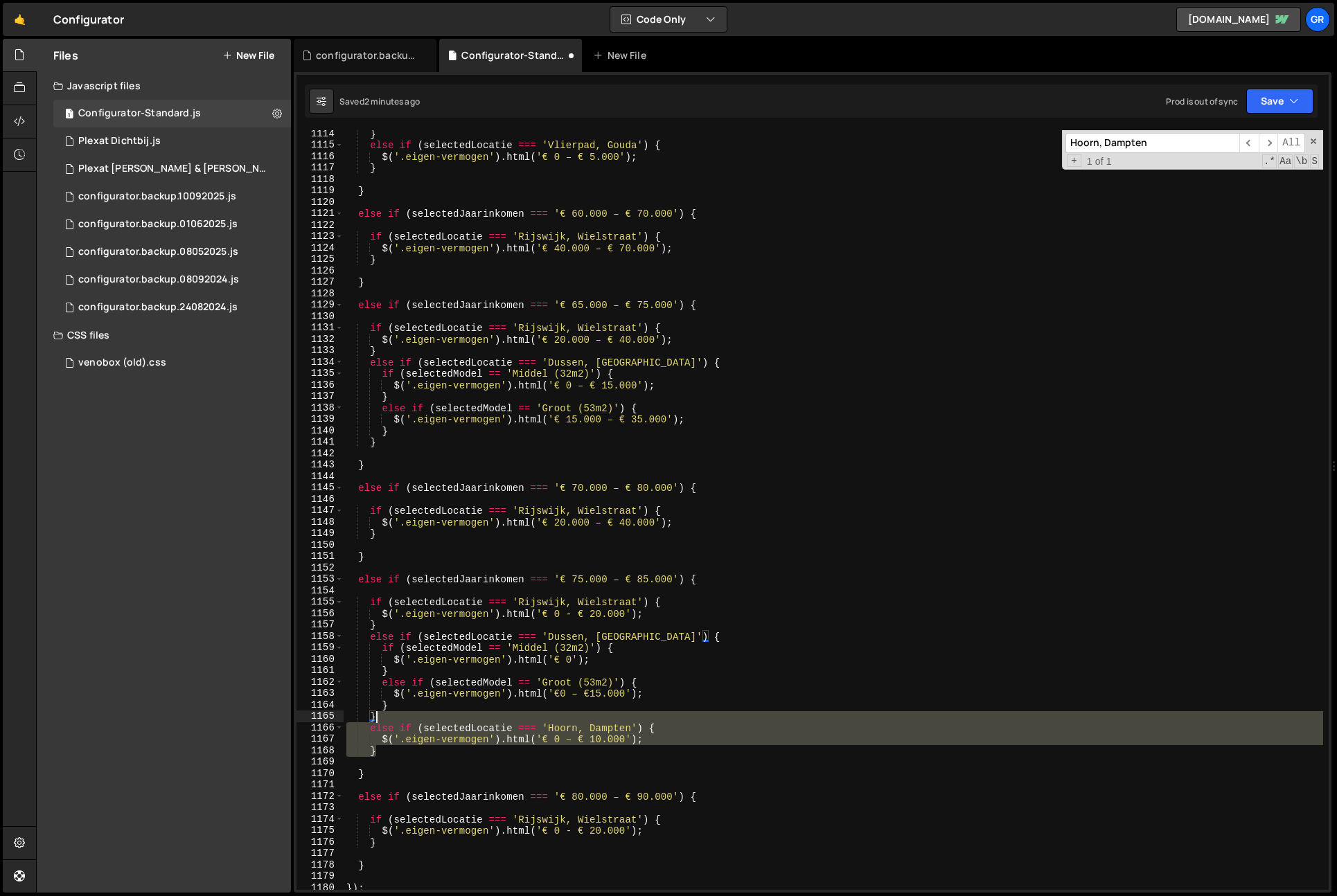
scroll to position [12724, 0]
drag, startPoint x: 384, startPoint y: 746, endPoint x: 391, endPoint y: 717, distance: 29.8
click at [391, 717] on div "} else if ( selectedLocatie === 'Vlierpad, Gouda' ) { $ ( '.eigen-vermogen' ) .…" at bounding box center [834, 520] width 980 height 782
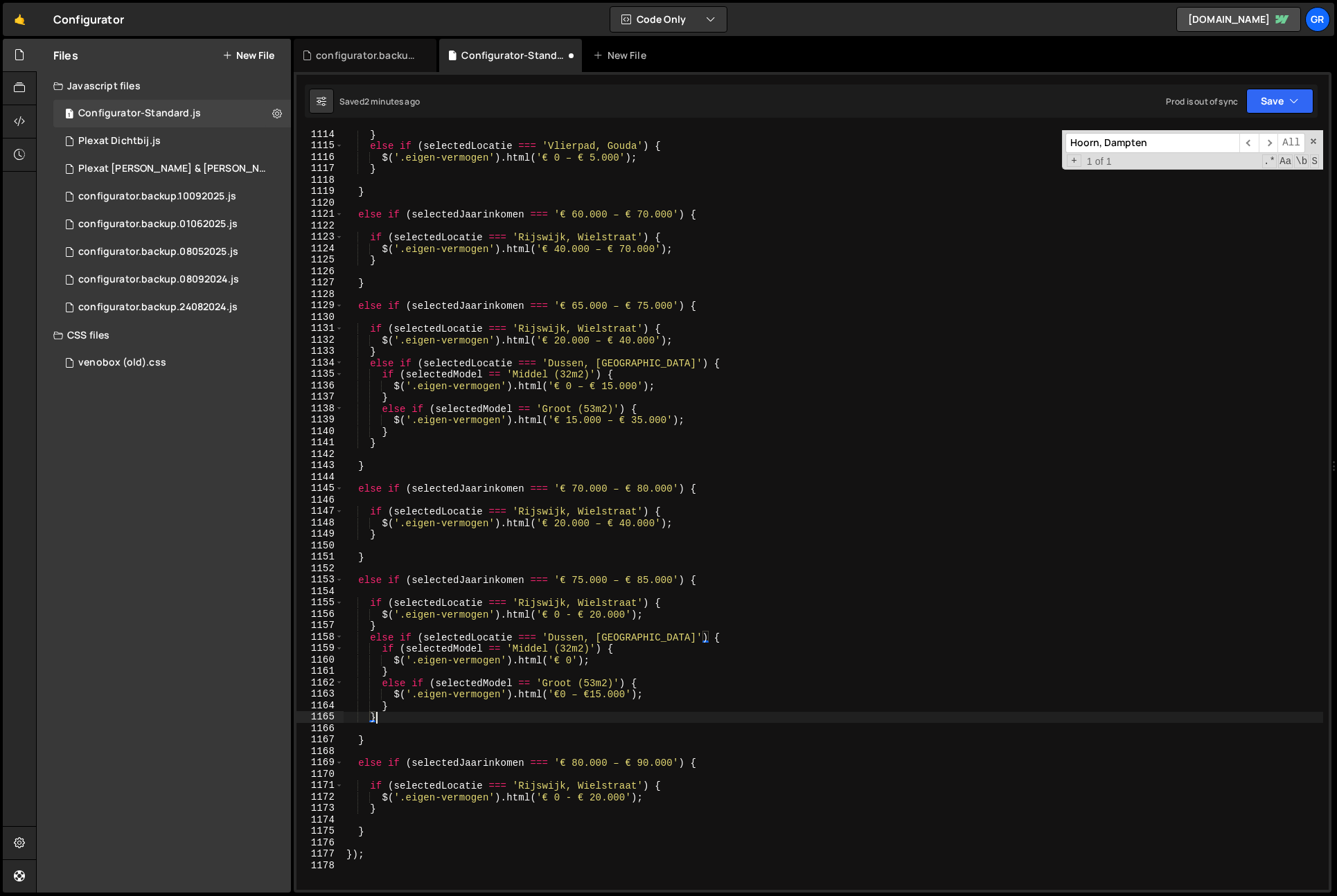
click at [1145, 145] on input "Hoorn, Dampten" at bounding box center [1153, 143] width 174 height 20
click at [1282, 106] on button "Save" at bounding box center [1281, 101] width 67 height 25
click at [1268, 129] on div "Save to Staging S" at bounding box center [1233, 135] width 144 height 14
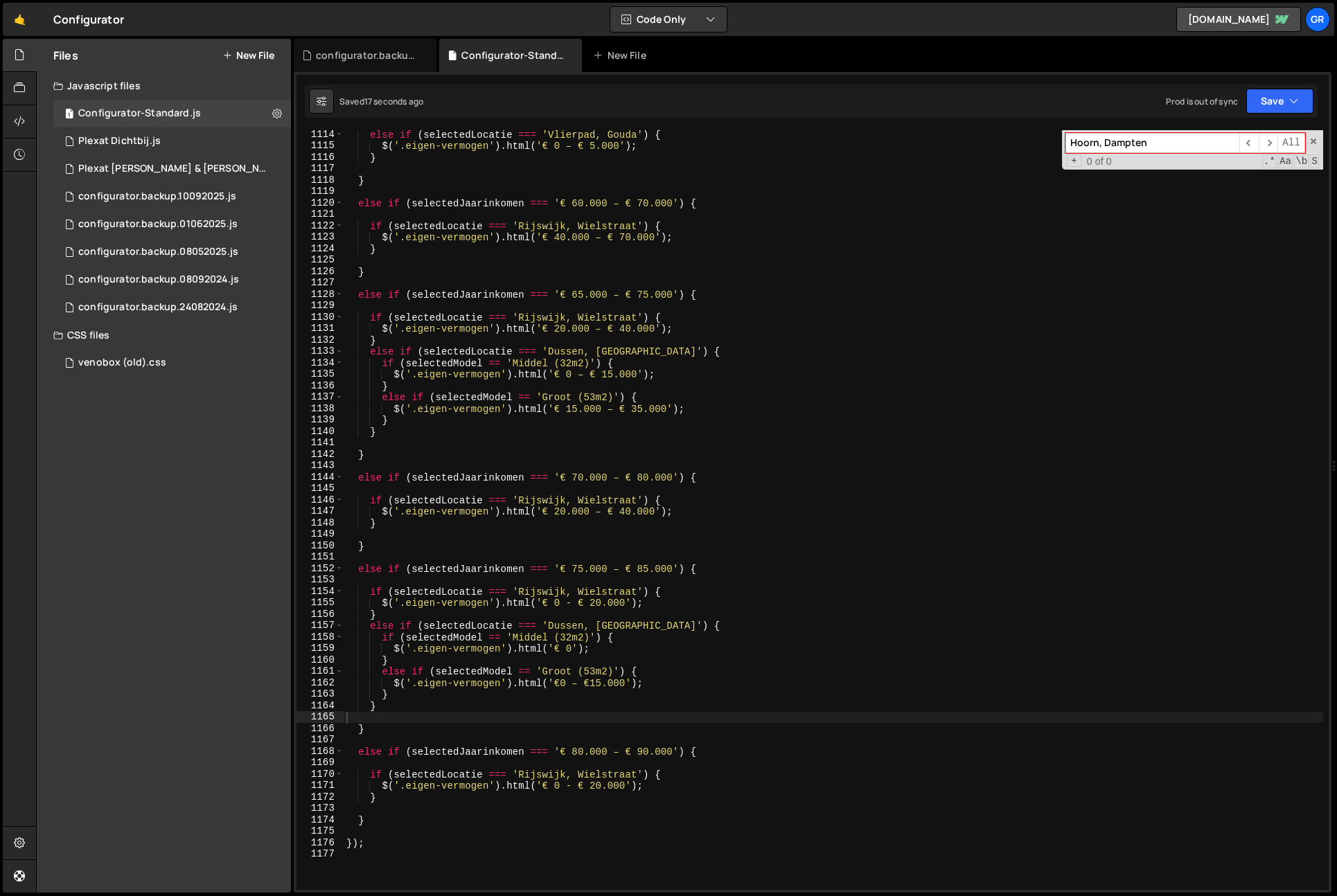
click at [442, 728] on div "else if ( selectedLocatie === 'Vlierpad, Gouda' ) { $ ( '.eigen-vermogen' ) . h…" at bounding box center [834, 520] width 980 height 782
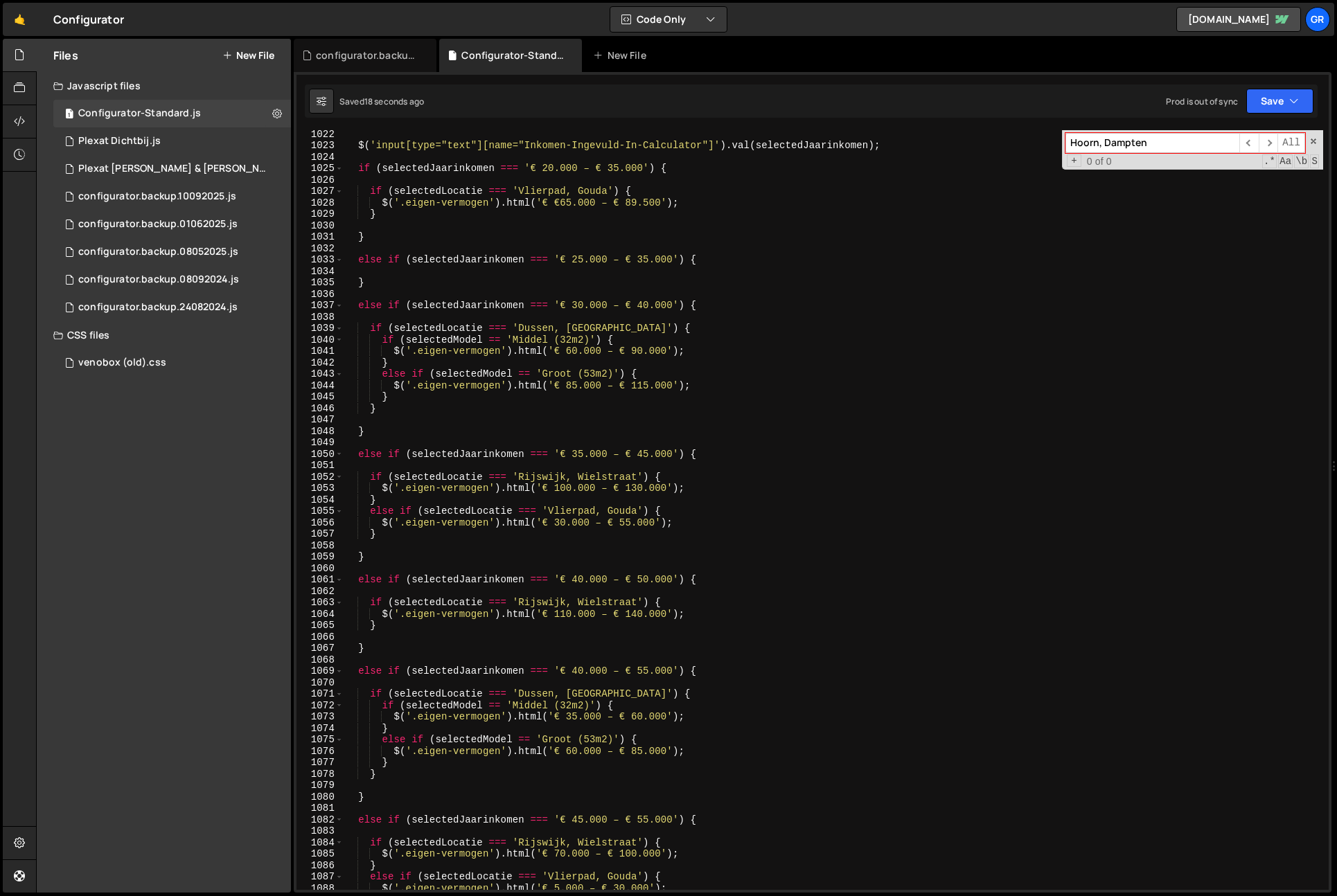
scroll to position [10869, 0]
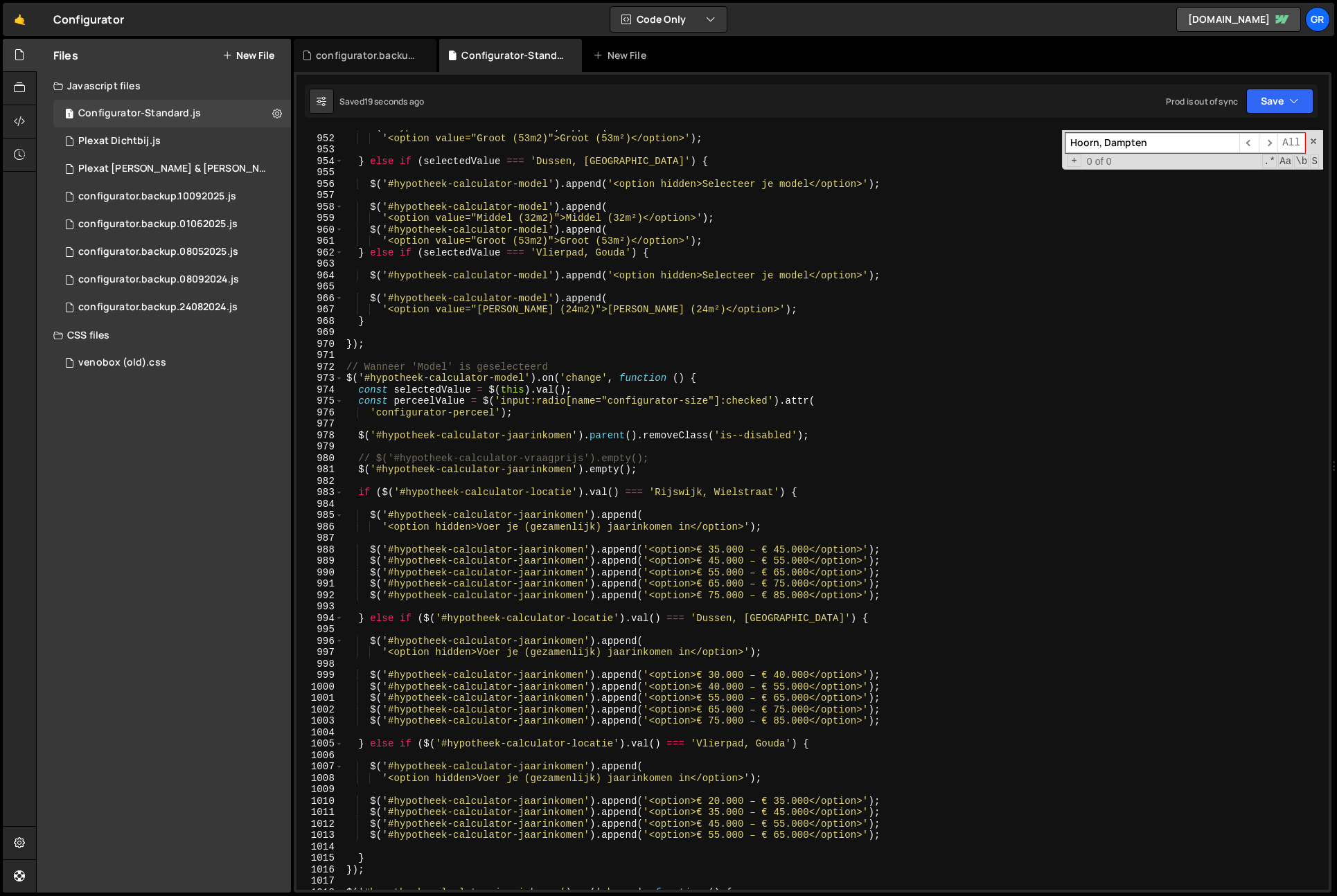
click at [1313, 137] on span at bounding box center [1314, 141] width 10 height 10
click at [1108, 311] on div "$ ( '#hypotheek-calculator-model' ) . append ( '<option value="Groot (53m2)">Gr…" at bounding box center [834, 513] width 980 height 782
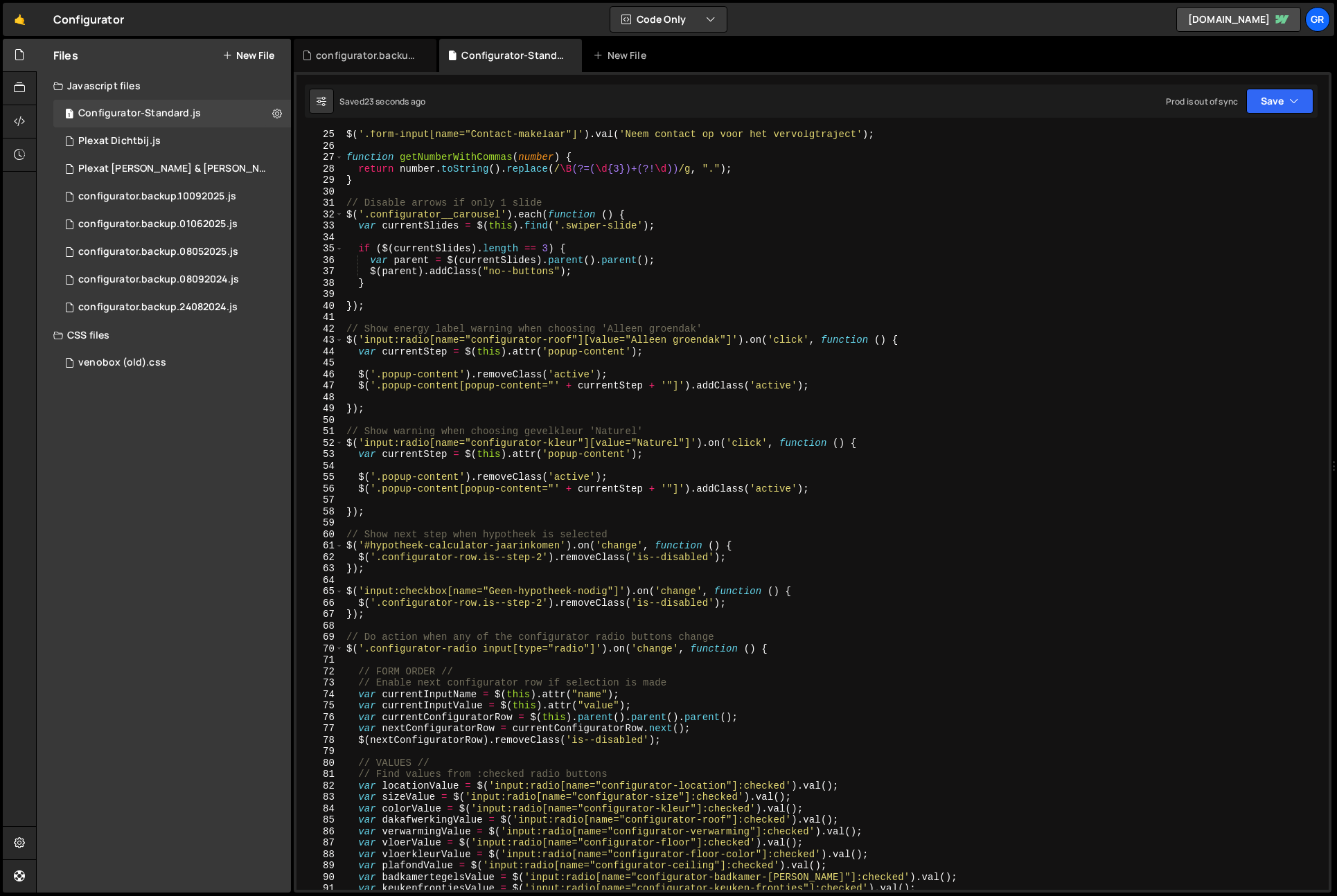
scroll to position [278, 0]
click at [684, 681] on div "$ ( '.form-input[name="Contact-makelaar"]' ) . val ( 'Neem contact op voor het …" at bounding box center [834, 519] width 980 height 782
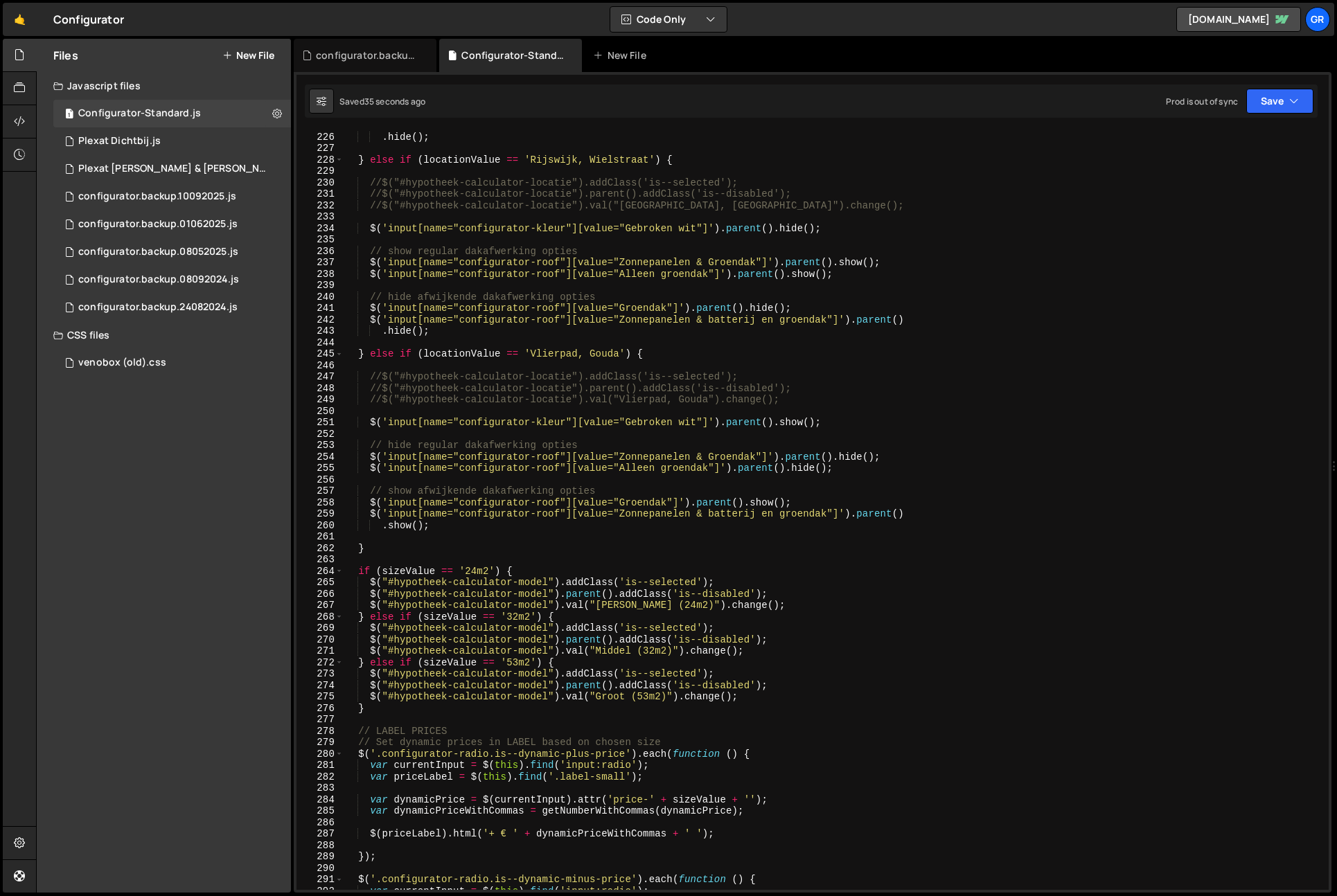
scroll to position [2311, 0]
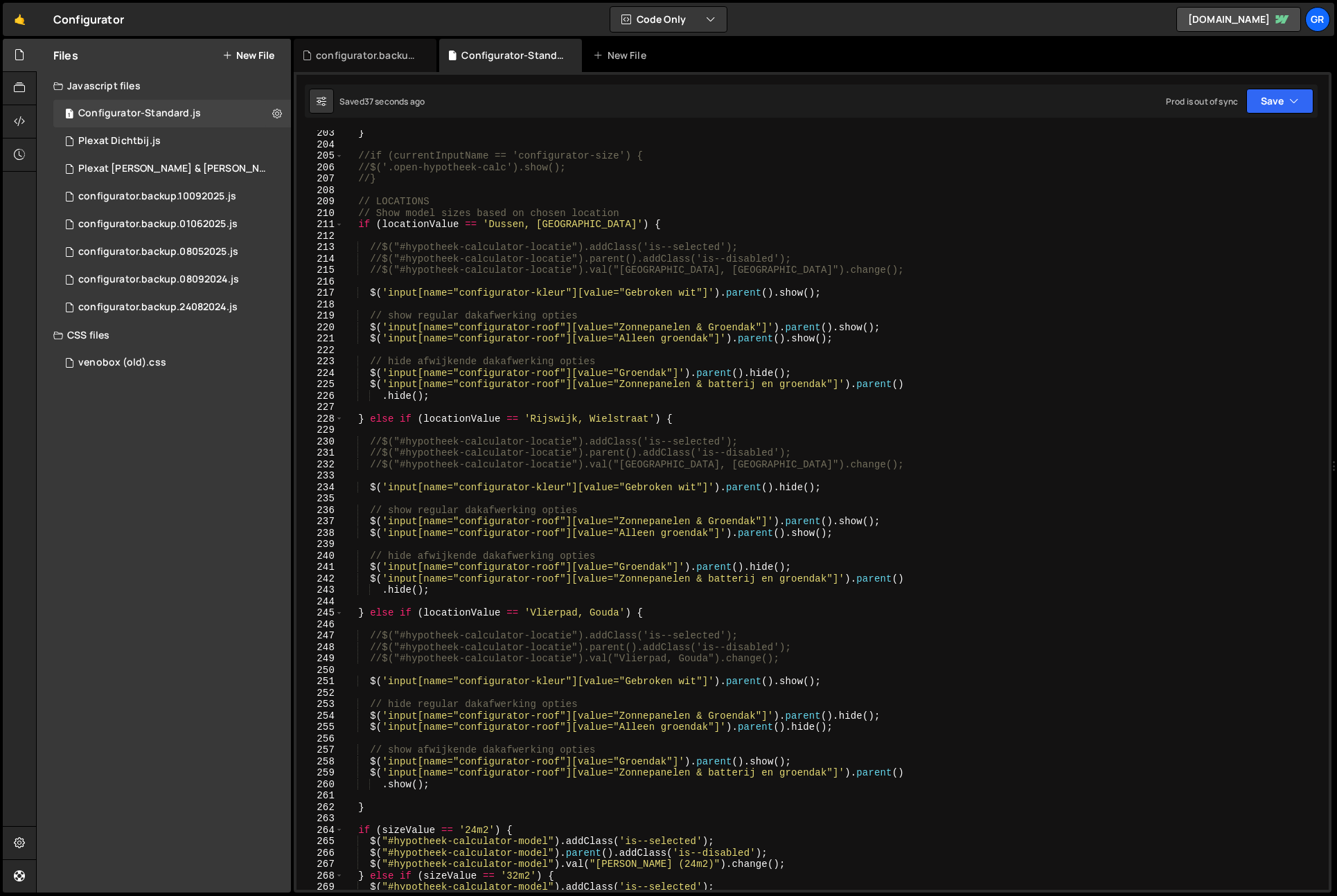
click at [384, 810] on div "} //if (currentInputName == 'configurator-size') { //$('.open-hypotheek-calc').…" at bounding box center [834, 519] width 980 height 782
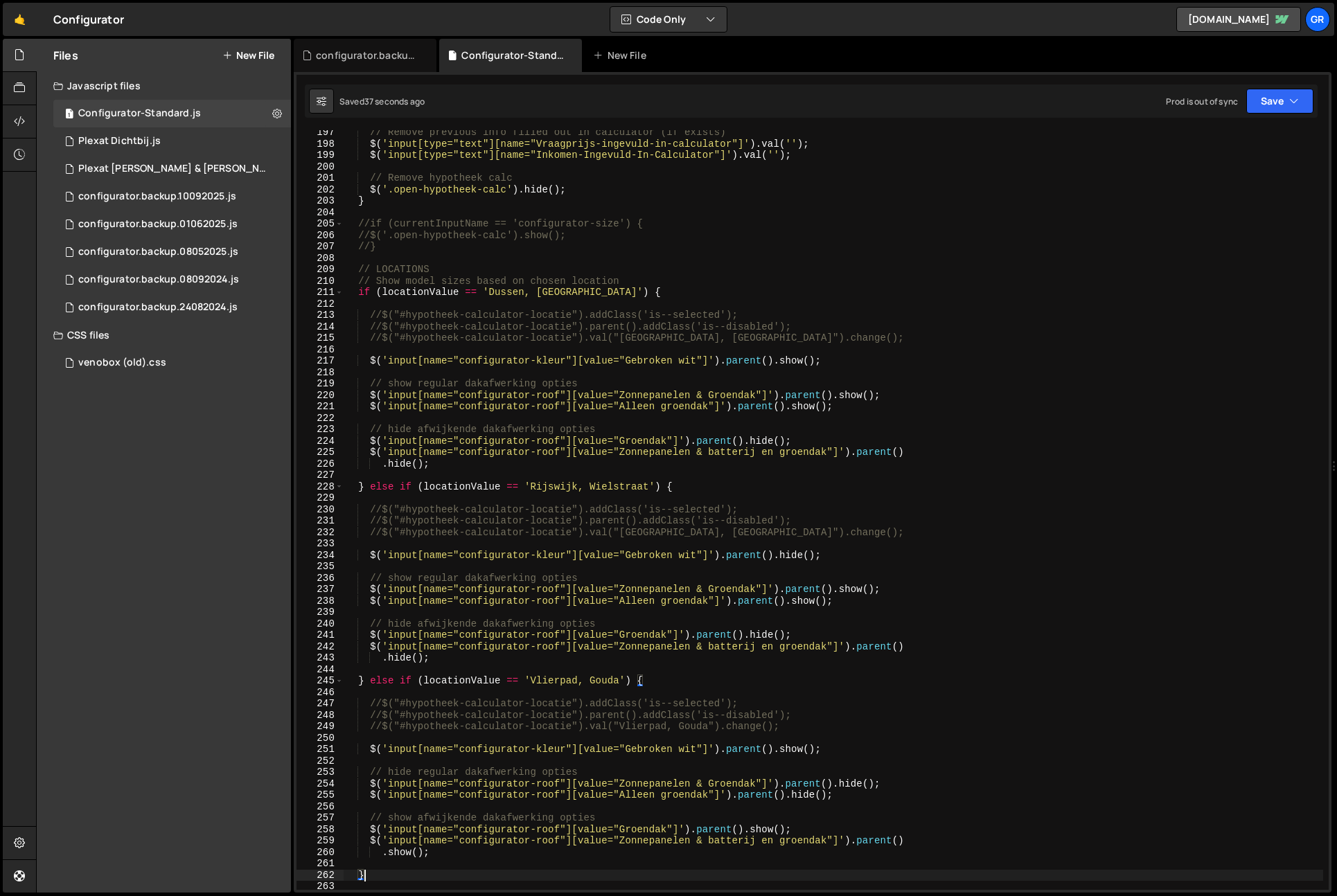
scroll to position [2240, 0]
click at [361, 298] on div "// Remove previous info filled out in calculator (if exists) $ ( 'input[type="t…" at bounding box center [834, 511] width 980 height 782
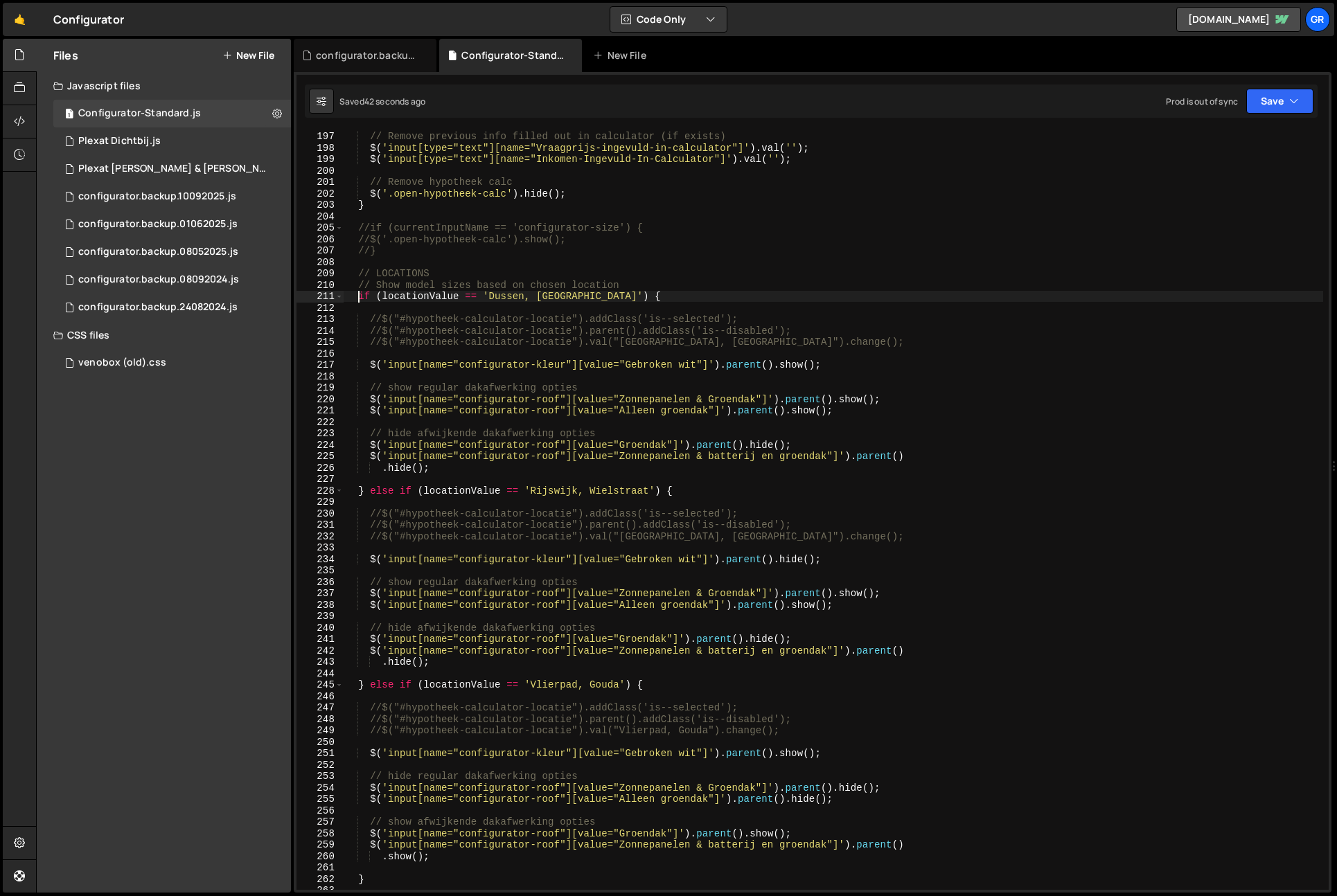
click at [370, 873] on div "// Remove previous info filled out in calculator (if exists) $ ( 'input[type="t…" at bounding box center [834, 511] width 980 height 782
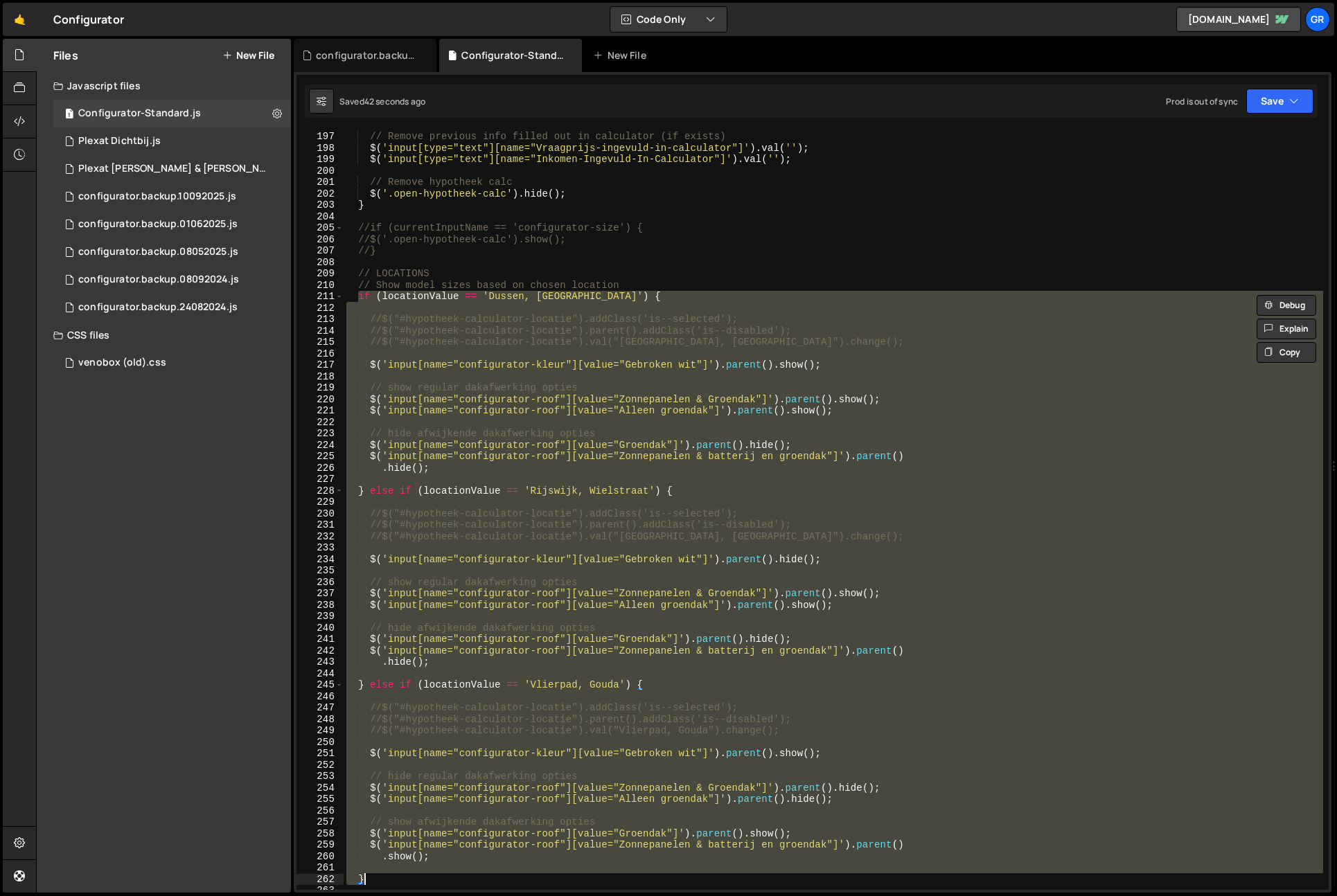
click at [375, 876] on div "// Remove previous info filled out in calculator (if exists) $ ( 'input[type="t…" at bounding box center [834, 511] width 980 height 782
type textarea "});"
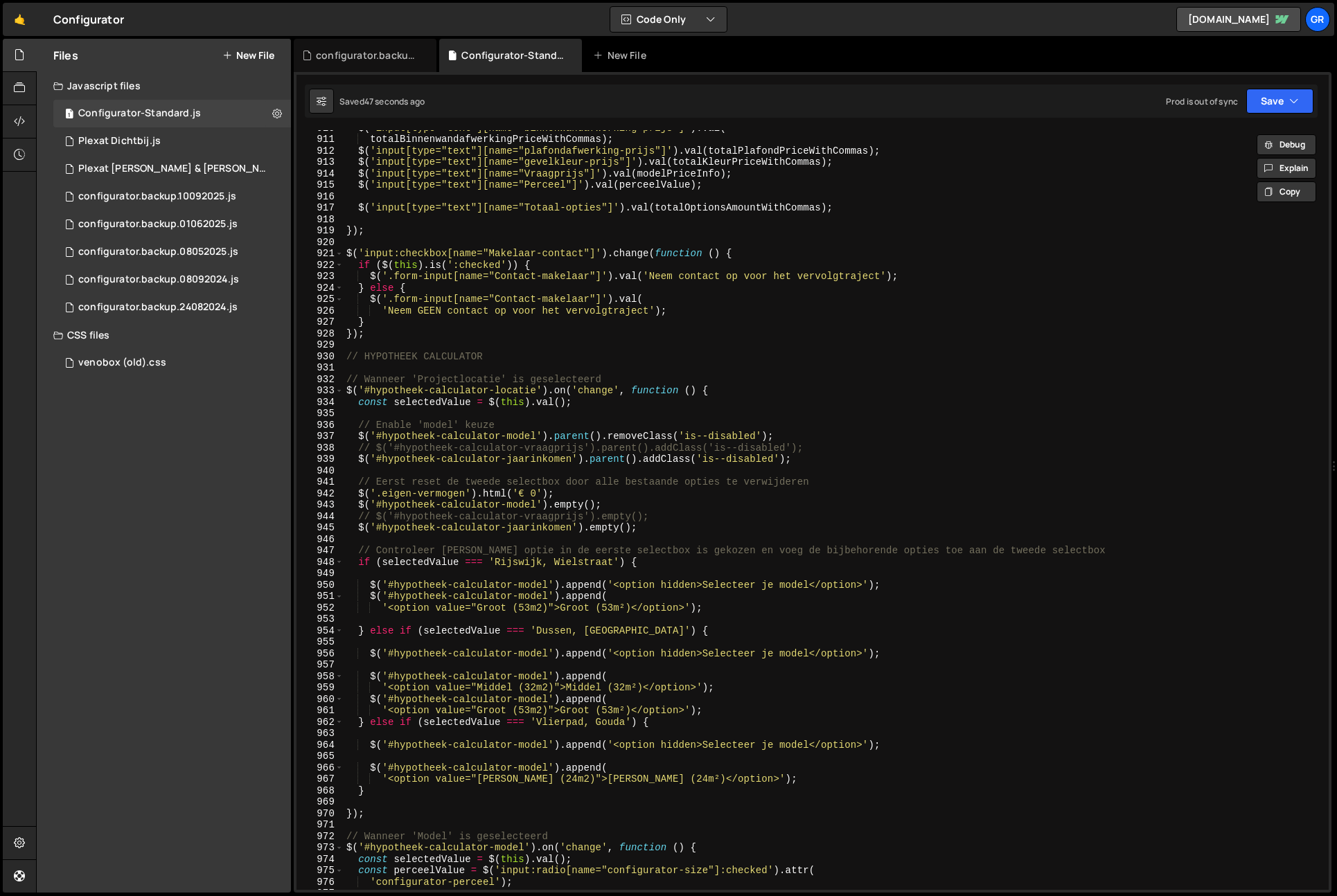
scroll to position [10375, 0]
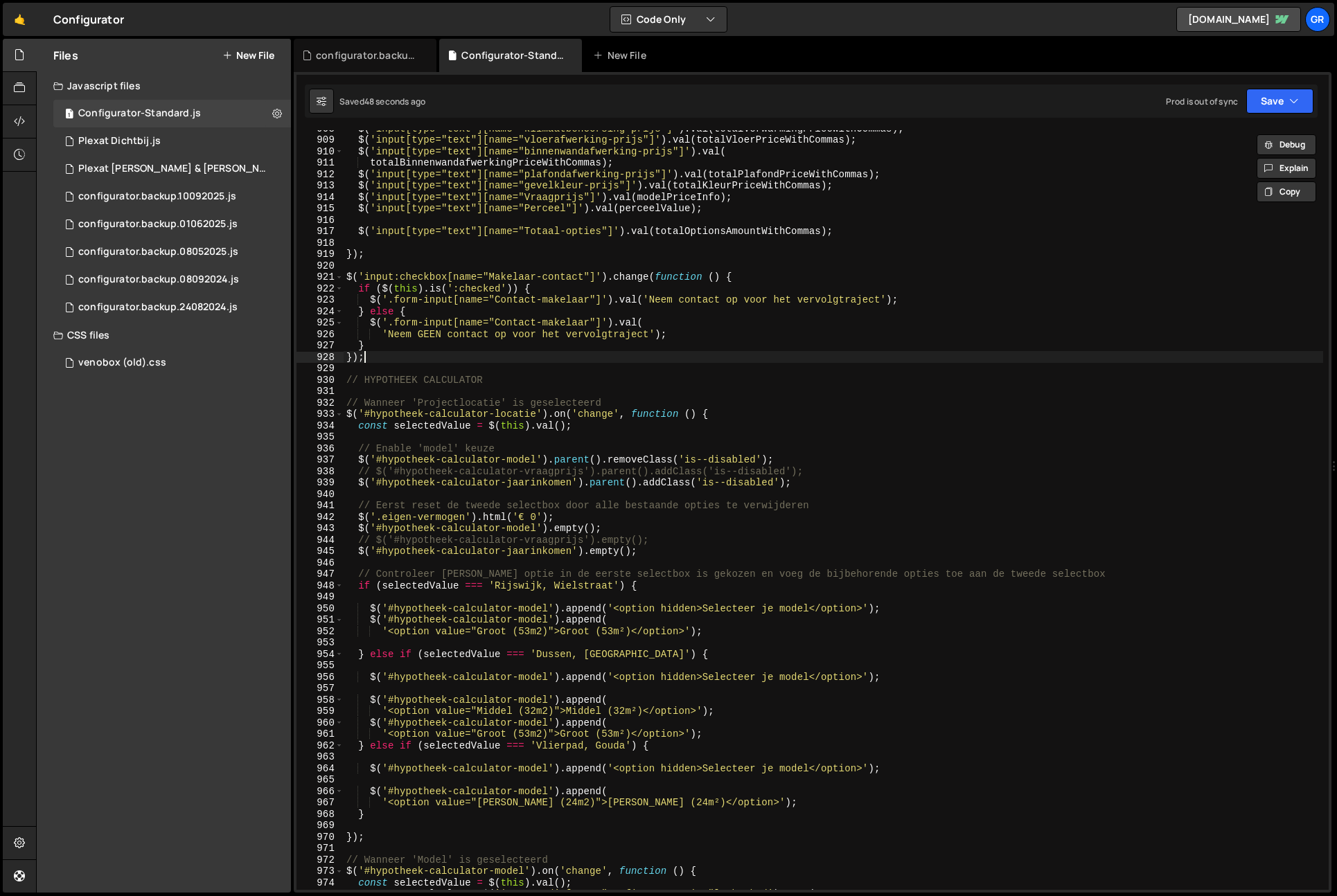
click at [387, 356] on div "$ ( 'input[type="text"][name="klimaatbeheersing-prijs"]' ) . val ( totalVerwarm…" at bounding box center [834, 514] width 980 height 782
type textarea "});"
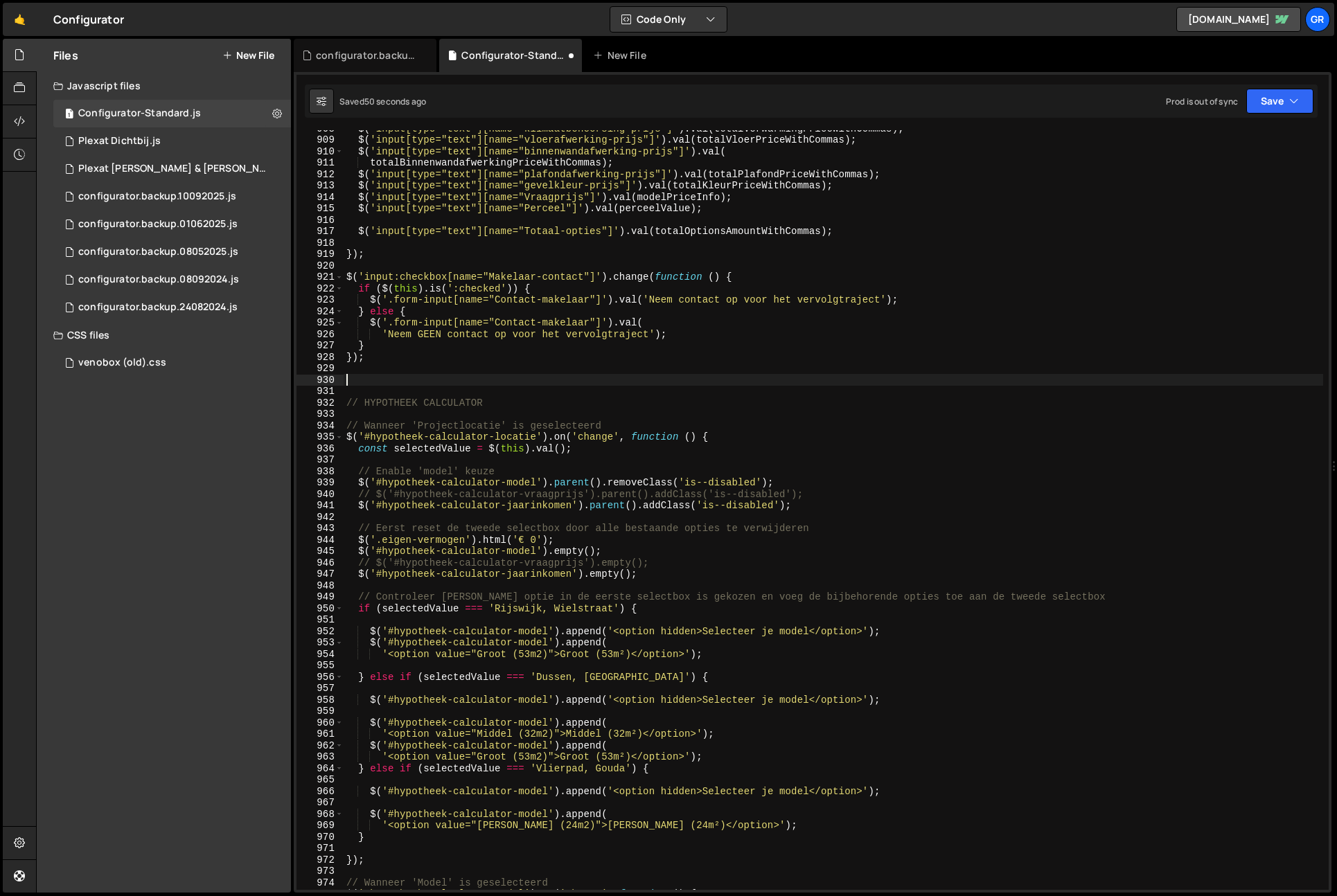
paste textarea "}"
type textarea "}"
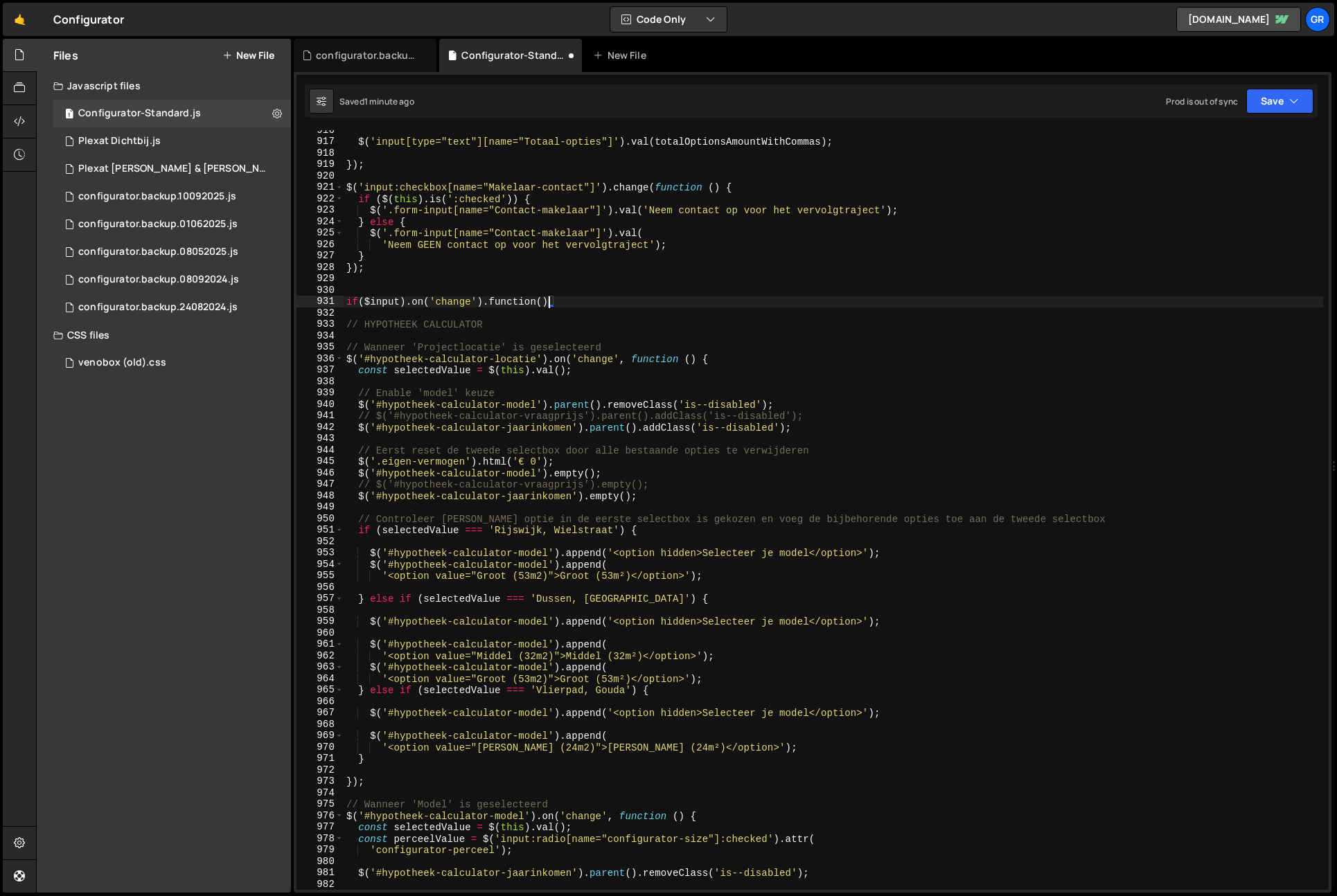
scroll to position [0, 13]
drag, startPoint x: 480, startPoint y: 298, endPoint x: 599, endPoint y: 298, distance: 119.0
click at [599, 298] on div "$ ( 'input[type="text"][name="Totaal-opties"]' ) . val ( totalOptionsAmountWith…" at bounding box center [834, 516] width 980 height 782
type textarea "i"
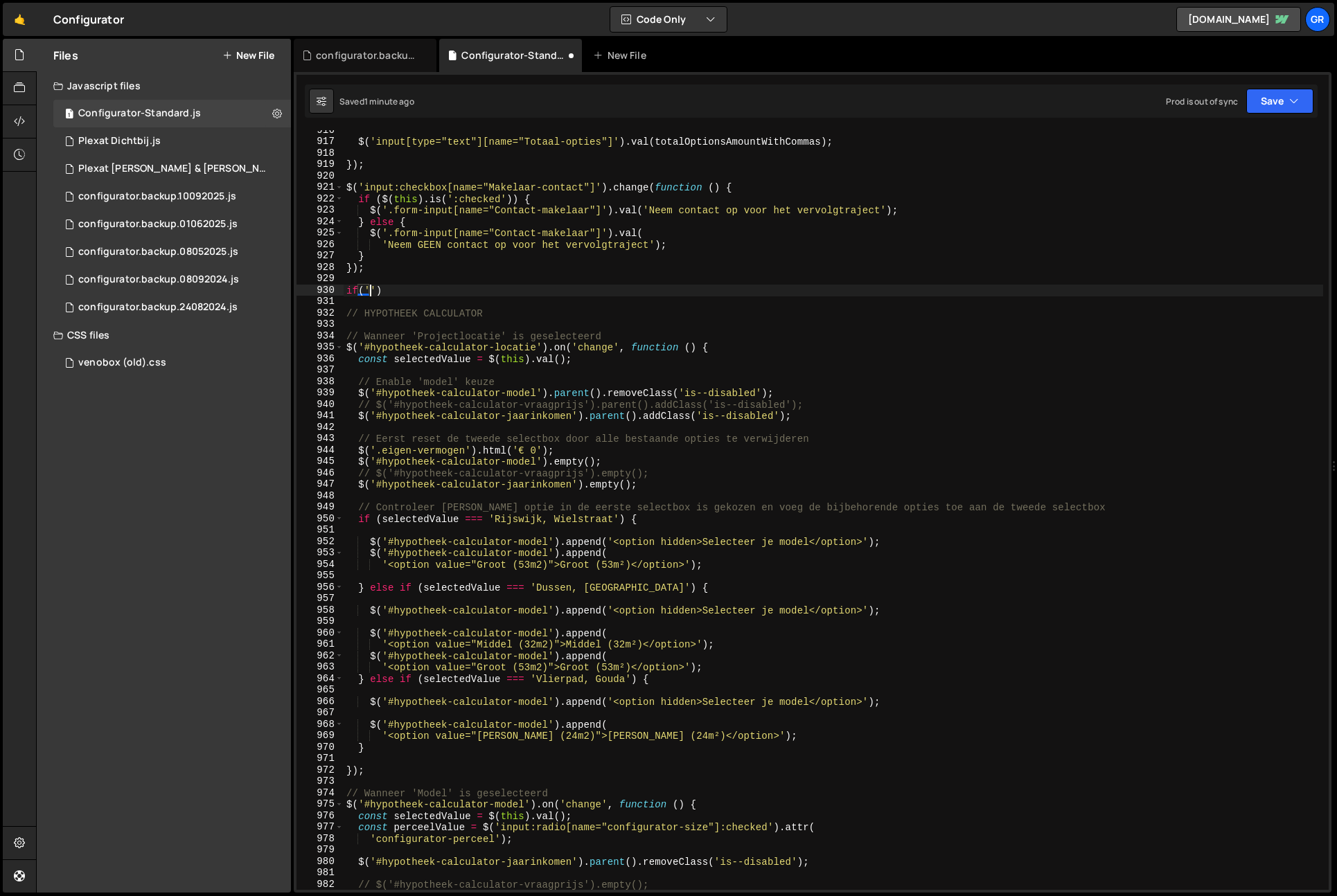
scroll to position [0, 1]
type textarea "if('input').on('change', function(){)"
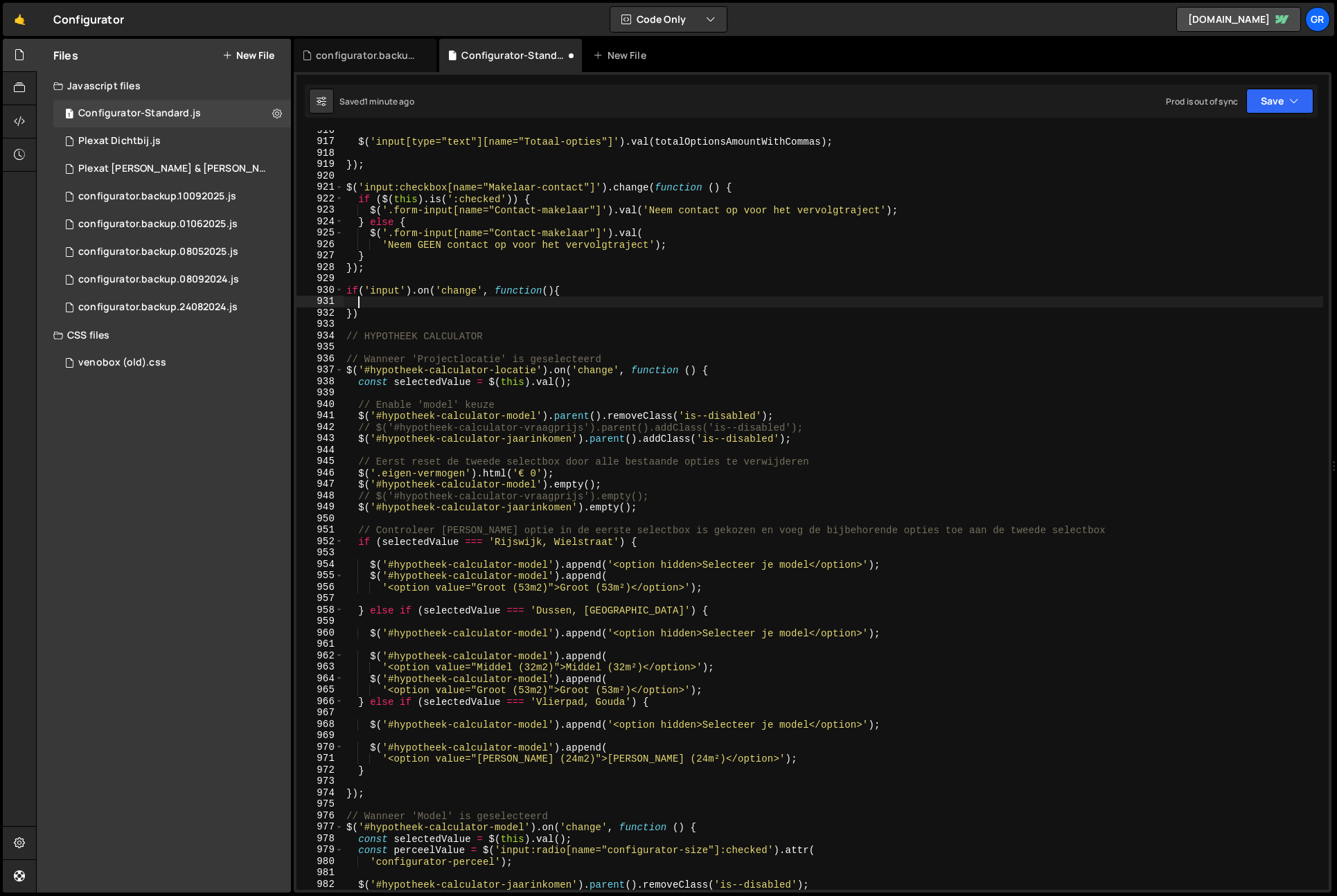
paste textarea "}"
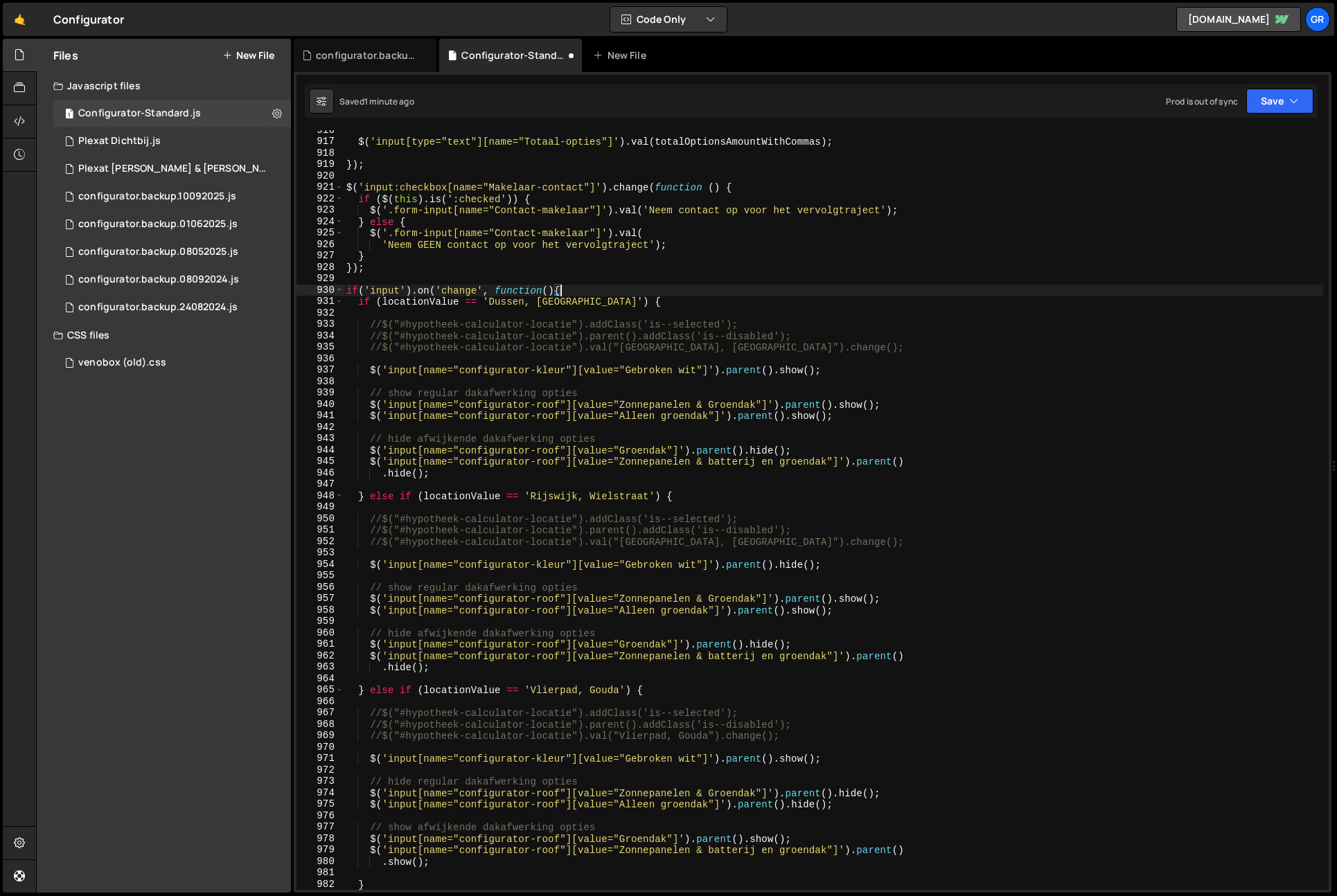
click at [589, 292] on div "$ ( 'input[type="text"][name="Totaal-opties"]' ) . val ( totalOptionsAmountWith…" at bounding box center [834, 516] width 980 height 782
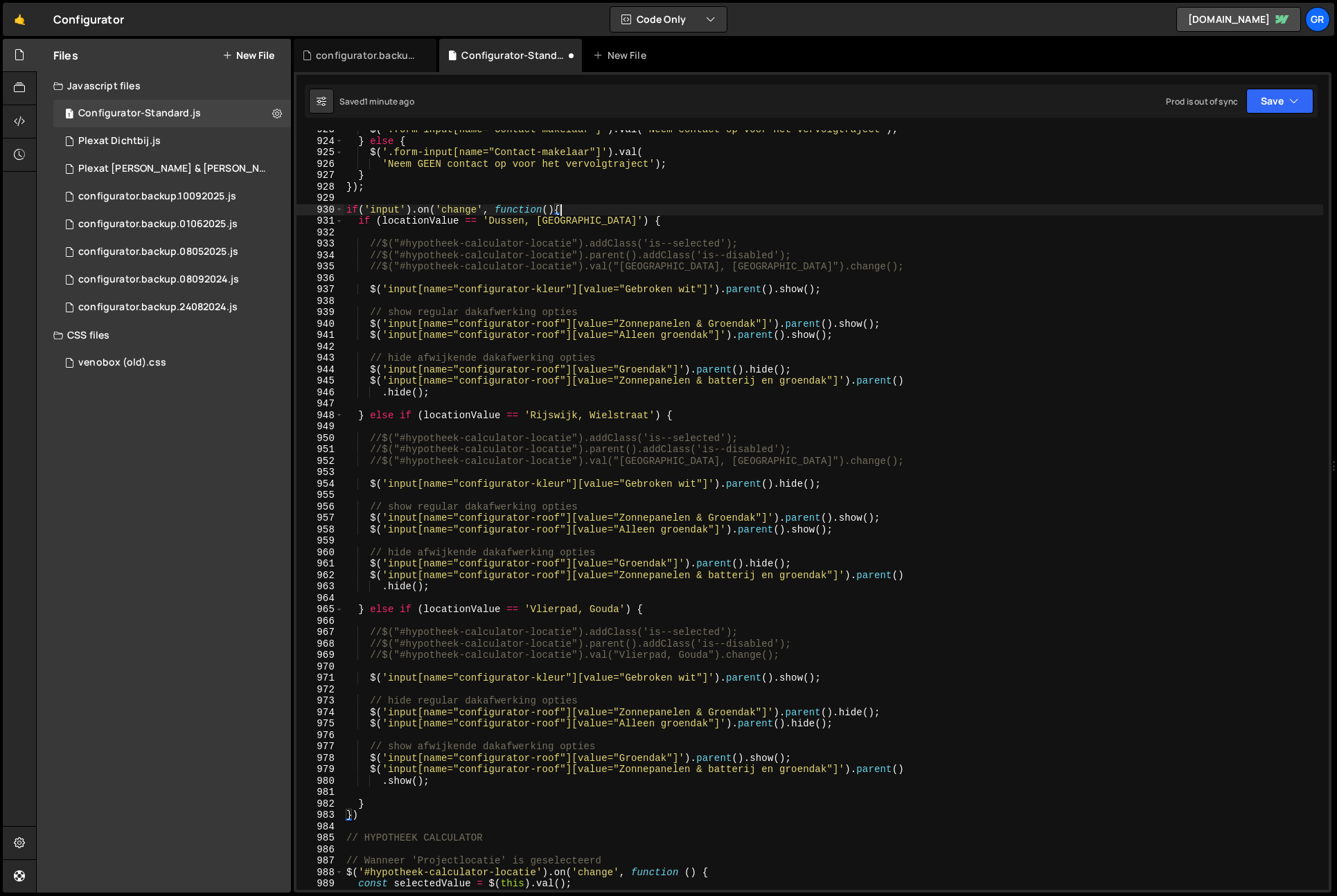
scroll to position [10749, 0]
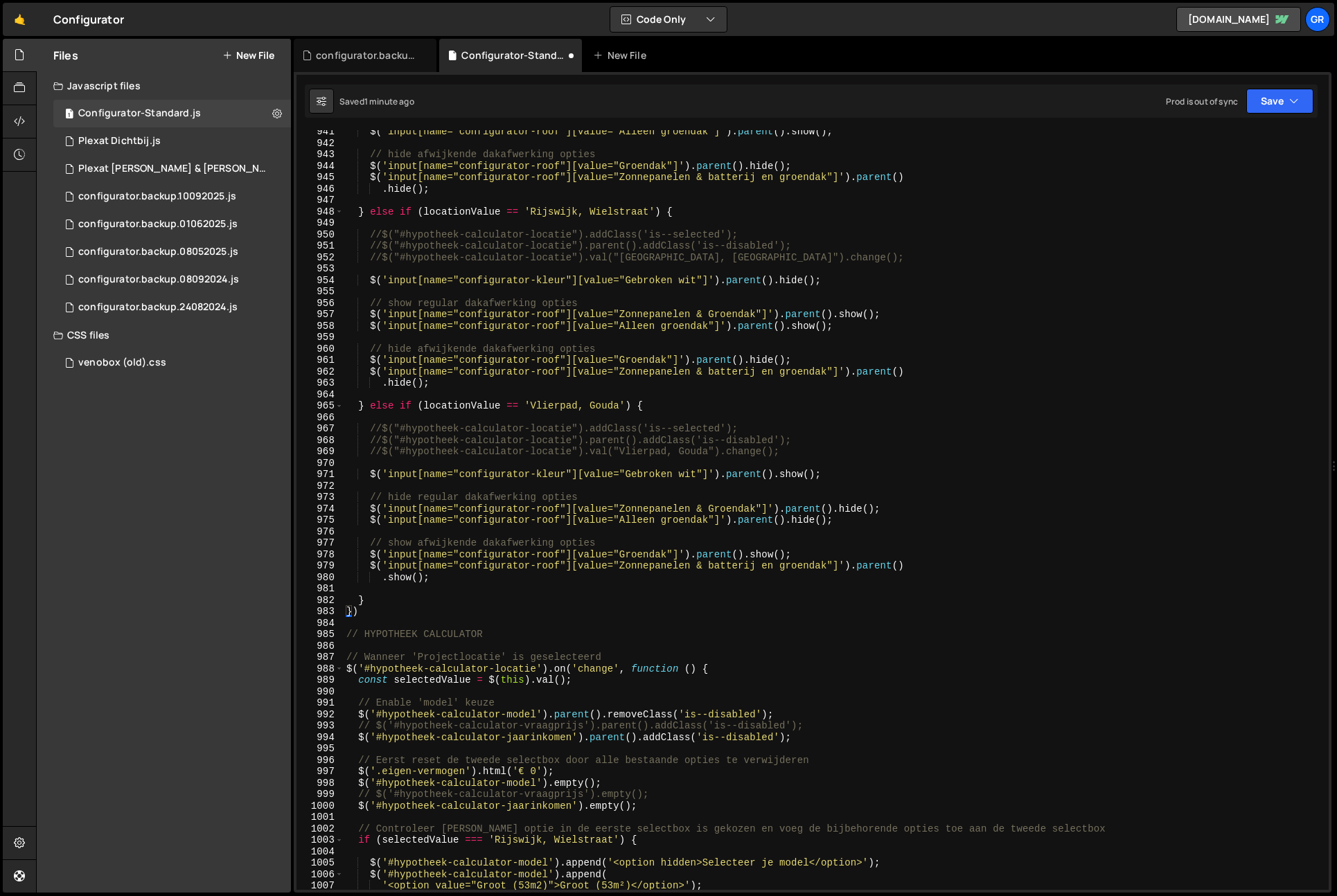
click at [381, 612] on div "$ ( 'input[name="configurator-roof"][value="Alleen groendak"]' ) . parent ( ) .…" at bounding box center [834, 518] width 980 height 782
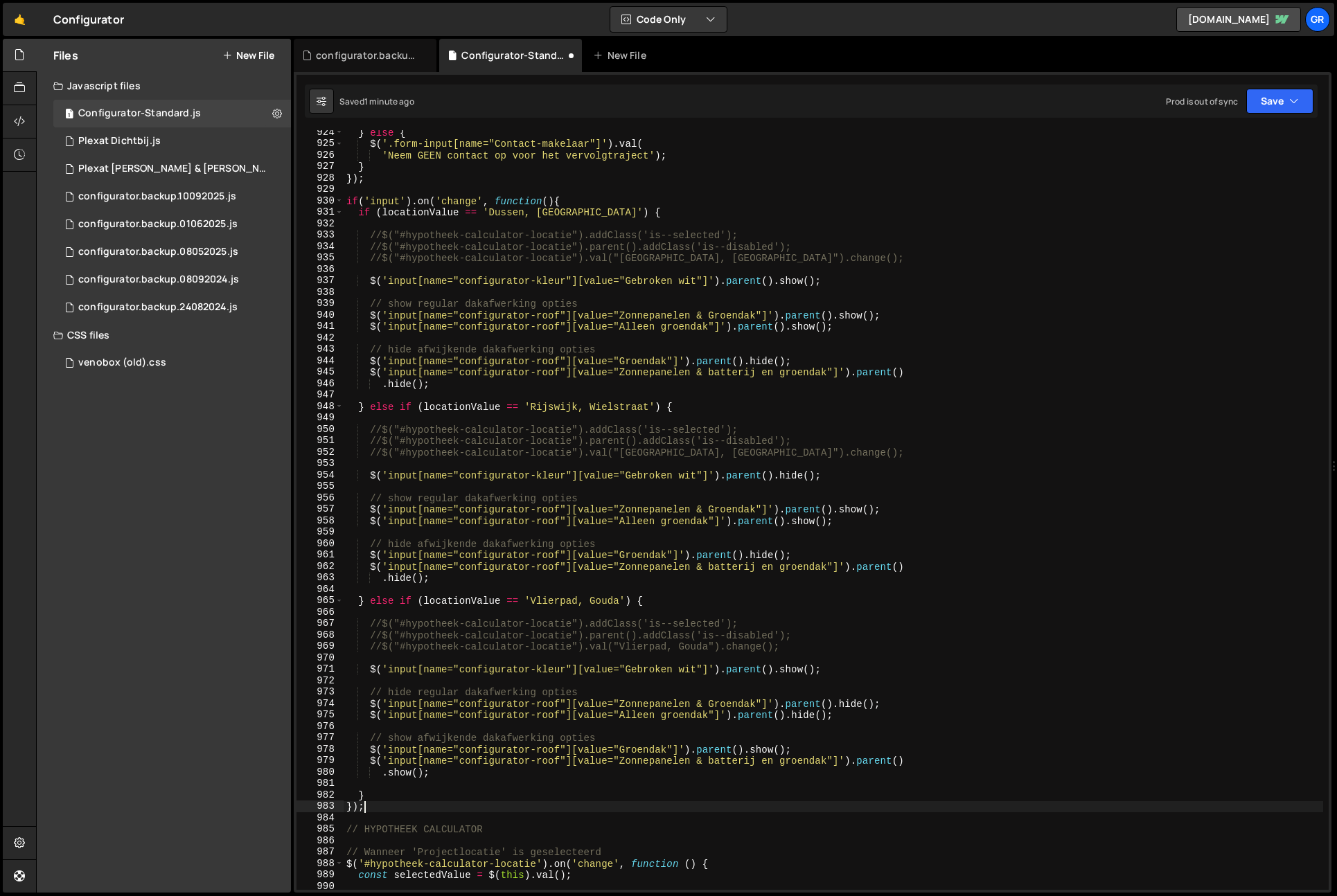
scroll to position [10474, 0]
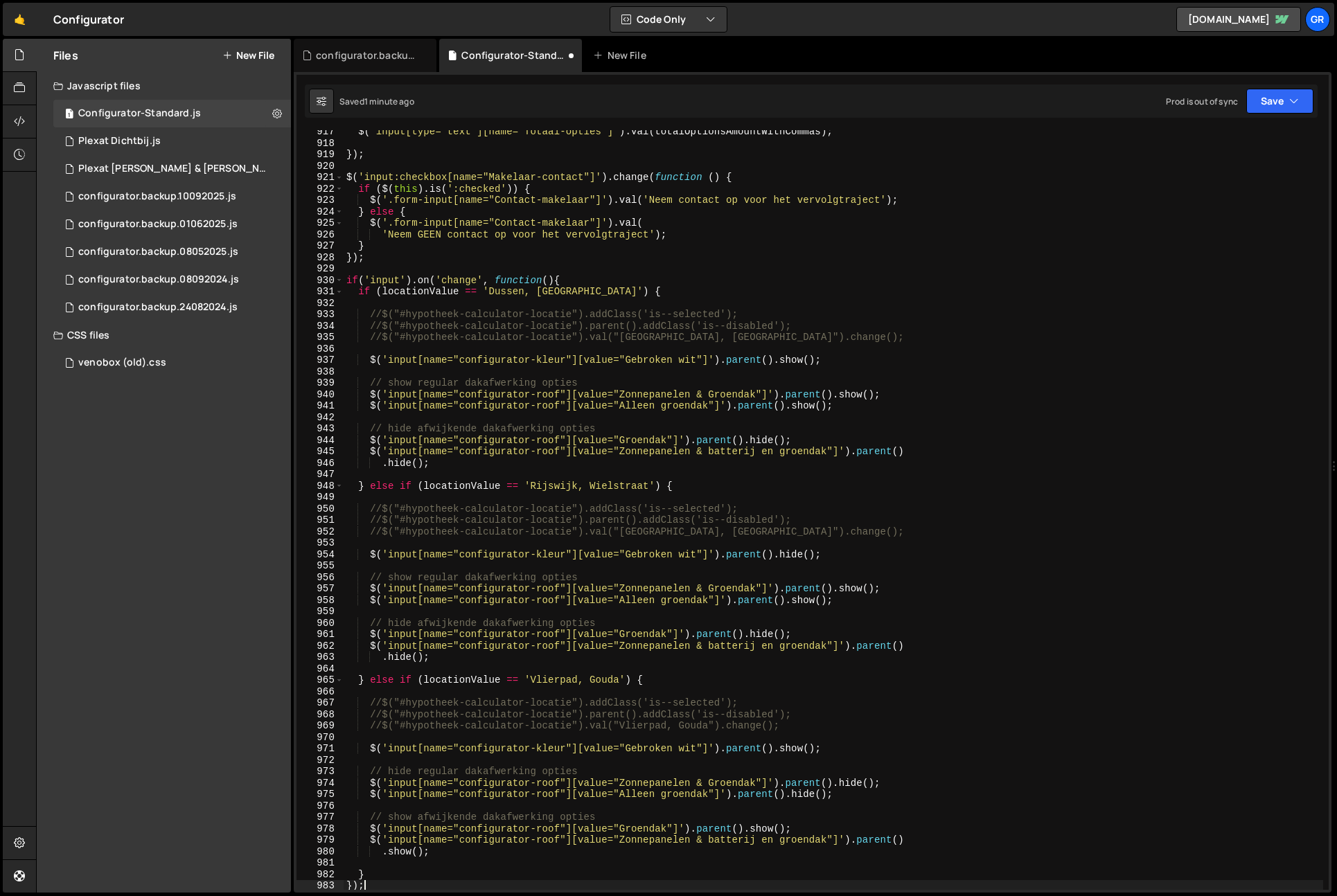
click at [437, 291] on div "$ ( 'input[type="text"][name="Totaal-opties"]' ) . val ( totalOptionsAmountWith…" at bounding box center [834, 518] width 980 height 782
drag, startPoint x: 438, startPoint y: 291, endPoint x: 541, endPoint y: 288, distance: 103.0
click at [438, 291] on div "$ ( 'input[type="text"][name="Totaal-opties"]' ) . val ( totalOptionsAmountWith…" at bounding box center [834, 518] width 980 height 782
click at [588, 286] on div "$ ( 'input[type="text"][name="Totaal-opties"]' ) . val ( totalOptionsAmountWith…" at bounding box center [834, 518] width 980 height 782
click at [588, 282] on div "$ ( 'input[type="text"][name="Totaal-opties"]' ) . val ( totalOptionsAmountWith…" at bounding box center [834, 518] width 980 height 782
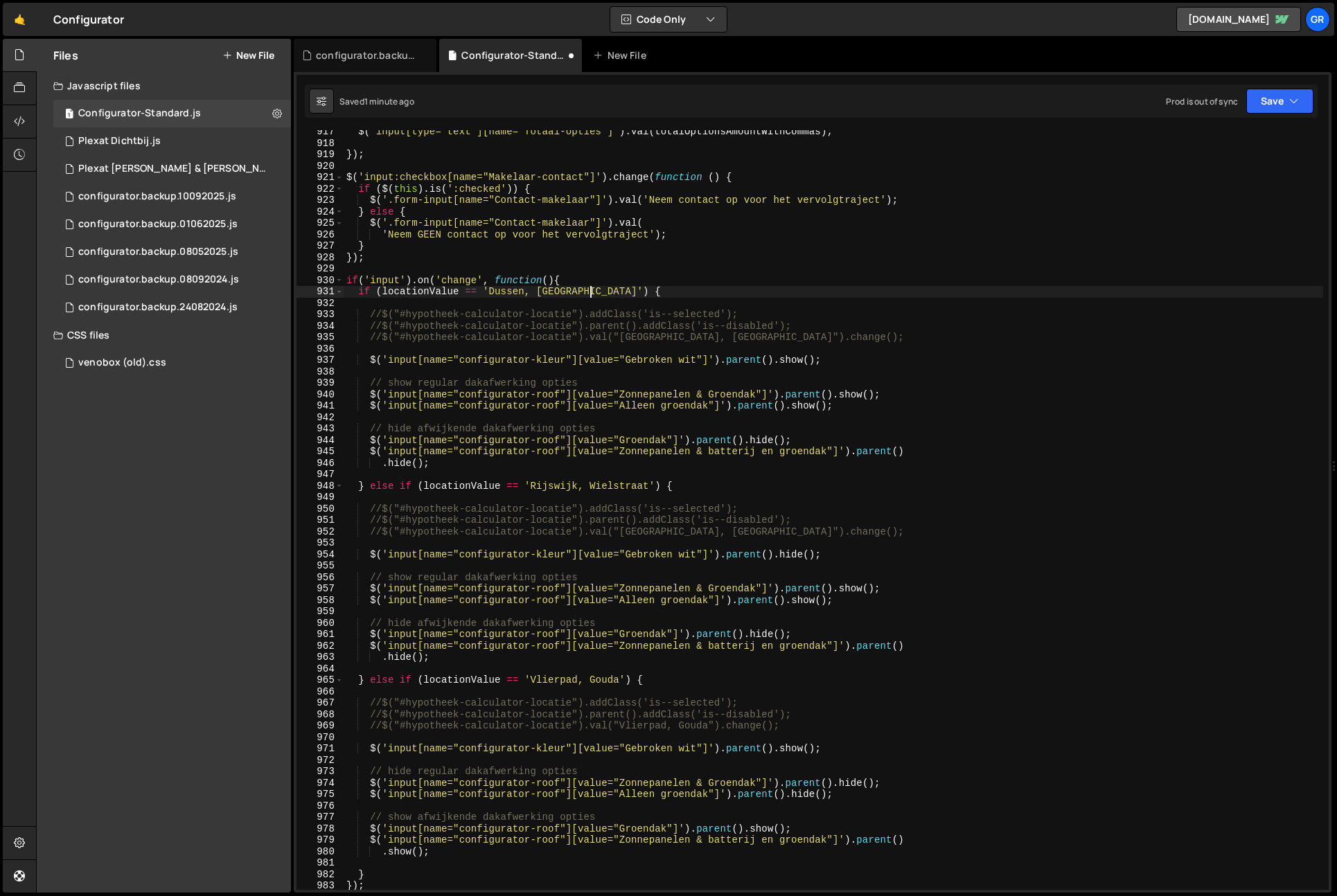
type textarea "if('input').on('change', function(){"
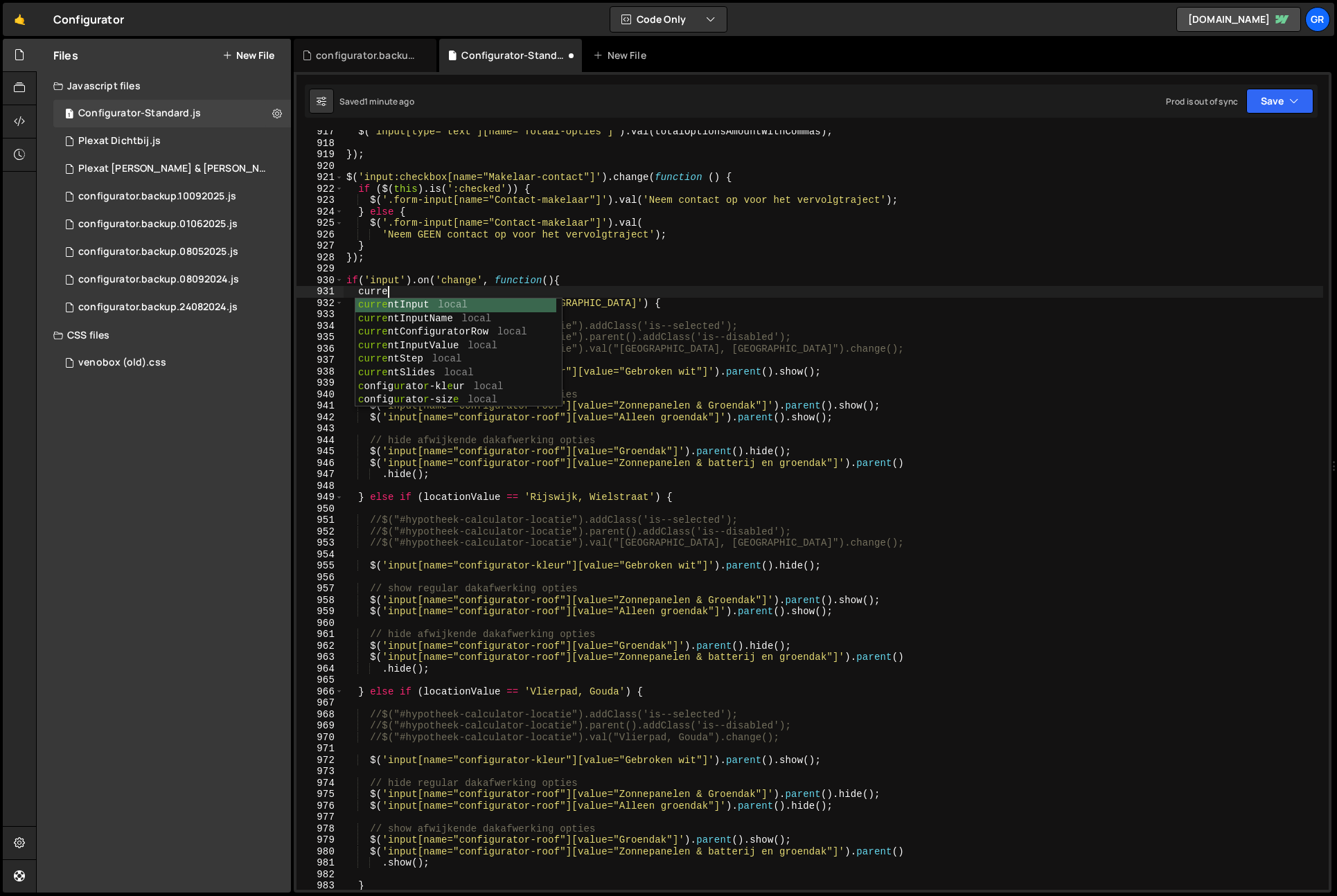
scroll to position [0, 2]
type textarea "if('input').on('change', function(){"
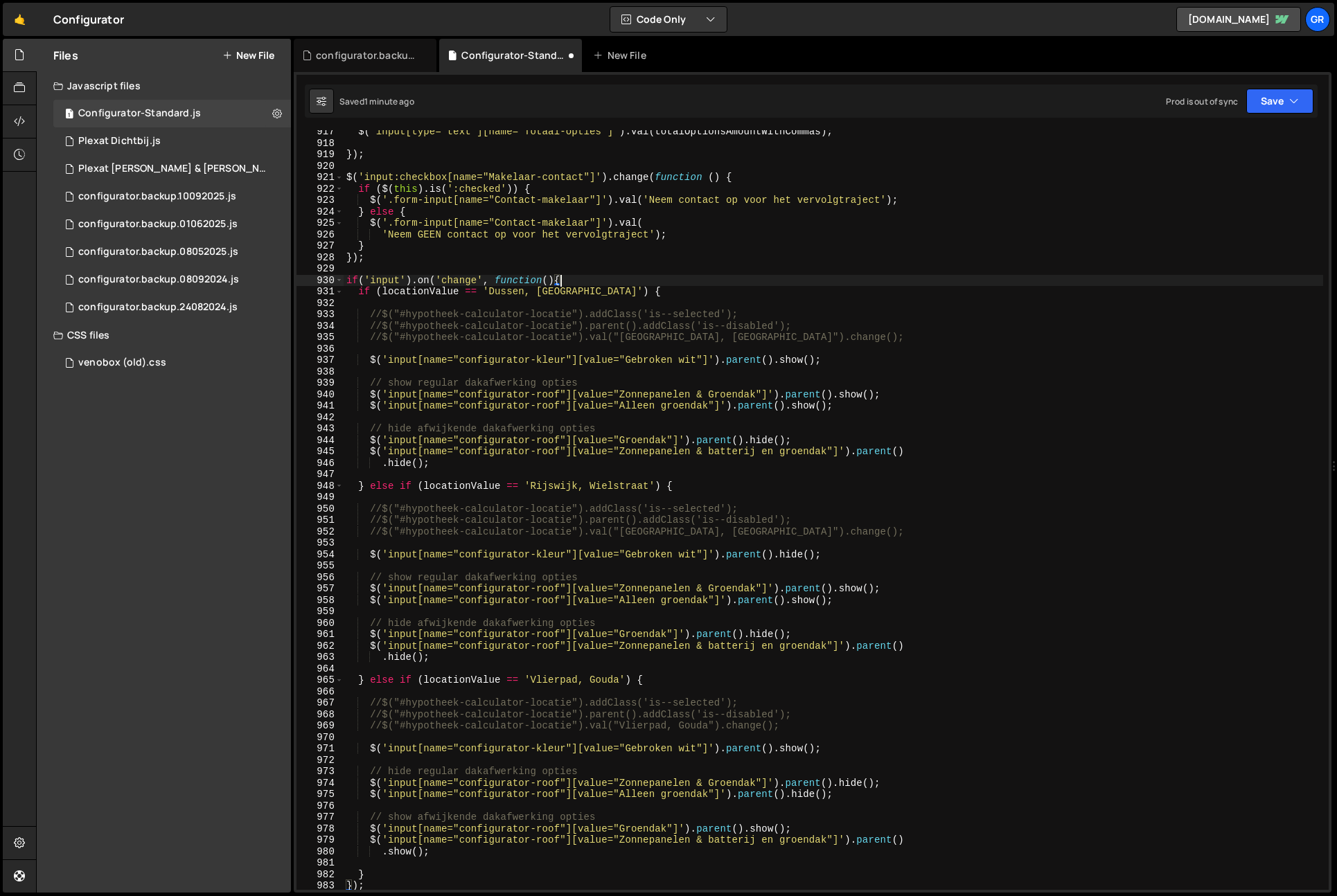
scroll to position [0, 0]
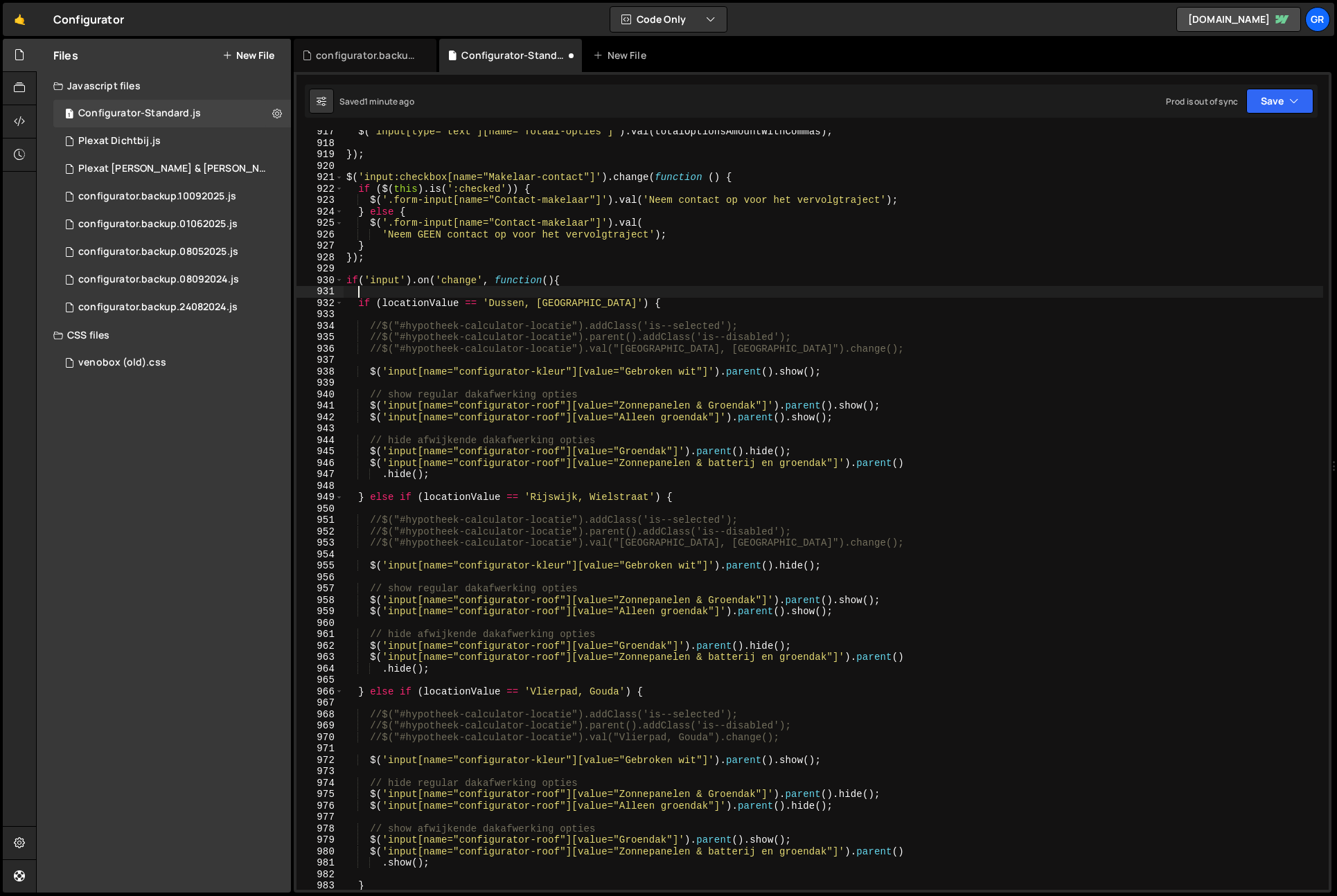
paste textarea "locationValue"
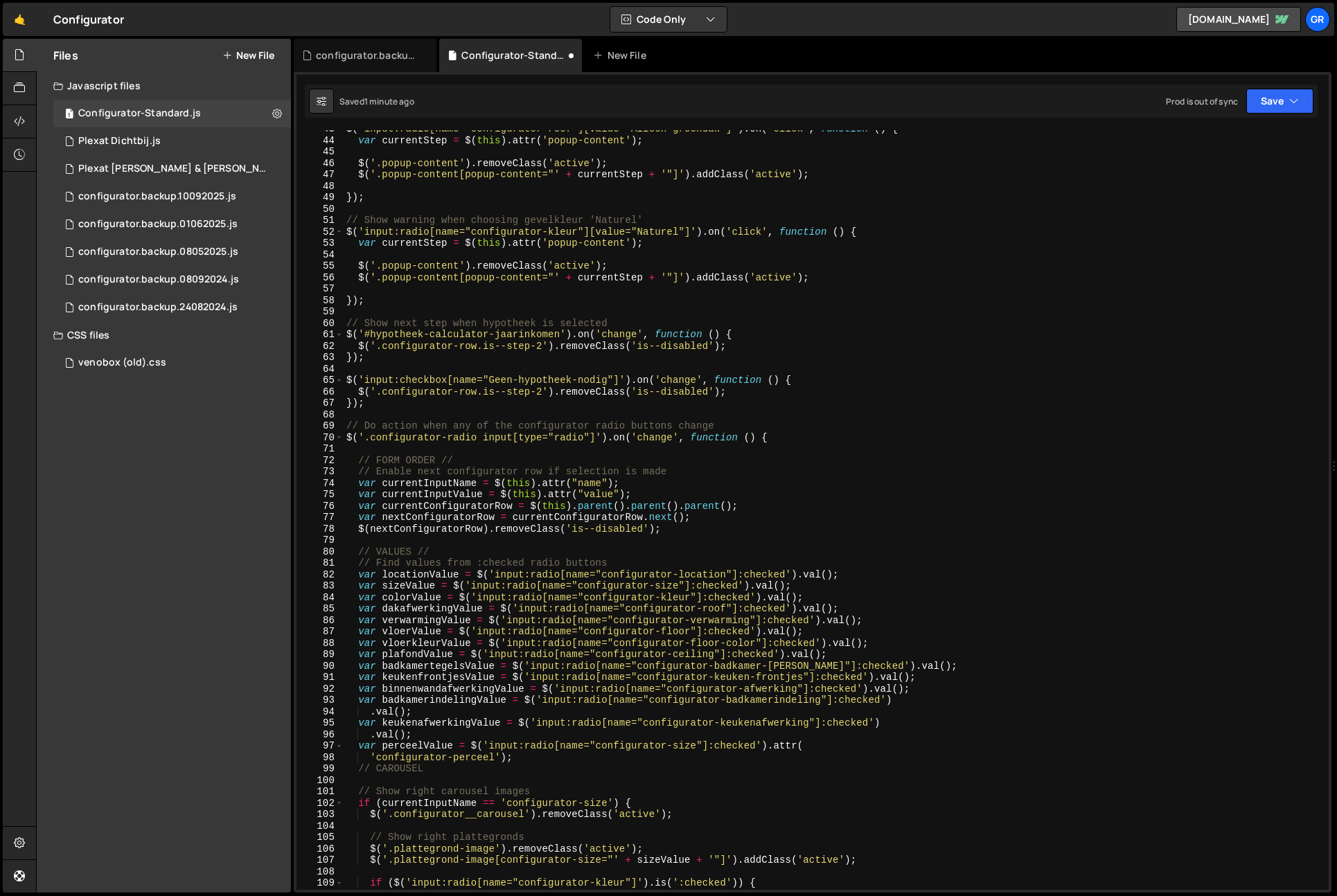
scroll to position [590, 0]
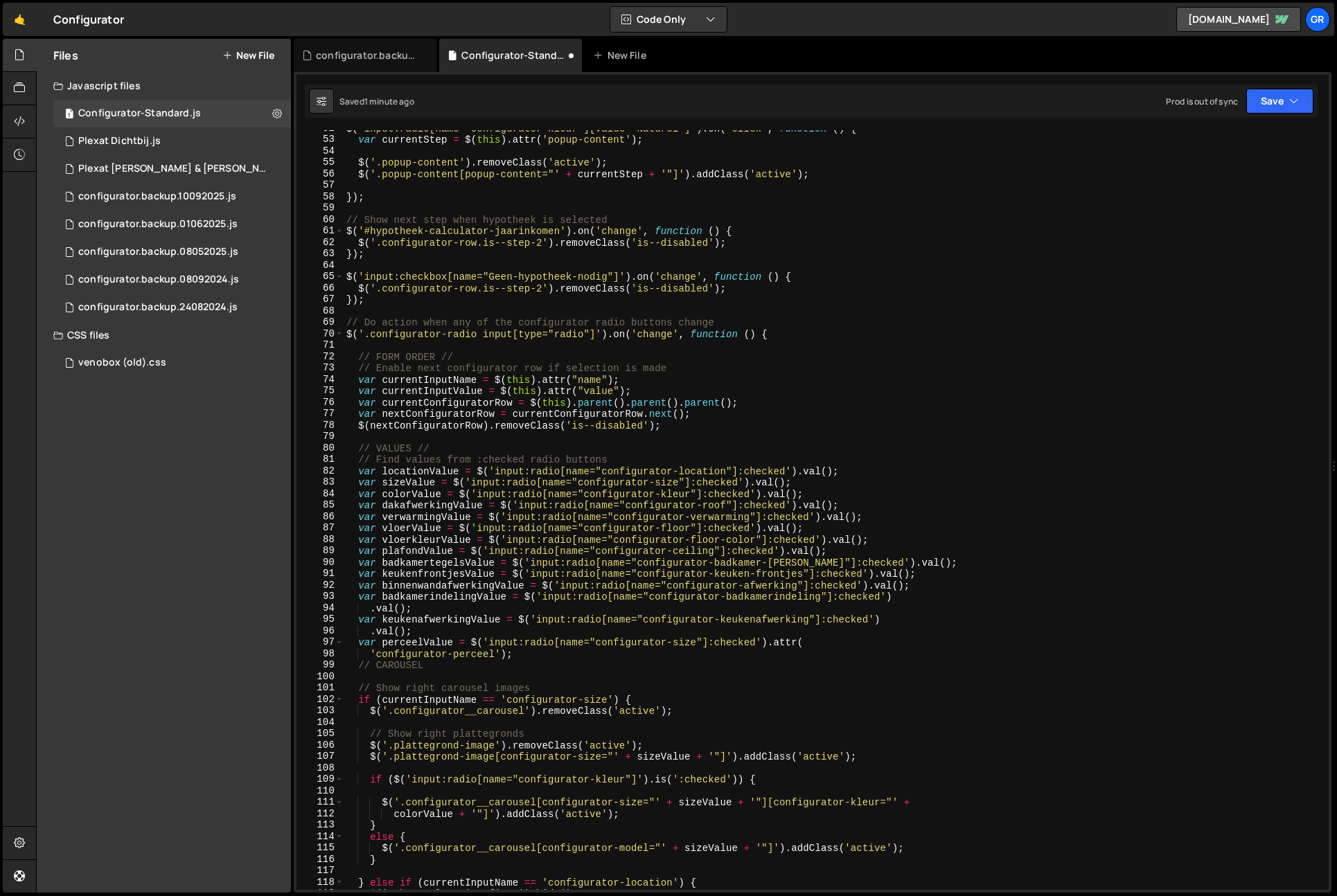
click at [693, 423] on div "$ ( 'input:radio[name="configurator-kleur"][value="Naturel"]' ) . on ( 'click' …" at bounding box center [834, 514] width 980 height 782
click at [348, 335] on div "$ ( 'input:radio[name="configurator-kleur"][value="Naturel"]' ) . on ( 'click' …" at bounding box center [834, 514] width 980 height 782
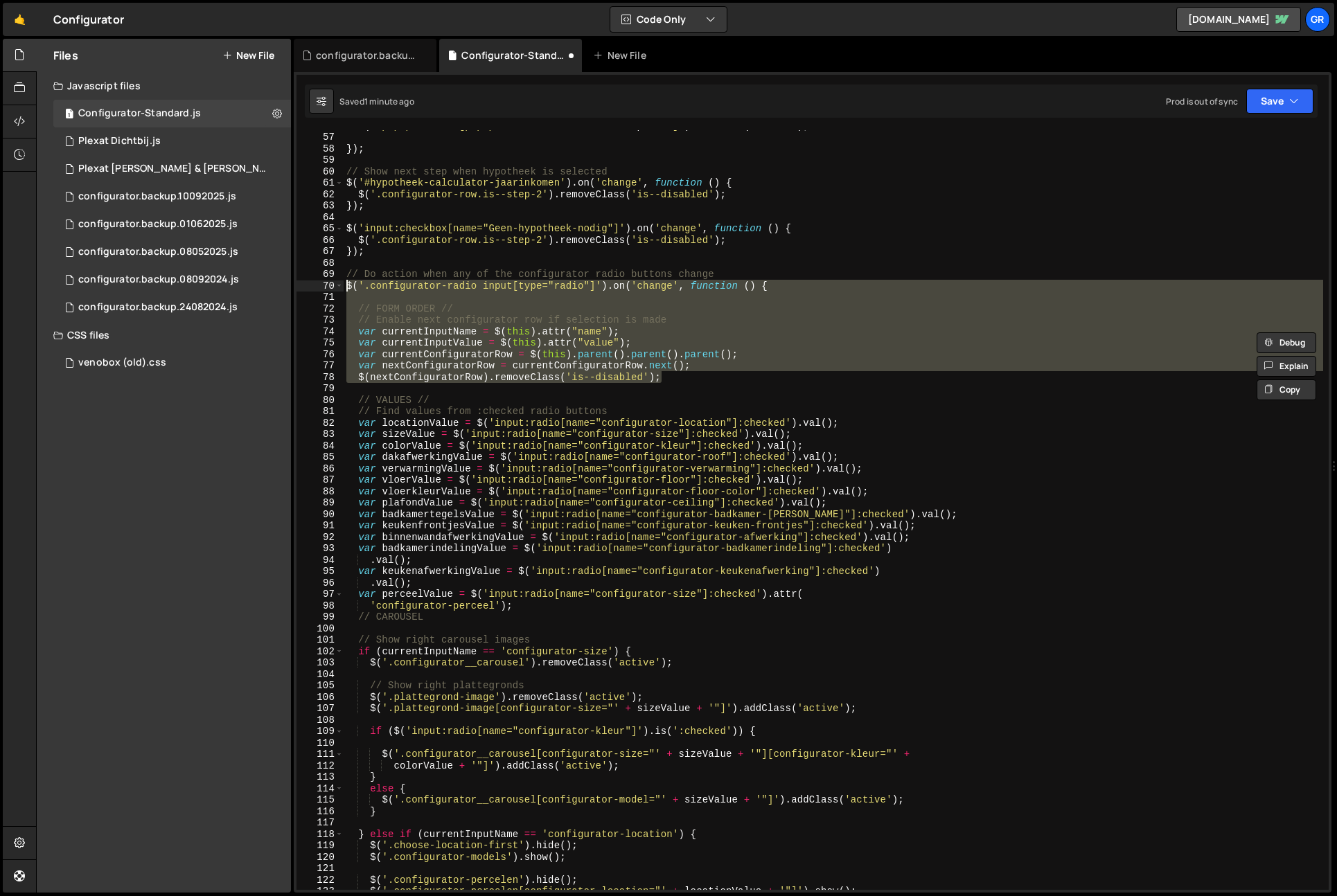
type textarea "$(nextConfiguratorRow).removeClass('is--disabled');"
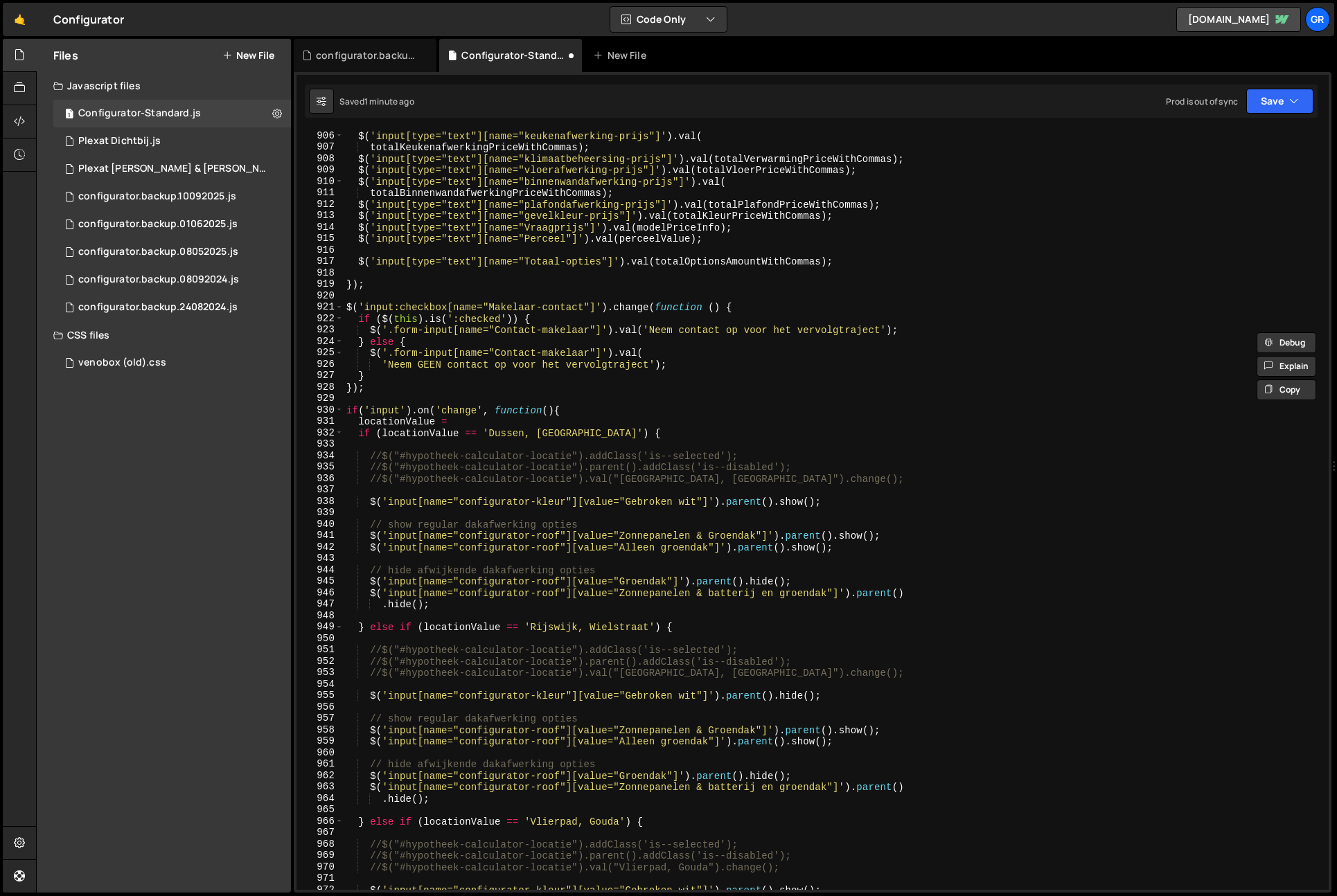
scroll to position [10303, 0]
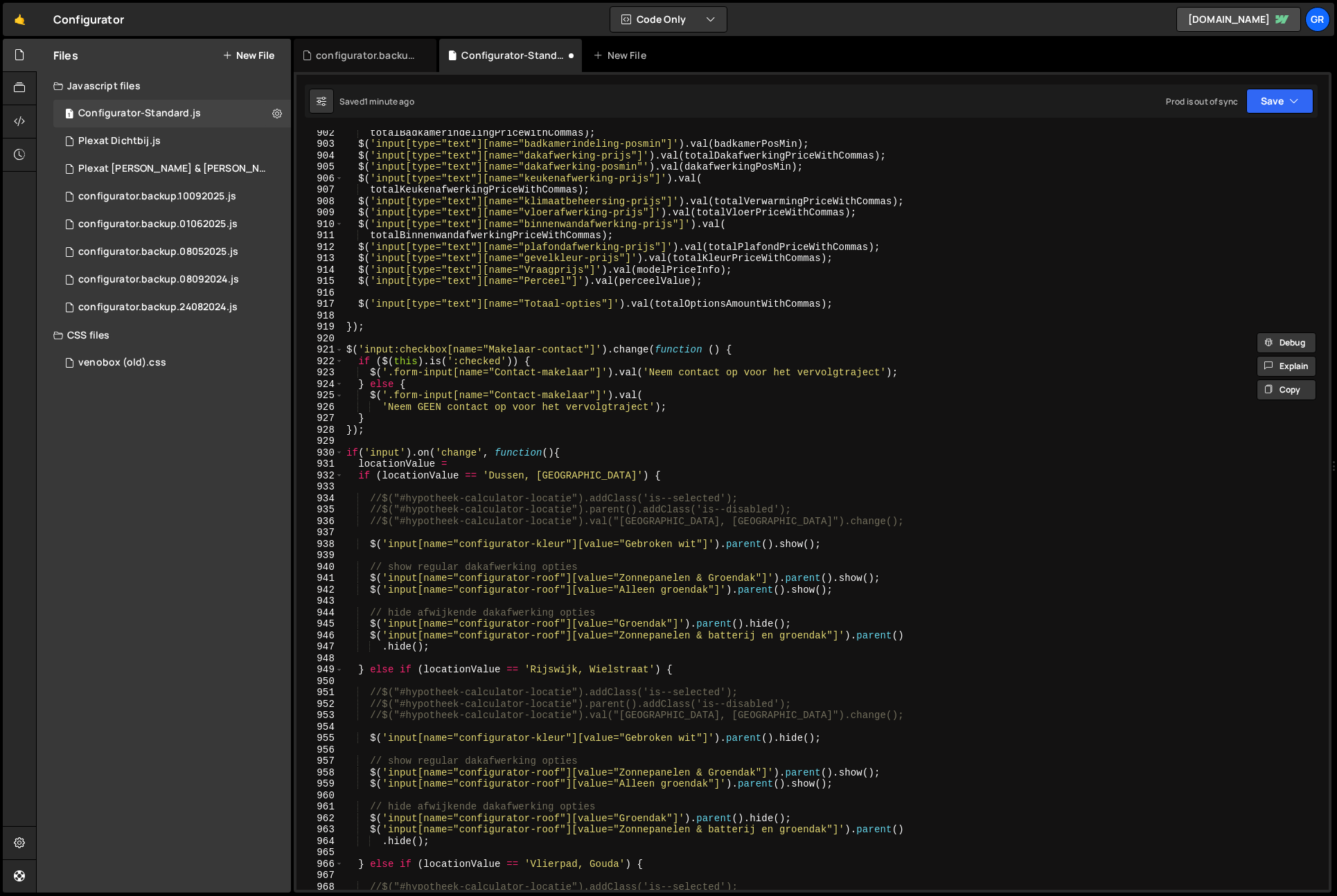
click at [402, 437] on div "totalBadkamerindelingPriceWithCommas ) ; $ ( 'input[type="text"][name="badkamer…" at bounding box center [834, 518] width 980 height 782
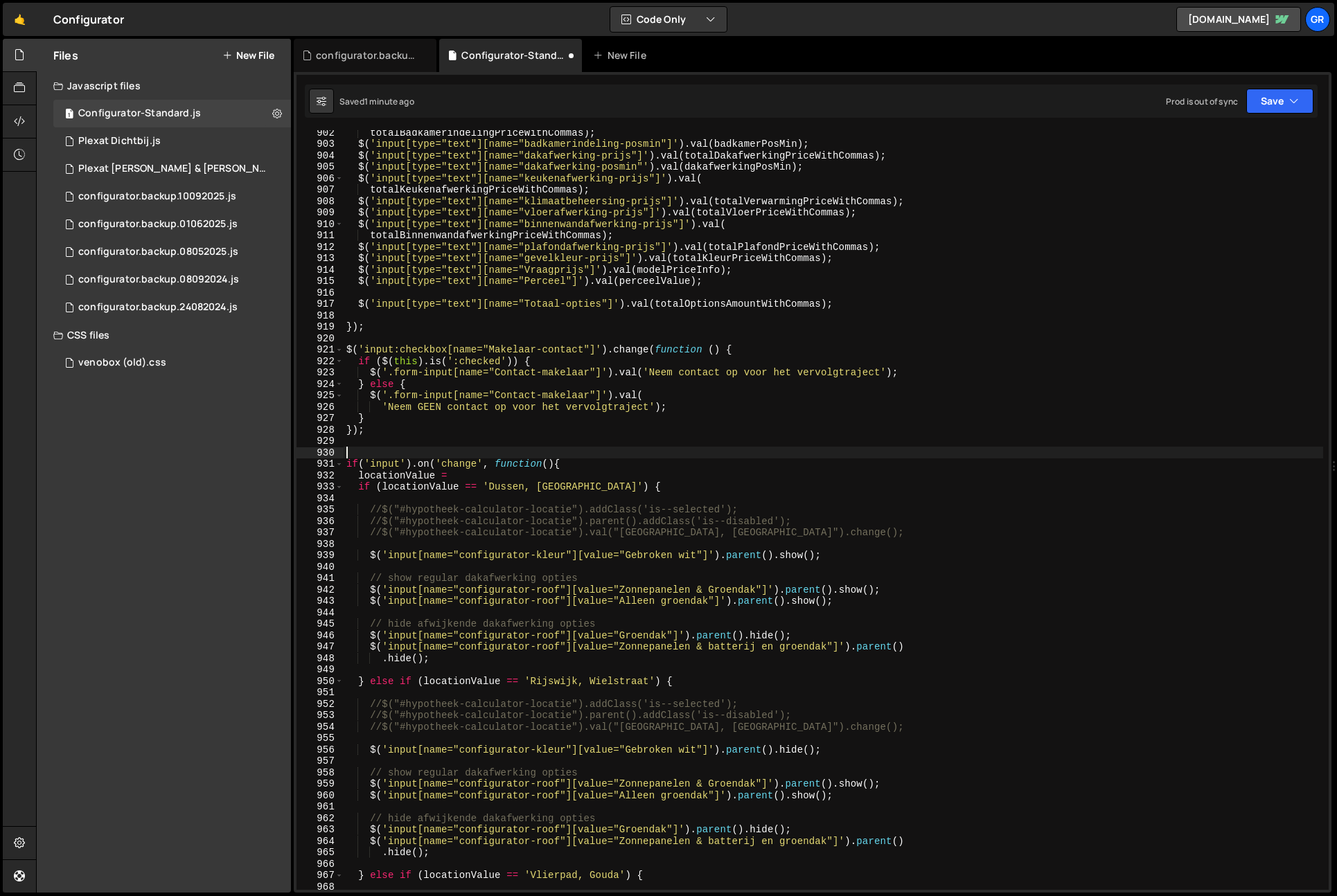
paste textarea "$(nextConfiguratorRow).removeClass('is--disabled');"
type textarea "$(nextConfiguratorRow).removeClass('is--disabled');"
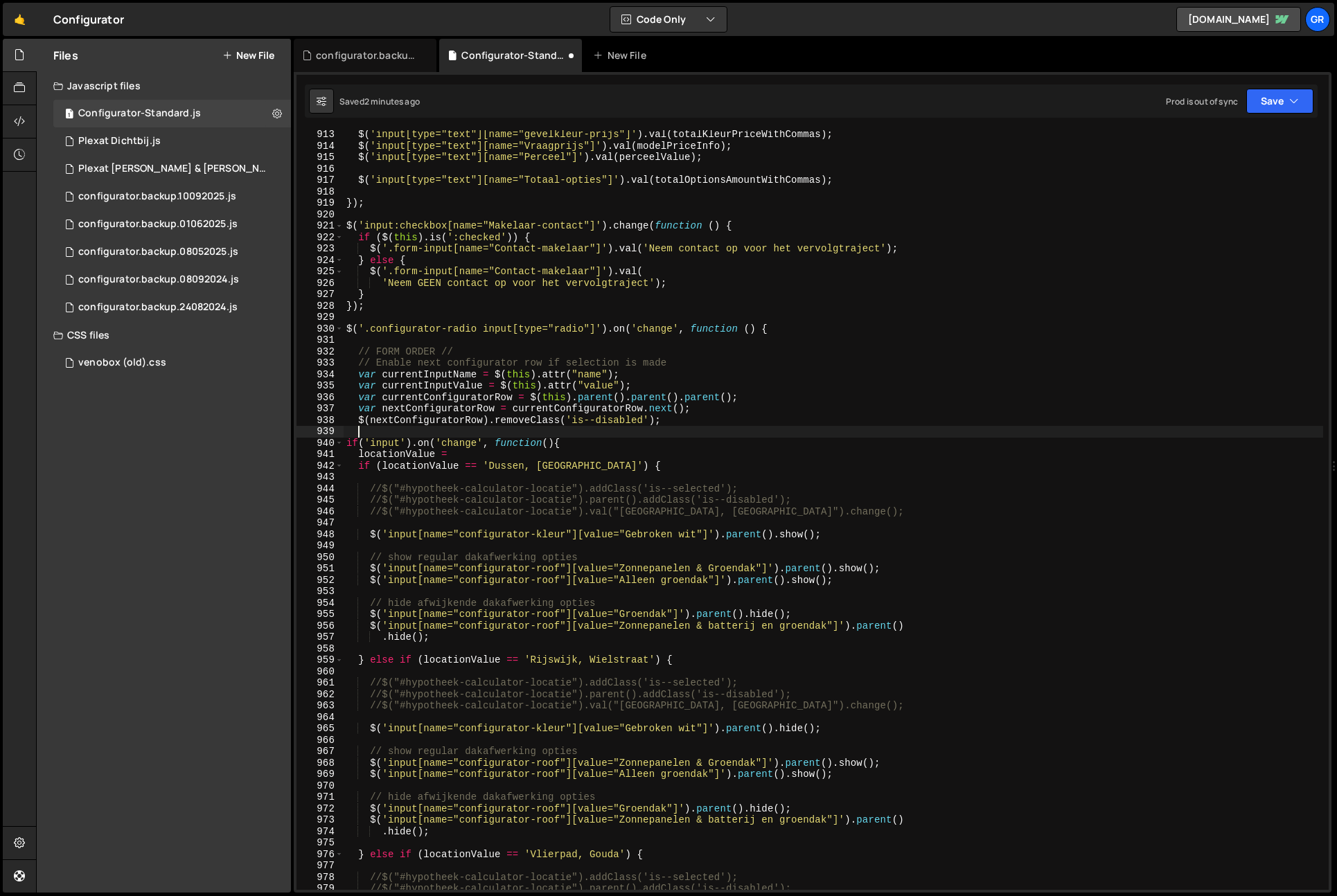
scroll to position [10426, 0]
click at [361, 455] on div "$ ( 'input[type="text"][name="gevelkleur-prijs"]' ) . val ( totalKleurPriceWith…" at bounding box center [834, 520] width 980 height 782
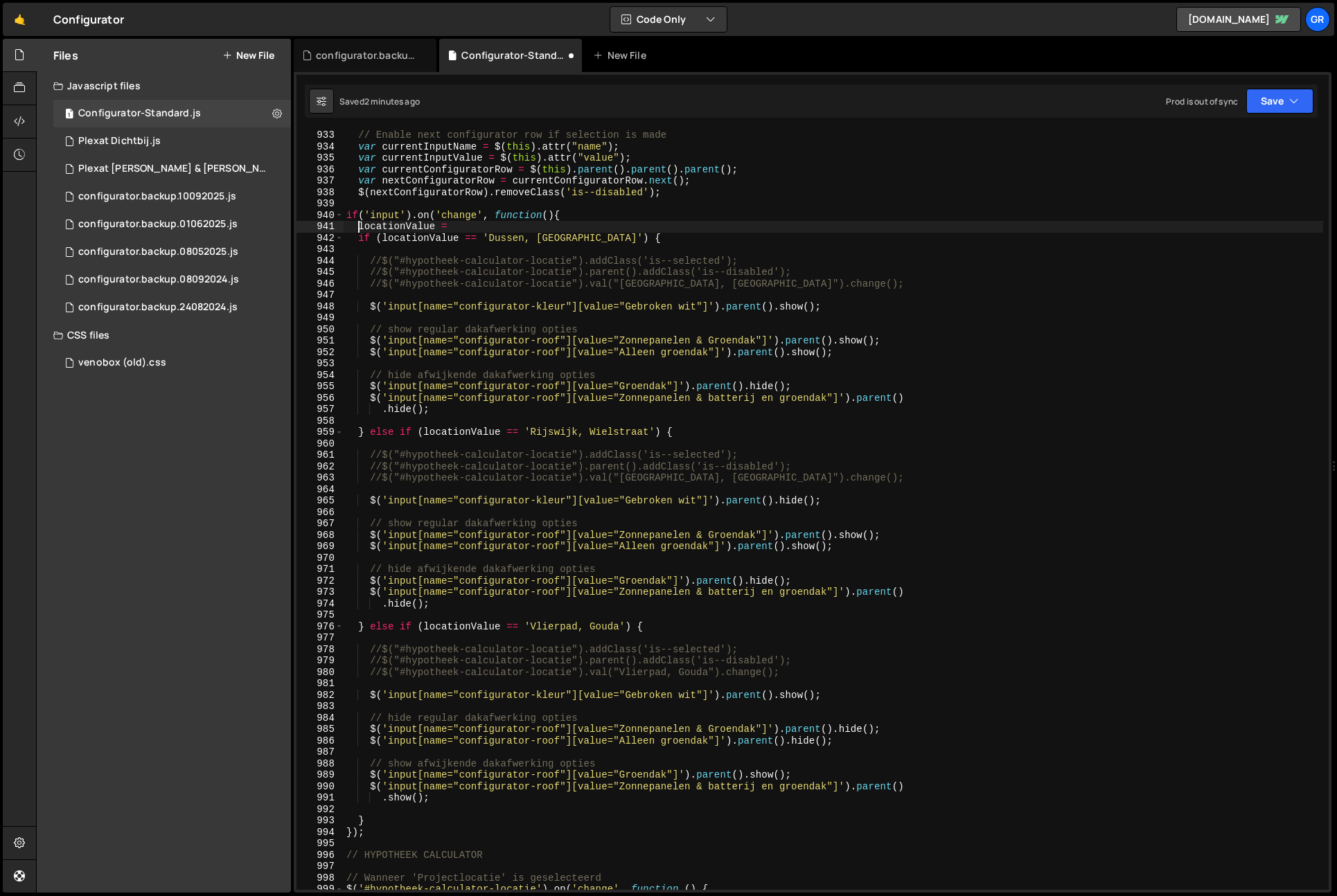
scroll to position [10697, 0]
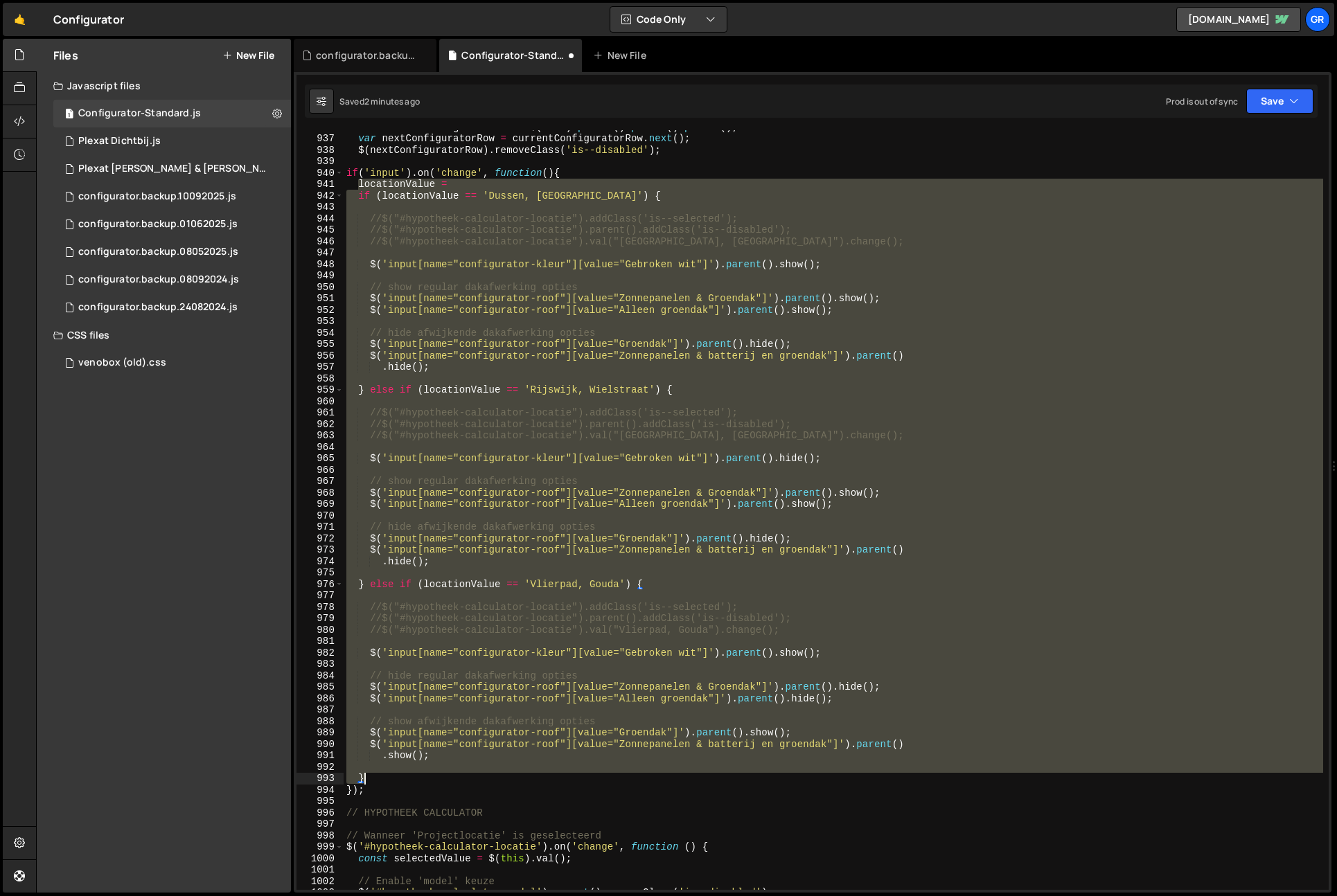
click at [384, 780] on div "var currentConfiguratorRow = $ ( this ) . parent ( ) . parent ( ) . parent ( ) …" at bounding box center [834, 513] width 980 height 782
click at [393, 794] on div "var currentConfiguratorRow = $ ( this ) . parent ( ) . parent ( ) . parent ( ) …" at bounding box center [834, 513] width 980 height 782
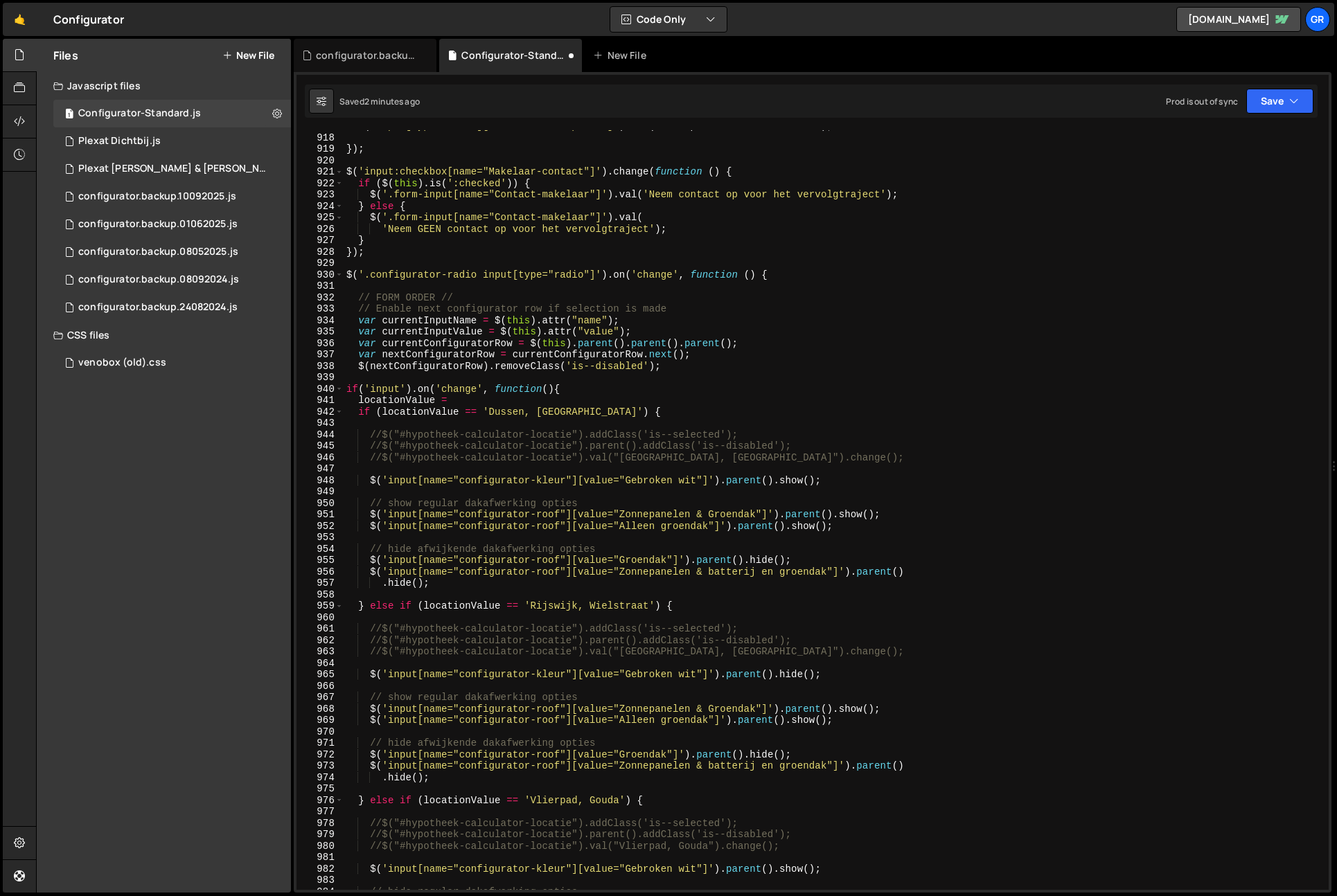
scroll to position [10480, 0]
click at [682, 367] on div "$ ( 'input[type="text"][name="Totaal-opties"]' ) . val ( totalOptionsAmountWith…" at bounding box center [834, 512] width 980 height 782
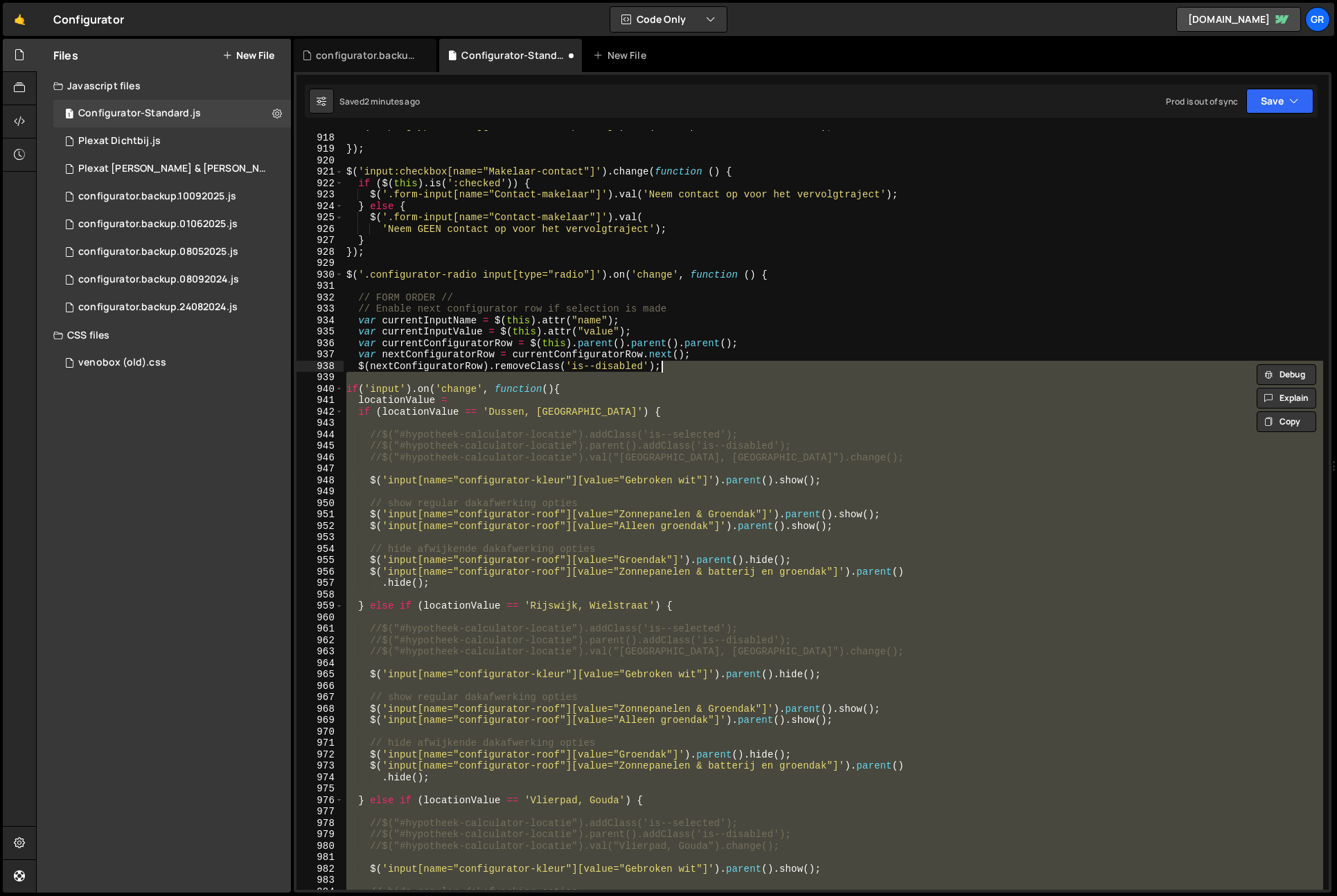
type textarea "$(nextConfiguratorRow).removeClass('is--disabled');"
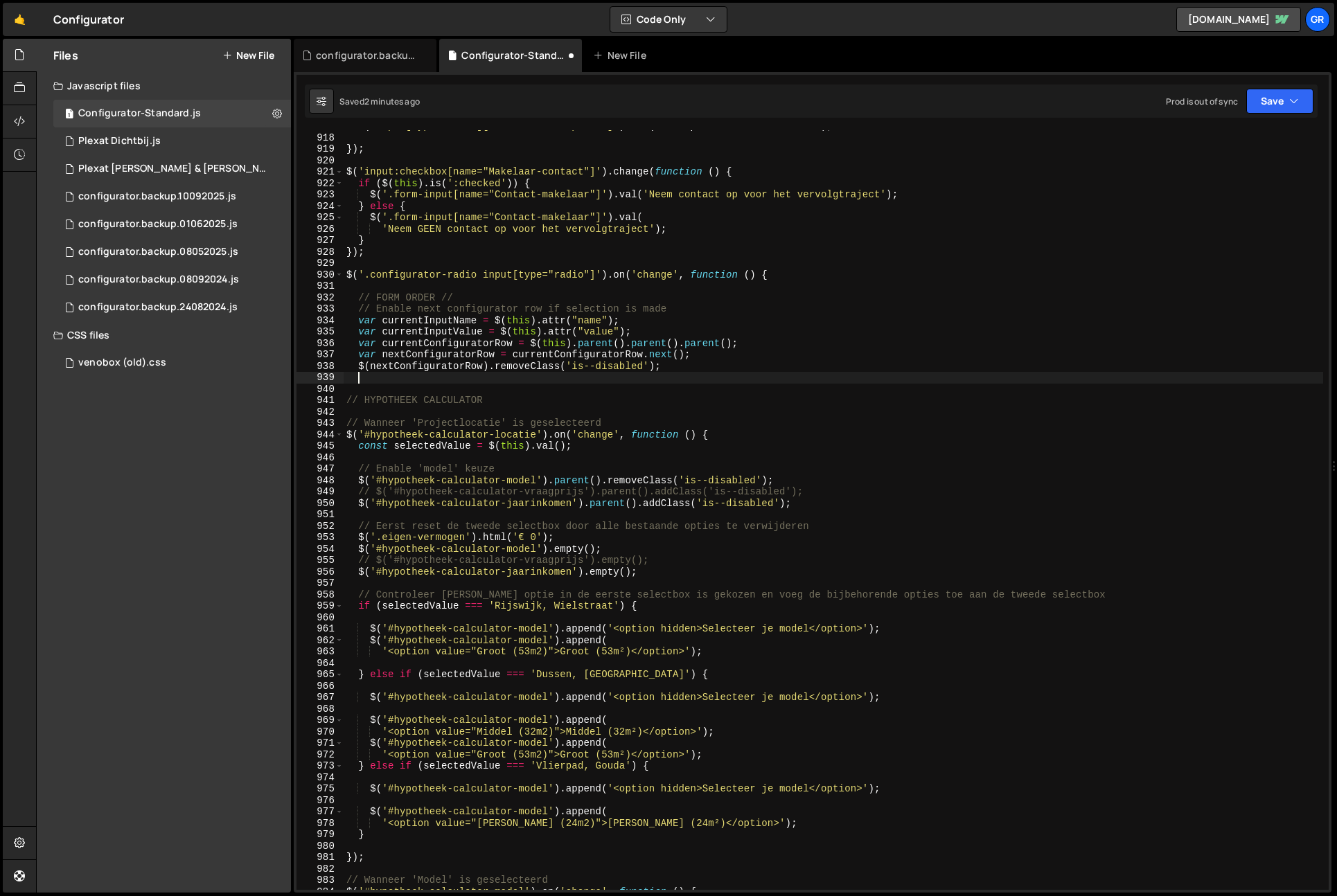
scroll to position [0, 0]
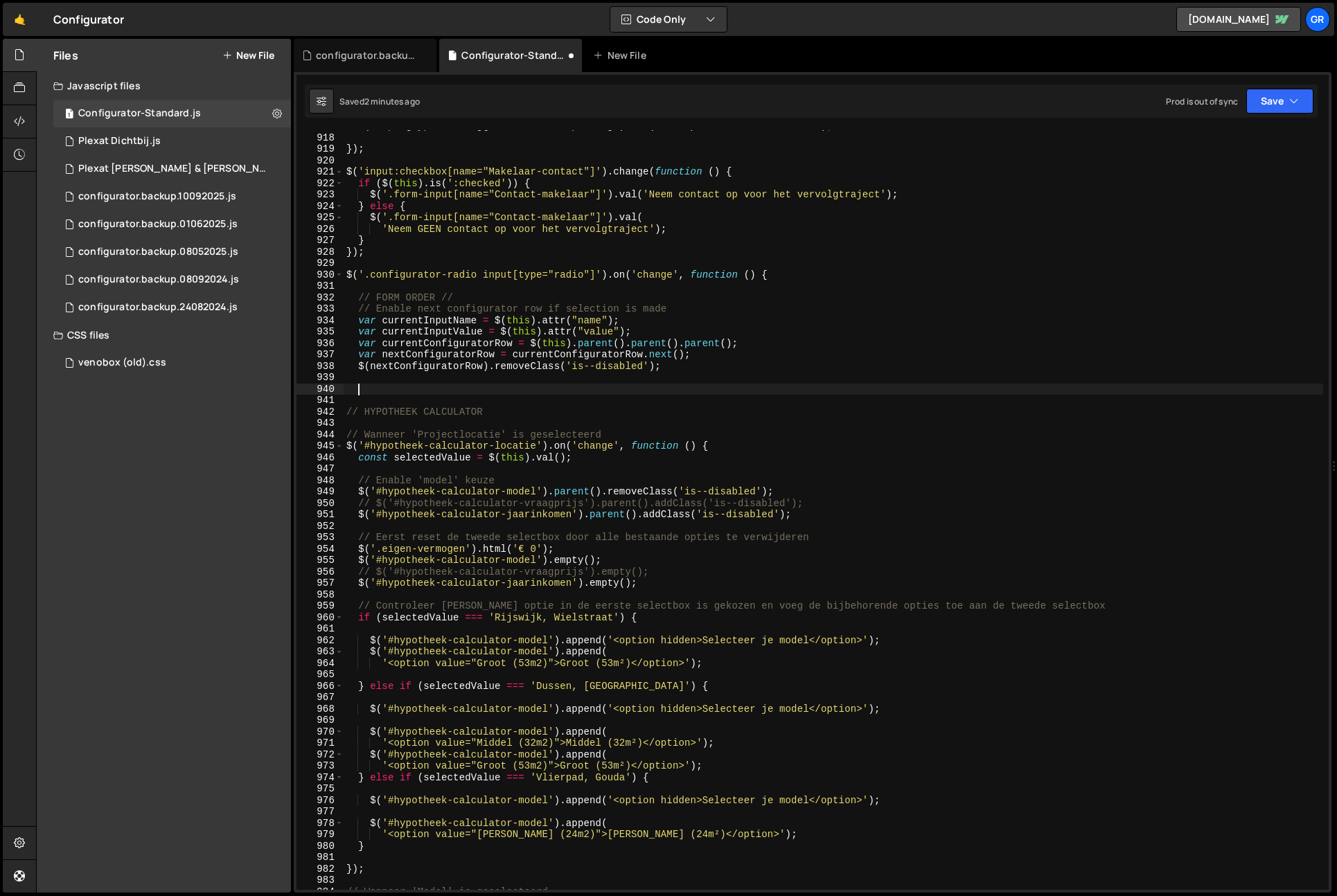
paste textarea "}"
type textarea "}"
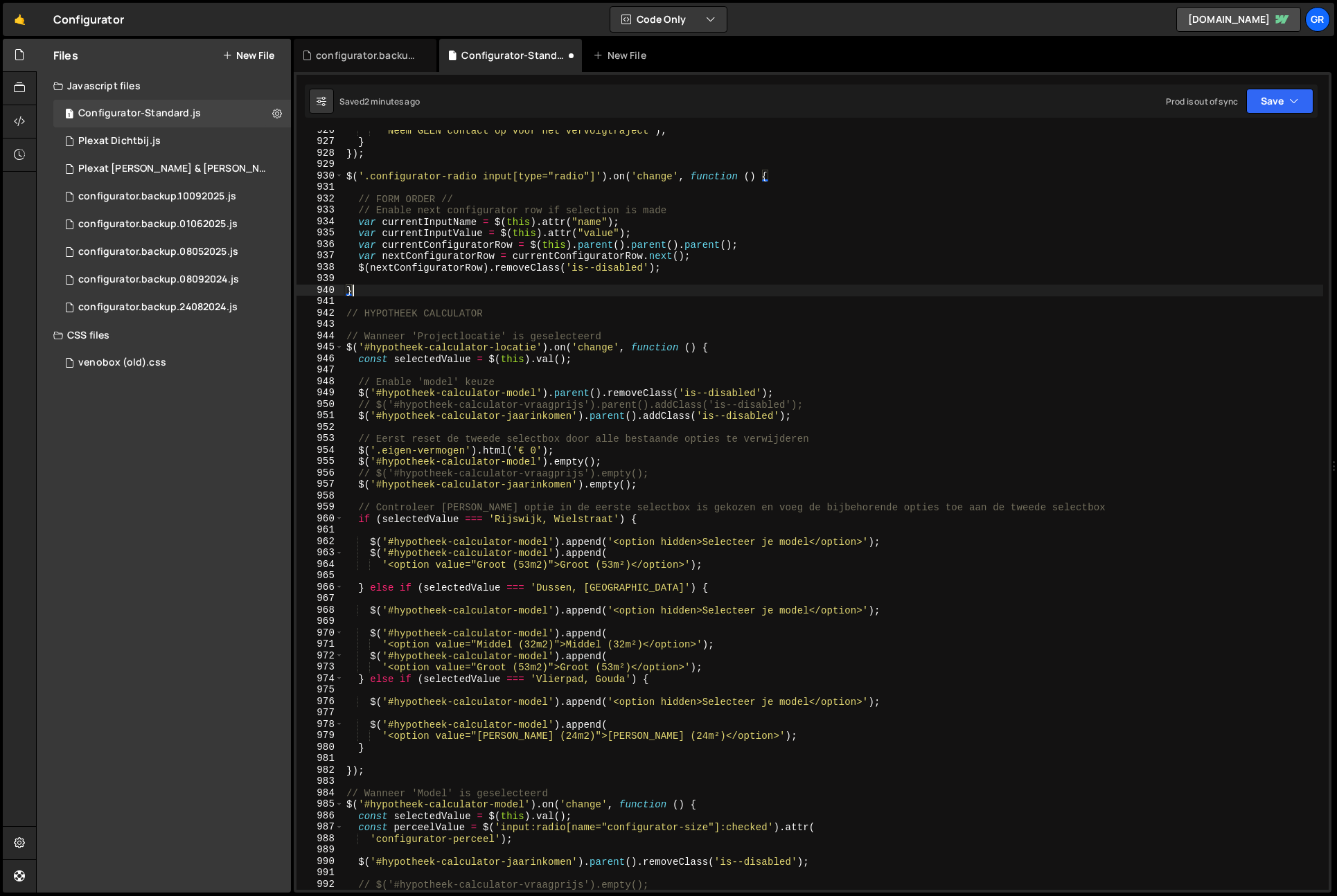
click at [716, 268] on div "'Neem GEEN contact op voor het vervolgtraject' ) ; } }) ; $ ( '.configurator-ra…" at bounding box center [834, 516] width 980 height 782
type textarea "$(nextConfiguratorRow).removeClass('is--disabled');"
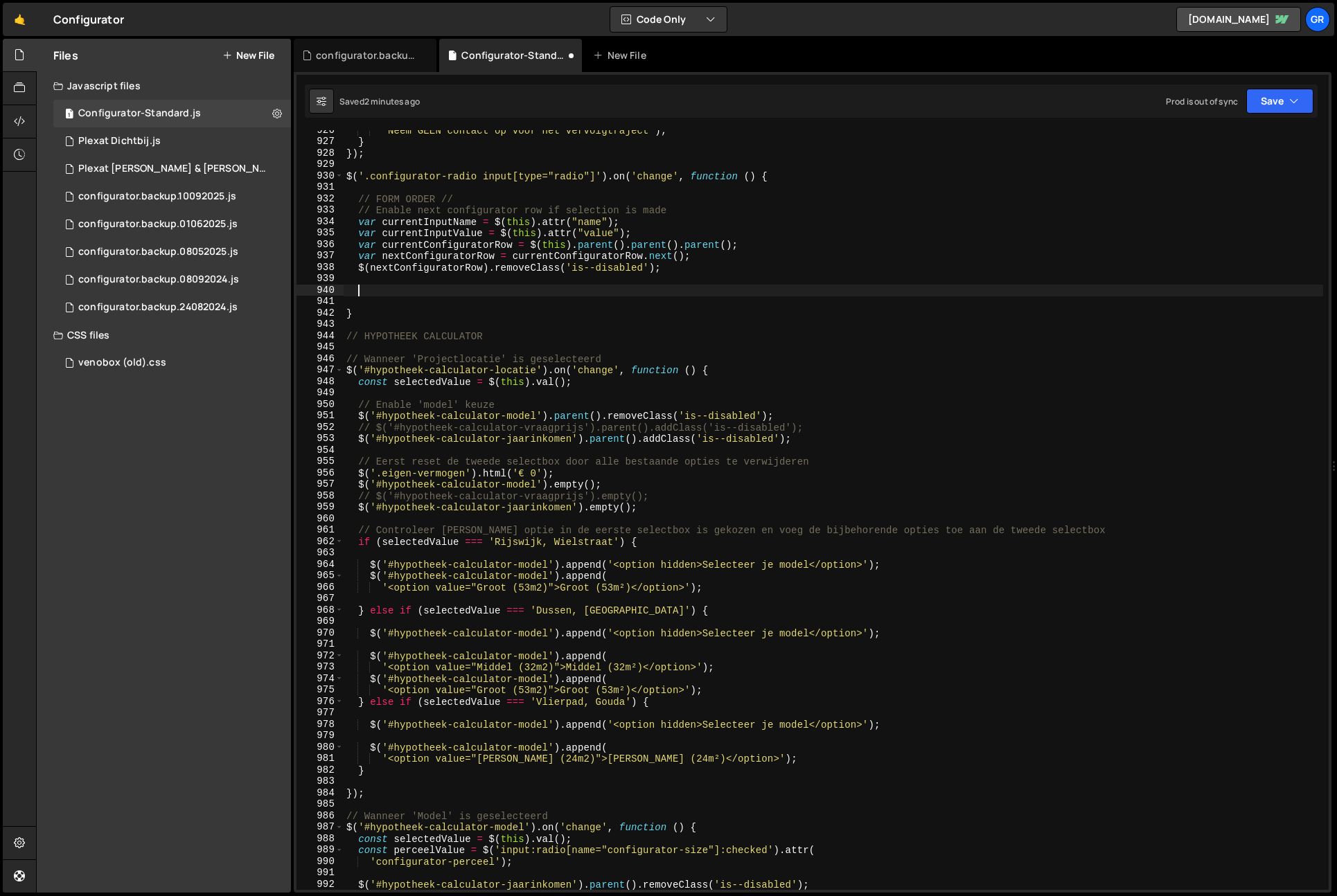
paste textarea "}"
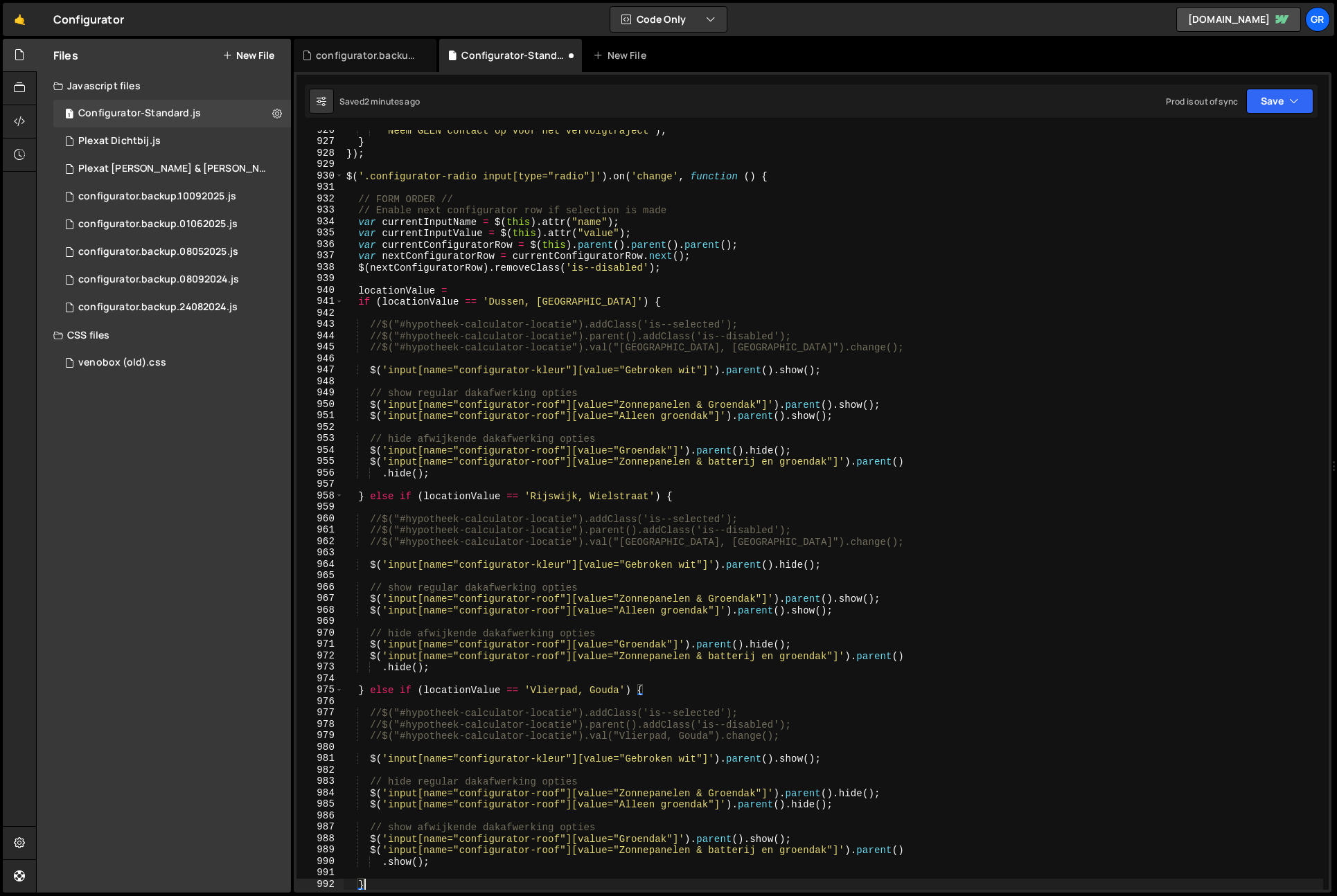
click at [359, 305] on div "'Neem GEEN contact op voor het vervolgtraject' ) ; } }) ; $ ( '.configurator-ra…" at bounding box center [834, 516] width 980 height 782
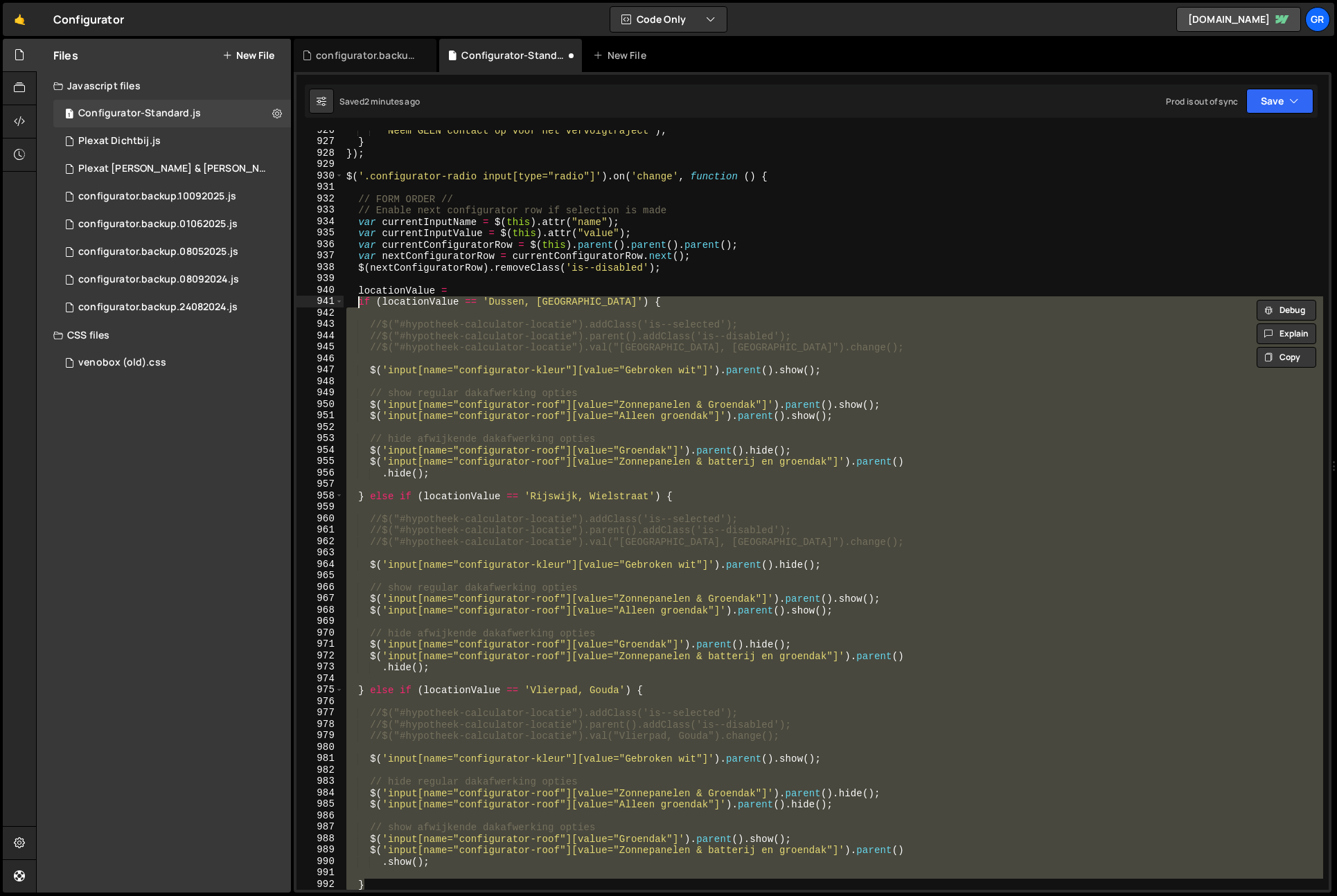
click at [459, 287] on div "'Neem GEEN contact op voor het vervolgtraject' ) ; } }) ; $ ( '.configurator-ra…" at bounding box center [834, 516] width 980 height 782
type textarea "locationValue ="
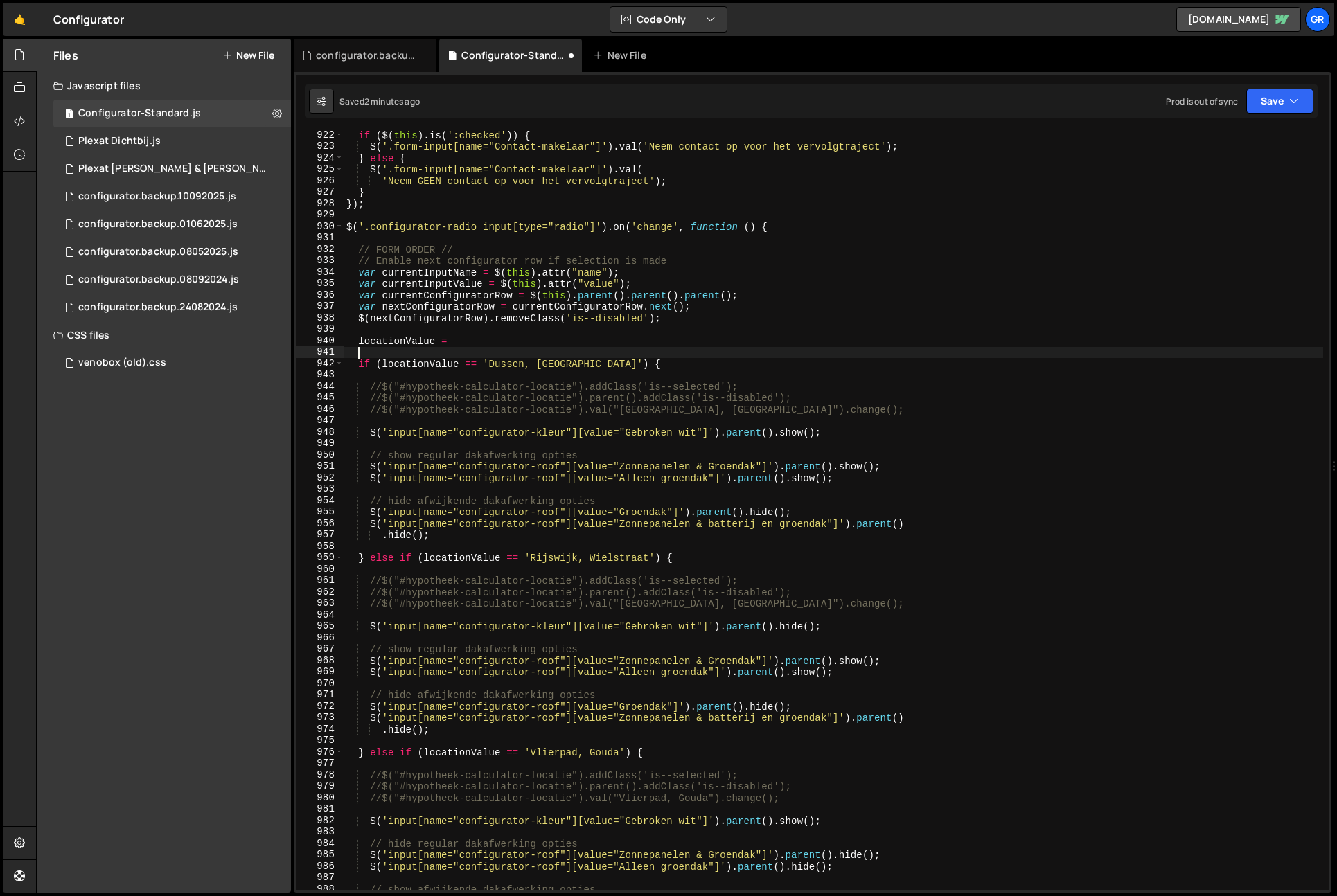
scroll to position [10530, 0]
click at [449, 285] on div "if ( $ ( this ) . is ( ':checked' )) { $ ( '.form-input[name="Contact-makelaar"…" at bounding box center [834, 520] width 980 height 782
click at [412, 340] on div "if ( $ ( this ) . is ( ':checked' )) { $ ( '.form-input[name="Contact-makelaar"…" at bounding box center [834, 520] width 980 height 782
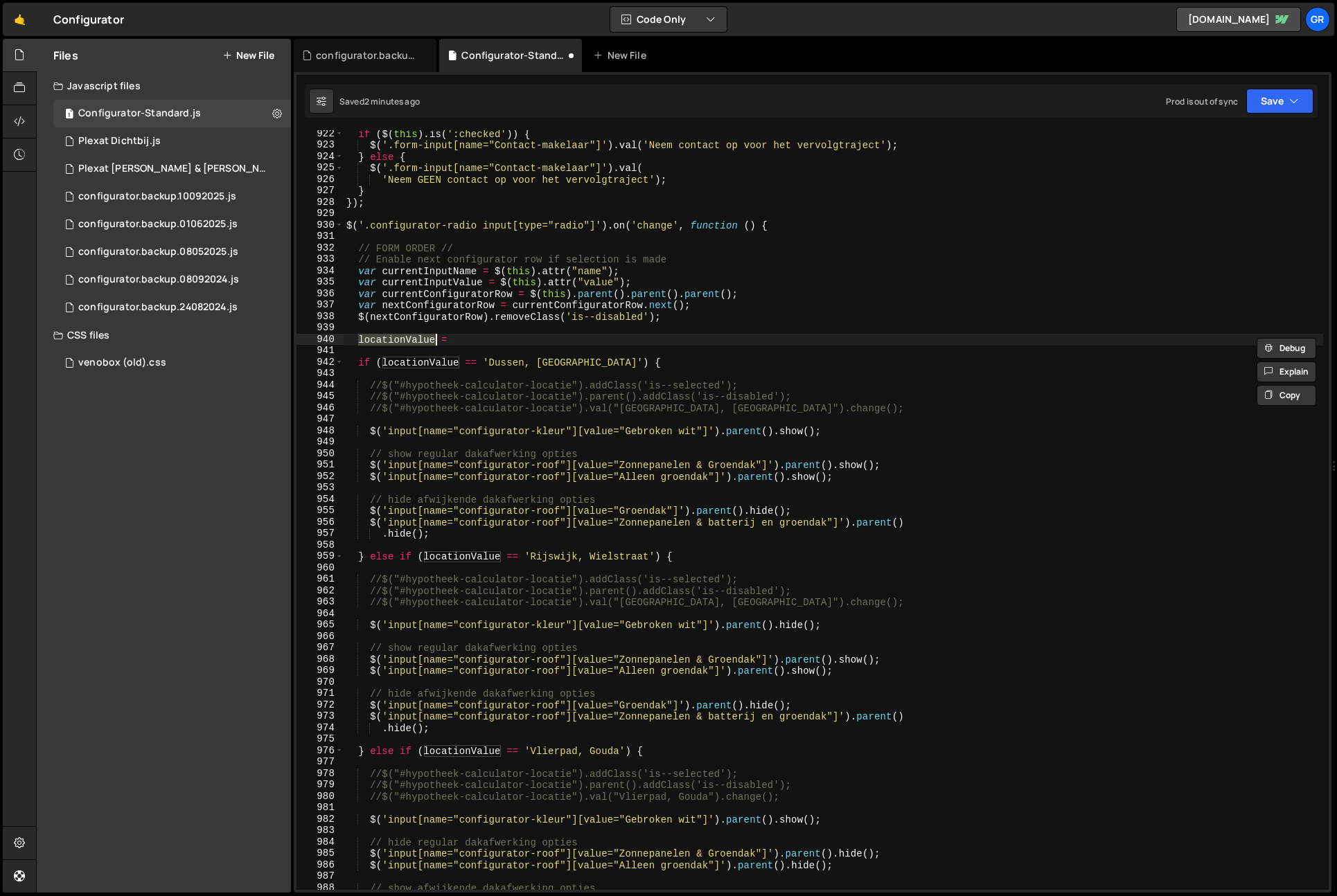
paste textarea "currentInput"
click at [423, 363] on div "if ( $ ( this ) . is ( ':checked' )) { $ ( '.form-input[name="Contact-makelaar"…" at bounding box center [834, 520] width 980 height 782
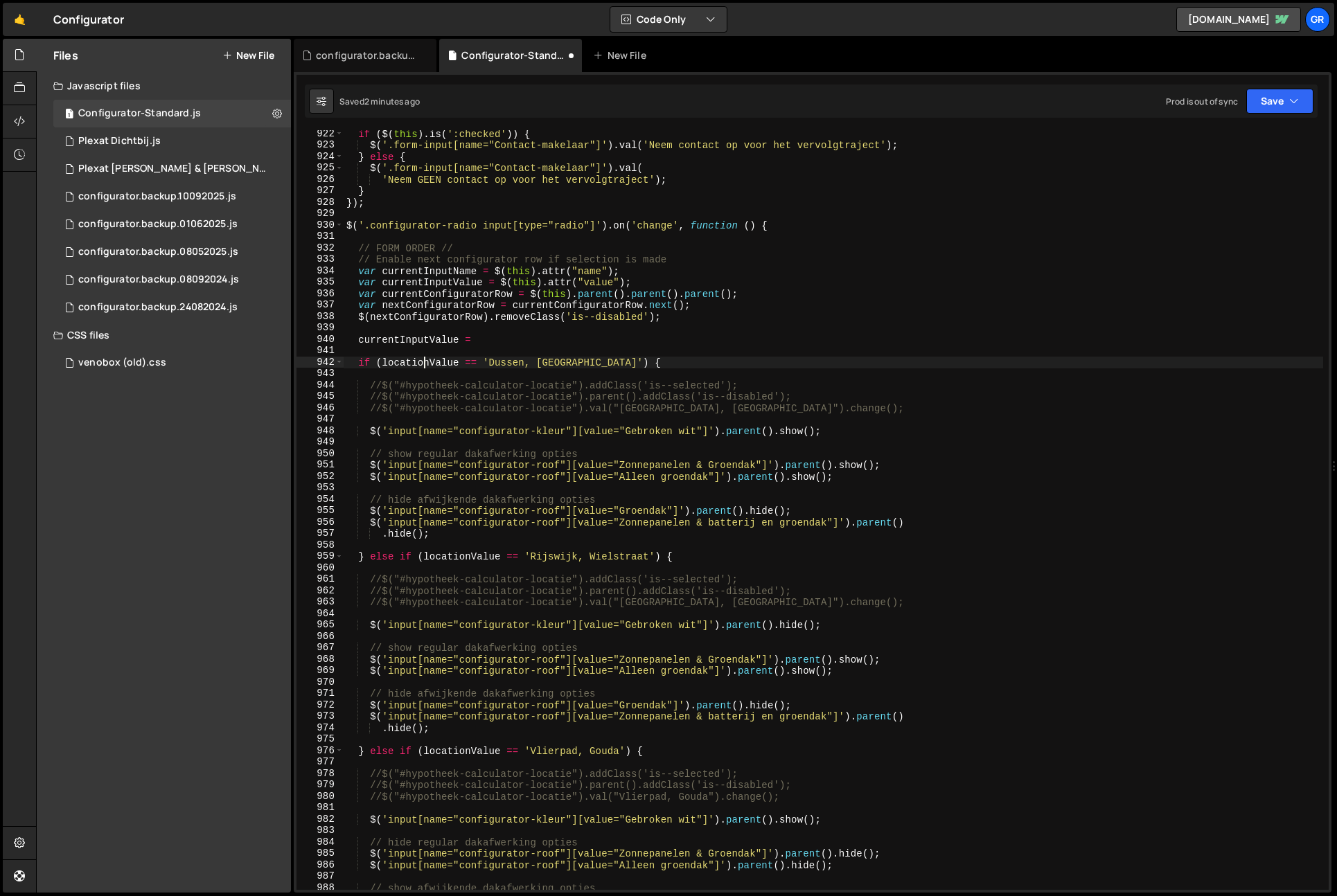
click at [423, 363] on div "if ( $ ( this ) . is ( ':checked' )) { $ ( '.form-input[name="Contact-makelaar"…" at bounding box center [834, 520] width 980 height 782
paste textarea "currentInput"
click at [462, 561] on div "if ( $ ( this ) . is ( ':checked' )) { $ ( '.form-input[name="Contact-makelaar"…" at bounding box center [834, 520] width 980 height 782
paste textarea "currentInput"
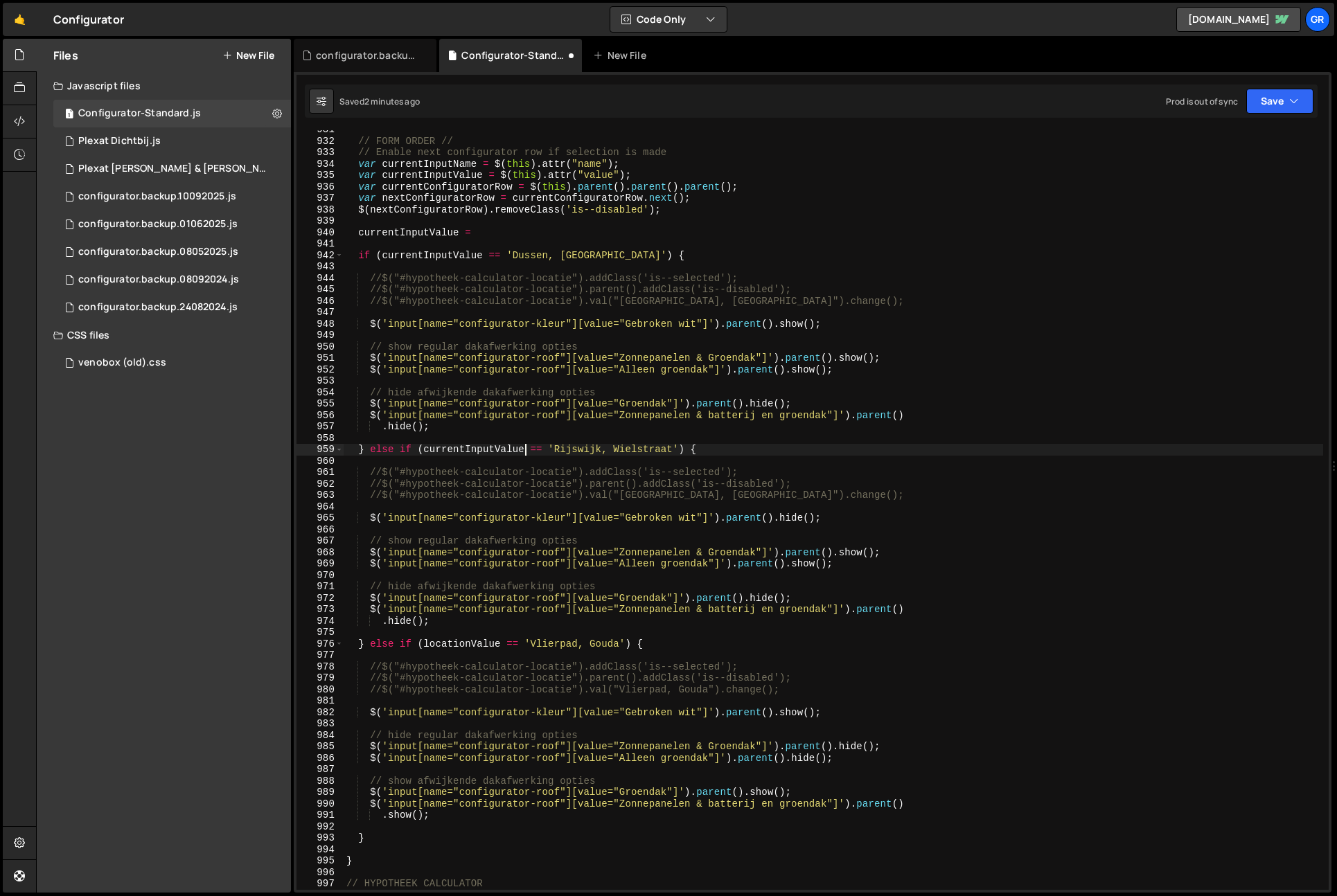
click at [479, 643] on div "// FORM ORDER // // Enable next configurator row if selection is made var curre…" at bounding box center [834, 516] width 980 height 782
paste textarea "currentInput"
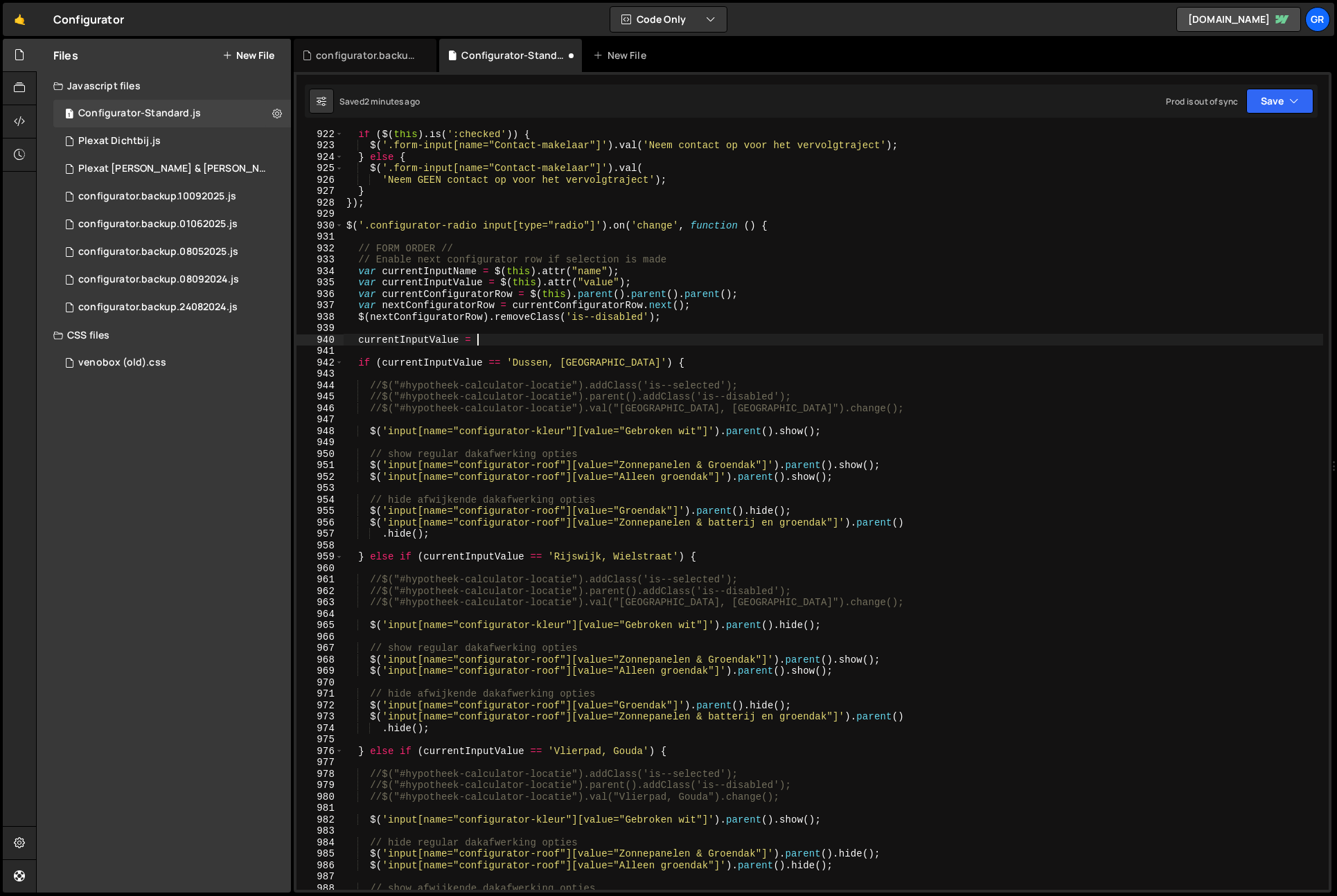
click at [493, 340] on div "if ( $ ( this ) . is ( ':checked' )) { $ ( '.form-input[name="Contact-makelaar"…" at bounding box center [834, 520] width 980 height 782
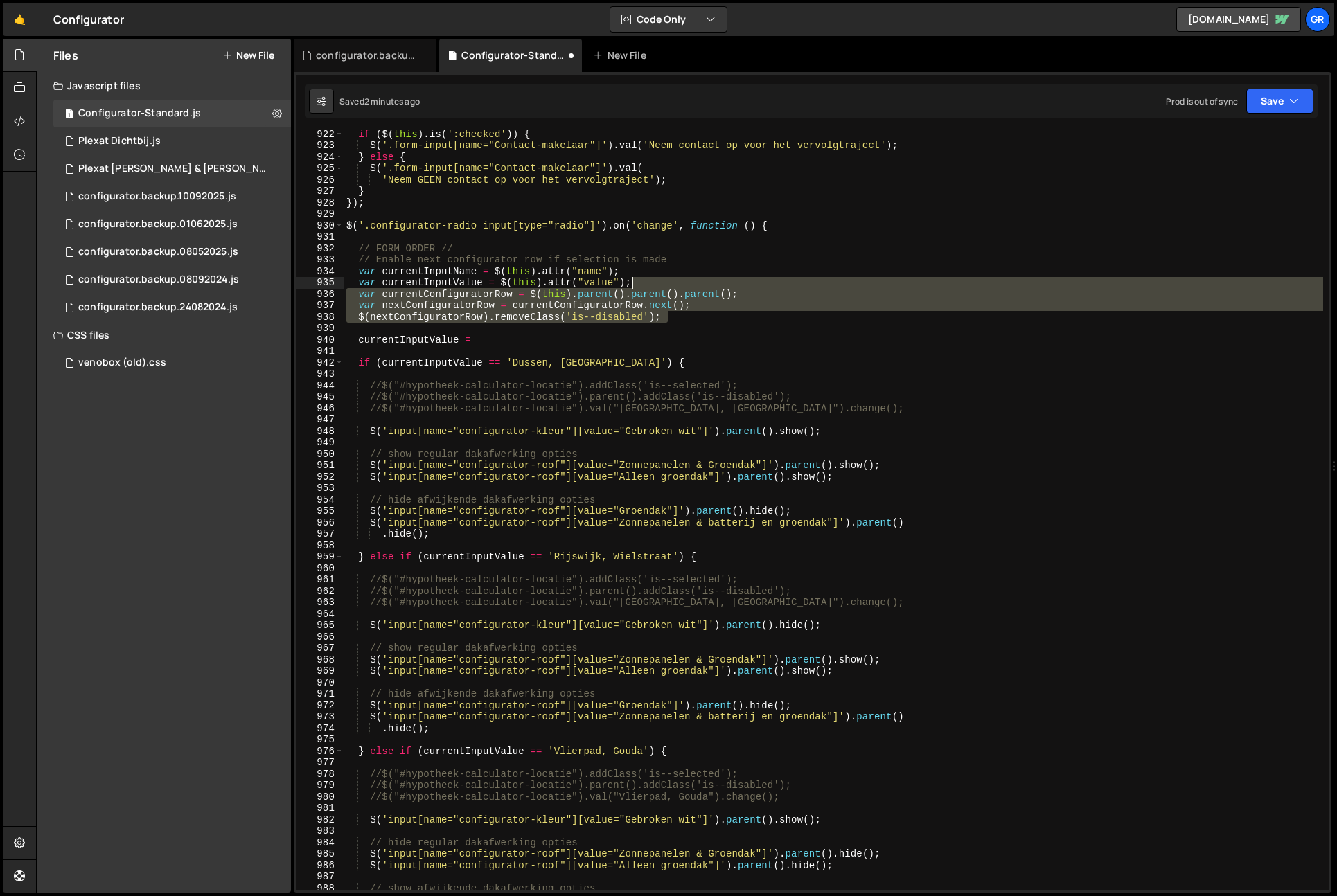
drag, startPoint x: 667, startPoint y: 314, endPoint x: 659, endPoint y: 282, distance: 33.0
click at [659, 282] on div "if ( $ ( this ) . is ( ':checked' )) { $ ( '.form-input[name="Contact-makelaar"…" at bounding box center [834, 520] width 980 height 782
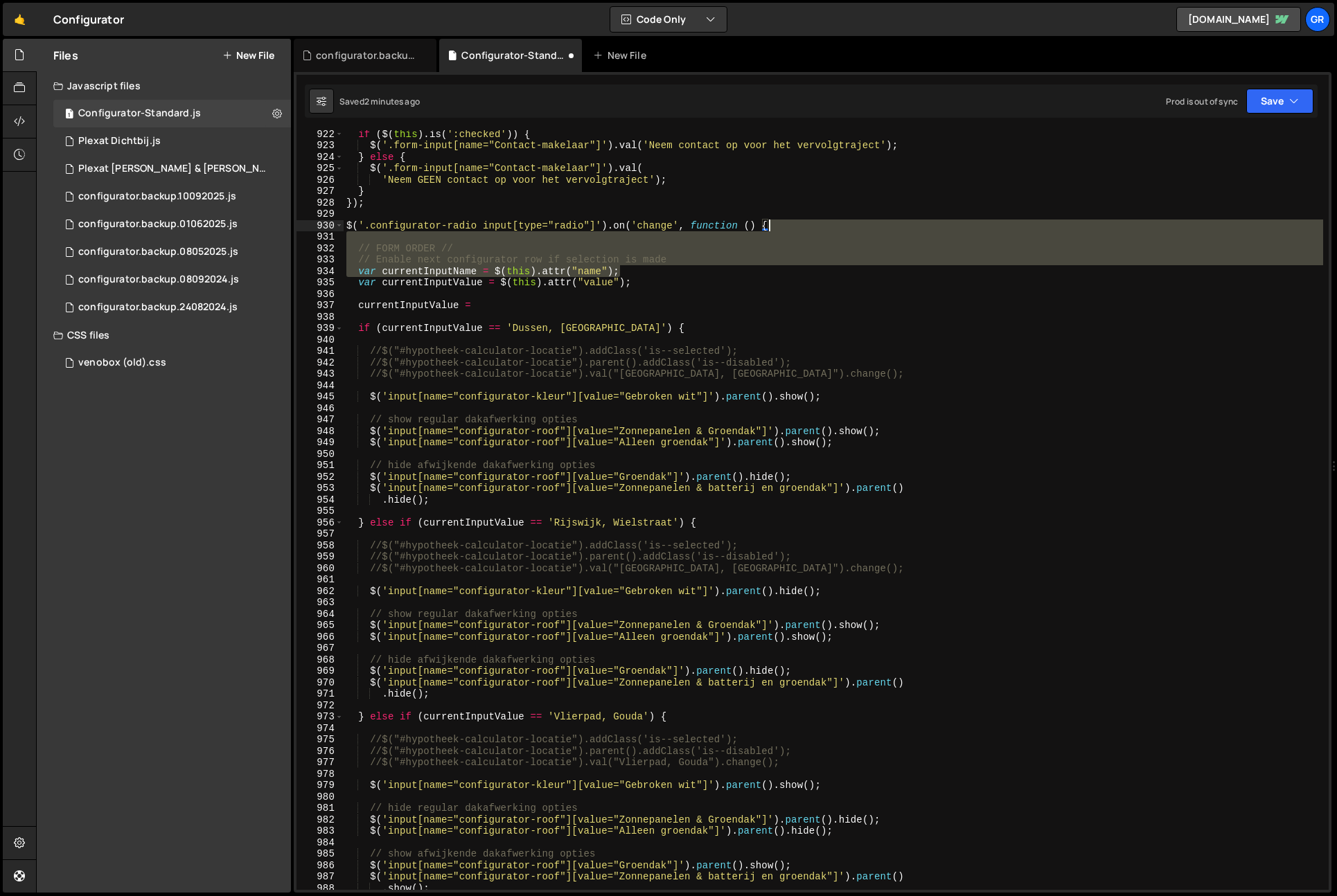
drag, startPoint x: 654, startPoint y: 268, endPoint x: 794, endPoint y: 224, distance: 146.8
click at [794, 224] on div "if ( $ ( this ) . is ( ':checked' )) { $ ( '.form-input[name="Contact-makelaar"…" at bounding box center [834, 520] width 980 height 782
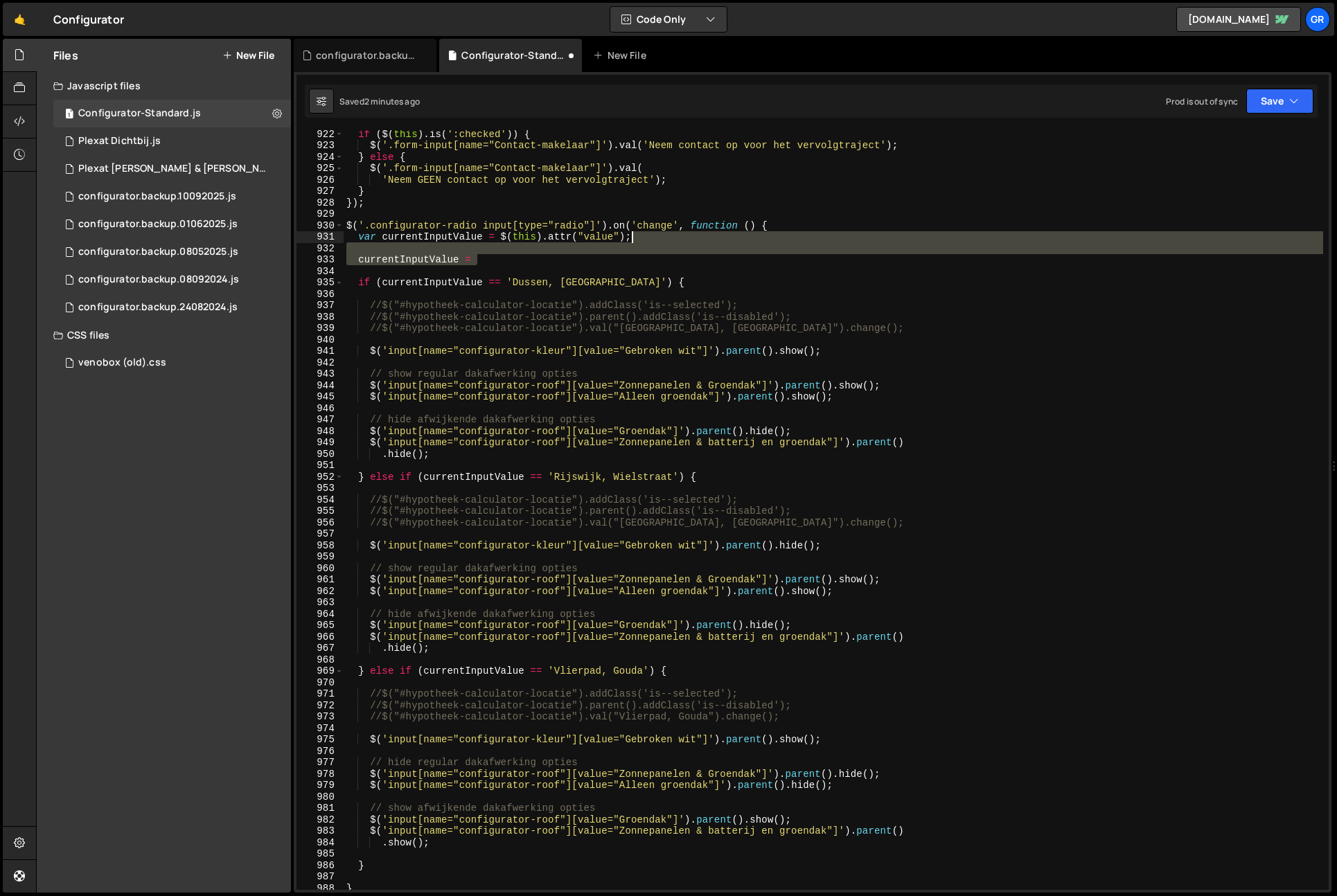
drag, startPoint x: 552, startPoint y: 263, endPoint x: 643, endPoint y: 237, distance: 94.6
click at [643, 237] on div "if ( $ ( this ) . is ( ':checked' )) { $ ( '.form-input[name="Contact-makelaar"…" at bounding box center [834, 520] width 980 height 782
type textarea "var currentInputValue = $(this).attr("value");"
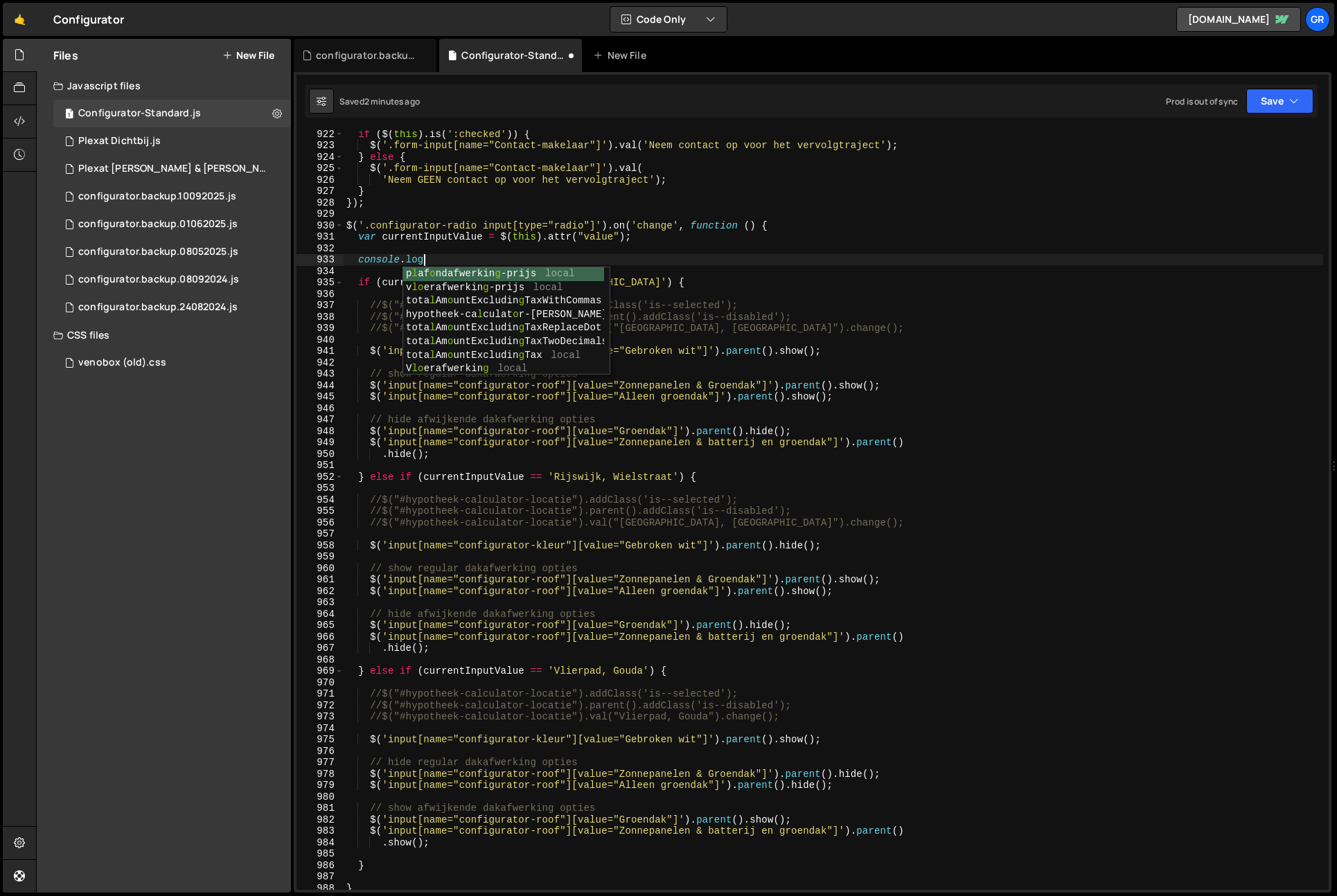
scroll to position [0, 6]
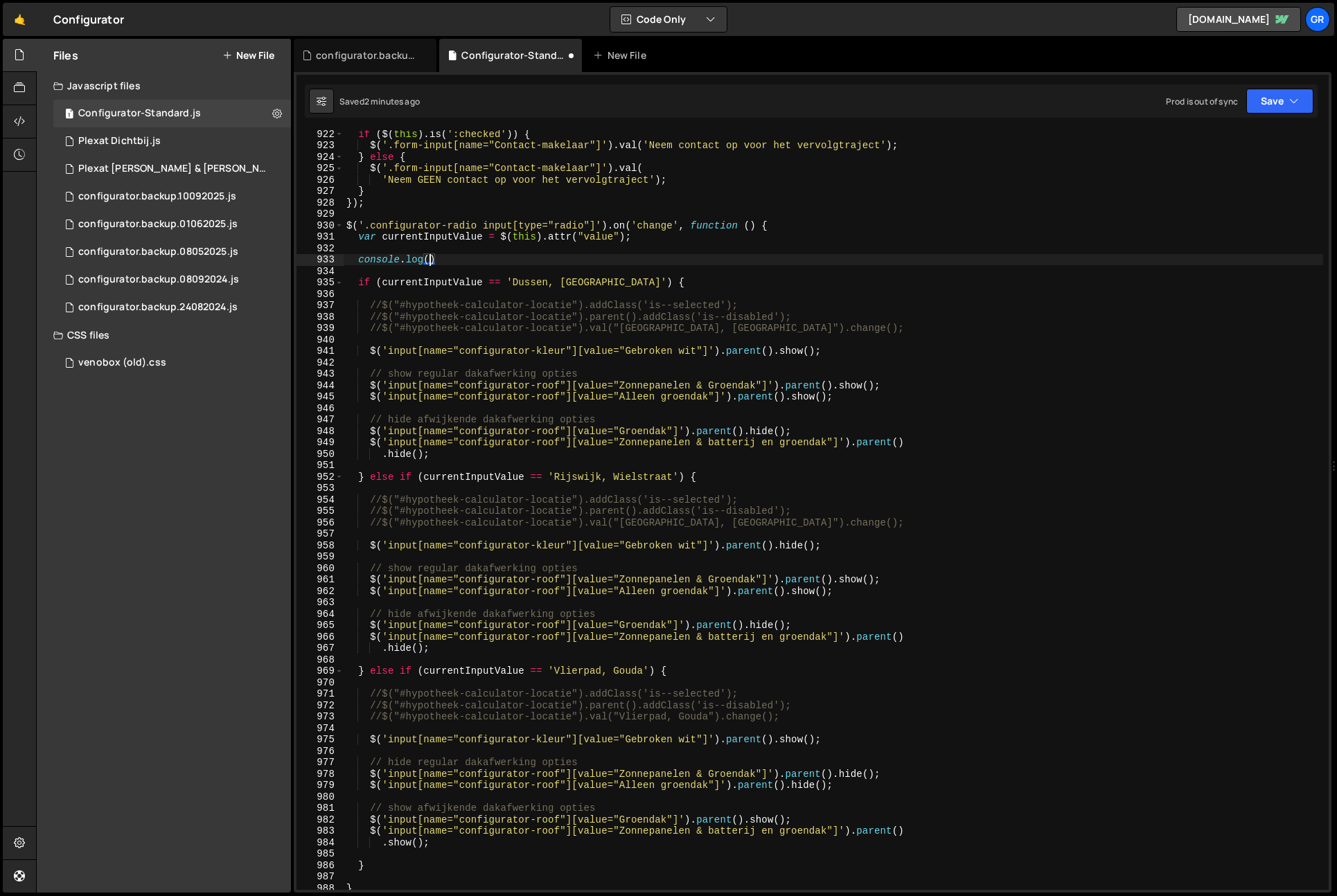
paste textarea "currentInputValue"
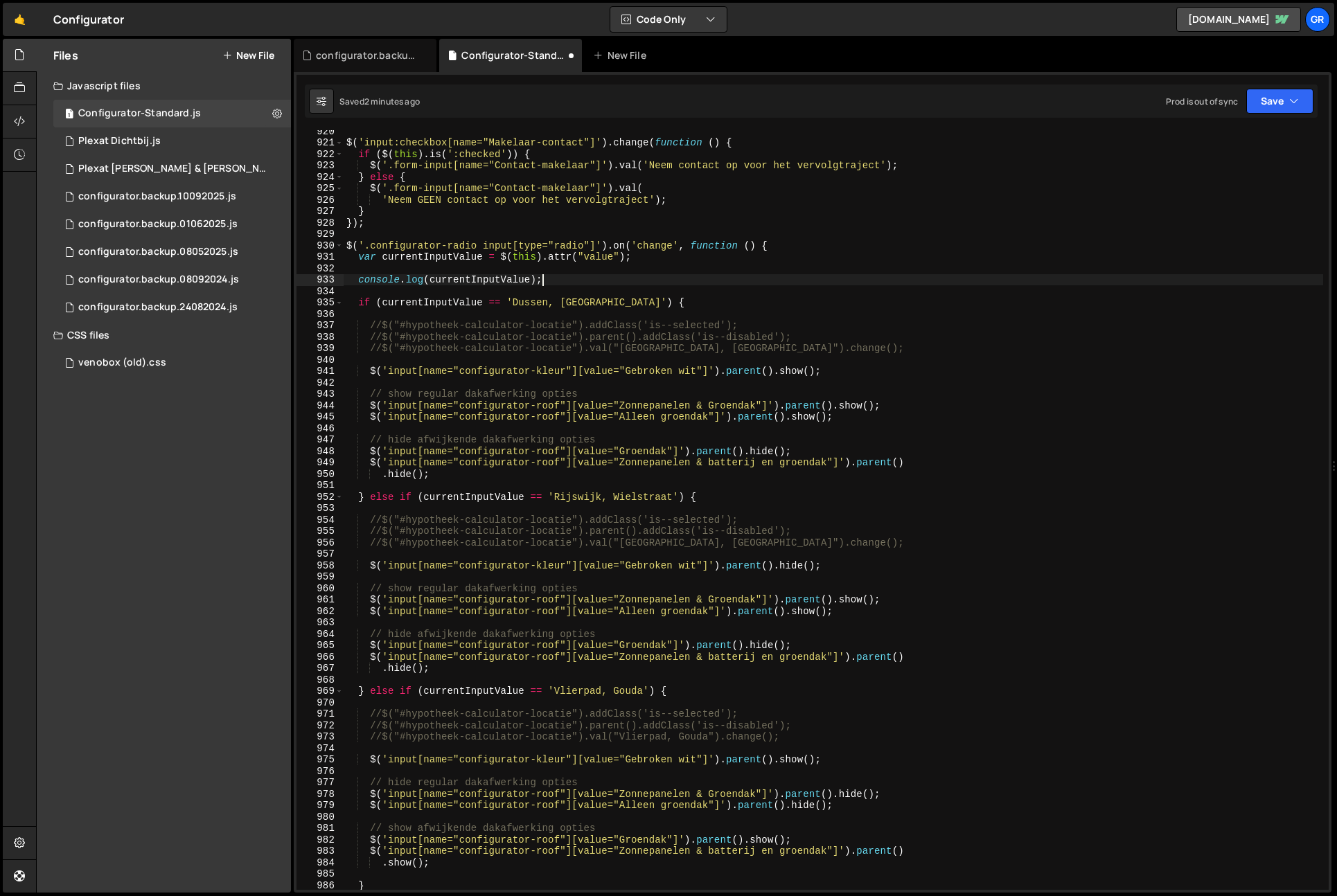
scroll to position [10510, 0]
click at [527, 245] on div "$ ( 'input:checkbox[name="Makelaar-contact"]' ) . change ( function ( ) { if ( …" at bounding box center [834, 517] width 980 height 782
click at [526, 245] on div "$ ( 'input:checkbox[name="Makelaar-contact"]' ) . change ( function ( ) { if ( …" at bounding box center [834, 517] width 980 height 782
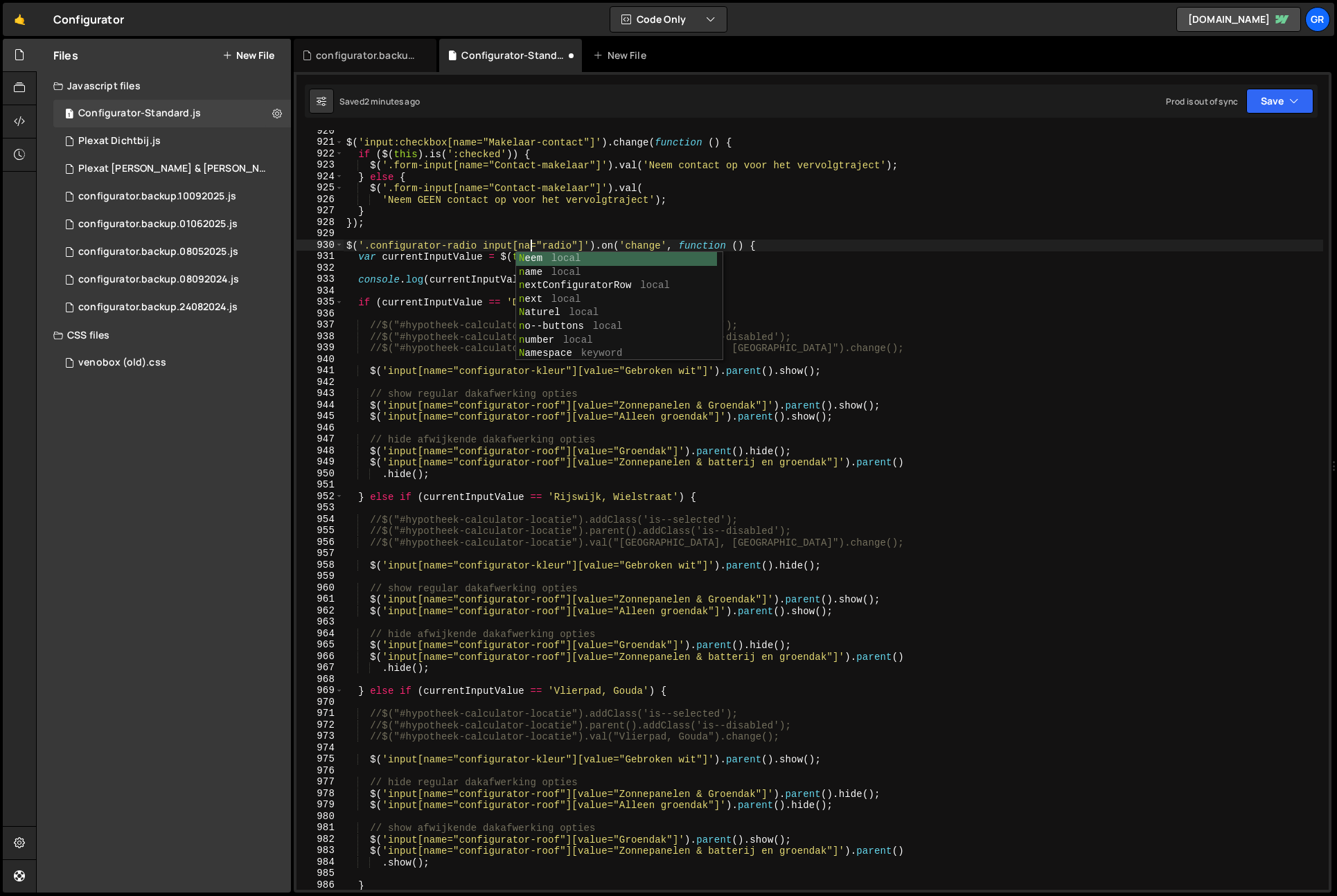
scroll to position [0, 13]
click at [574, 243] on div "$ ( 'input:checkbox[name="Makelaar-contact"]' ) . change ( function ( ) { if ( …" at bounding box center [834, 517] width 980 height 782
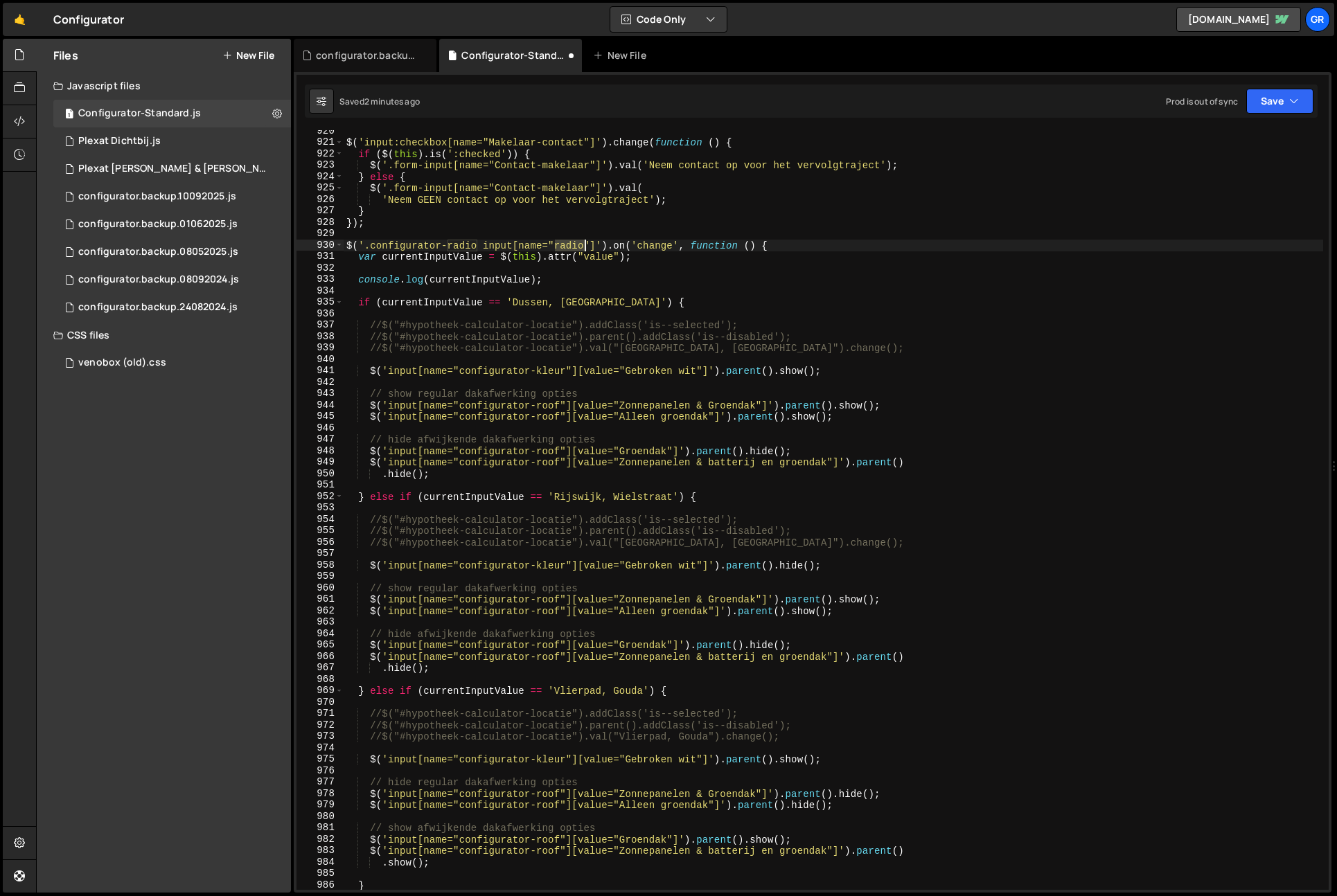
click at [574, 243] on div "$ ( 'input:checkbox[name="Makelaar-contact"]' ) . change ( function ( ) { if ( …" at bounding box center [834, 517] width 980 height 782
paste textarea "configurator-location"
click at [748, 259] on div "$ ( 'input:checkbox[name="Makelaar-contact"]' ) . change ( function ( ) { if ( …" at bounding box center [834, 517] width 980 height 782
type textarea "var currentInputValue = $(this).attr("value");"
click at [1263, 99] on button "Save" at bounding box center [1281, 101] width 67 height 25
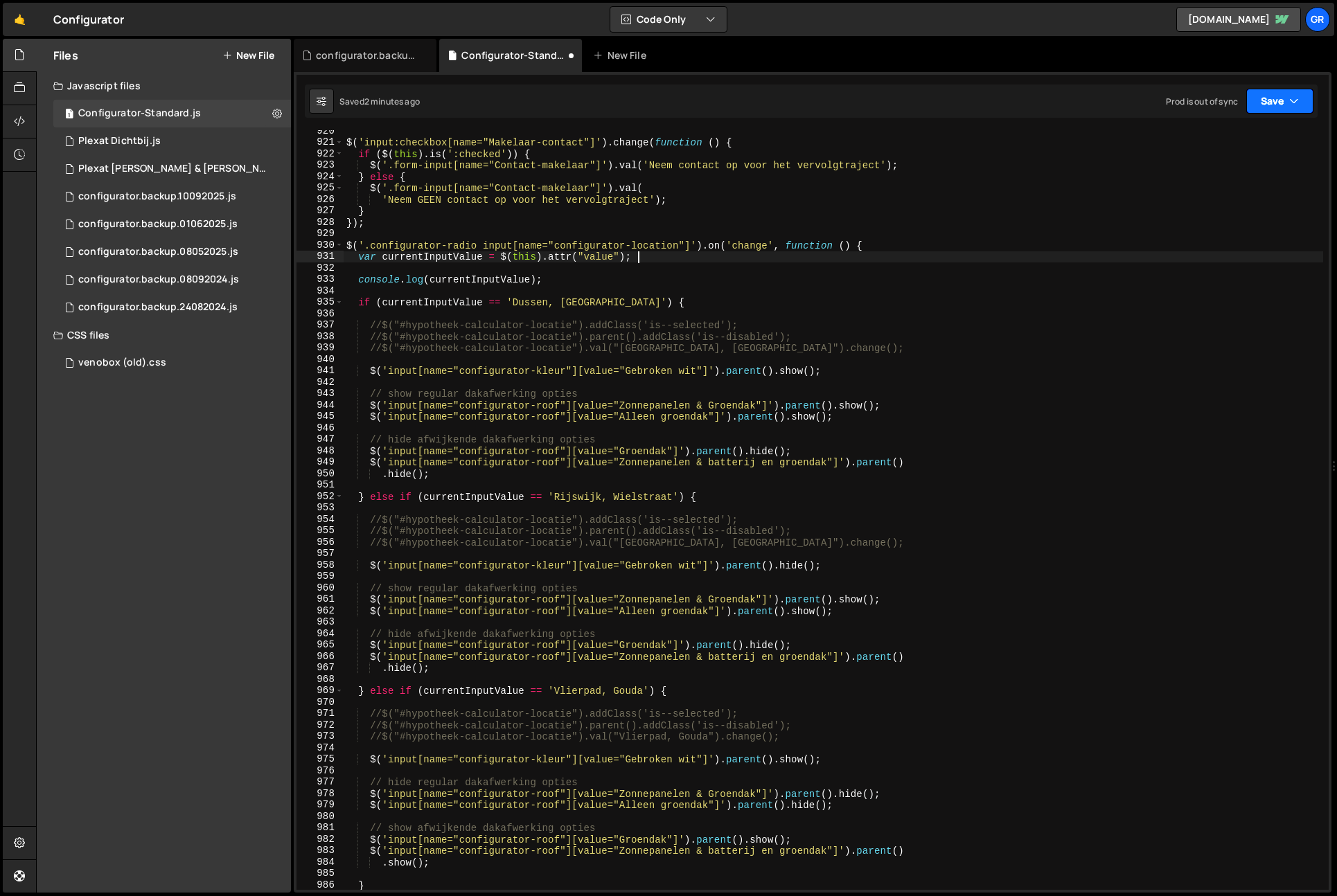
scroll to position [1592, 0]
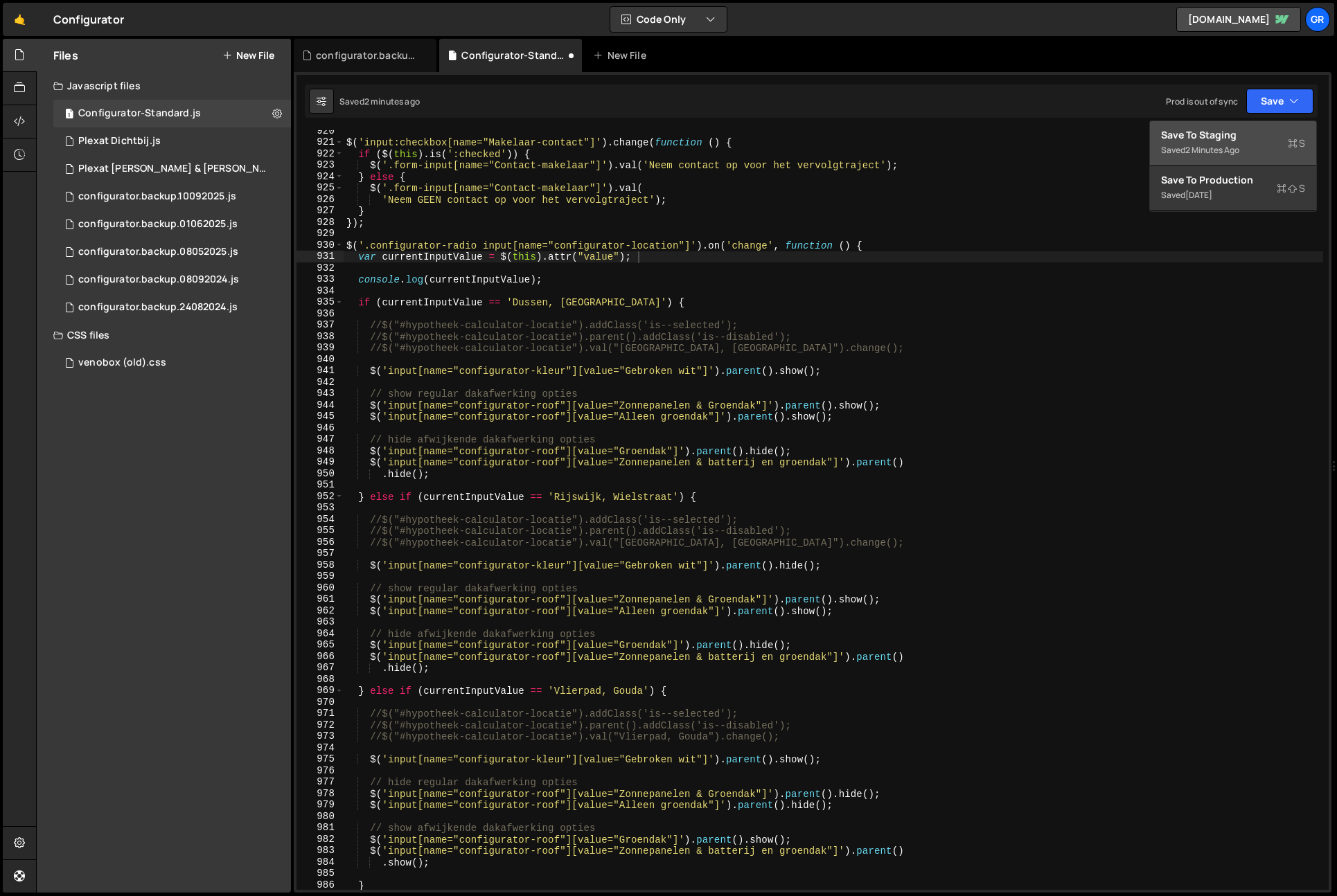
click at [1250, 131] on div "Save to Staging S" at bounding box center [1233, 135] width 144 height 14
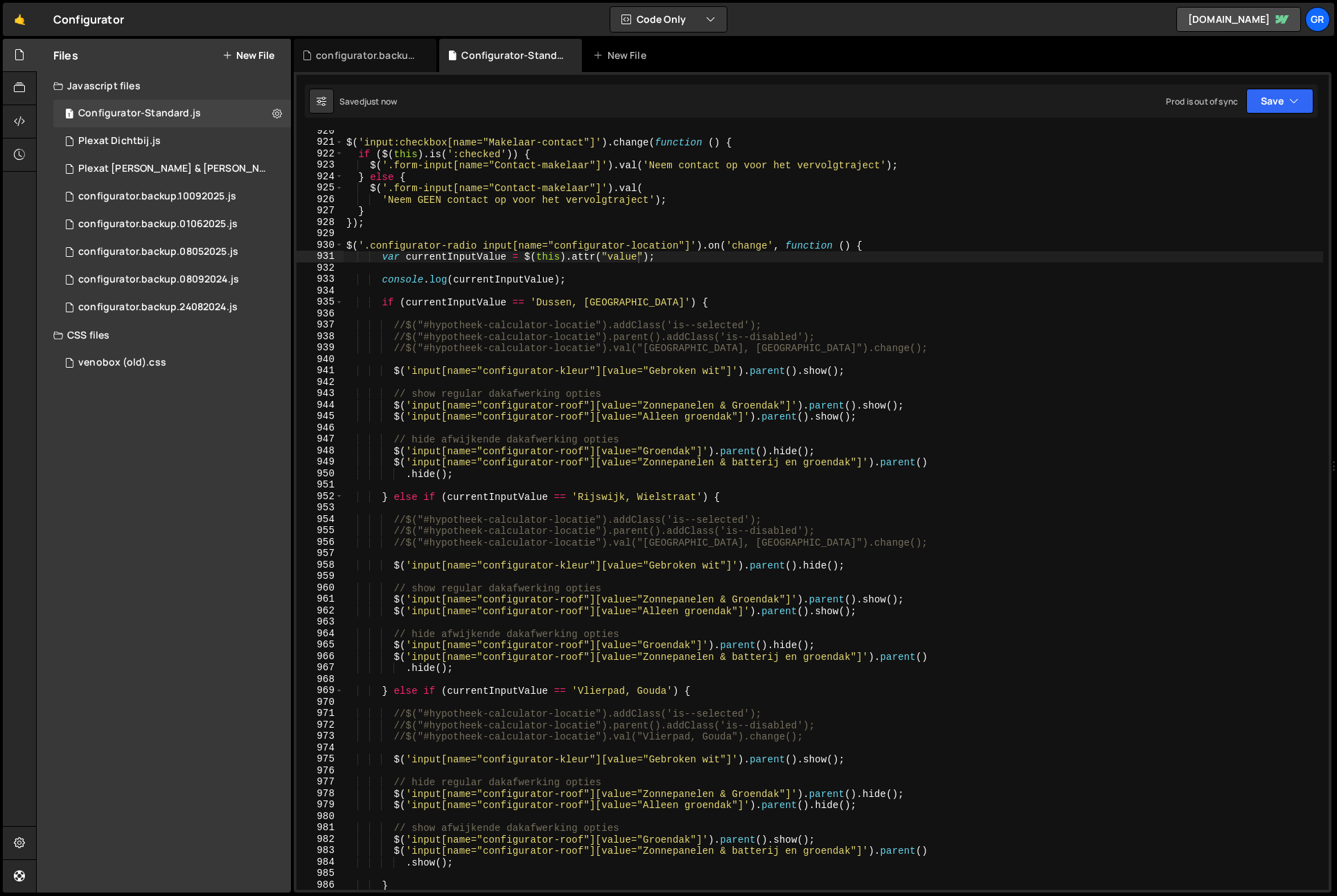
click at [385, 256] on div "$ ( 'input:checkbox[name="Makelaar-contact"]' ) . change ( function ( ) { if ( …" at bounding box center [834, 517] width 980 height 782
click at [384, 261] on div "$ ( 'input:checkbox[name="Makelaar-contact"]' ) . change ( function ( ) { if ( …" at bounding box center [834, 517] width 980 height 782
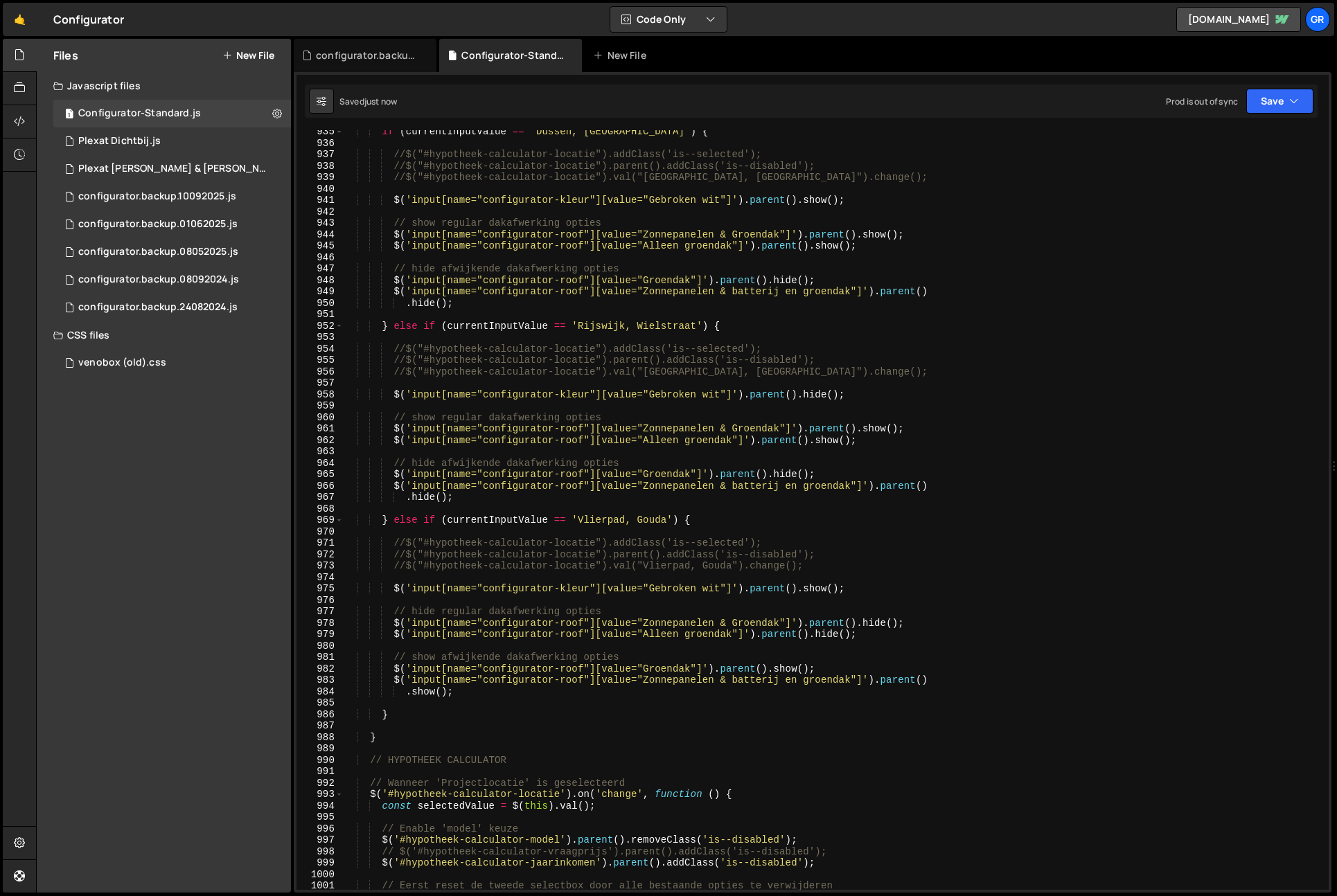
scroll to position [10698, 0]
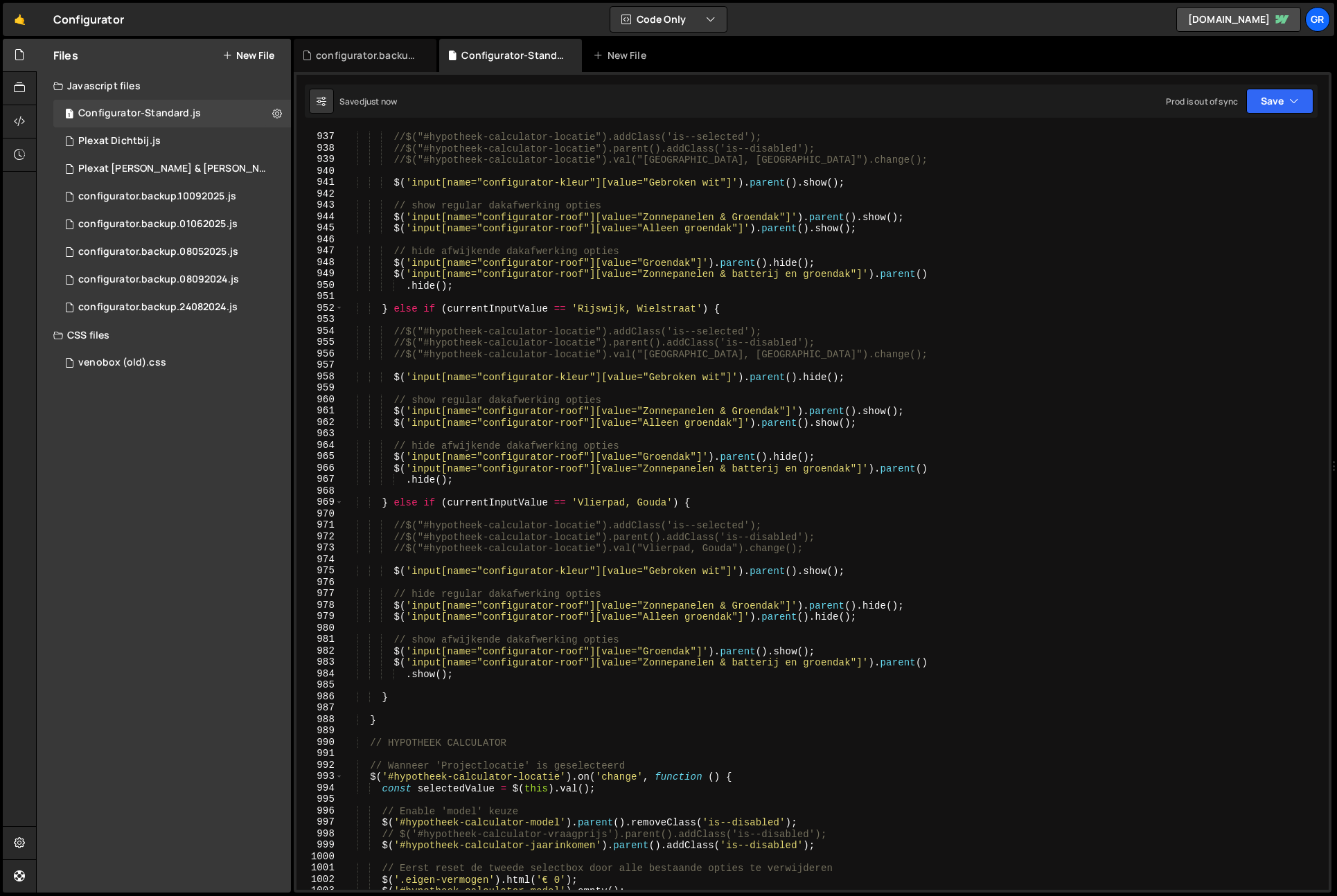
click at [416, 701] on div "//$("#hypotheek-calculator-locatie").addClass('is--selected'); //$("#hypotheek-…" at bounding box center [834, 511] width 980 height 782
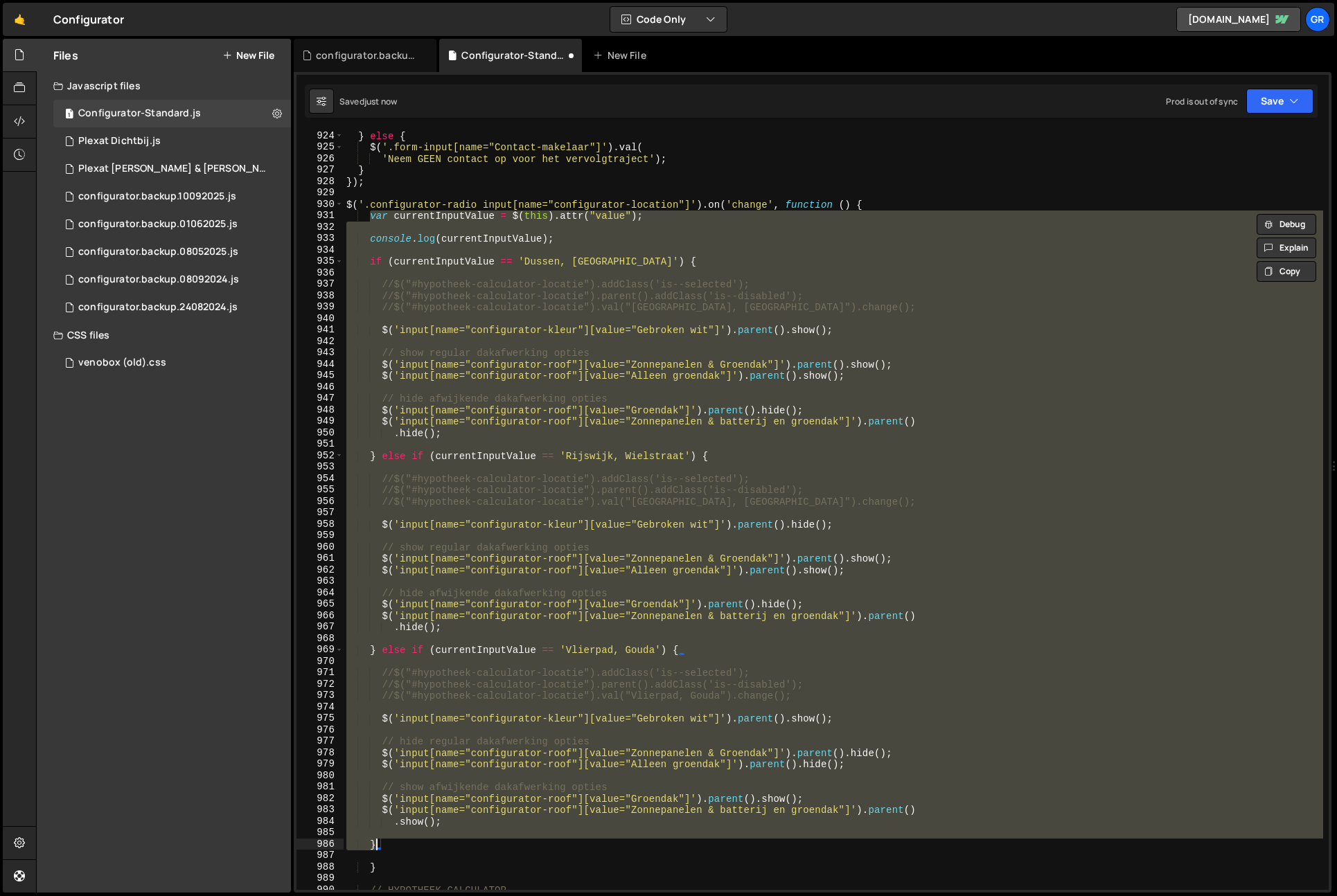
scroll to position [0, 1]
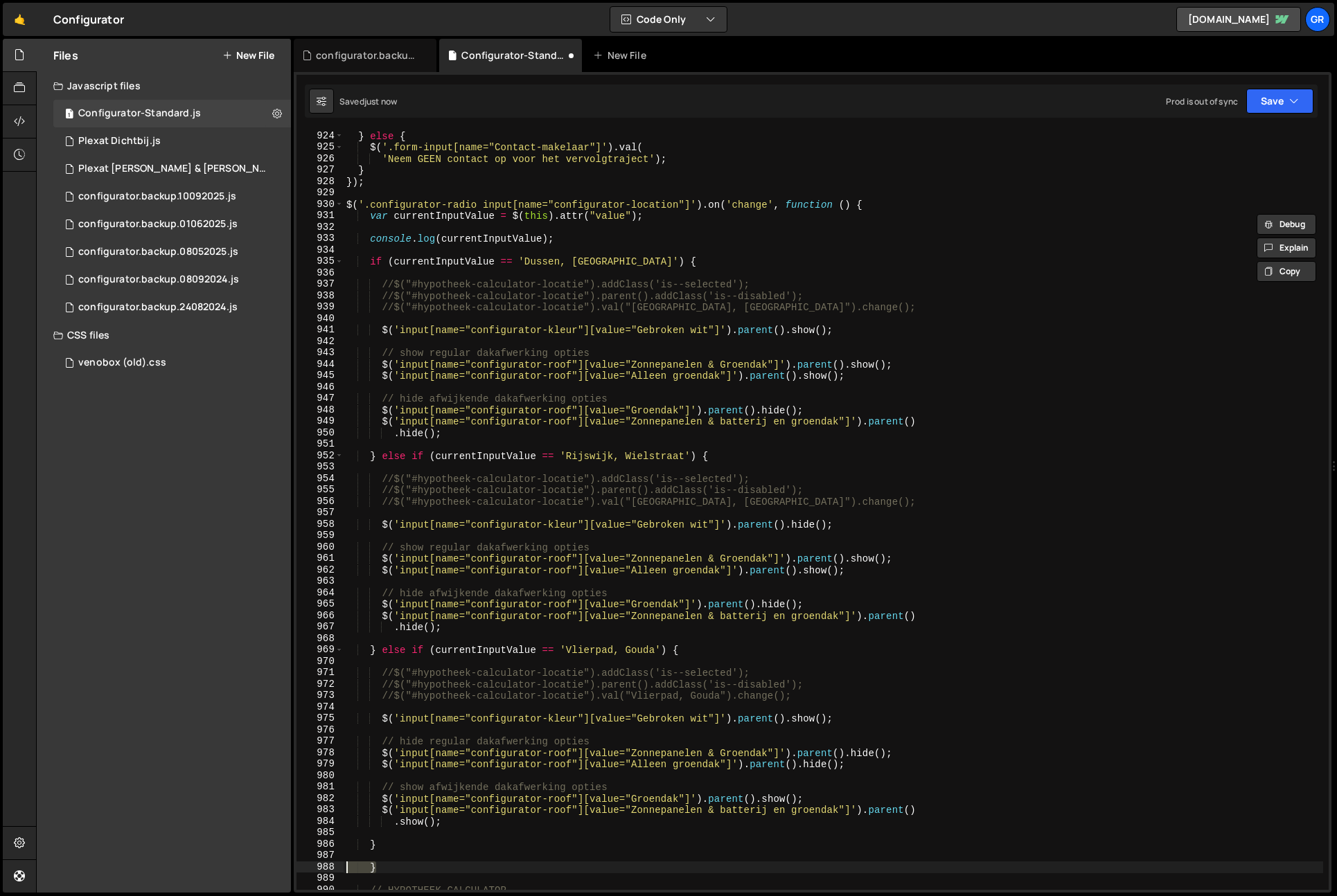
drag, startPoint x: 398, startPoint y: 865, endPoint x: 328, endPoint y: 862, distance: 70.1
click at [329, 863] on div "} 924 925 926 927 928 929 930 931 932 933 934 935 936 937 938 939 940 941 942 9…" at bounding box center [812, 510] width 1033 height 760
type textarea "}"
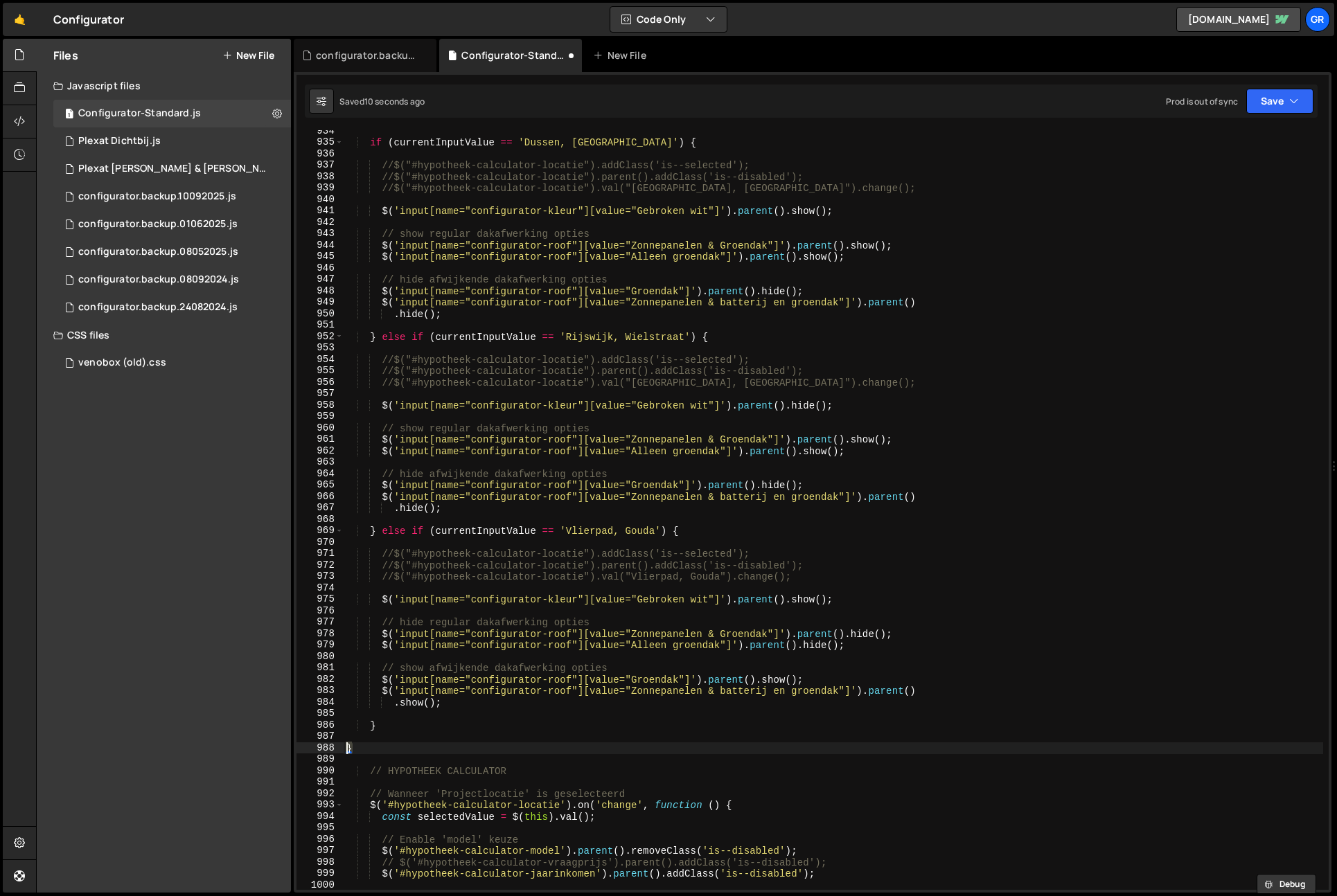
scroll to position [10670, 0]
click at [515, 712] on div "if ( currentInputValue == 'Dussen, Oude Kerkstraat' ) { //$("#hypotheek-calcula…" at bounding box center [834, 517] width 980 height 782
click at [399, 748] on div "if ( currentInputValue == 'Dussen, Oude Kerkstraat' ) { //$("#hypotheek-calcula…" at bounding box center [834, 517] width 980 height 782
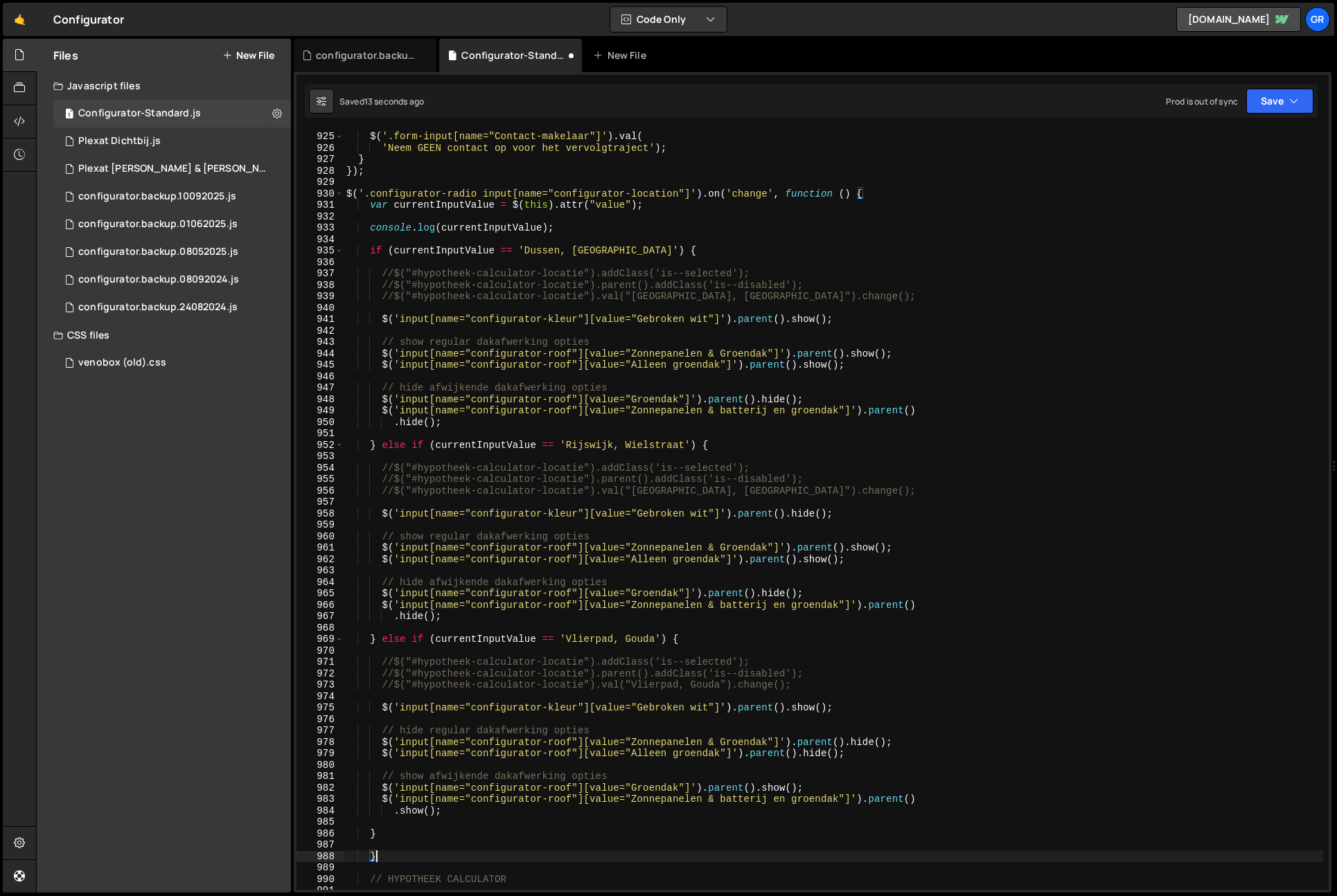
scroll to position [10561, 0]
click at [1279, 108] on button "Save" at bounding box center [1281, 101] width 67 height 25
click at [1266, 143] on div "Saved 17 seconds ago" at bounding box center [1233, 150] width 144 height 17
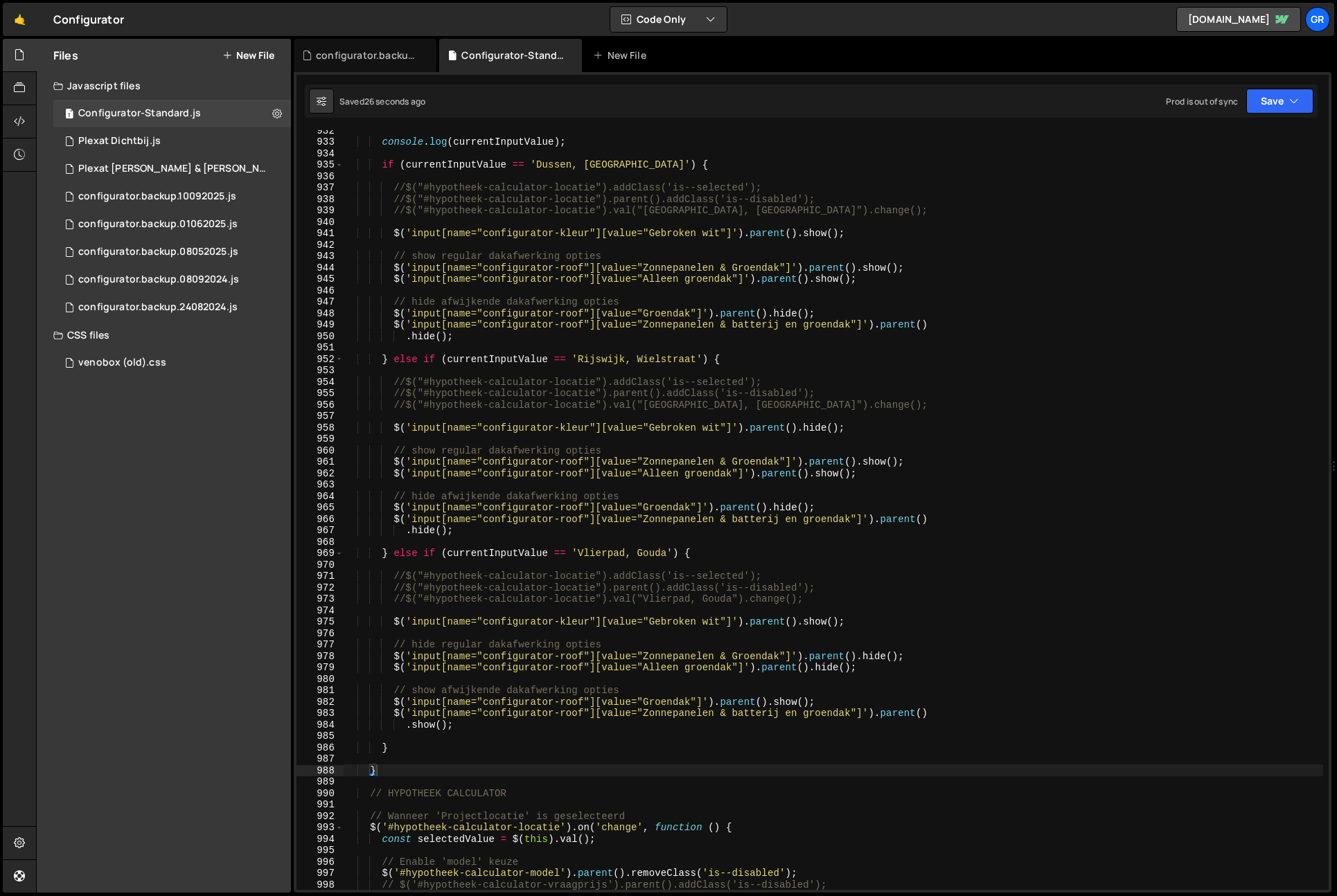
scroll to position [10647, 0]
click at [419, 767] on div "console . log ( currentInputValue ) ; if ( currentInputValue == 'Dussen, Oude K…" at bounding box center [834, 516] width 980 height 782
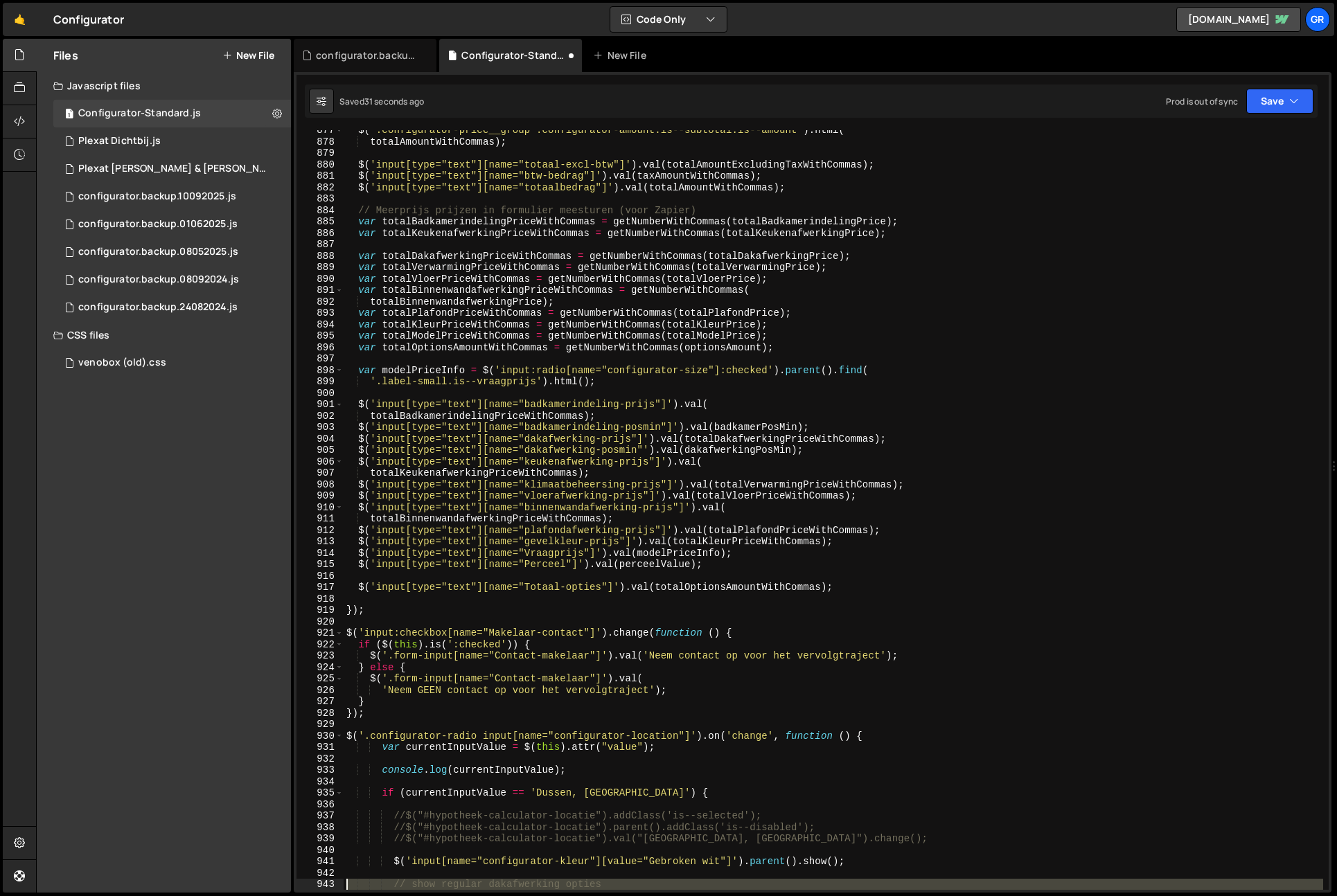
scroll to position [10031, 0]
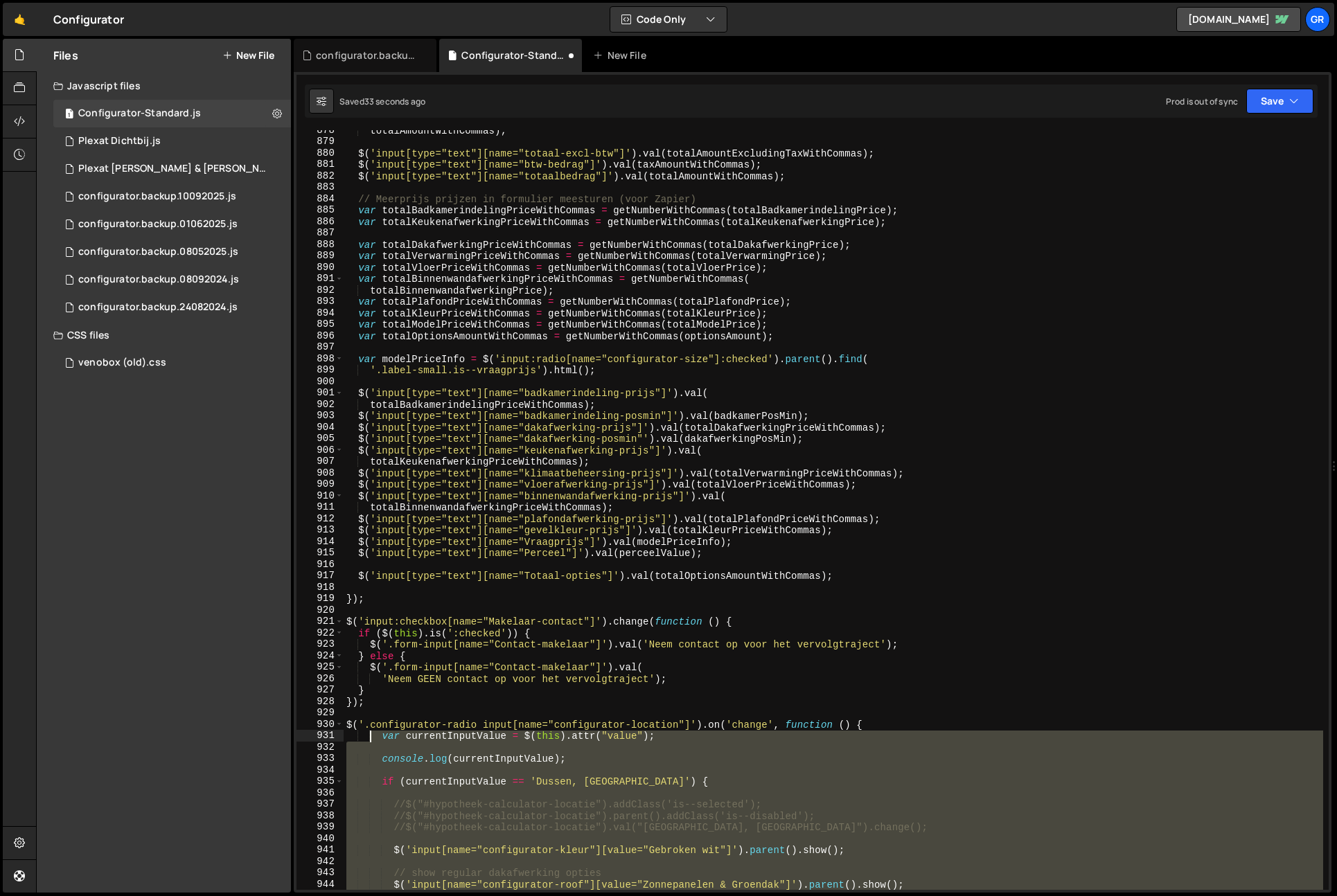
drag, startPoint x: 414, startPoint y: 769, endPoint x: 368, endPoint y: 739, distance: 54.9
click at [368, 739] on div "totalAmountWithCommas ) ; $ ( 'input[type="text"][name="totaal-excl-btw"]' ) . …" at bounding box center [834, 516] width 980 height 782
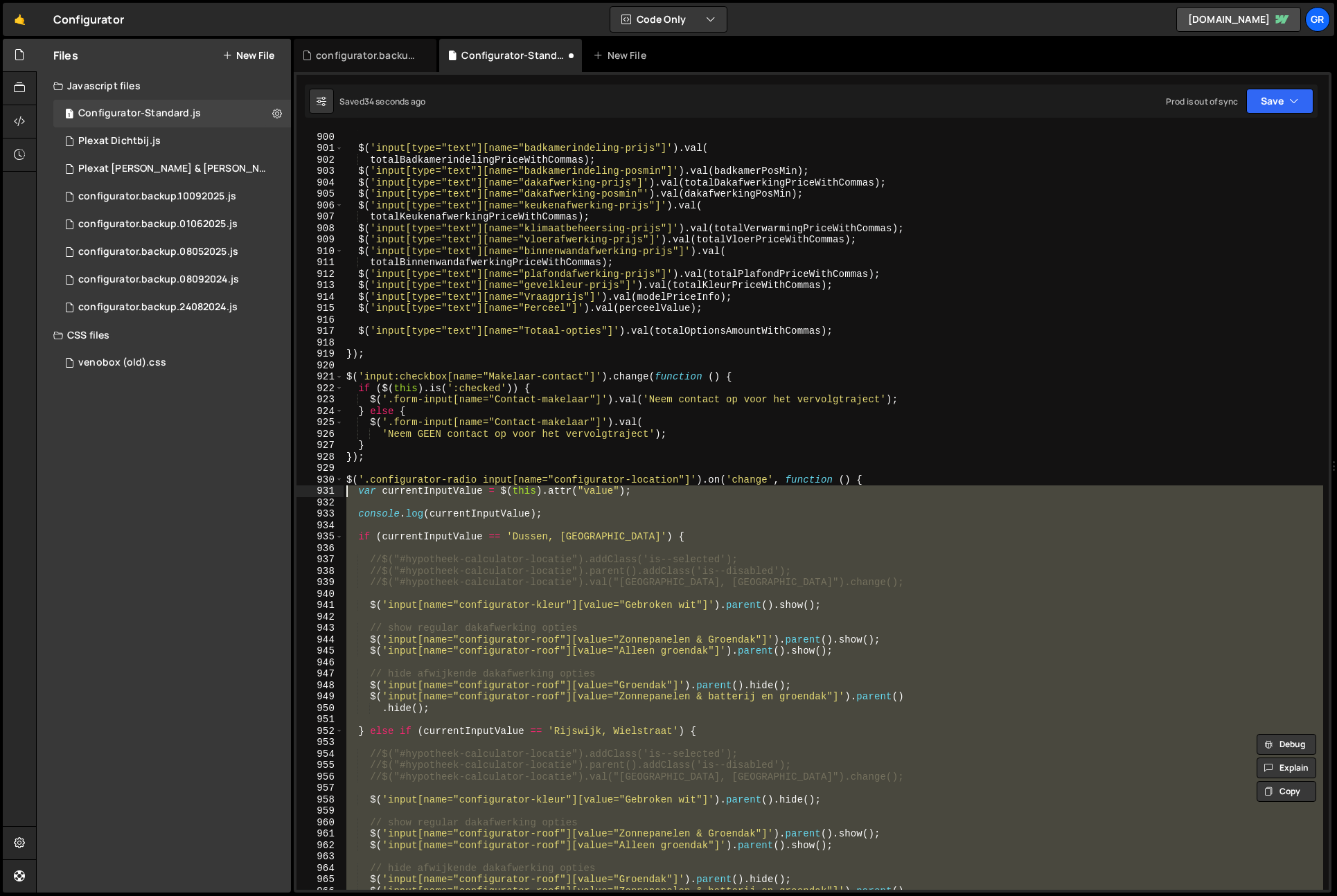
click at [525, 729] on div "'.label-small.is--vraagprijs' ) . html ( ) ; $ ( 'input[type="text"][name="badk…" at bounding box center [834, 510] width 980 height 760
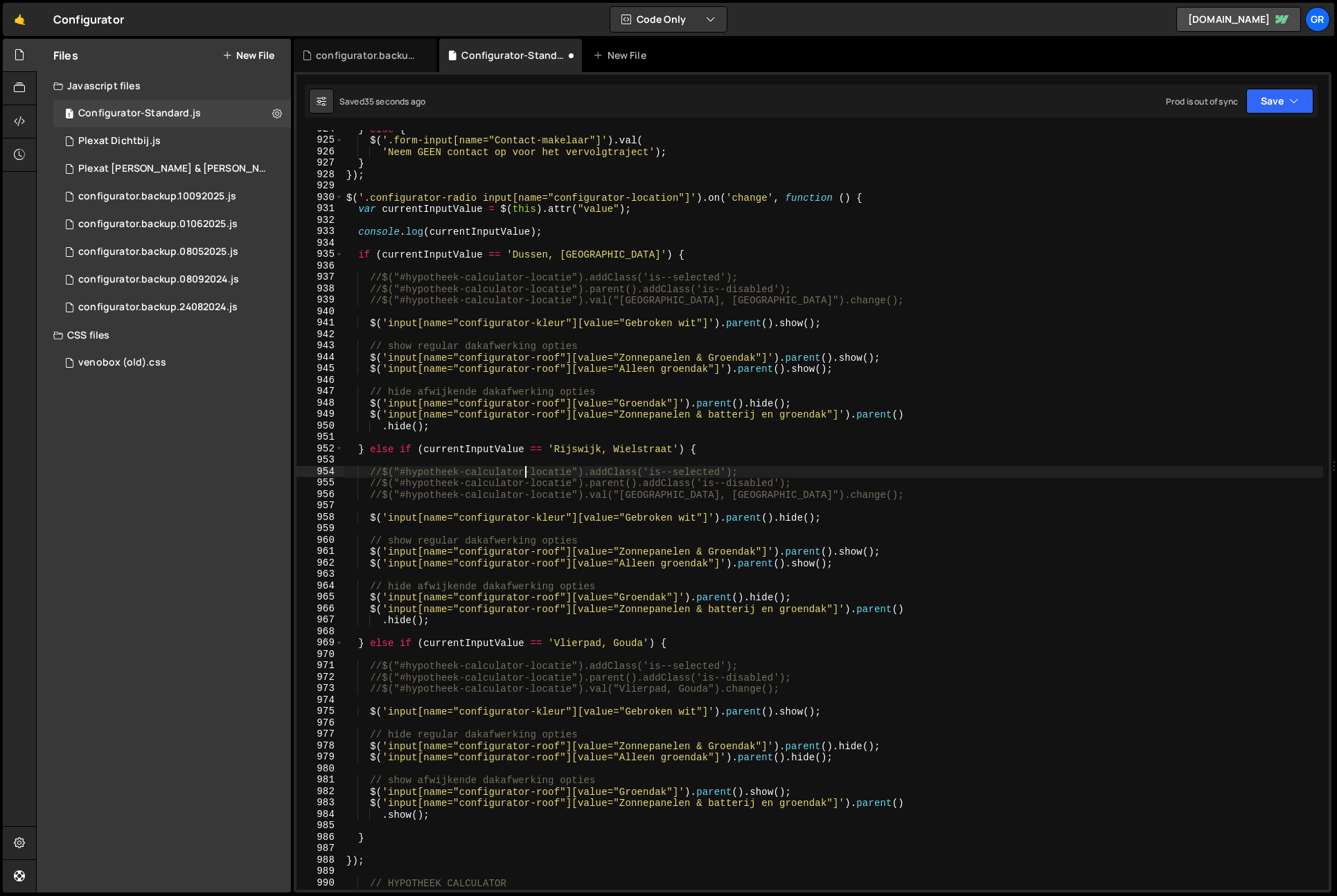
scroll to position [10857, 0]
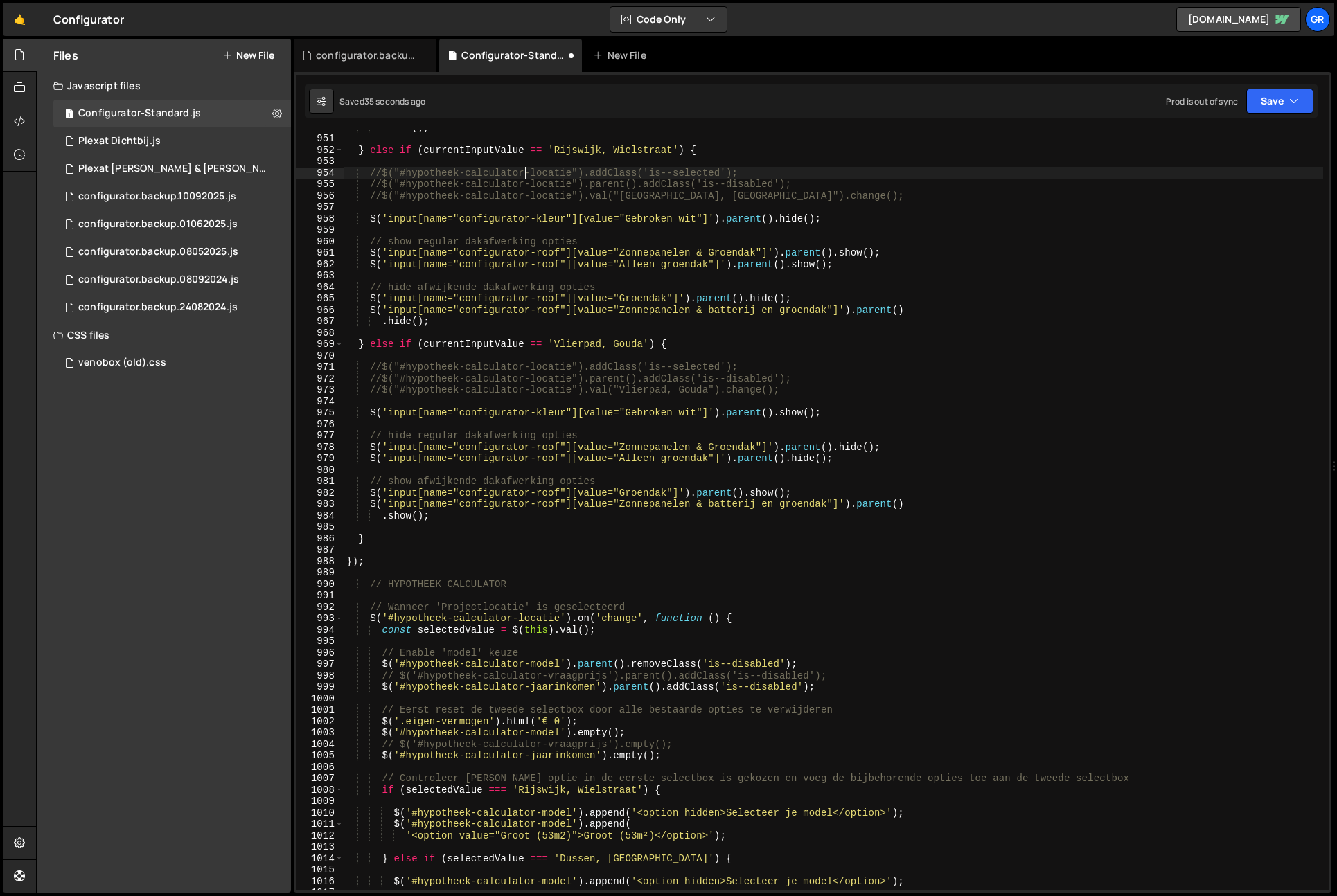
click at [378, 560] on div ". hide ( ) ; } else if ( currentInputValue == 'Rijswijk, Wielstraat' ) { //$("#…" at bounding box center [834, 513] width 980 height 782
drag, startPoint x: 1292, startPoint y: 94, endPoint x: 1268, endPoint y: 145, distance: 56.4
click at [1292, 94] on icon "button" at bounding box center [1295, 101] width 10 height 14
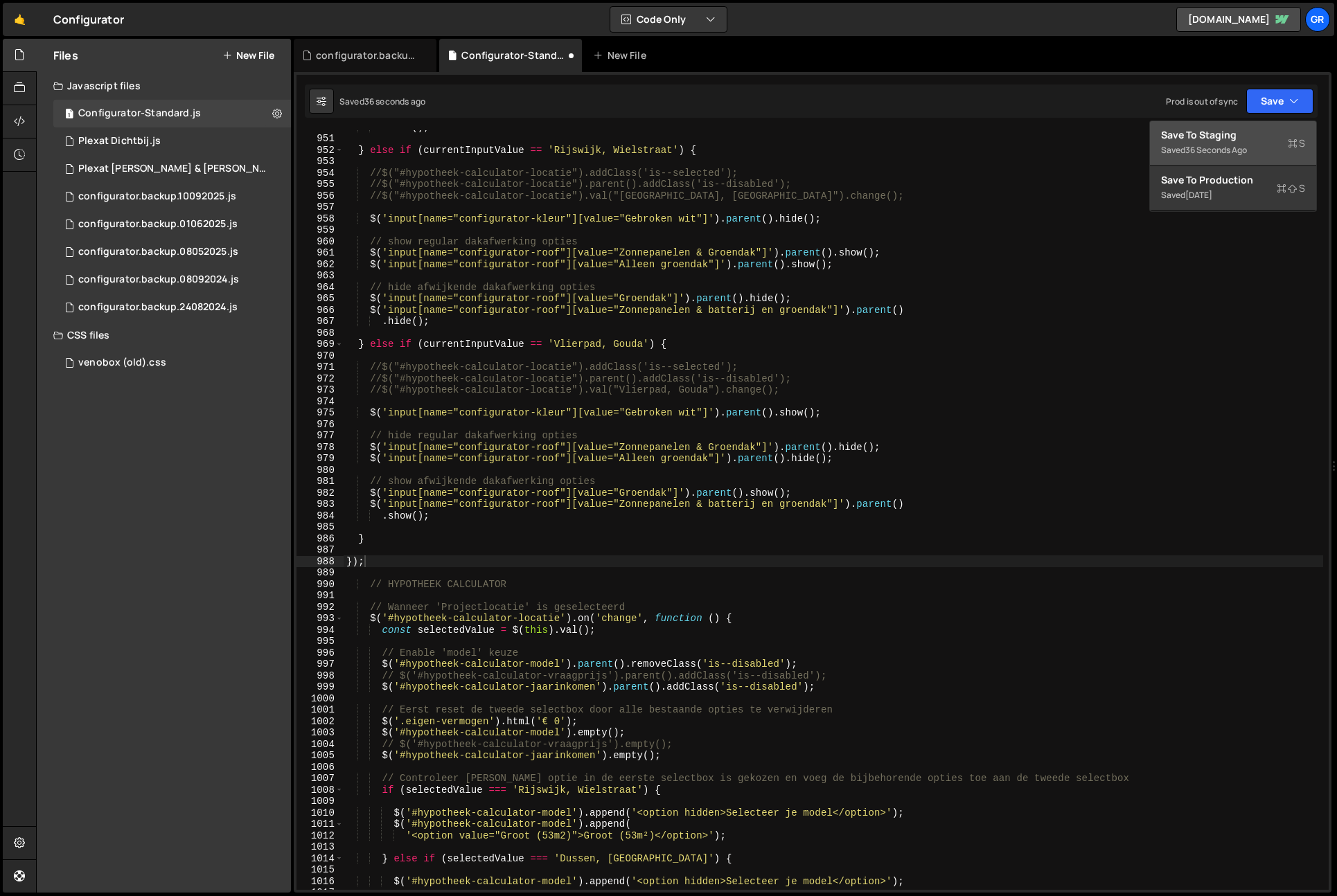
click at [1268, 145] on div "Saved 36 seconds ago" at bounding box center [1233, 150] width 144 height 17
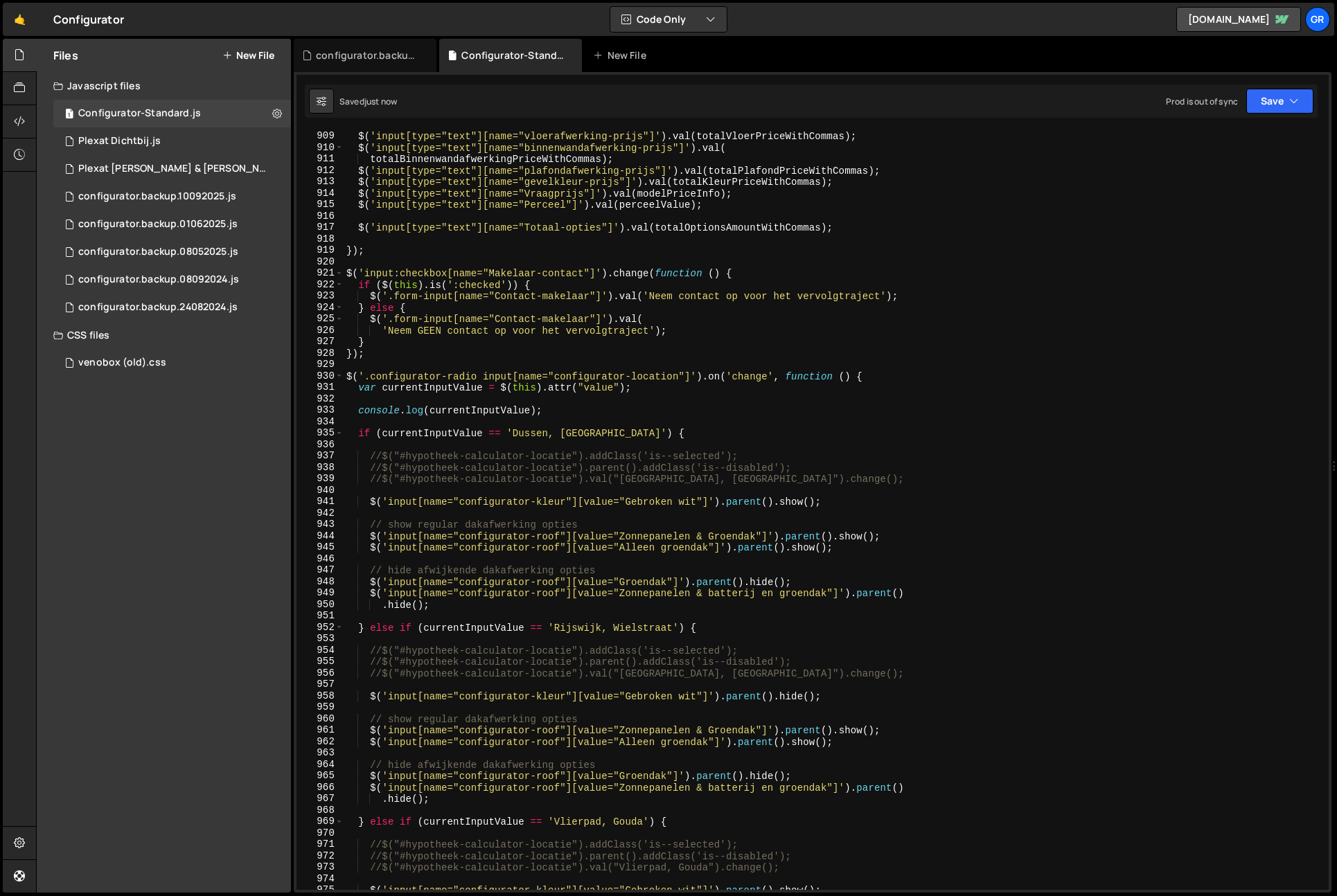
scroll to position [10317, 0]
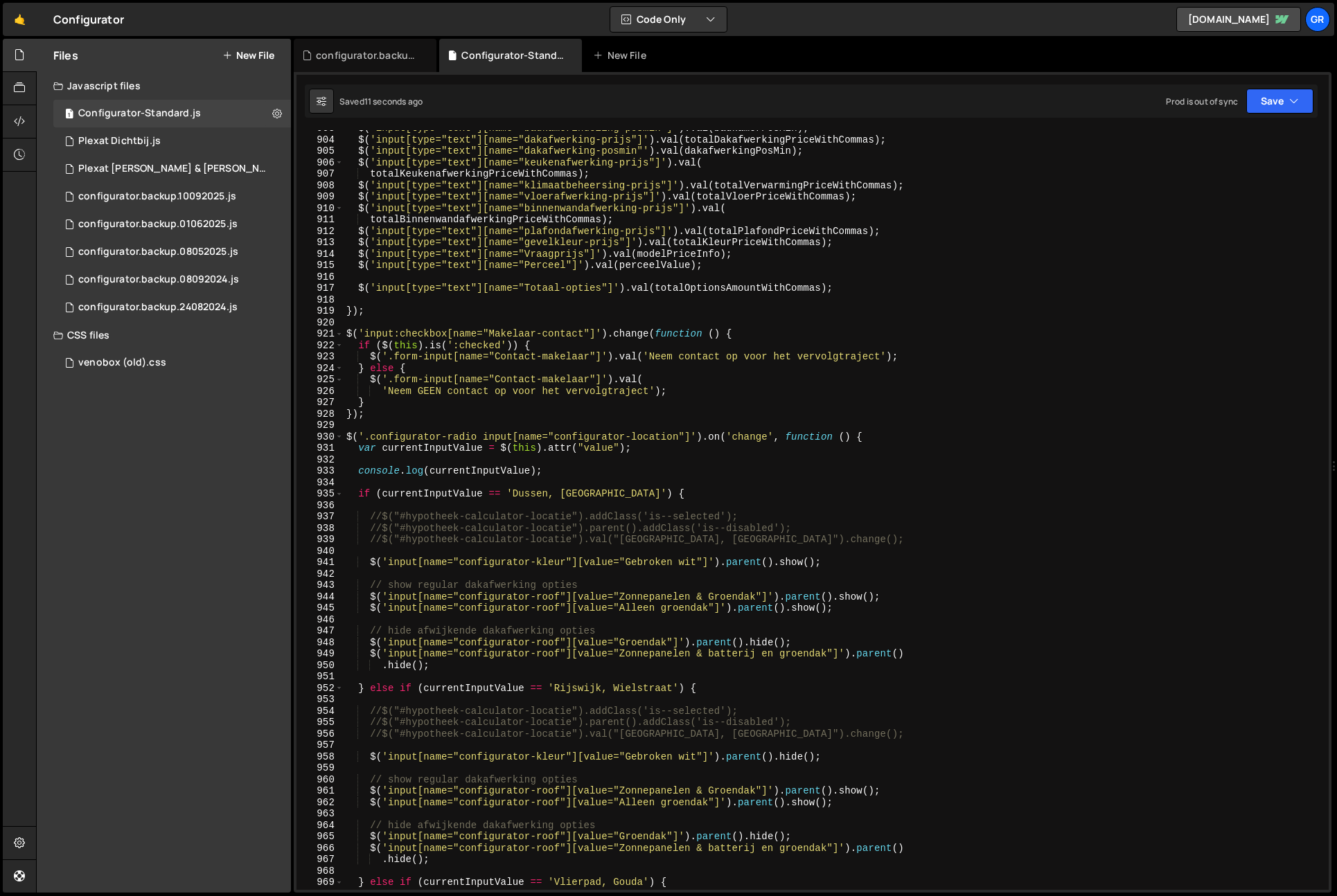
drag, startPoint x: 840, startPoint y: 541, endPoint x: 863, endPoint y: 623, distance: 85.2
click at [840, 541] on div "$ ( 'input[type="text"][name="badkamerindeling-posmin"]' ) . val ( badkamerPosM…" at bounding box center [834, 514] width 980 height 782
click at [490, 665] on div "$ ( 'input[type="text"][name="badkamerindeling-posmin"]' ) . val ( badkamerPosM…" at bounding box center [834, 514] width 980 height 782
type textarea "$('input[name="configurator-roof"][value="Zonnepanelen & batterij en groendak"]…"
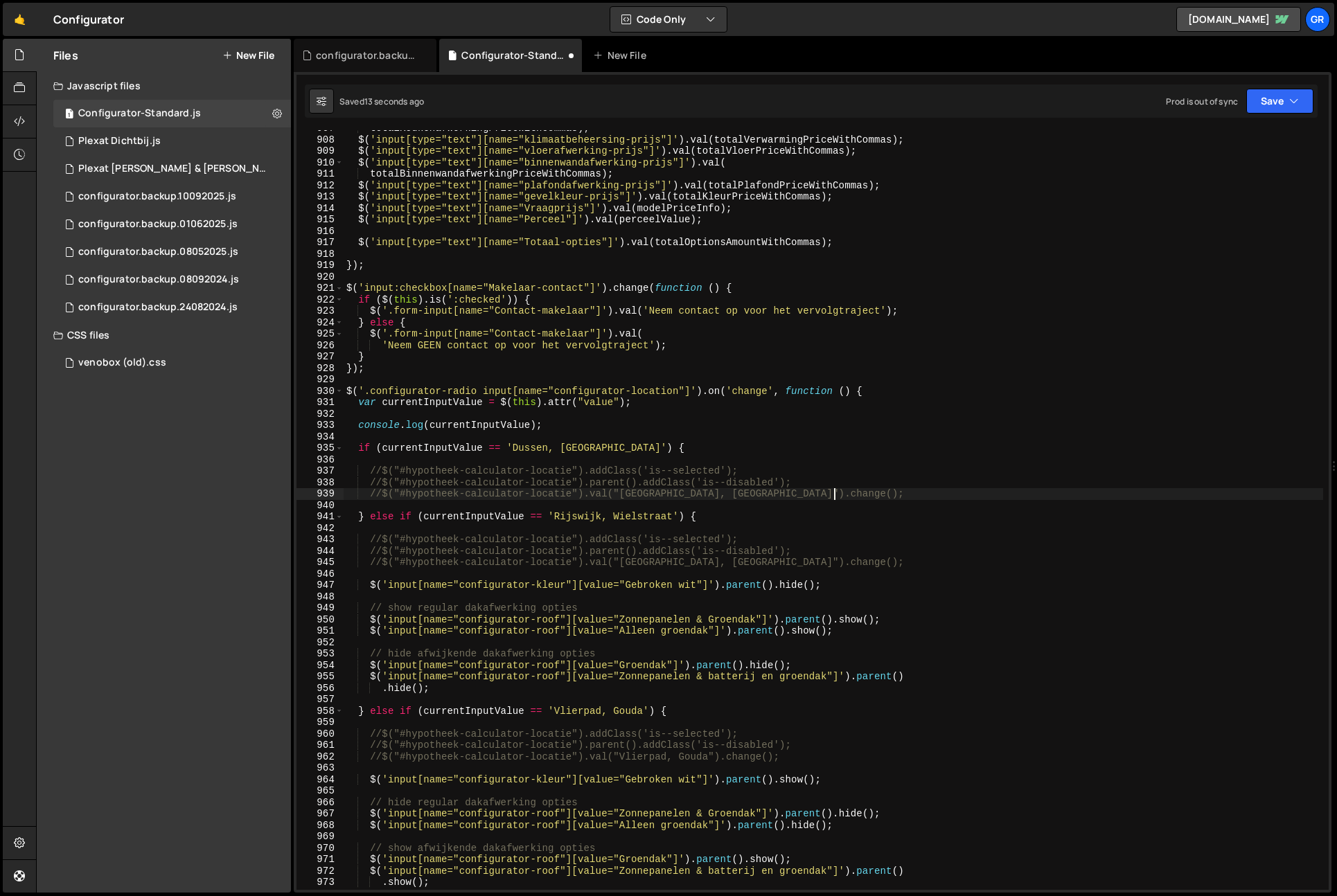
scroll to position [10364, 0]
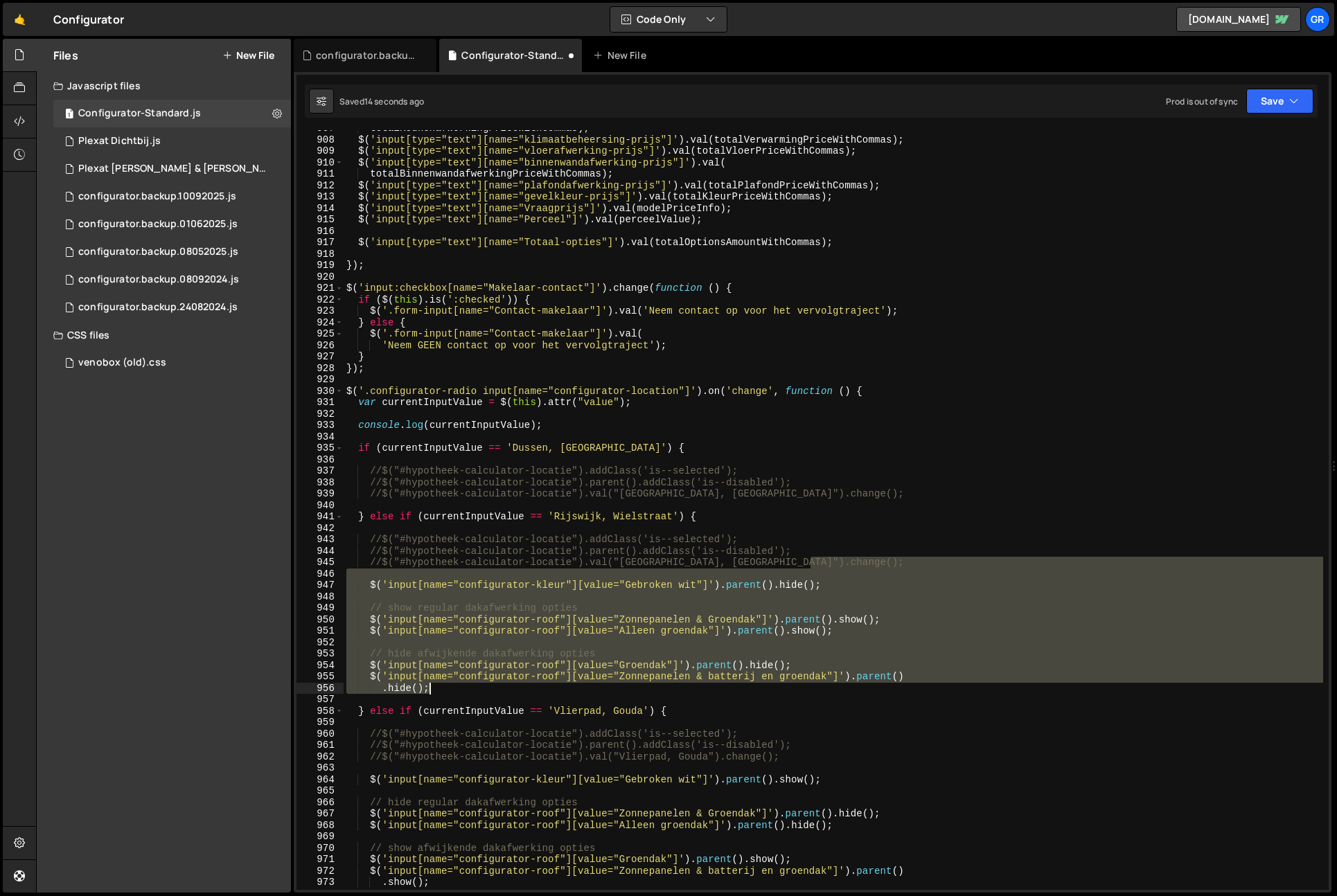
drag, startPoint x: 827, startPoint y: 562, endPoint x: 827, endPoint y: 687, distance: 125.0
click at [827, 687] on div "totalKeukenafwerkingPriceWithCommas ) ; $ ( 'input[type="text"][name="klimaatbe…" at bounding box center [834, 514] width 980 height 782
type textarea "$('input[name="configurator-roof"][value="Zonnepanelen & batterij en groendak"]…"
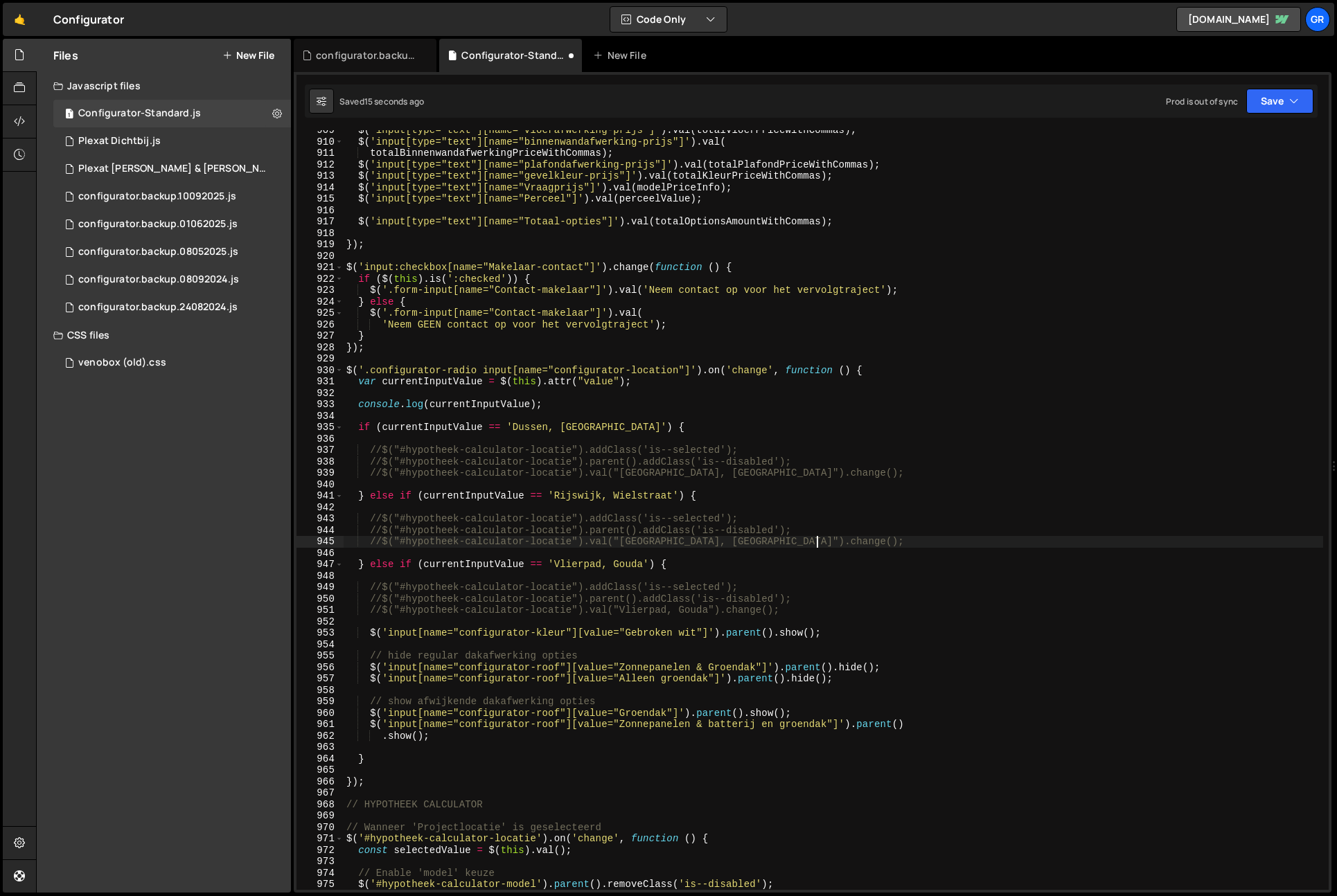
scroll to position [10385, 0]
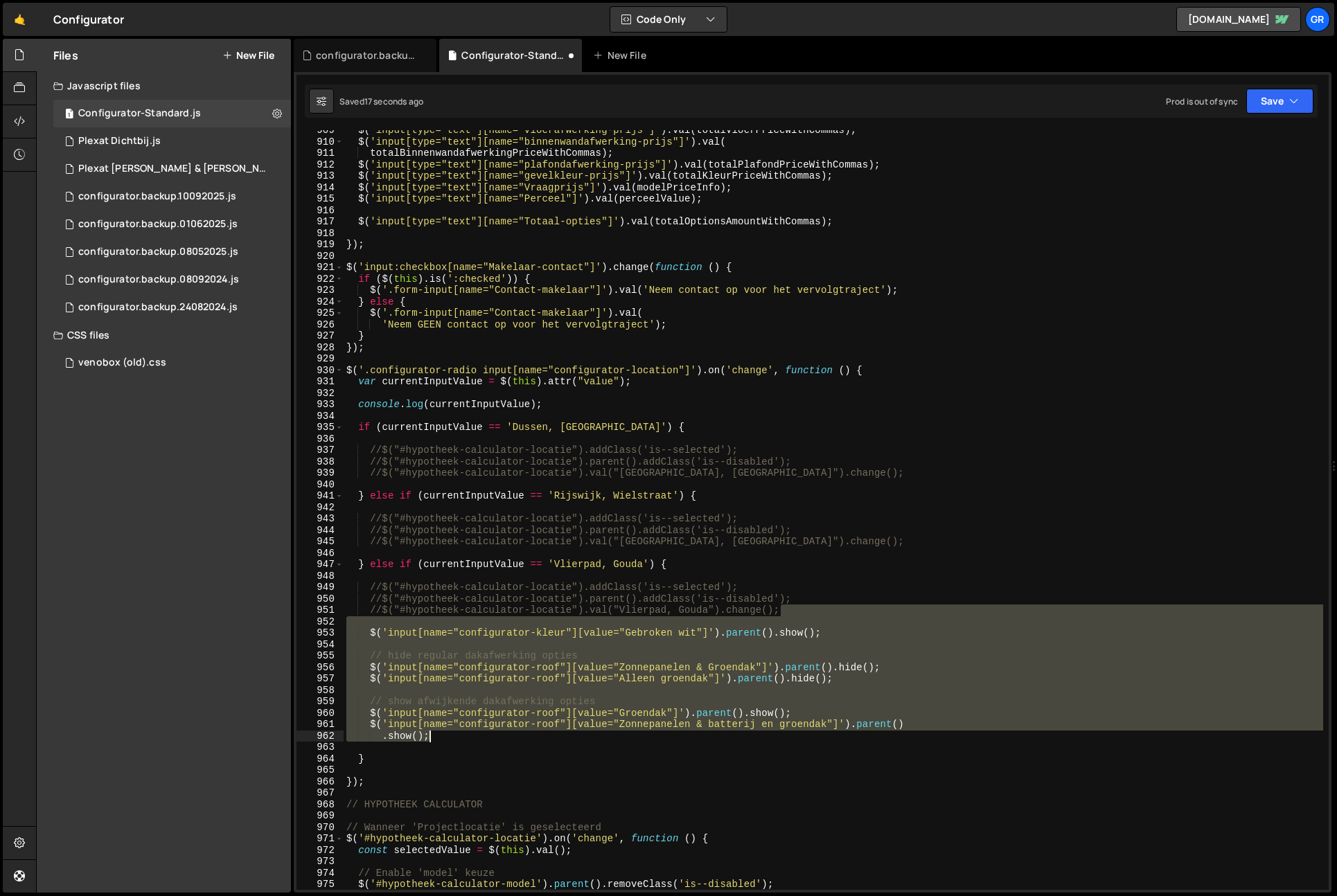
drag, startPoint x: 824, startPoint y: 613, endPoint x: 842, endPoint y: 740, distance: 128.3
click at [842, 740] on div "$ ( 'input[type="text"][name="vloerafwerking-prijs"]' ) . val ( totalVloerPrice…" at bounding box center [834, 516] width 980 height 782
type textarea "$('input[name="configurator-roof"][value="Zonnepanelen & batterij en groendak"]…"
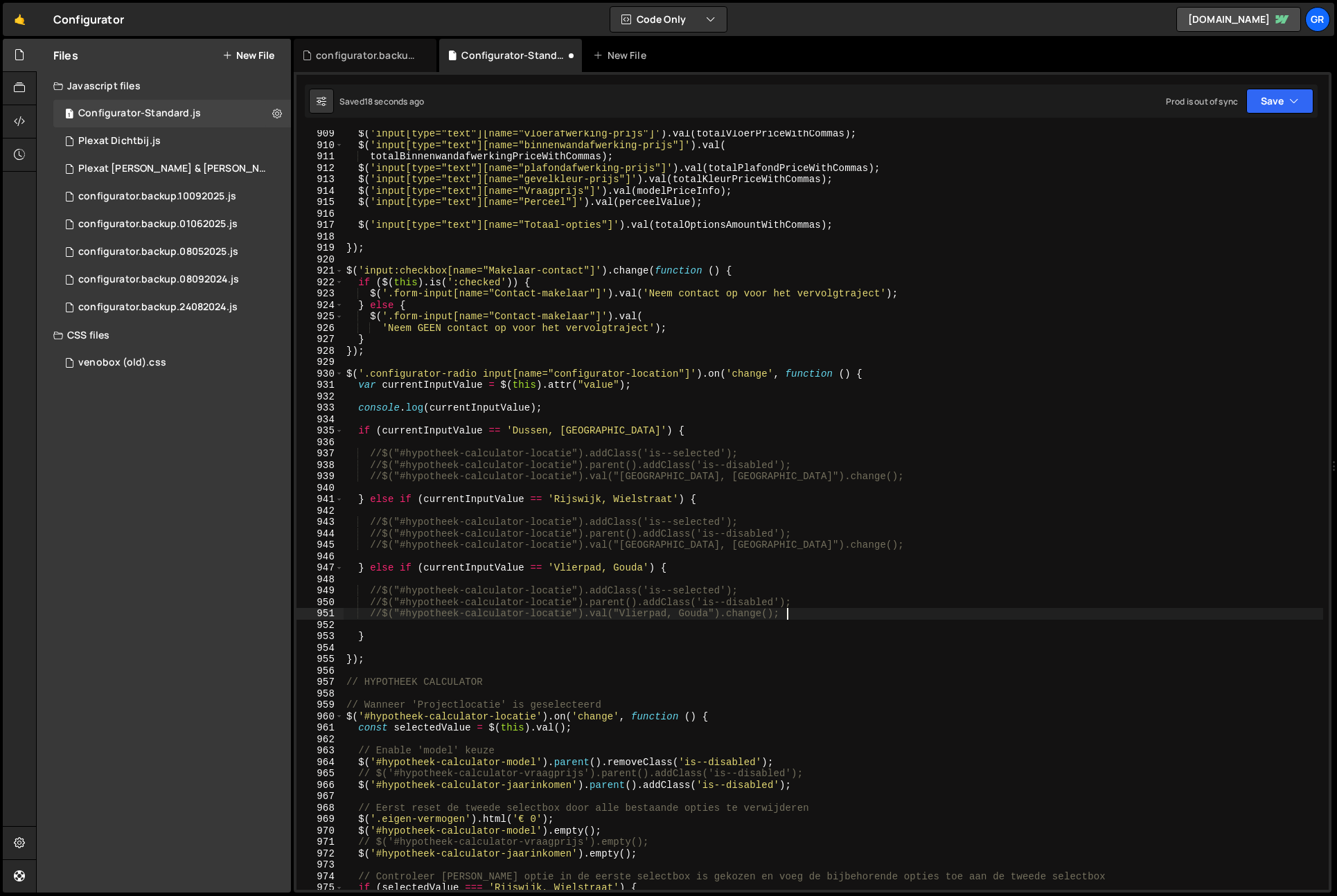
scroll to position [10369, 0]
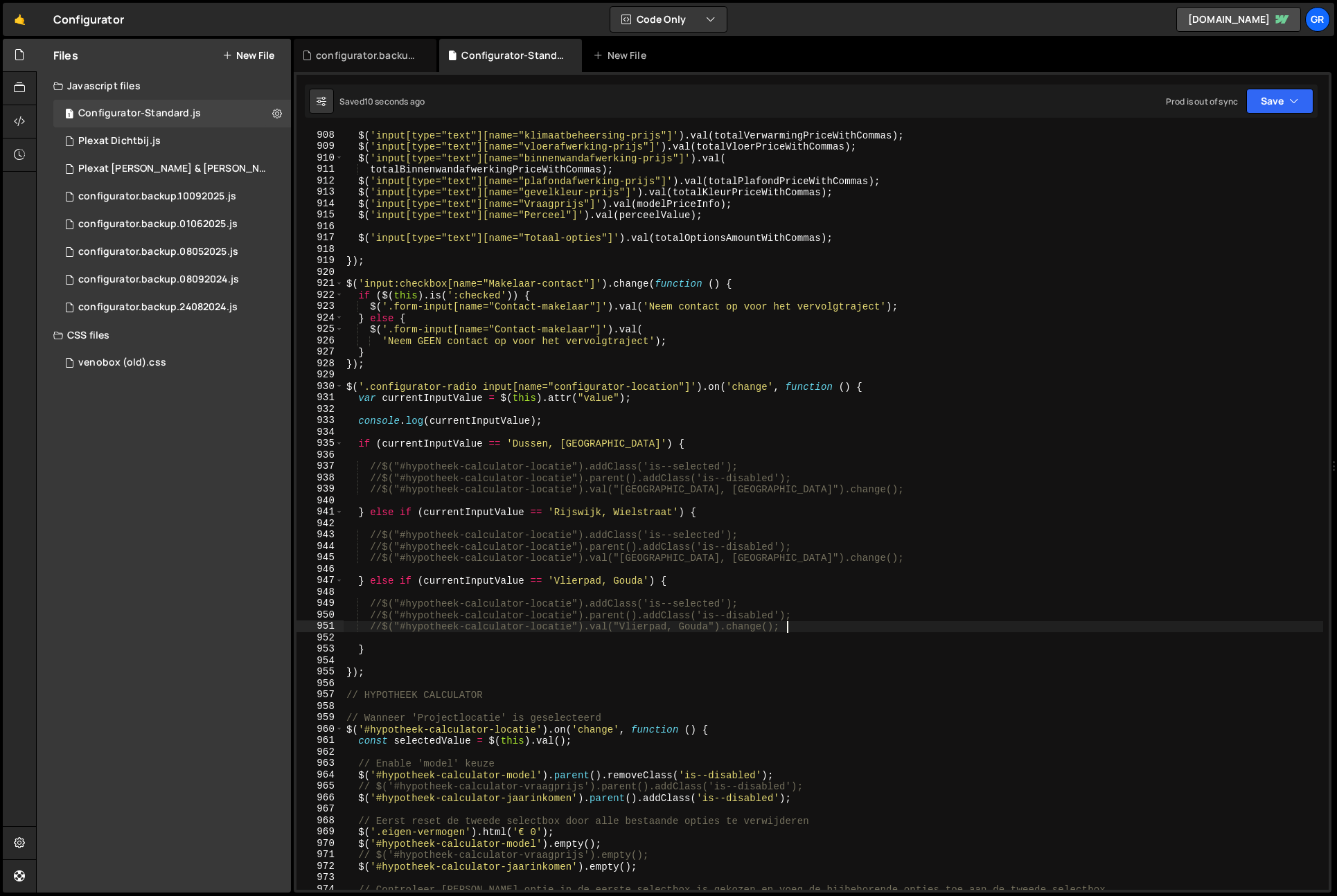
click at [608, 383] on div "$ ( 'input[type="text"][name="klimaatbeheersing-prijs"]' ) . val ( totalVerwarm…" at bounding box center [834, 521] width 980 height 782
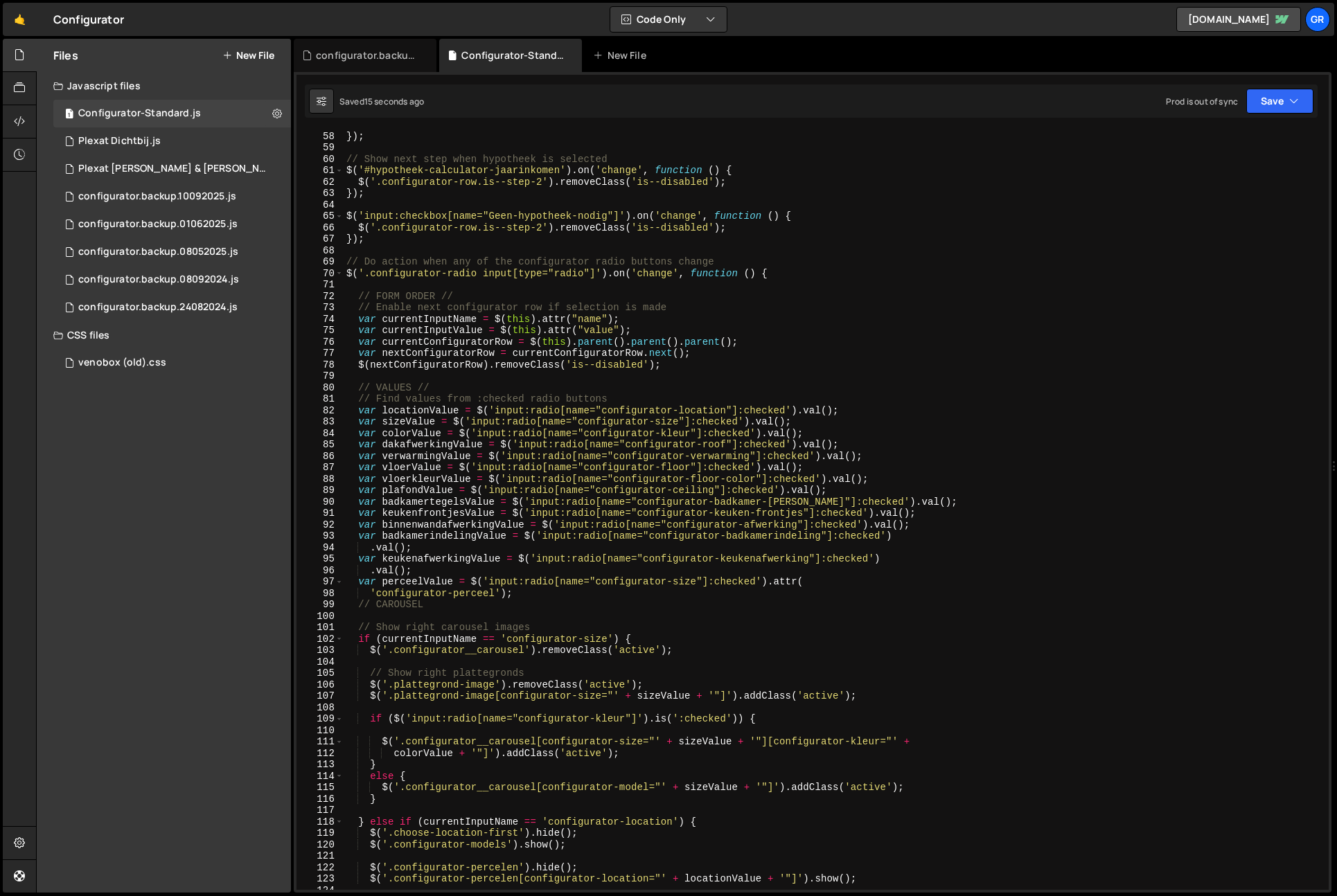
scroll to position [672, 0]
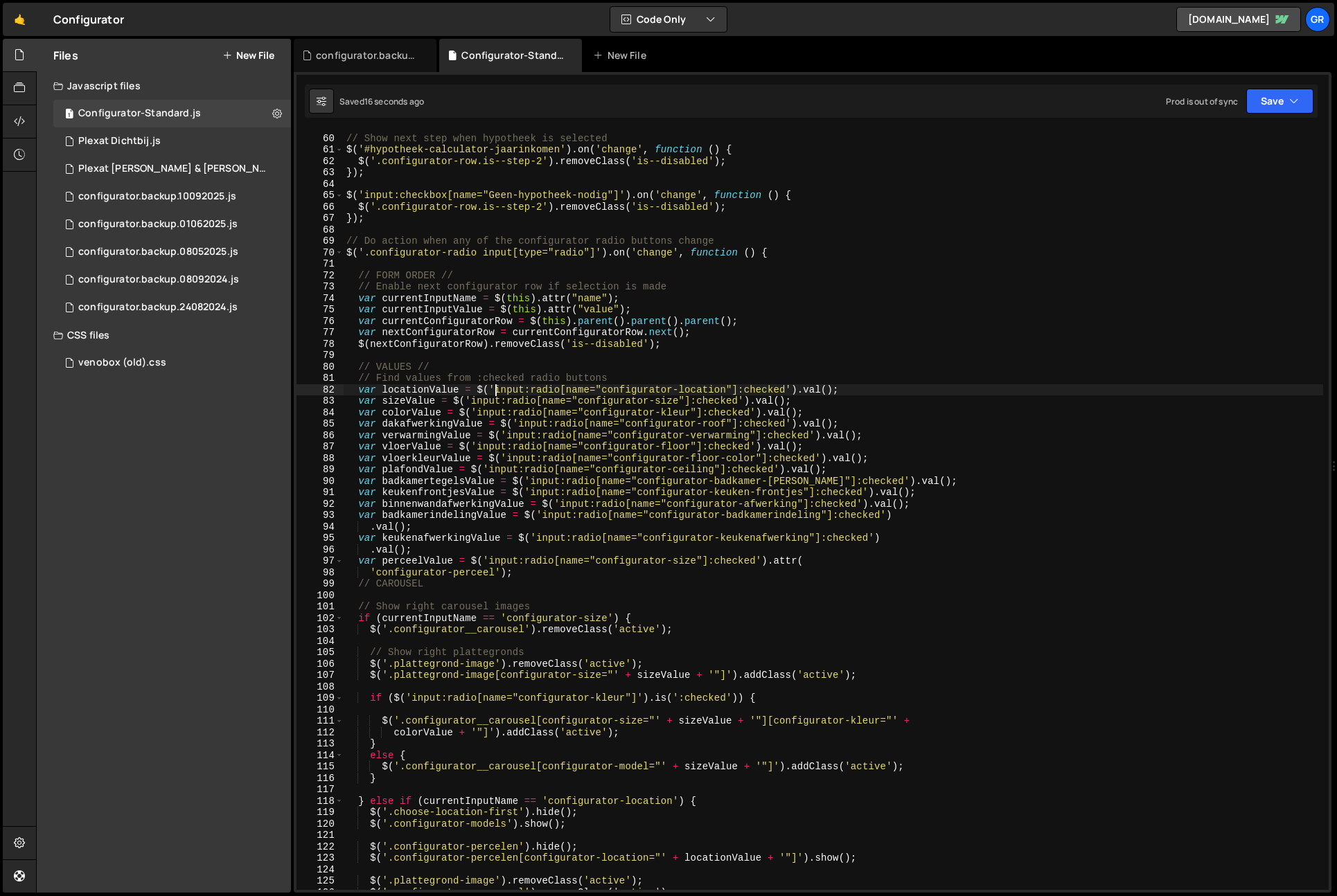
click at [495, 391] on div "// Show next step when hypotheek is selected $ ( '#hypotheek-calculator-jaarink…" at bounding box center [834, 513] width 980 height 782
click at [789, 390] on div "// Show next step when hypotheek is selected $ ( '#hypotheek-calculator-jaarink…" at bounding box center [834, 513] width 980 height 782
click at [892, 390] on div "// Show next step when hypotheek is selected $ ( '#hypotheek-calculator-jaarink…" at bounding box center [834, 513] width 980 height 782
click at [356, 391] on div "// Show next step when hypotheek is selected $ ( '#hypotheek-calculator-jaarink…" at bounding box center [834, 513] width 980 height 782
click at [655, 302] on div "// Show next step when hypotheek is selected $ ( '#hypotheek-calculator-jaarink…" at bounding box center [834, 512] width 980 height 782
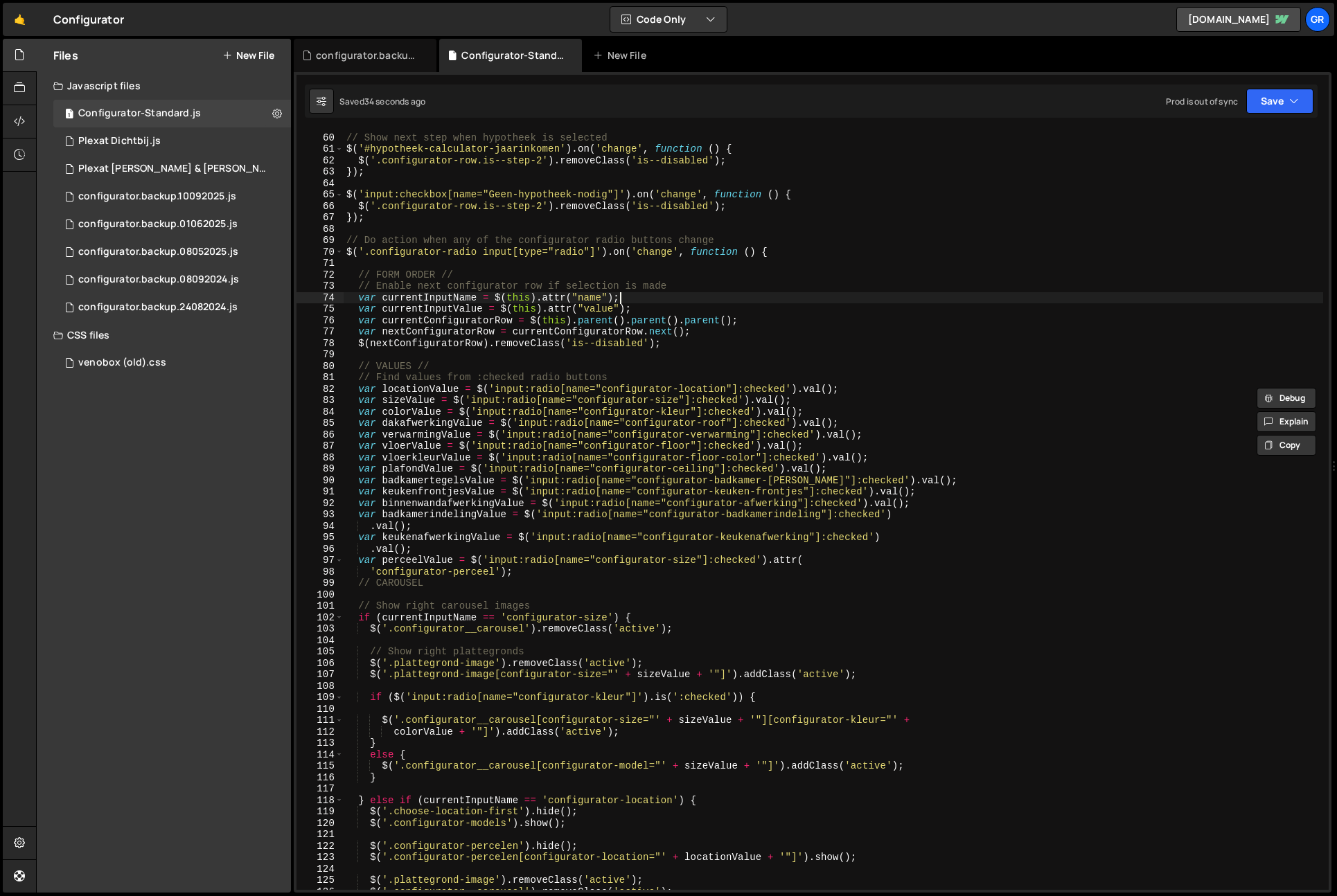
scroll to position [673, 0]
drag, startPoint x: 358, startPoint y: 295, endPoint x: 376, endPoint y: 300, distance: 18.7
click at [358, 295] on div "// Show next step when hypotheek is selected $ ( '#hypotheek-calculator-jaarink…" at bounding box center [834, 512] width 980 height 782
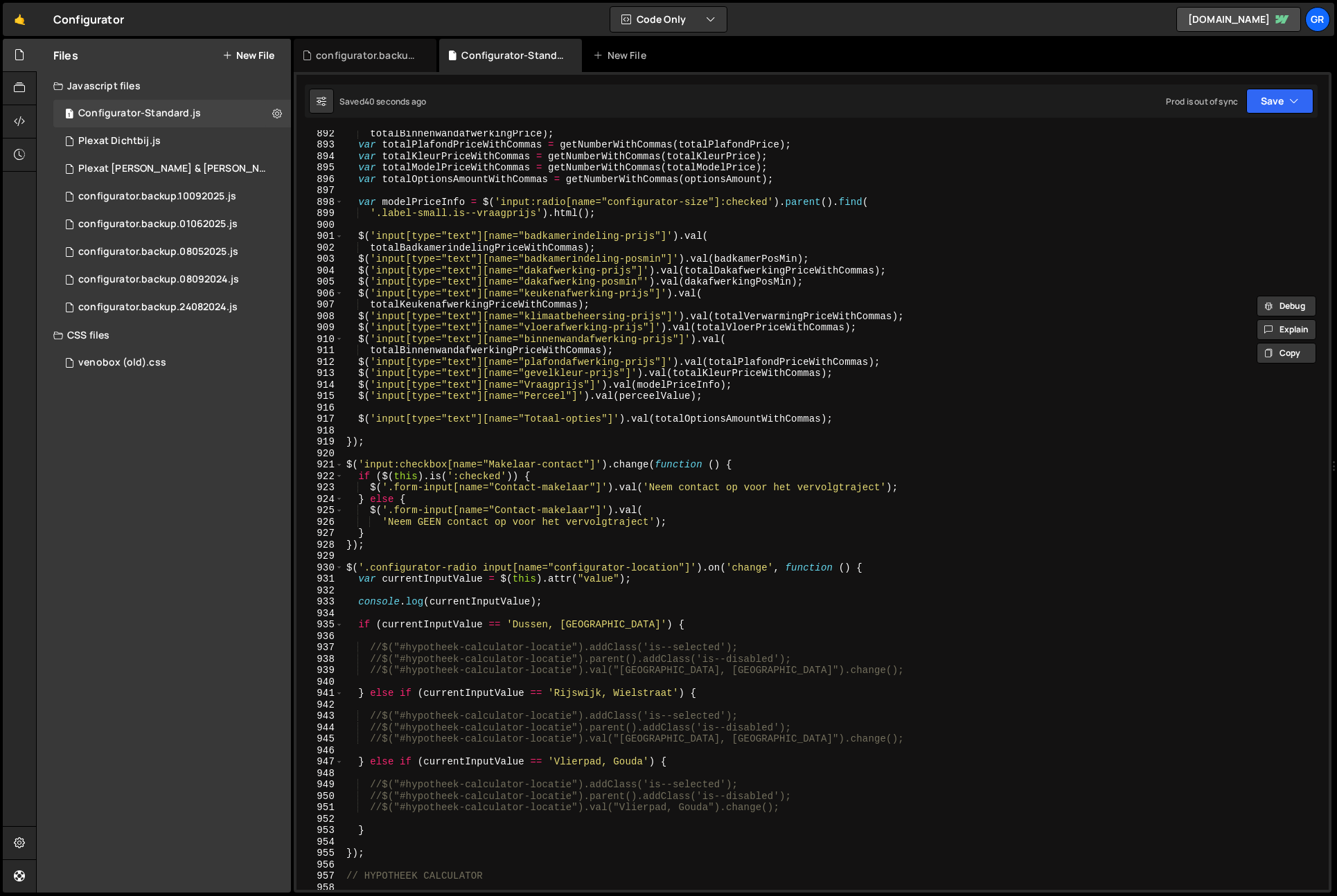
scroll to position [10373, 0]
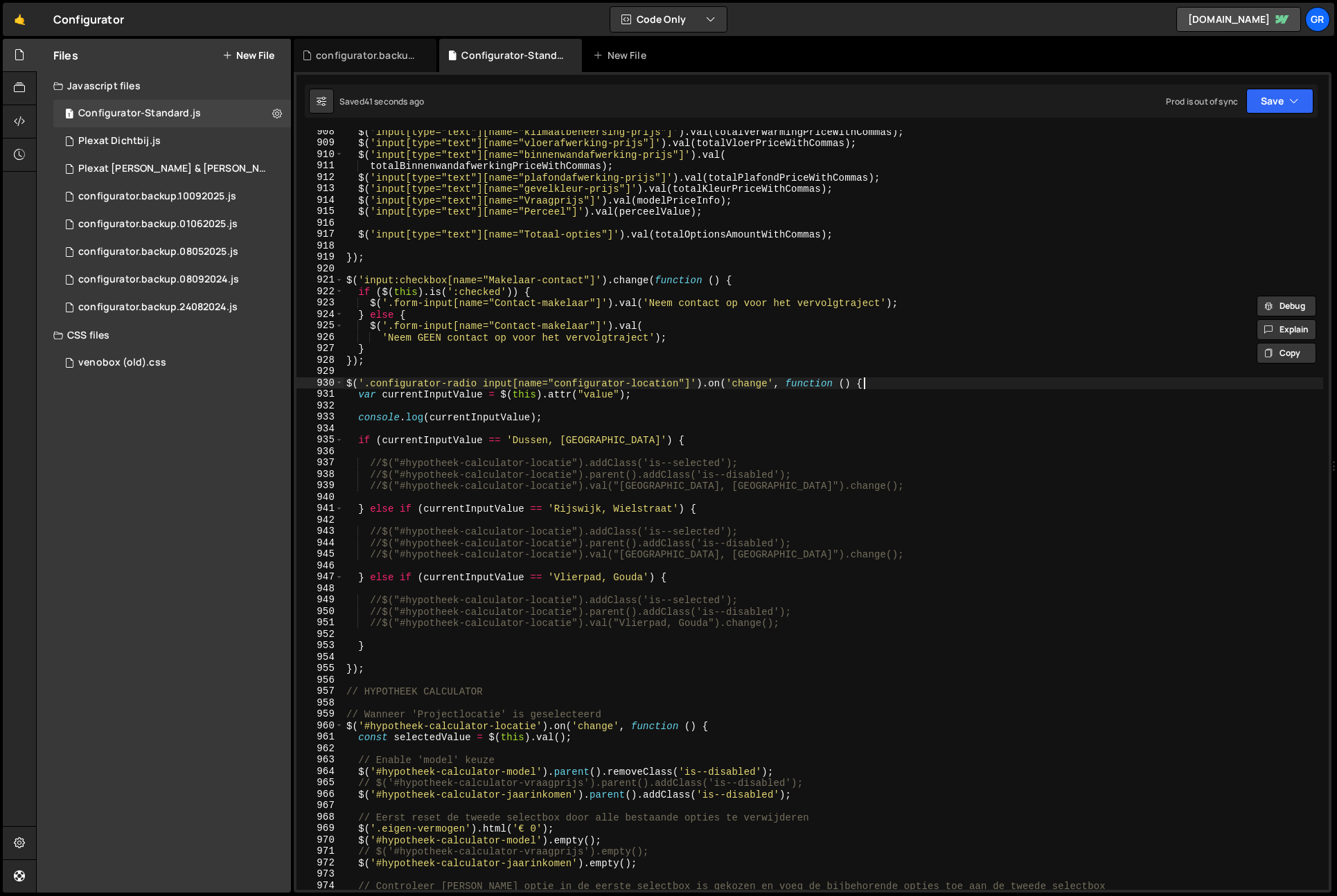
click at [907, 388] on div "$ ( 'input[type="text"][name="klimaatbeheersing-prijs"]' ) . val ( totalVerwarm…" at bounding box center [834, 518] width 980 height 782
type textarea "$('.configurator-radio input[name="configurator-location"]').on('change', funct…"
paste textarea "var currentInputName = $(this).attr("name");"
type textarea "var currentInputName = $(this).attr("name");"
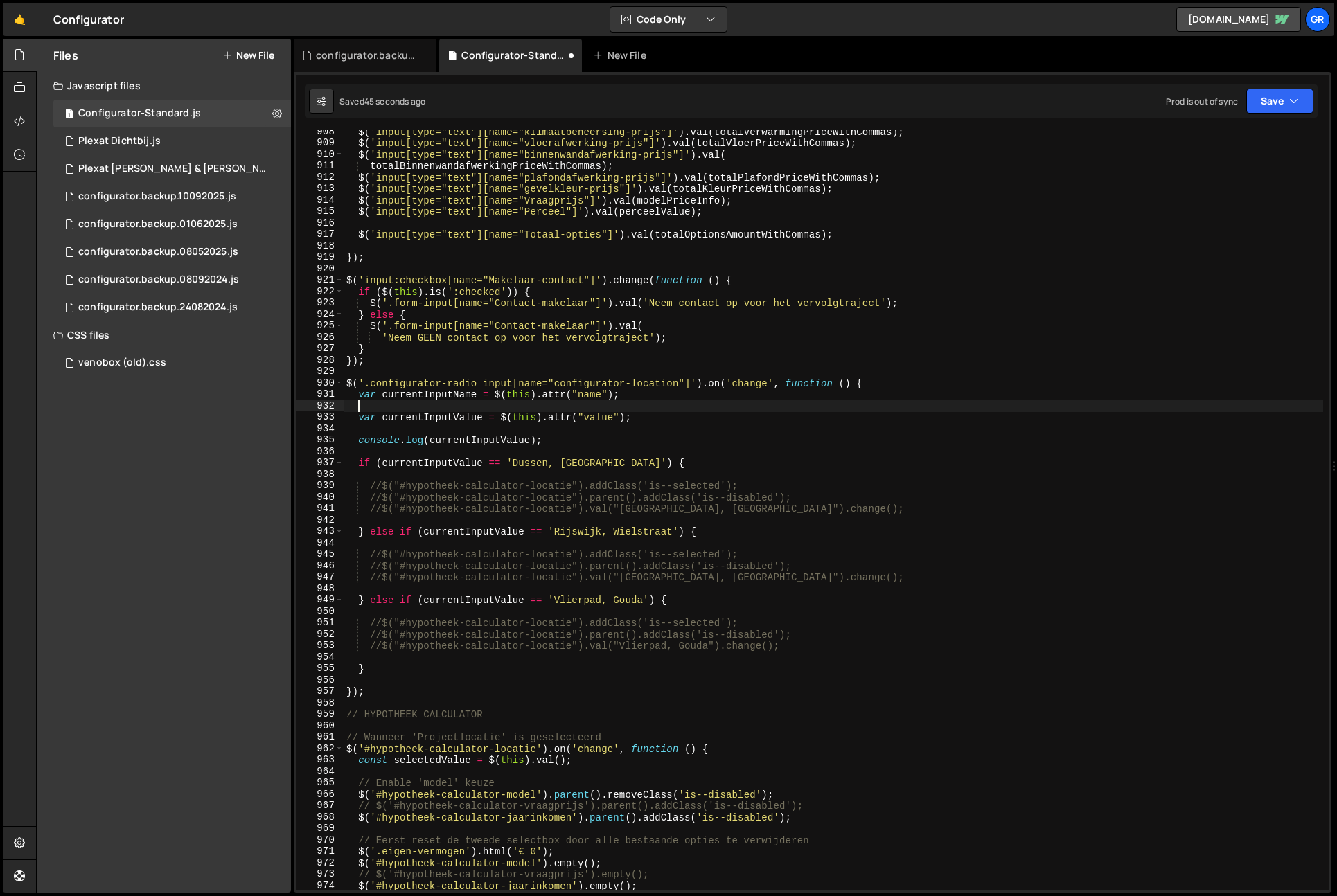
click at [426, 397] on div "$ ( 'input[type="text"][name="klimaatbeheersing-prijs"]' ) . val ( totalVerwarm…" at bounding box center [834, 518] width 980 height 782
click at [463, 462] on div "$ ( 'input[type="text"][name="klimaatbeheersing-prijs"]' ) . val ( totalVerwarm…" at bounding box center [834, 518] width 980 height 782
paste textarea "Nam"
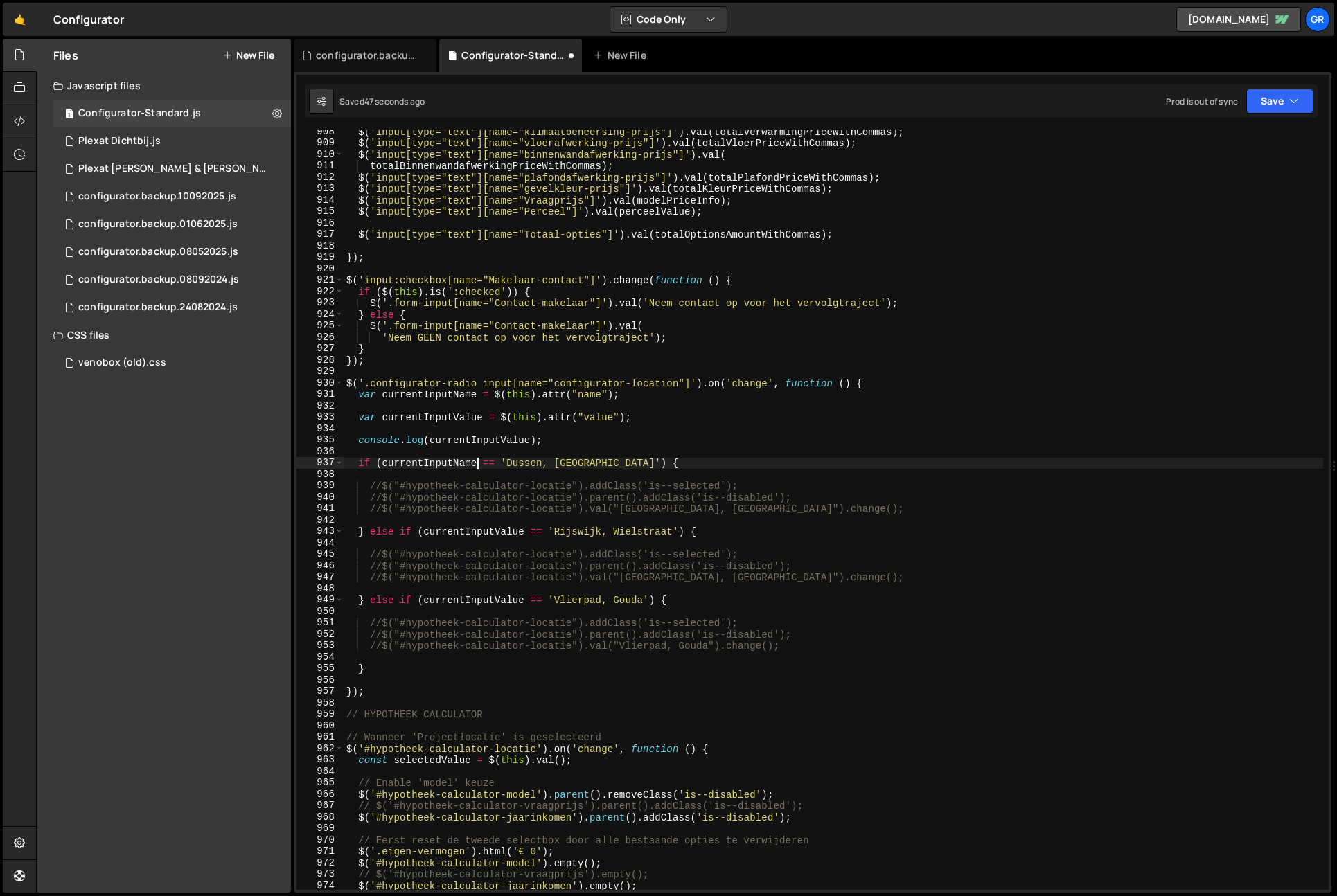
click at [455, 532] on div "$ ( 'input[type="text"][name="klimaatbeheersing-prijs"]' ) . val ( totalVerwarm…" at bounding box center [834, 518] width 980 height 782
paste textarea "Nam"
click at [491, 604] on div "$ ( 'input[type="text"][name="klimaatbeheersing-prijs"]' ) . val ( totalVerwarm…" at bounding box center [834, 518] width 980 height 782
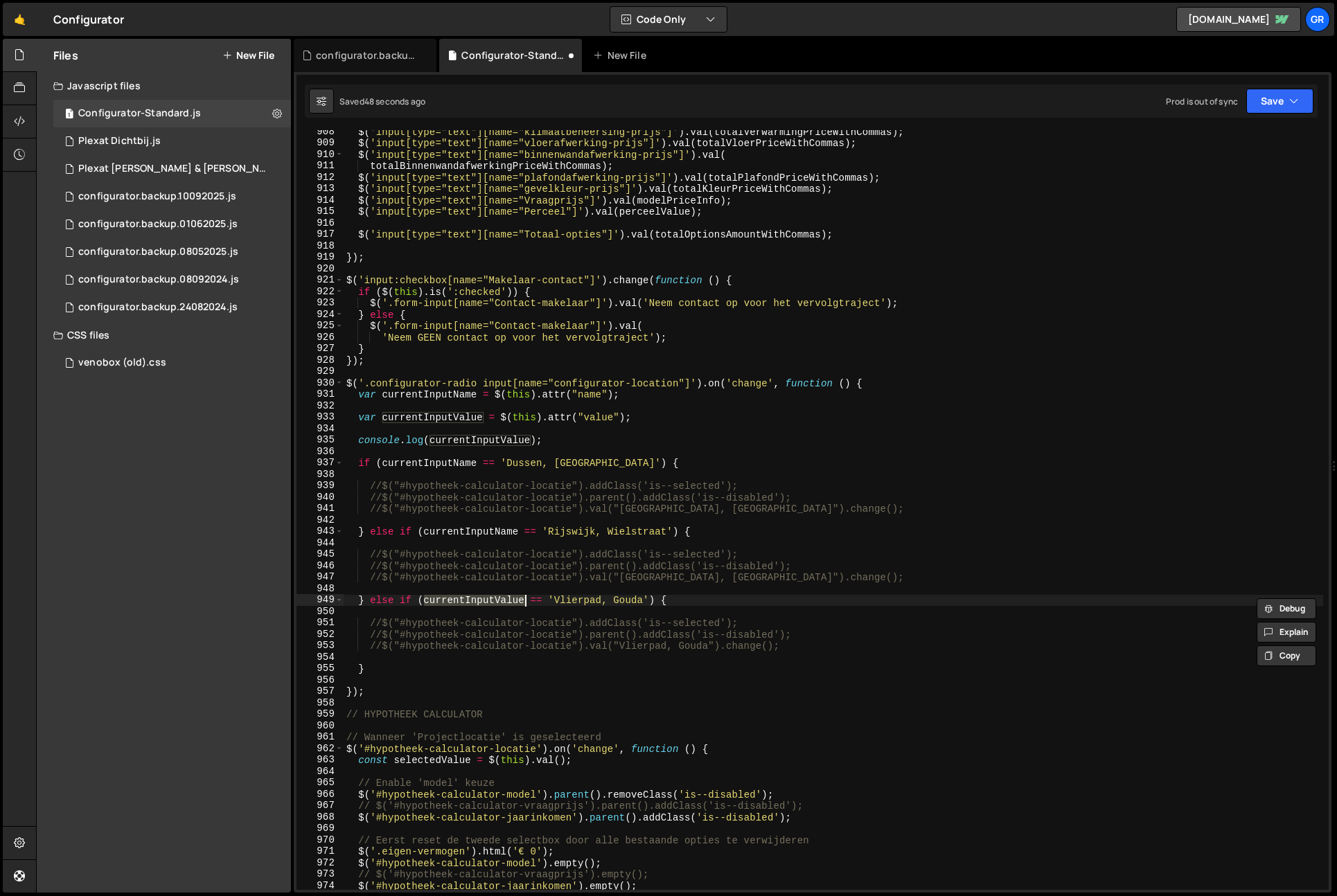
paste textarea "Nam"
click at [494, 442] on div "$ ( 'input[type="text"][name="klimaatbeheersing-prijs"]' ) . val ( totalVerwarm…" at bounding box center [834, 518] width 980 height 782
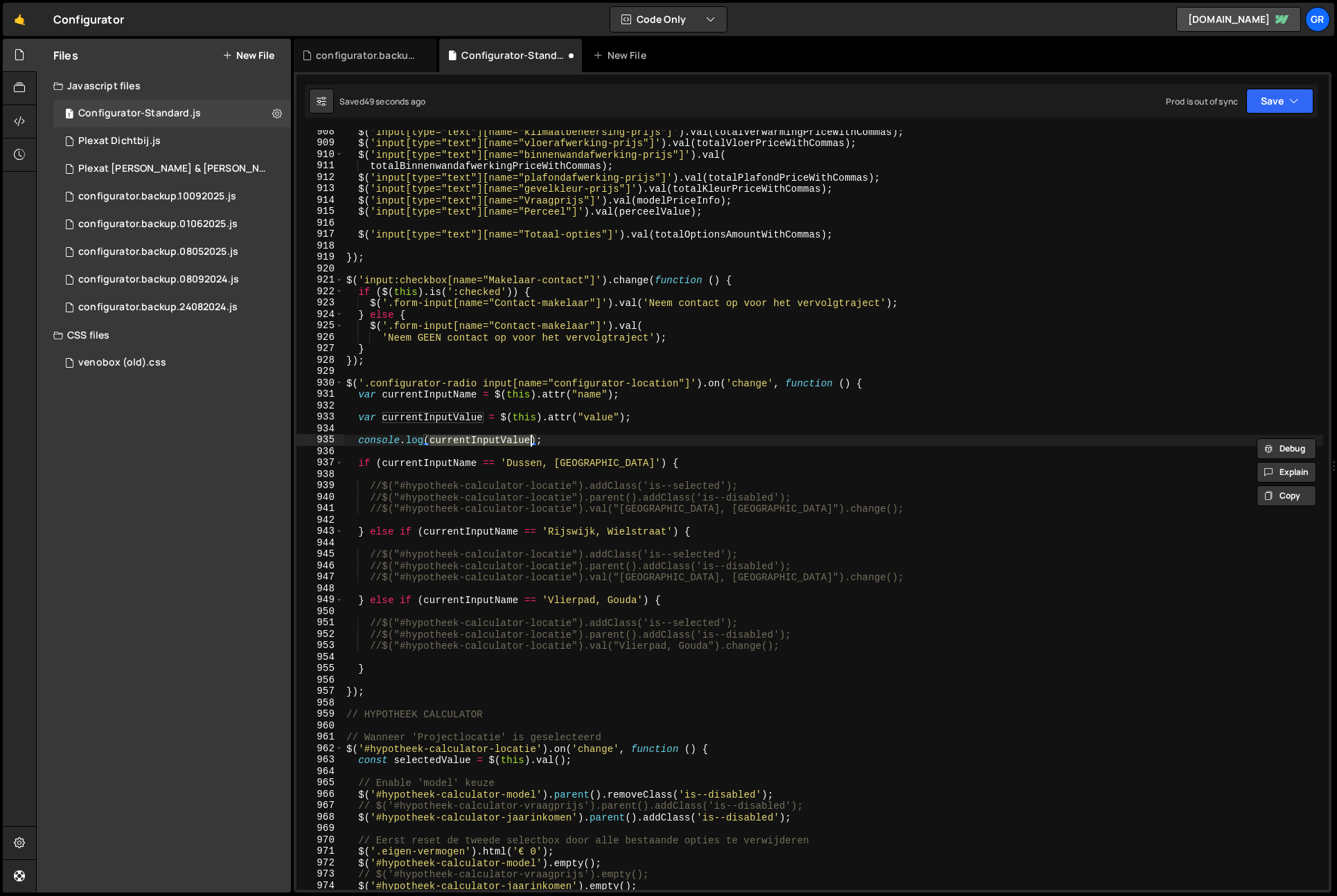
paste textarea "Nam"
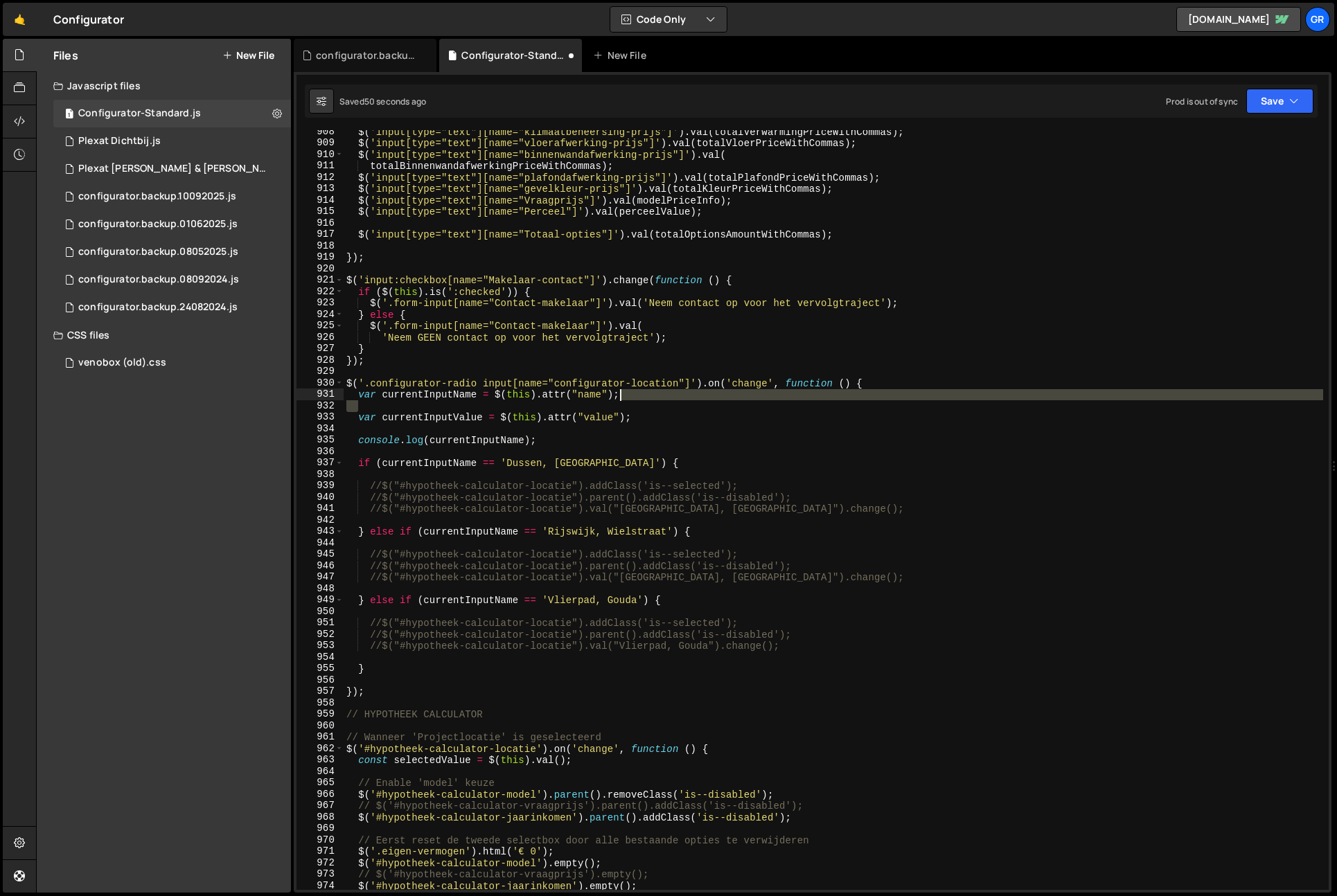
drag, startPoint x: 709, startPoint y: 409, endPoint x: 708, endPoint y: 395, distance: 14.0
click at [708, 393] on div "$ ( 'input[type="text"][name="klimaatbeheersing-prijs"]' ) . val ( totalVerwarm…" at bounding box center [834, 518] width 980 height 782
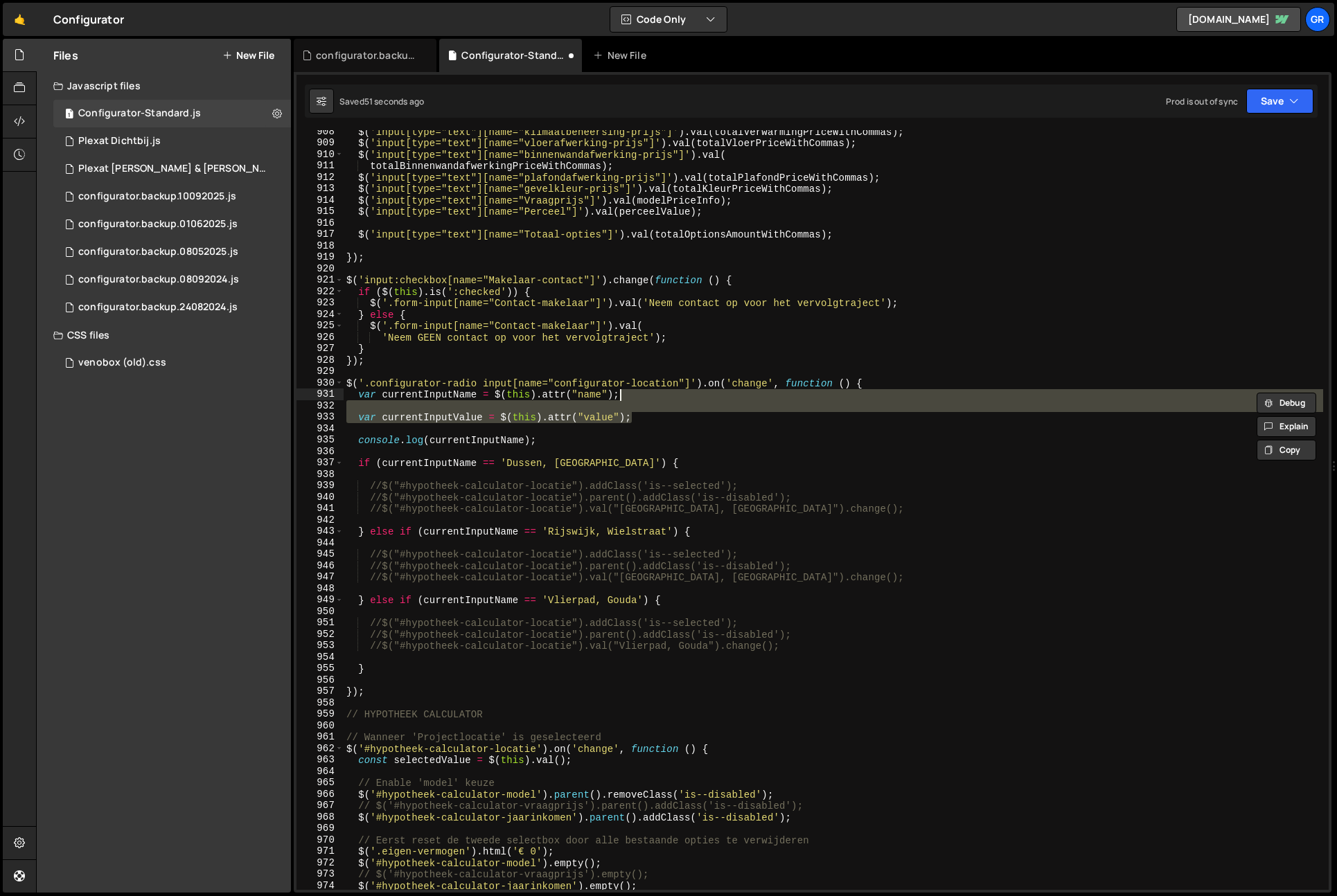
drag, startPoint x: 693, startPoint y: 412, endPoint x: 691, endPoint y: 396, distance: 16.1
click at [691, 396] on div "$ ( 'input[type="text"][name="klimaatbeheersing-prijs"]' ) . val ( totalVerwarm…" at bounding box center [834, 518] width 980 height 782
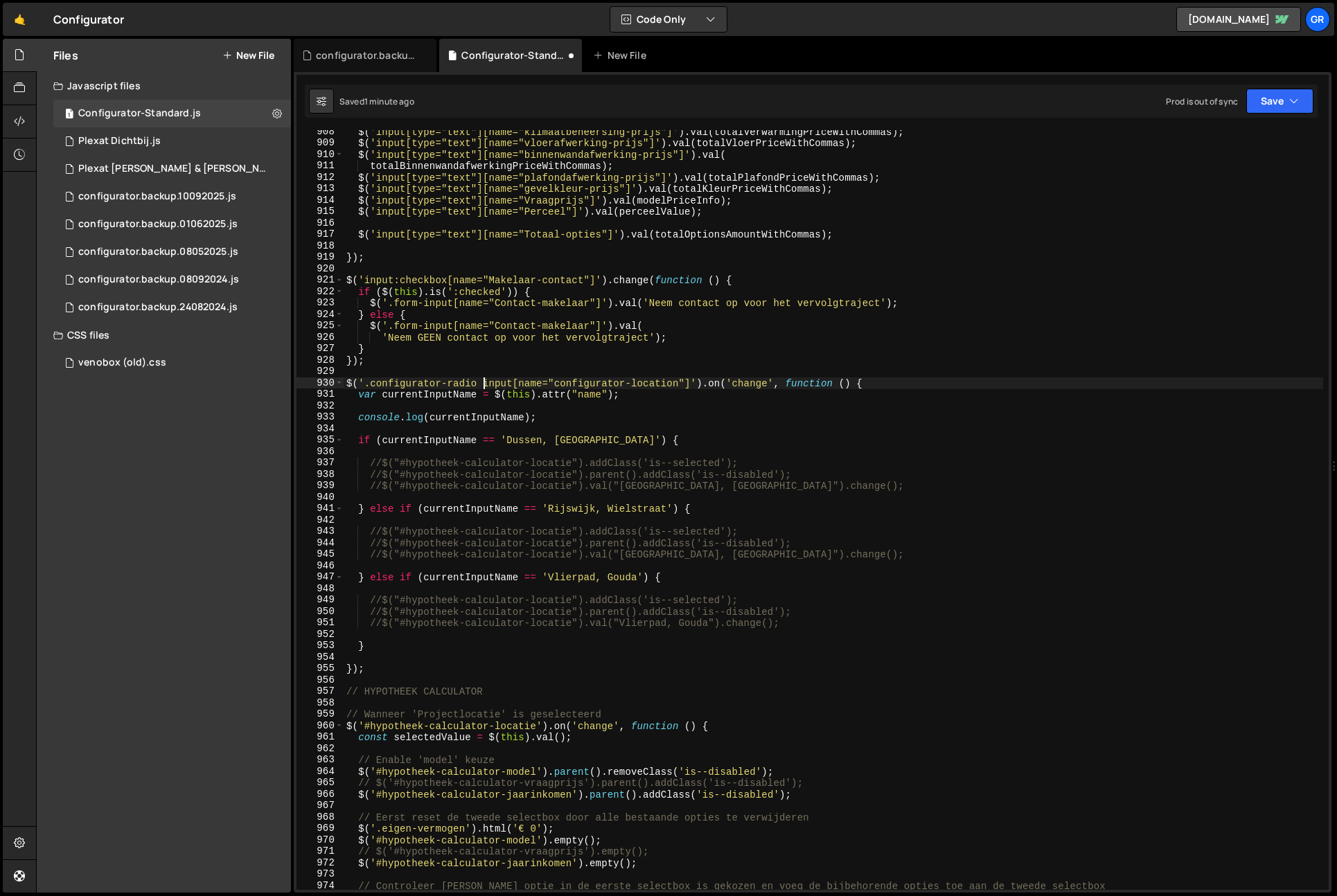
click at [481, 380] on div "$ ( 'input[type="text"][name="klimaatbeheersing-prijs"]' ) . val ( totalVerwarm…" at bounding box center [834, 518] width 980 height 782
click at [521, 384] on div "$ ( 'input[type="text"][name="klimaatbeheersing-prijs"]' ) . val ( totalVerwarm…" at bounding box center [834, 519] width 980 height 782
paste textarea "configurator-location"
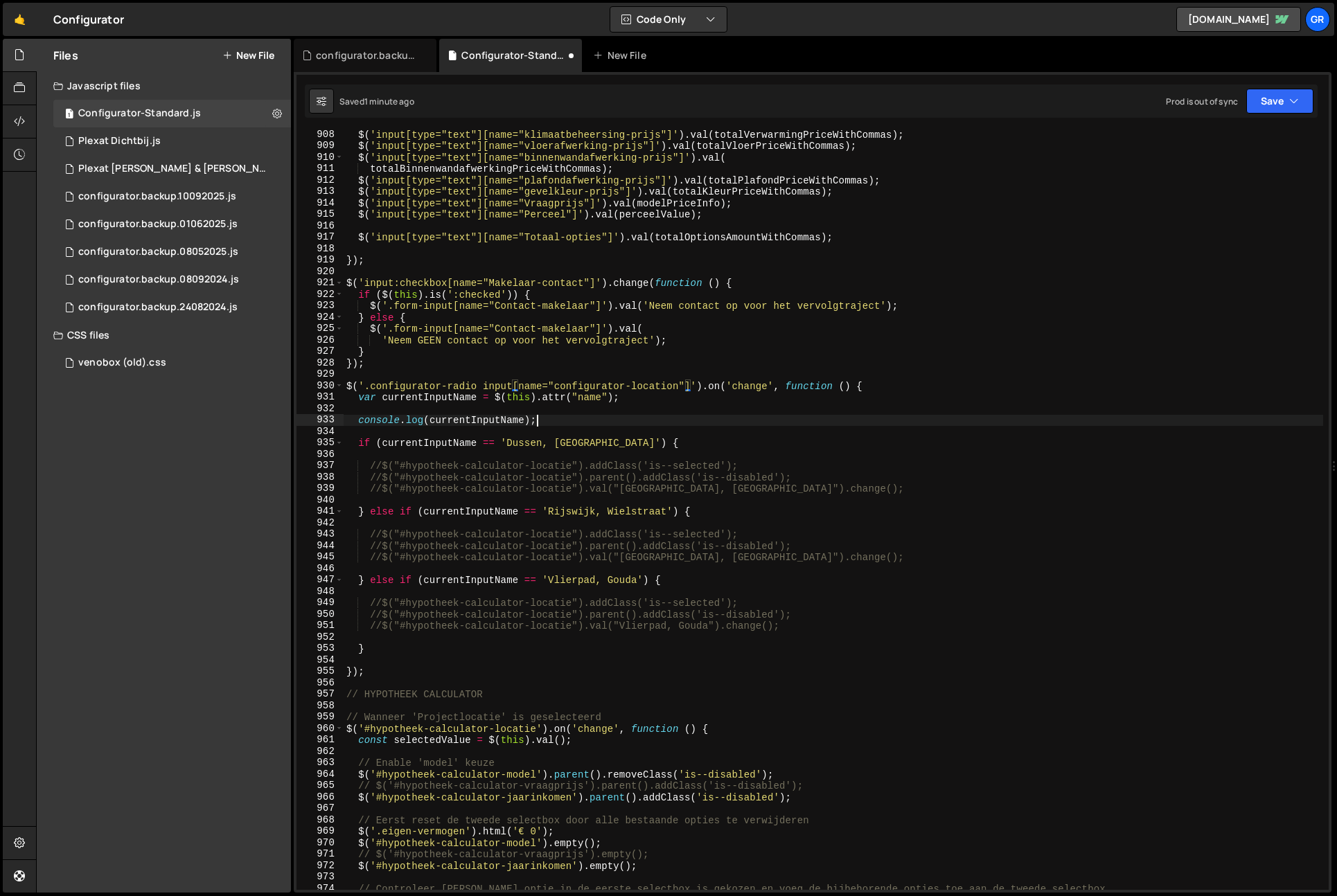
scroll to position [10369, 0]
click at [605, 418] on div "$ ( 'input[type="text"][name="klimaatbeheersing-prijs"]' ) . val ( totalVerwarm…" at bounding box center [834, 520] width 980 height 782
click at [651, 398] on div "$ ( 'input[type="text"][name="klimaatbeheersing-prijs"]' ) . val ( totalVerwarm…" at bounding box center [834, 521] width 980 height 782
click at [921, 387] on div "$ ( 'input[type="text"][name="klimaatbeheersing-prijs"]' ) . val ( totalVerwarm…" at bounding box center [834, 521] width 980 height 782
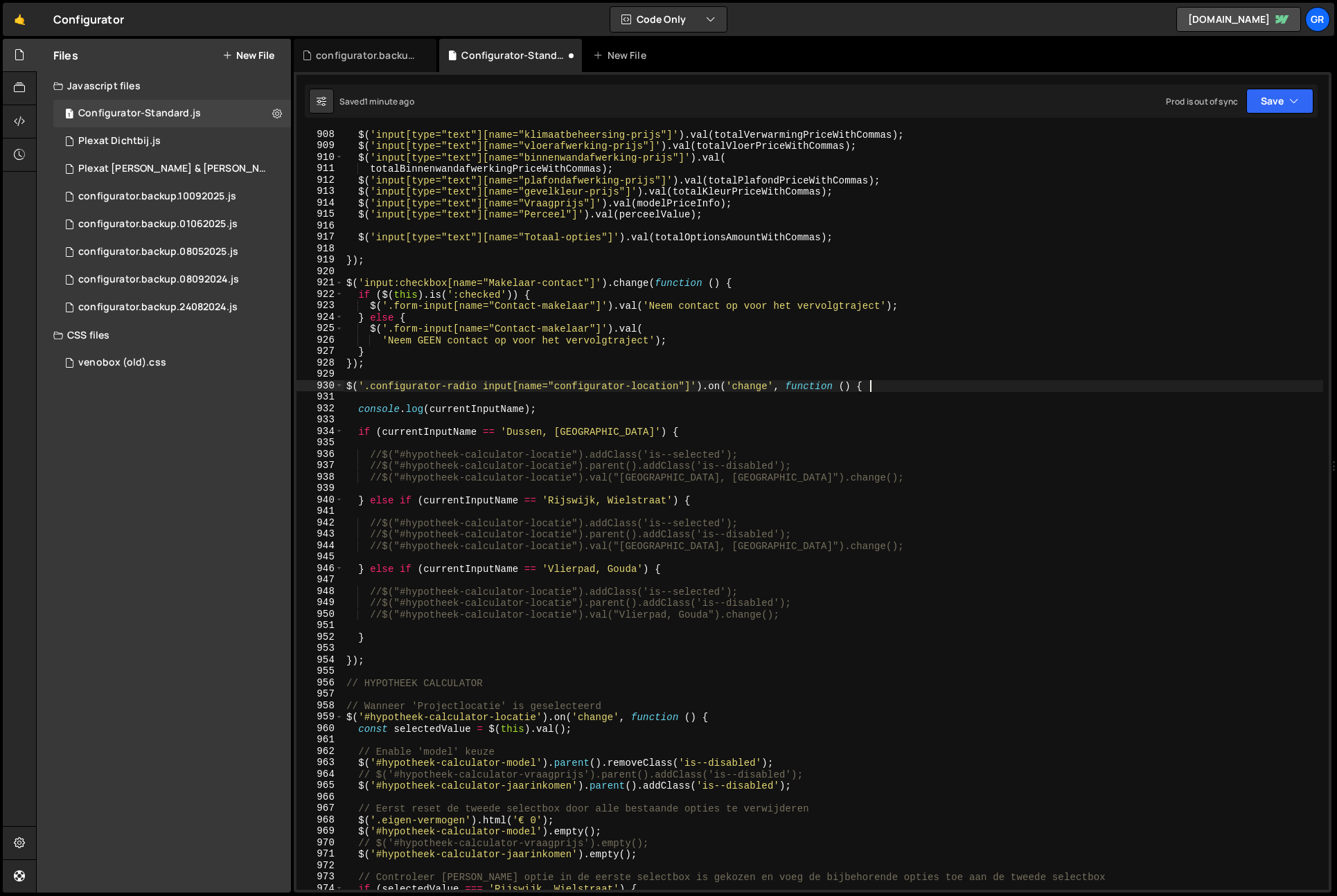
click at [483, 411] on div "$ ( 'input[type="text"][name="klimaatbeheersing-prijs"]' ) . val ( totalVerwarm…" at bounding box center [834, 520] width 980 height 782
click at [483, 410] on div "$ ( 'input[type="text"][name="klimaatbeheersing-prijs"]' ) . val ( totalVerwarm…" at bounding box center [834, 520] width 980 height 782
click at [576, 409] on div "$ ( 'input[type="text"][name="klimaatbeheersing-prijs"]' ) . val ( totalVerwarm…" at bounding box center [834, 520] width 980 height 782
click at [477, 384] on div "$ ( 'input[type="text"][name="klimaatbeheersing-prijs"]' ) . val ( totalVerwarm…" at bounding box center [834, 520] width 980 height 782
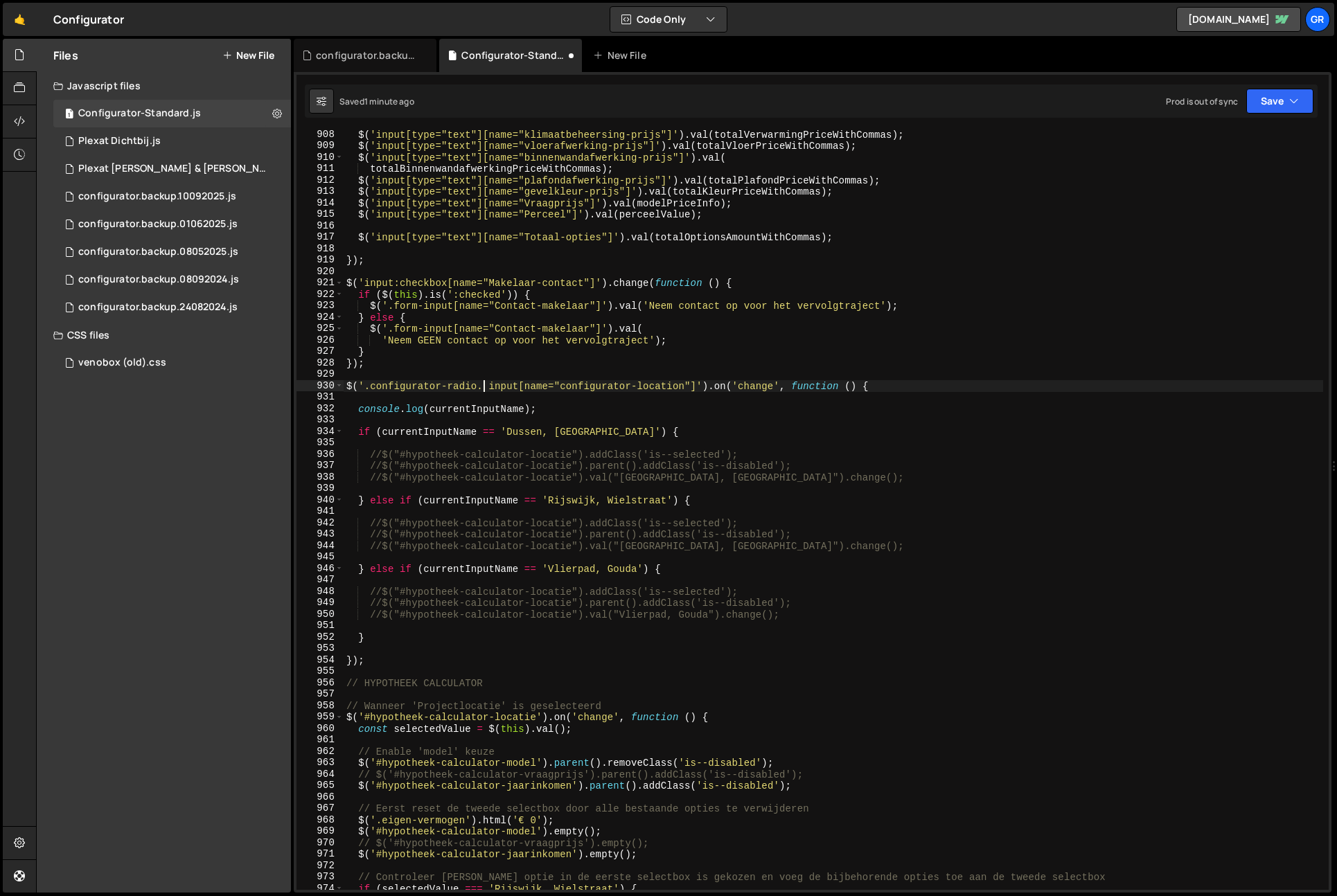
scroll to position [0, 10]
paste textarea "is--location"
click at [610, 388] on div "$ ( 'input[type="text"][name="klimaatbeheersing-prijs"]' ) . val ( totalVerwarm…" at bounding box center [834, 520] width 980 height 782
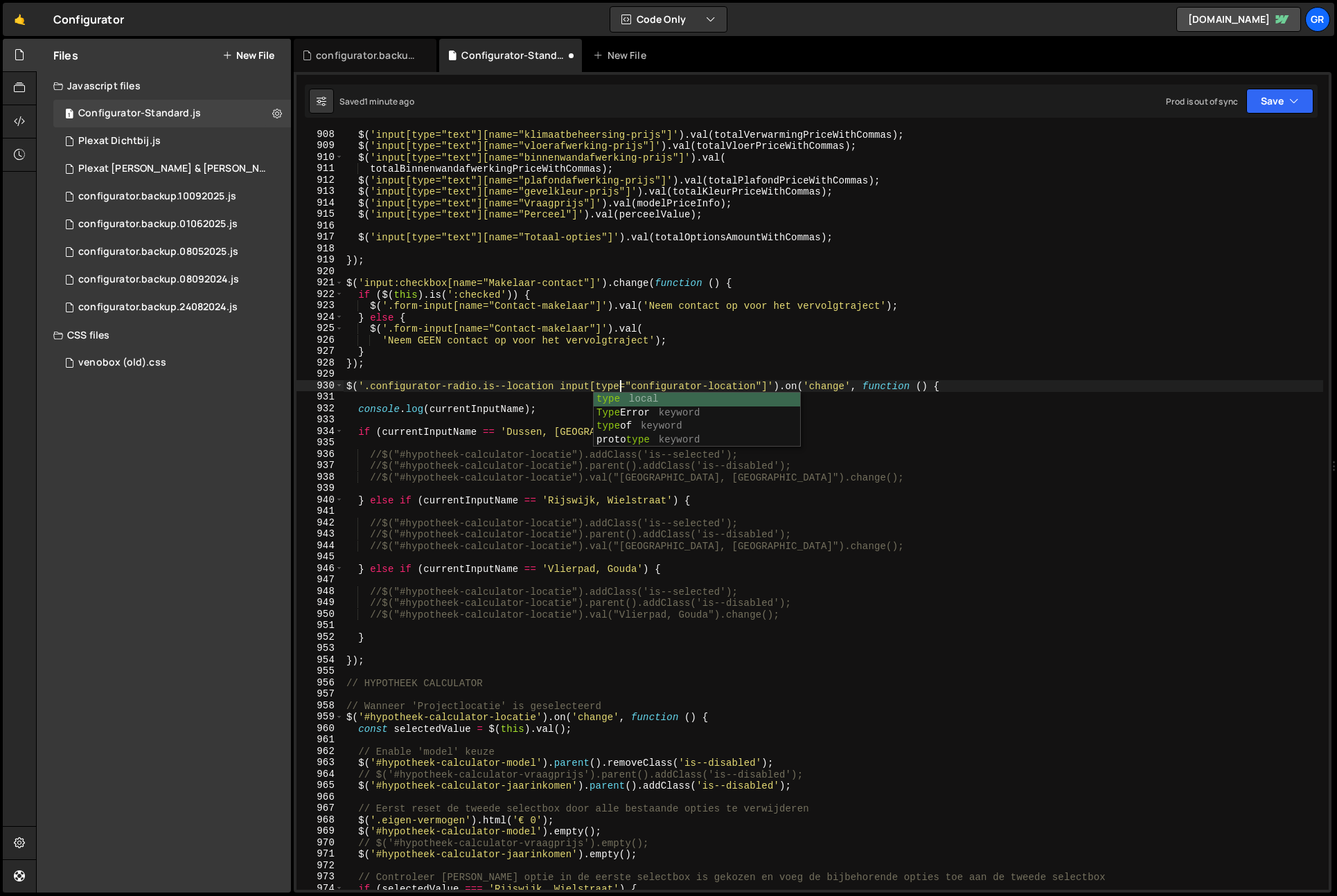
click at [674, 384] on div "$ ( 'input[type="text"][name="klimaatbeheersing-prijs"]' ) . val ( totalVerwarm…" at bounding box center [834, 520] width 980 height 782
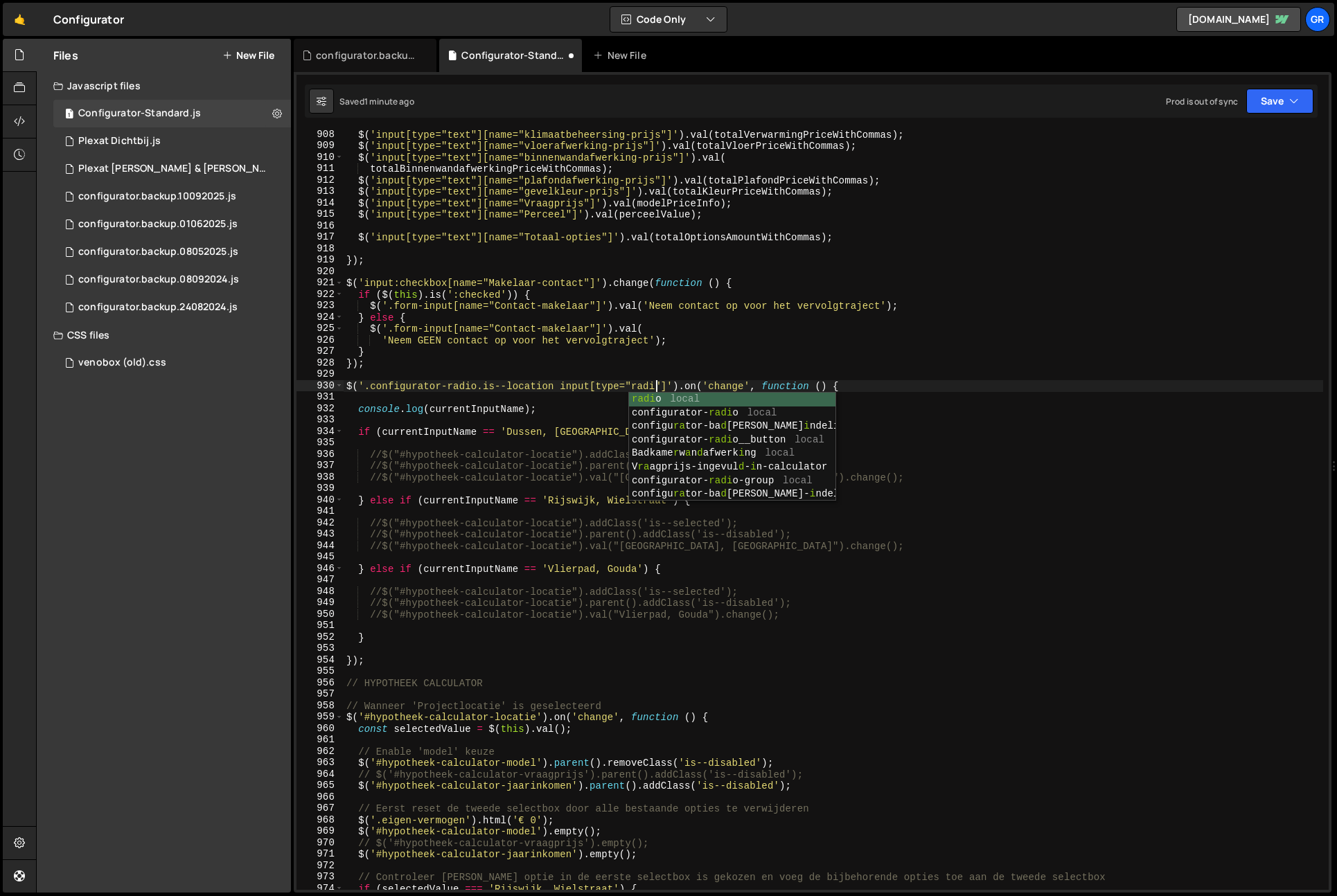
scroll to position [0, 22]
click at [553, 386] on div "$ ( 'input[type="text"][name="klimaatbeheersing-prijs"]' ) . val ( totalVerwarm…" at bounding box center [834, 520] width 980 height 782
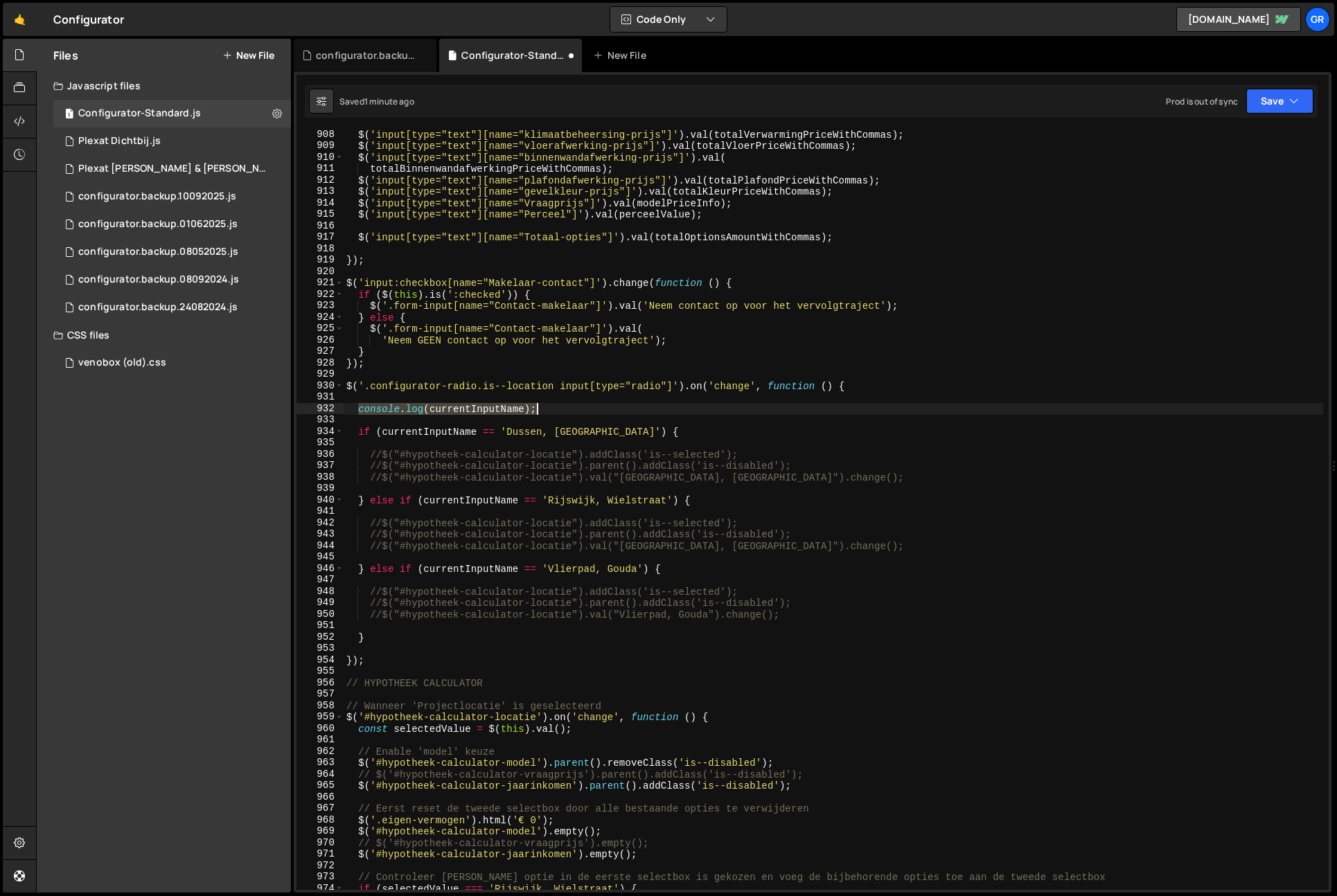
drag, startPoint x: 359, startPoint y: 411, endPoint x: 598, endPoint y: 407, distance: 239.0
click at [598, 407] on div "$ ( 'input[type="text"][name="klimaatbeheersing-prijs"]' ) . val ( totalVerwarm…" at bounding box center [834, 520] width 980 height 782
click at [481, 410] on div "$ ( 'input[type="text"][name="klimaatbeheersing-prijs"]' ) . val ( totalVerwarm…" at bounding box center [834, 510] width 980 height 760
click at [481, 410] on div "$ ( 'input[type="text"][name="klimaatbeheersing-prijs"]' ) . val ( totalVerwarm…" at bounding box center [834, 520] width 980 height 782
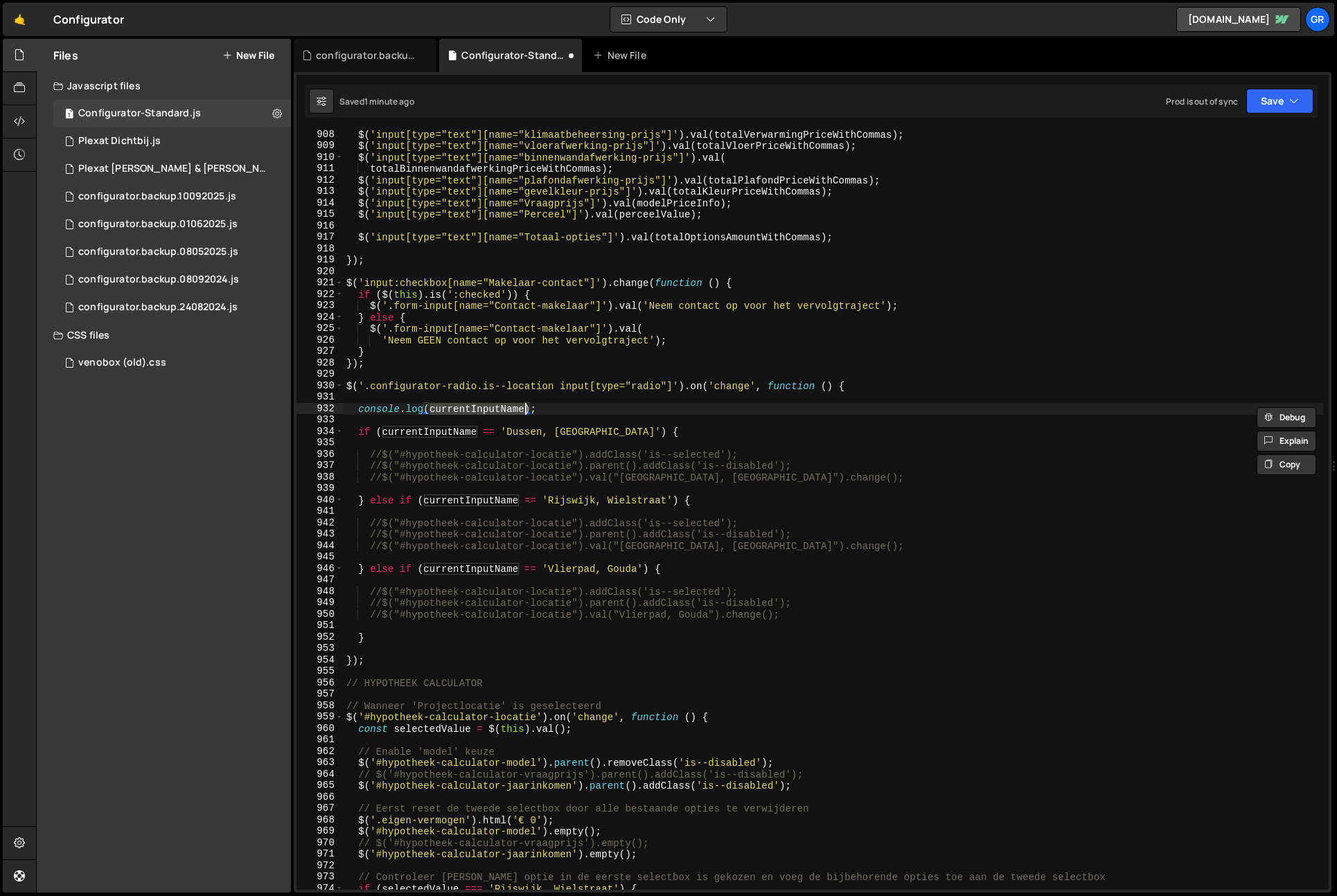
click at [574, 409] on div "$ ( 'input[type="text"][name="klimaatbeheersing-prijs"]' ) . val ( totalVerwarm…" at bounding box center [834, 520] width 980 height 782
click at [877, 384] on div "$ ( 'input[type="text"][name="klimaatbeheersing-prijs"]' ) . val ( totalVerwarm…" at bounding box center [834, 520] width 980 height 782
type textarea "$('.configurator-radio.is--location input[type="radio"]').on('change', function…"
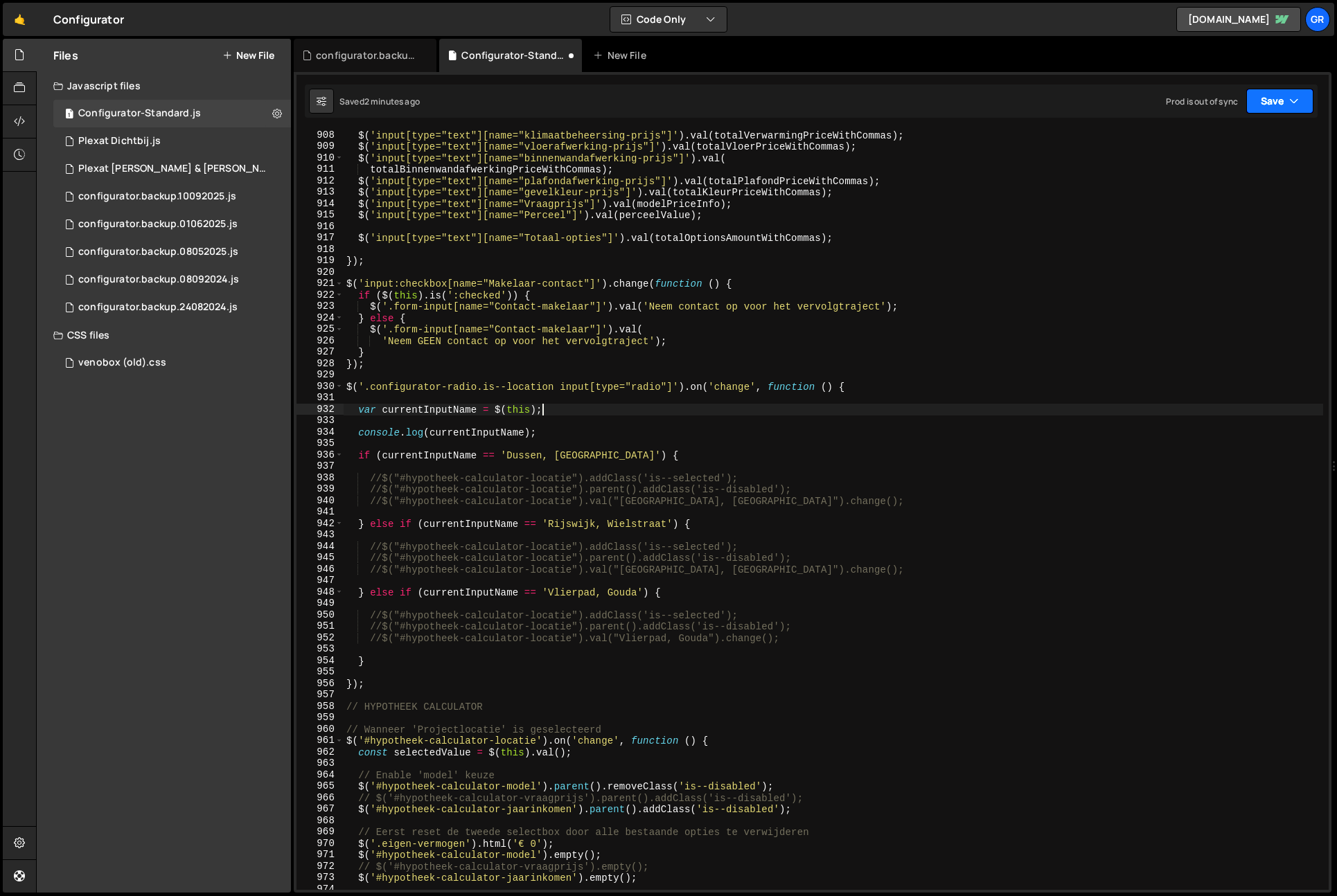
type textarea "var currentInputName = $(this);"
drag, startPoint x: 1275, startPoint y: 97, endPoint x: 1252, endPoint y: 149, distance: 56.9
click at [1275, 97] on button "Save" at bounding box center [1281, 101] width 67 height 25
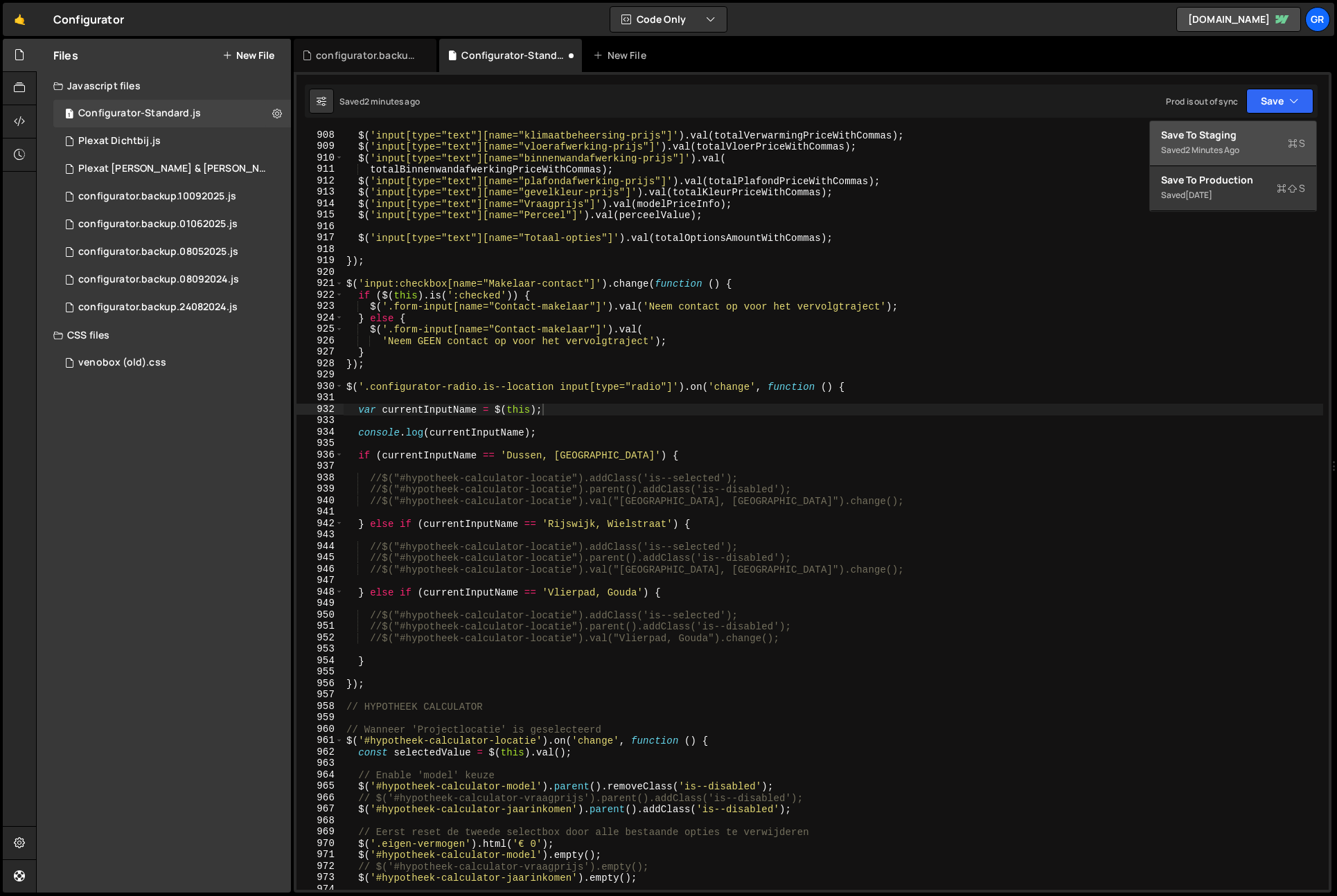
click at [1250, 149] on div "Saved 2 minutes ago" at bounding box center [1233, 150] width 144 height 17
click at [584, 393] on div "$ ( 'input[type="text"][name="klimaatbeheersing-prijs"]' ) . val ( totalVerwarm…" at bounding box center [834, 521] width 980 height 782
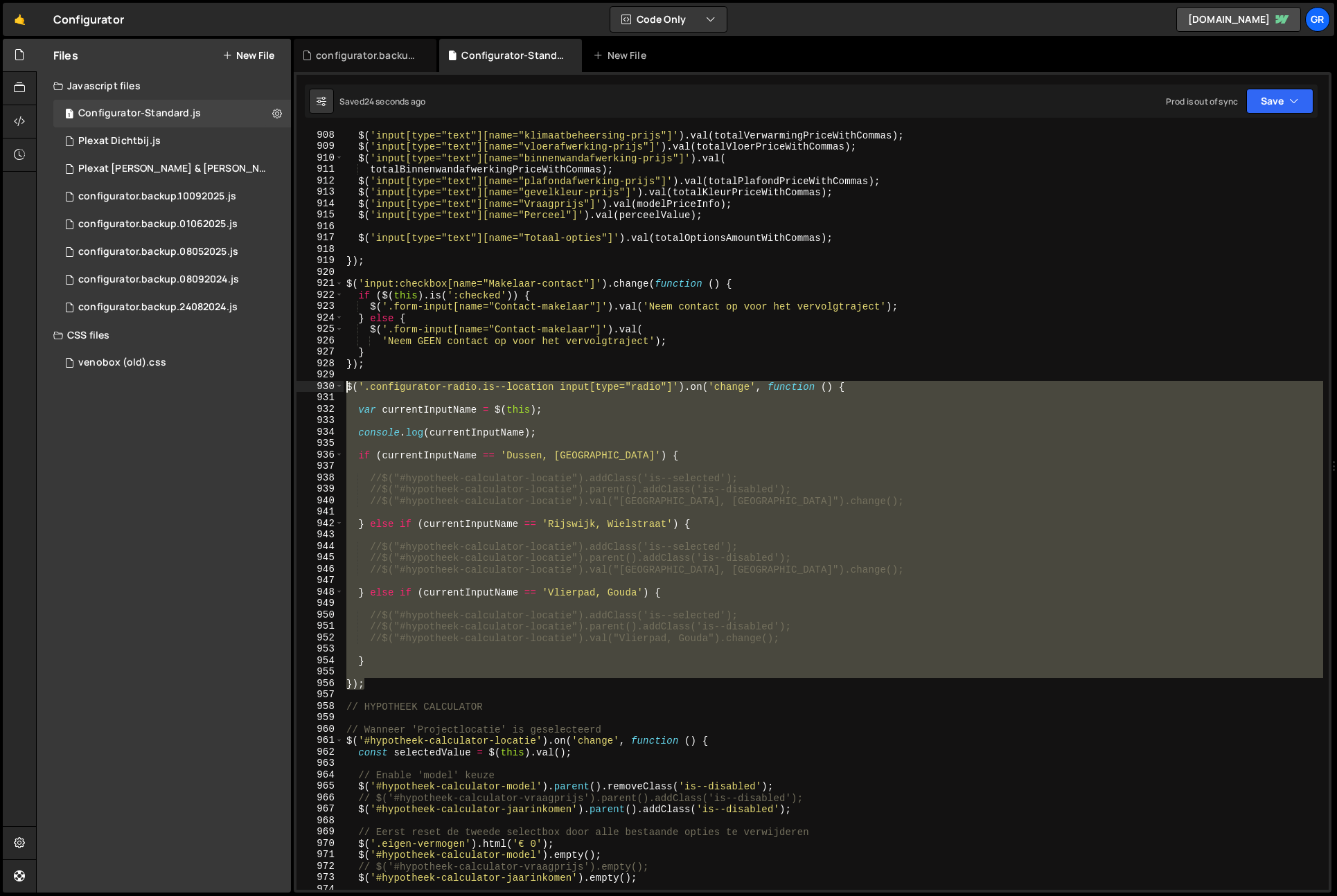
drag, startPoint x: 378, startPoint y: 683, endPoint x: 212, endPoint y: 391, distance: 335.9
click at [212, 391] on div "Files New File Javascript files 1 Configurator-Standard.js 0 1 Plexat Dichtbij.…" at bounding box center [686, 465] width 1301 height 855
type textarea "$('.configurator-radio.is--location input[type="radio"]').on('change', function…"
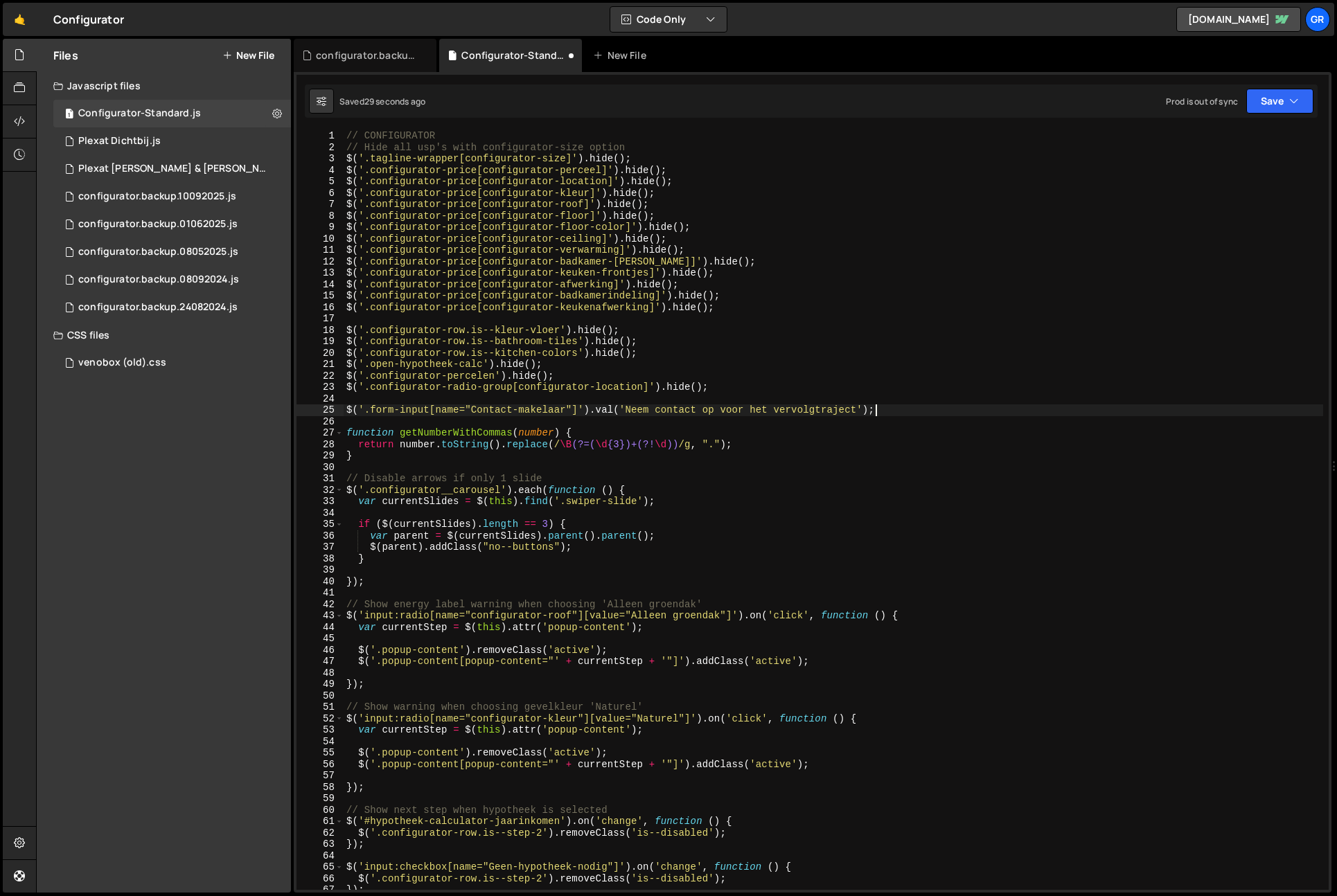
click at [882, 414] on div "// CONFIGURATOR // Hide all usp's with configurator-size option $ ( '.tagline-w…" at bounding box center [834, 522] width 980 height 782
type textarea "$('.form-input[name="Contact-makelaar"]').val('Neem contact op voor het vervolg…"
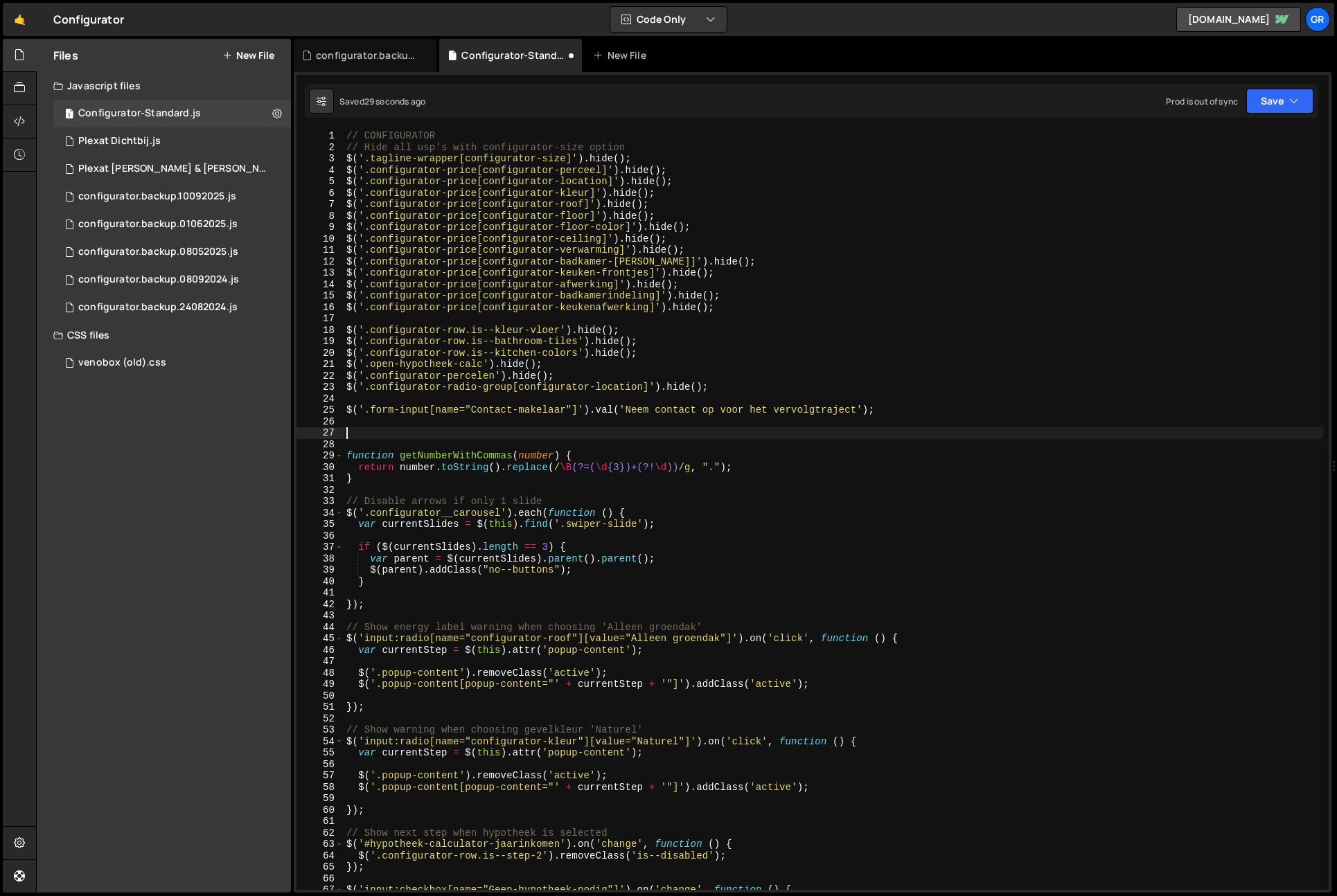
paste textarea "});"
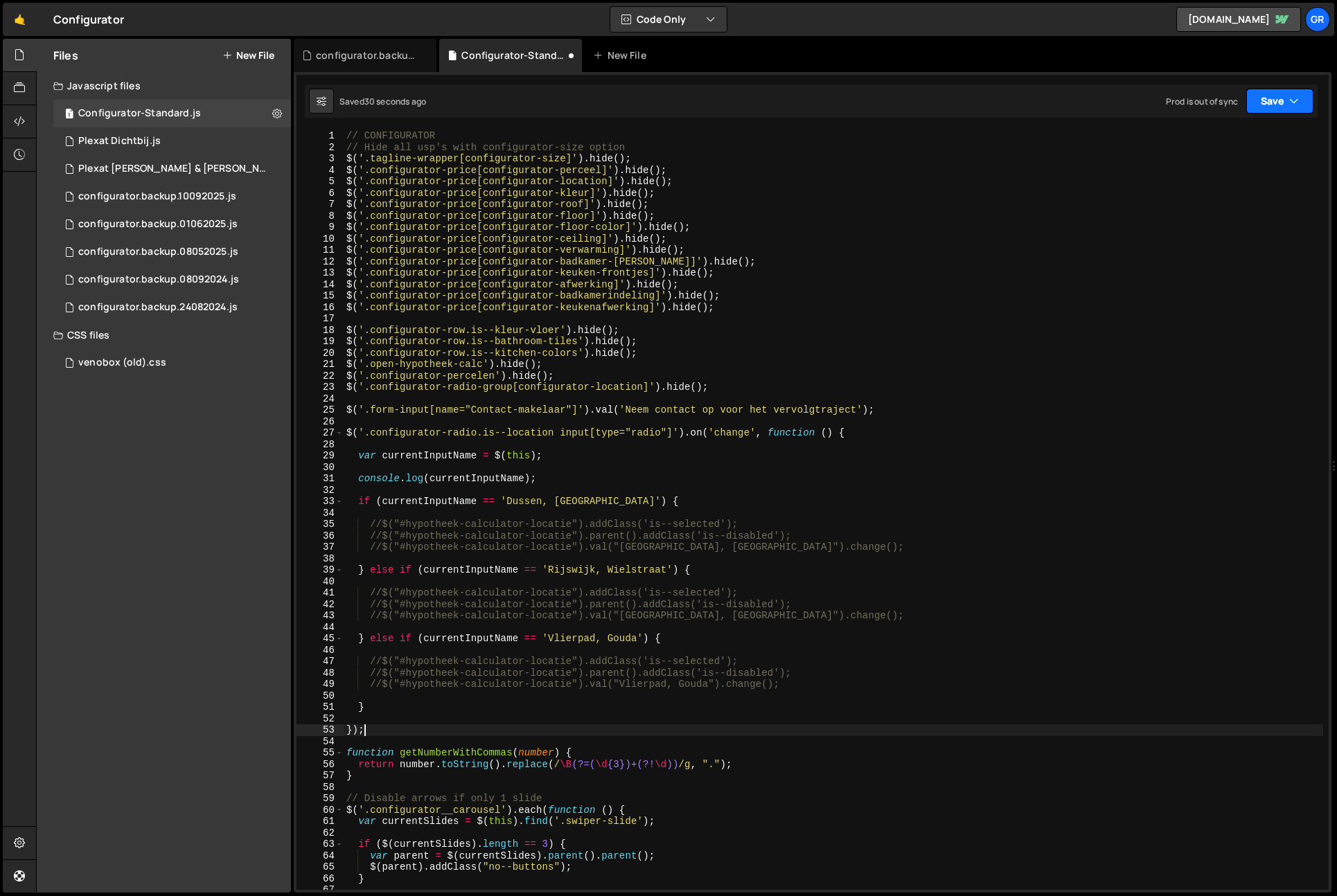
type textarea "});"
click at [1253, 103] on button "Save" at bounding box center [1281, 101] width 67 height 25
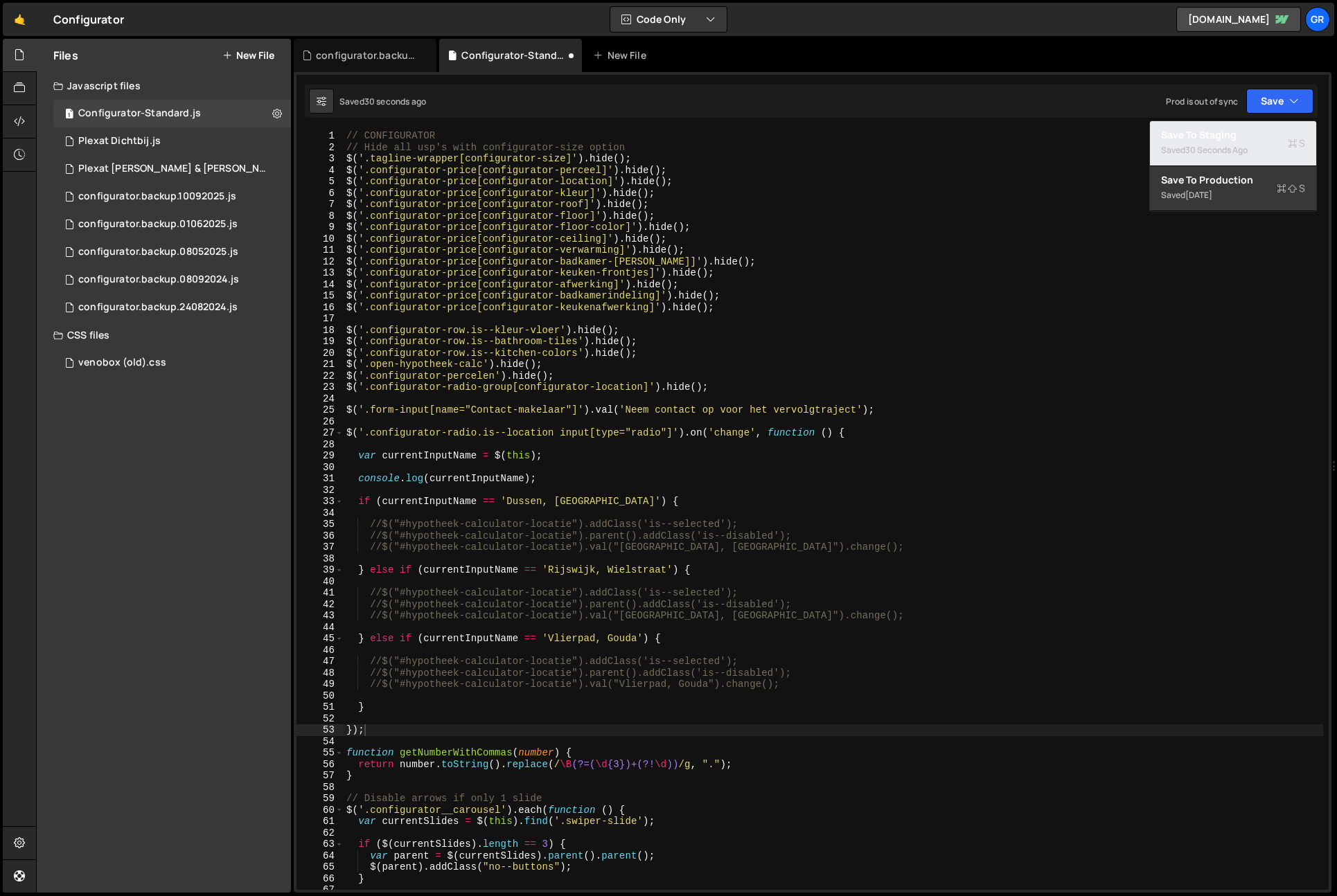
drag, startPoint x: 1253, startPoint y: 134, endPoint x: 1284, endPoint y: 154, distance: 36.9
click at [1254, 135] on div "Save to Staging S" at bounding box center [1233, 135] width 144 height 14
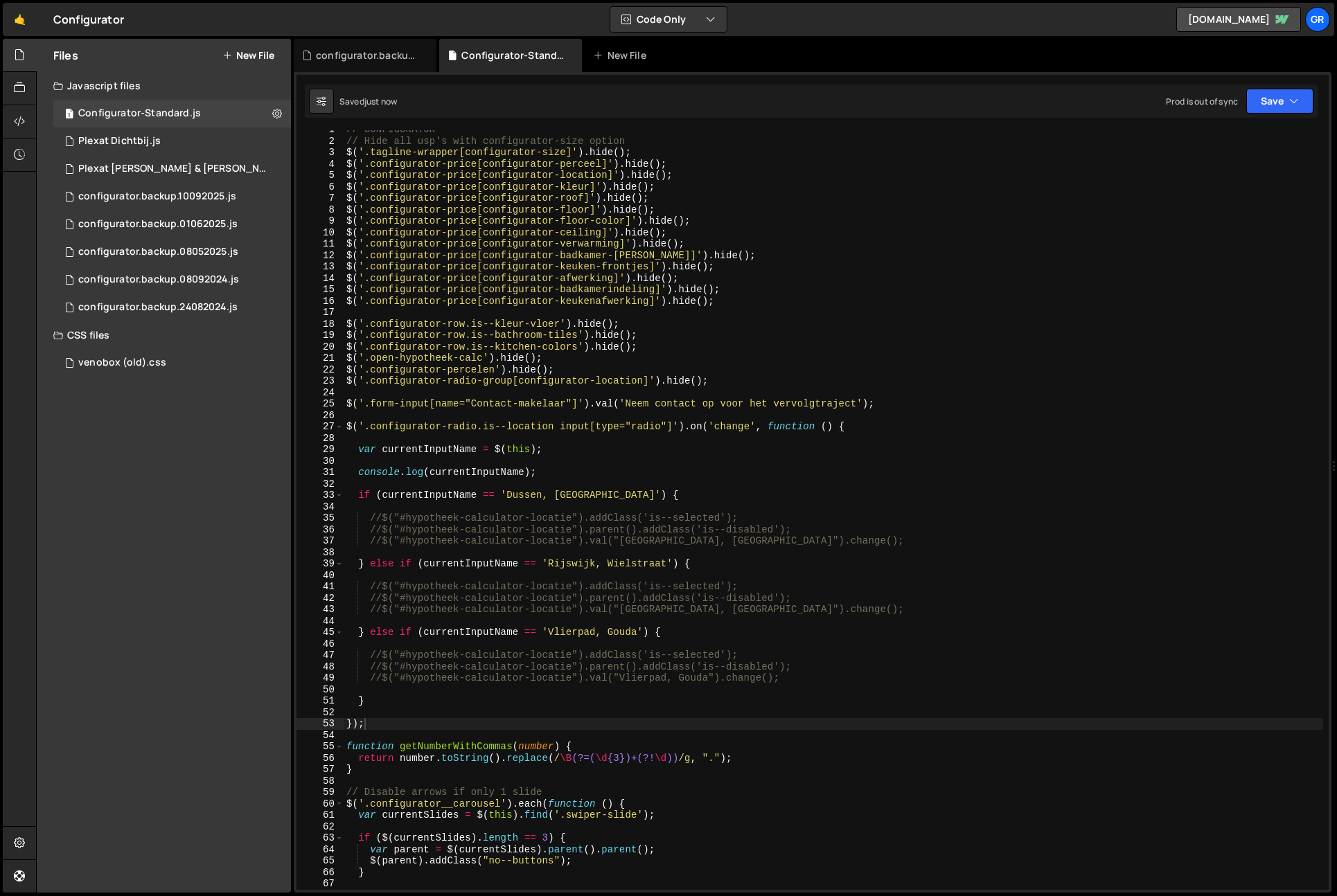
click at [606, 458] on div "// CONFIGURATOR // Hide all usp's with configurator-size option $ ( '.tagline-w…" at bounding box center [834, 516] width 980 height 782
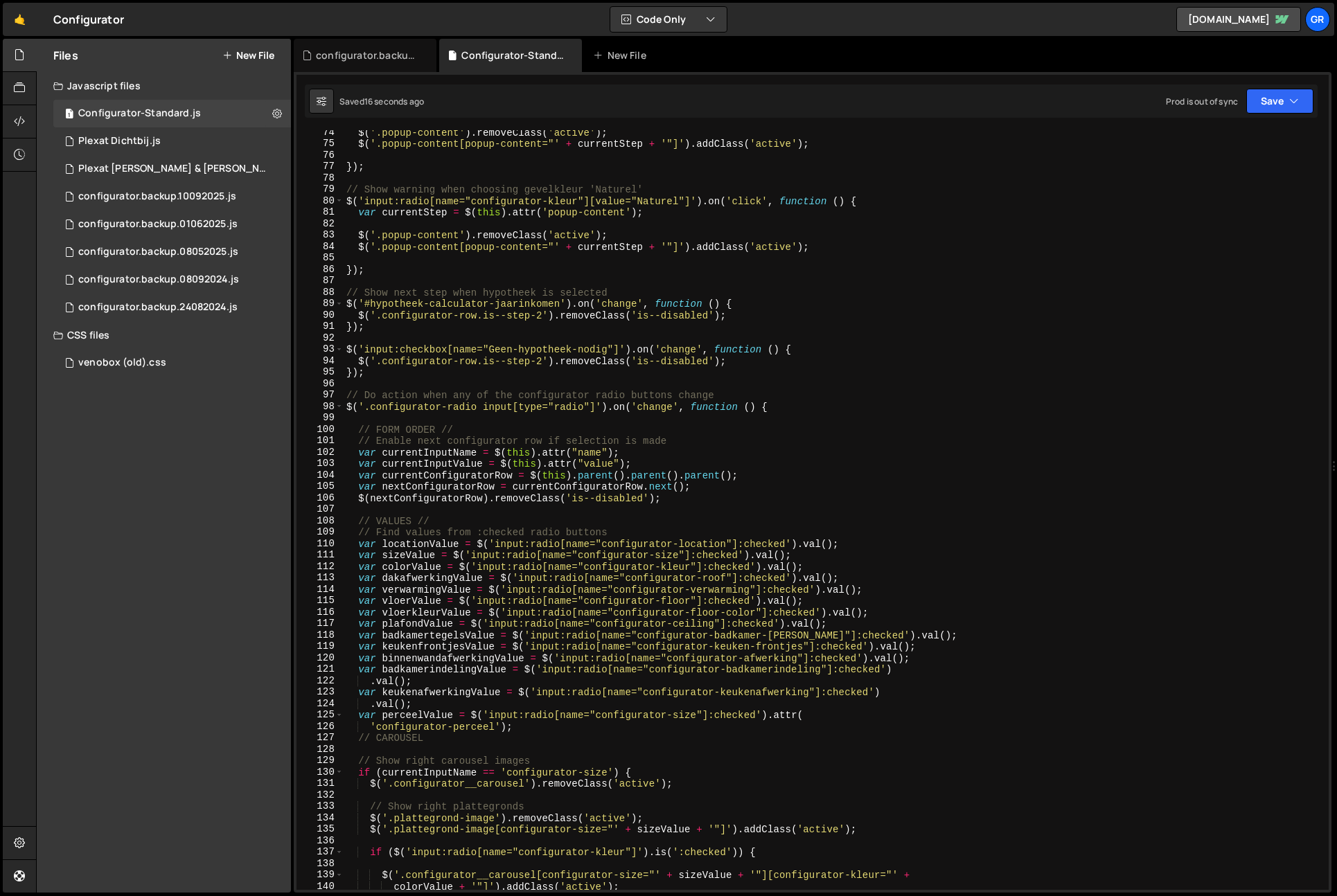
scroll to position [857, 0]
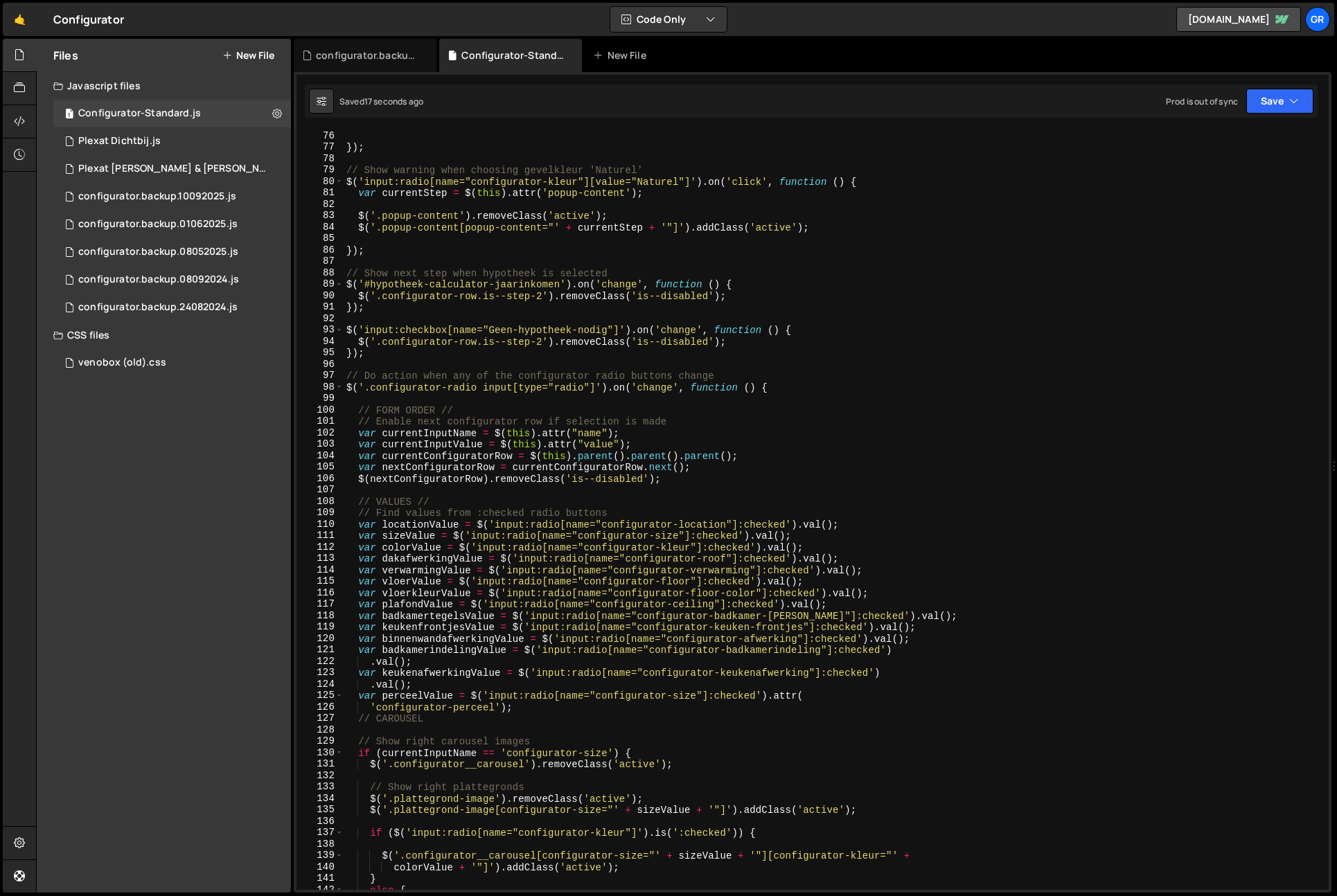
click at [354, 434] on div "}) ; // Show warning when choosing gevelkleur 'Naturel' $ ( 'input:radio[name="…" at bounding box center [834, 522] width 980 height 782
drag, startPoint x: 643, startPoint y: 440, endPoint x: 373, endPoint y: 436, distance: 270.0
click at [643, 440] on div "}) ; // Show warning when choosing gevelkleur 'Naturel' $ ( 'input:radio[name="…" at bounding box center [834, 522] width 980 height 782
drag, startPoint x: 359, startPoint y: 432, endPoint x: 428, endPoint y: 433, distance: 69.0
click at [359, 432] on div "}) ; // Show warning when choosing gevelkleur 'Naturel' $ ( 'input:radio[name="…" at bounding box center [834, 522] width 980 height 782
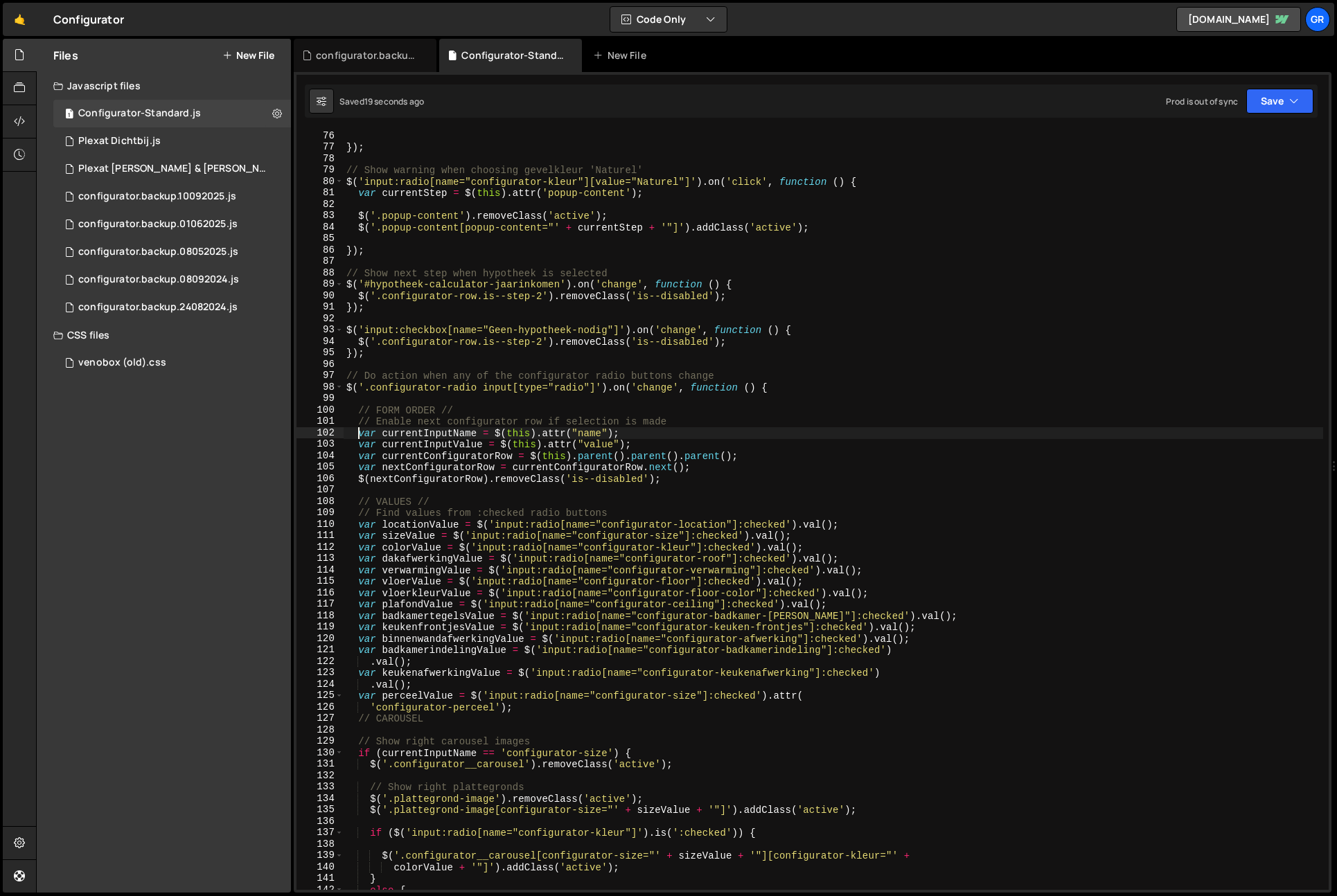
click at [662, 435] on div "}) ; // Show warning when choosing gevelkleur 'Naturel' $ ( 'input:radio[name="…" at bounding box center [834, 522] width 980 height 782
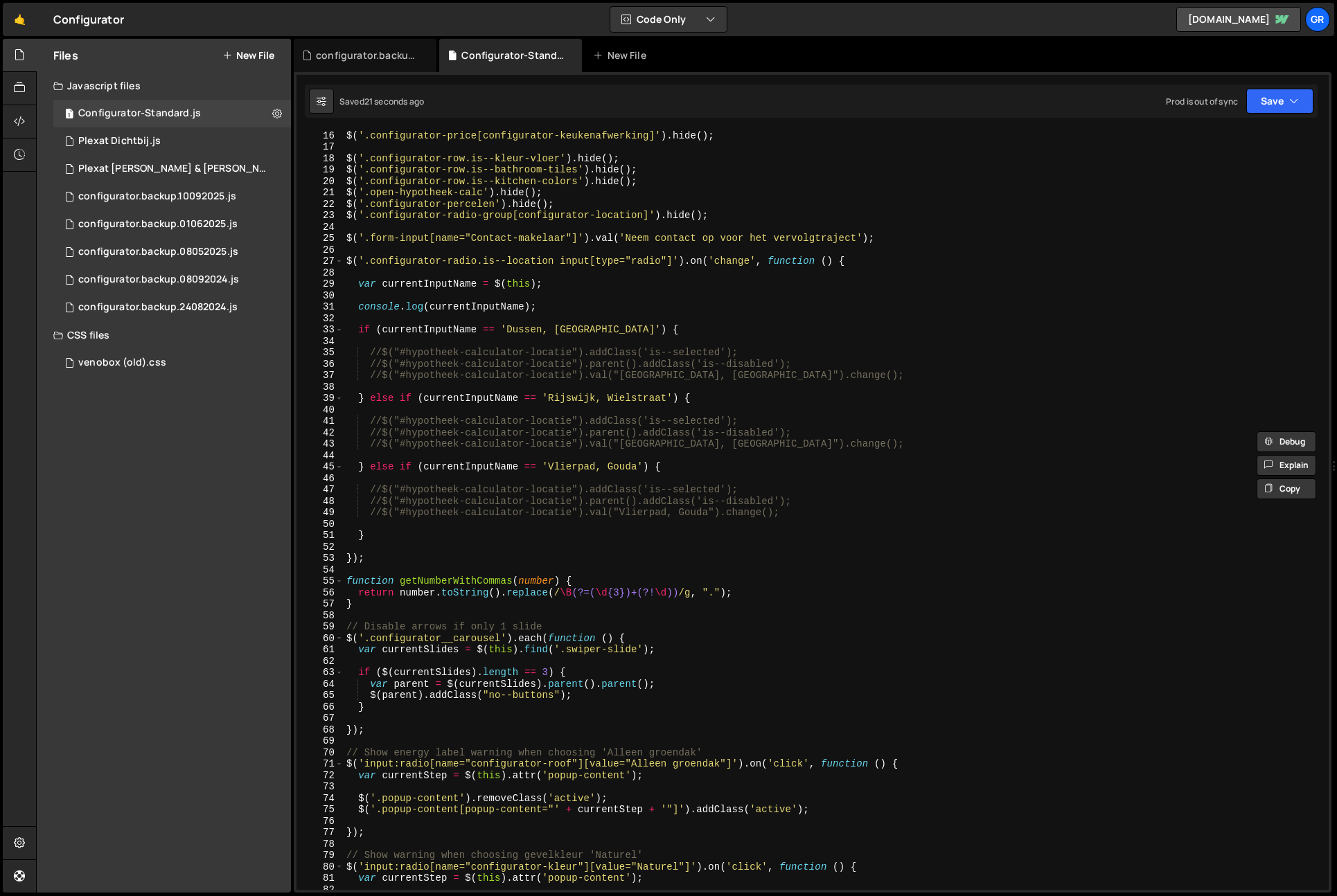
scroll to position [172, 0]
click at [358, 285] on div "$ ( '.configurator-price[configurator-keukenafwerking]' ) . hide ( ) ; $ ( '.co…" at bounding box center [834, 521] width 980 height 782
click at [548, 283] on div "$ ( '.configurator-price[configurator-keukenafwerking]' ) . hide ( ) ; $ ( '.co…" at bounding box center [834, 521] width 980 height 782
paste textarea ".attr("name")"
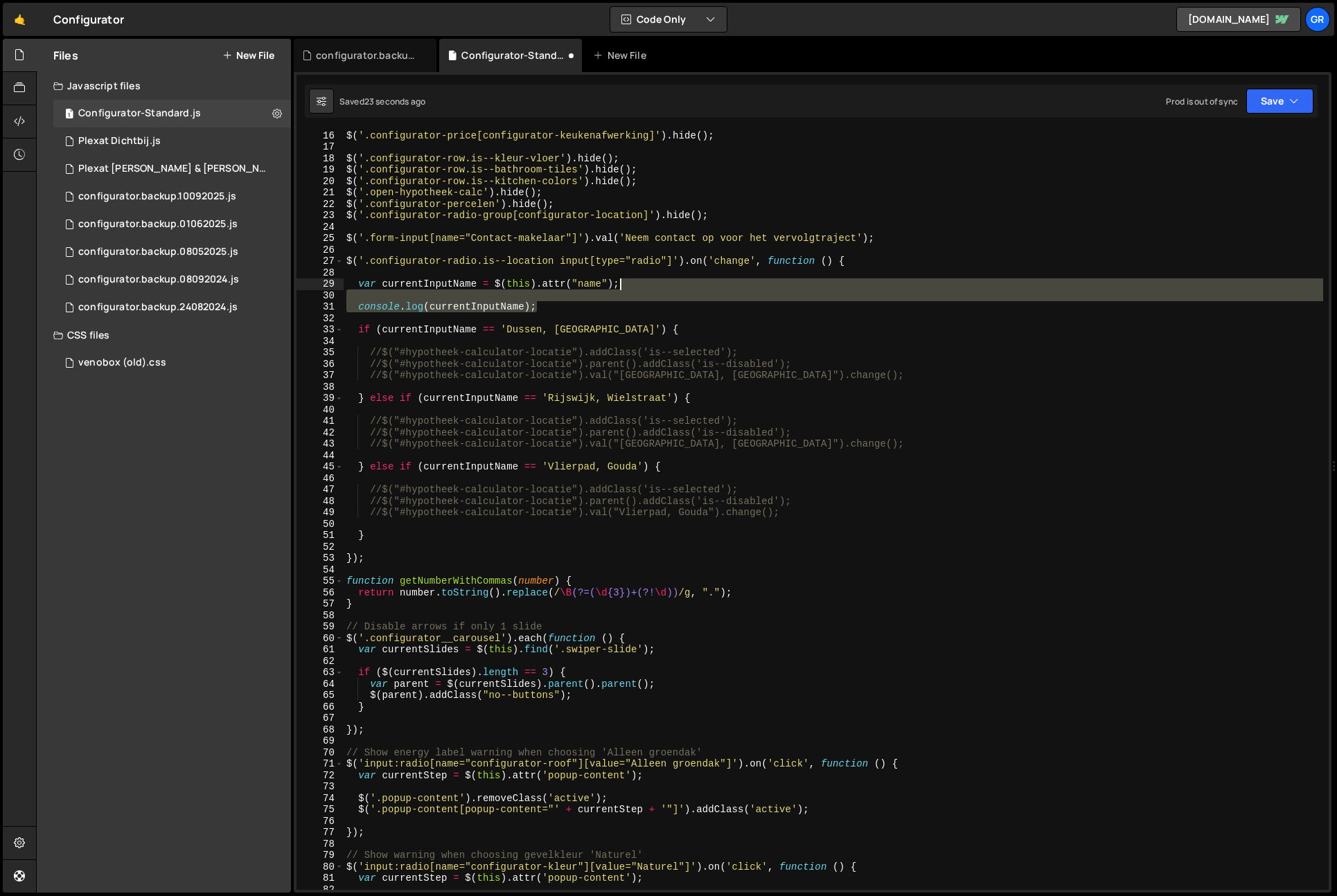
drag, startPoint x: 546, startPoint y: 307, endPoint x: 676, endPoint y: 284, distance: 132.0
click at [676, 284] on div "$ ( '.configurator-price[configurator-keukenafwerking]' ) . hide ( ) ; $ ( '.co…" at bounding box center [834, 521] width 980 height 782
type textarea "var currentInputName = $(this).attr("name");"
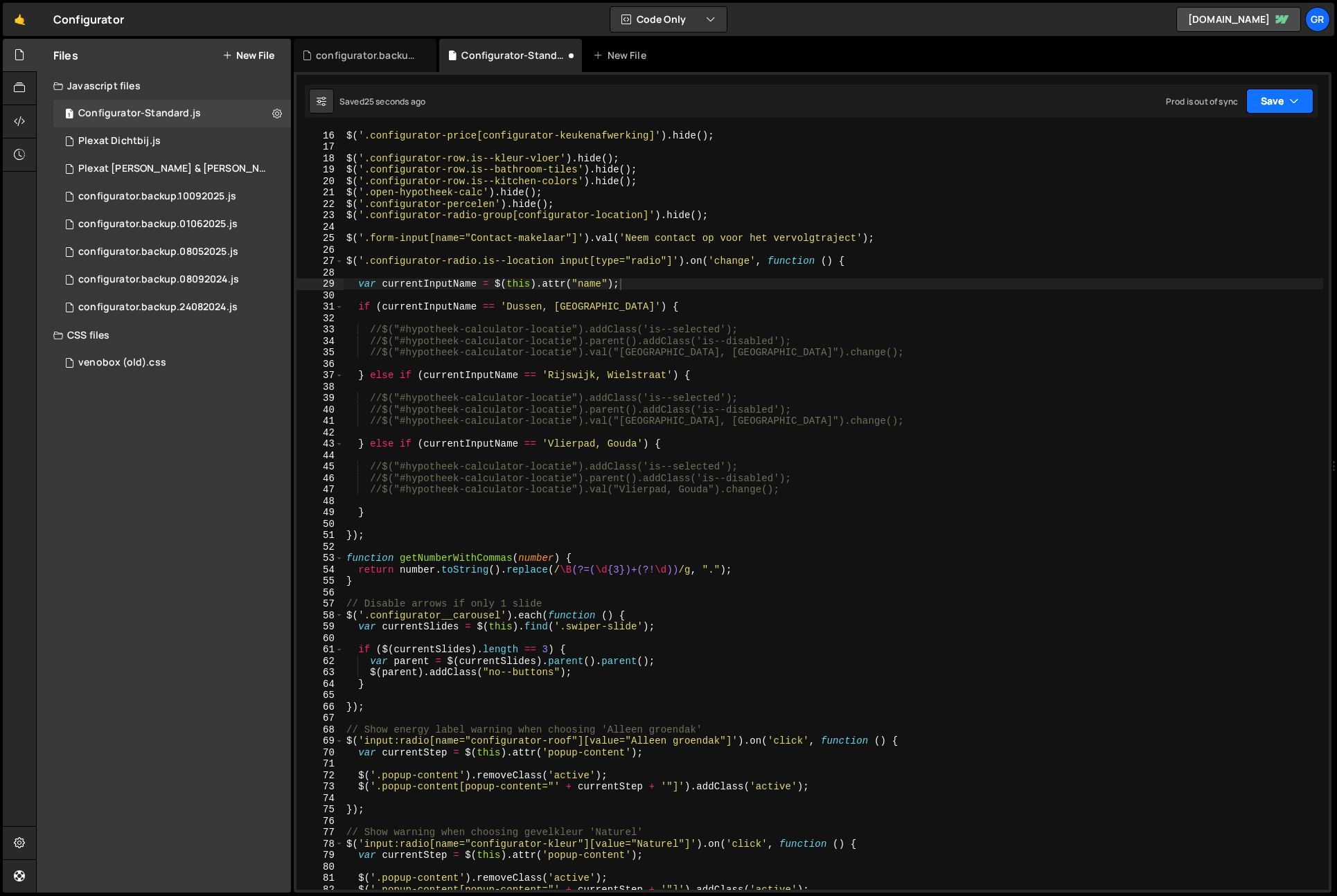
drag, startPoint x: 1301, startPoint y: 106, endPoint x: 1290, endPoint y: 115, distance: 14.2
click at [1301, 106] on button "Save" at bounding box center [1281, 101] width 67 height 25
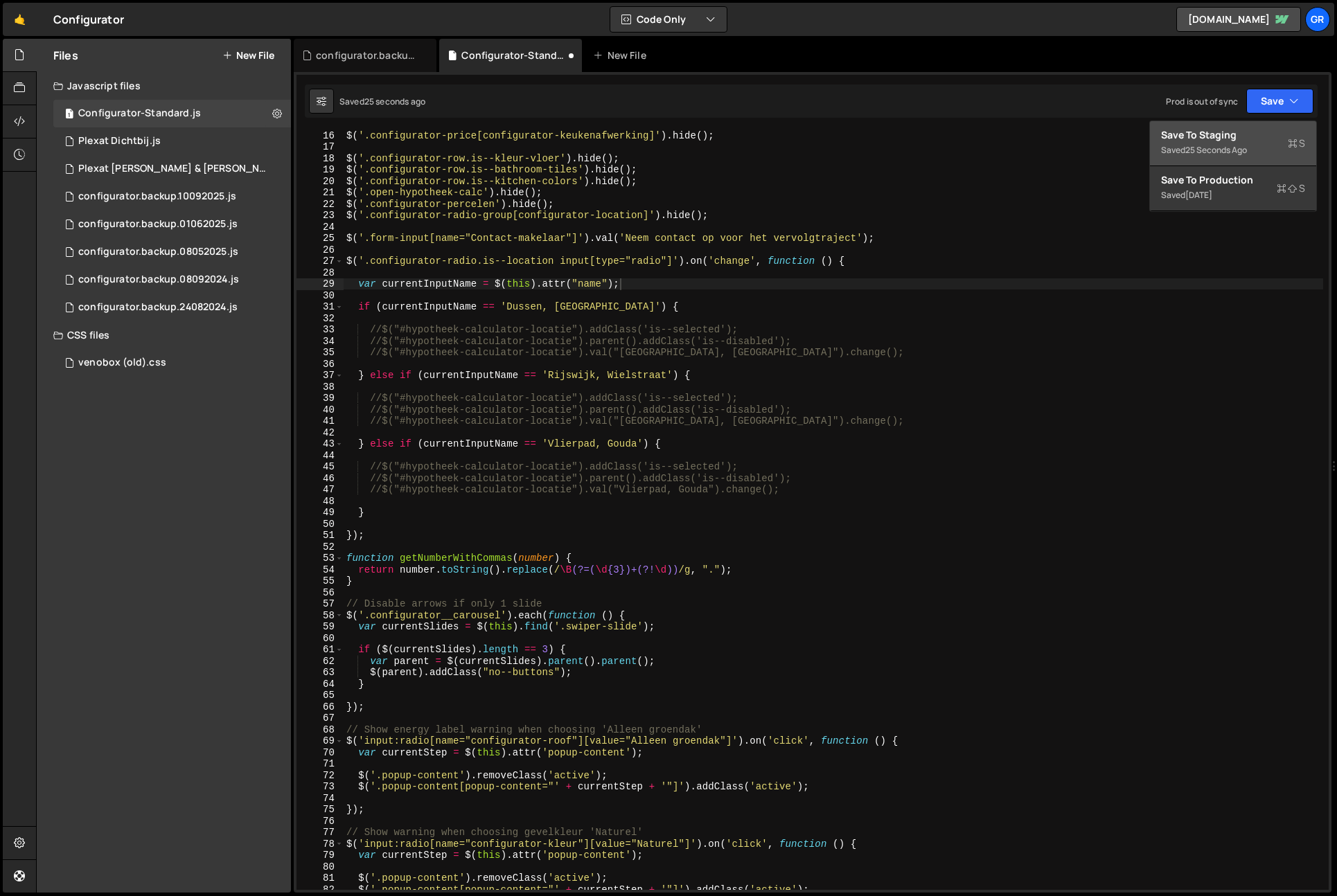
click at [1267, 133] on div "Save to Staging S" at bounding box center [1233, 135] width 144 height 14
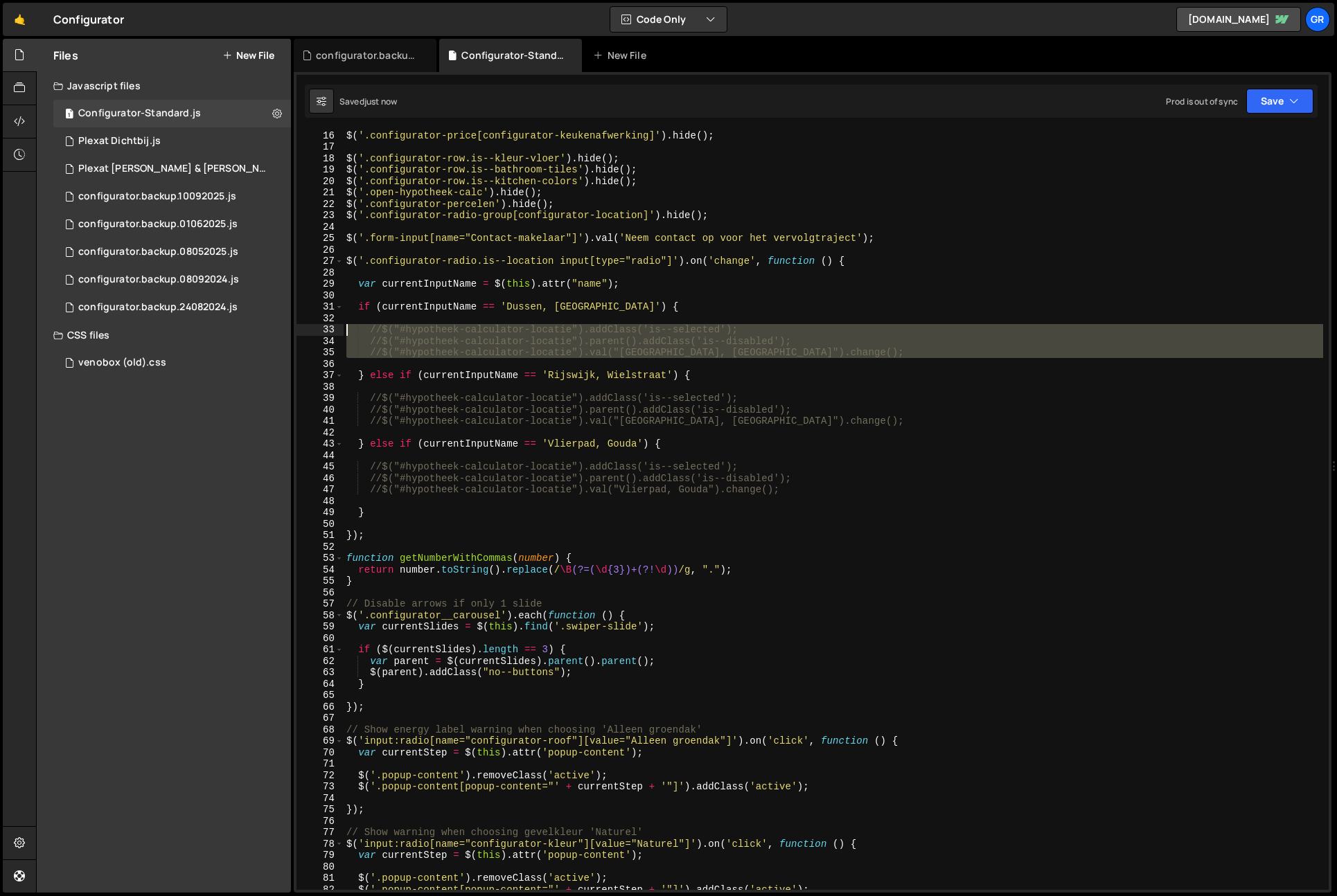
drag, startPoint x: 901, startPoint y: 360, endPoint x: 100, endPoint y: 328, distance: 801.6
click at [100, 328] on div "Files New File Javascript files 1 Configurator-Standard.js 0 1 Plexat Dichtbij.…" at bounding box center [686, 465] width 1301 height 855
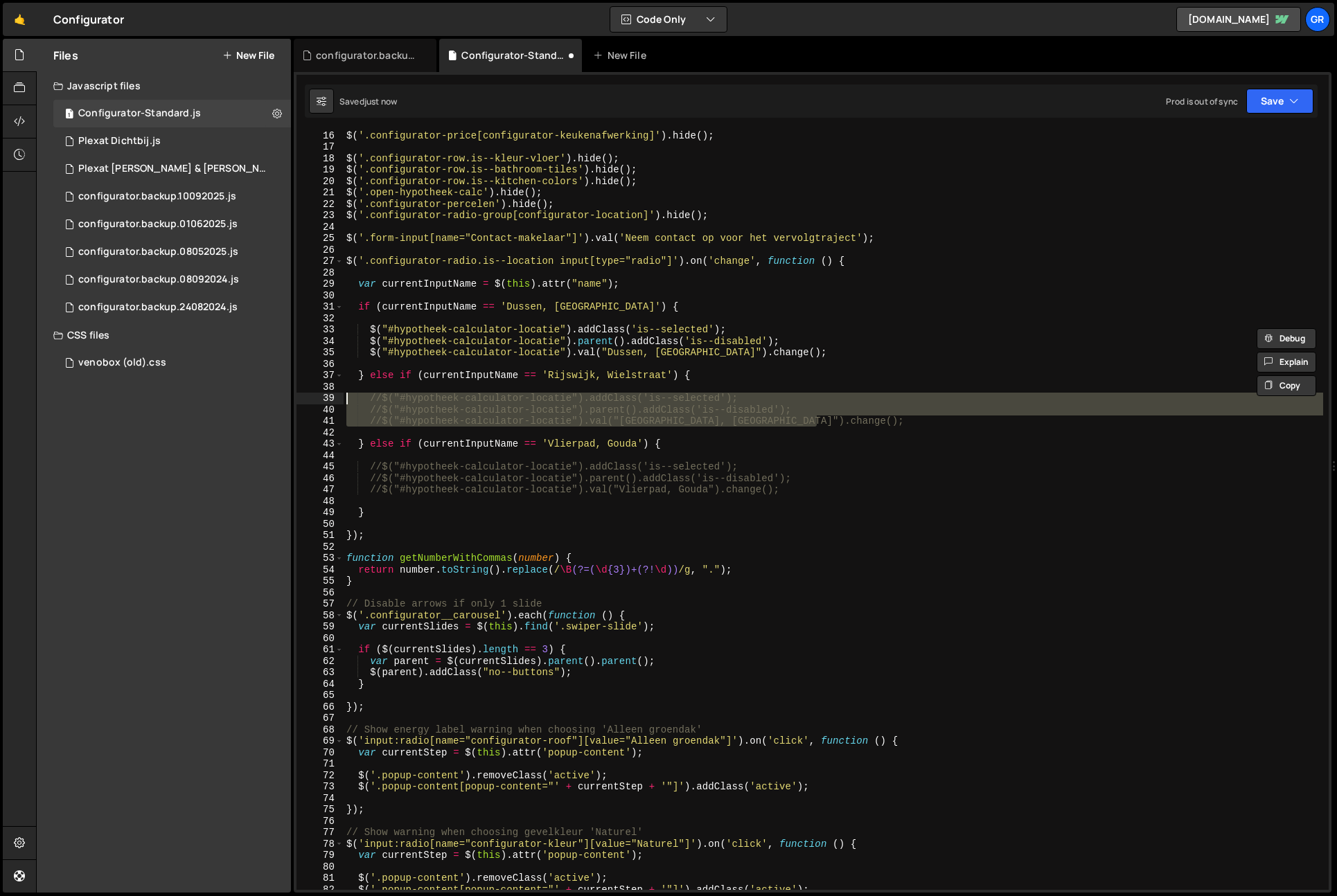
drag, startPoint x: 833, startPoint y: 425, endPoint x: 3, endPoint y: 394, distance: 830.6
click at [4, 394] on div "Hold on a sec... Are you certain you wish to leave this page? Any changes you'v…" at bounding box center [668, 448] width 1337 height 896
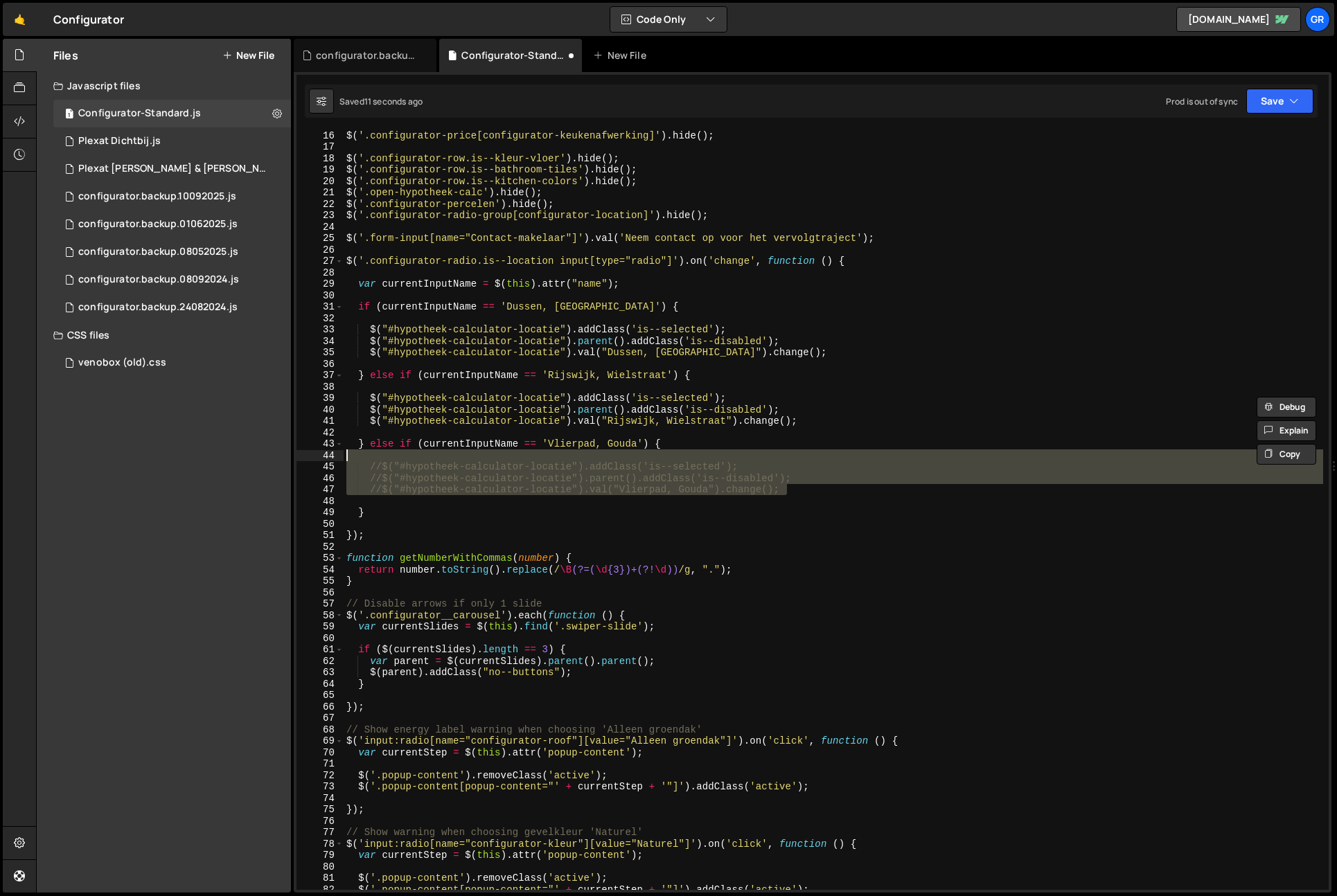
drag, startPoint x: 584, startPoint y: 488, endPoint x: 39, endPoint y: 455, distance: 546.0
click at [39, 455] on div "Files New File Javascript files 1 Configurator-Standard.js 0 1 Plexat Dichtbij.…" at bounding box center [686, 465] width 1301 height 855
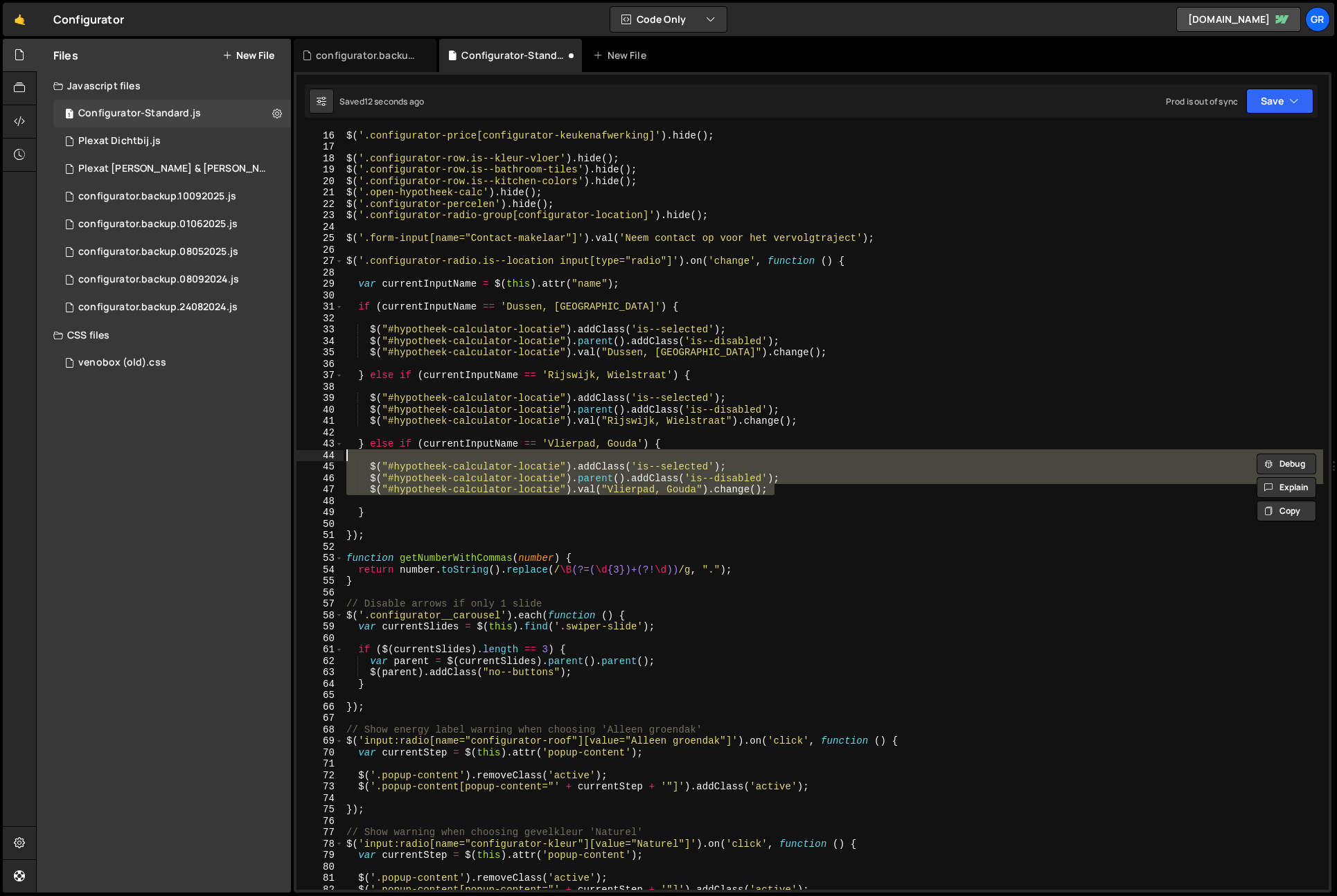
click at [628, 426] on div "$ ( '.configurator-price[configurator-keukenafwerking]' ) . hide ( ) ; $ ( '.co…" at bounding box center [834, 521] width 980 height 782
type textarea "$("#hypotheek-calculator-locatie").val("[GEOGRAPHIC_DATA], [GEOGRAPHIC_DATA]").…"
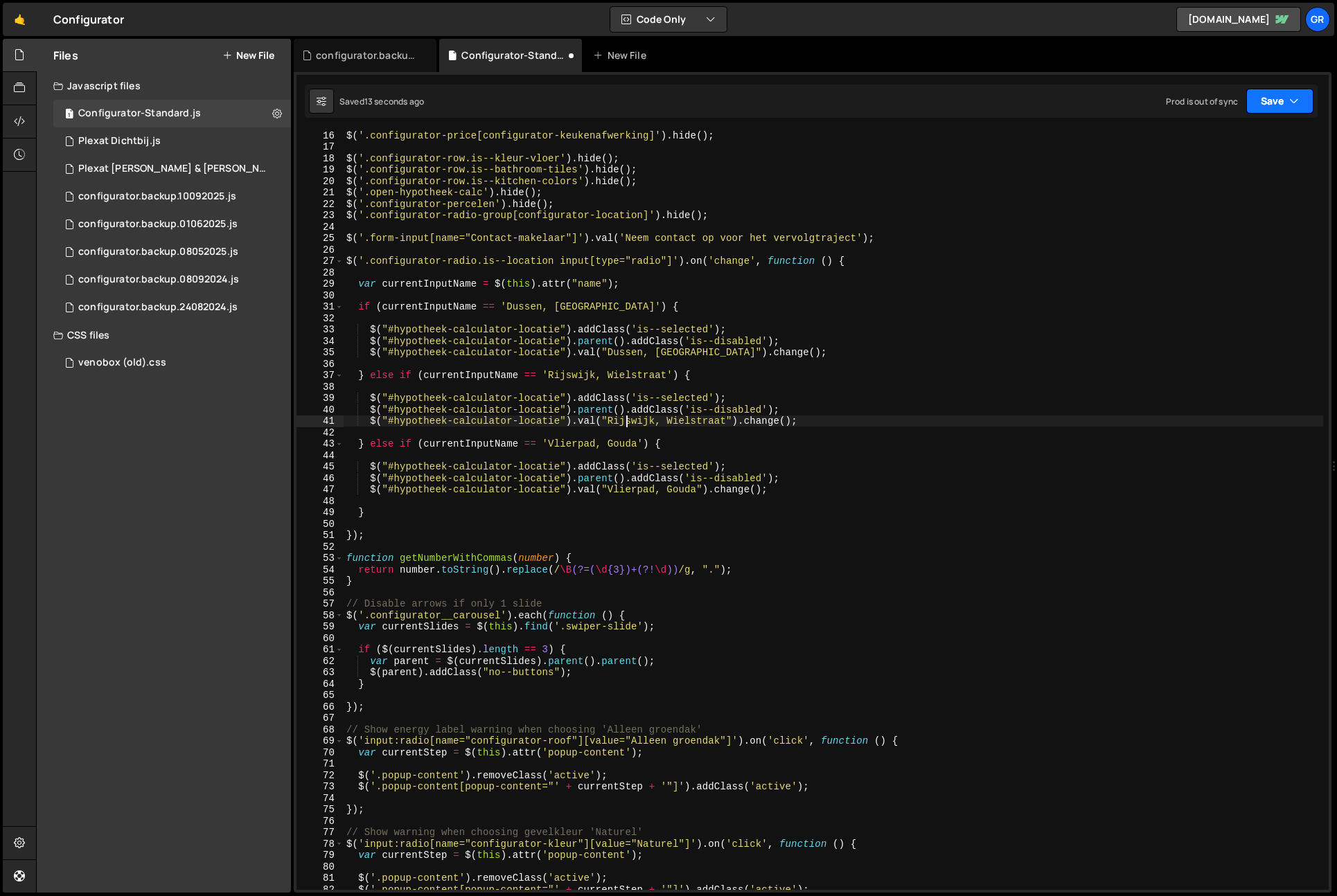
click at [1280, 96] on button "Save" at bounding box center [1281, 101] width 67 height 25
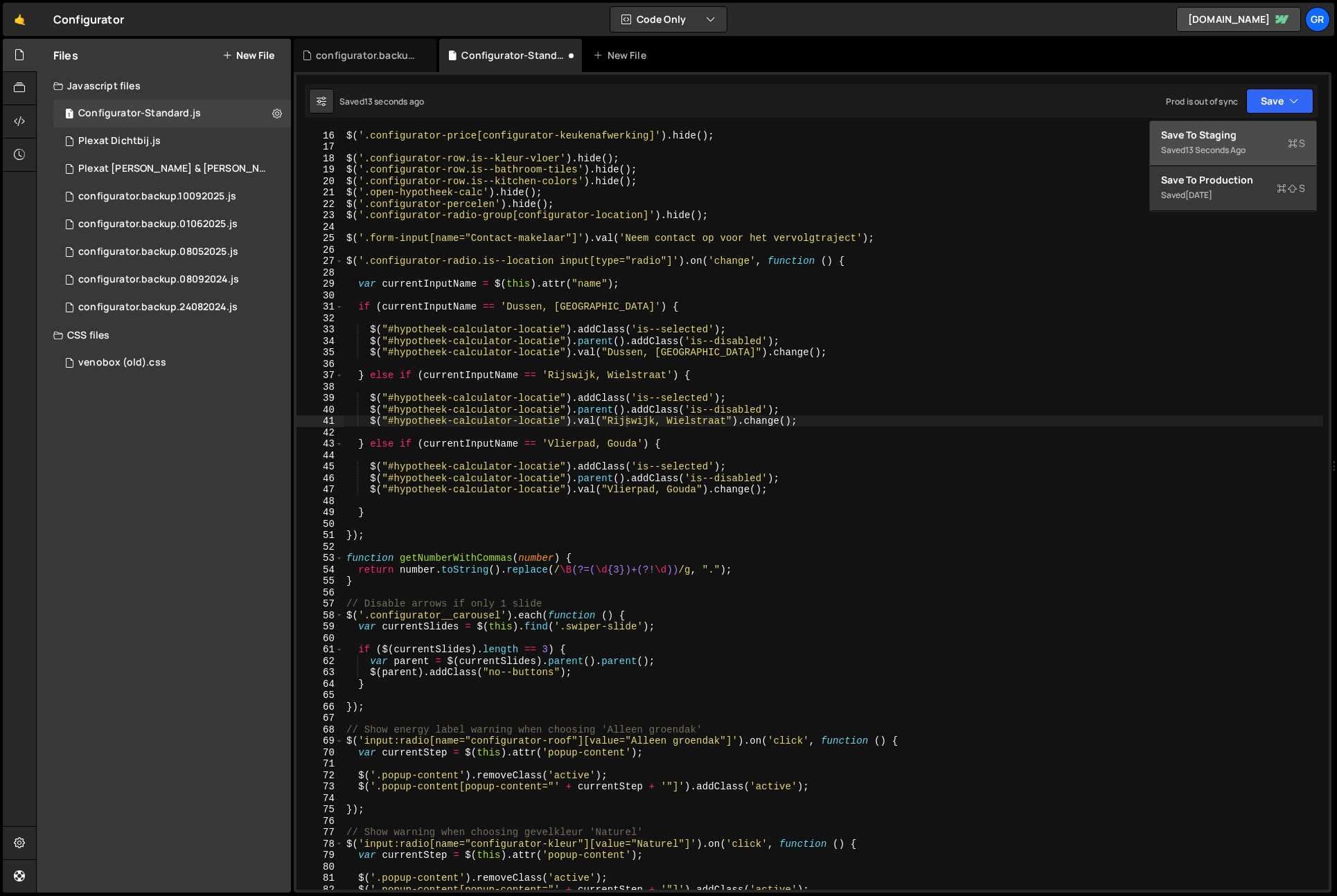
click at [1248, 131] on div "Save to Staging S" at bounding box center [1233, 135] width 144 height 14
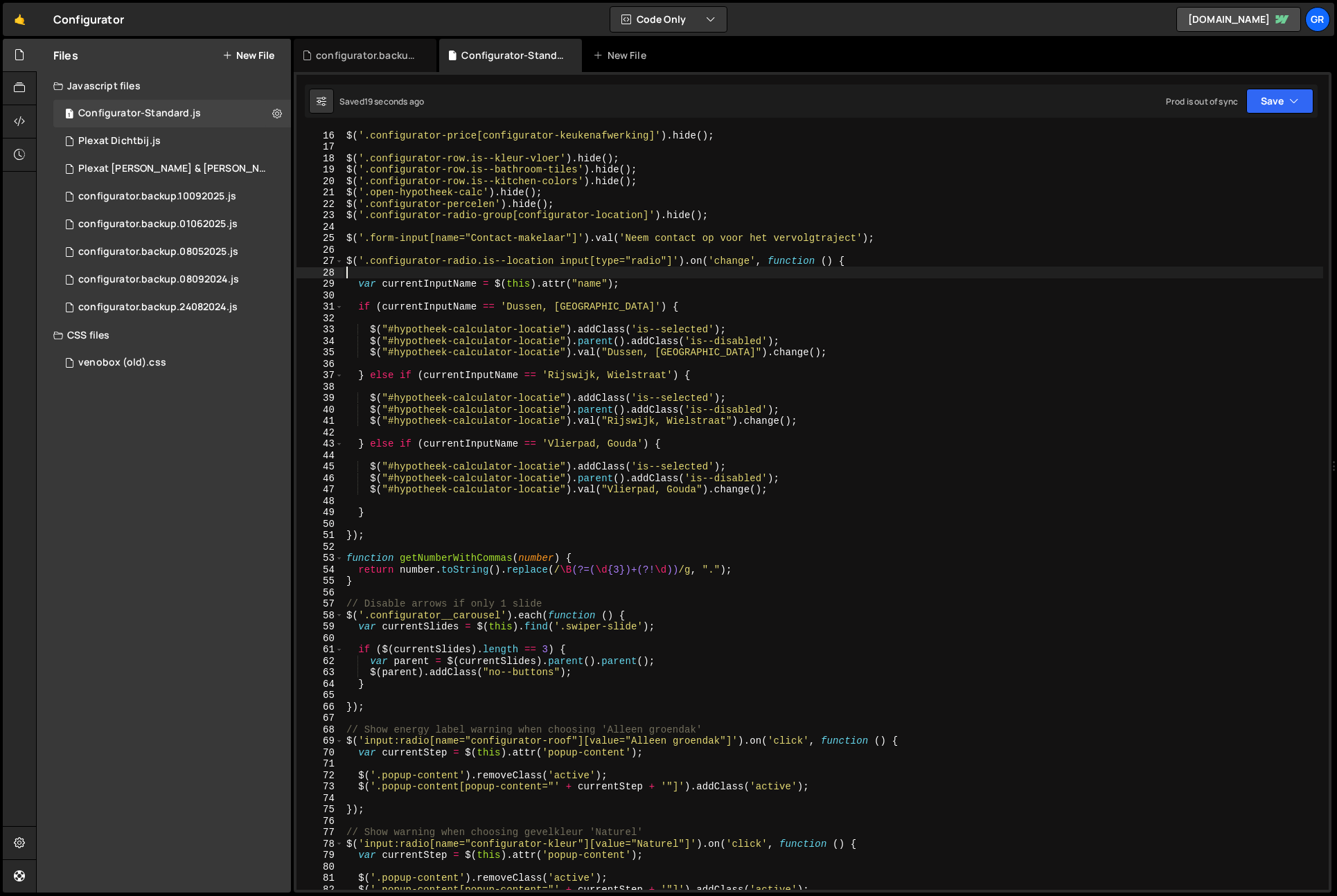
click at [903, 276] on div "$ ( '.configurator-price[configurator-keukenafwerking]' ) . hide ( ) ; $ ( '.co…" at bounding box center [834, 521] width 980 height 782
click at [806, 292] on div "$ ( '.configurator-price[configurator-keukenafwerking]' ) . hide ( ) ; $ ( '.co…" at bounding box center [834, 521] width 980 height 782
type textarea "var currentInputName = $(this).attr("name");"
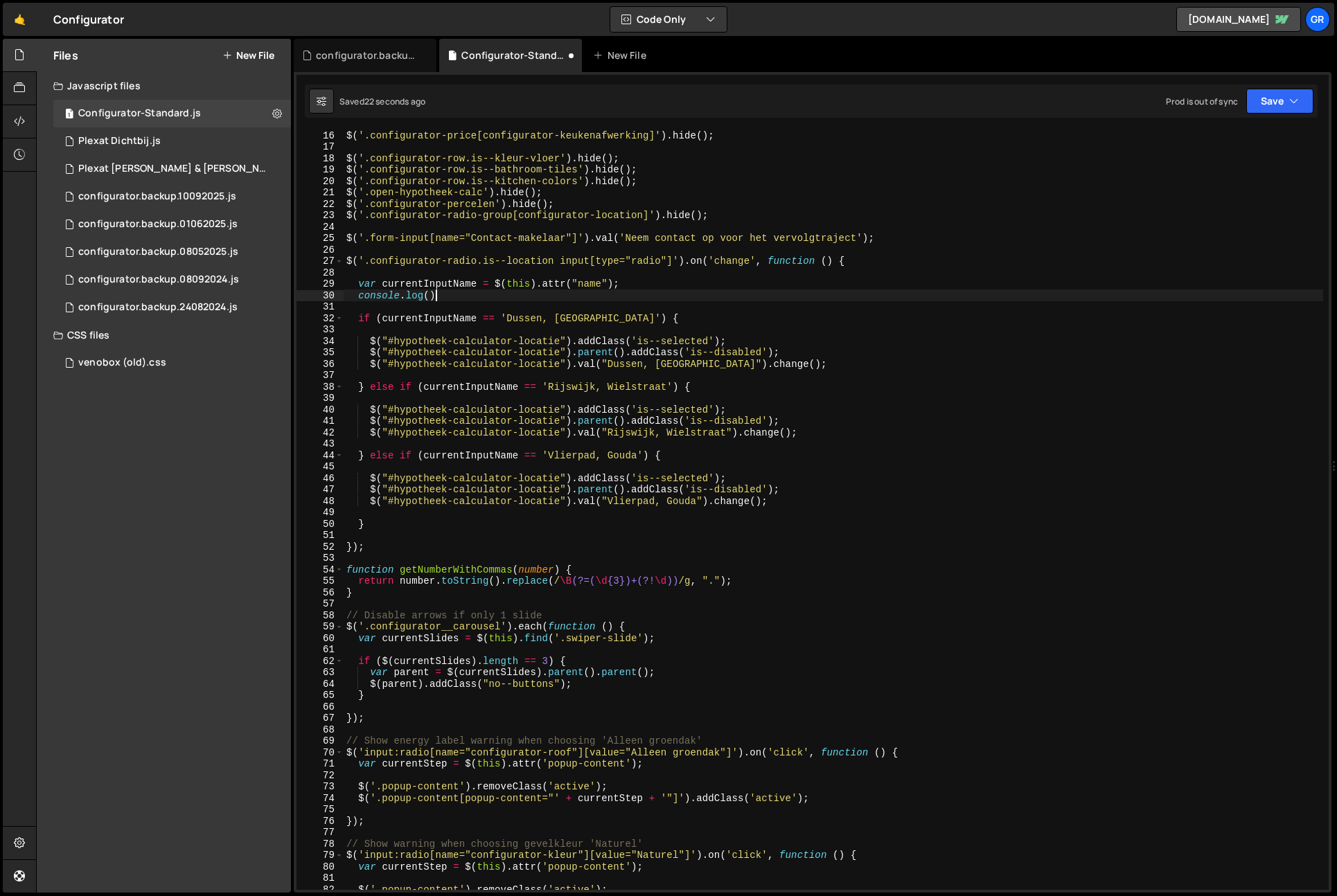
scroll to position [0, 6]
paste textarea "var currentInputName = $(this).attr("name");"
click at [1289, 98] on button "Save" at bounding box center [1281, 101] width 67 height 25
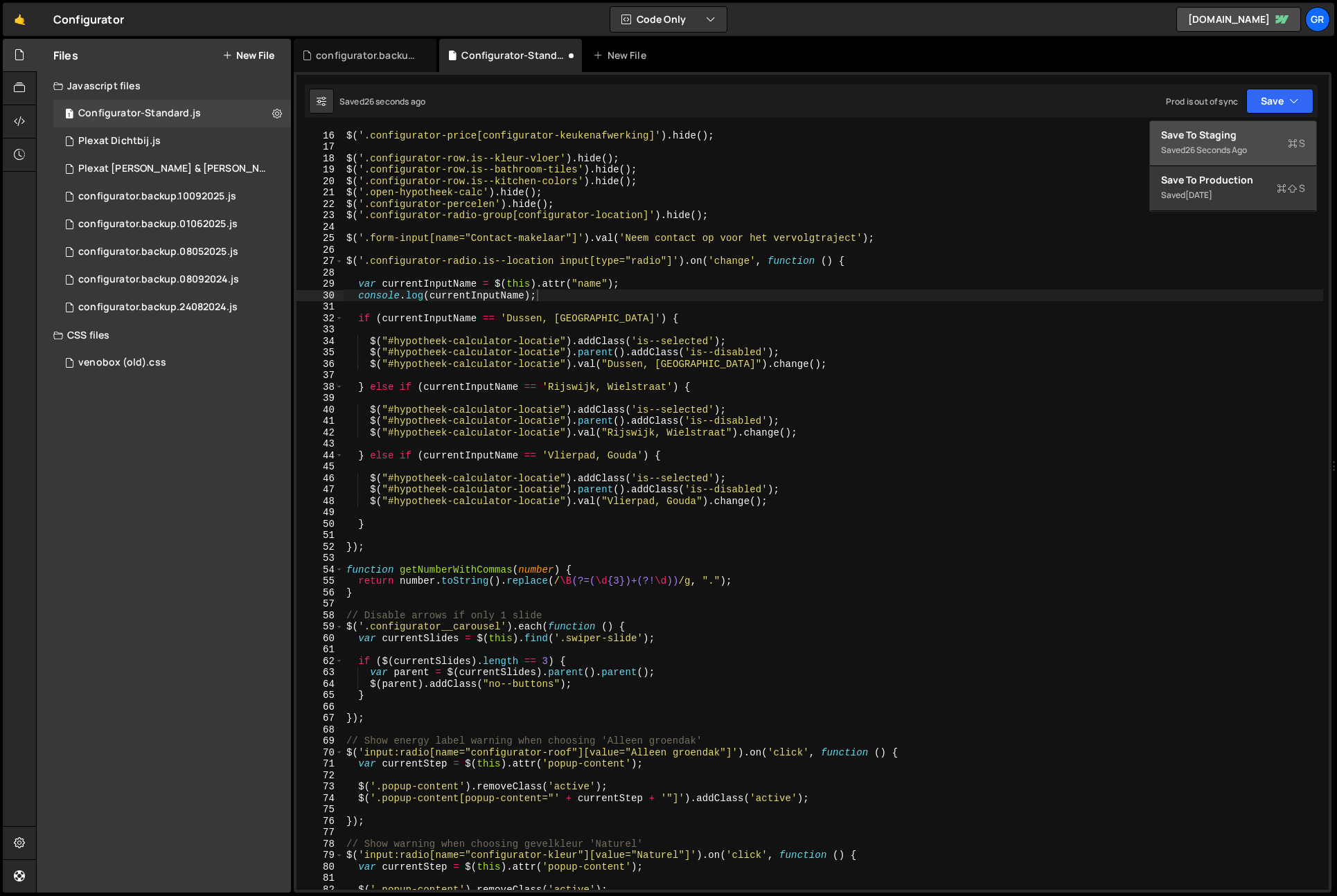
click at [1282, 142] on div "Saved 26 seconds ago" at bounding box center [1233, 150] width 144 height 17
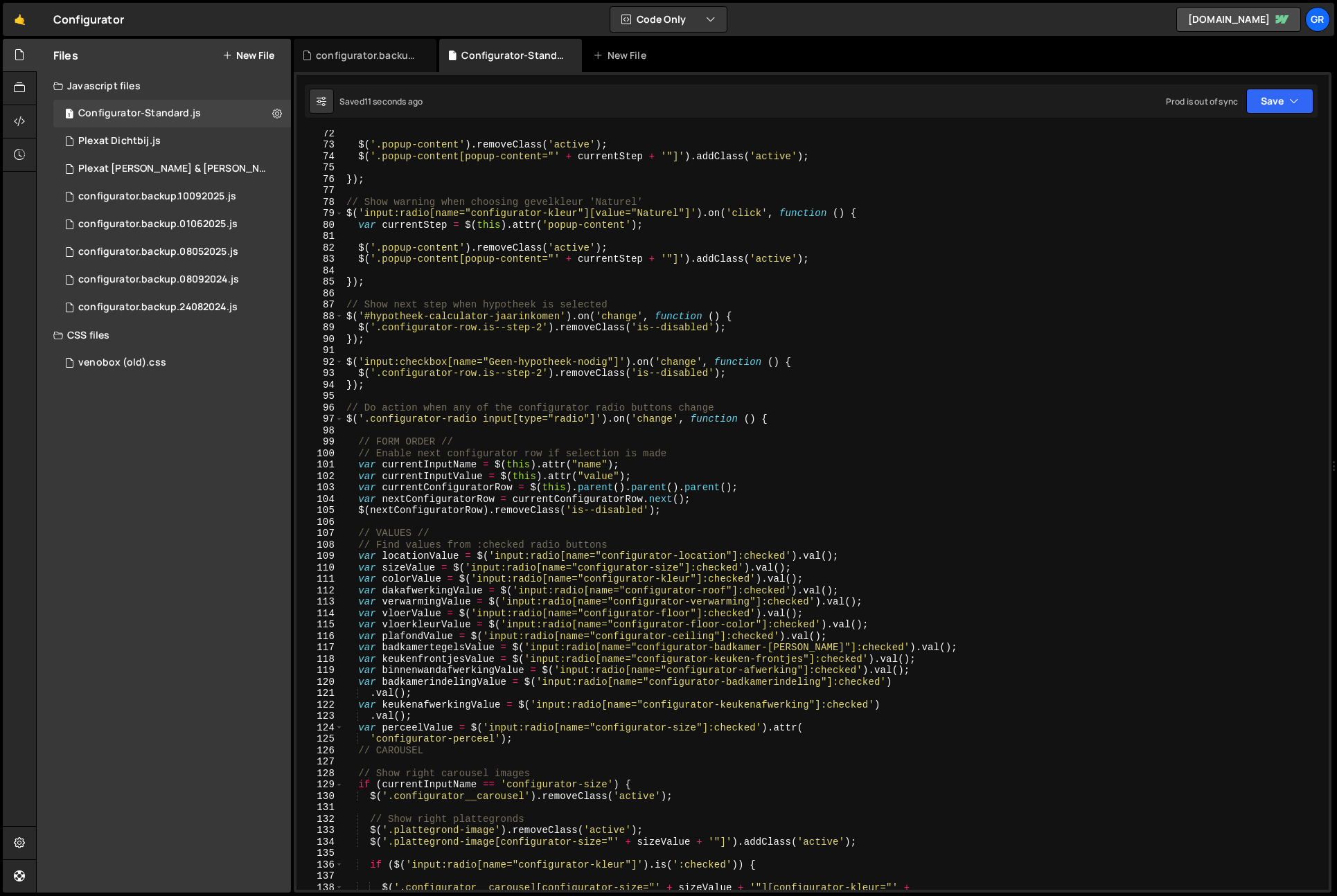
scroll to position [816, 0]
click at [458, 473] on div "$ ( '.popup-content' ) . removeClass ( 'active' ) ; $ ( '.popup-content[popup-c…" at bounding box center [834, 518] width 980 height 782
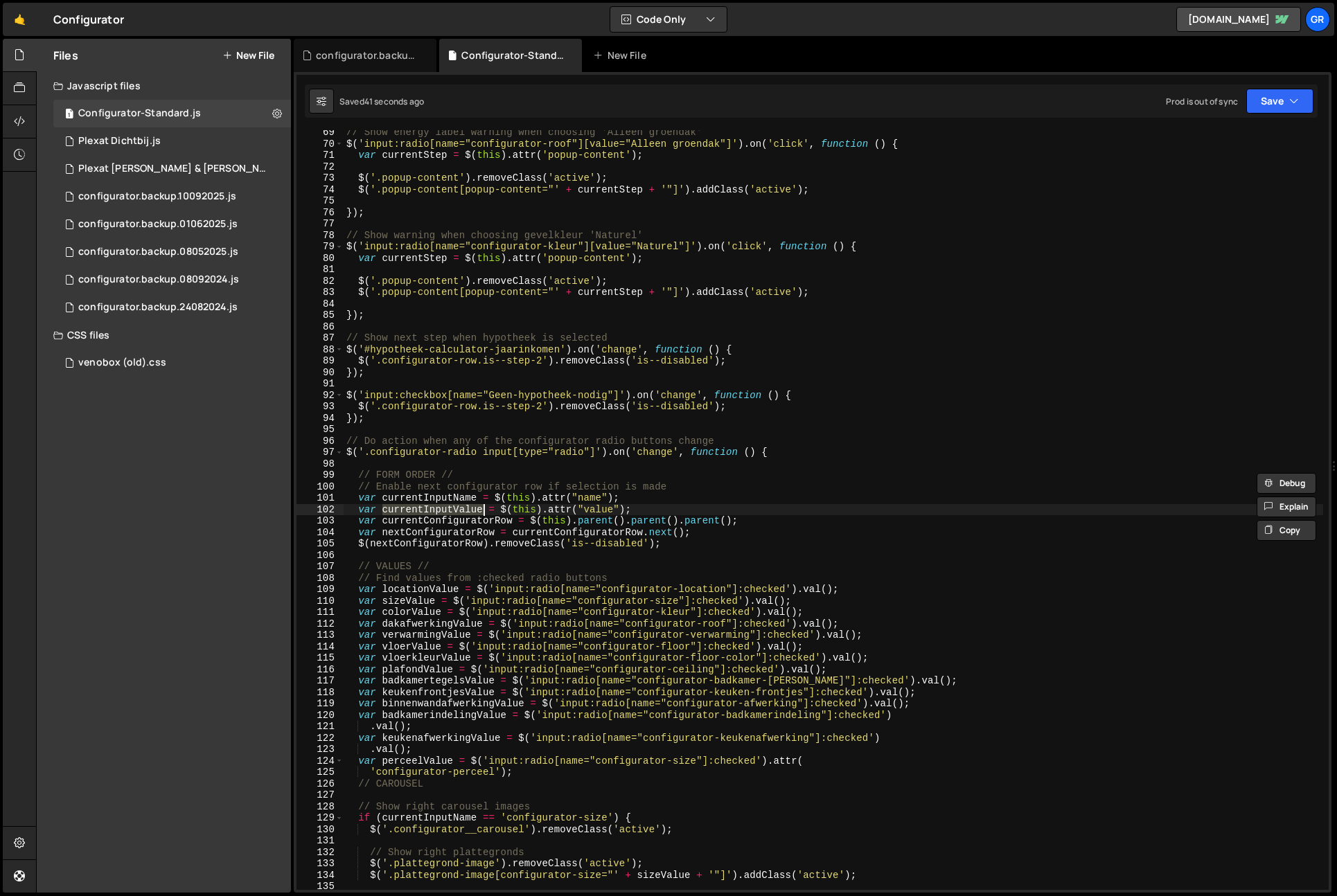
scroll to position [815, 0]
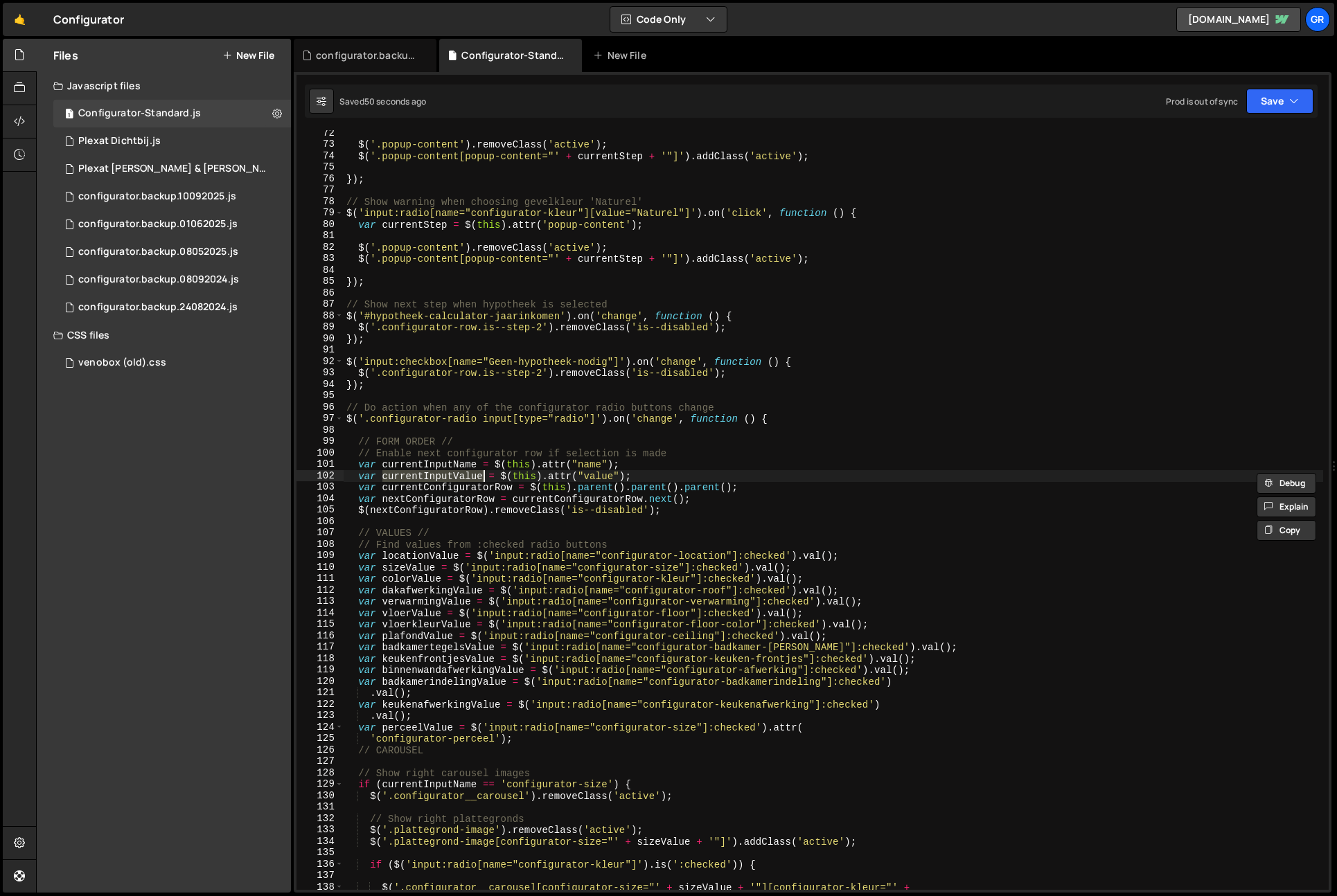
click at [359, 560] on div "$ ( '.popup-content' ) . removeClass ( 'active' ) ; $ ( '.popup-content[popup-c…" at bounding box center [834, 519] width 980 height 782
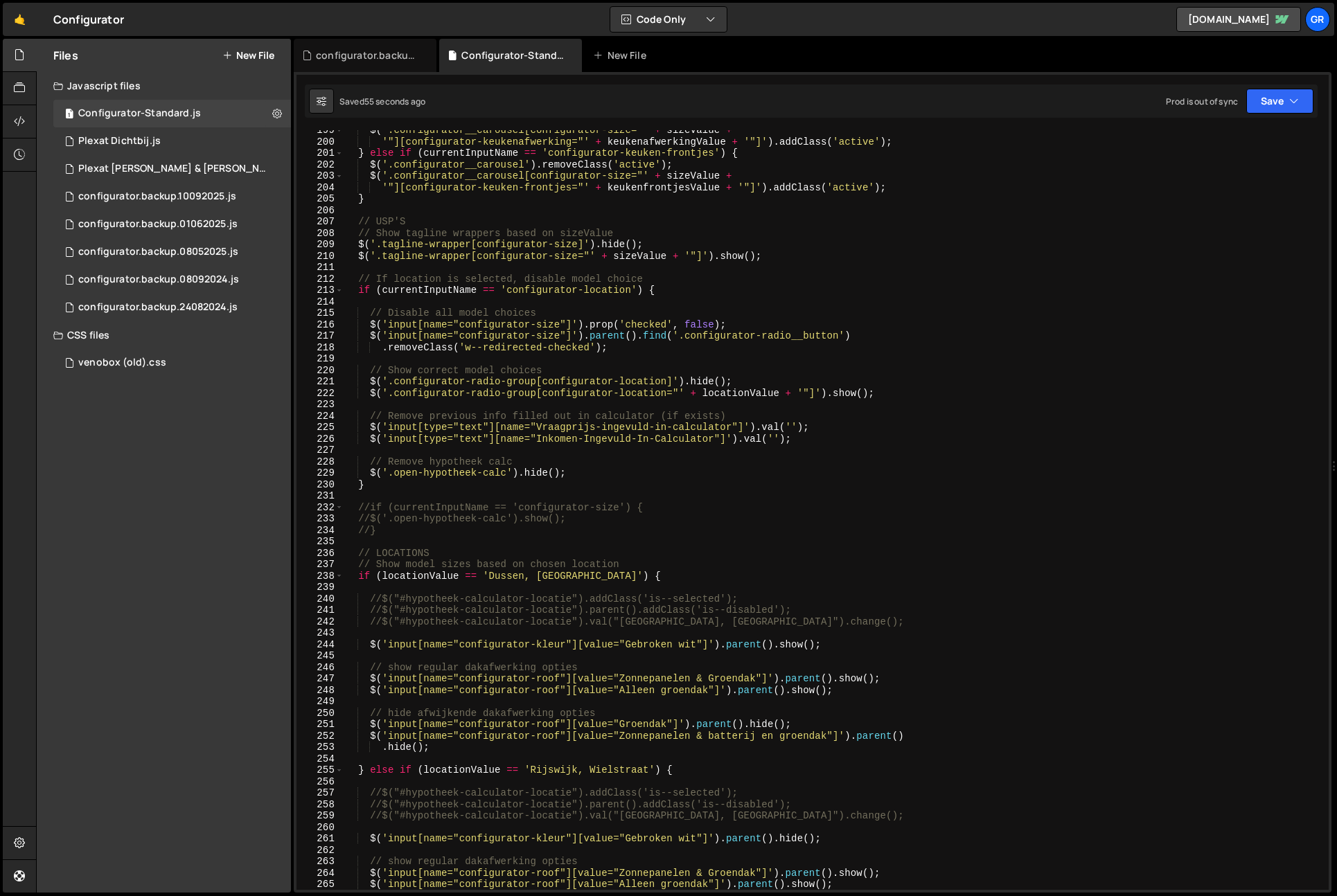
scroll to position [2269, 0]
click at [442, 573] on div "$ ( '.configurator__carousel[configurator-size="' + sizeValue + '"][configurato…" at bounding box center [834, 516] width 980 height 782
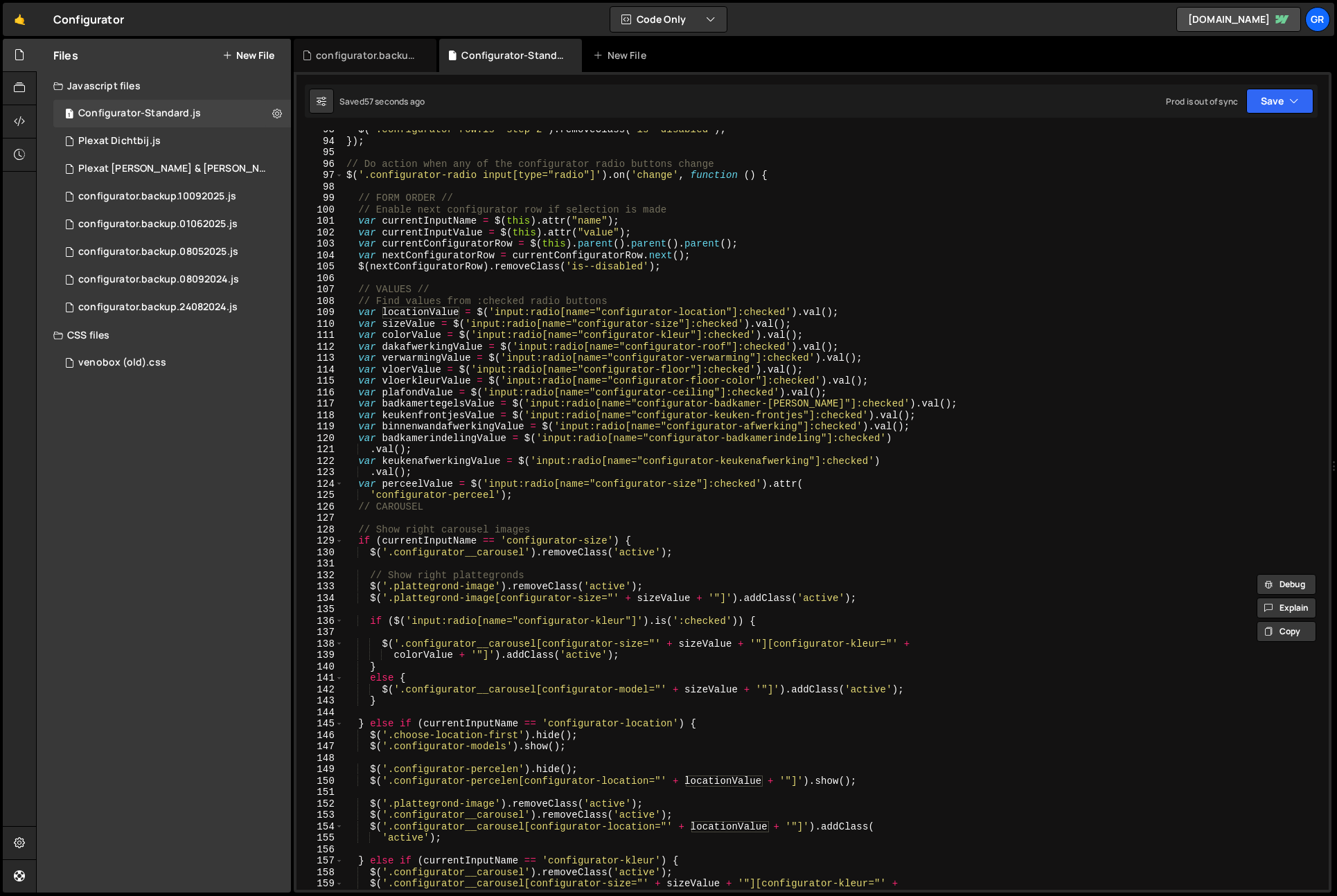
scroll to position [915, 0]
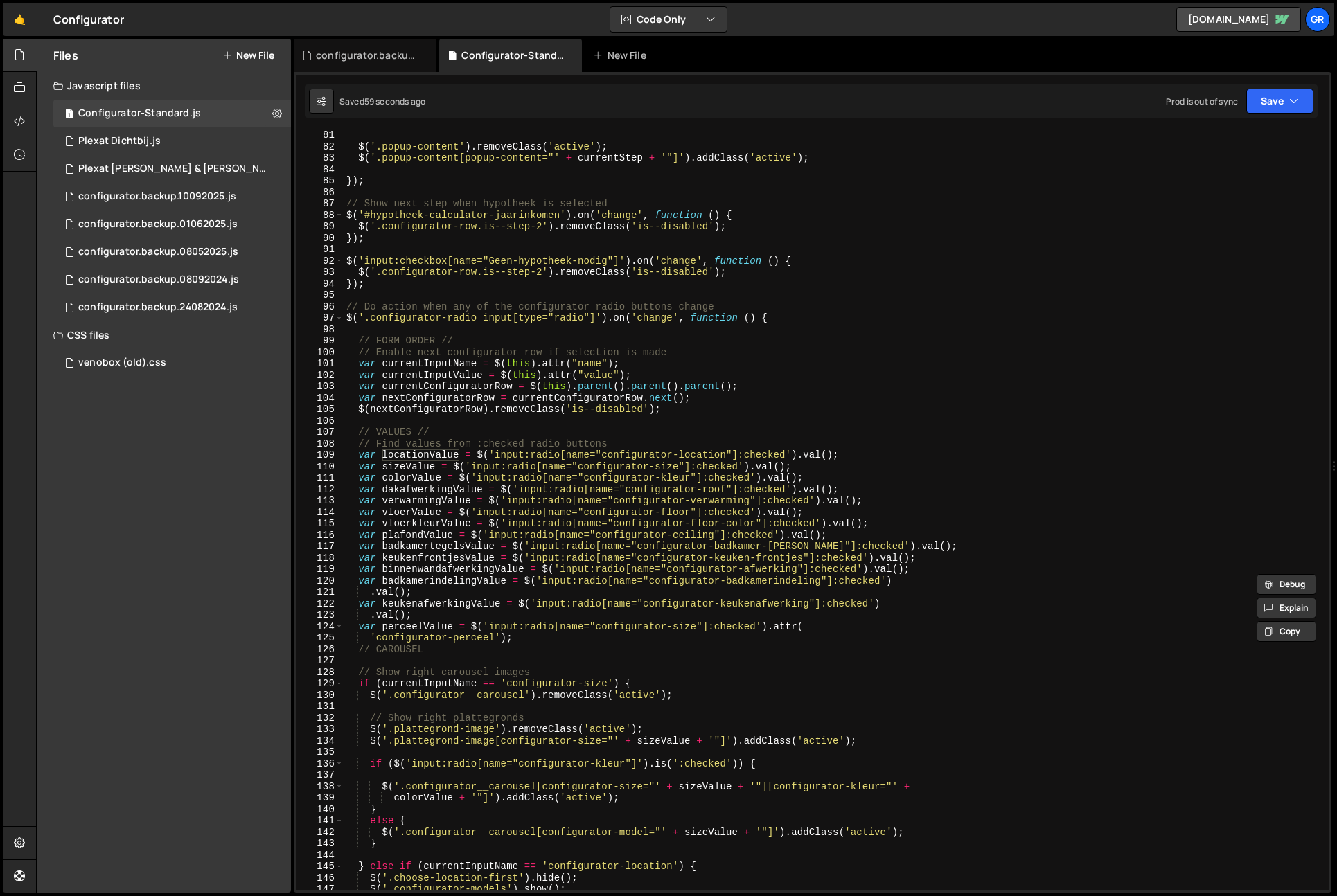
drag, startPoint x: 362, startPoint y: 455, endPoint x: 377, endPoint y: 455, distance: 15.0
click at [362, 455] on div "$ ( '.popup-content' ) . removeClass ( 'active' ) ; $ ( '.popup-content[popup-c…" at bounding box center [834, 521] width 980 height 782
click at [876, 458] on div "$ ( '.popup-content' ) . removeClass ( 'active' ) ; $ ( '.popup-content[popup-c…" at bounding box center [834, 521] width 980 height 782
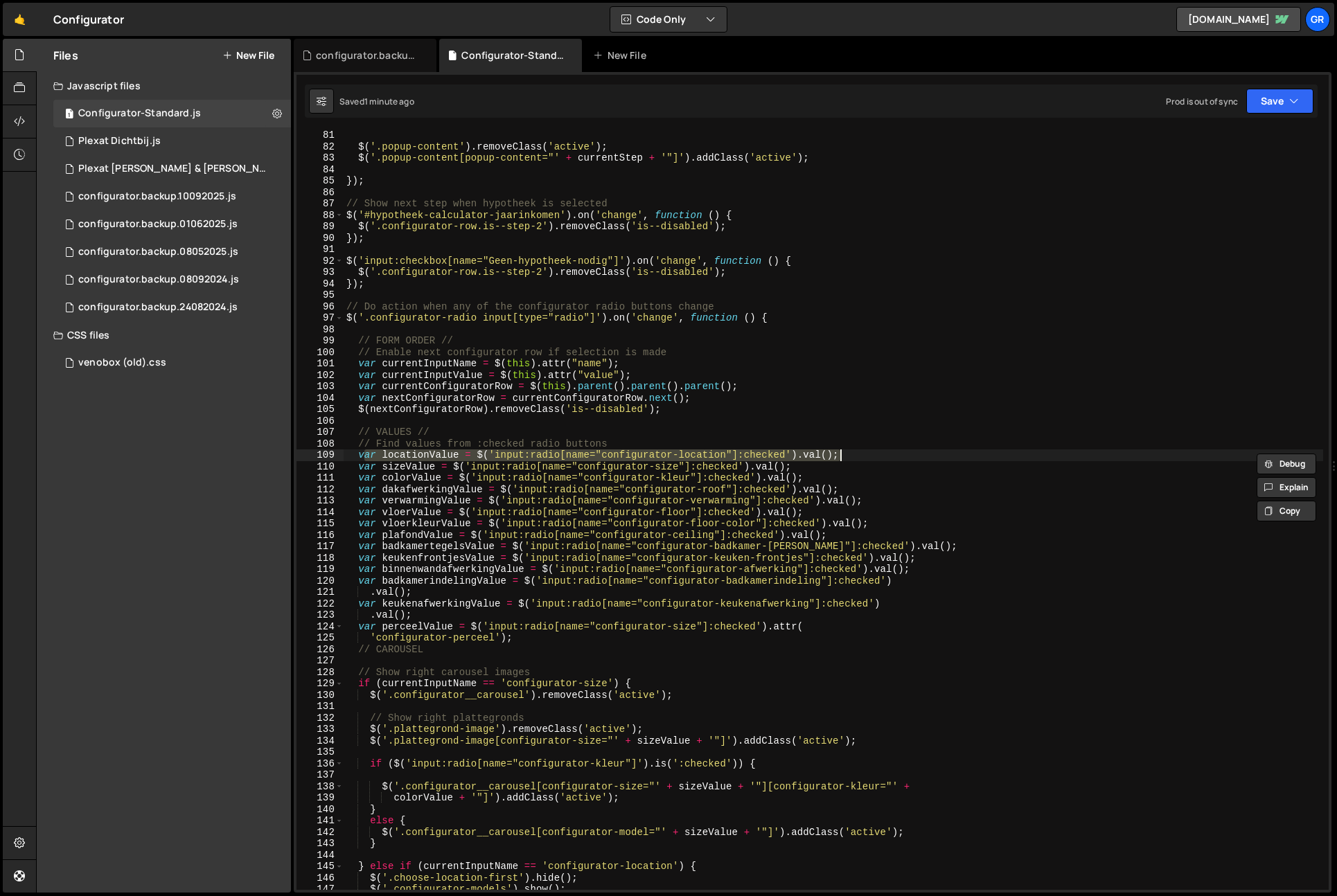
click at [359, 457] on div "$ ( '.popup-content' ) . removeClass ( 'active' ) ; $ ( '.popup-content[popup-c…" at bounding box center [834, 521] width 980 height 782
click at [853, 455] on div "$ ( '.popup-content' ) . removeClass ( 'active' ) ; $ ( '.popup-content[popup-c…" at bounding box center [834, 521] width 980 height 782
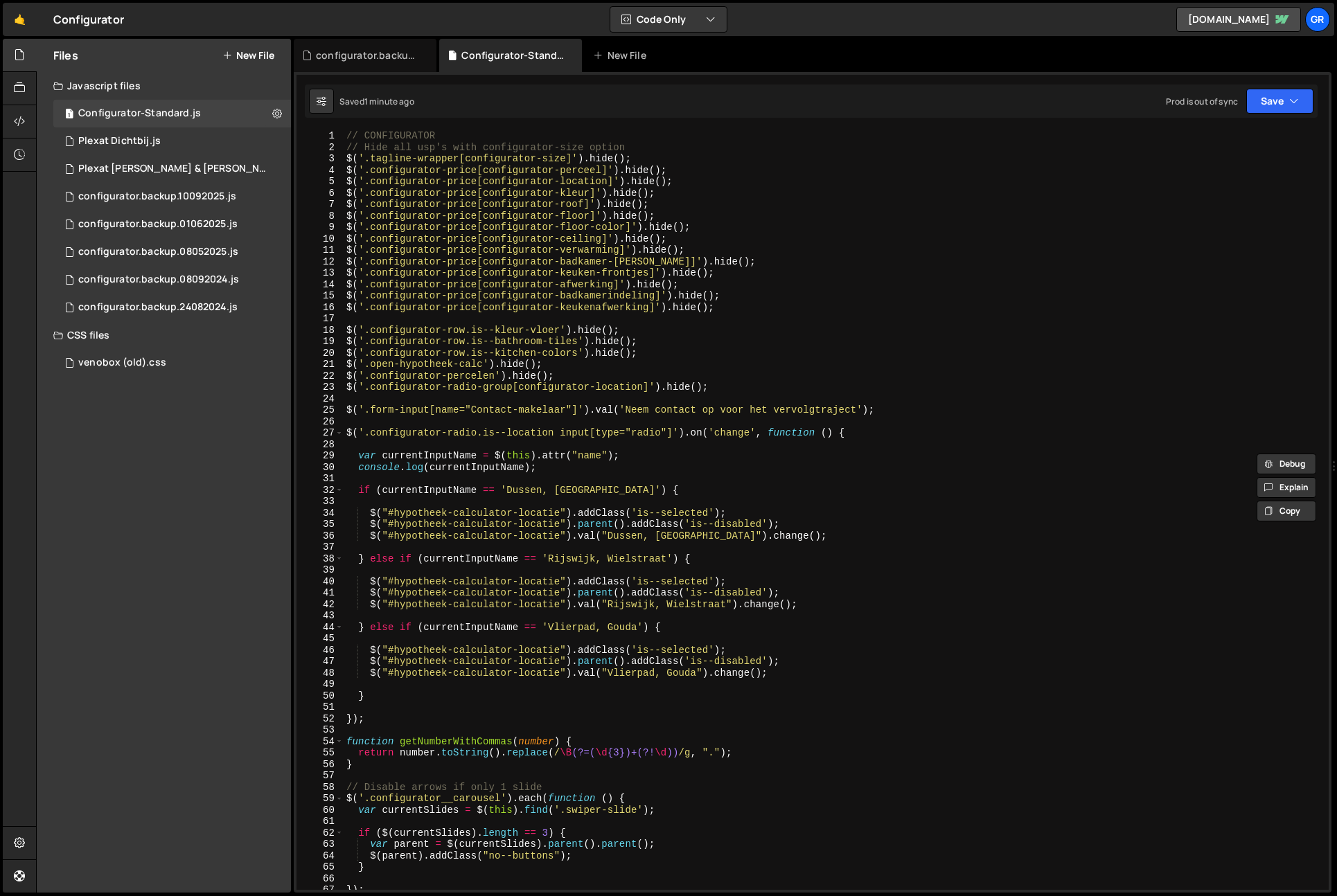
scroll to position [0, 0]
drag, startPoint x: 722, startPoint y: 456, endPoint x: 756, endPoint y: 453, distance: 34.1
click at [722, 456] on div "// CONFIGURATOR // Hide all usp's with configurator-size option $ ( '.tagline-w…" at bounding box center [834, 522] width 980 height 782
click at [875, 438] on div "// CONFIGURATOR // Hide all usp's with configurator-size option $ ( '.tagline-w…" at bounding box center [834, 522] width 980 height 782
type textarea "$('.configurator-radio.is--location input[type="radio"]').on('change', function…"
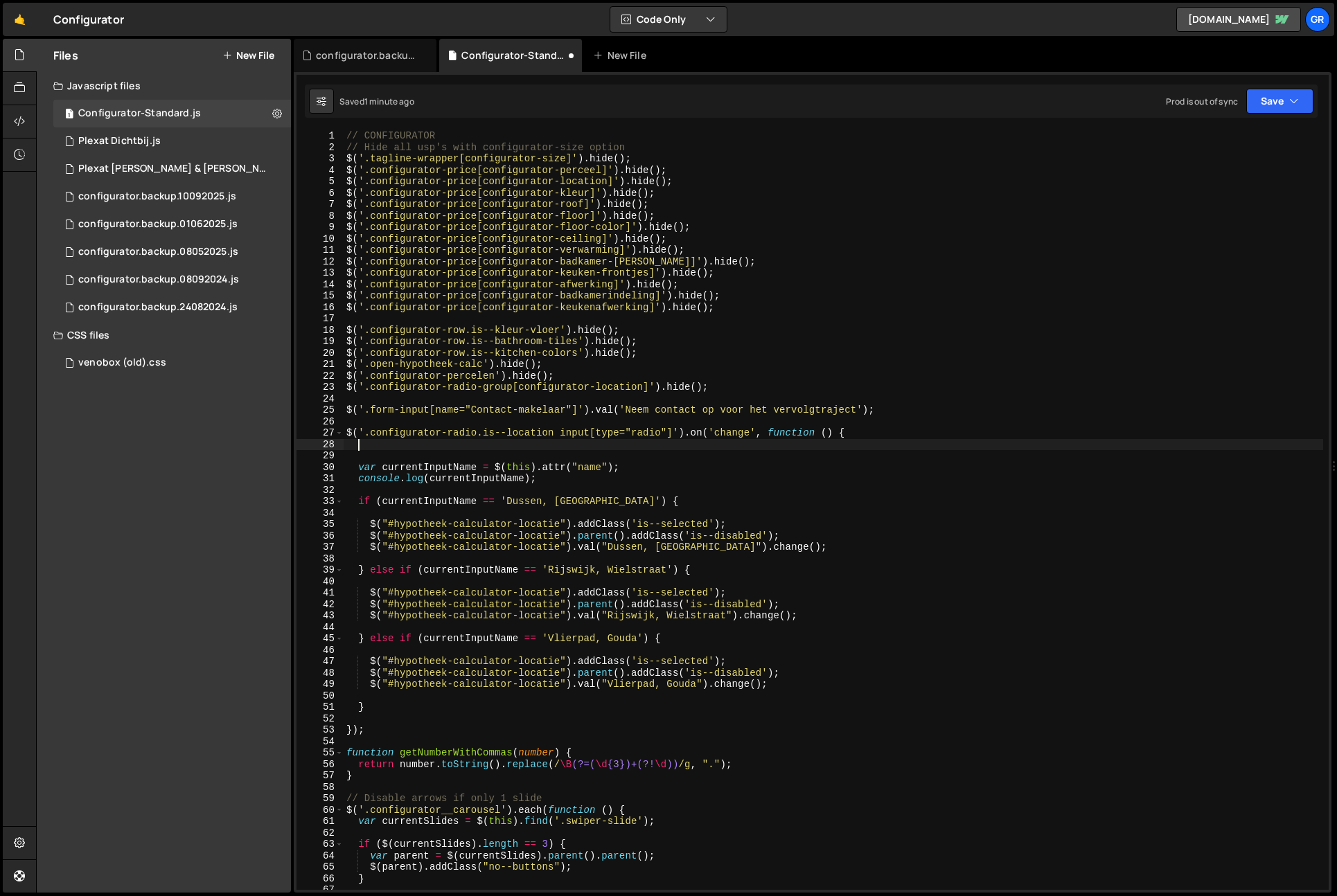
paste textarea "var locationValue = $('input:radio[name="configurator-location"]:checked').val(…"
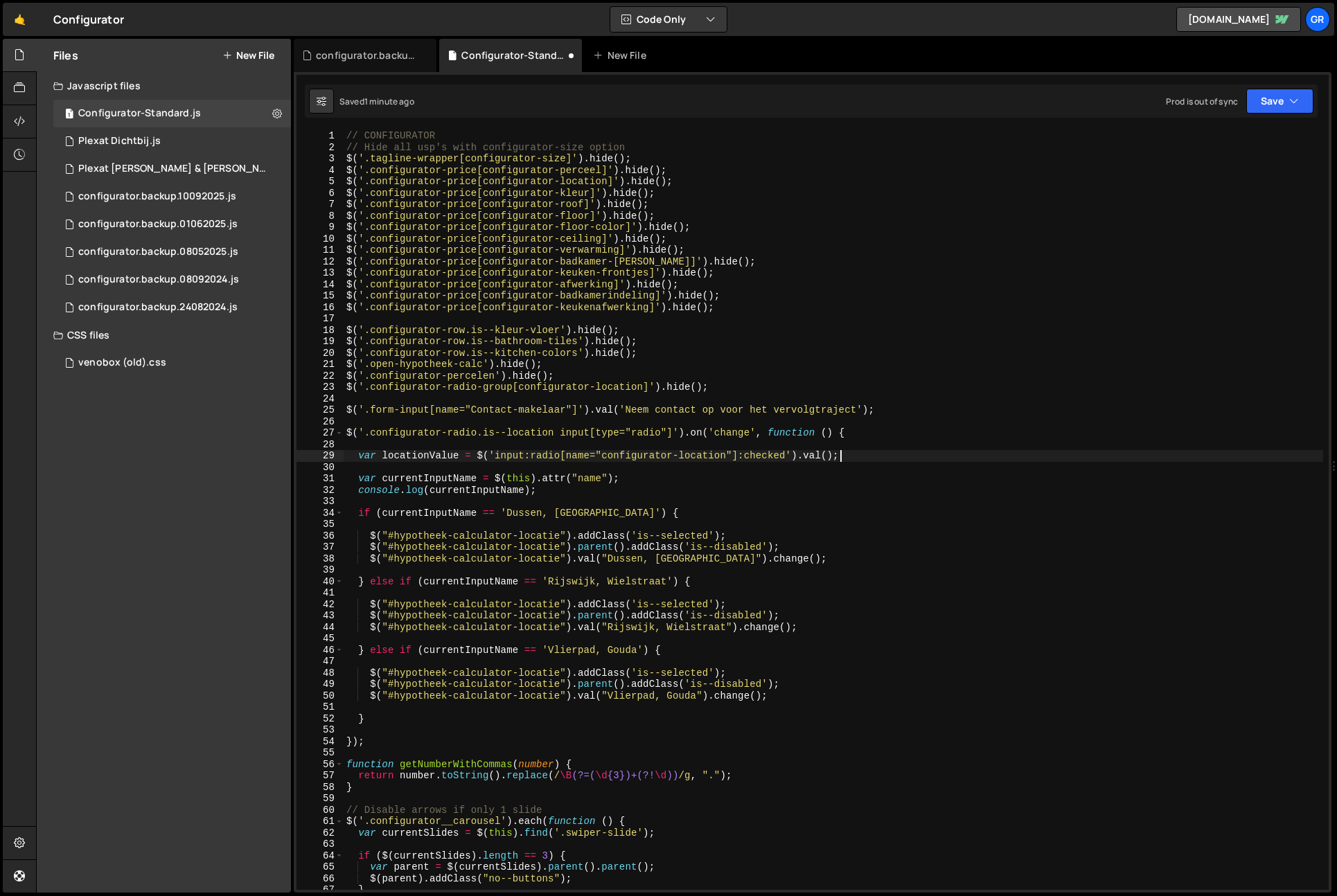
click at [410, 458] on div "// CONFIGURATOR // Hide all usp's with configurator-size option $ ( '.tagline-w…" at bounding box center [834, 522] width 980 height 782
click at [442, 516] on div "// CONFIGURATOR // Hide all usp's with configurator-size option $ ( '.tagline-w…" at bounding box center [834, 522] width 980 height 782
paste textarea "locationValu"
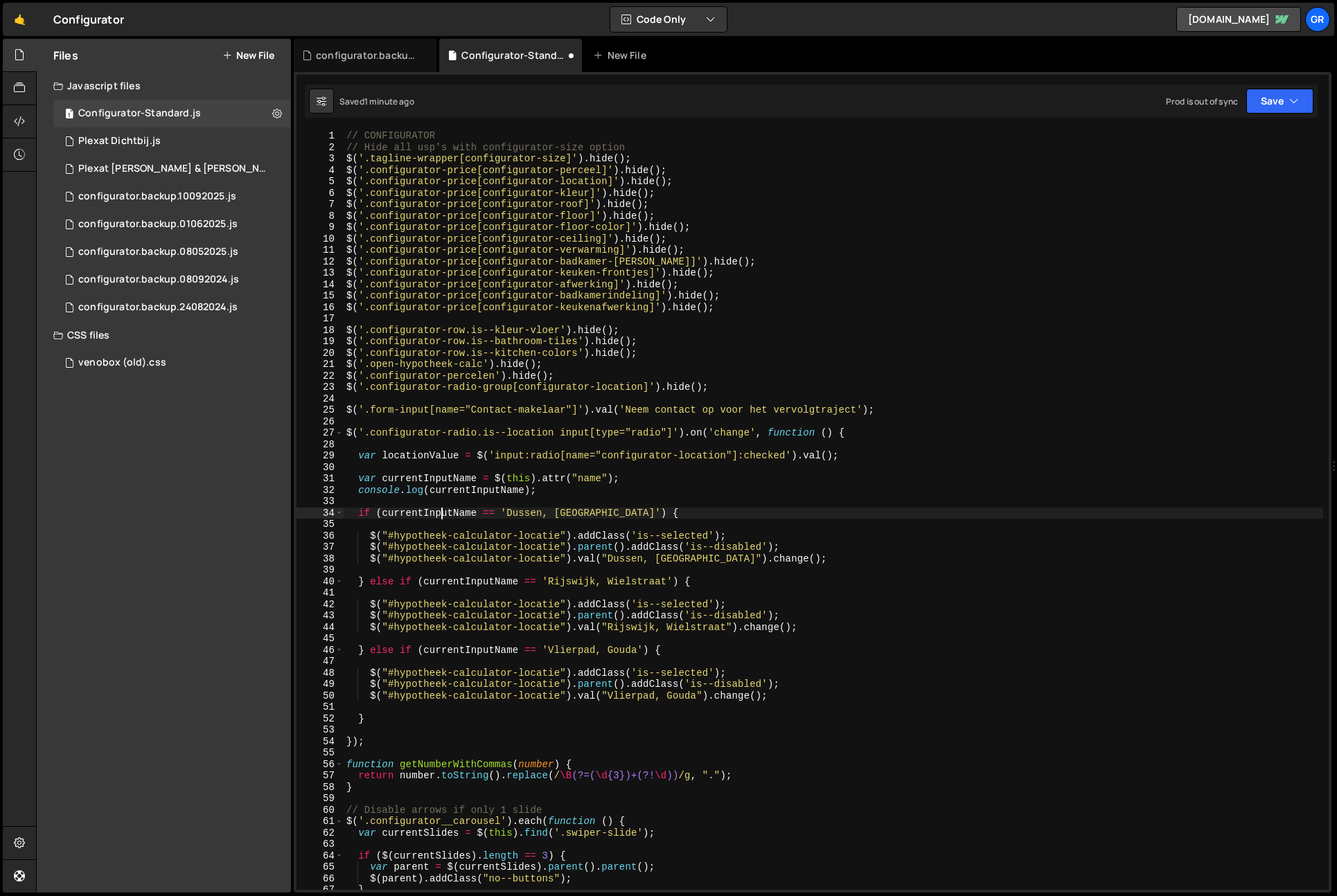
type textarea "if (locationValue == '[GEOGRAPHIC_DATA], [GEOGRAPHIC_DATA]') {"
click at [481, 588] on div "// CONFIGURATOR // Hide all usp's with configurator-size option $ ( '.tagline-w…" at bounding box center [834, 522] width 980 height 782
click at [480, 588] on div "// CONFIGURATOR // Hide all usp's with configurator-size option $ ( '.tagline-w…" at bounding box center [834, 522] width 980 height 782
click at [484, 578] on div "// CONFIGURATOR // Hide all usp's with configurator-size option $ ( '.tagline-w…" at bounding box center [834, 522] width 980 height 782
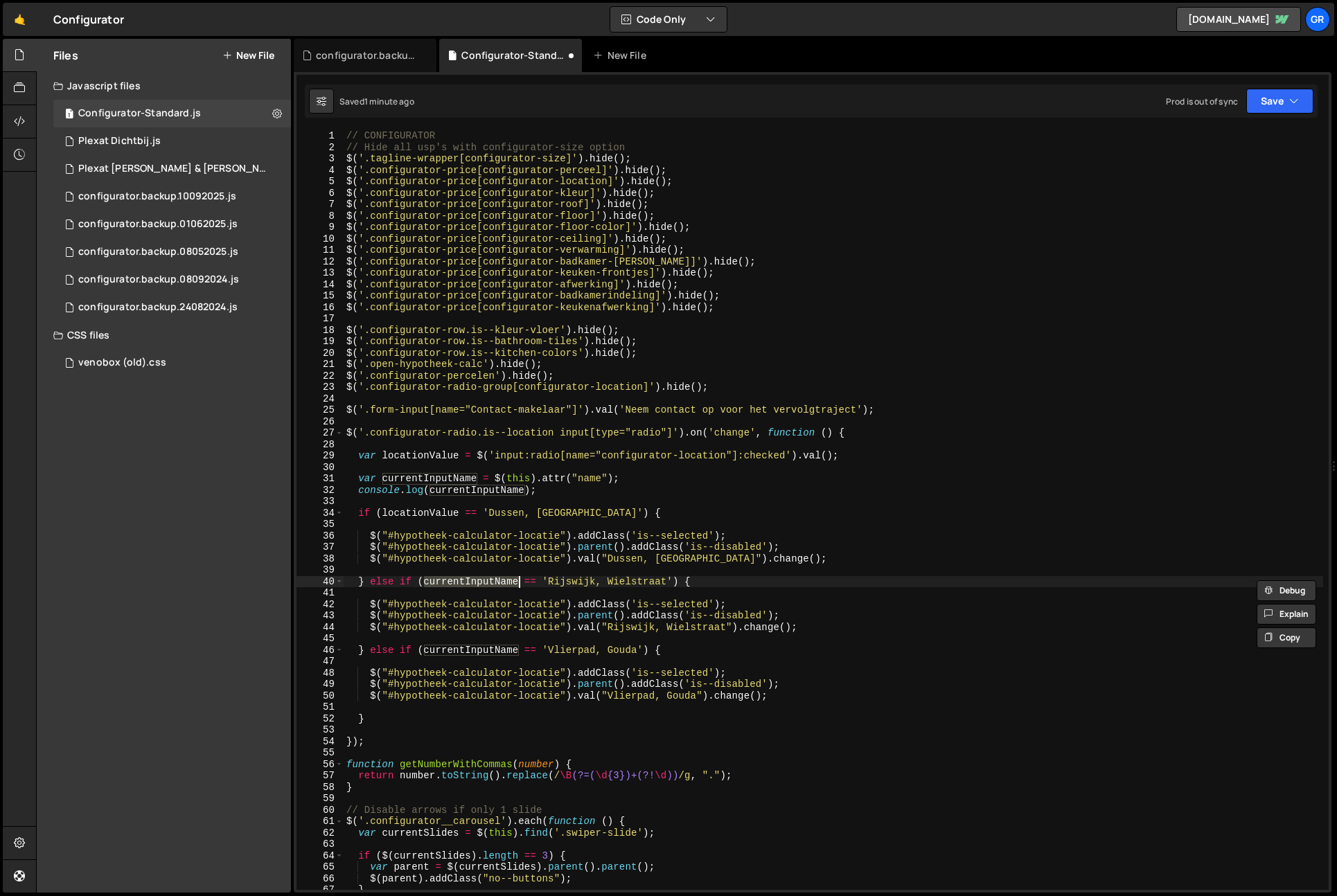
paste textarea "locationValu"
click at [491, 651] on div "// CONFIGURATOR // Hide all usp's with configurator-size option $ ( '.tagline-w…" at bounding box center [834, 522] width 980 height 782
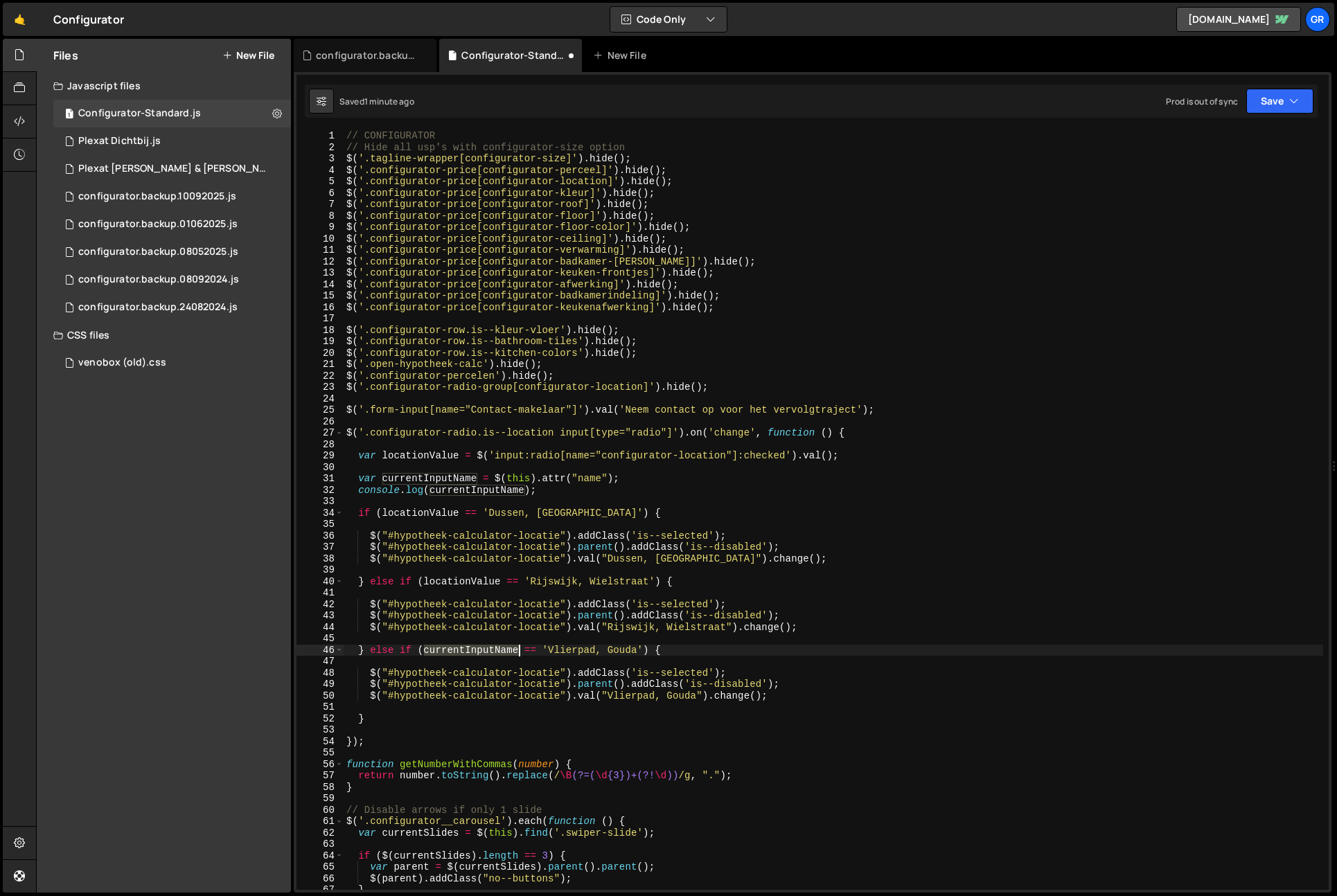
click at [491, 651] on div "// CONFIGURATOR // Hide all usp's with configurator-size option $ ( '.tagline-w…" at bounding box center [834, 522] width 980 height 782
paste textarea "locationValu"
click at [1281, 117] on div "Saved 1 minute ago Prod is out of sync Upgrade to Edit Save Save to Staging S S…" at bounding box center [811, 102] width 1013 height 34
click at [1282, 109] on button "Save" at bounding box center [1281, 101] width 67 height 25
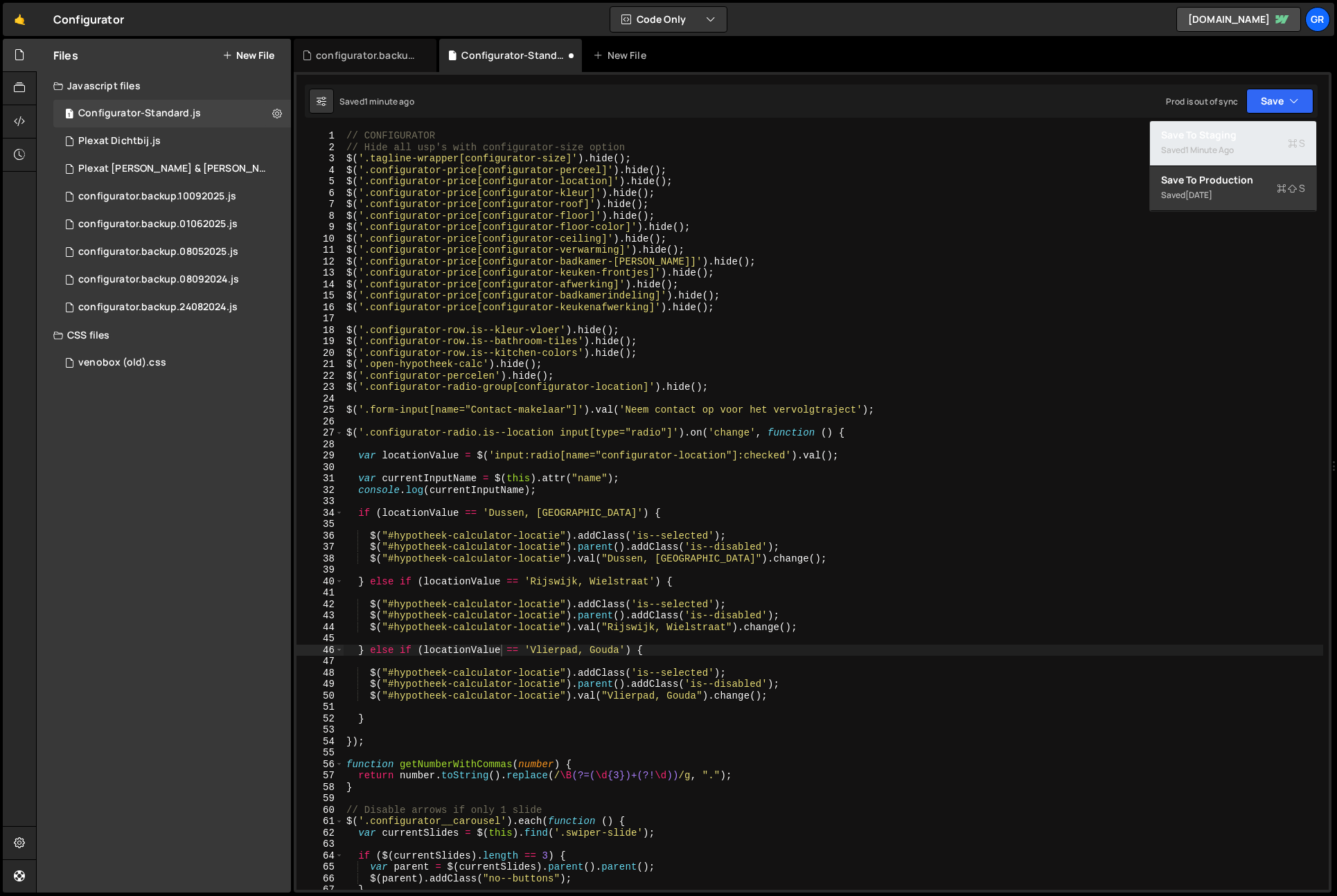
drag, startPoint x: 1259, startPoint y: 133, endPoint x: 533, endPoint y: 397, distance: 772.5
click at [1259, 133] on div "Save to Staging S" at bounding box center [1233, 135] width 144 height 14
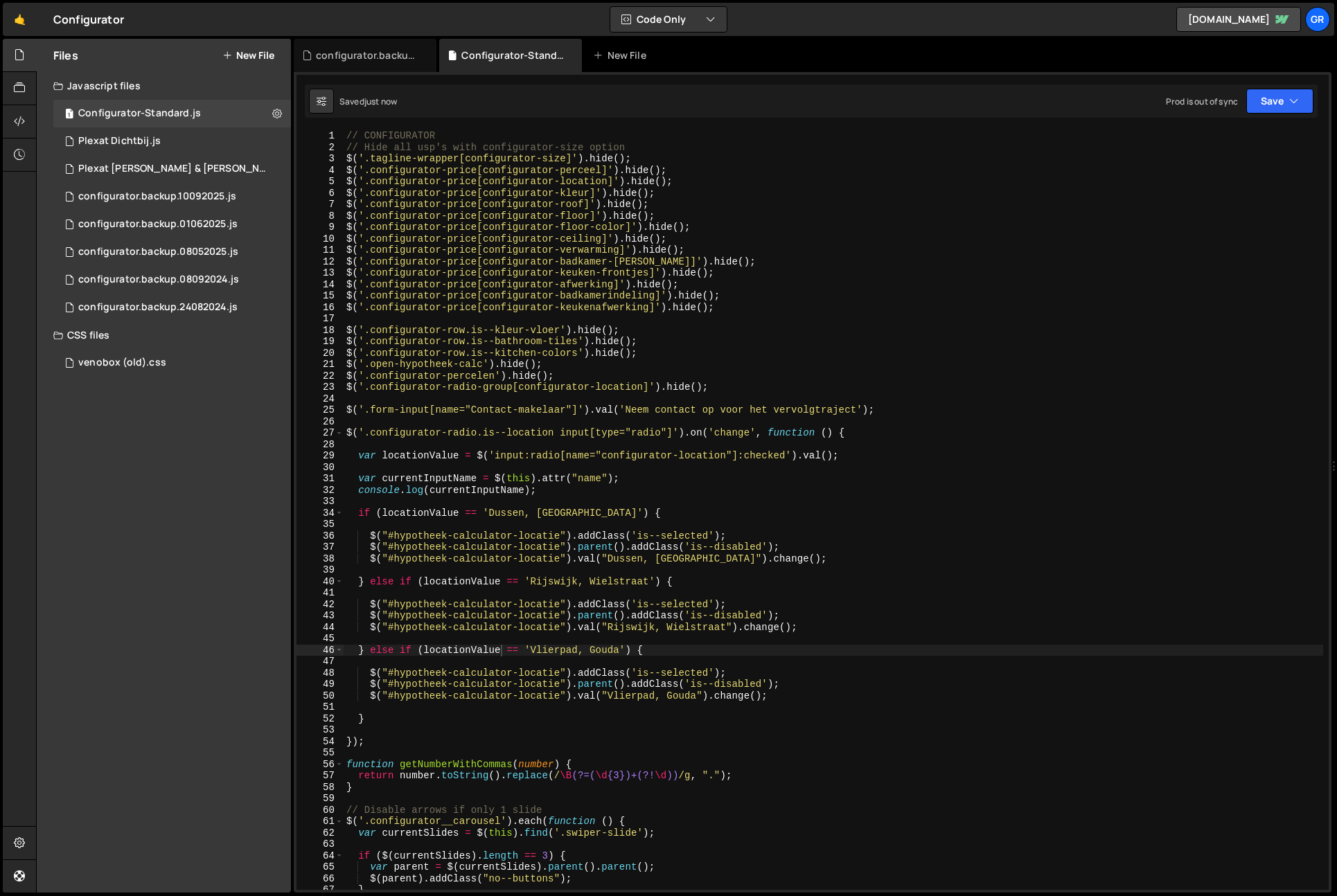
click at [409, 452] on div "// CONFIGURATOR // Hide all usp's with configurator-size option $ ( '.tagline-w…" at bounding box center [834, 522] width 980 height 782
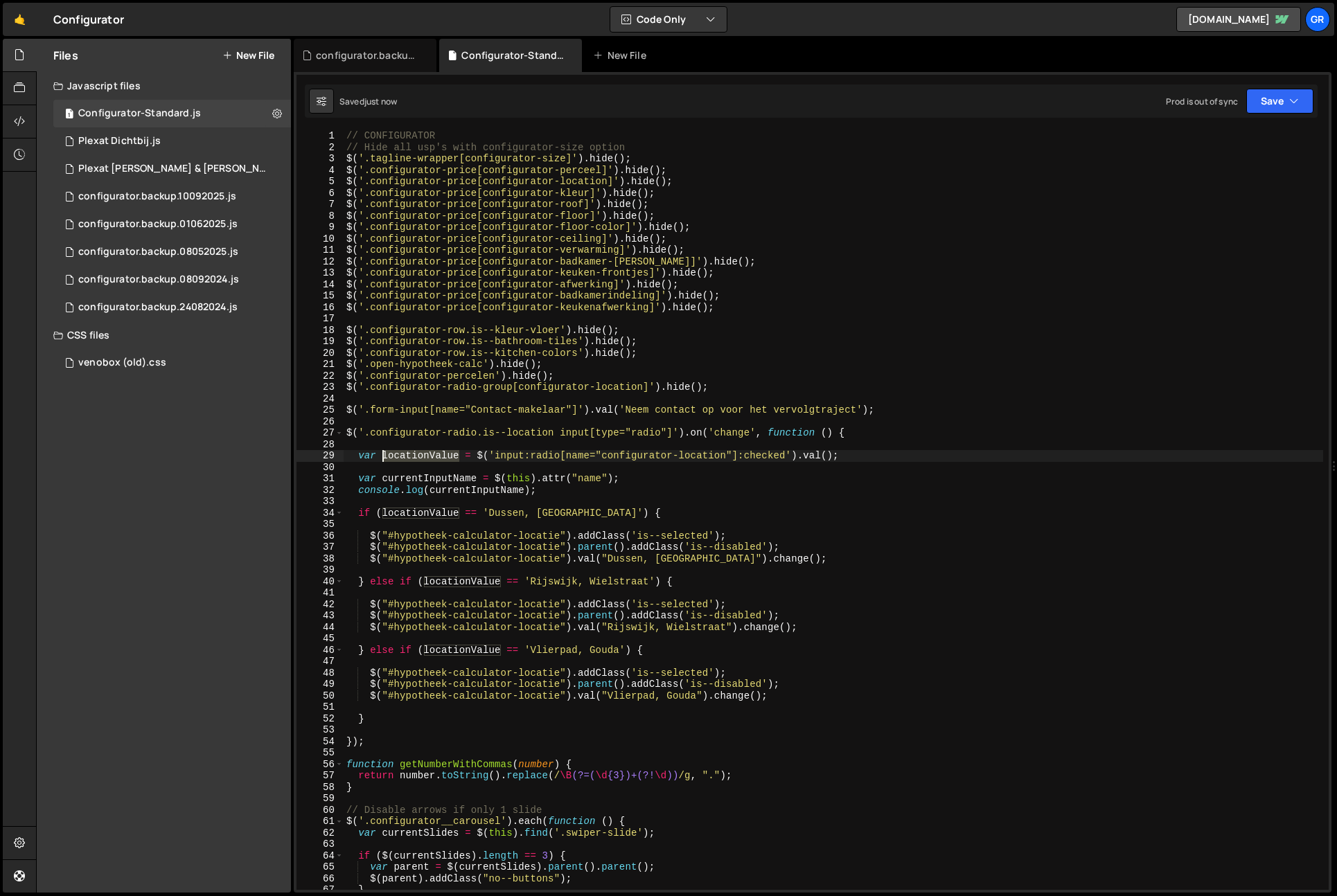
click at [409, 452] on div "// CONFIGURATOR // Hide all usp's with configurator-size option $ ( '.tagline-w…" at bounding box center [834, 522] width 980 height 782
click at [452, 486] on div "// CONFIGURATOR // Hide all usp's with configurator-size option $ ( '.tagline-w…" at bounding box center [834, 522] width 980 height 782
click at [452, 487] on div "// CONFIGURATOR // Hide all usp's with configurator-size option $ ( '.tagline-w…" at bounding box center [834, 522] width 980 height 782
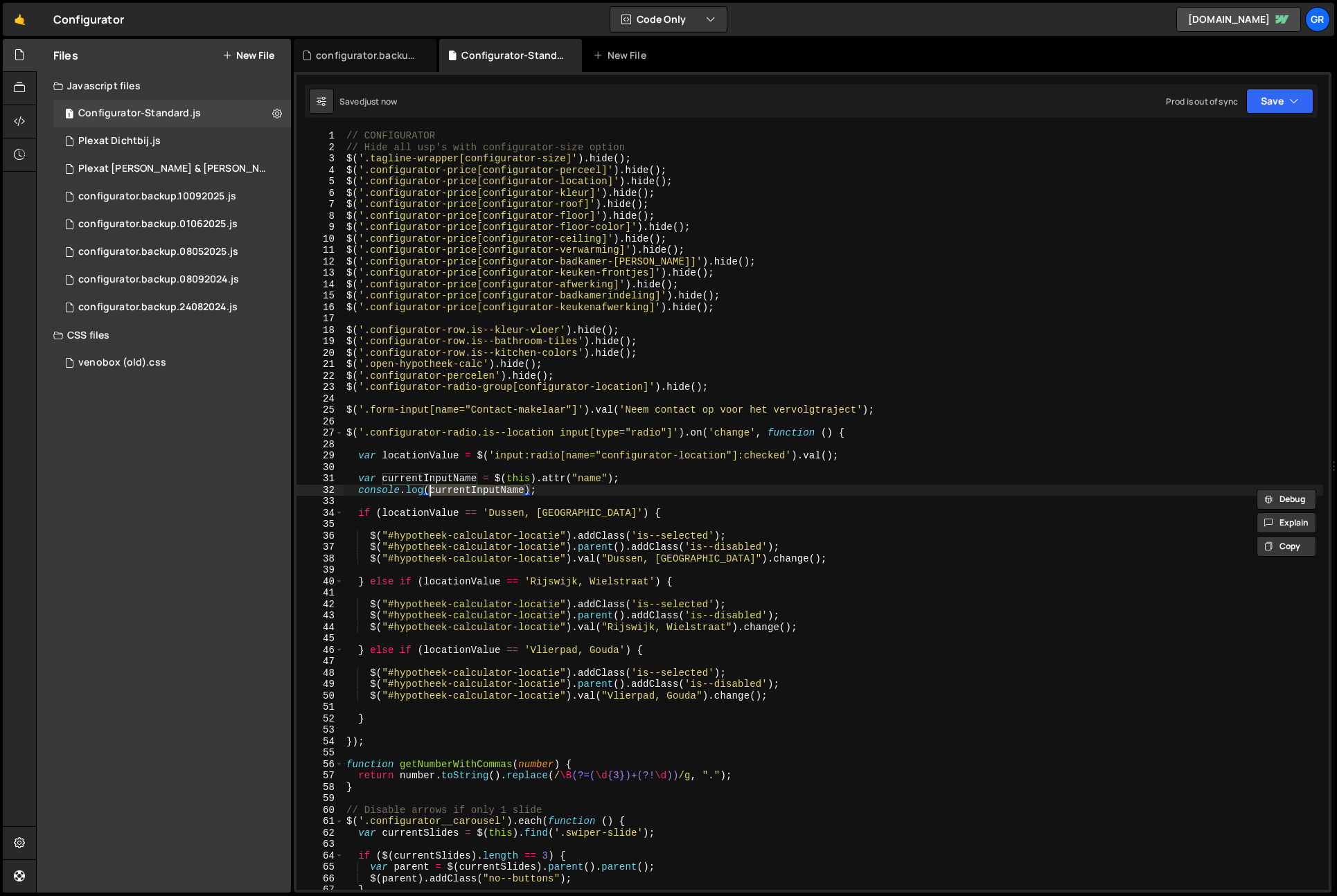
paste textarea "locationValu"
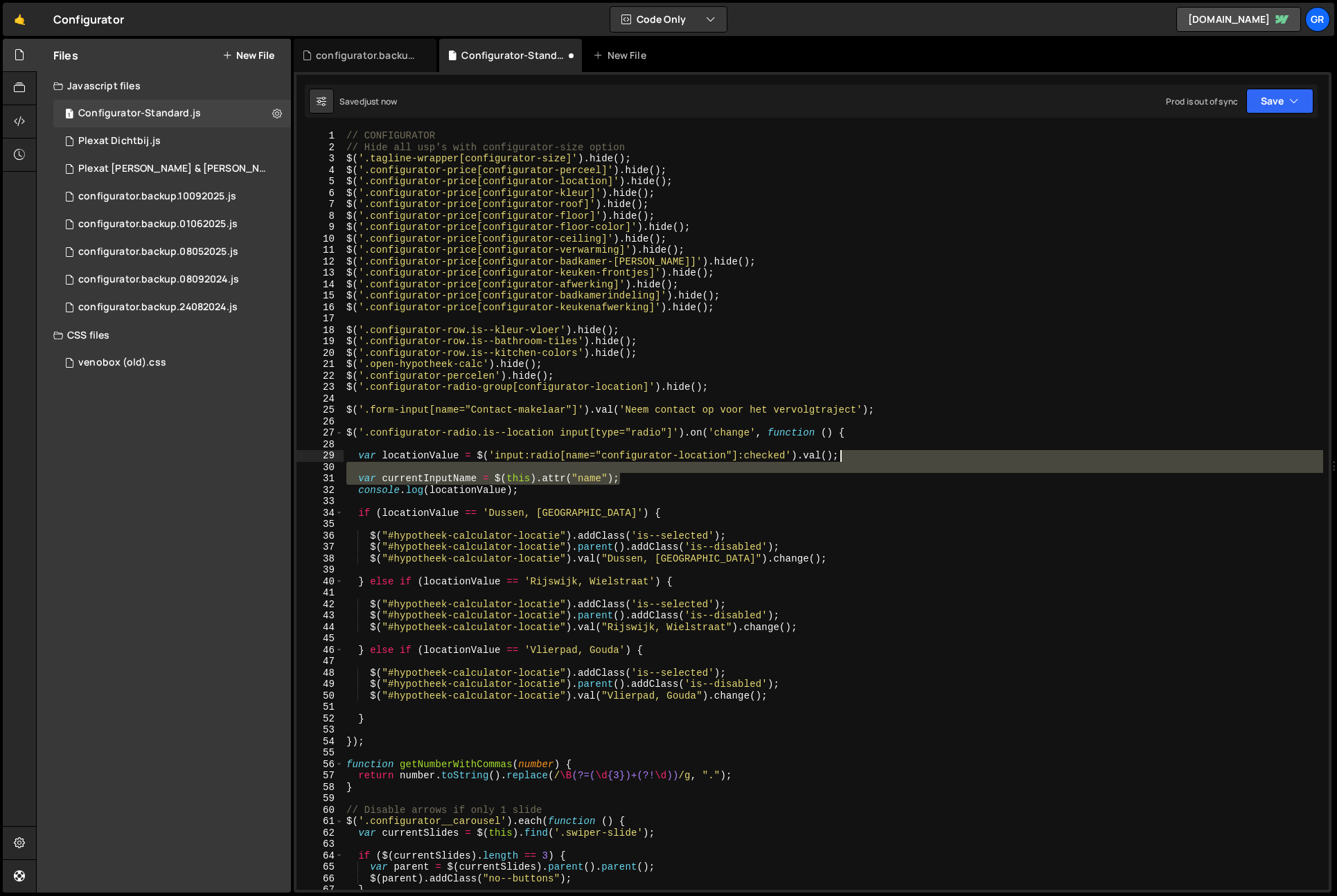
drag, startPoint x: 665, startPoint y: 478, endPoint x: 903, endPoint y: 454, distance: 239.2
click at [903, 454] on div "// CONFIGURATOR // Hide all usp's with configurator-size option $ ( '.tagline-w…" at bounding box center [834, 522] width 980 height 782
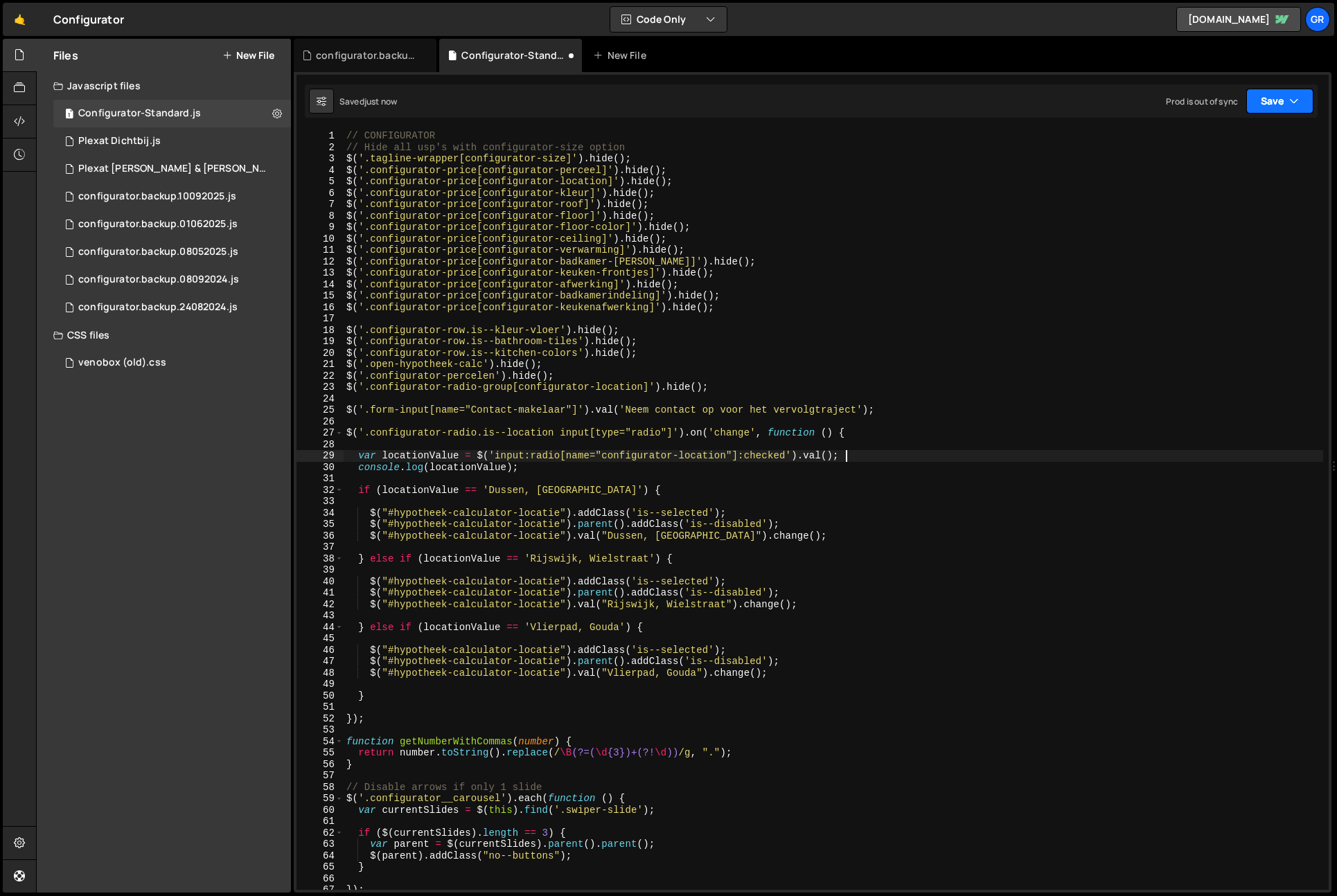
drag, startPoint x: 1309, startPoint y: 78, endPoint x: 1295, endPoint y: 98, distance: 24.4
click at [1309, 78] on div "1 Type cmd + s to save your Javascript file. הההההההההההההההההההההההההההההההההה…" at bounding box center [812, 482] width 1039 height 821
drag, startPoint x: 1289, startPoint y: 103, endPoint x: 1273, endPoint y: 122, distance: 24.8
click at [1289, 103] on button "Save" at bounding box center [1281, 101] width 67 height 25
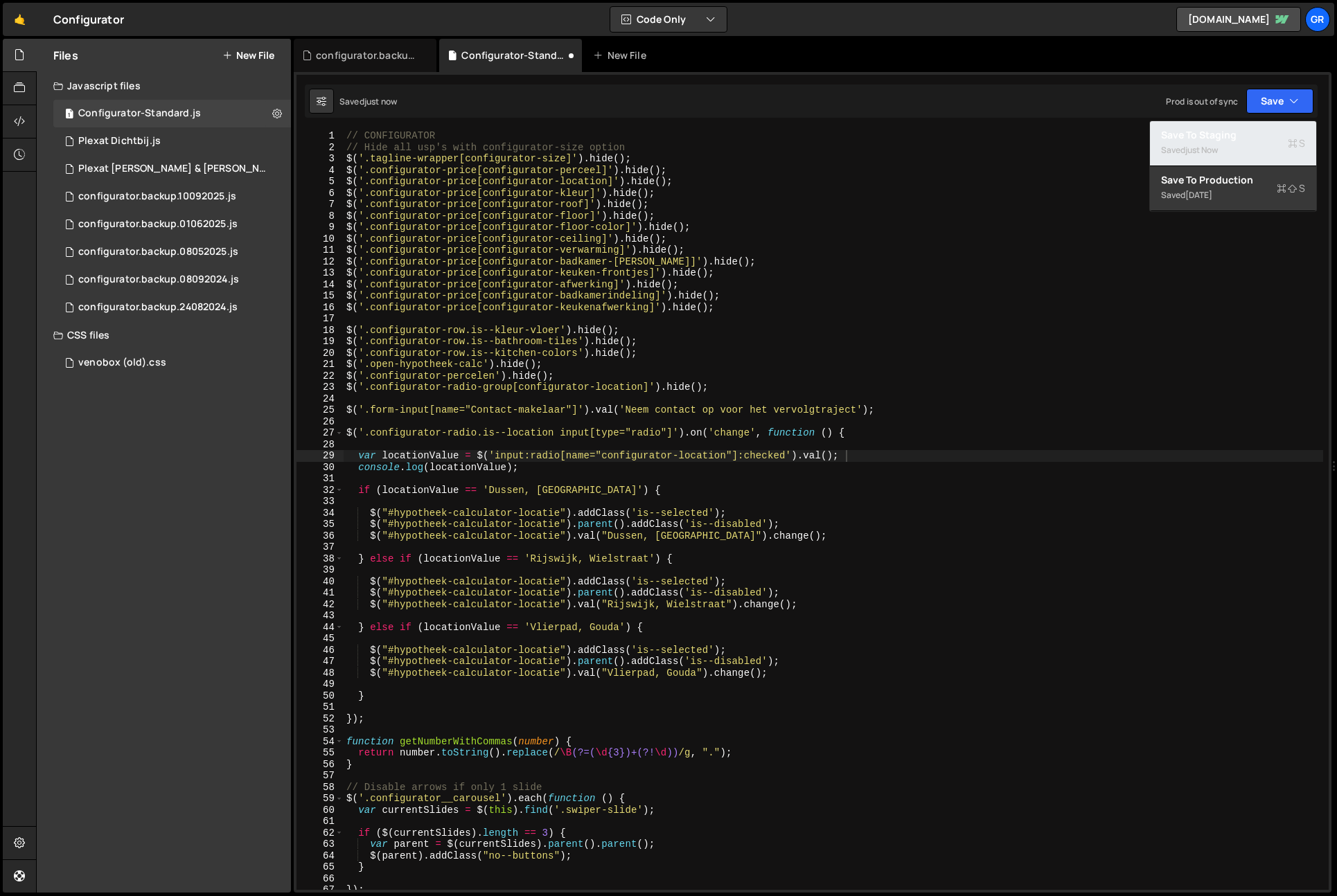
click at [1263, 132] on div "Save to Staging S" at bounding box center [1233, 135] width 144 height 14
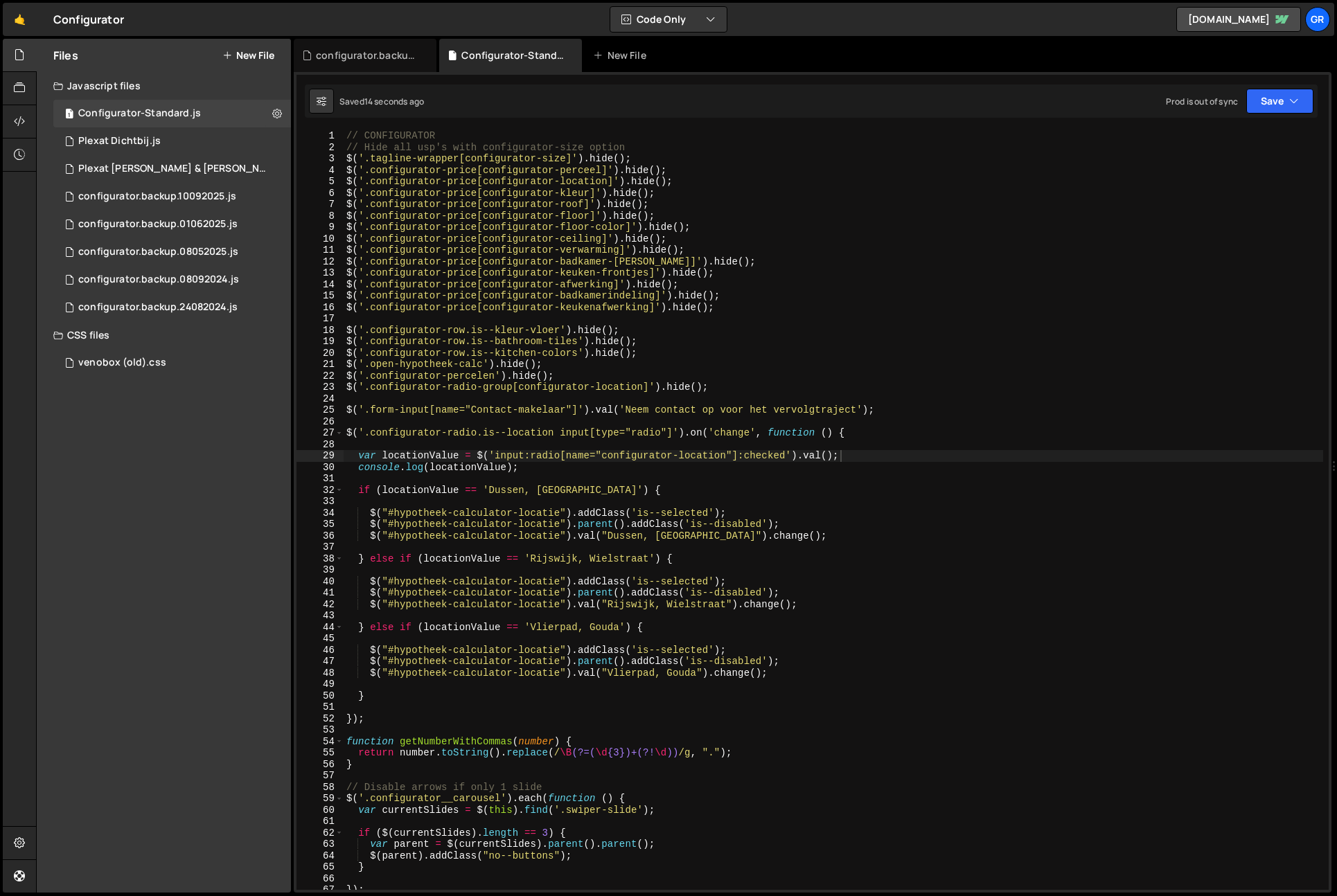
type textarea "$('.configurator-radio.is--location input[type="radio"]').on('change', function…"
click at [872, 431] on div "// CONFIGURATOR // Hide all usp's with configurator-size option $ ( '.tagline-w…" at bounding box center [834, 522] width 980 height 782
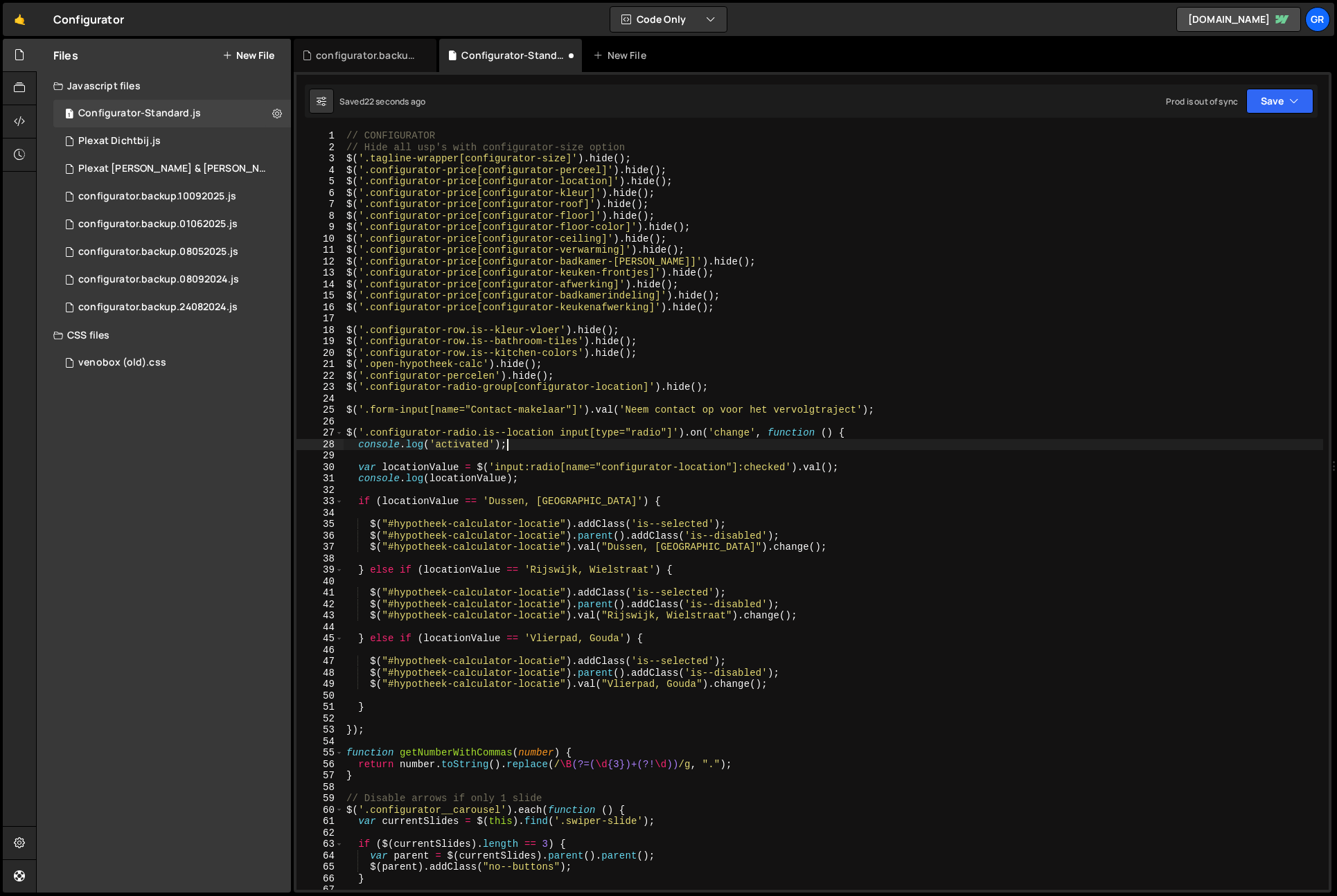
scroll to position [0, 11]
click at [1297, 110] on button "Save" at bounding box center [1281, 101] width 67 height 25
click at [1254, 145] on div "Saved 23 seconds ago" at bounding box center [1233, 150] width 144 height 17
click at [820, 347] on div "// CONFIGURATOR // Hide all usp's with configurator-size option $ ( '.tagline-w…" at bounding box center [834, 522] width 980 height 782
click at [880, 380] on div "// CONFIGURATOR // Hide all usp's with configurator-size option $ ( '.tagline-w…" at bounding box center [834, 522] width 980 height 782
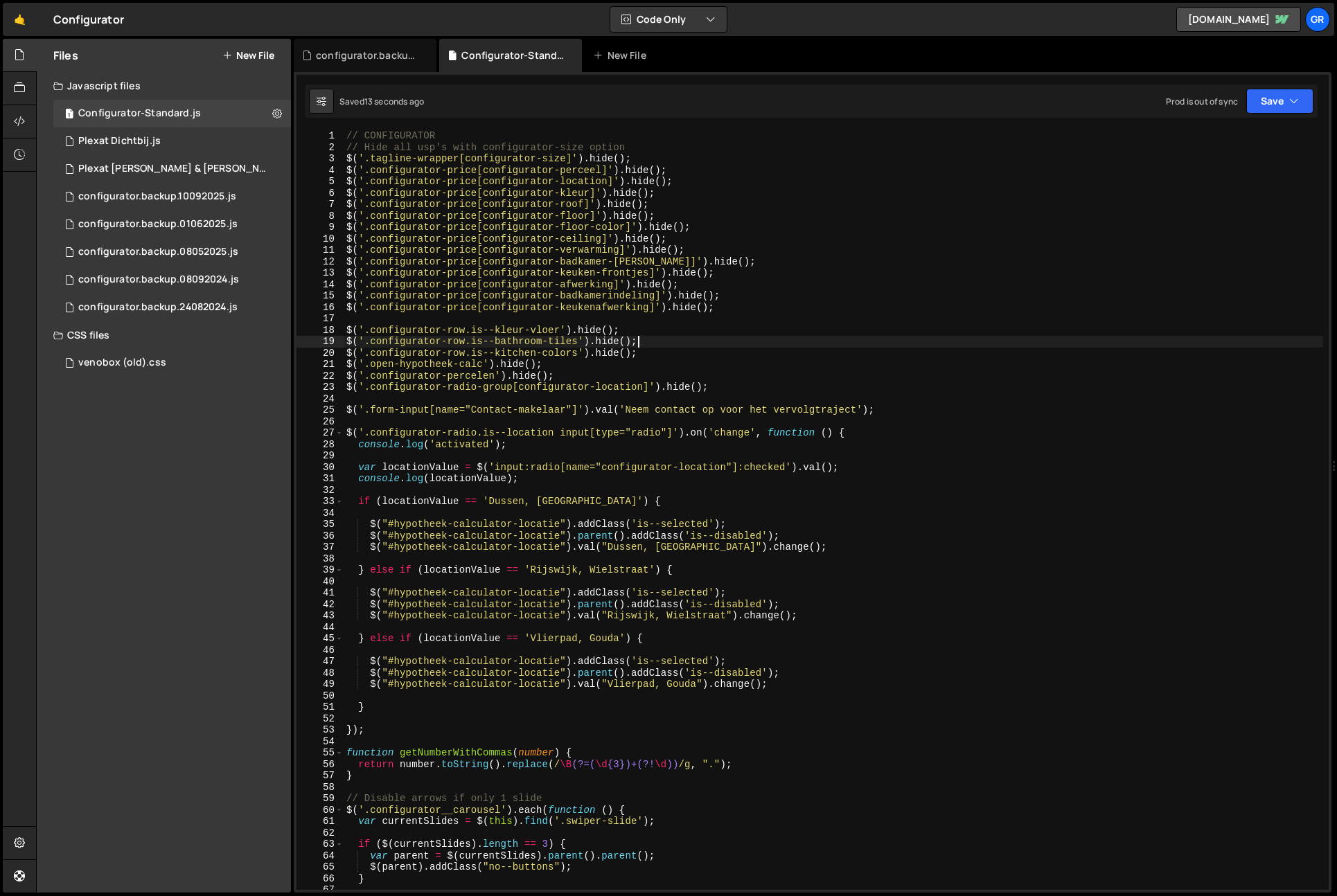
type textarea "$('.configurator-percelen').hide();"
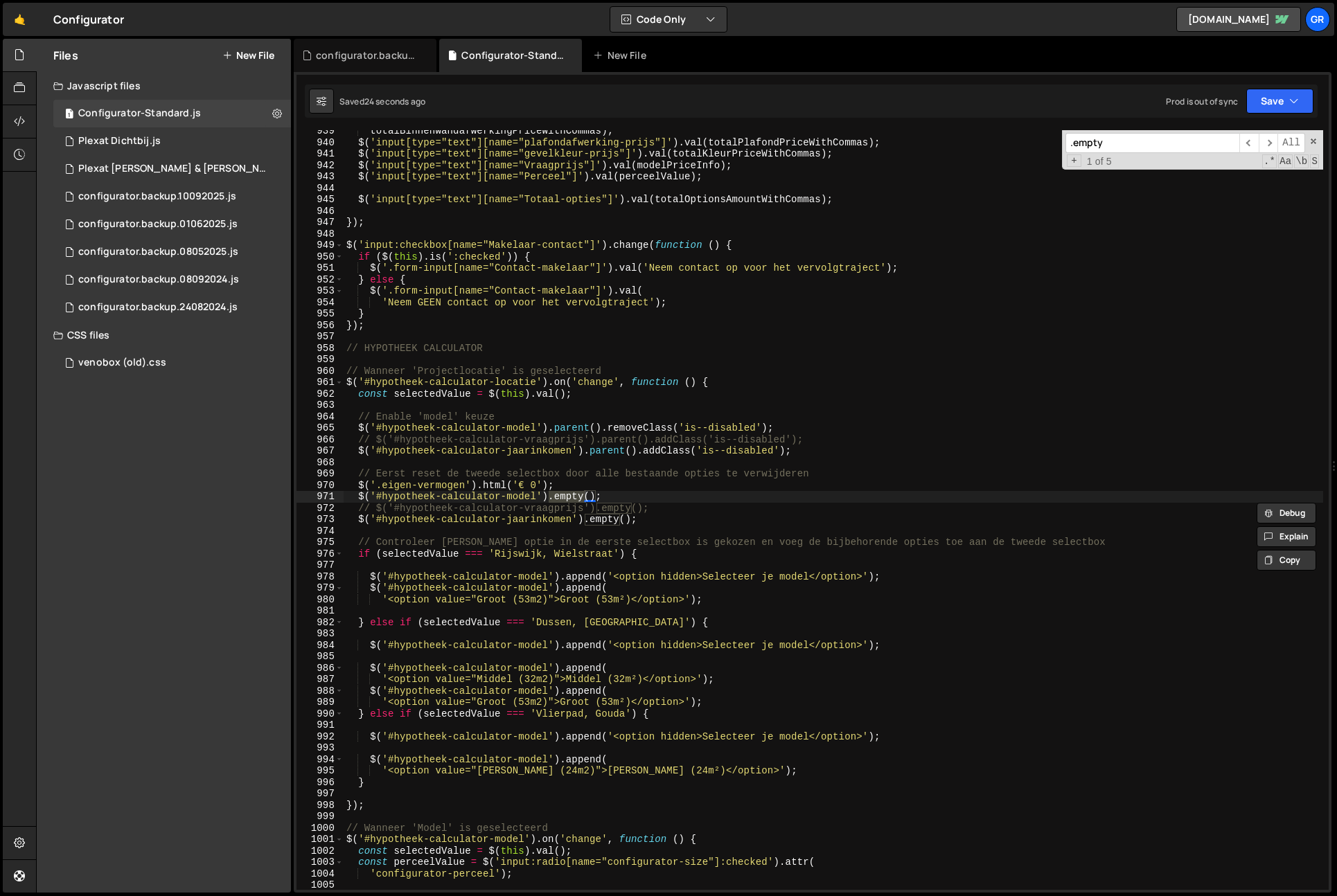
scroll to position [10766, 0]
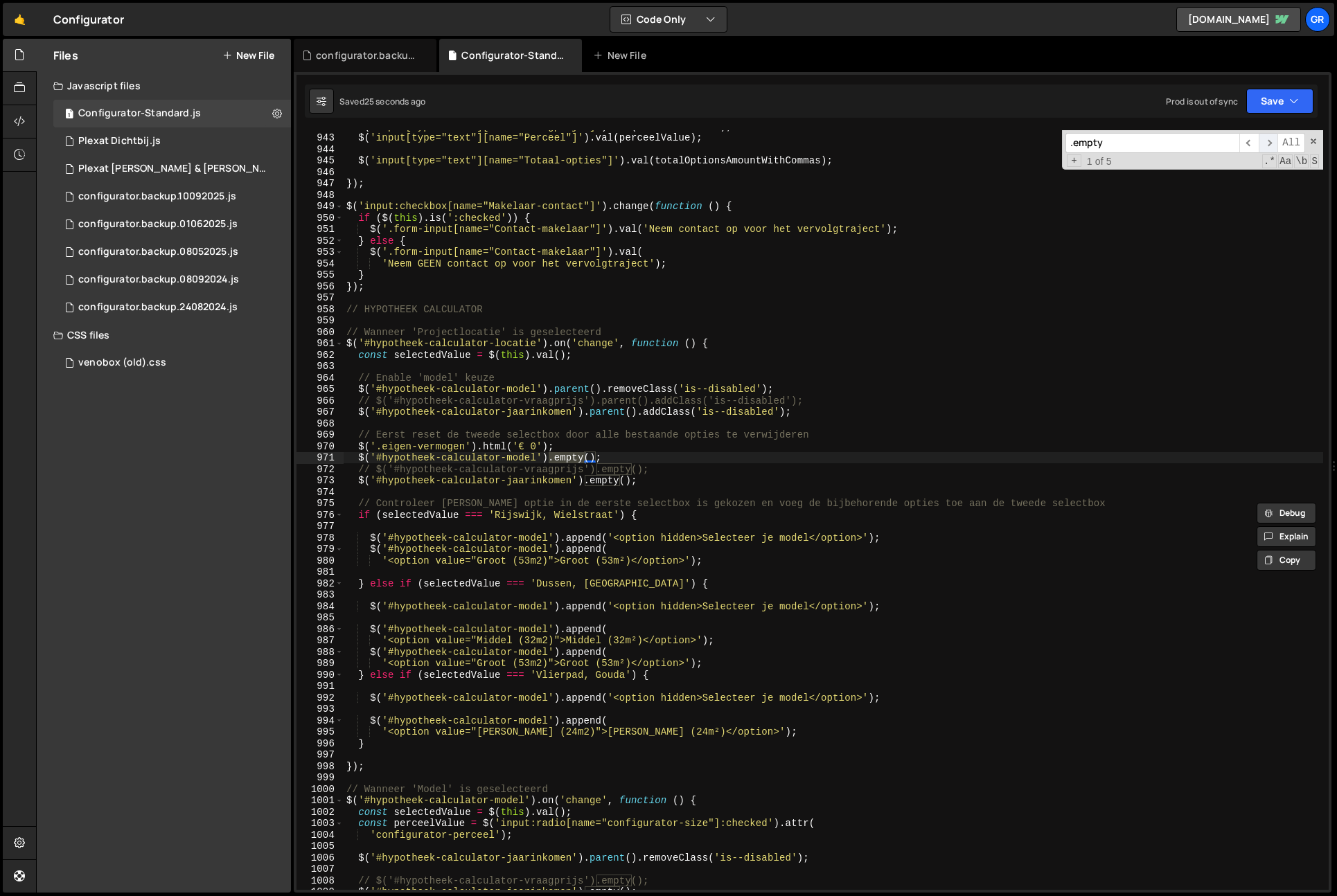
type input ".empty"
click at [1273, 142] on span "​" at bounding box center [1269, 143] width 20 height 20
click at [1273, 141] on span "​" at bounding box center [1269, 143] width 20 height 20
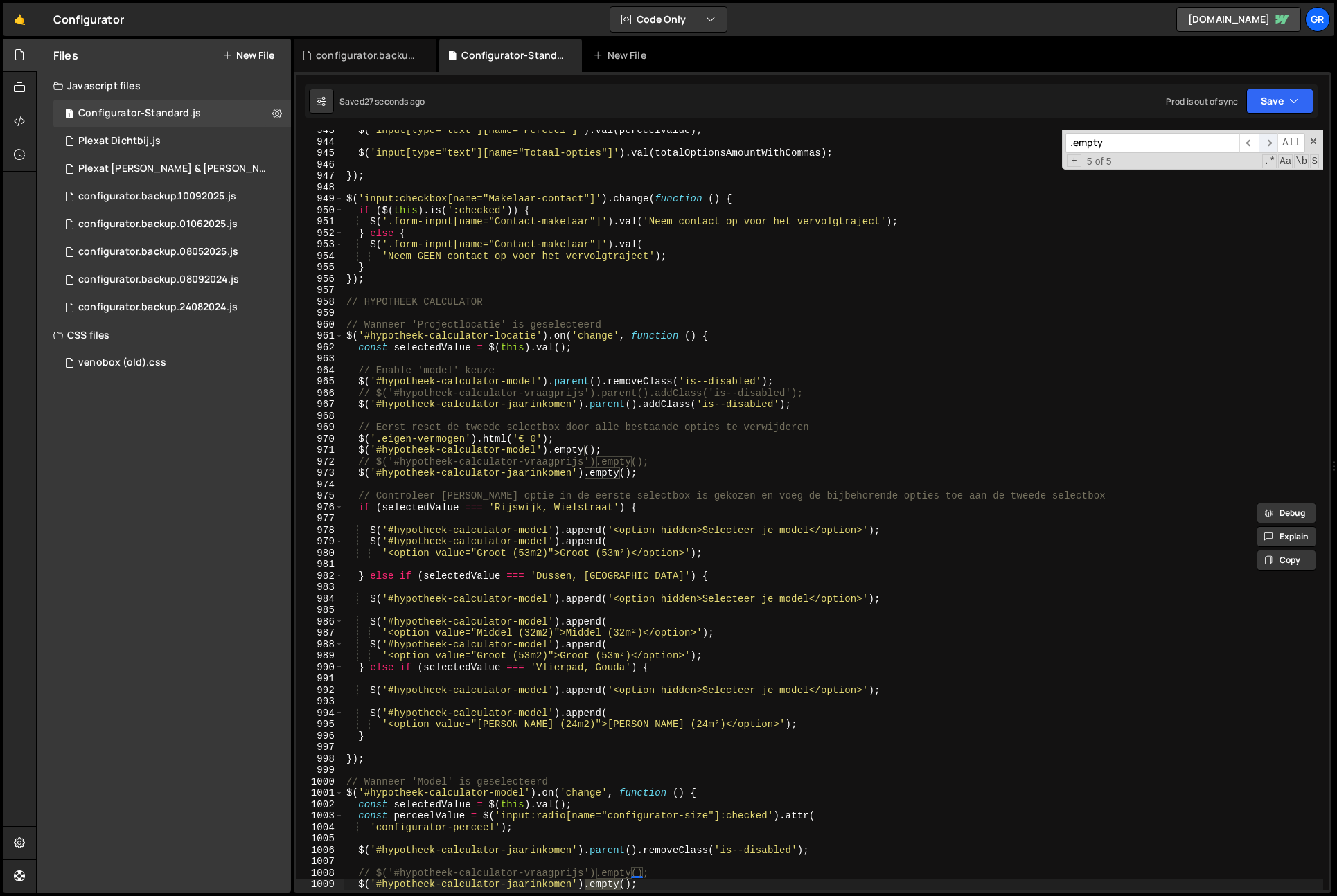
scroll to position [10774, 0]
click at [1273, 141] on span "​" at bounding box center [1269, 143] width 20 height 20
click at [357, 472] on div "$ ( 'input[type="text"][name="Perceel"]' ) . val ( perceelValue ) ; $ ( 'input[…" at bounding box center [834, 516] width 980 height 782
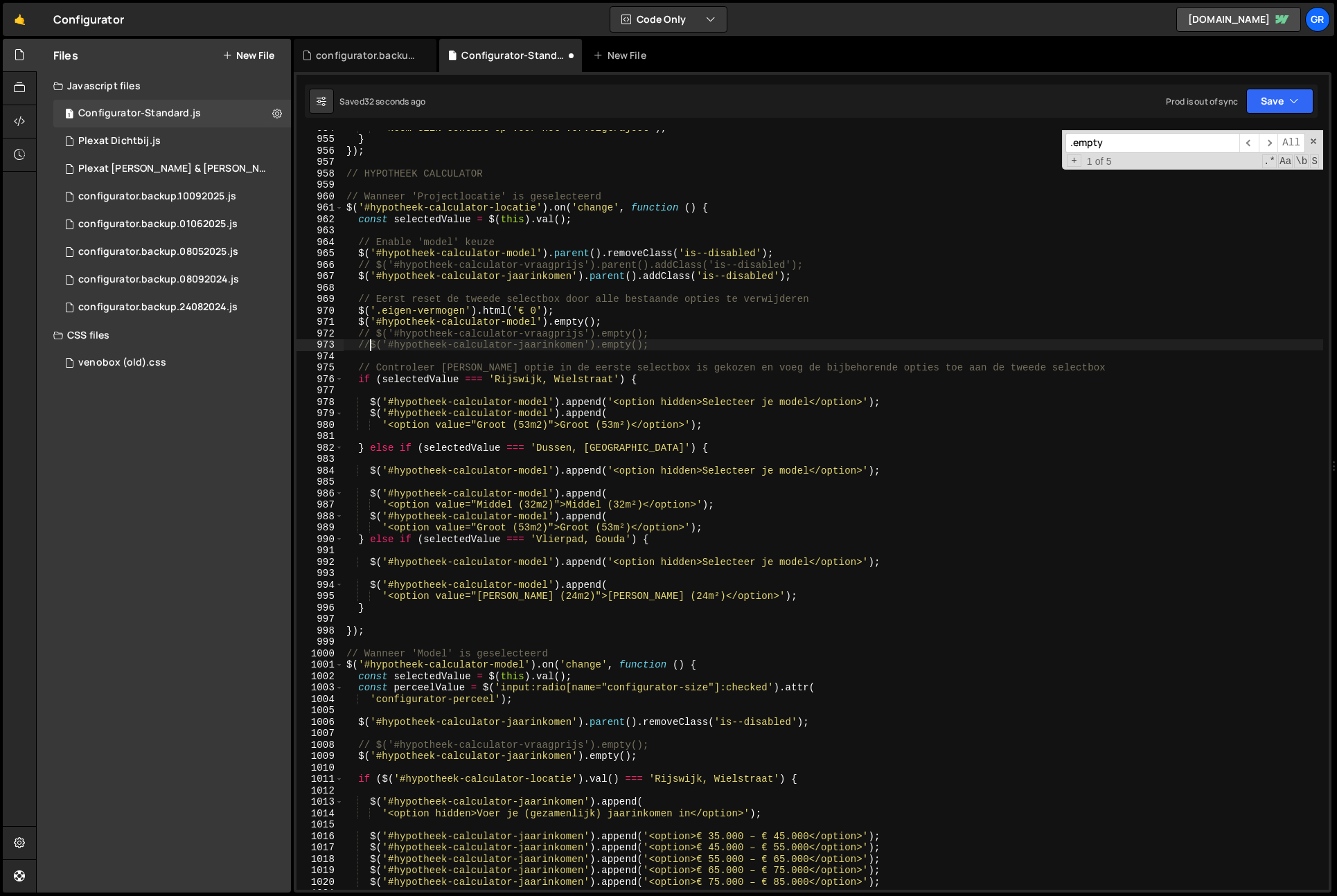
scroll to position [10911, 0]
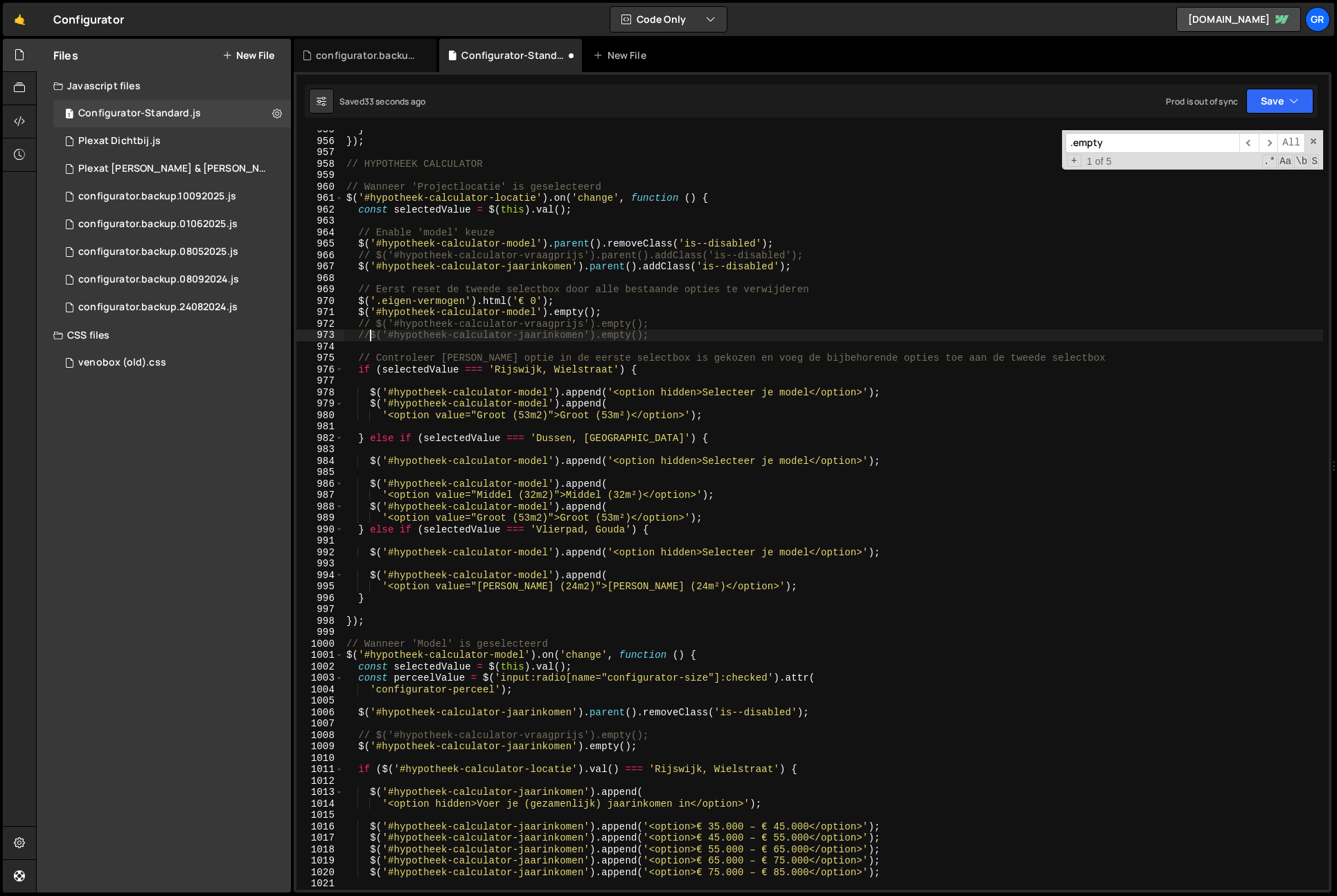
click at [360, 746] on div "} }) ; // HYPOTHEEK CALCULATOR // Wanneer 'Projectlocatie' is geselecteerd $ ( …" at bounding box center [834, 516] width 980 height 782
click at [1295, 96] on icon "button" at bounding box center [1295, 101] width 10 height 14
click at [1221, 142] on div "Saved 43 seconds ago" at bounding box center [1233, 150] width 144 height 17
click at [783, 479] on div "} }) ; // HYPOTHEEK CALCULATOR // Wanneer 'Projectlocatie' is geselecteerd $ ( …" at bounding box center [834, 516] width 980 height 782
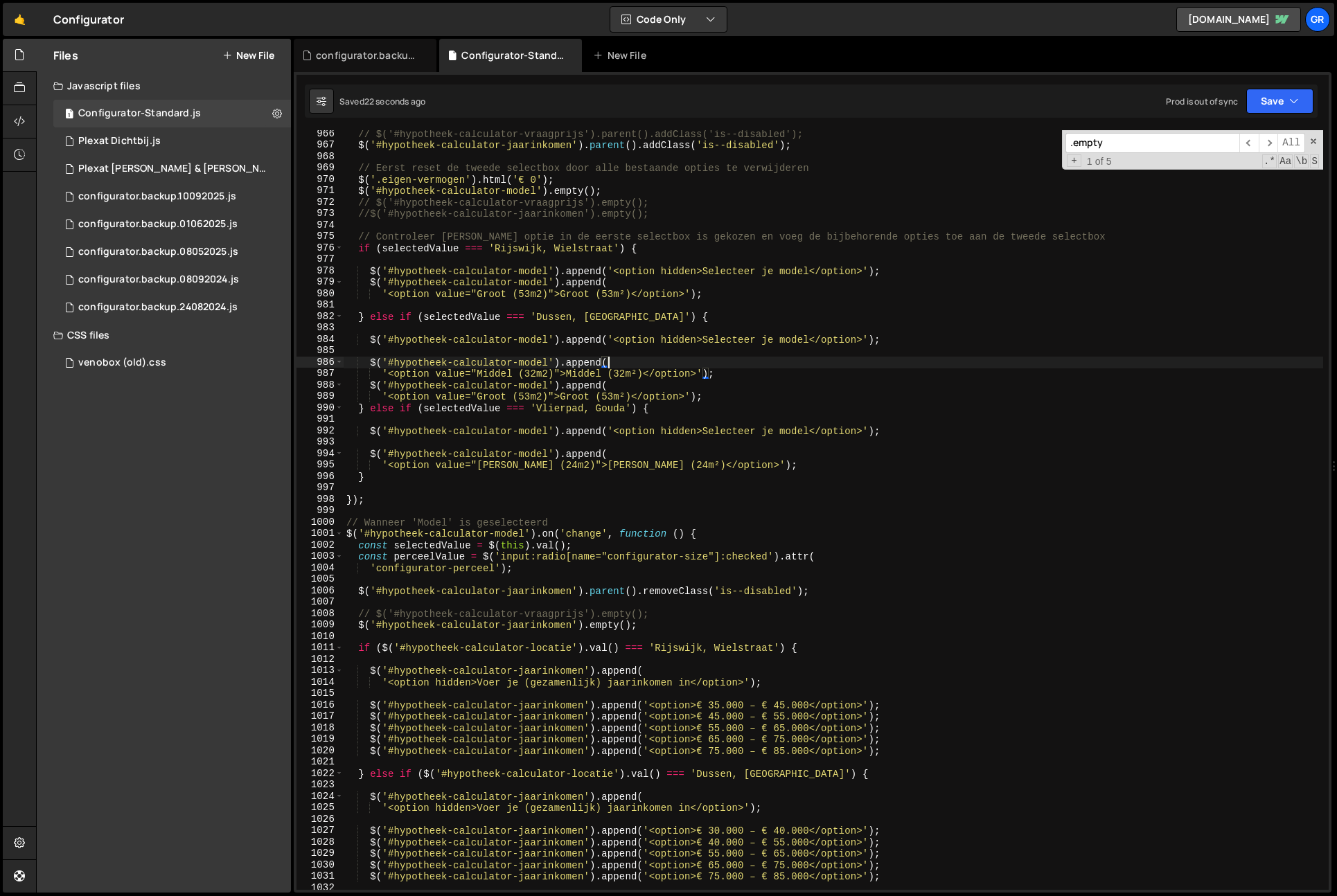
scroll to position [11034, 0]
click at [789, 478] on div "// $('#hypotheek-calculator-vraagprijs').parent().addClass('is--disabled'); $ (…" at bounding box center [834, 520] width 980 height 782
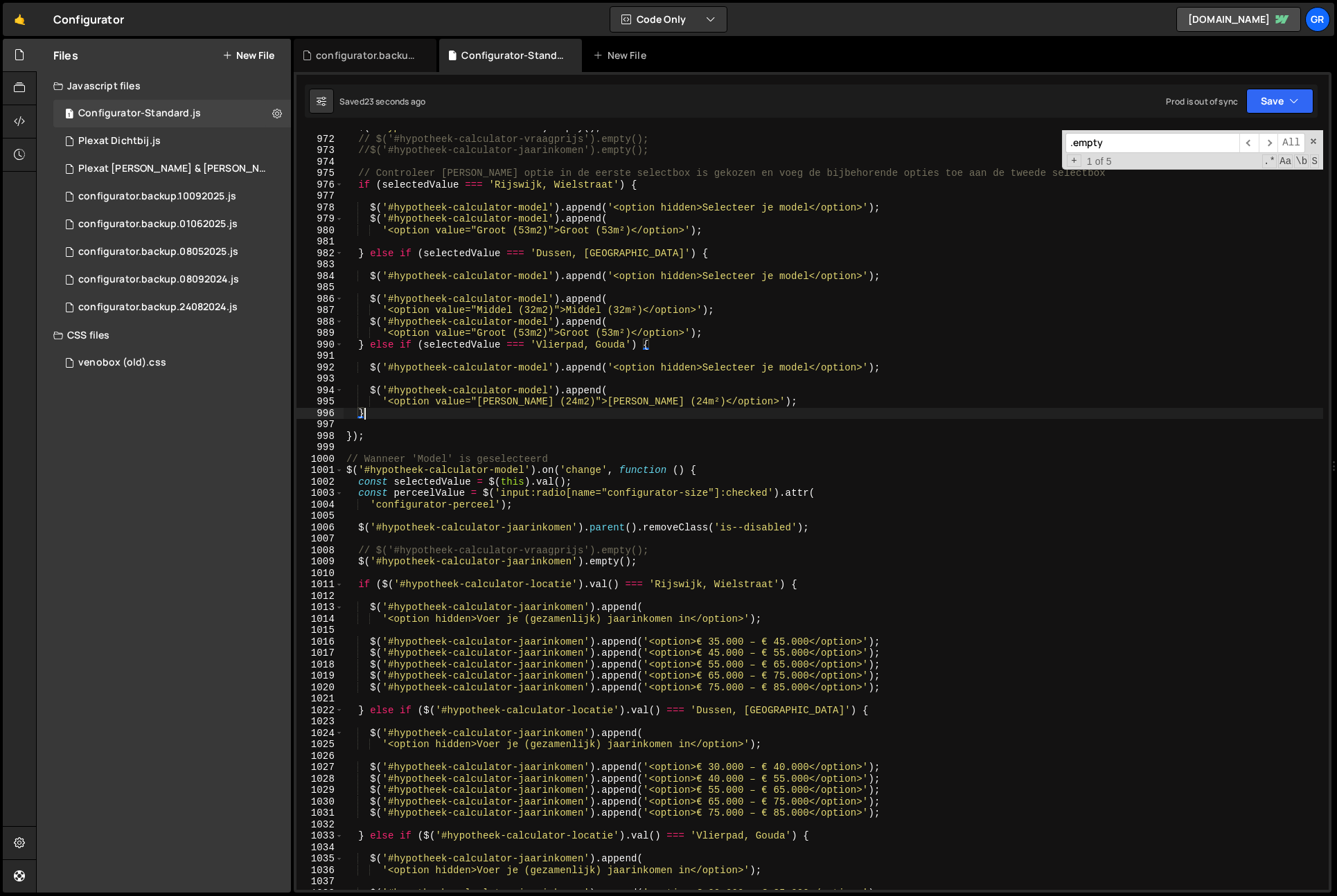
scroll to position [11102, 0]
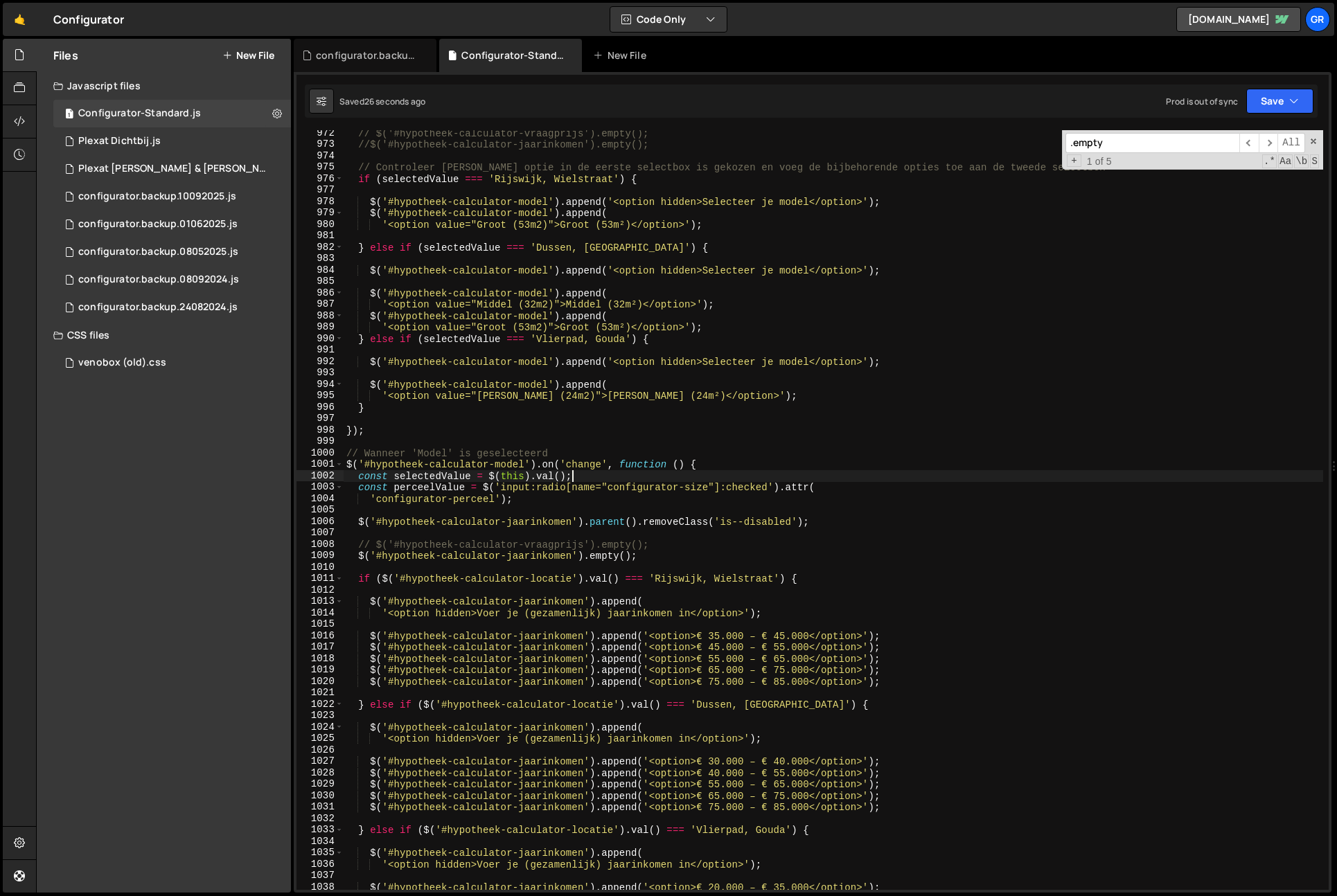
click at [789, 478] on div "// $('#hypotheek-calculator-vraagprijs').empty(); //$('#hypotheek-calculator-ja…" at bounding box center [834, 519] width 980 height 782
click at [408, 552] on div "// $('#hypotheek-calculator-vraagprijs').empty(); //$('#hypotheek-calculator-ja…" at bounding box center [834, 519] width 980 height 782
click at [365, 558] on div "// $('#hypotheek-calculator-vraagprijs').empty(); //$('#hypotheek-calculator-ja…" at bounding box center [834, 519] width 980 height 782
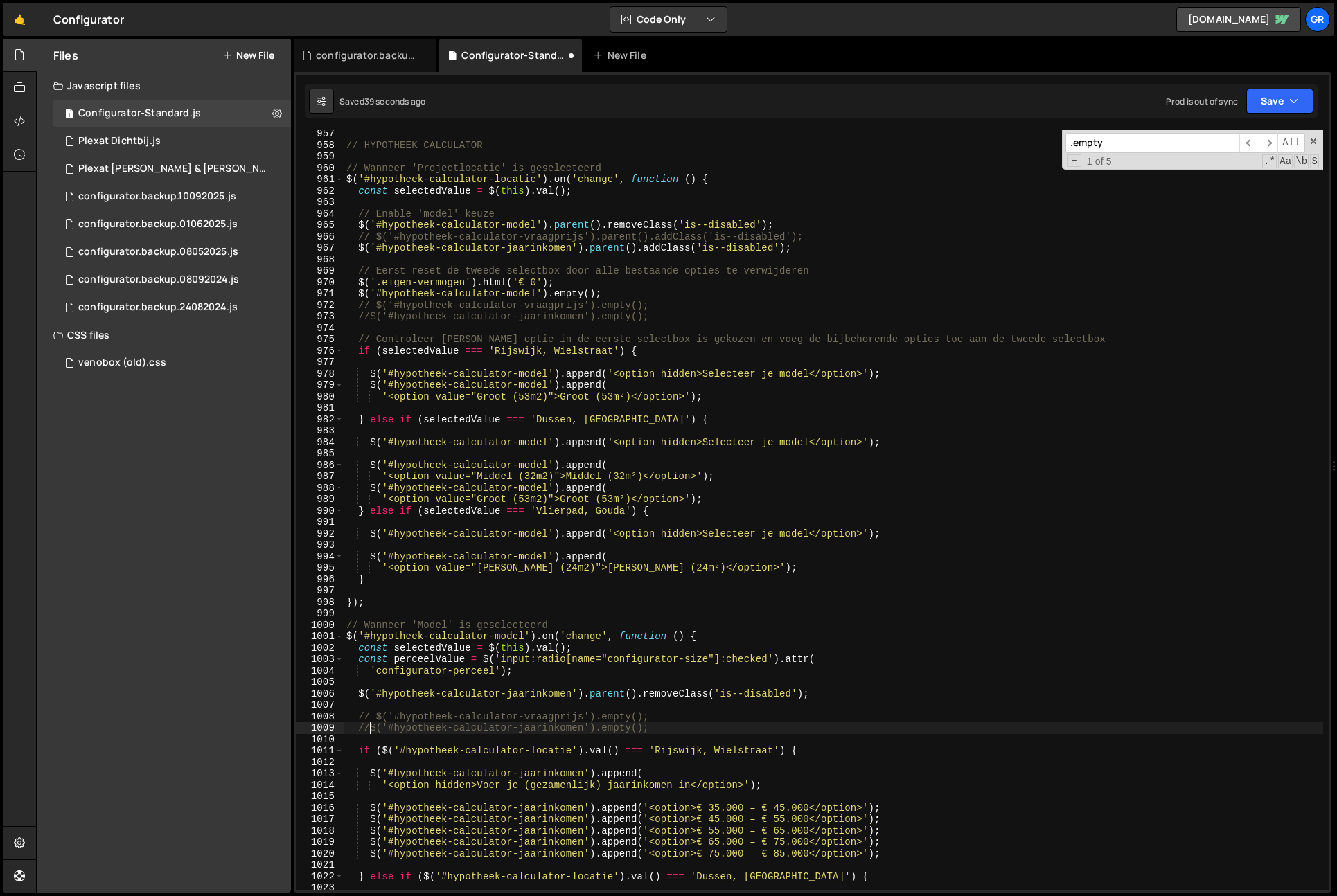
scroll to position [10788, 0]
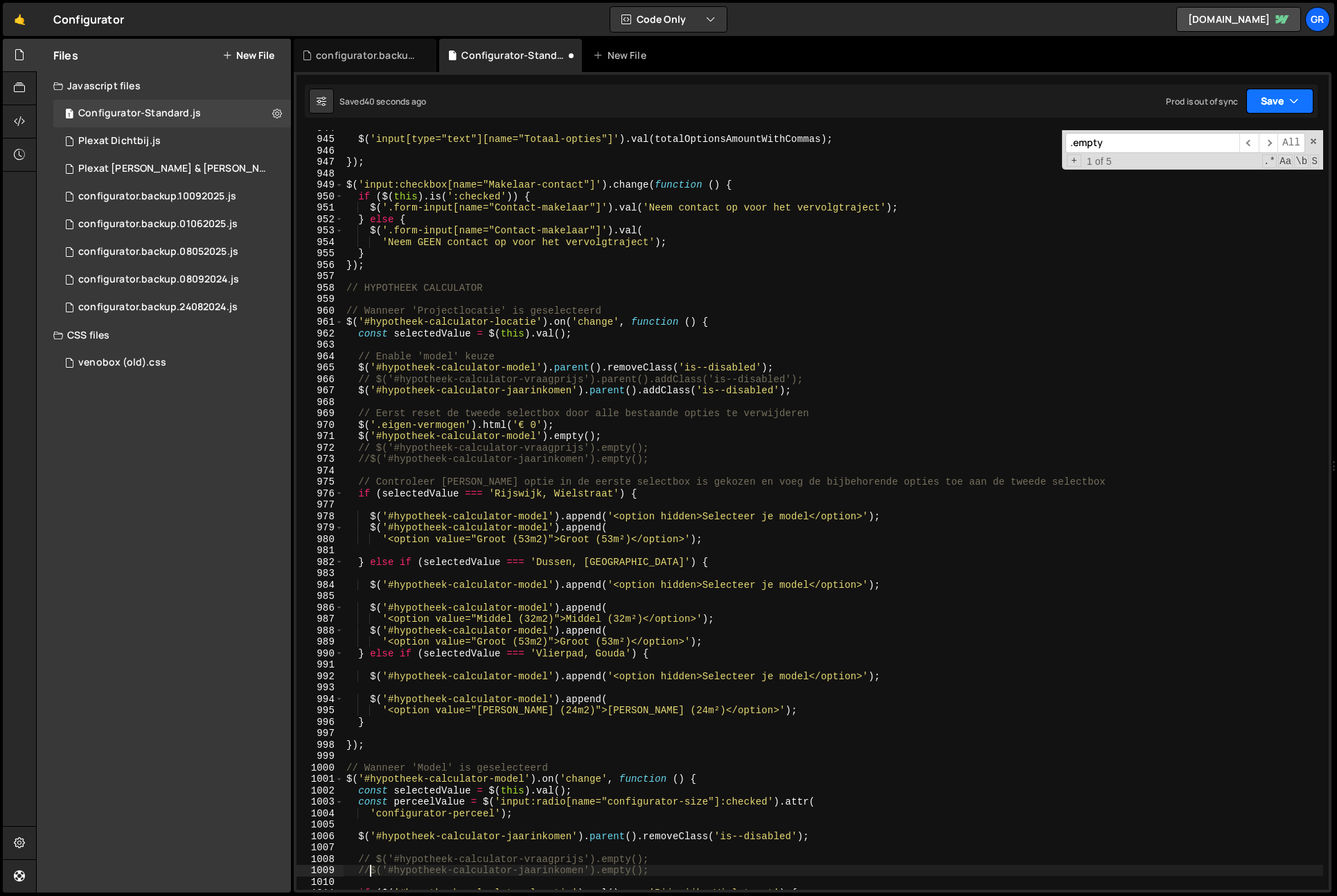
type textarea "//$('#hypotheek-calculator-jaarinkomen').empty();"
click at [1294, 105] on icon "button" at bounding box center [1295, 101] width 10 height 14
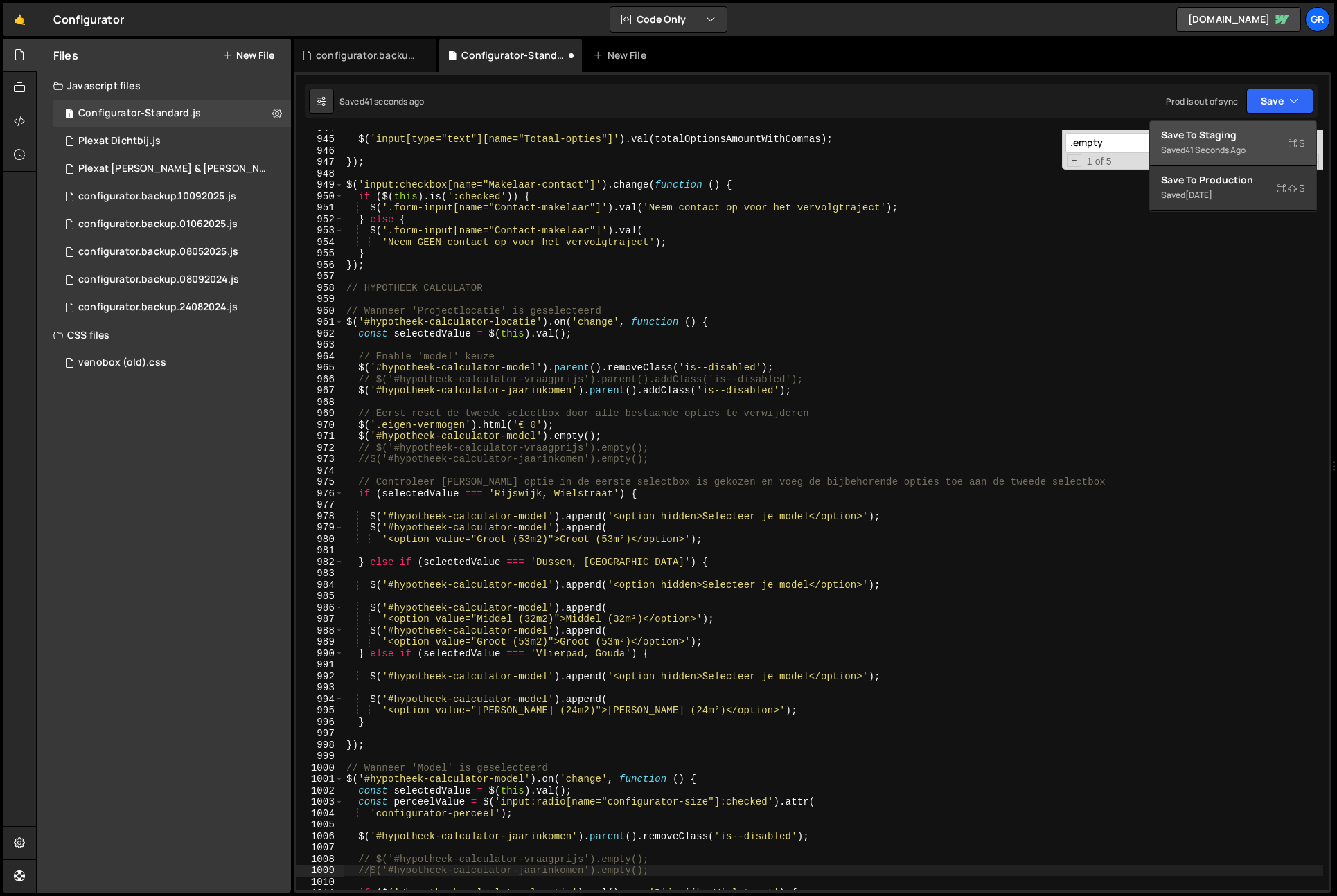
click at [1282, 128] on div "Save to Staging S" at bounding box center [1233, 135] width 144 height 14
drag, startPoint x: 664, startPoint y: 458, endPoint x: 686, endPoint y: 458, distance: 22.0
click at [664, 458] on div "$ ( 'input[type="text"][name="Totaal-opties"]' ) . val ( totalOptionsAmountWith…" at bounding box center [834, 513] width 980 height 782
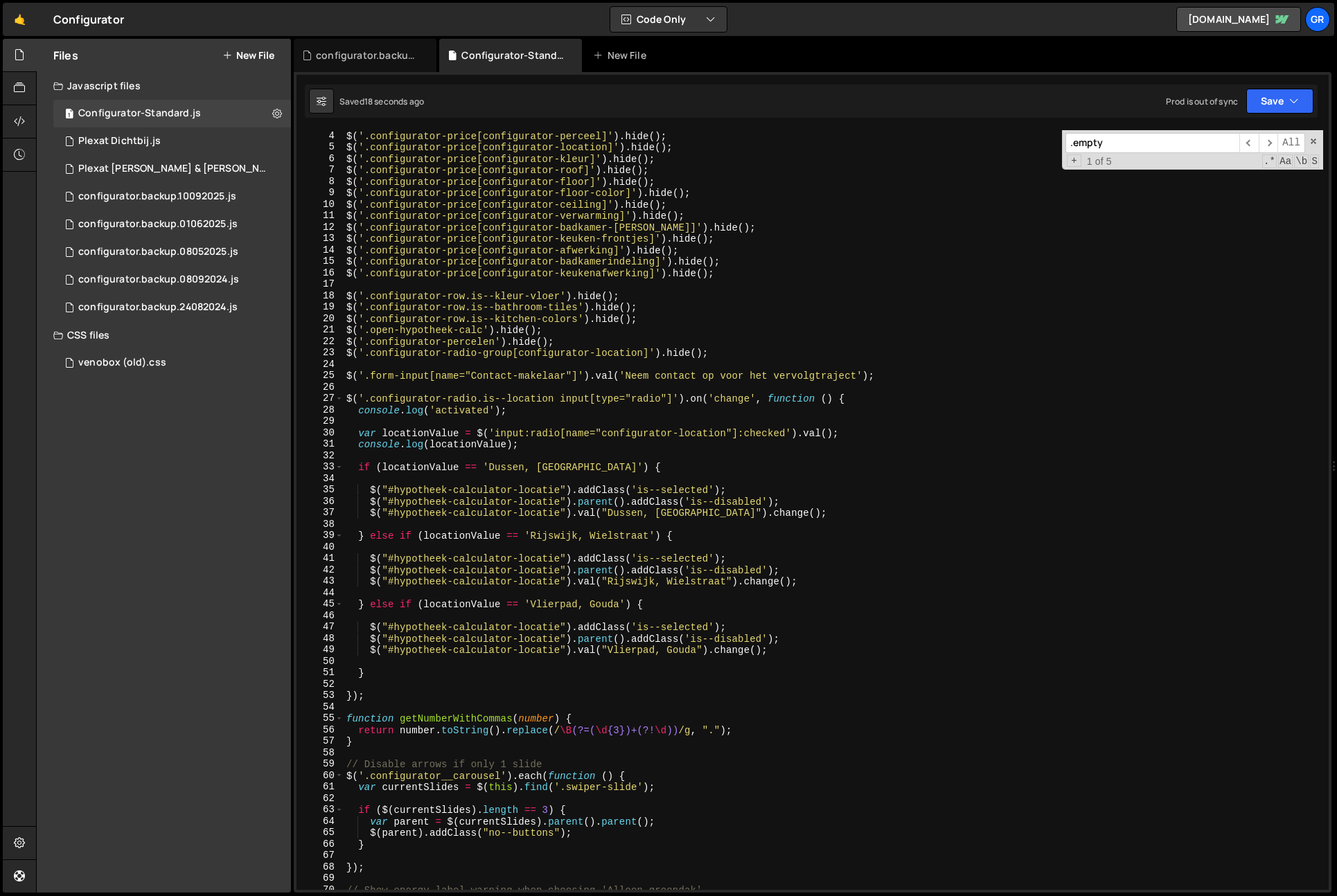
scroll to position [49, 0]
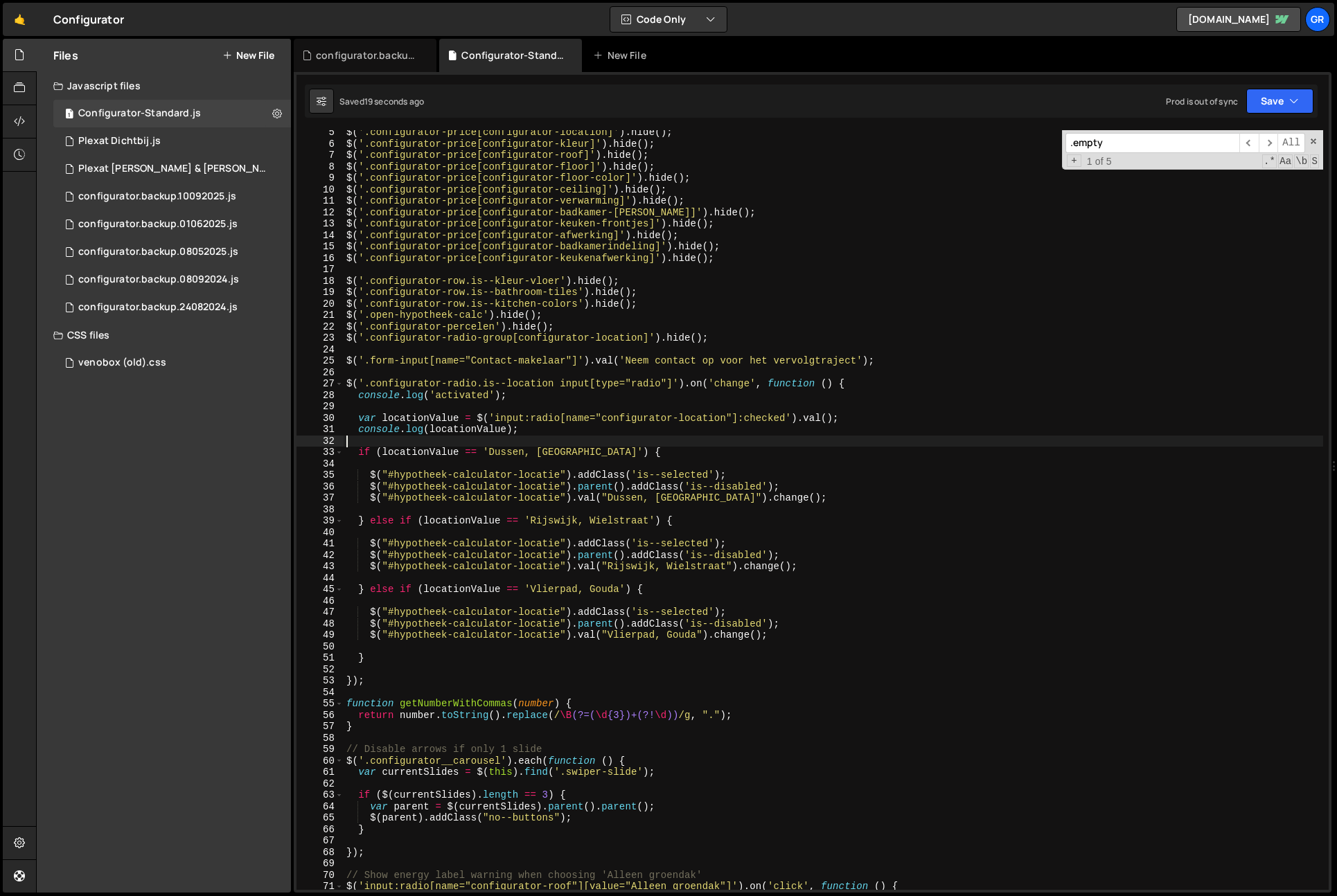
click at [746, 447] on div "$ ( '.configurator-price[configurator-location]' ) . hide ( ) ; $ ( '.configura…" at bounding box center [834, 518] width 980 height 782
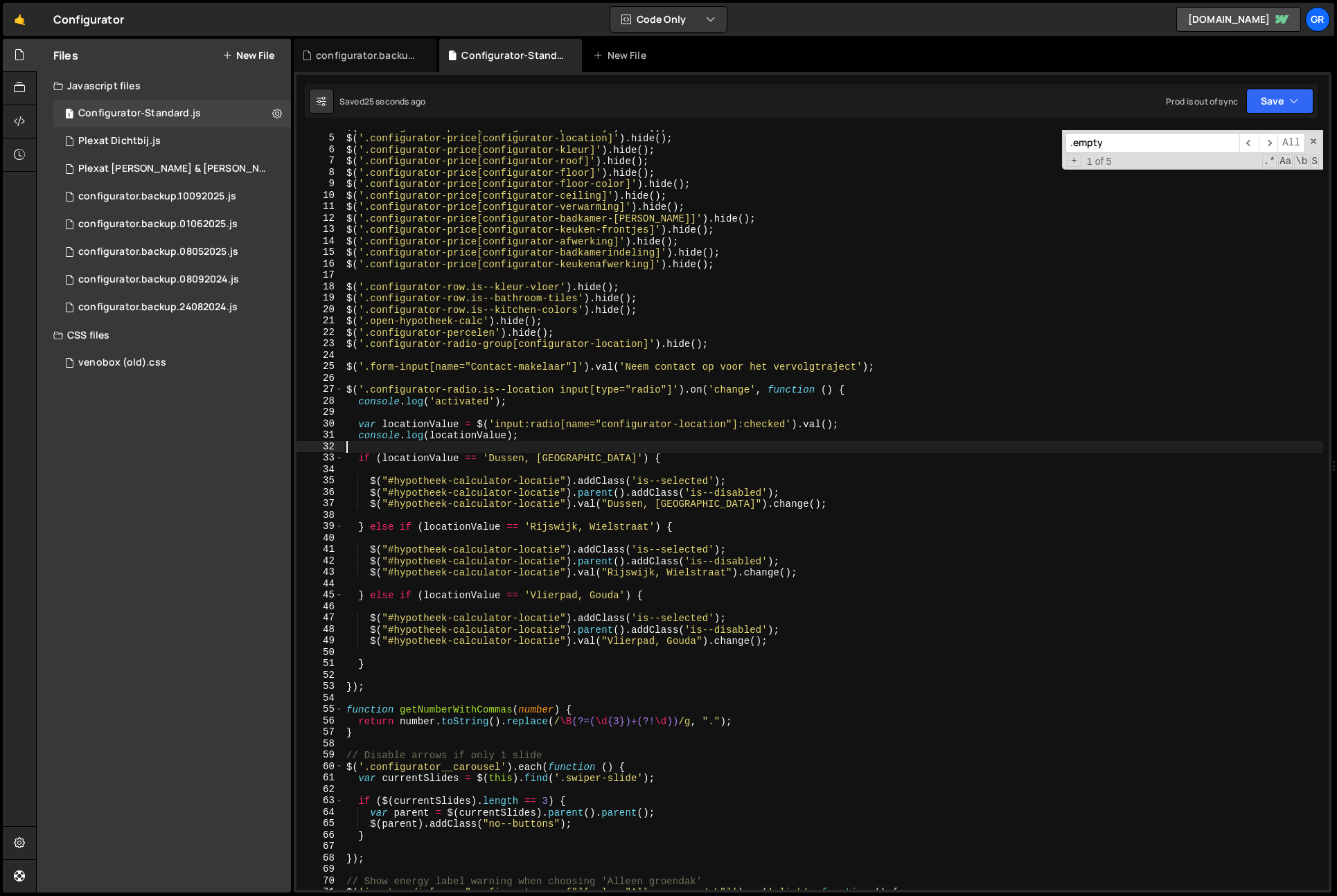
scroll to position [43, 0]
click at [593, 433] on div "$ ( '.configurator-price[configurator-perceel]' ) . hide ( ) ; $ ( '.configurat…" at bounding box center [834, 513] width 980 height 782
type textarea "console.log(locationValue);"
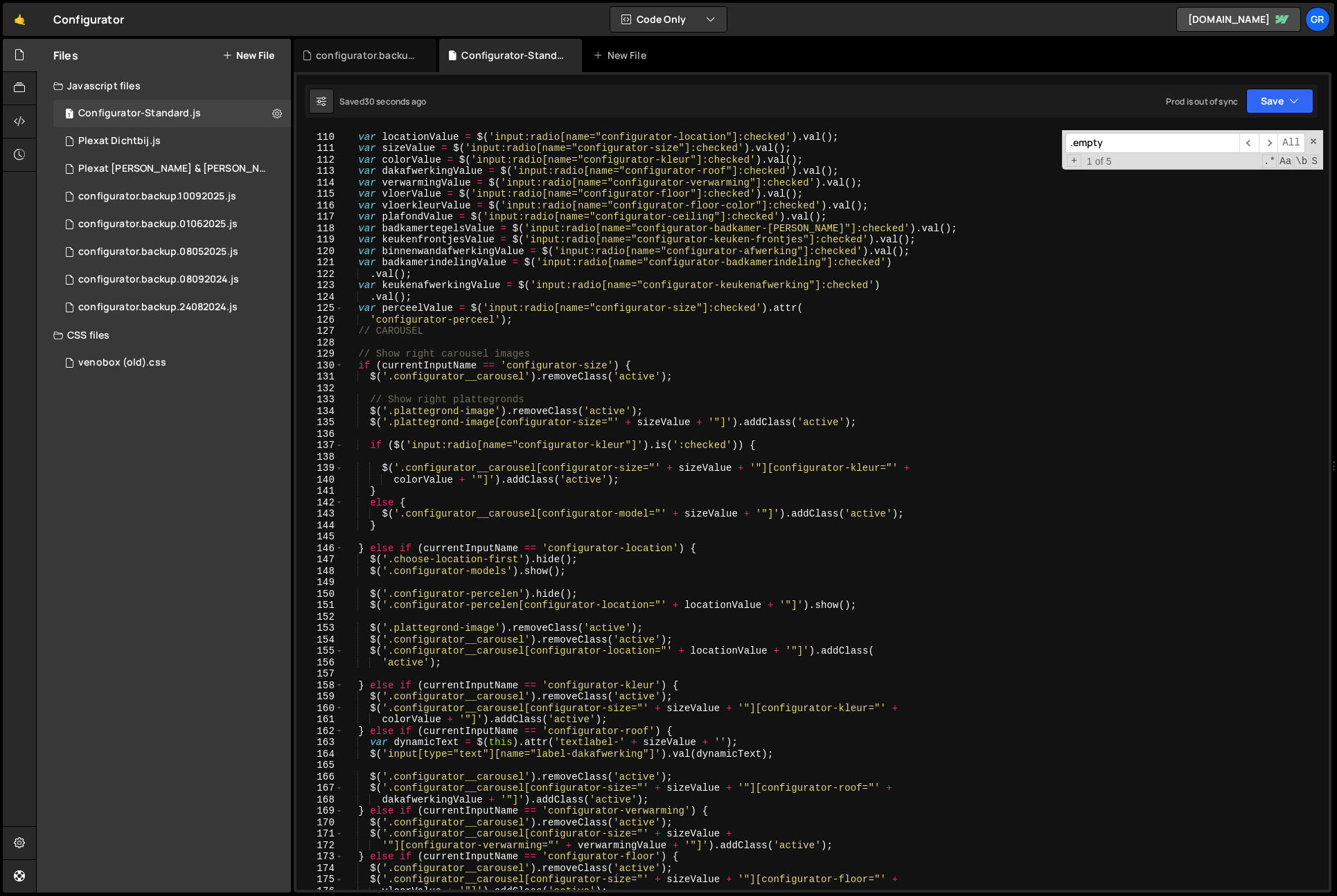
click at [593, 433] on div "// Find values from :checked radio buttons var locationValue = $ ( 'input:radio…" at bounding box center [834, 511] width 980 height 782
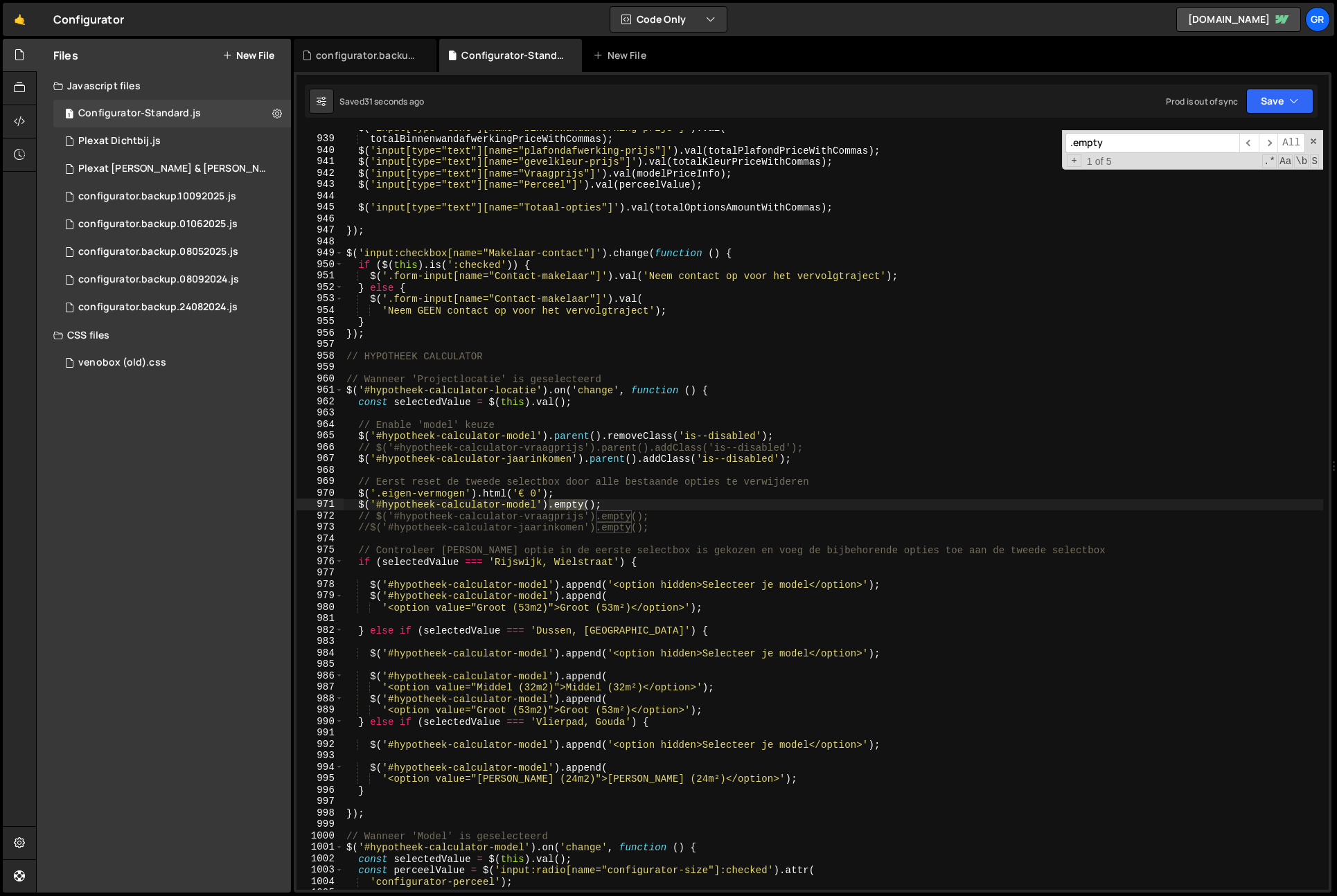
scroll to position [10719, 0]
click at [362, 530] on div "$ ( 'input[type="text"][name="binnenwandafwerking-prijs"]' ) . val ( totalBinne…" at bounding box center [834, 513] width 980 height 782
drag, startPoint x: 665, startPoint y: 528, endPoint x: 637, endPoint y: 529, distance: 28.0
click at [665, 528] on div "$ ( 'input[type="text"][name="binnenwandafwerking-prijs"]' ) . val ( totalBinne…" at bounding box center [834, 513] width 980 height 782
click at [373, 529] on div "$ ( 'input[type="text"][name="binnenwandafwerking-prijs"]' ) . val ( totalBinne…" at bounding box center [834, 513] width 980 height 782
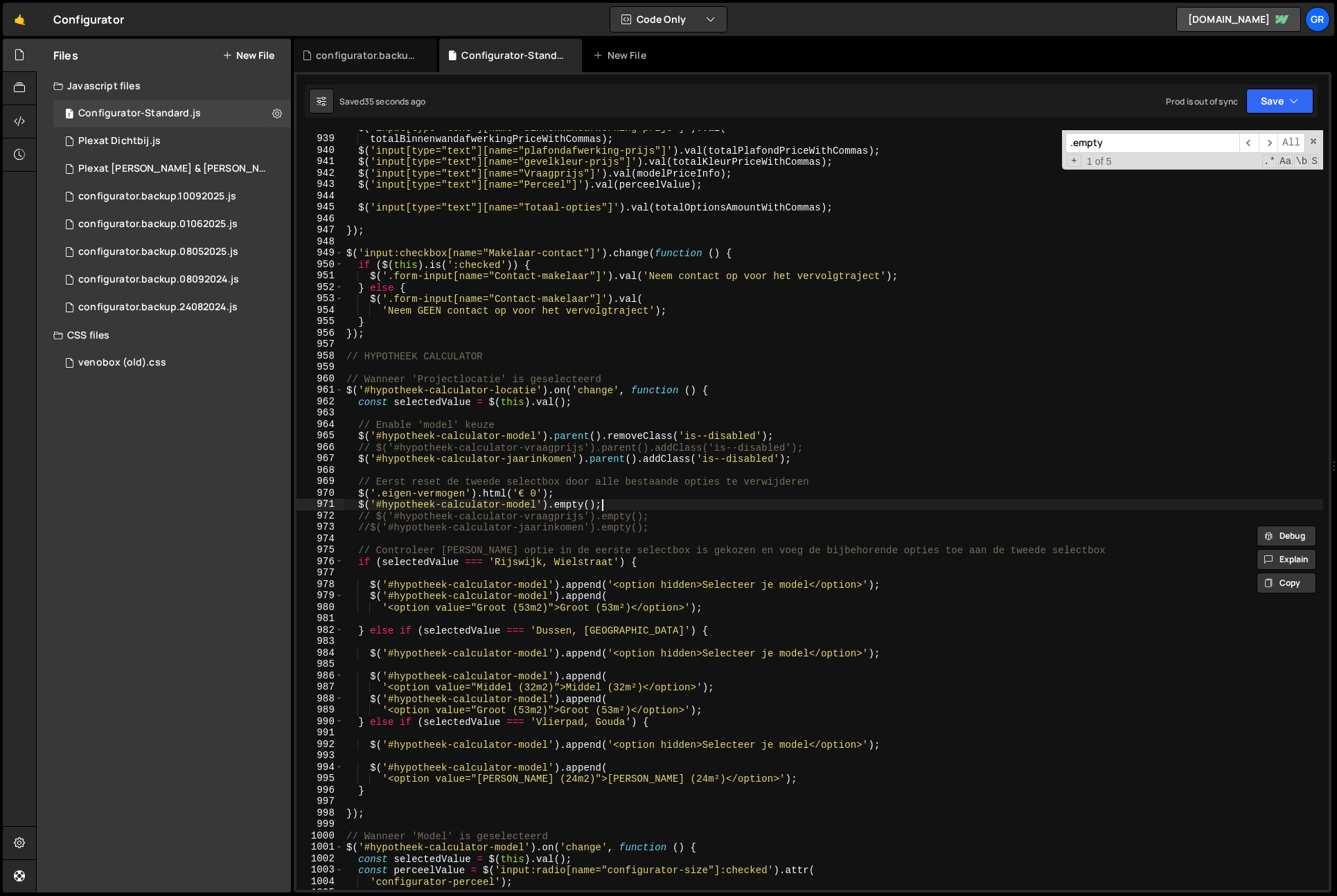
click at [669, 509] on div "$ ( 'input[type="text"][name="binnenwandafwerking-prijs"]' ) . val ( totalBinne…" at bounding box center [834, 513] width 980 height 782
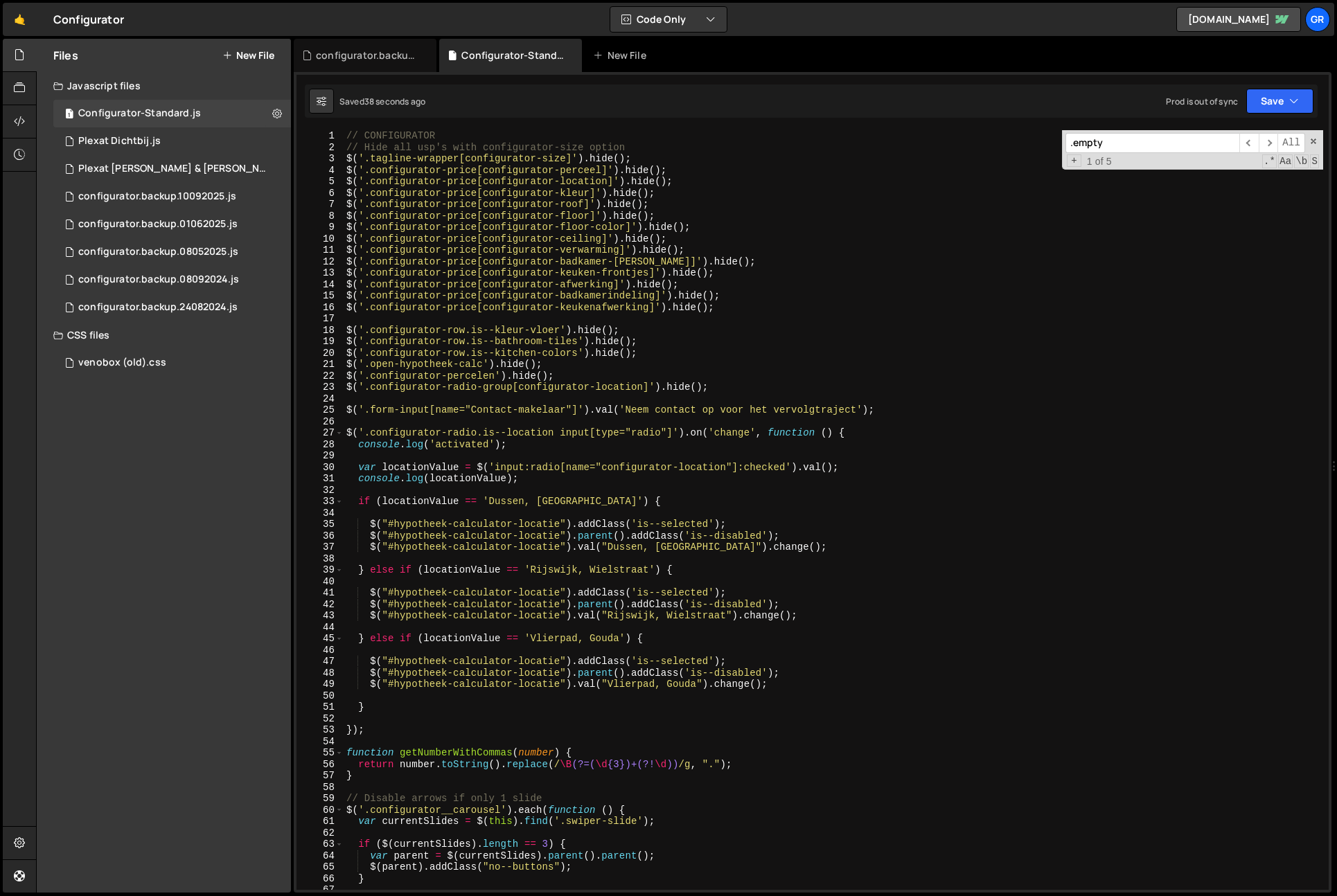
scroll to position [0, 0]
click at [532, 447] on div "// CONFIGURATOR // Hide all usp's with configurator-size option $ ( '.tagline-w…" at bounding box center [834, 522] width 980 height 782
click at [590, 478] on div "// CONFIGURATOR // Hide all usp's with configurator-size option $ ( '.tagline-w…" at bounding box center [834, 522] width 980 height 782
type textarea "console.log(locationValue);"
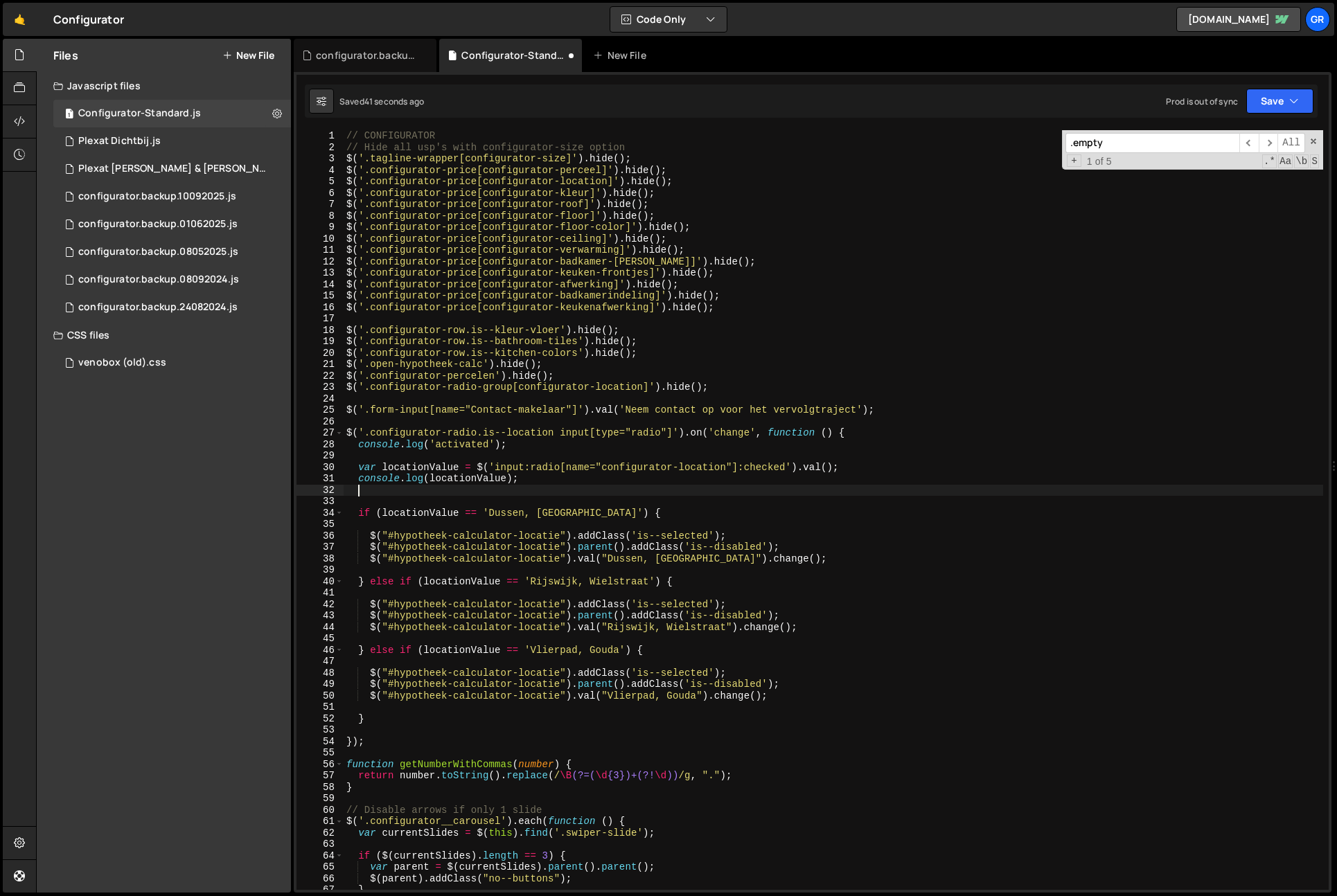
paste textarea "$('#hypotheek-calculator-jaarinkomen').empty();"
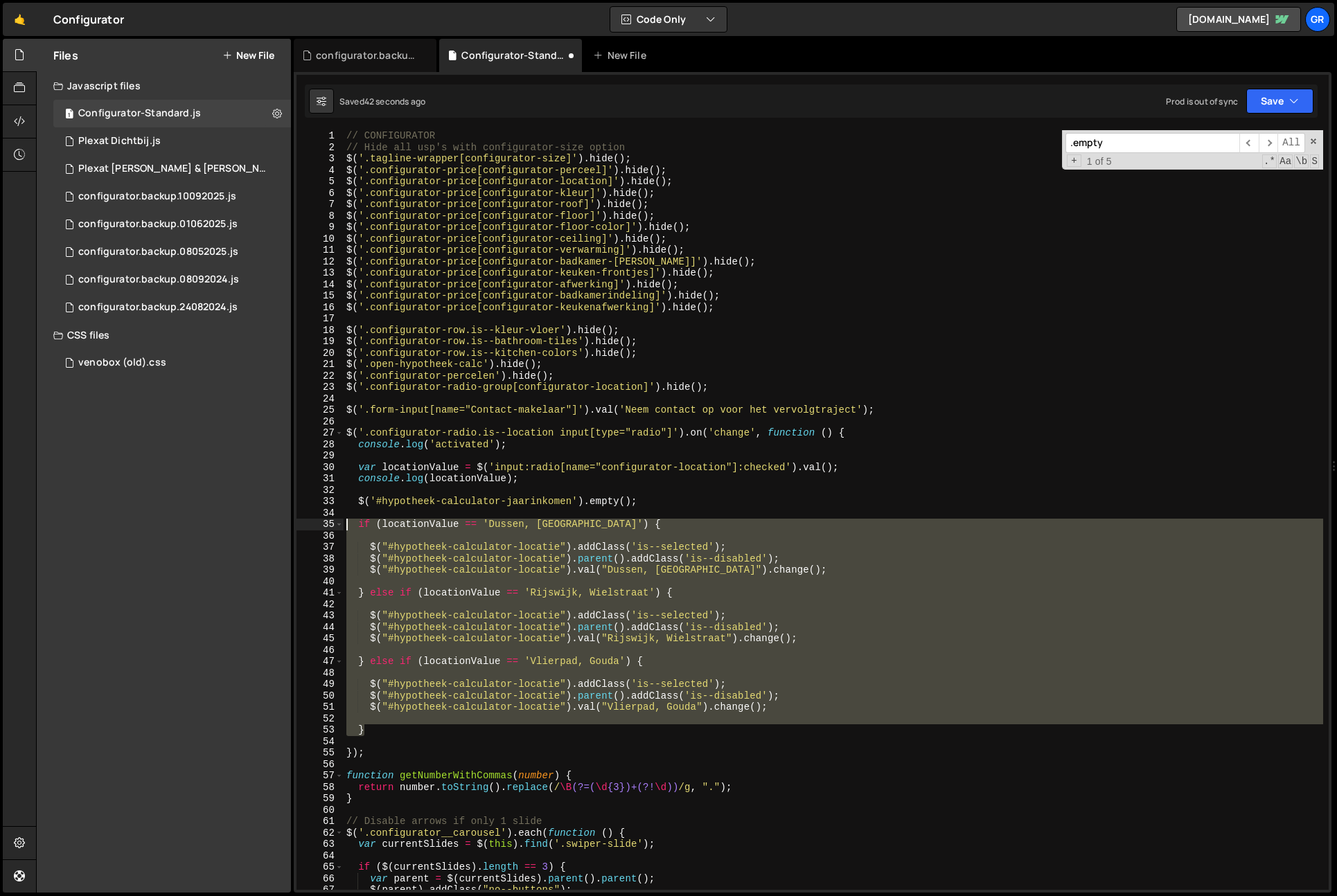
drag, startPoint x: 384, startPoint y: 726, endPoint x: 106, endPoint y: 526, distance: 342.5
click at [106, 525] on div "Files New File Javascript files 1 Configurator-Standard.js 0 1 Plexat Dichtbij.…" at bounding box center [686, 465] width 1301 height 855
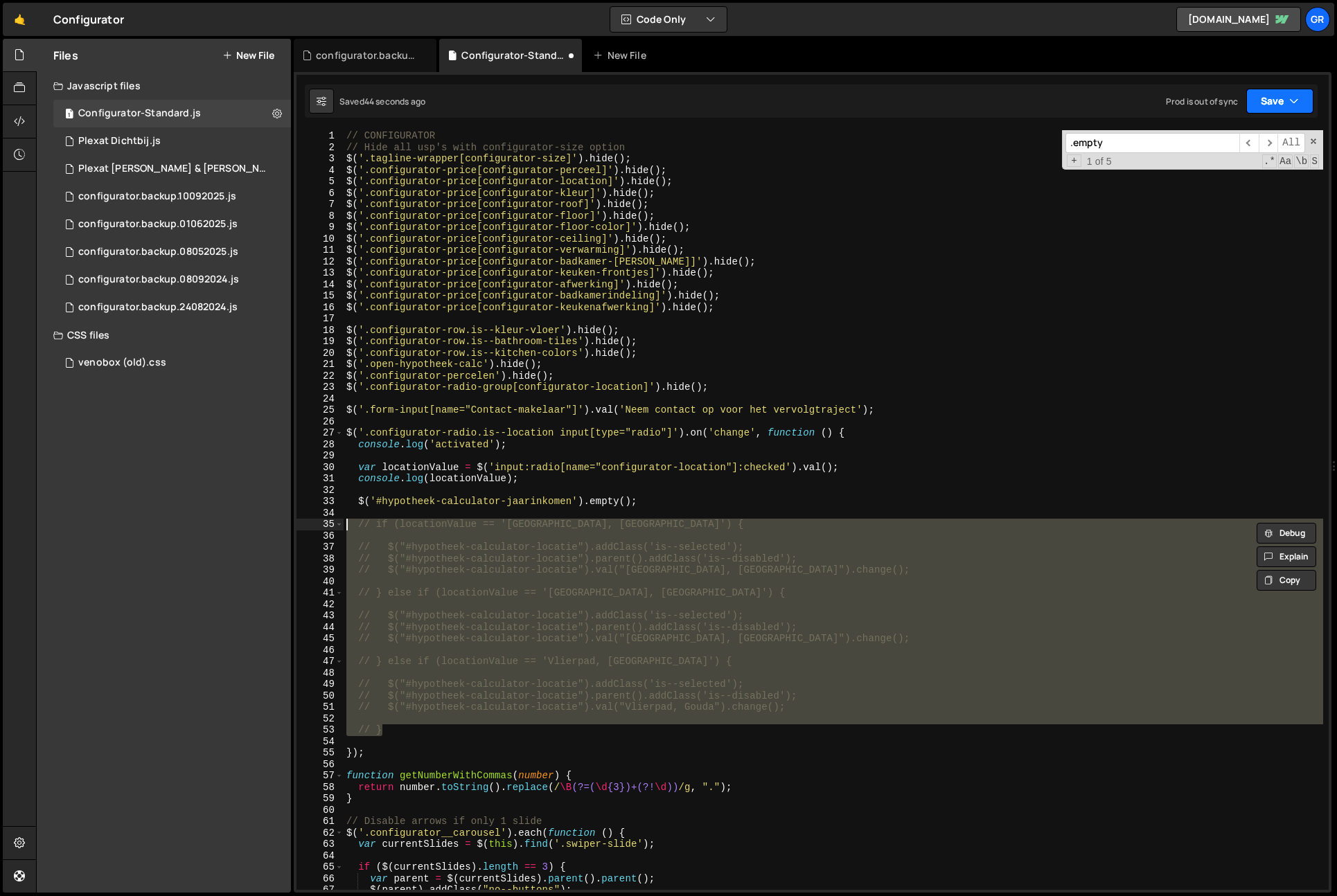
drag, startPoint x: 1284, startPoint y: 103, endPoint x: 1270, endPoint y: 133, distance: 33.1
click at [1284, 103] on button "Save" at bounding box center [1281, 101] width 67 height 25
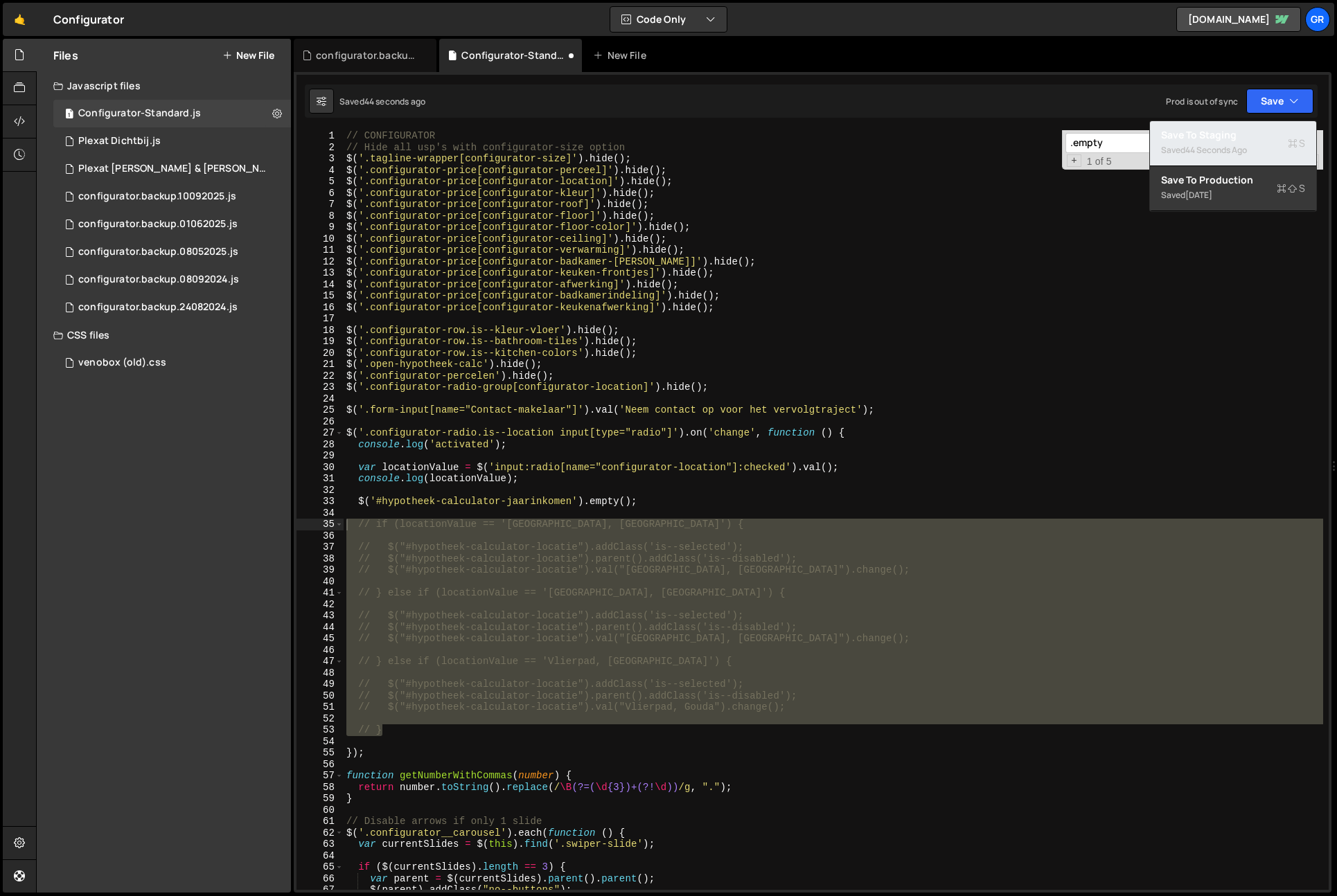
click at [1270, 133] on div "Save to Staging S" at bounding box center [1233, 135] width 144 height 14
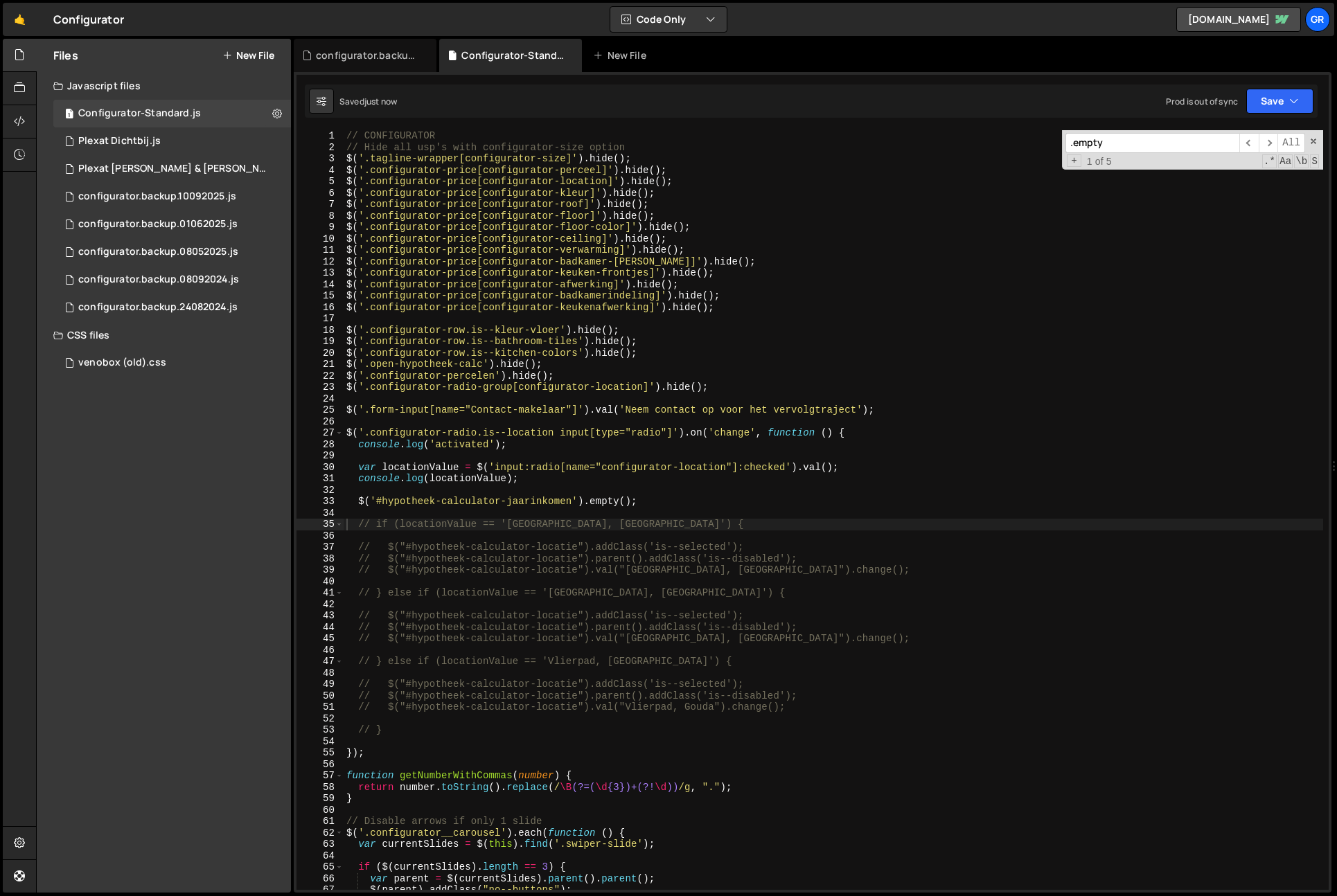
type textarea "// if (locationValue == 'Dussen, Oude Kerkstraat') {"
click at [977, 519] on div "// CONFIGURATOR // Hide all usp's with configurator-size option $ ( '.tagline-w…" at bounding box center [834, 522] width 980 height 782
click at [963, 516] on div "// CONFIGURATOR // Hide all usp's with configurator-size option $ ( '.tagline-w…" at bounding box center [834, 522] width 980 height 782
click at [961, 505] on div "// CONFIGURATOR // Hide all usp's with configurator-size option $ ( '.tagline-w…" at bounding box center [834, 521] width 980 height 782
click at [1275, 140] on span "​" at bounding box center [1269, 143] width 20 height 20
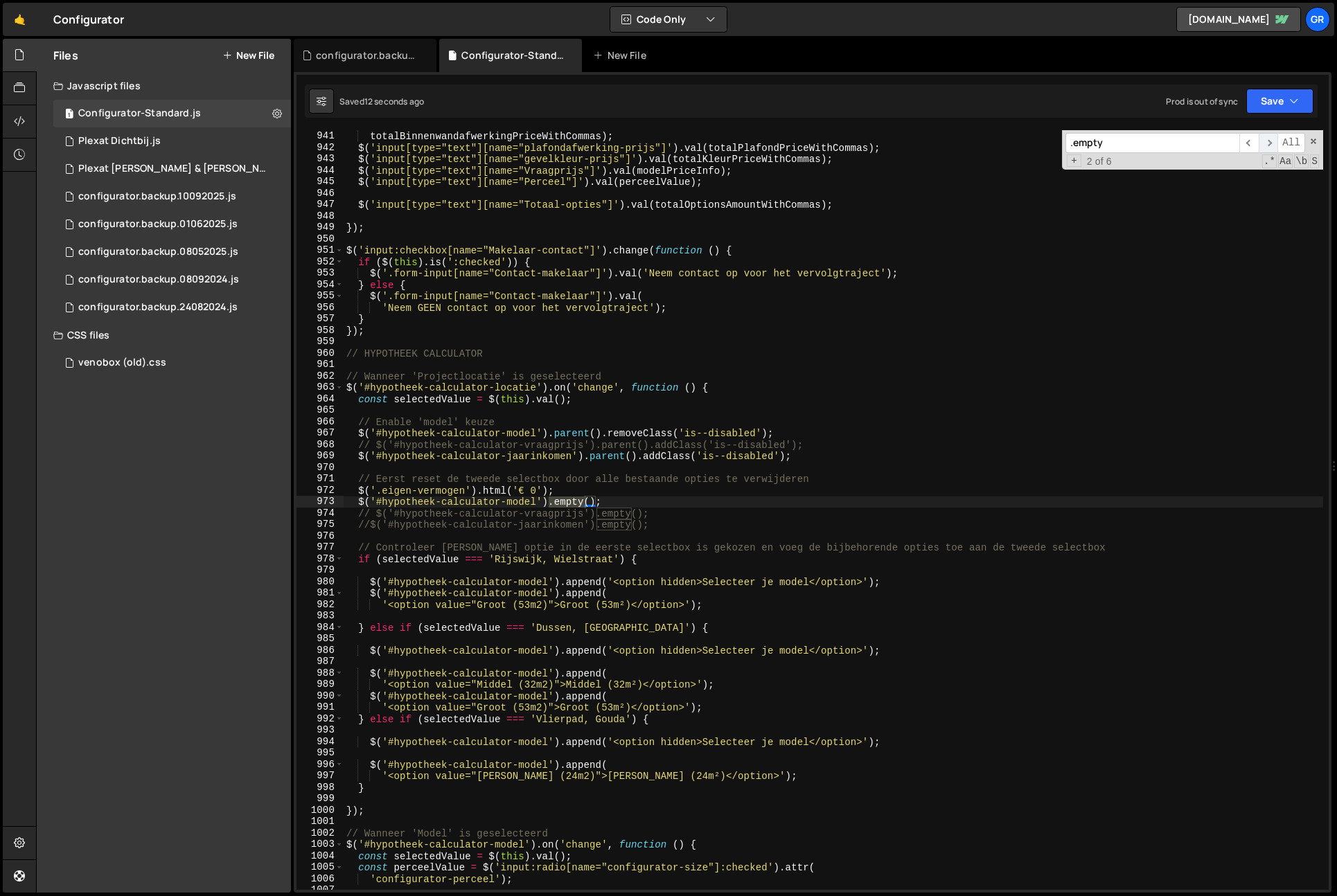
scroll to position [10744, 0]
click at [1275, 140] on span "​" at bounding box center [1269, 143] width 20 height 20
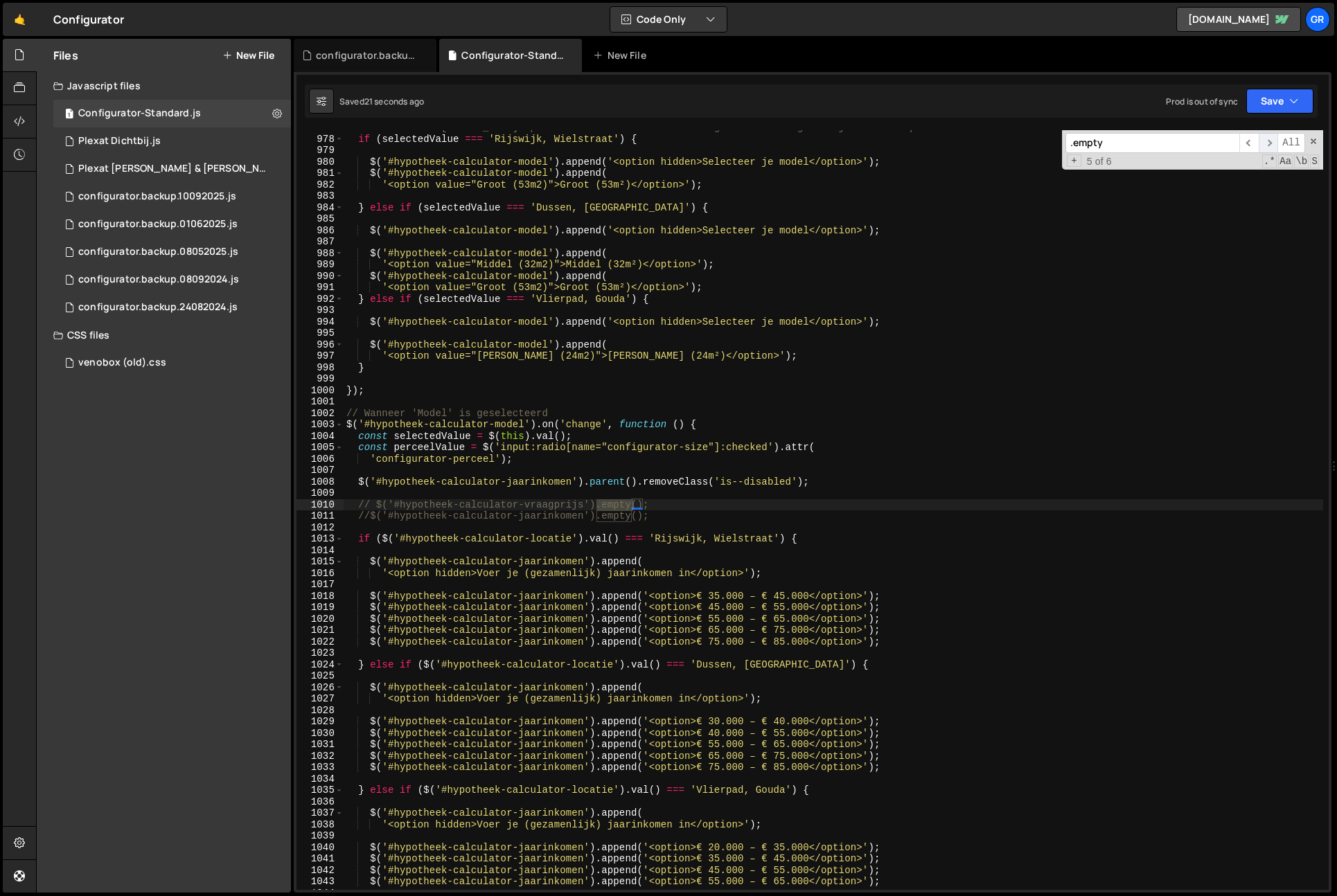
scroll to position [11165, 0]
click at [1275, 140] on span "​" at bounding box center [1269, 143] width 20 height 20
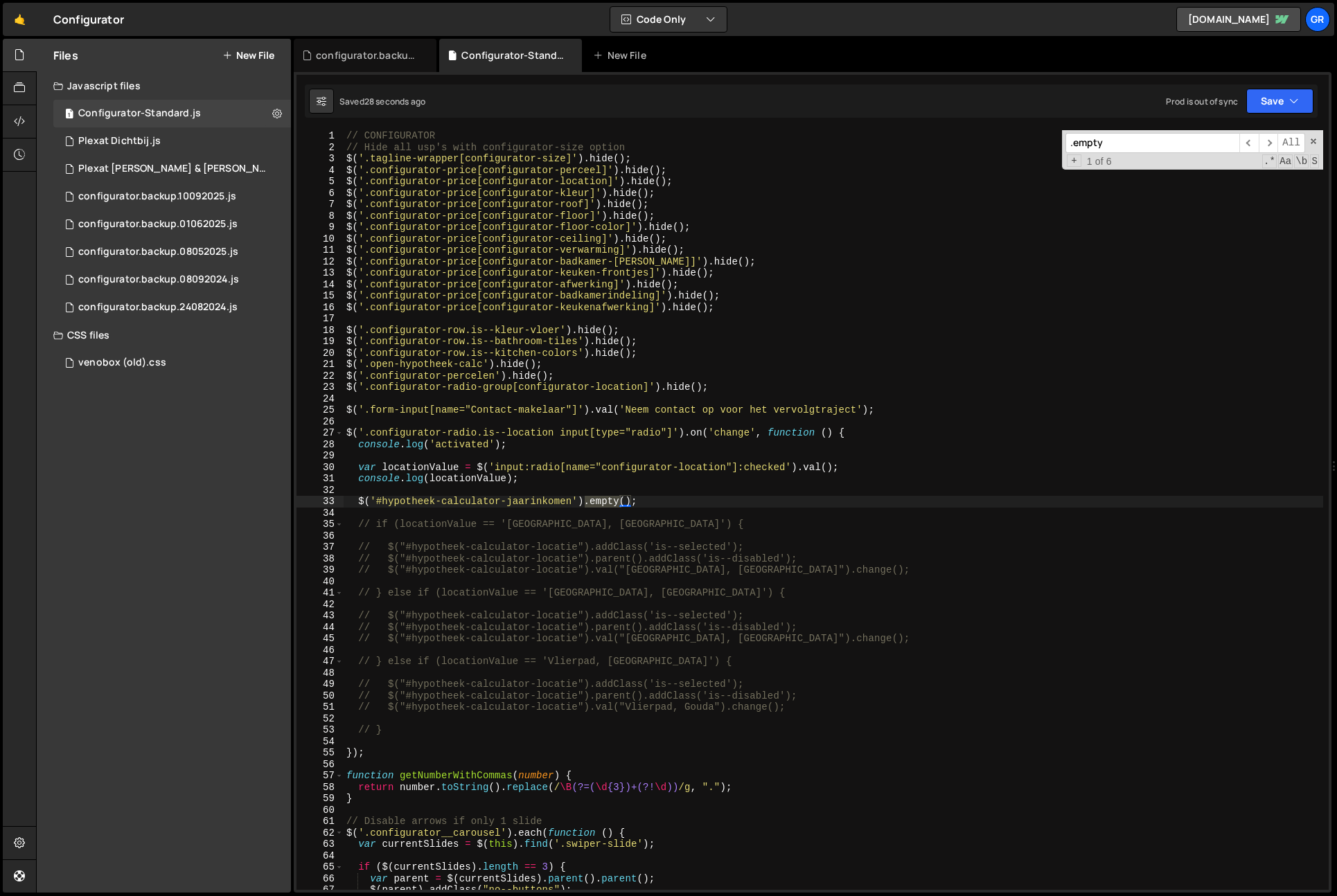
click at [680, 507] on div "// CONFIGURATOR // Hide all usp's with configurator-size option $ ( '.tagline-w…" at bounding box center [834, 522] width 980 height 782
click at [359, 501] on div "// CONFIGURATOR // Hide all usp's with configurator-size option $ ( '.tagline-w…" at bounding box center [834, 522] width 980 height 782
click at [1281, 106] on button "Save" at bounding box center [1281, 101] width 67 height 25
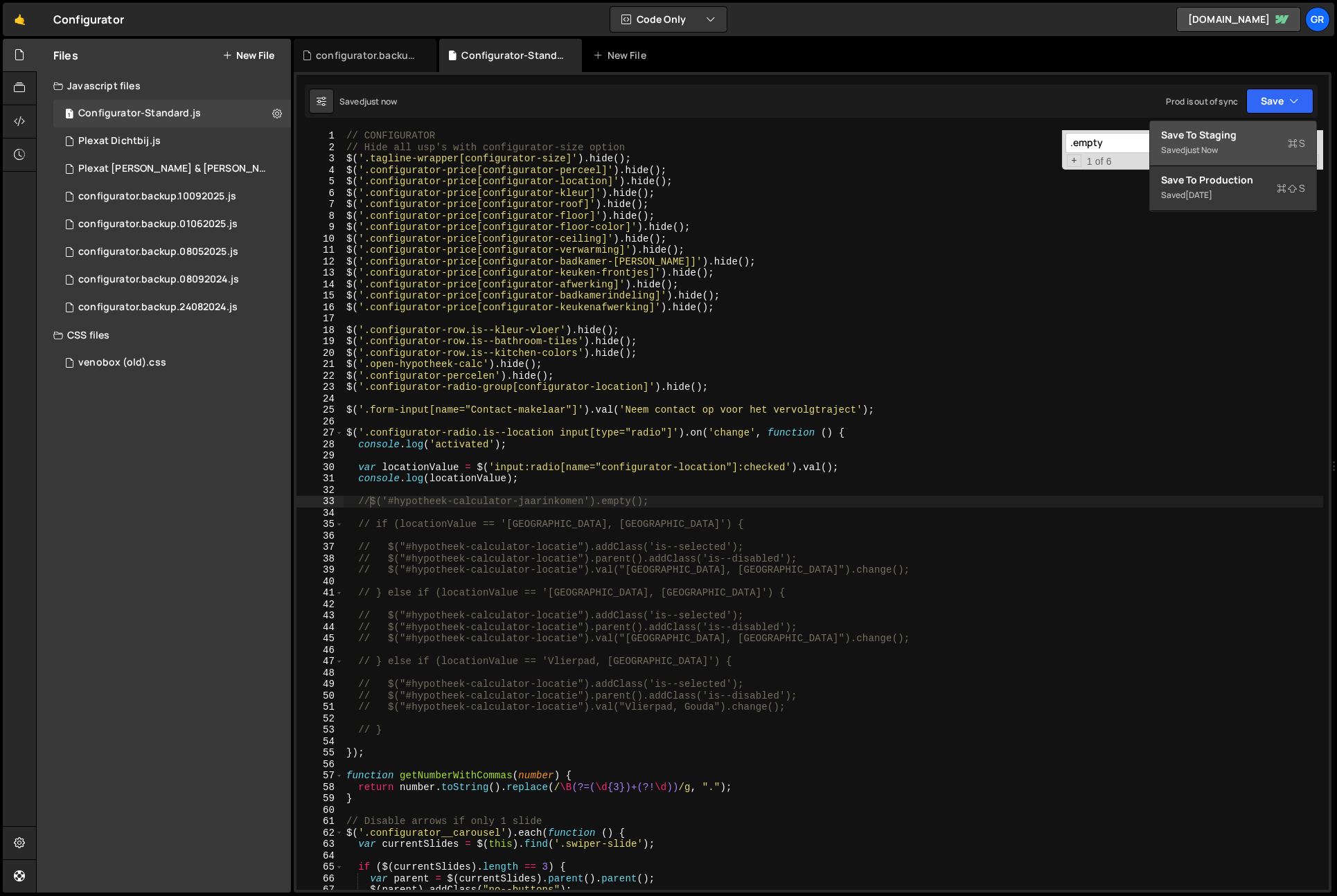
click at [1263, 129] on div "Save to Staging S" at bounding box center [1233, 135] width 144 height 14
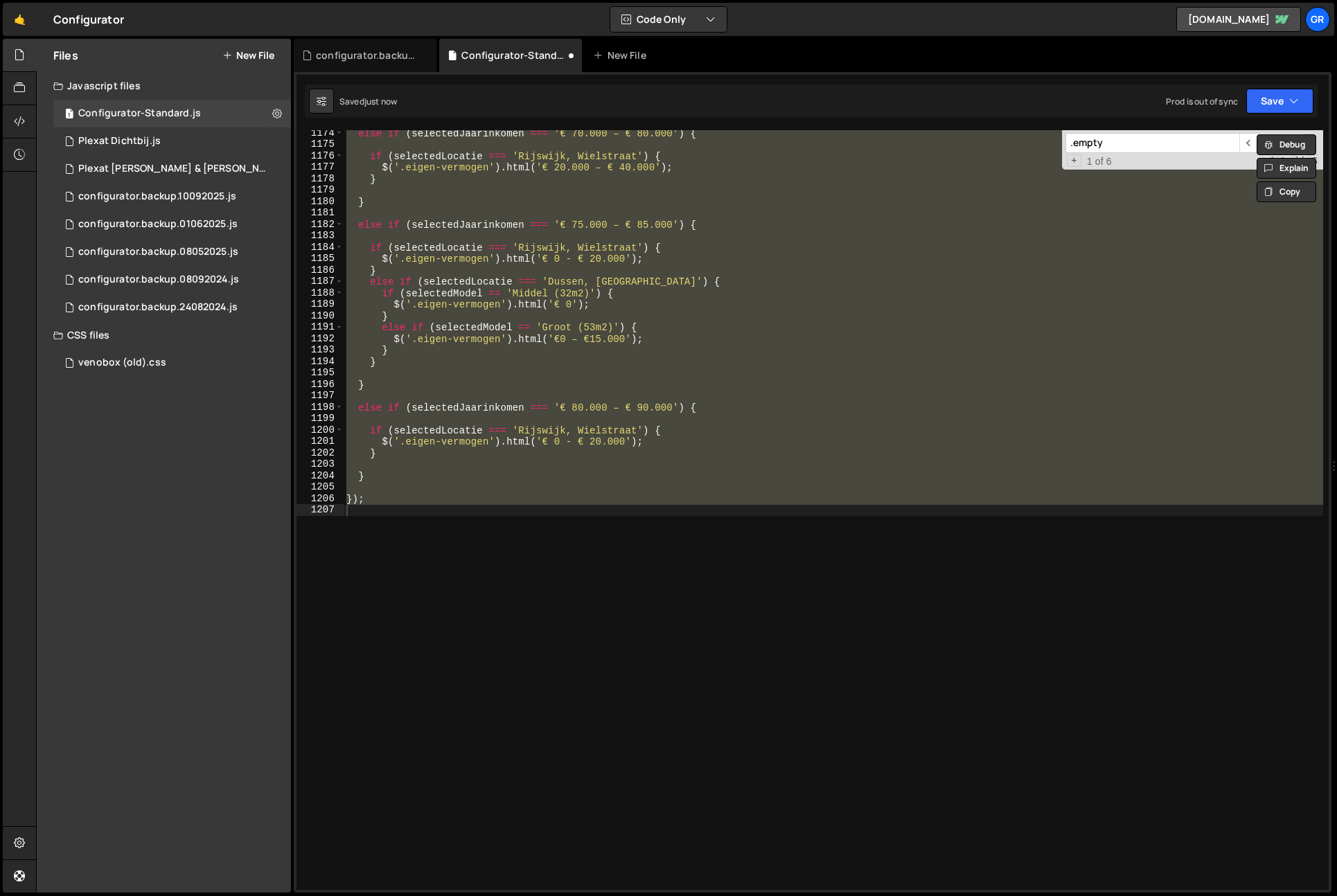
click at [683, 500] on div "else if ( selectedJaarinkomen === '€ 70.000 – € 80.000' ) { if ( selectedLocati…" at bounding box center [834, 510] width 980 height 760
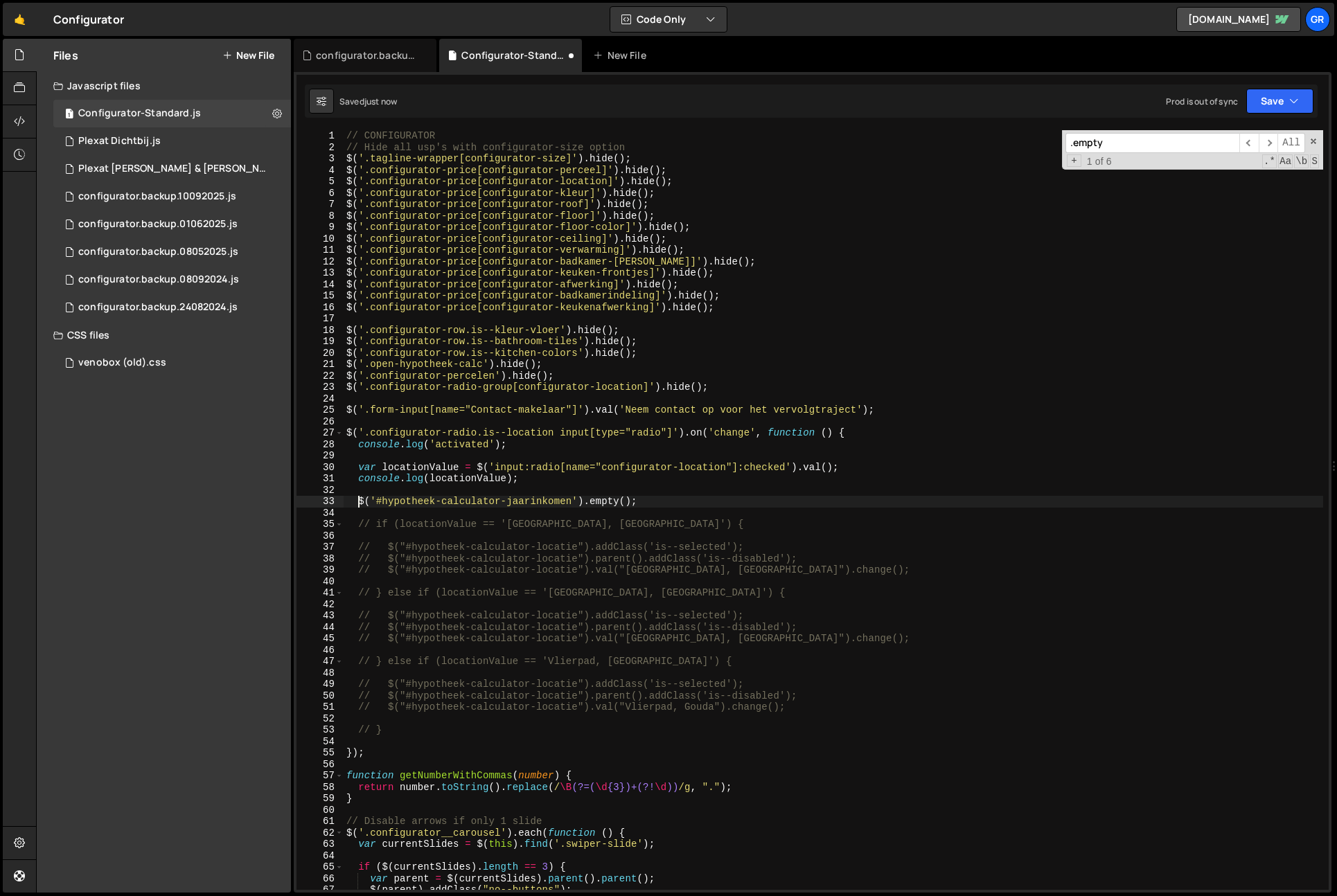
scroll to position [0, 0]
click at [850, 571] on div "// CONFIGURATOR // Hide all usp's with configurator-size option $ ( '.tagline-w…" at bounding box center [834, 522] width 980 height 782
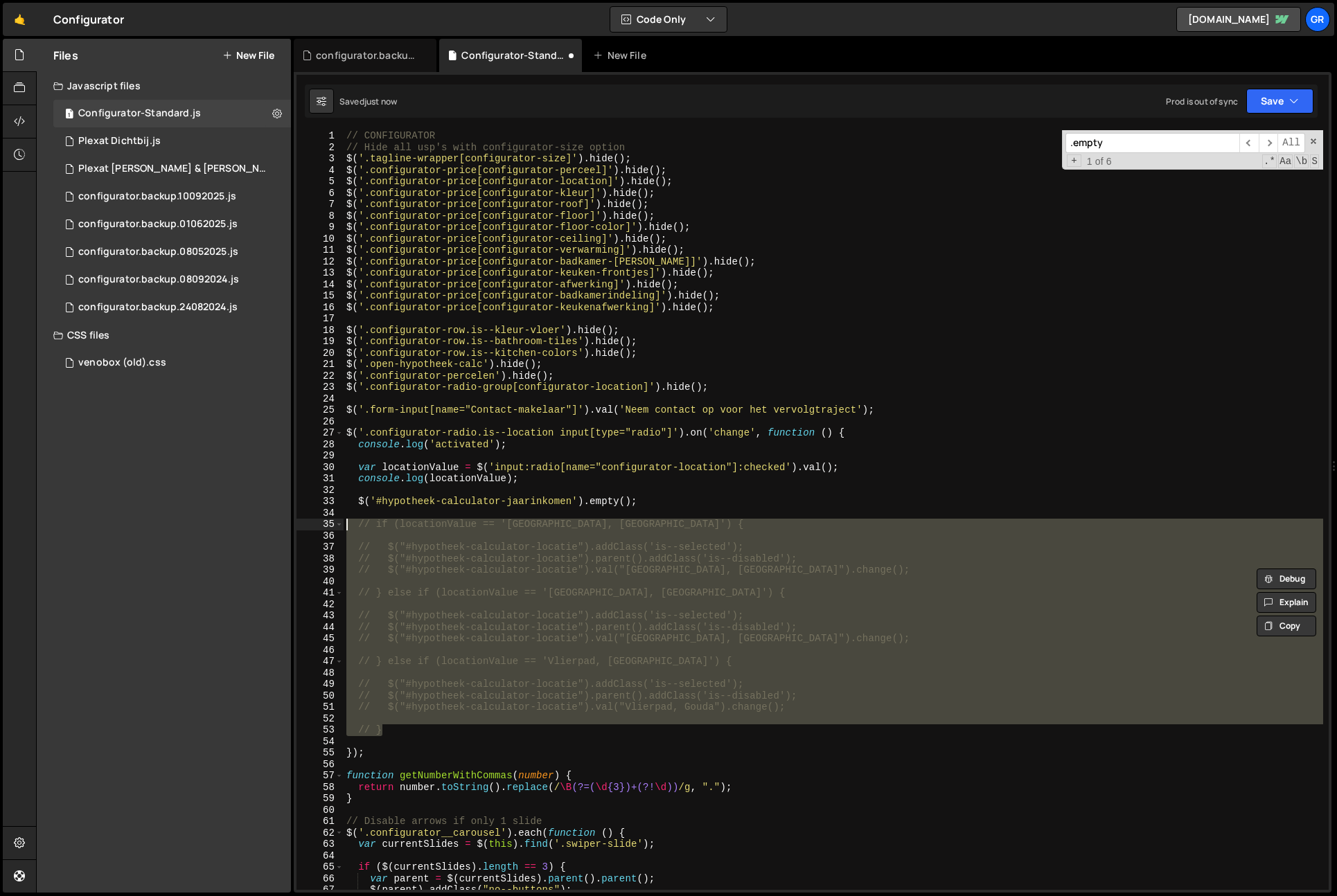
drag, startPoint x: 423, startPoint y: 730, endPoint x: 176, endPoint y: 522, distance: 322.9
click at [174, 521] on div "Files New File Javascript files 1 Configurator-Standard.js 0 1 Plexat Dichtbij.…" at bounding box center [686, 465] width 1301 height 855
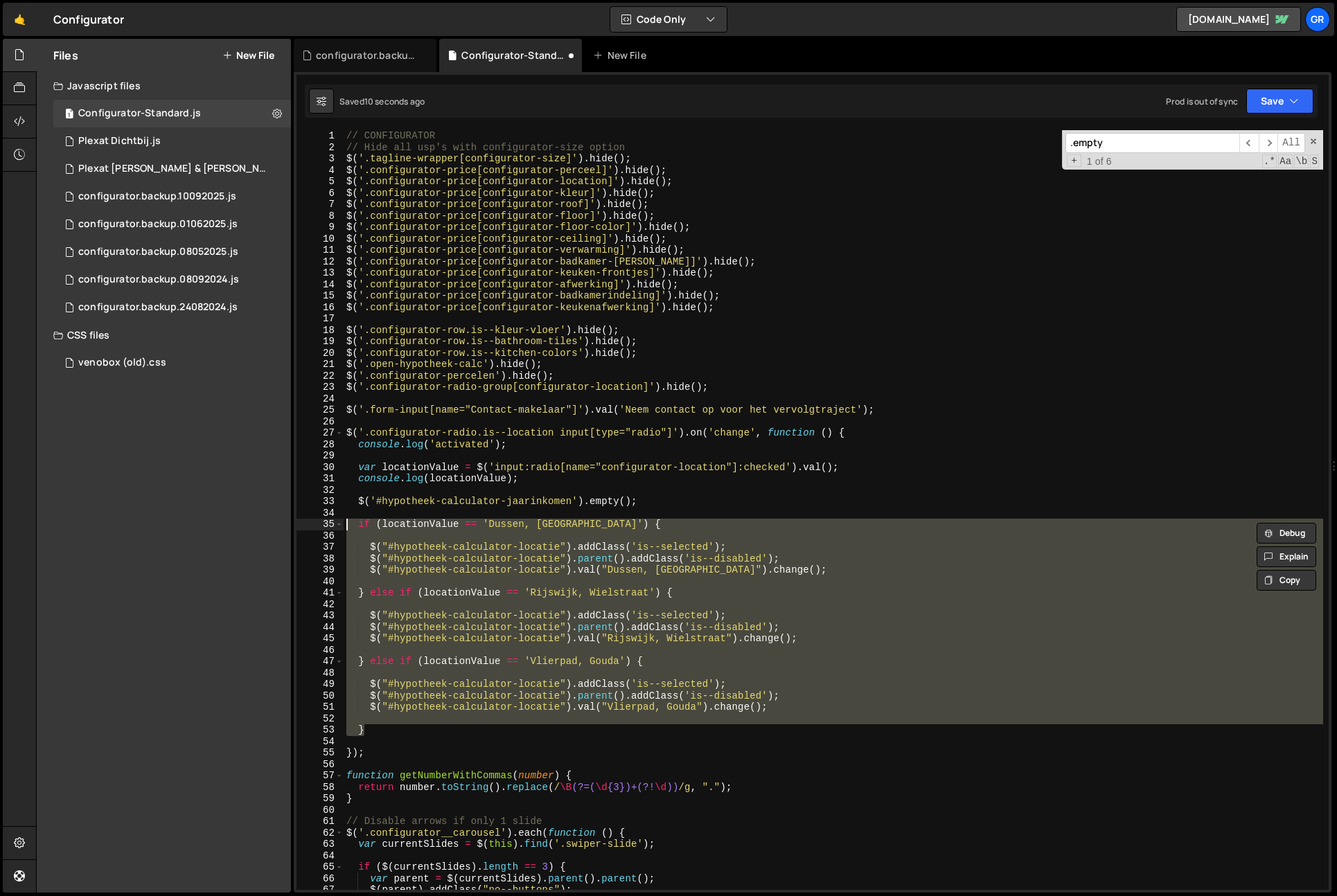
click at [316, 531] on div "36" at bounding box center [320, 536] width 47 height 12
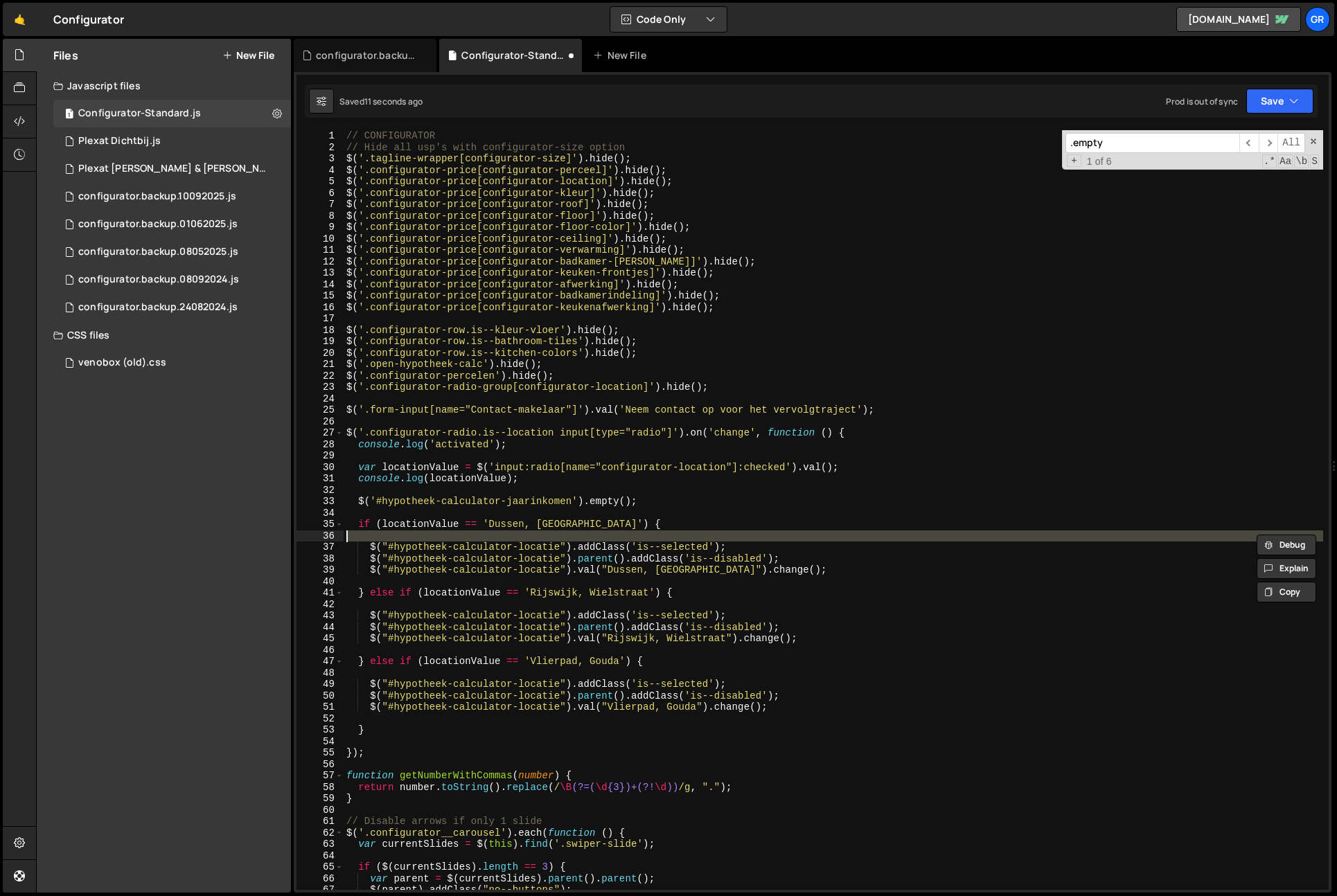
click at [371, 546] on div "// CONFIGURATOR // Hide all usp's with configurator-size option $ ( '.tagline-w…" at bounding box center [834, 522] width 980 height 782
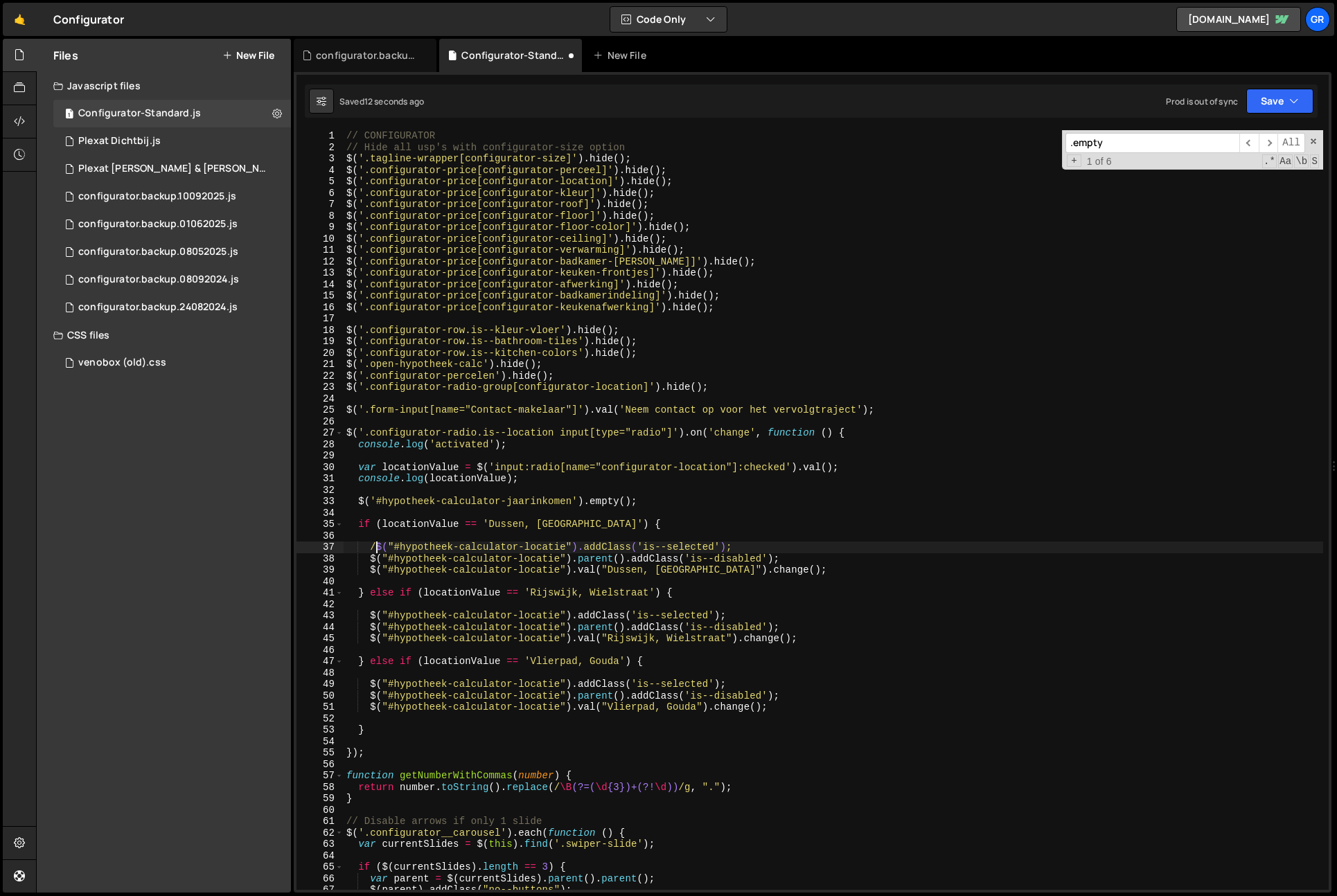
scroll to position [0, 2]
click at [370, 558] on div "// CONFIGURATOR // Hide all usp's with configurator-size option $ ( '.tagline-w…" at bounding box center [834, 522] width 980 height 782
click at [370, 617] on div "// CONFIGURATOR // Hide all usp's with configurator-size option $ ( '.tagline-w…" at bounding box center [834, 522] width 980 height 782
click at [369, 625] on div "// CONFIGURATOR // Hide all usp's with configurator-size option $ ( '.tagline-w…" at bounding box center [834, 522] width 980 height 782
click at [366, 689] on div "// CONFIGURATOR // Hide all usp's with configurator-size option $ ( '.tagline-w…" at bounding box center [834, 522] width 980 height 782
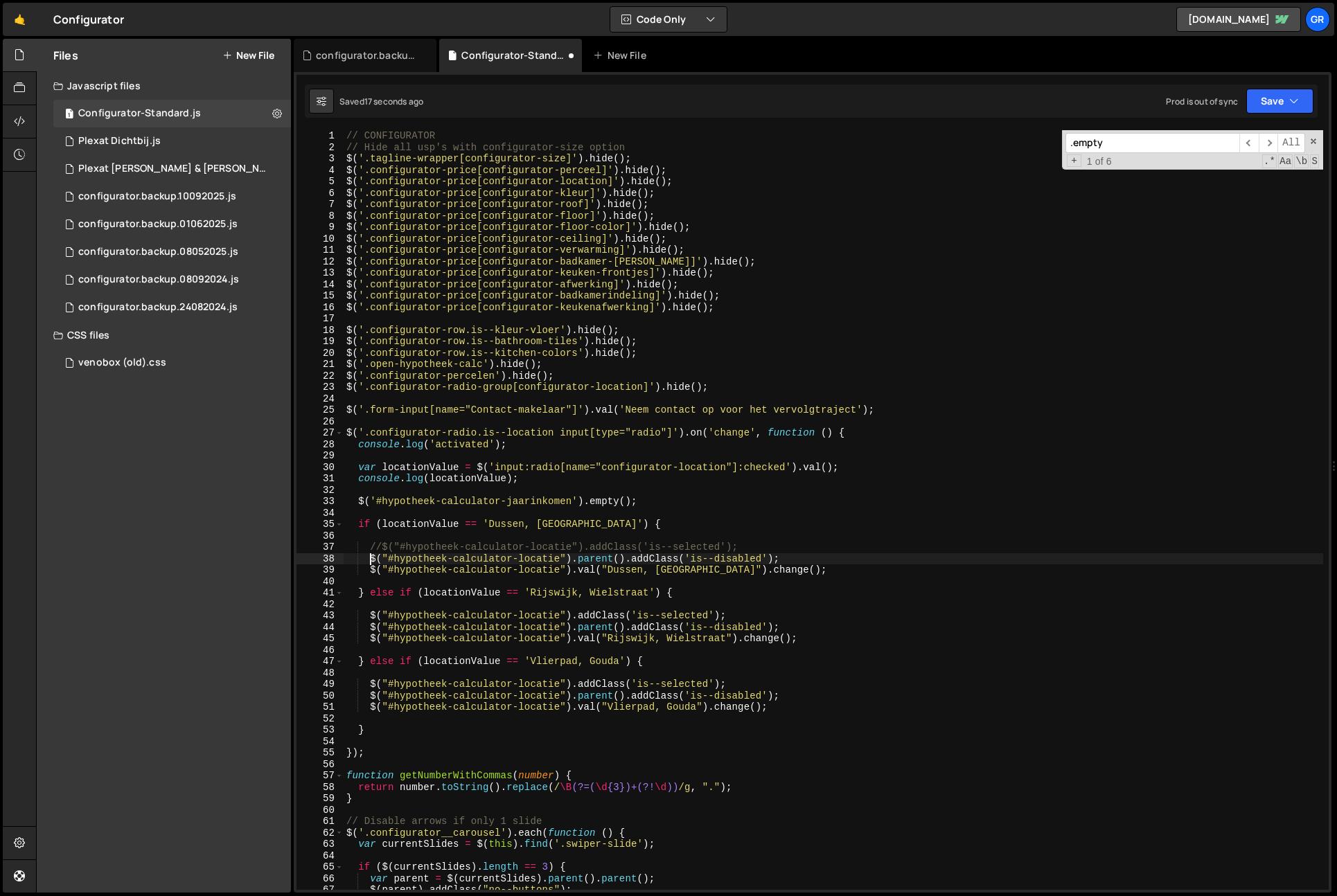
type textarea "$("#hypotheek-calculator-locatie").addClass('is--selected');"
click at [1279, 104] on button "Save" at bounding box center [1281, 101] width 67 height 25
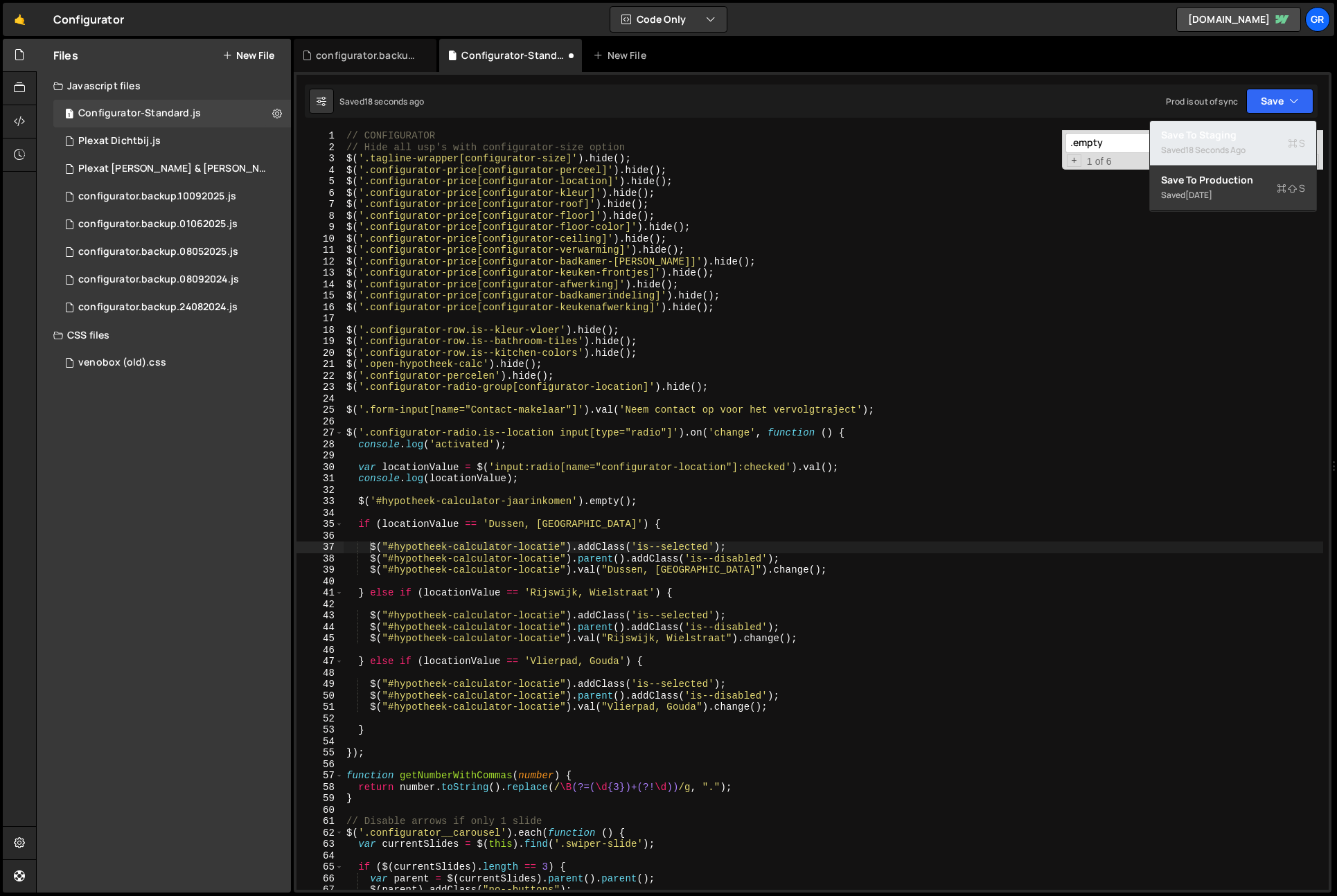
drag, startPoint x: 1263, startPoint y: 126, endPoint x: 1291, endPoint y: 144, distance: 33.3
click at [1263, 126] on button "Save to Staging S Saved 18 seconds ago" at bounding box center [1233, 144] width 166 height 45
click at [870, 423] on div "// CONFIGURATOR // Hide all usp's with configurator-size option $ ( '.tagline-w…" at bounding box center [834, 522] width 980 height 782
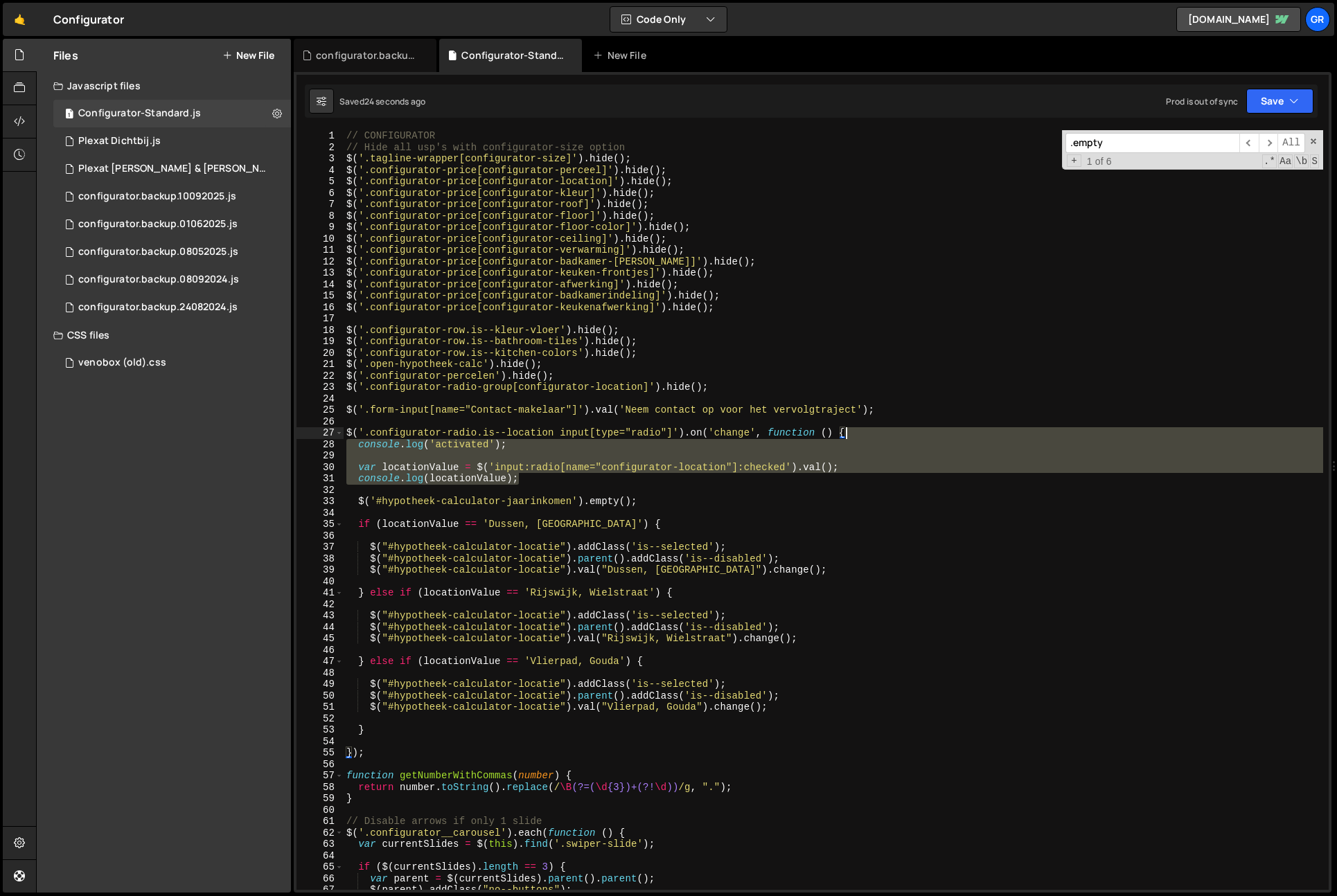
drag, startPoint x: 543, startPoint y: 479, endPoint x: 742, endPoint y: 496, distance: 199.7
click at [899, 435] on div "// CONFIGURATOR // Hide all usp's with configurator-size option $ ( '.tagline-w…" at bounding box center [834, 522] width 980 height 782
type textarea "$('.configurator-radio.is--location input[type="radio"]').on('change', function…"
drag, startPoint x: 488, startPoint y: 491, endPoint x: 524, endPoint y: 480, distance: 37.6
click at [488, 491] on div "// CONFIGURATOR // Hide all usp's with configurator-size option $ ( '.tagline-w…" at bounding box center [834, 522] width 980 height 782
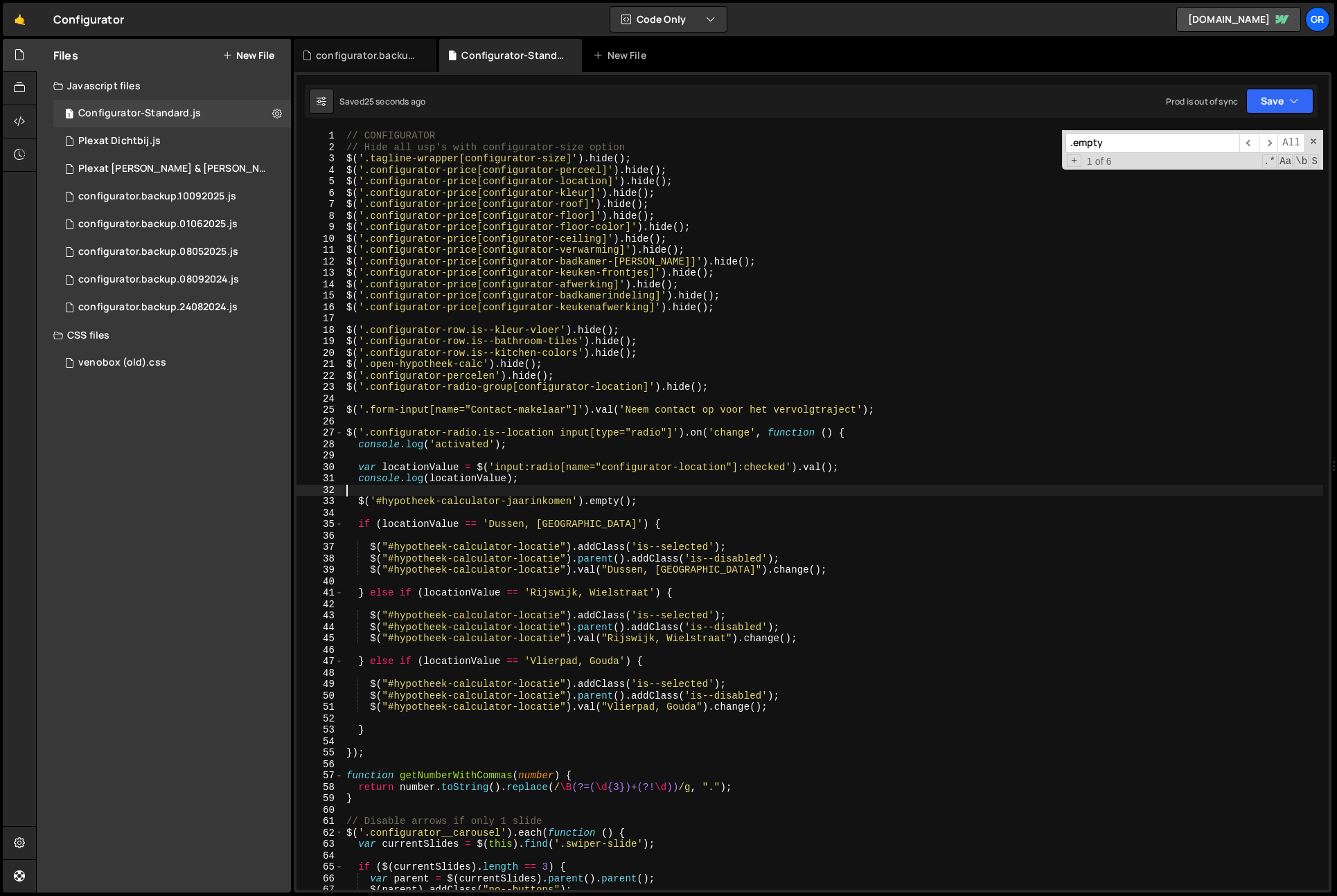
click at [525, 479] on div "// CONFIGURATOR // Hide all usp's with configurator-size option $ ( '.tagline-w…" at bounding box center [834, 522] width 980 height 782
type textarea "console.log(locationValue);"
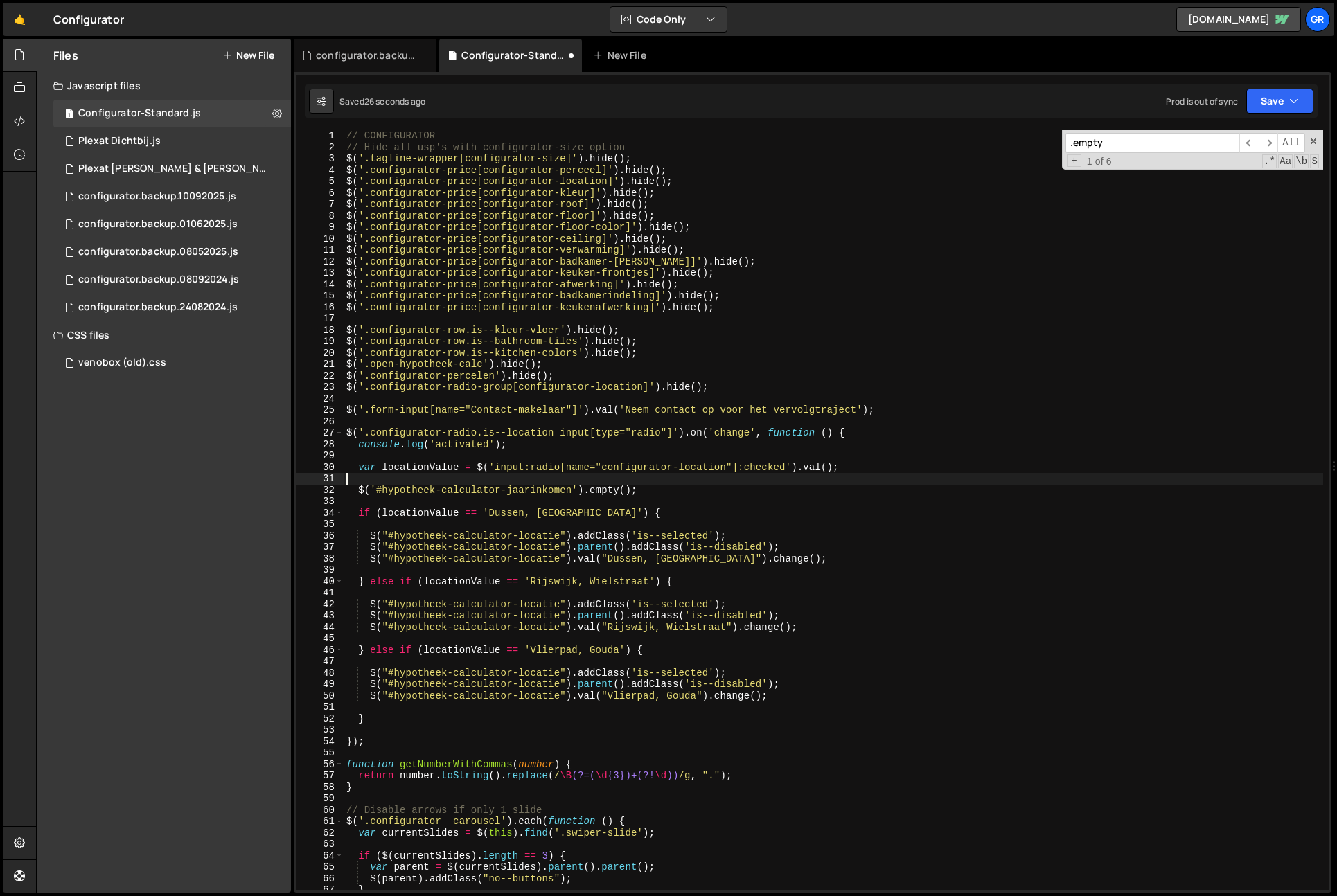
click at [495, 448] on div "// CONFIGURATOR // Hide all usp's with configurator-size option $ ( '.tagline-w…" at bounding box center [834, 522] width 980 height 782
type textarea "console.log('activated');"
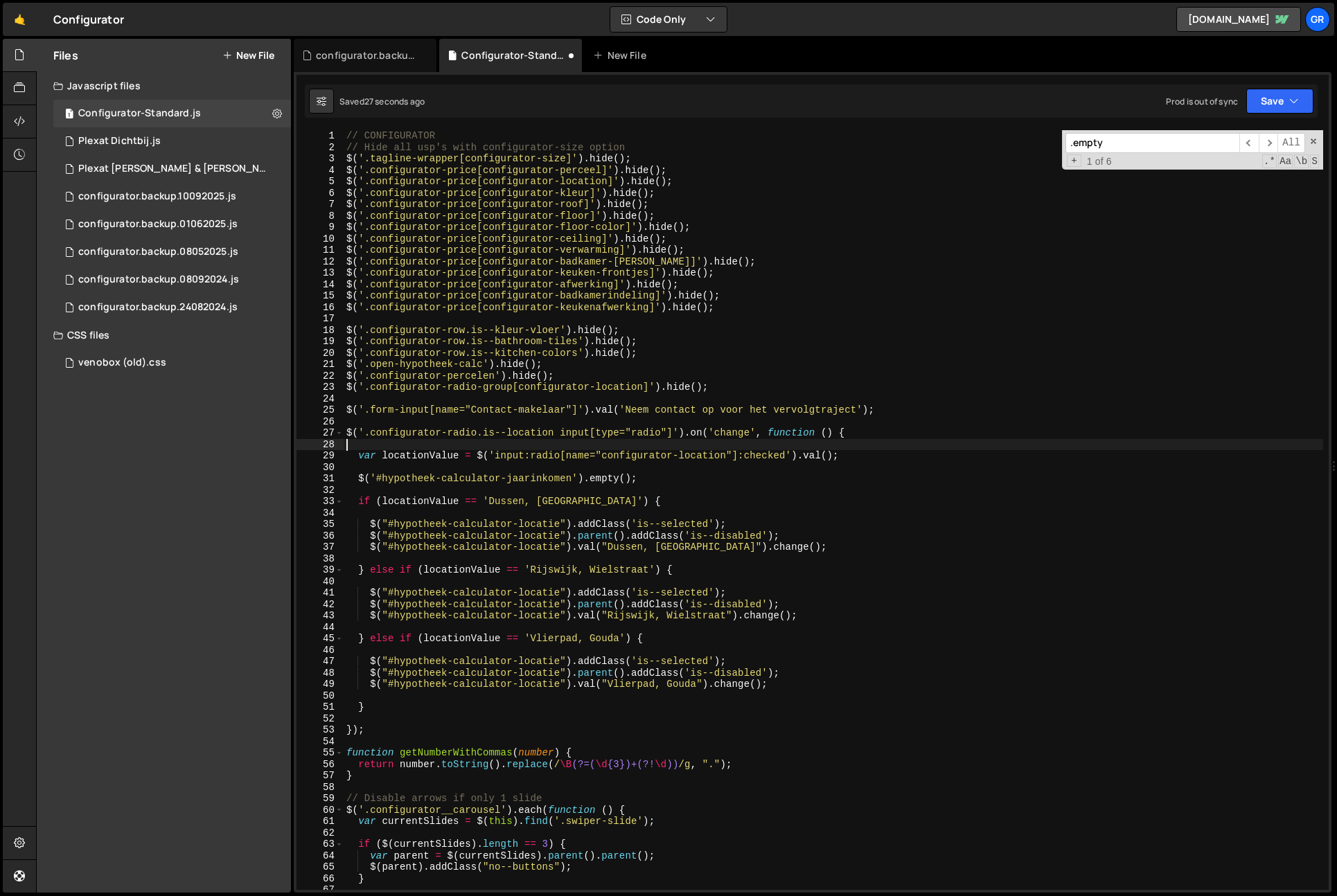
click at [679, 467] on div "// CONFIGURATOR // Hide all usp's with configurator-size option $ ( '.tagline-w…" at bounding box center [834, 522] width 980 height 782
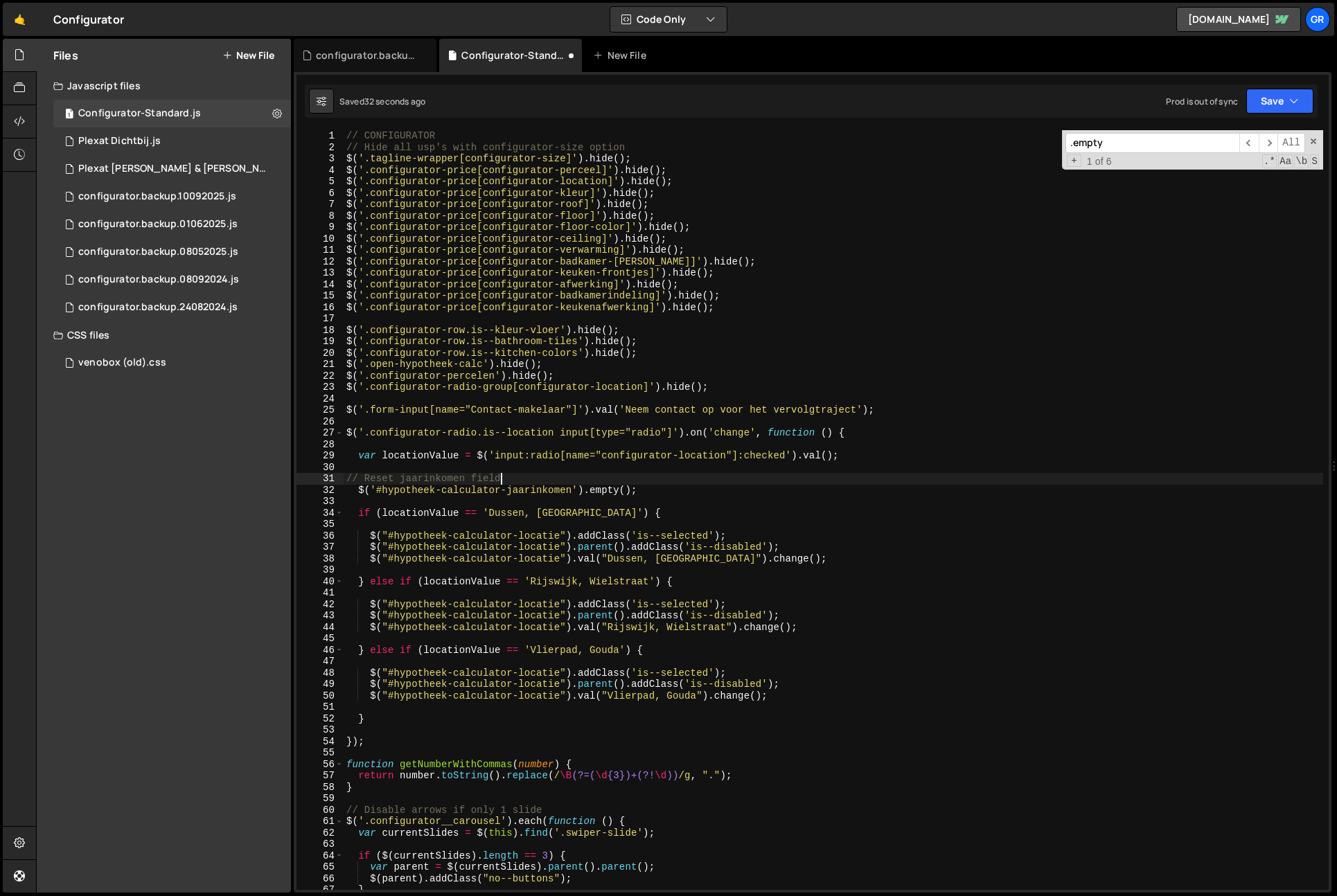
scroll to position [0, 10]
click at [455, 479] on div "// CONFIGURATOR // Hide all usp's with configurator-size option $ ( '.tagline-w…" at bounding box center [834, 522] width 980 height 782
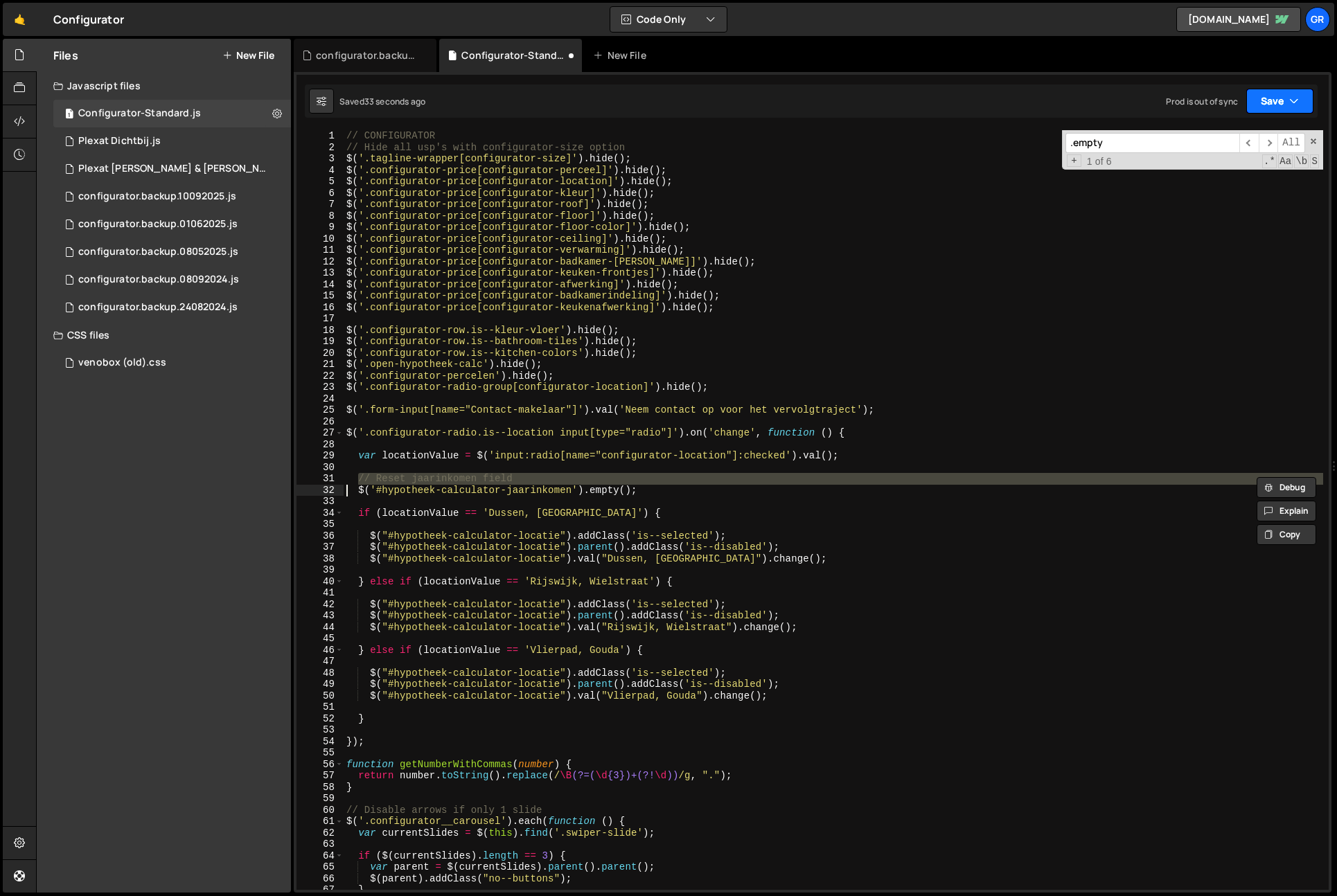
drag, startPoint x: 1318, startPoint y: 142, endPoint x: 1296, endPoint y: 105, distance: 43.0
click at [1317, 142] on div ".empty ​ ​ All Replace All + 1 of 6 .* Aa \b S" at bounding box center [1193, 150] width 261 height 40
drag, startPoint x: 1316, startPoint y: 139, endPoint x: 1305, endPoint y: 114, distance: 27.3
click at [1316, 137] on span at bounding box center [1314, 141] width 10 height 10
click at [1303, 105] on button "Save" at bounding box center [1281, 101] width 67 height 25
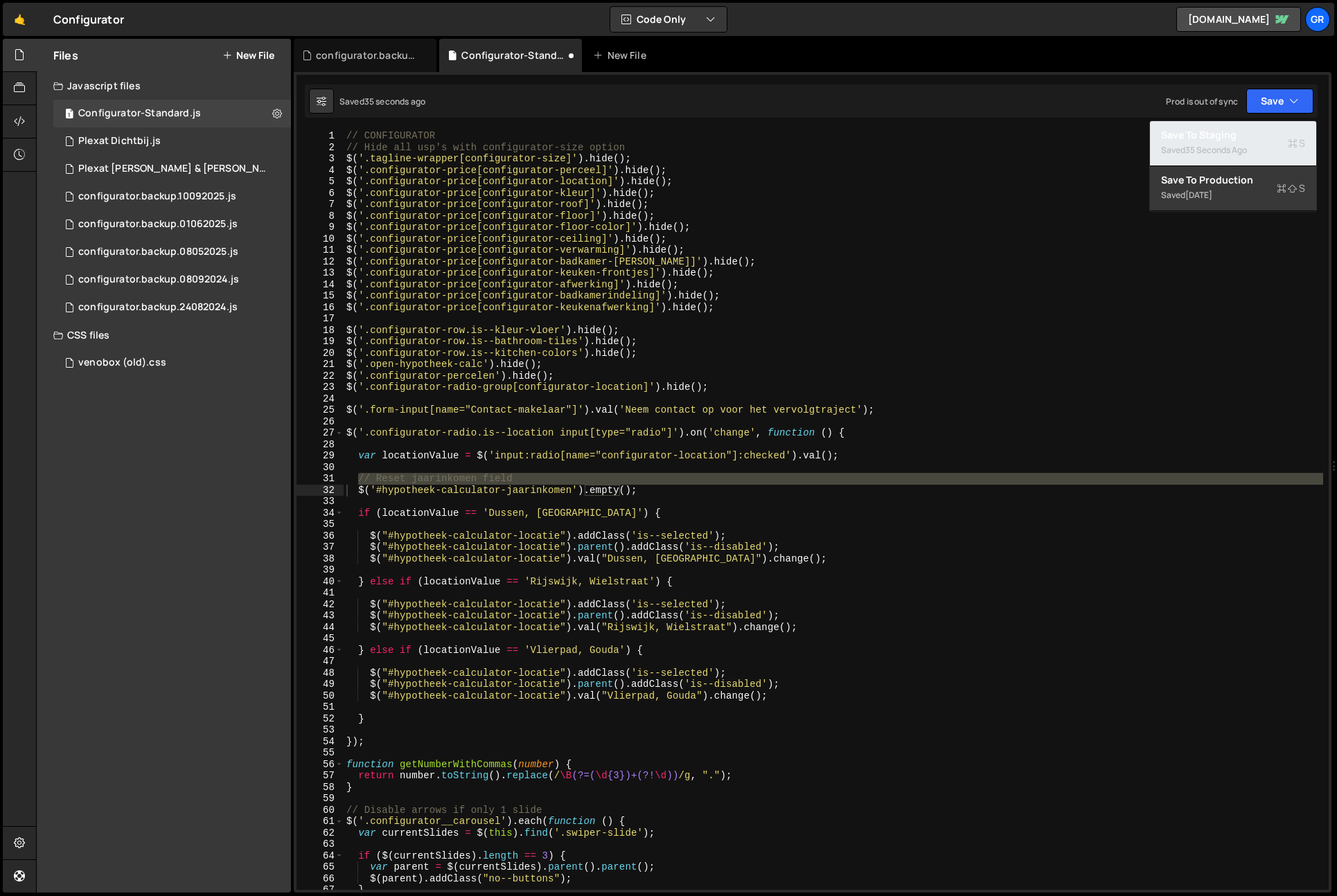
click at [1263, 126] on button "Save to Staging S Saved 35 seconds ago" at bounding box center [1233, 144] width 166 height 45
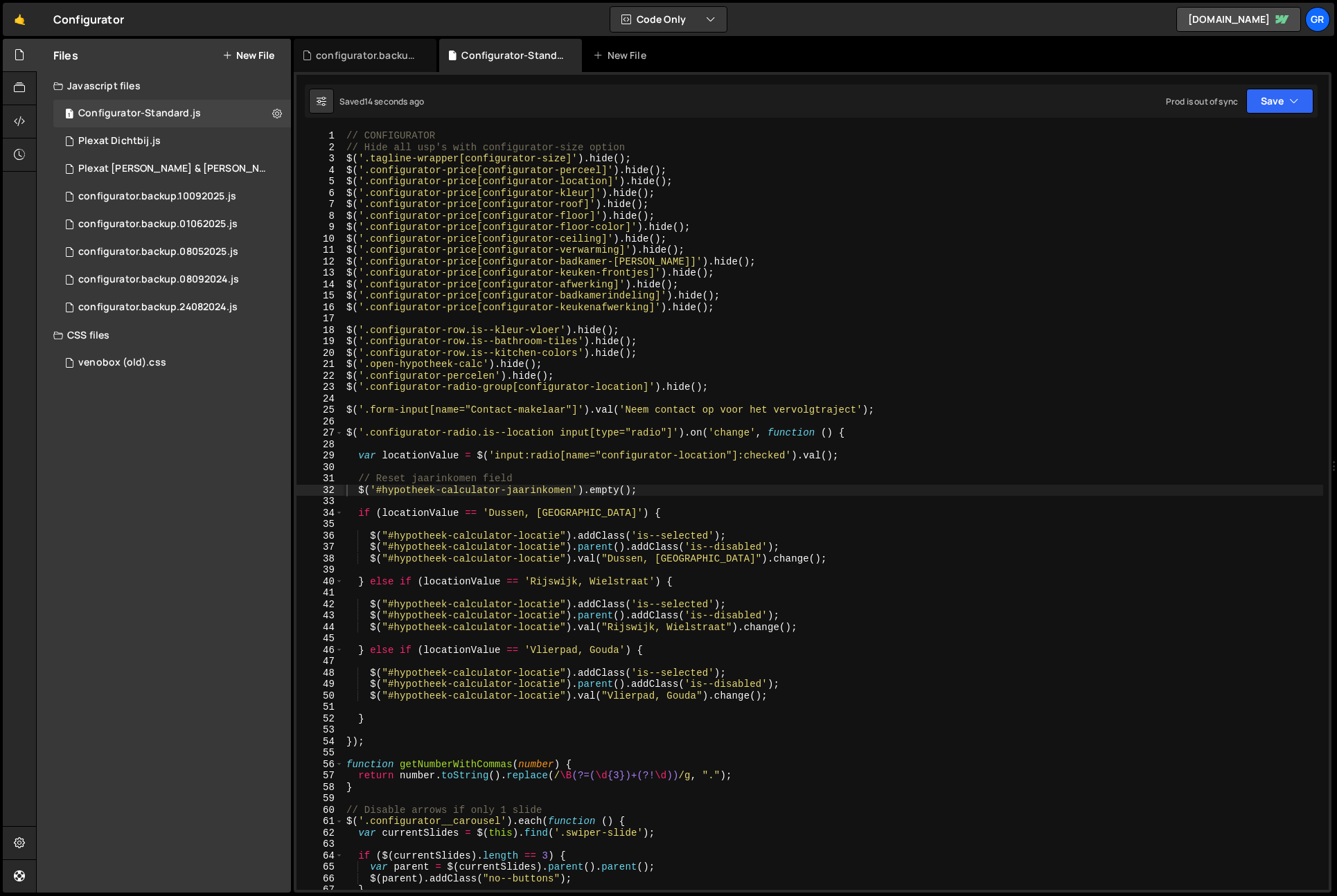
click at [695, 492] on div "// CONFIGURATOR // Hide all usp's with configurator-size option $ ( '.tagline-w…" at bounding box center [834, 522] width 980 height 782
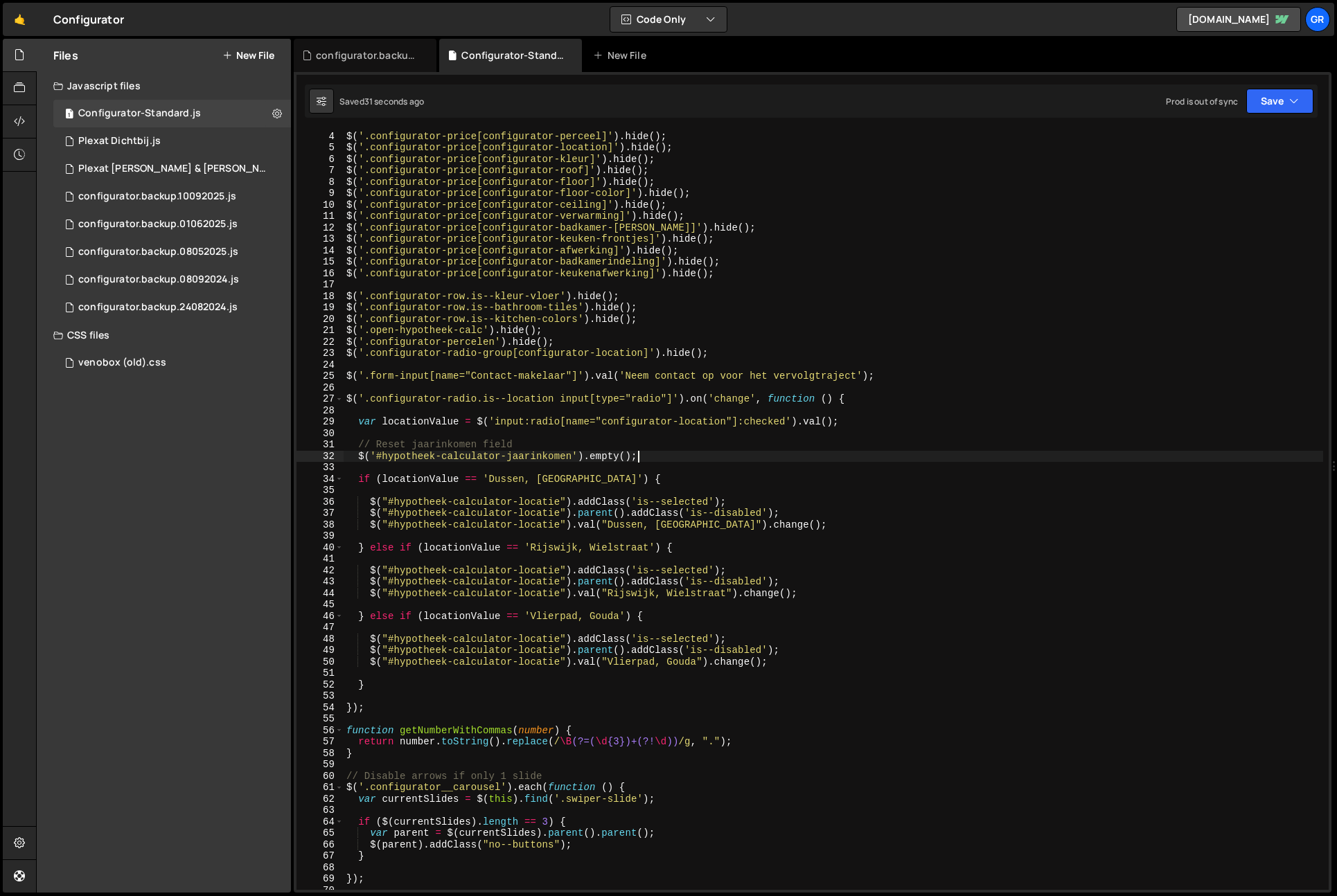
scroll to position [34, 0]
click at [867, 420] on div "$ ( '.tagline-wrapper[configurator-size]' ) . hide ( ) ; $ ( '.configurator-pri…" at bounding box center [834, 511] width 980 height 782
click at [379, 703] on div "$ ( '.tagline-wrapper[configurator-size]' ) . hide ( ) ; $ ( '.configurator-pri…" at bounding box center [834, 511] width 980 height 782
type textarea "});"
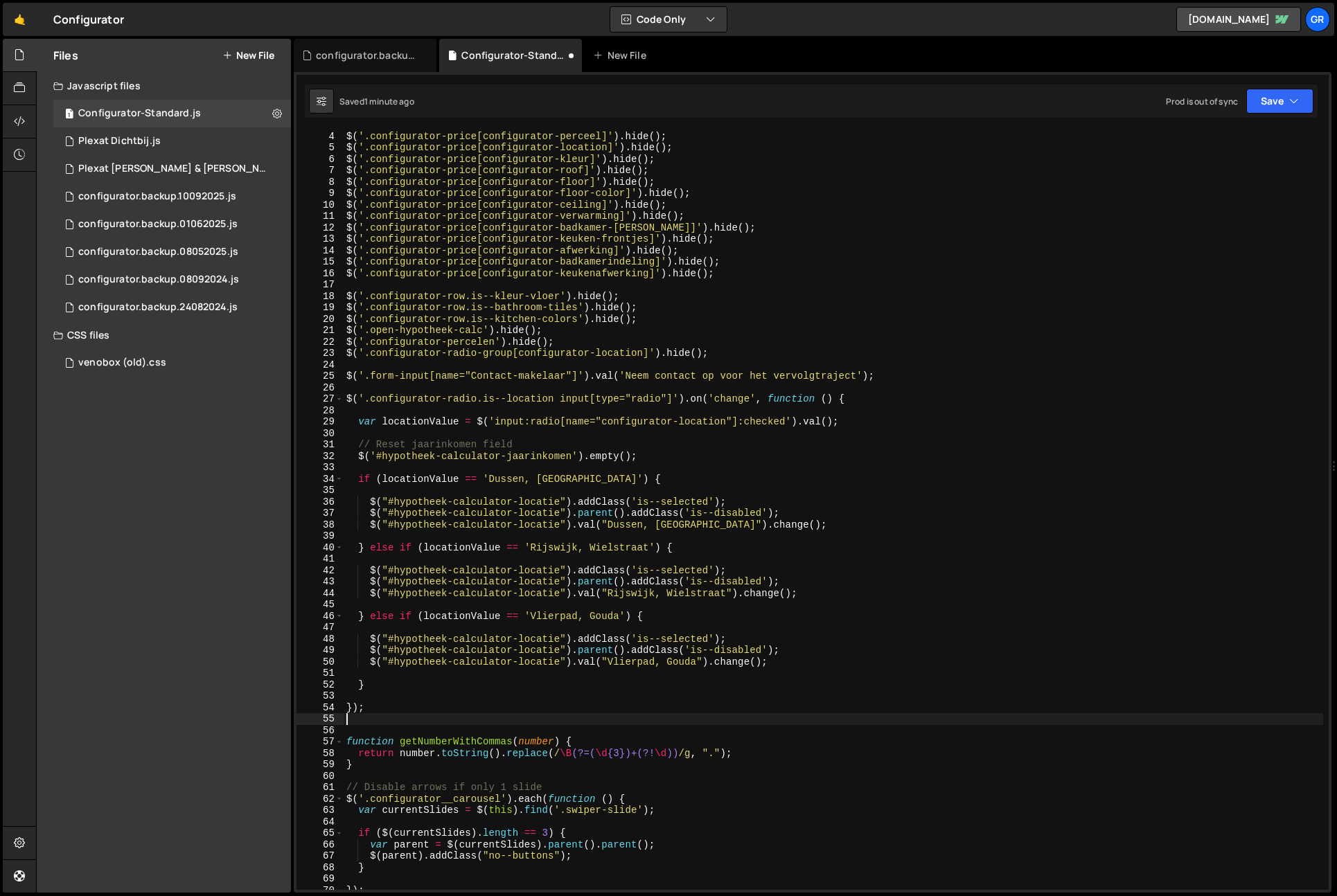
scroll to position [0, 0]
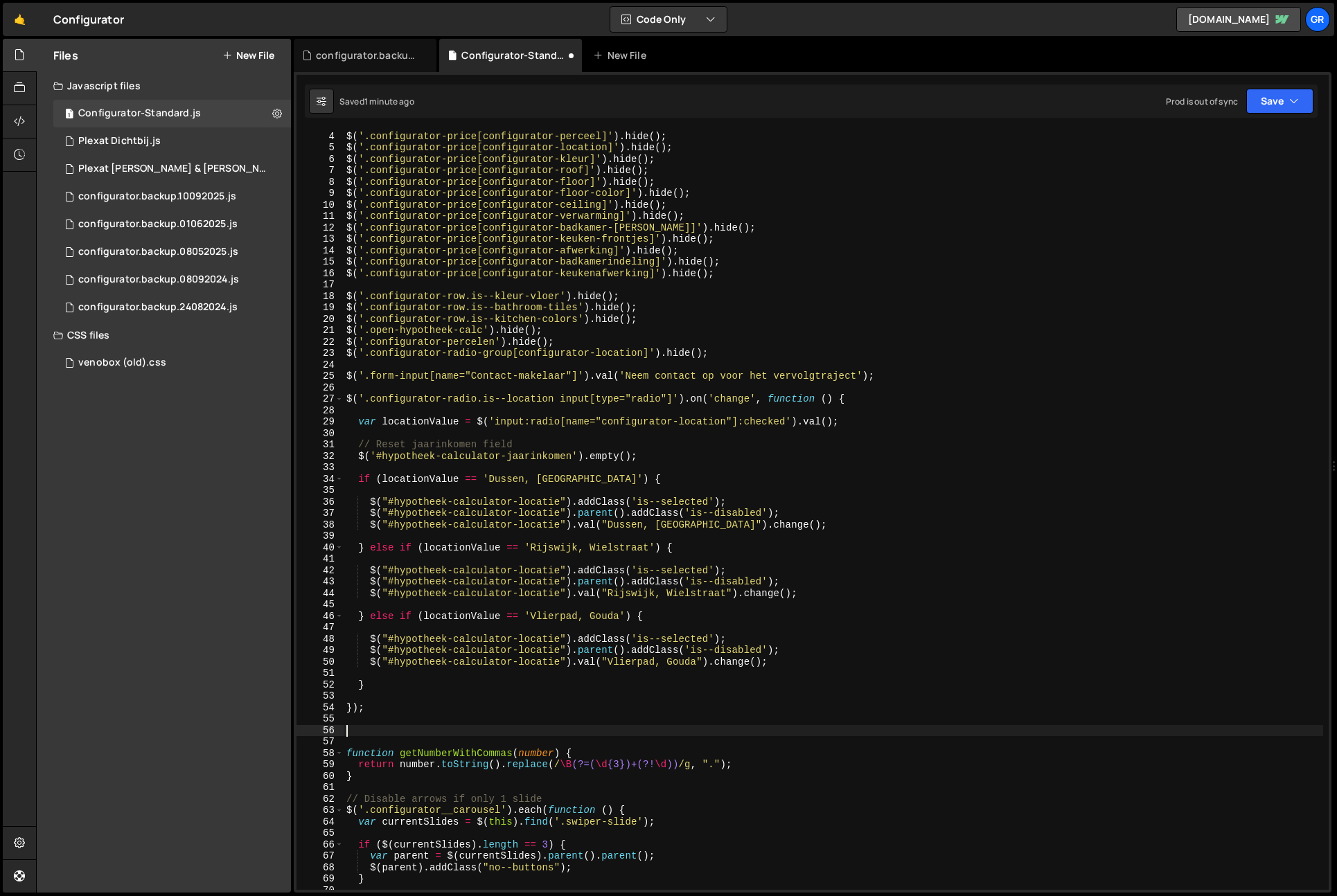
paste textarea "is--model"
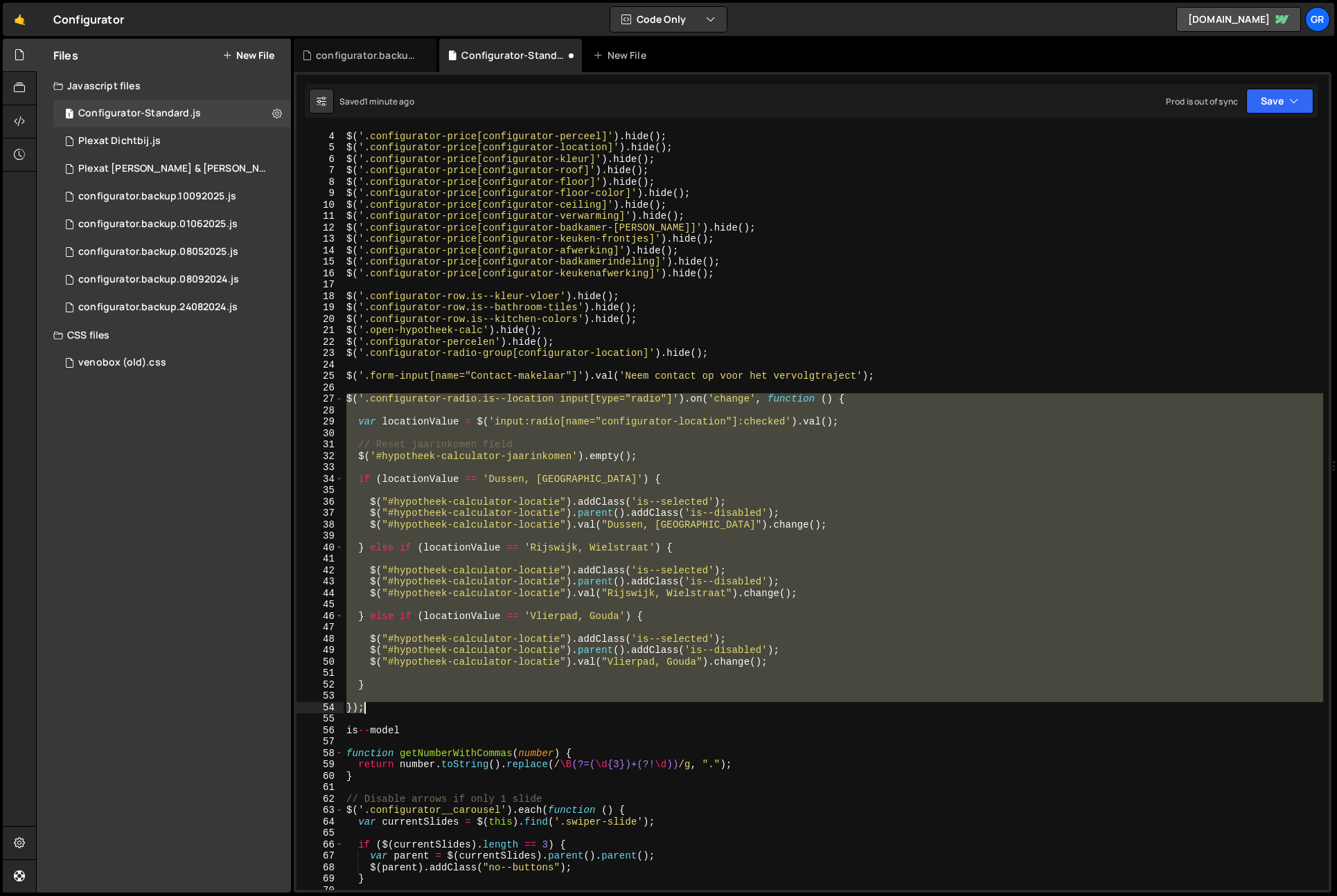
drag, startPoint x: 347, startPoint y: 400, endPoint x: 381, endPoint y: 708, distance: 309.9
click at [365, 713] on div "$ ( '.tagline-wrapper[configurator-size]' ) . hide ( ) ; $ ( '.configurator-pri…" at bounding box center [834, 511] width 980 height 782
type textarea "});"
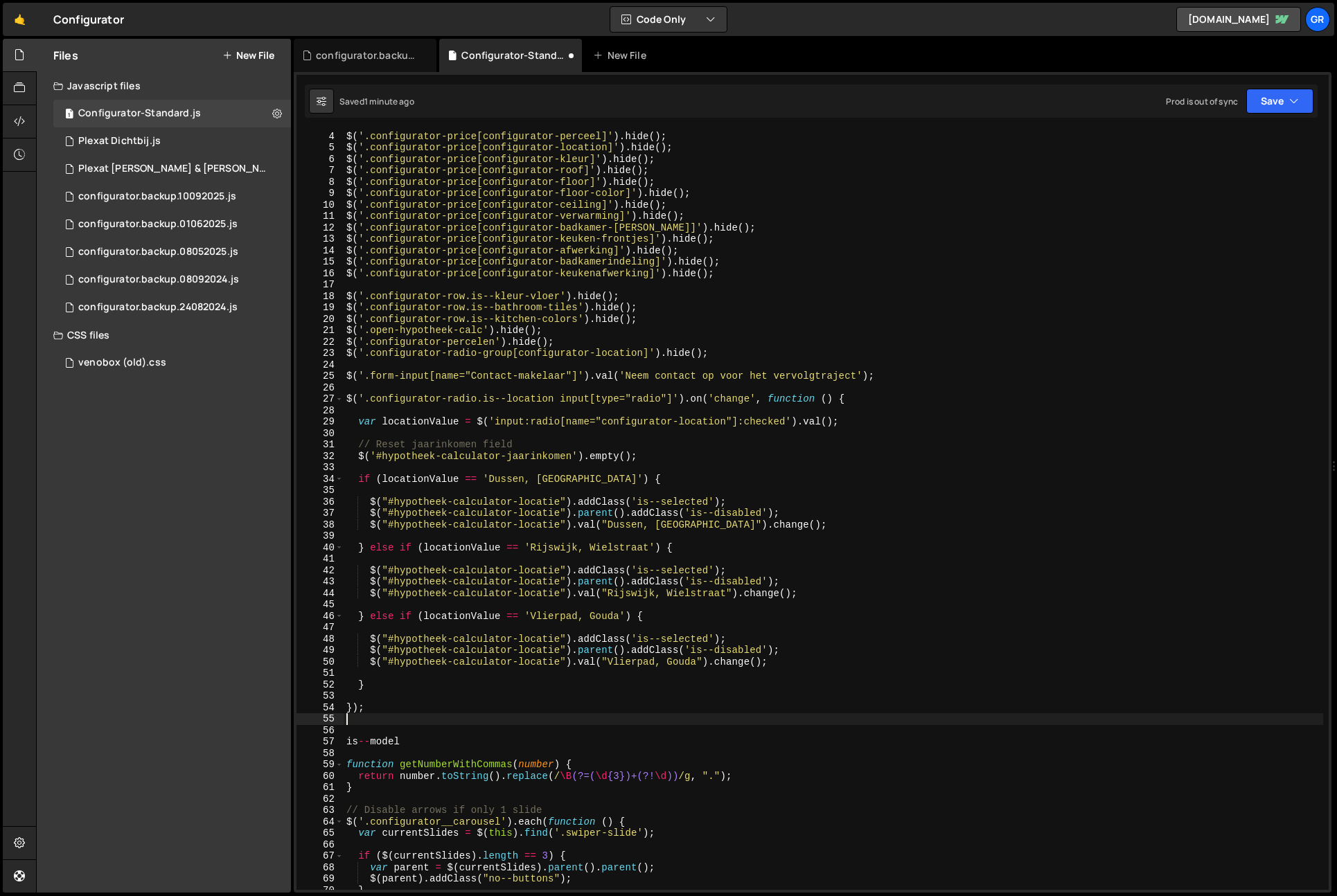
paste textarea "});"
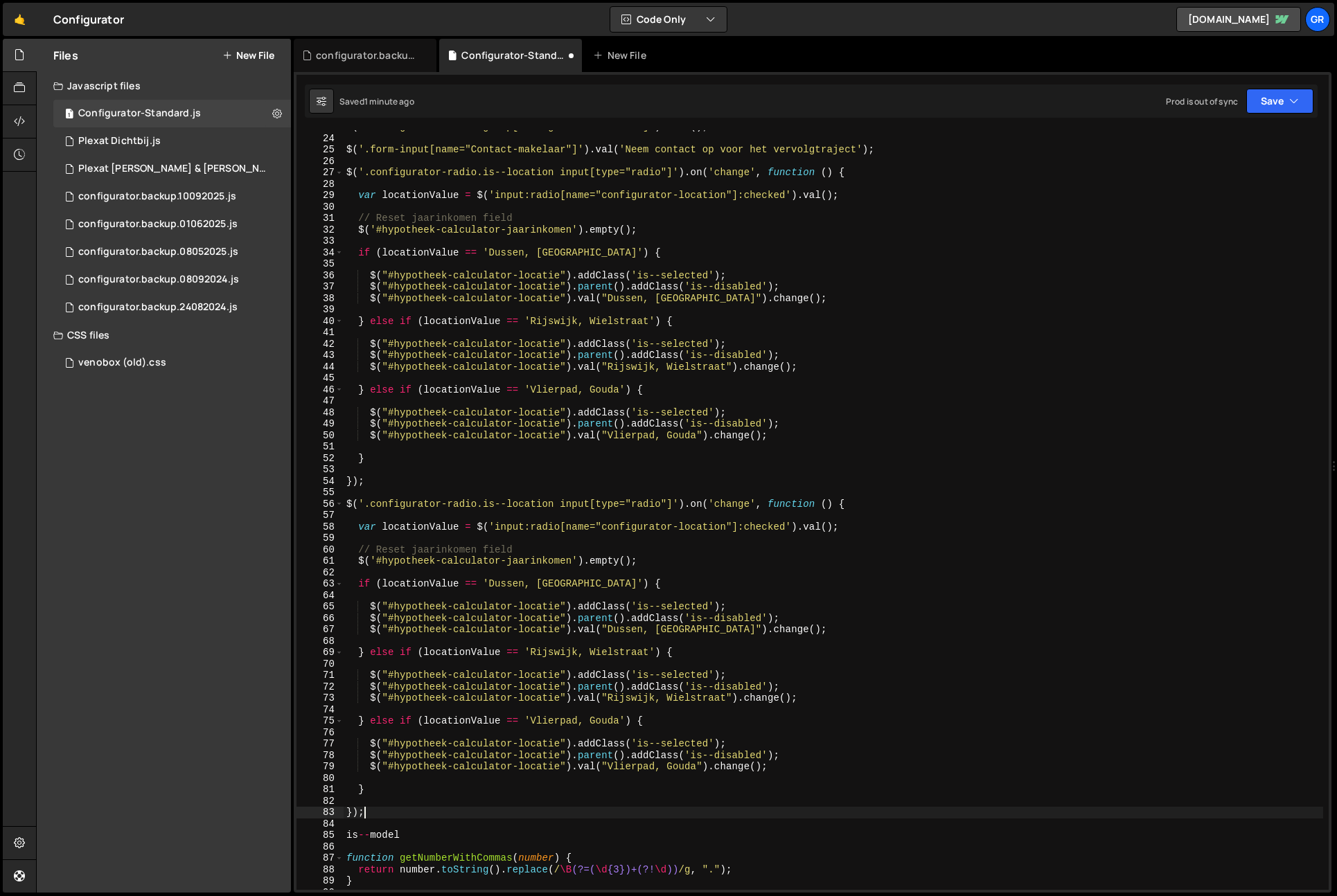
scroll to position [282, 0]
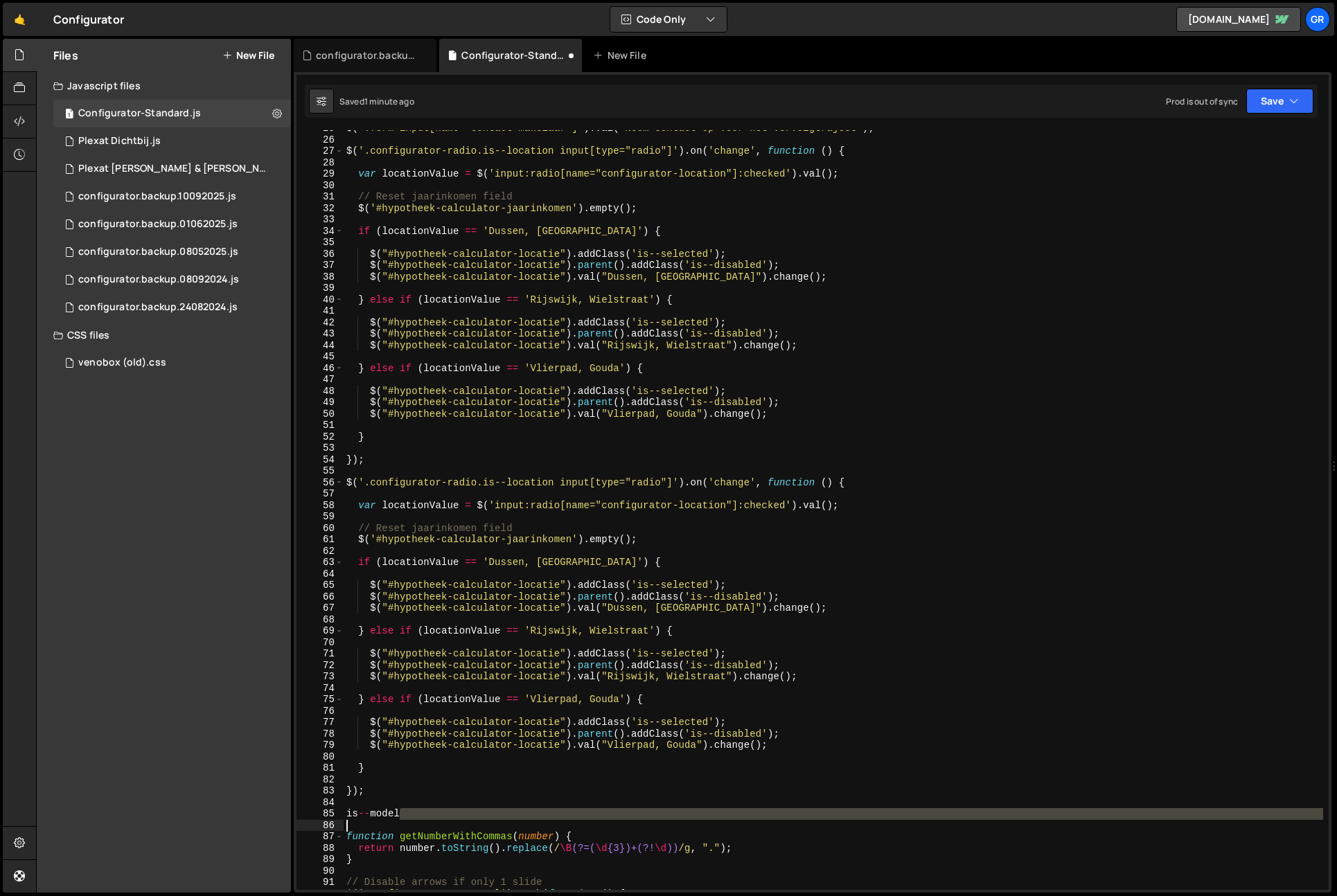
drag, startPoint x: 383, startPoint y: 817, endPoint x: 321, endPoint y: 822, distance: 62.2
click at [321, 822] on div "}); 25 26 27 28 29 30 31 32 33 34 35 36 37 38 39 40 41 42 43 44 45 46 47 48 49 …" at bounding box center [812, 510] width 1033 height 760
click at [407, 818] on div "$ ( '.form-input[name="Contact-makelaar"]' ) . val ( 'Neem contact op voor het …" at bounding box center [834, 510] width 980 height 760
type textarea "is--model"
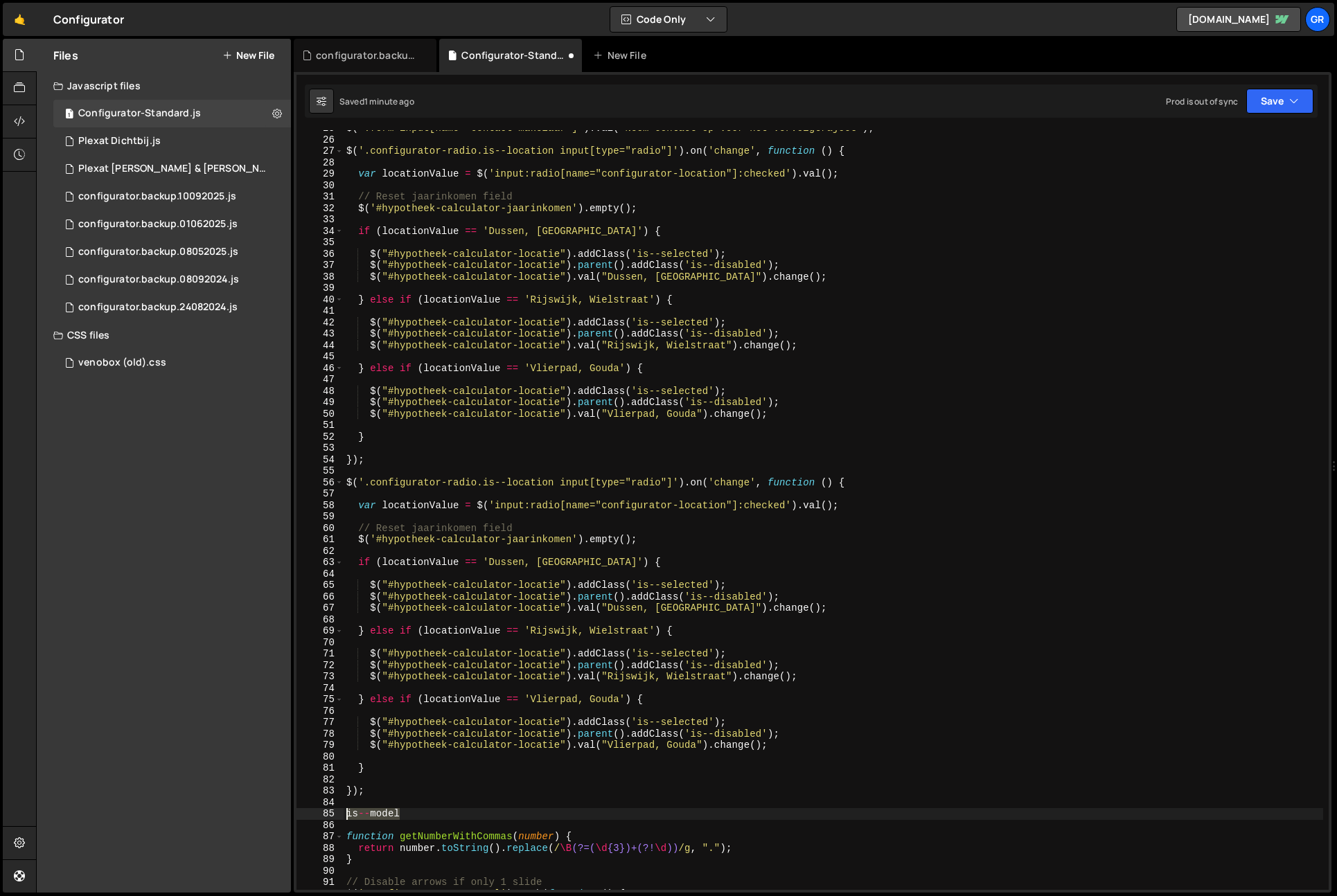
drag, startPoint x: 402, startPoint y: 813, endPoint x: 331, endPoint y: 811, distance: 71.0
click at [331, 811] on div "is--model 25 26 27 28 29 30 31 32 33 34 35 36 37 38 39 40 41 42 43 44 45 46 47 …" at bounding box center [812, 510] width 1033 height 760
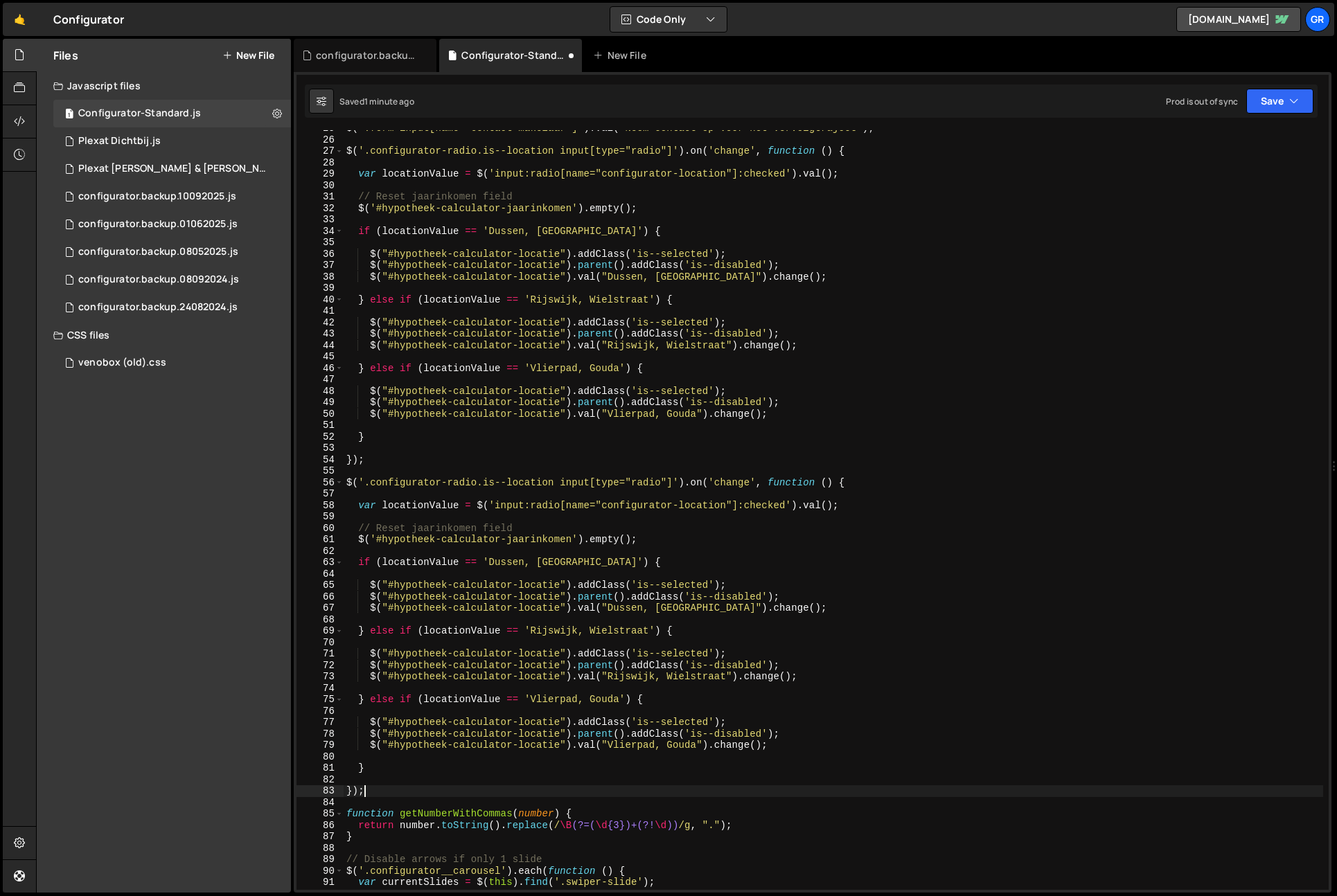
click at [513, 483] on div "$ ( '.form-input[name="Contact-makelaar"]' ) . val ( 'Neem contact op voor het …" at bounding box center [834, 514] width 980 height 782
click at [512, 483] on div "$ ( '.form-input[name="Contact-makelaar"]' ) . val ( 'Neem contact op voor het …" at bounding box center [834, 514] width 980 height 782
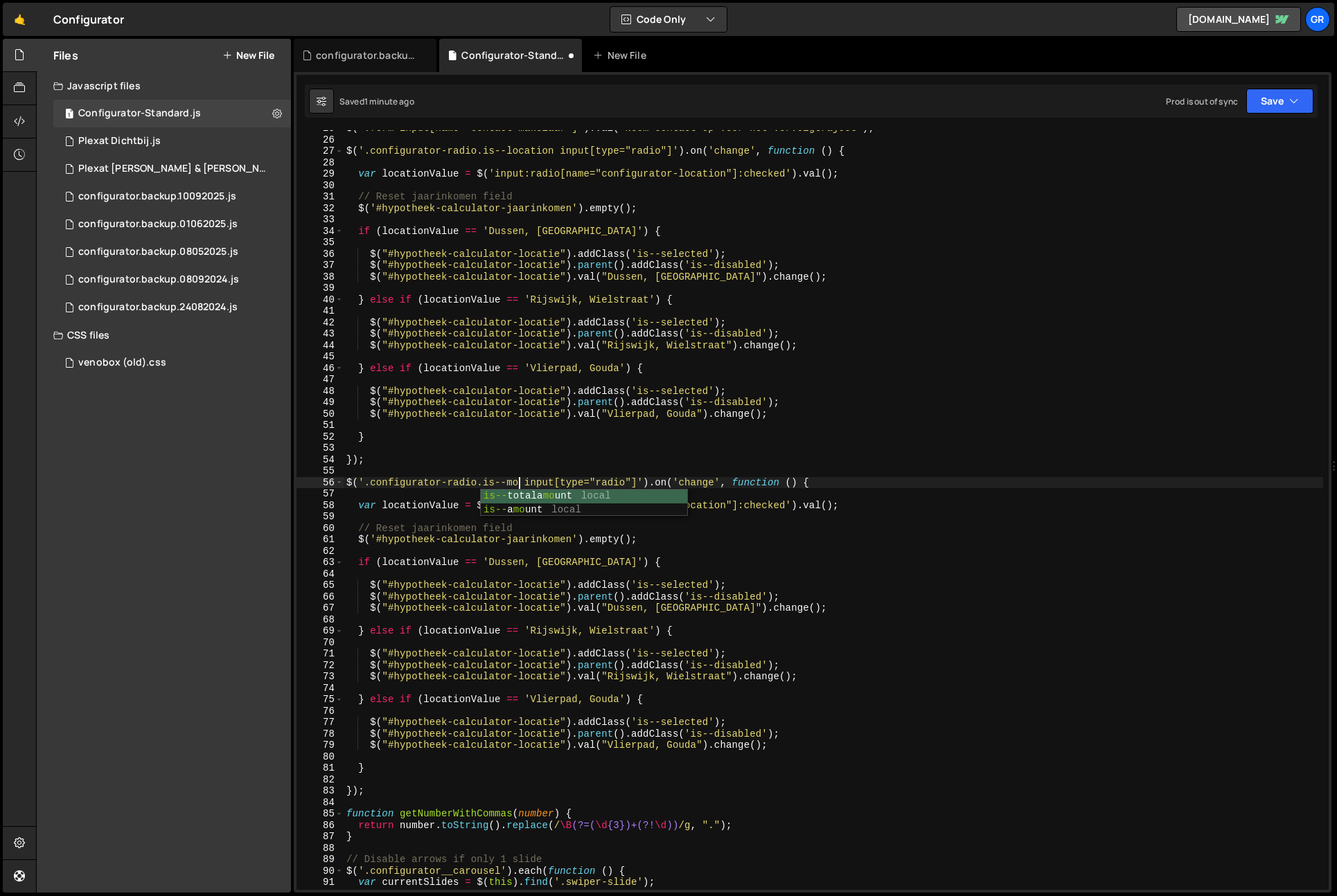
scroll to position [0, 13]
click at [512, 483] on div "$ ( '.form-input[name="Contact-makelaar"]' ) . val ( 'Neem contact op voor het …" at bounding box center [834, 514] width 980 height 782
click at [709, 505] on div "$ ( '.form-input[name="Contact-makelaar"]' ) . val ( 'Neem contact op voor het …" at bounding box center [834, 514] width 980 height 782
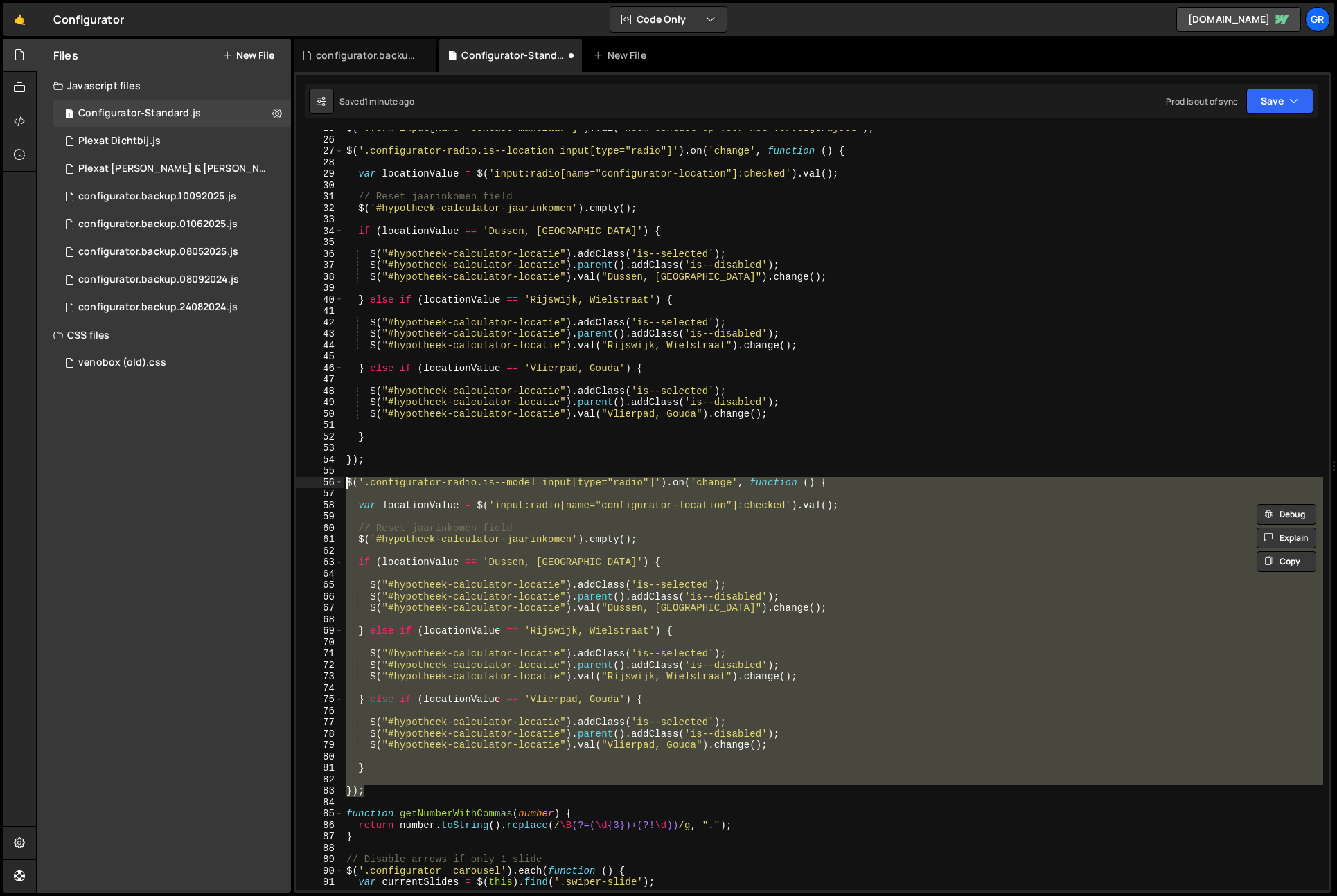
drag, startPoint x: 398, startPoint y: 794, endPoint x: 132, endPoint y: 484, distance: 408.5
click at [132, 484] on div "Files New File Javascript files 1 Configurator-Standard.js 0 1 Plexat Dichtbij.…" at bounding box center [686, 465] width 1301 height 855
type textarea "$('.configurator-radio.is--model input[type="radio"]').on('change', function ()…"
click at [559, 550] on div "$ ( '.form-input[name="Contact-makelaar"]' ) . val ( 'Neem contact op voor het …" at bounding box center [834, 510] width 980 height 760
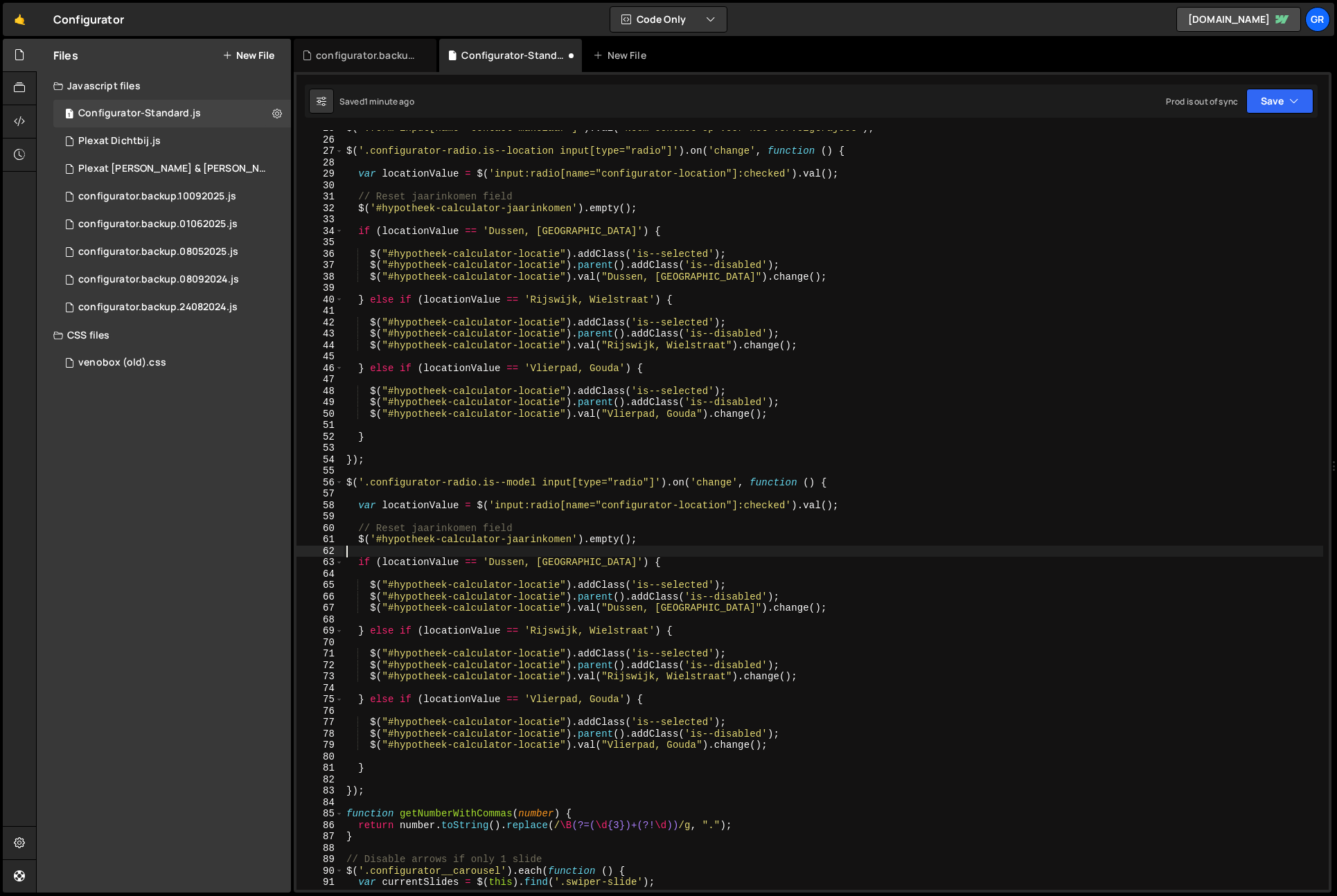
scroll to position [0, 0]
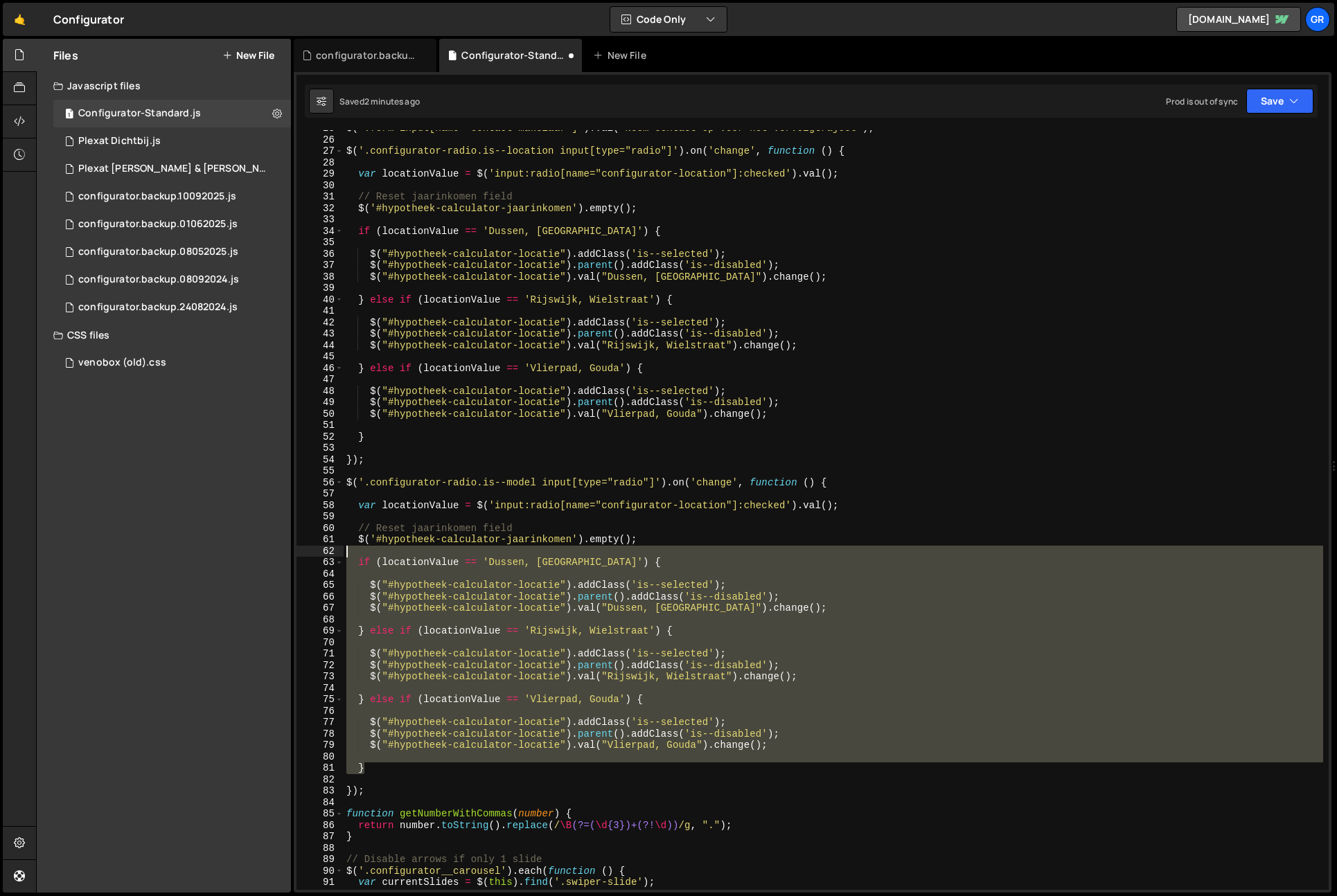
drag, startPoint x: 370, startPoint y: 771, endPoint x: 342, endPoint y: 548, distance: 224.8
click at [303, 555] on div "25 26 27 28 29 30 31 32 33 34 35 36 37 38 39 40 41 42 43 44 45 46 47 48 49 50 5…" at bounding box center [812, 510] width 1033 height 760
type textarea "if (locationValue == '[GEOGRAPHIC_DATA], [GEOGRAPHIC_DATA]') {"
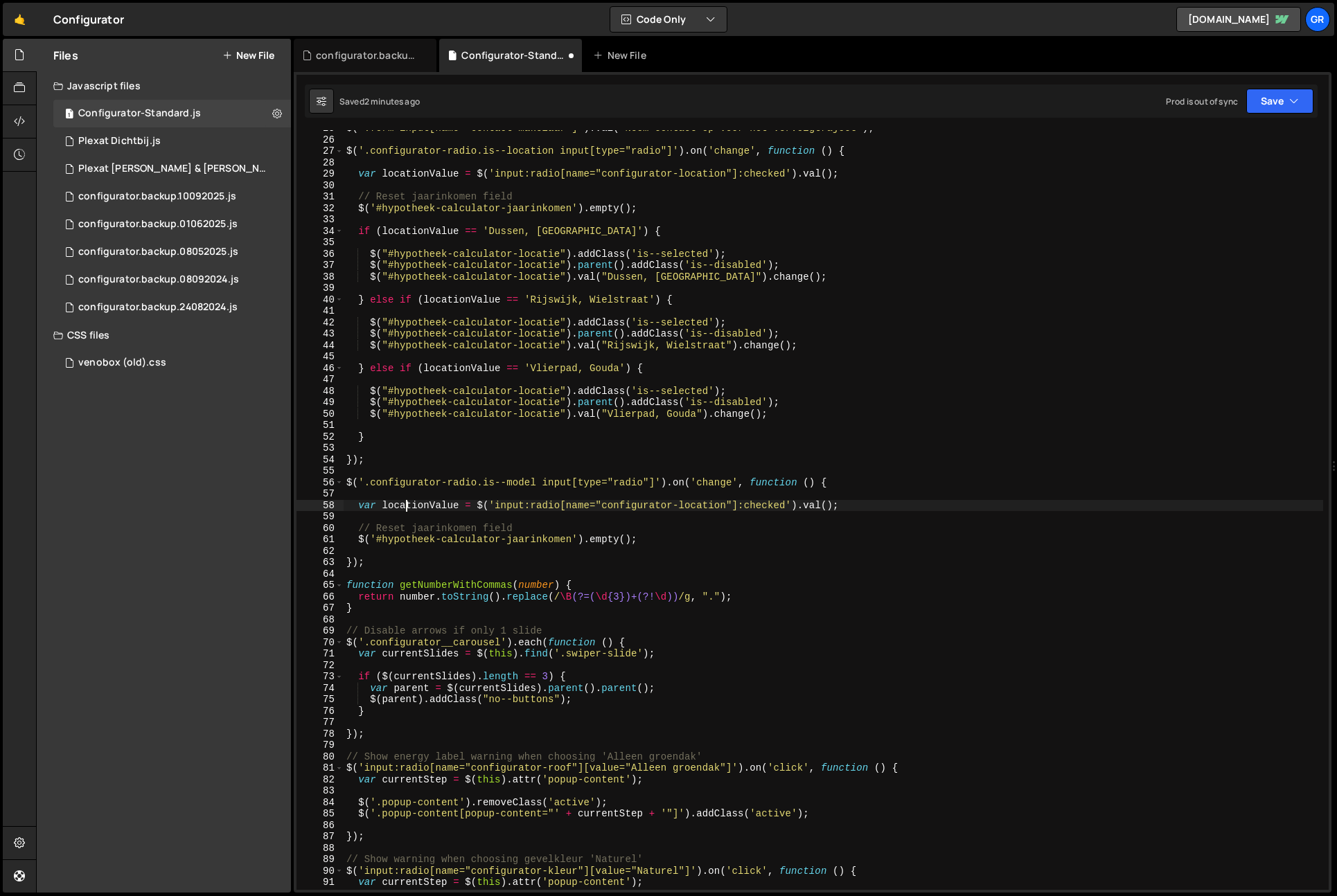
click at [409, 509] on div "$ ( '.form-input[name="Contact-makelaar"]' ) . val ( 'Neem contact op voor het …" at bounding box center [834, 514] width 980 height 782
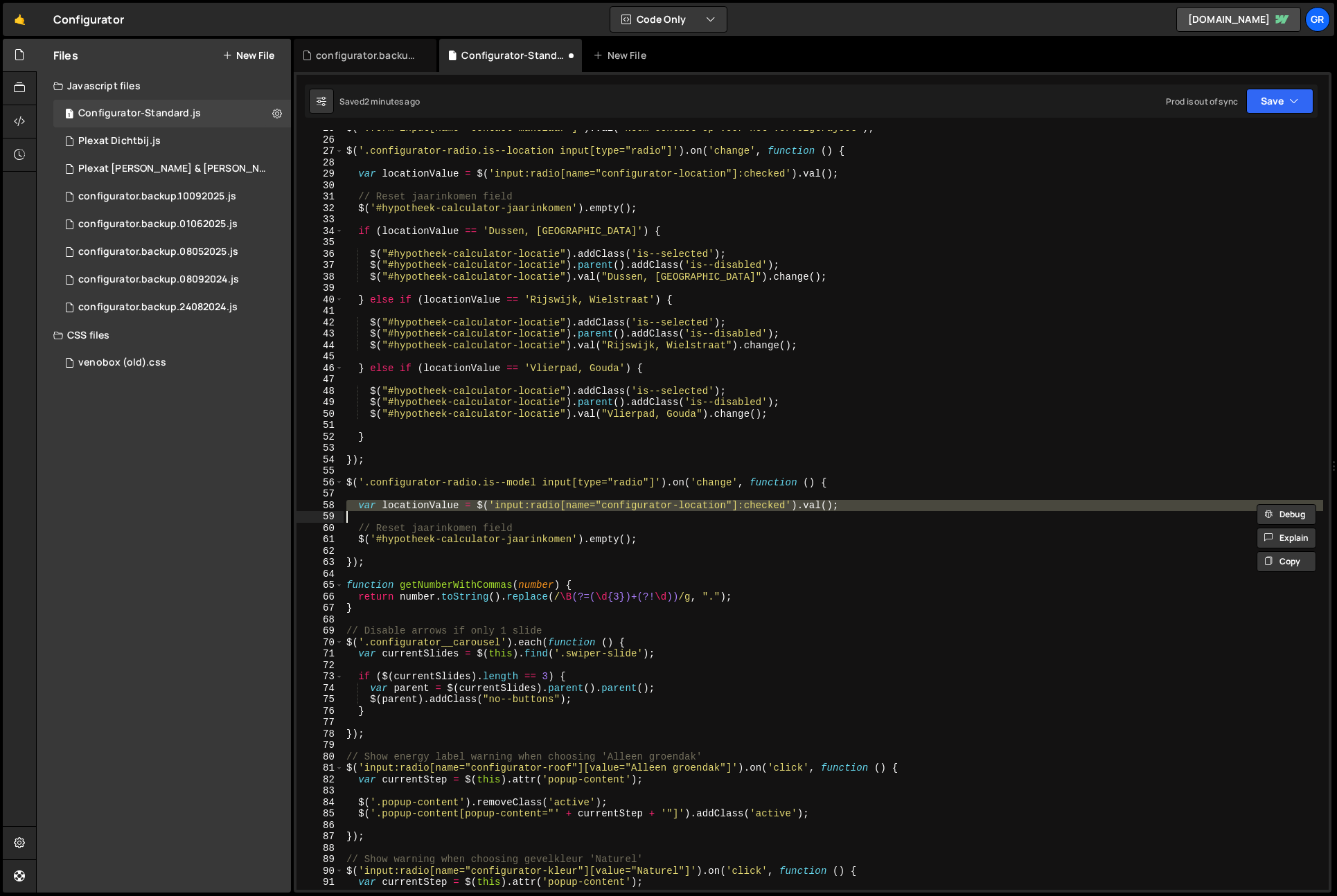
click at [409, 509] on div "$ ( '.form-input[name="Contact-makelaar"]' ) . val ( 'Neem contact op voor het …" at bounding box center [834, 514] width 980 height 782
type textarea "var locationValue = $('input:radio[name="configurator-location"]:checked').val(…"
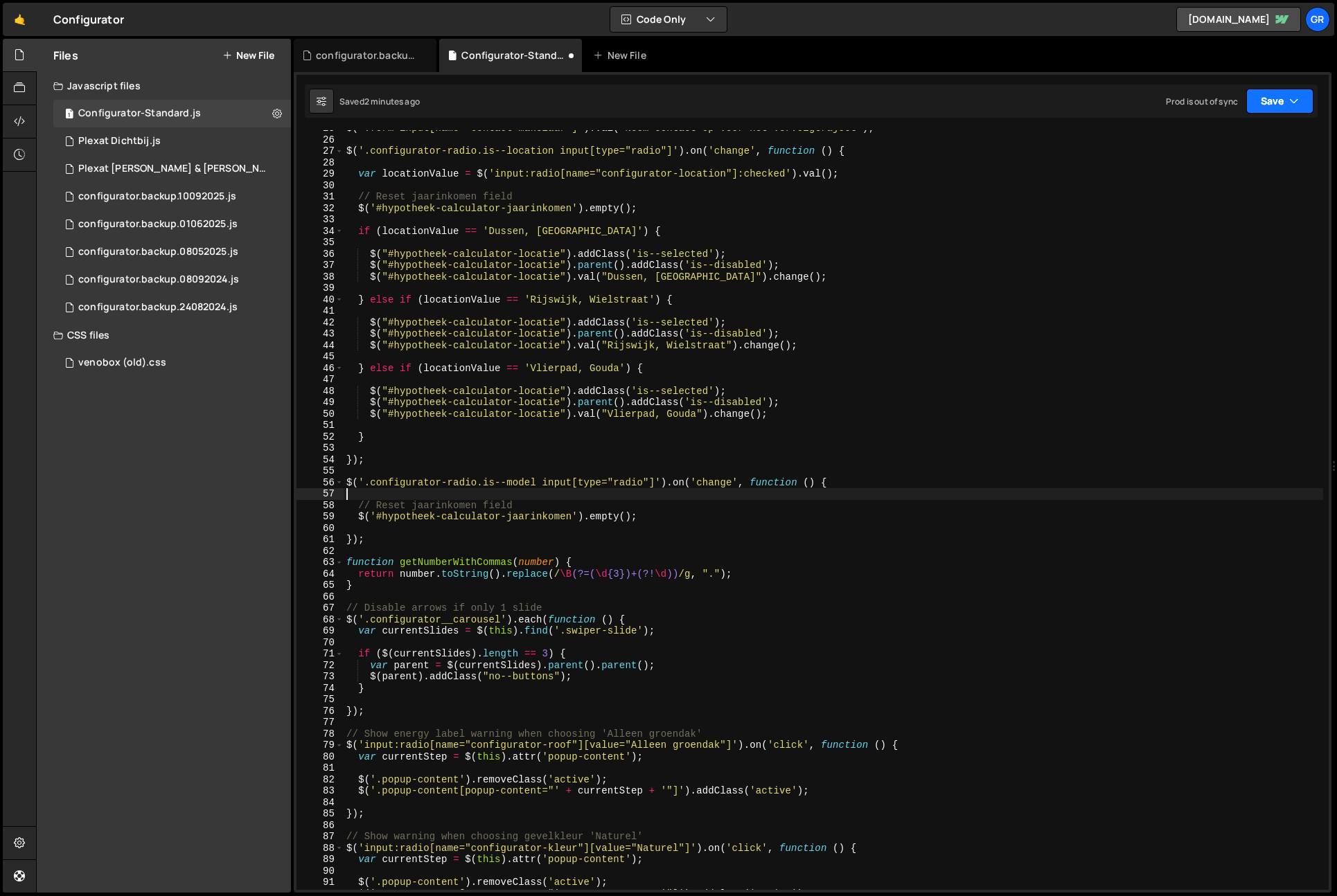
click at [1275, 116] on div "Saved 2 minutes ago Prod is out of sync Upgrade to Edit Save Save to Staging S …" at bounding box center [811, 102] width 1013 height 34
drag, startPoint x: 1278, startPoint y: 106, endPoint x: 1246, endPoint y: 143, distance: 48.9
click at [1275, 109] on button "Save" at bounding box center [1281, 101] width 67 height 25
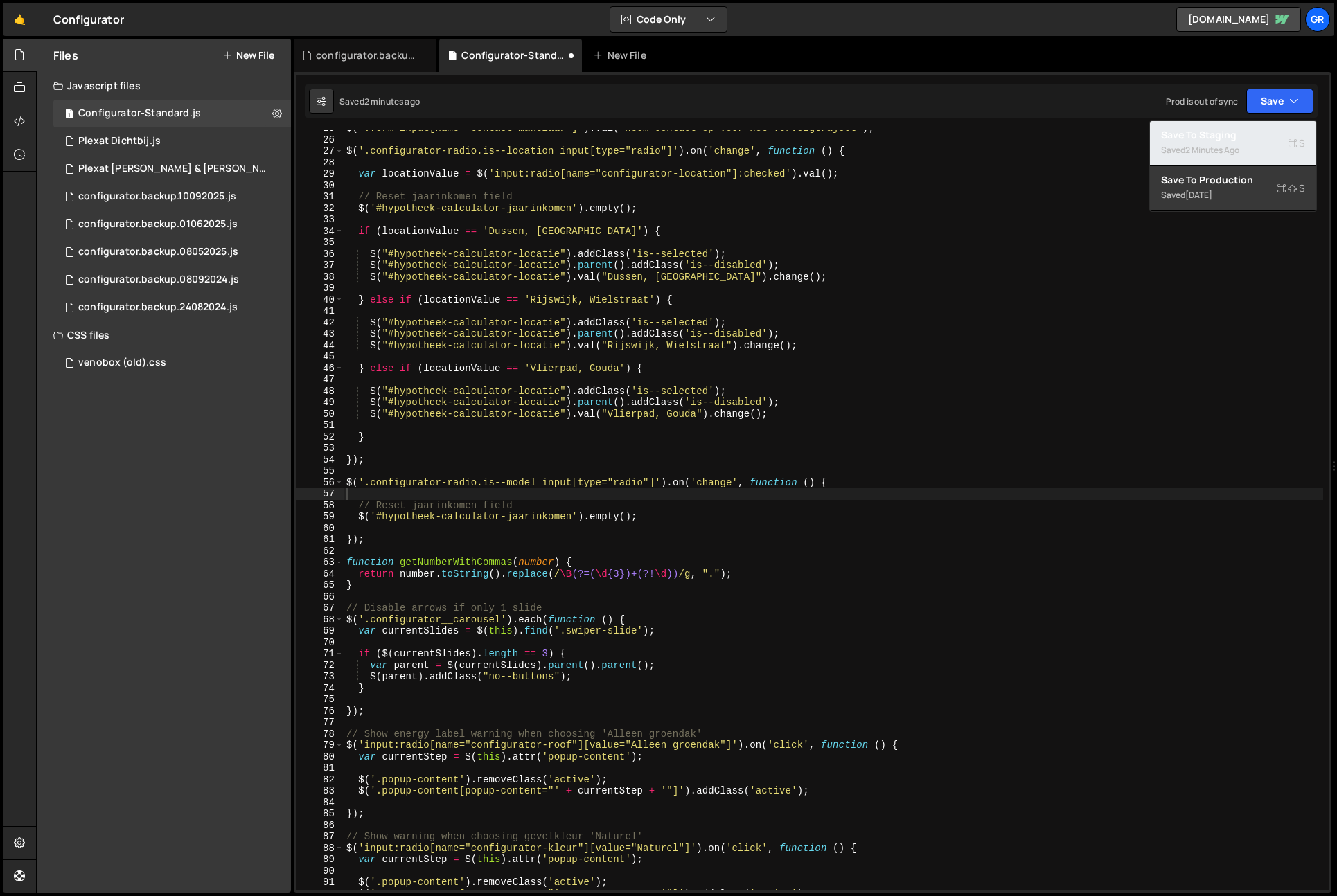
drag, startPoint x: 1246, startPoint y: 143, endPoint x: 1270, endPoint y: 154, distance: 26.4
click at [1246, 143] on div "Saved 2 minutes ago" at bounding box center [1233, 150] width 144 height 17
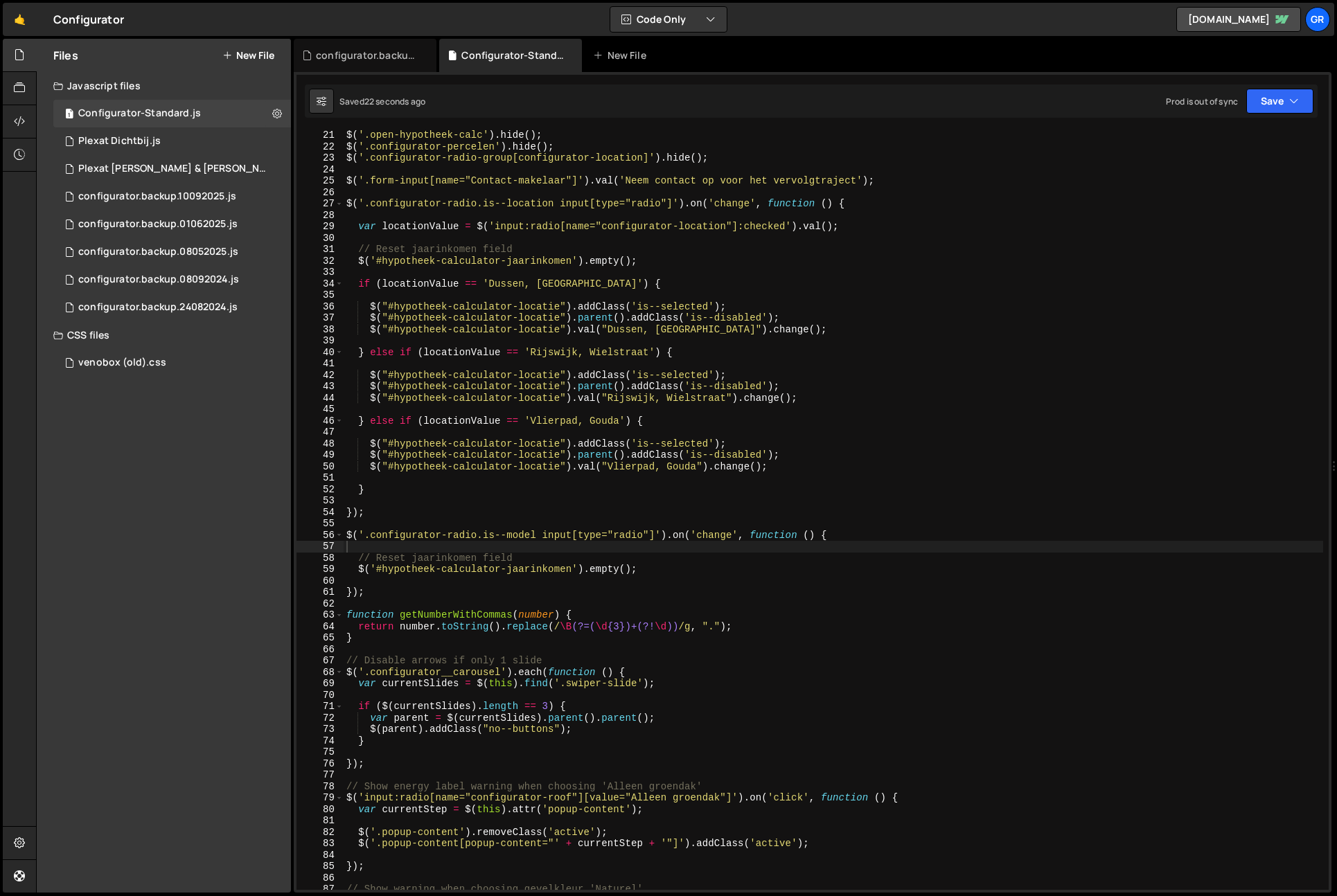
scroll to position [223, 0]
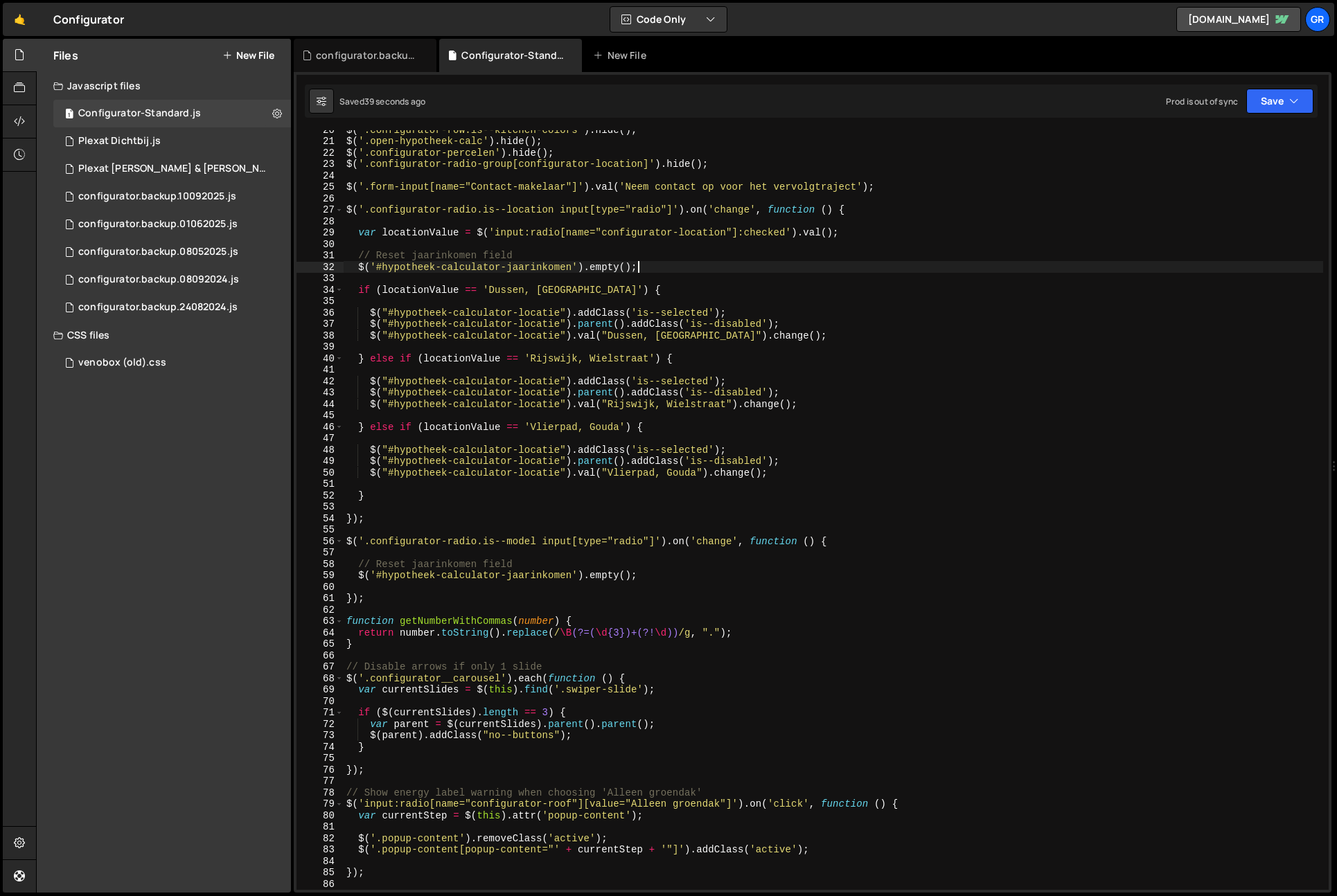
click at [703, 268] on div "$ ( '.configurator-row.is--kitchen-colors' ) . hide ( ) ; $ ( '.open-hypotheek-…" at bounding box center [834, 516] width 980 height 782
click at [370, 314] on div "$ ( '.configurator-row.is--kitchen-colors' ) . hide ( ) ; $ ( '.open-hypotheek-…" at bounding box center [834, 516] width 980 height 782
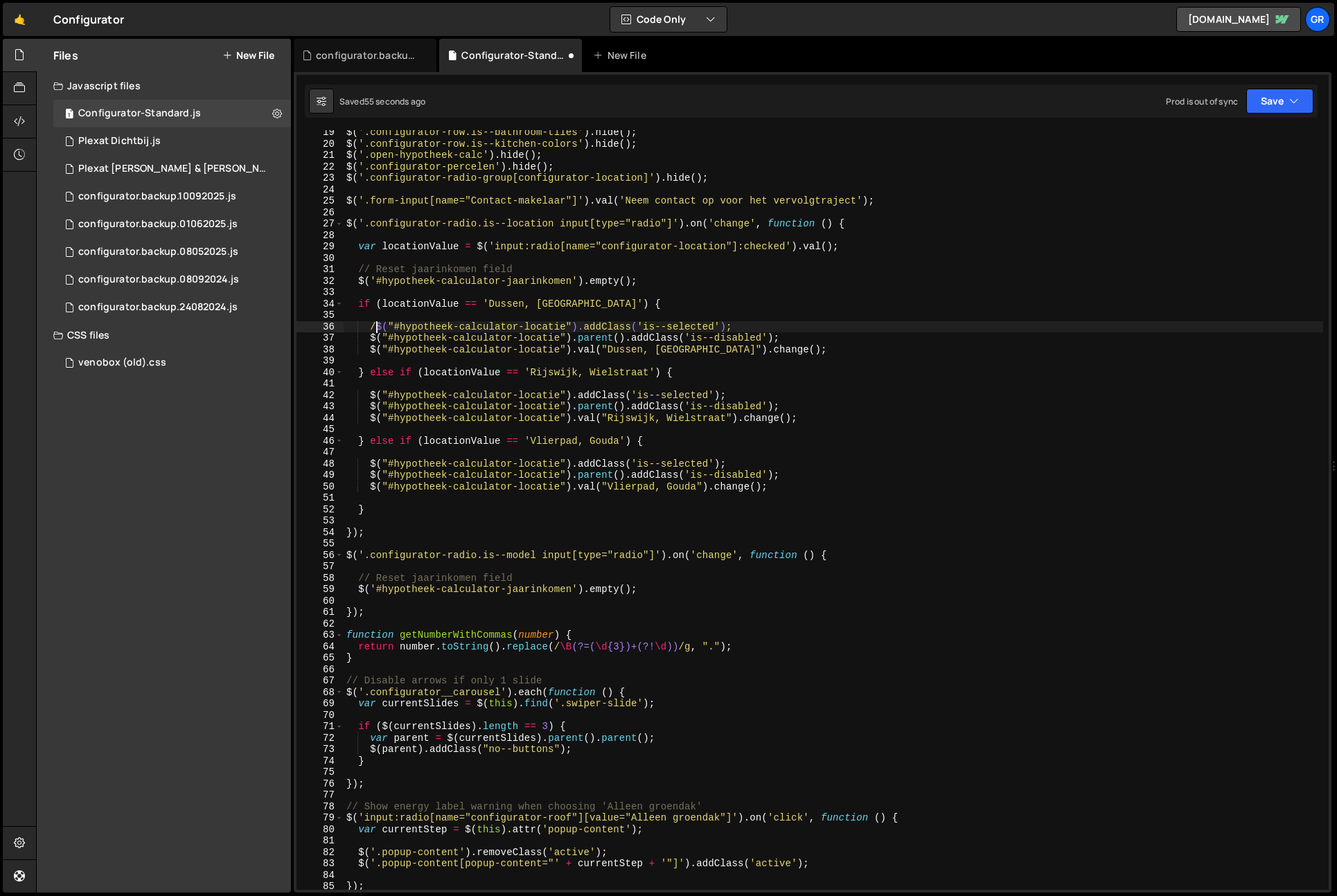
scroll to position [0, 2]
drag, startPoint x: 368, startPoint y: 340, endPoint x: 370, endPoint y: 356, distance: 16.1
click at [368, 340] on div "$ ( '.configurator-row.is--bathroom-tiles' ) . hide ( ) ; $ ( '.configurator-ro…" at bounding box center [834, 518] width 980 height 782
click at [368, 394] on div "$ ( '.configurator-row.is--bathroom-tiles' ) . hide ( ) ; $ ( '.configurator-ro…" at bounding box center [834, 518] width 980 height 782
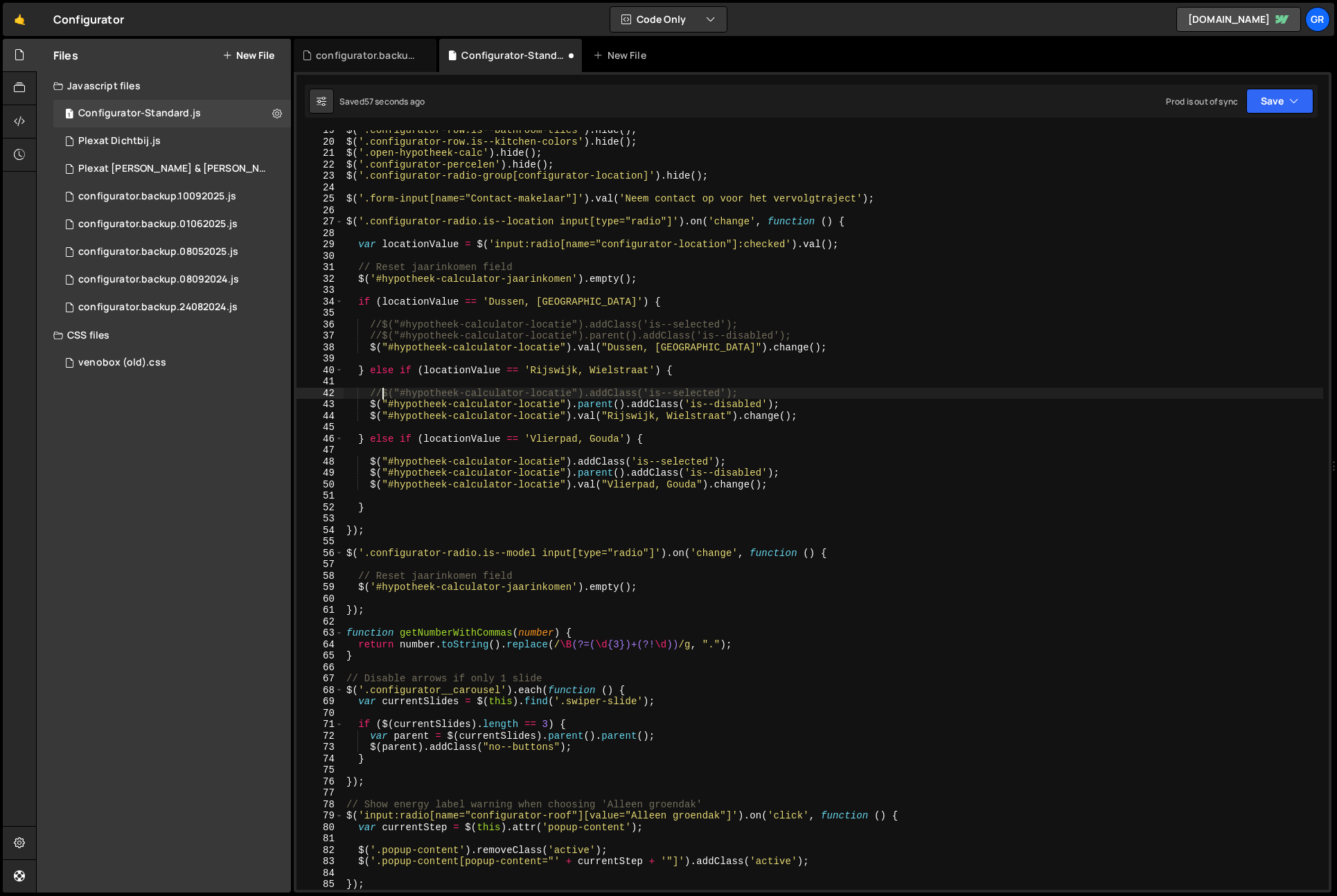
scroll to position [211, 0]
drag, startPoint x: 368, startPoint y: 405, endPoint x: 369, endPoint y: 445, distance: 40.0
click at [368, 405] on div "$ ( '.configurator-row.is--bathroom-tiles' ) . hide ( ) ; $ ( '.configurator-ro…" at bounding box center [834, 516] width 980 height 782
click at [372, 463] on div "$ ( '.configurator-row.is--bathroom-tiles' ) . hide ( ) ; $ ( '.configurator-ro…" at bounding box center [834, 518] width 980 height 782
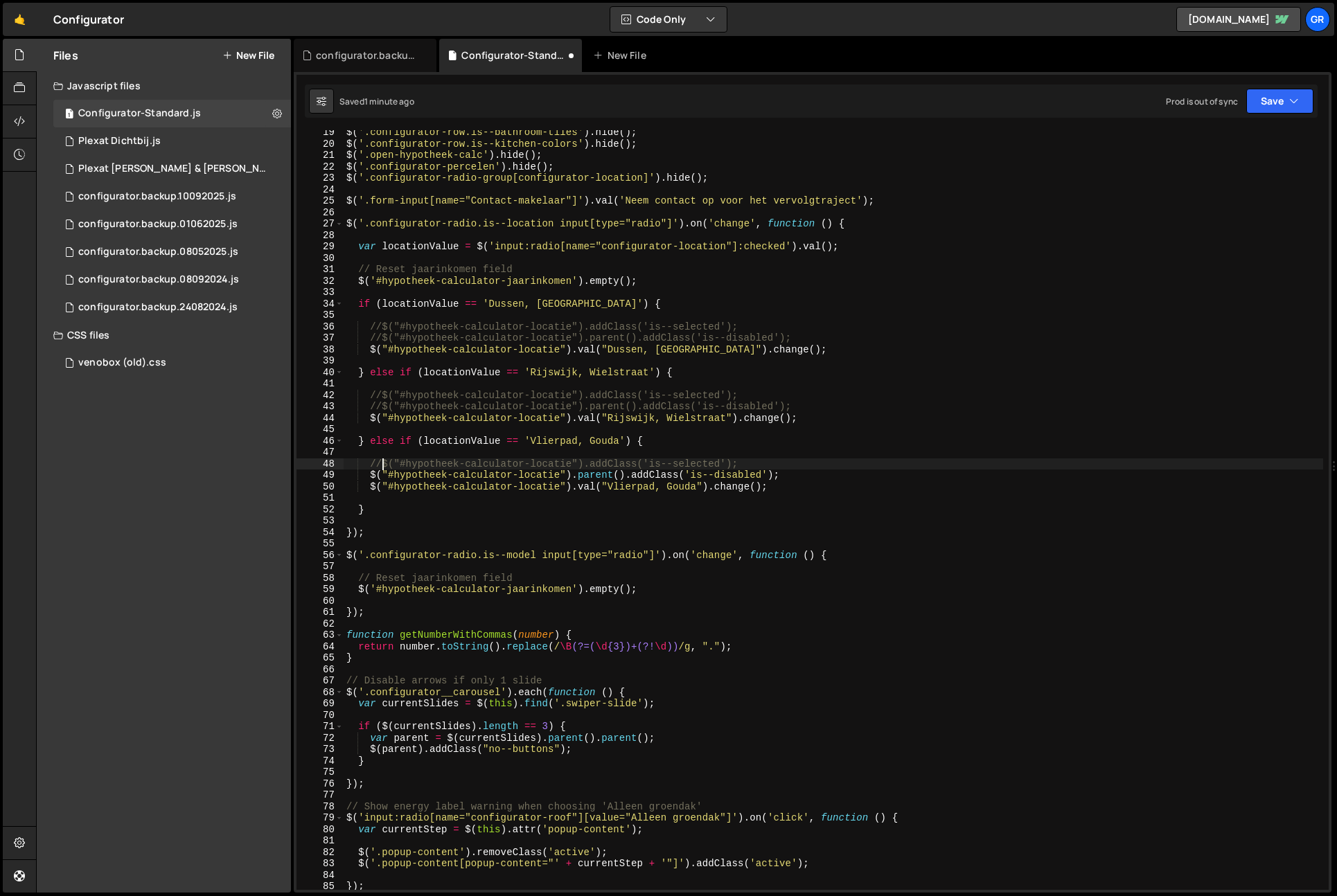
scroll to position [208, 0]
click at [371, 477] on div "$ ( '.configurator-row.is--bathroom-tiles' ) . hide ( ) ; $ ( '.configurator-ro…" at bounding box center [834, 518] width 980 height 782
click at [443, 281] on div "$ ( '.configurator-row.is--bathroom-tiles' ) . hide ( ) ; $ ( '.configurator-ro…" at bounding box center [834, 519] width 980 height 782
click at [722, 283] on div "$ ( '.configurator-row.is--bathroom-tiles' ) . hide ( ) ; $ ( '.configurator-ro…" at bounding box center [834, 519] width 980 height 782
click at [881, 246] on div "$ ( '.configurator-row.is--bathroom-tiles' ) . hide ( ) ; $ ( '.configurator-ro…" at bounding box center [834, 519] width 980 height 782
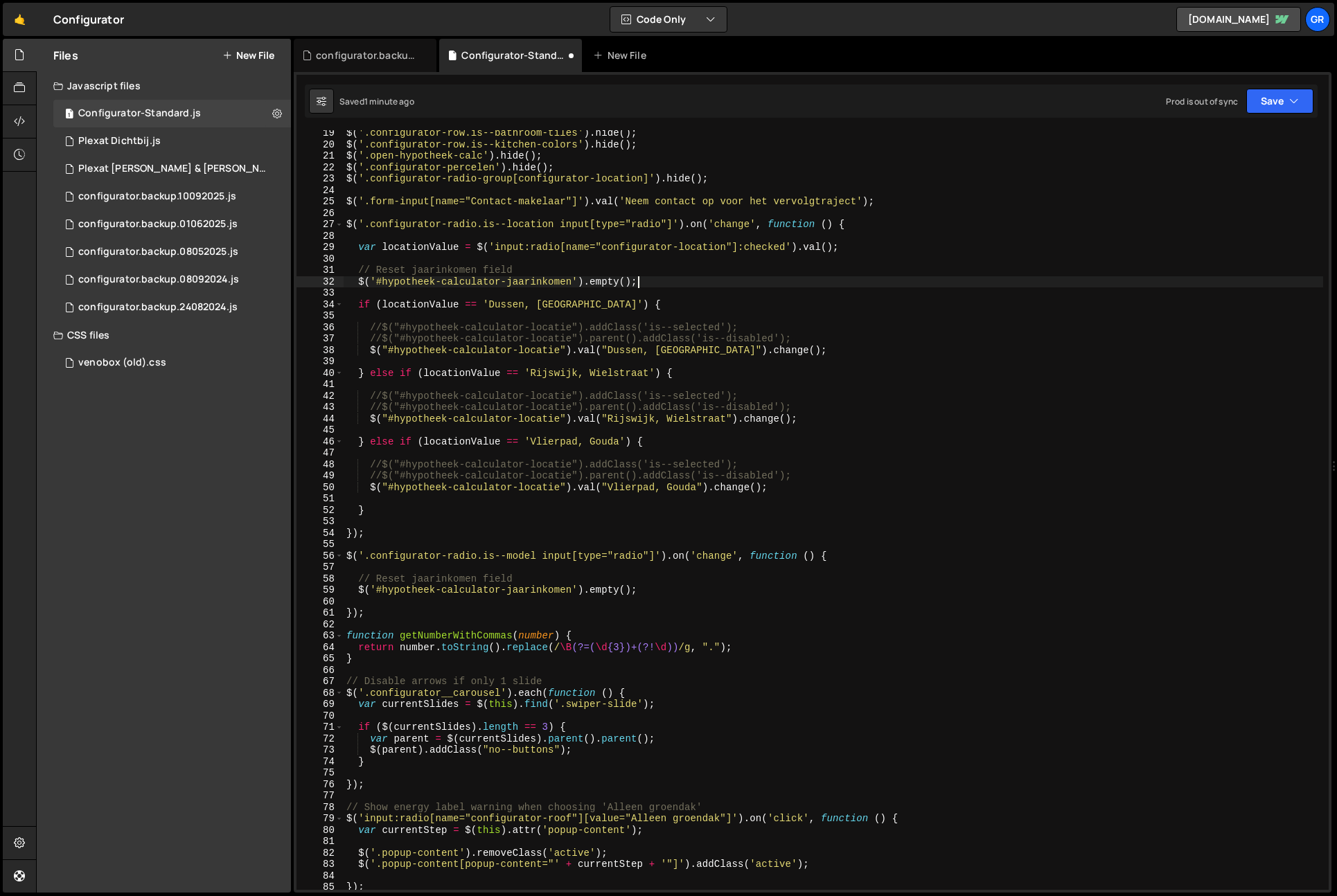
type textarea "var locationValue = $('input:radio[name="configurator-location"]:checked').val(…"
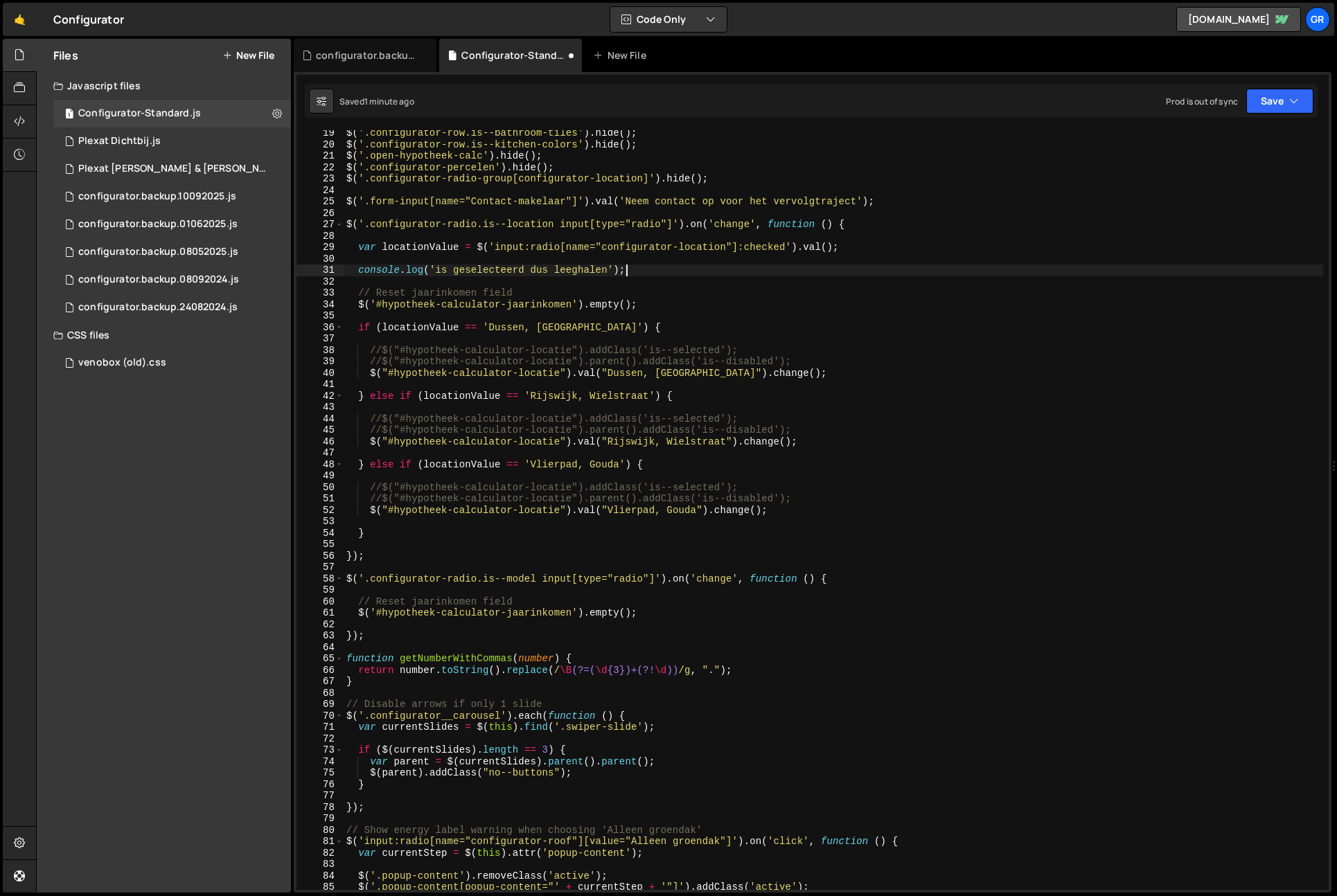
scroll to position [0, 19]
click at [1266, 102] on button "Save" at bounding box center [1281, 101] width 67 height 25
click at [1247, 126] on button "Save to Staging S Saved 1 minute ago" at bounding box center [1233, 144] width 166 height 45
click at [358, 273] on div "$ ( '.configurator-row.is--bathroom-tiles' ) . hide ( ) ; $ ( '.configurator-ro…" at bounding box center [834, 519] width 980 height 782
click at [671, 614] on div "$ ( '.configurator-row.is--bathroom-tiles' ) . hide ( ) ; $ ( '.configurator-ro…" at bounding box center [834, 519] width 980 height 782
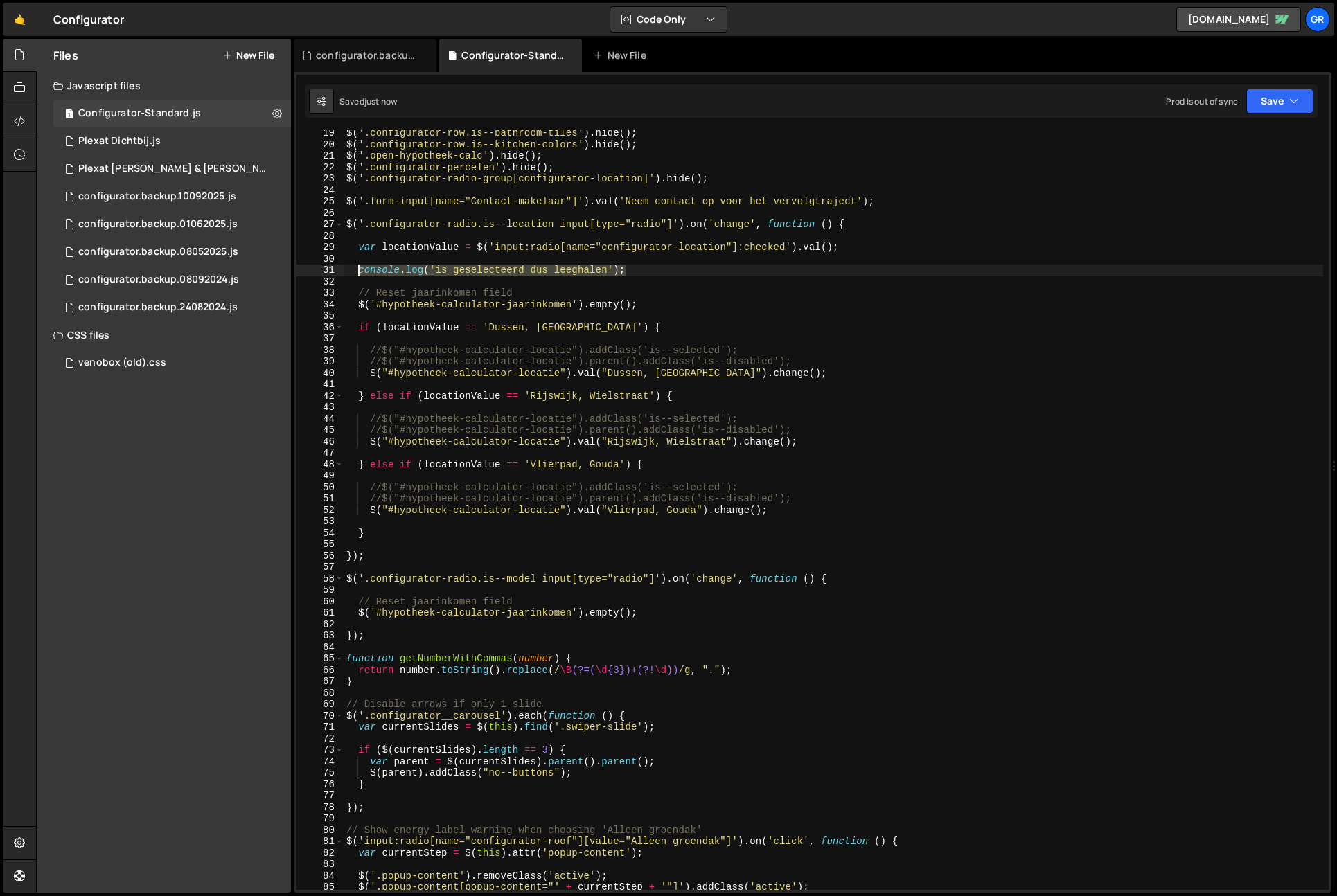
type textarea "$('#hypotheek-calculator-jaarinkomen').empty();"
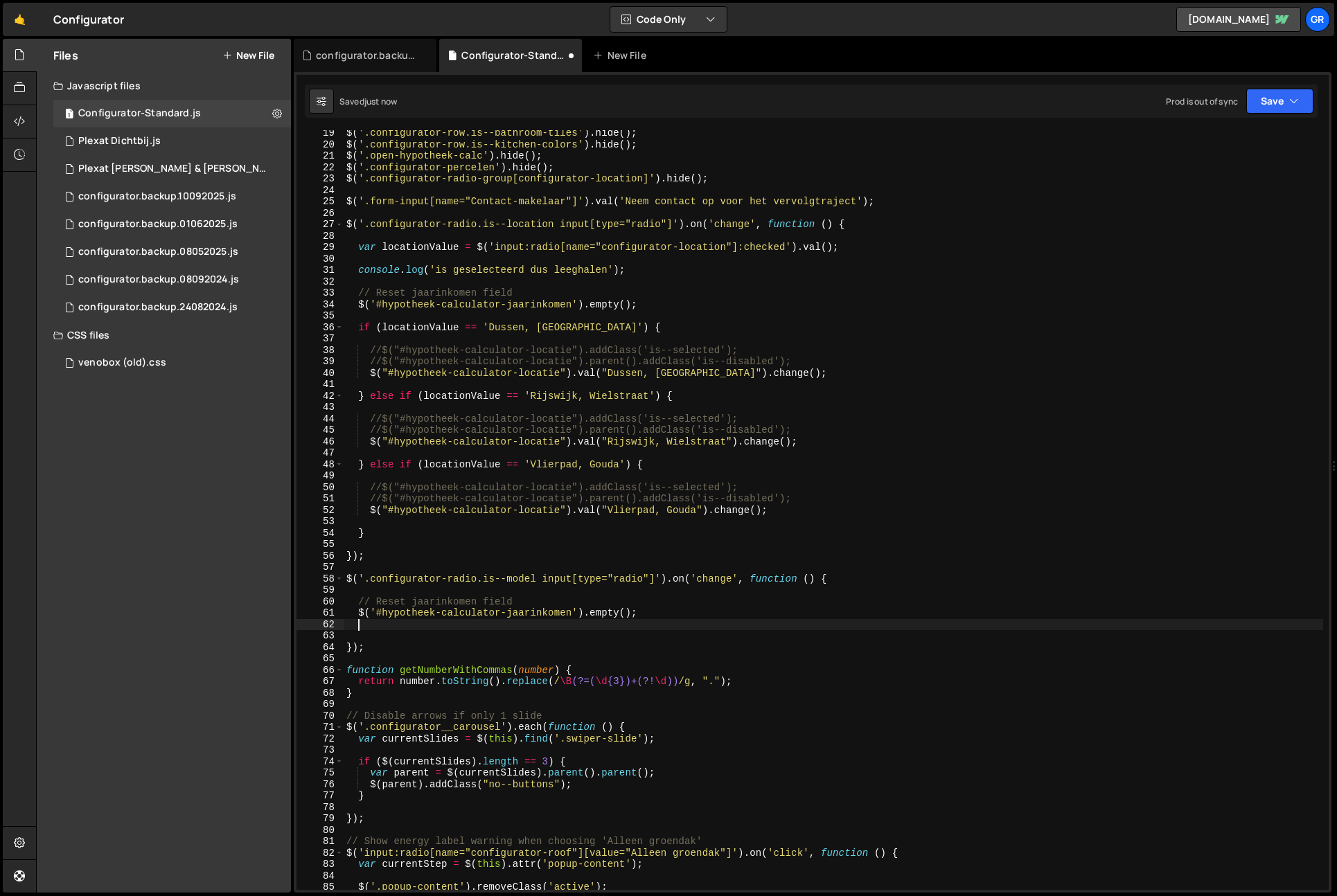
scroll to position [0, 0]
paste textarea "console.log('is geselecteerd dus leeghalen');"
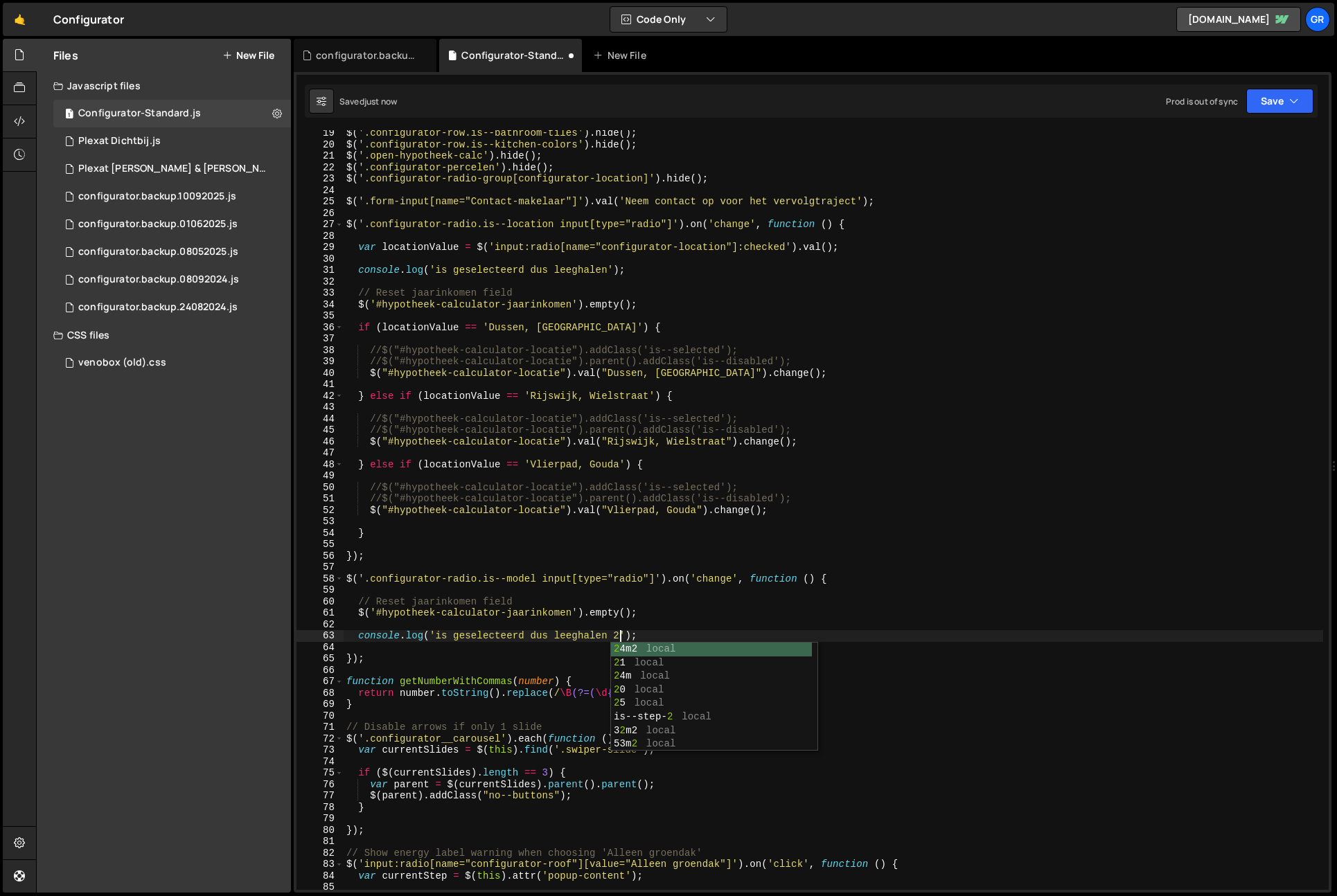
scroll to position [0, 19]
click at [1294, 113] on button "Save" at bounding box center [1281, 101] width 67 height 25
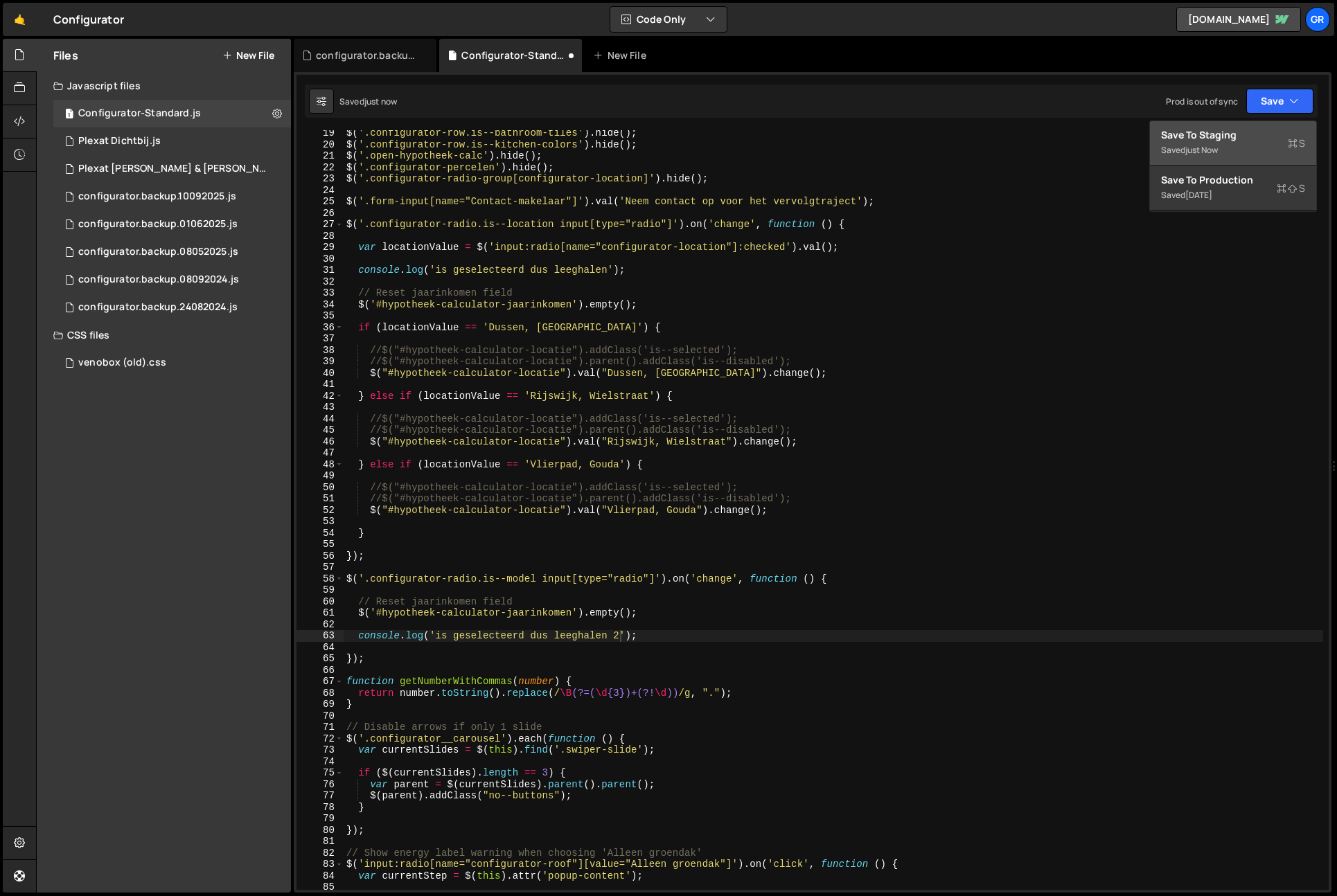
click at [1269, 131] on div "Save to Staging S" at bounding box center [1233, 135] width 144 height 14
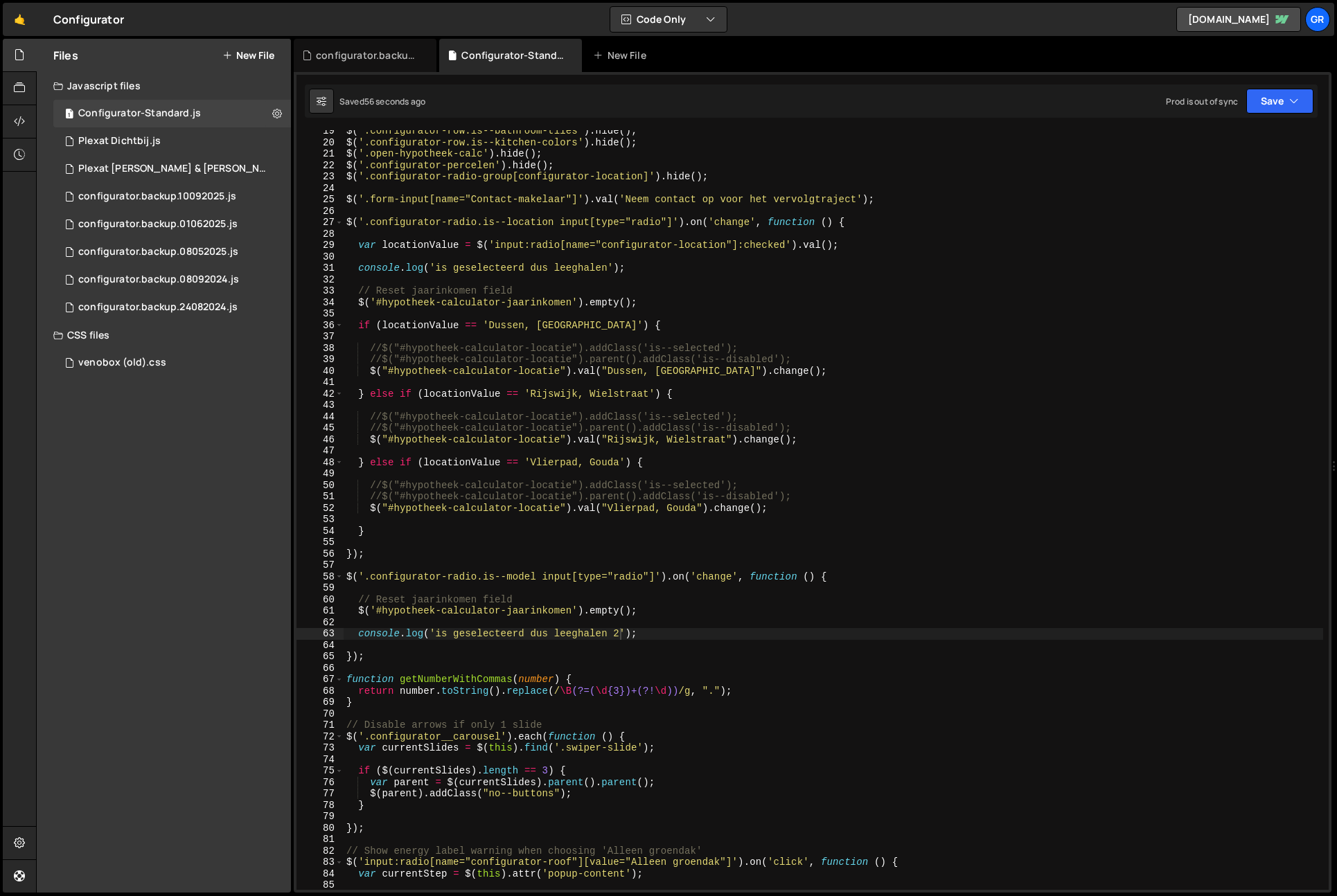
scroll to position [209, 0]
click at [639, 265] on div "$ ( '.configurator-row.is--bathroom-tiles' ) . hide ( ) ; $ ( '.configurator-ro…" at bounding box center [834, 517] width 980 height 782
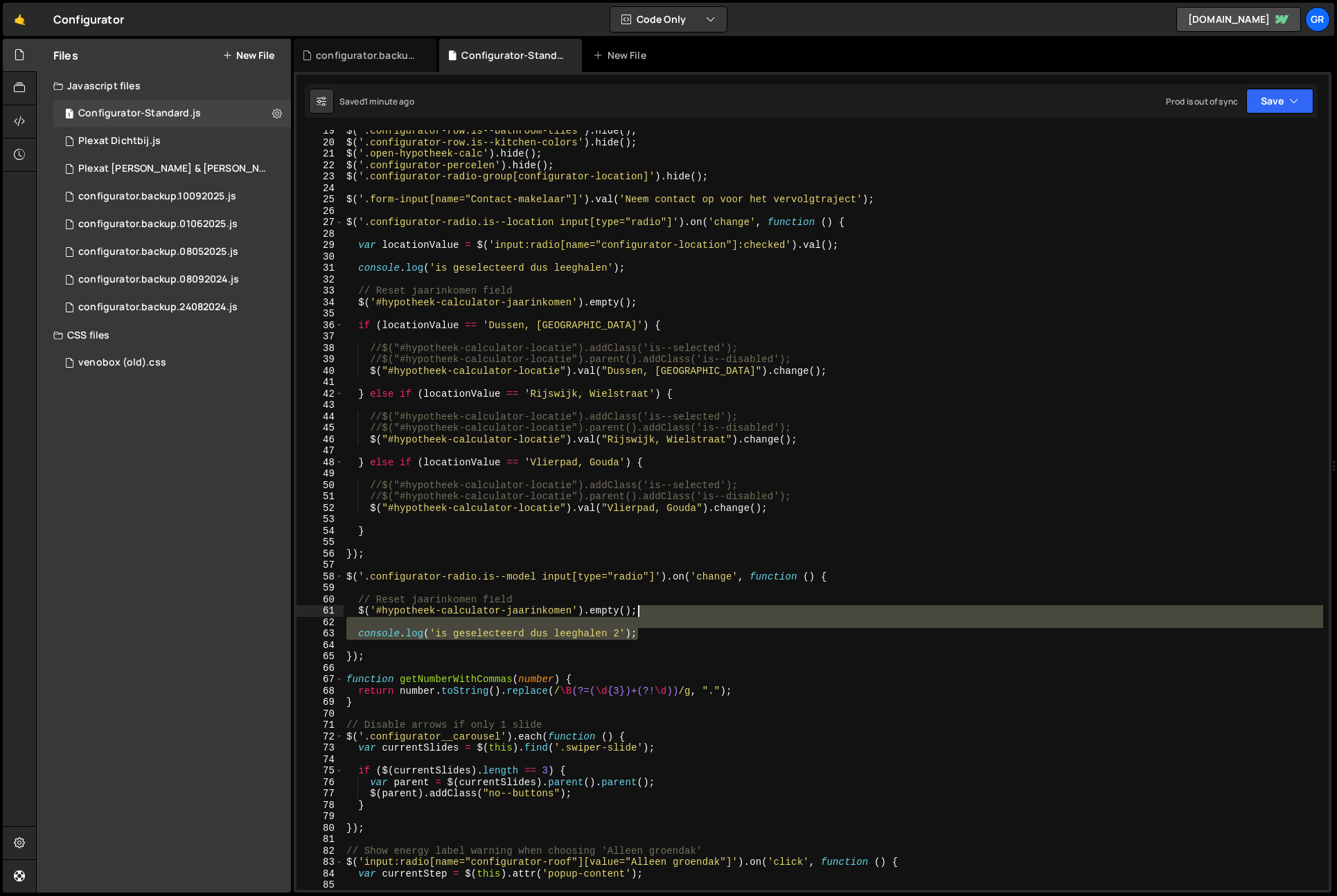
drag, startPoint x: 643, startPoint y: 636, endPoint x: 648, endPoint y: 613, distance: 23.5
click at [648, 613] on div "$ ( '.configurator-row.is--bathroom-tiles' ) . hide ( ) ; $ ( '.configurator-ro…" at bounding box center [834, 517] width 980 height 782
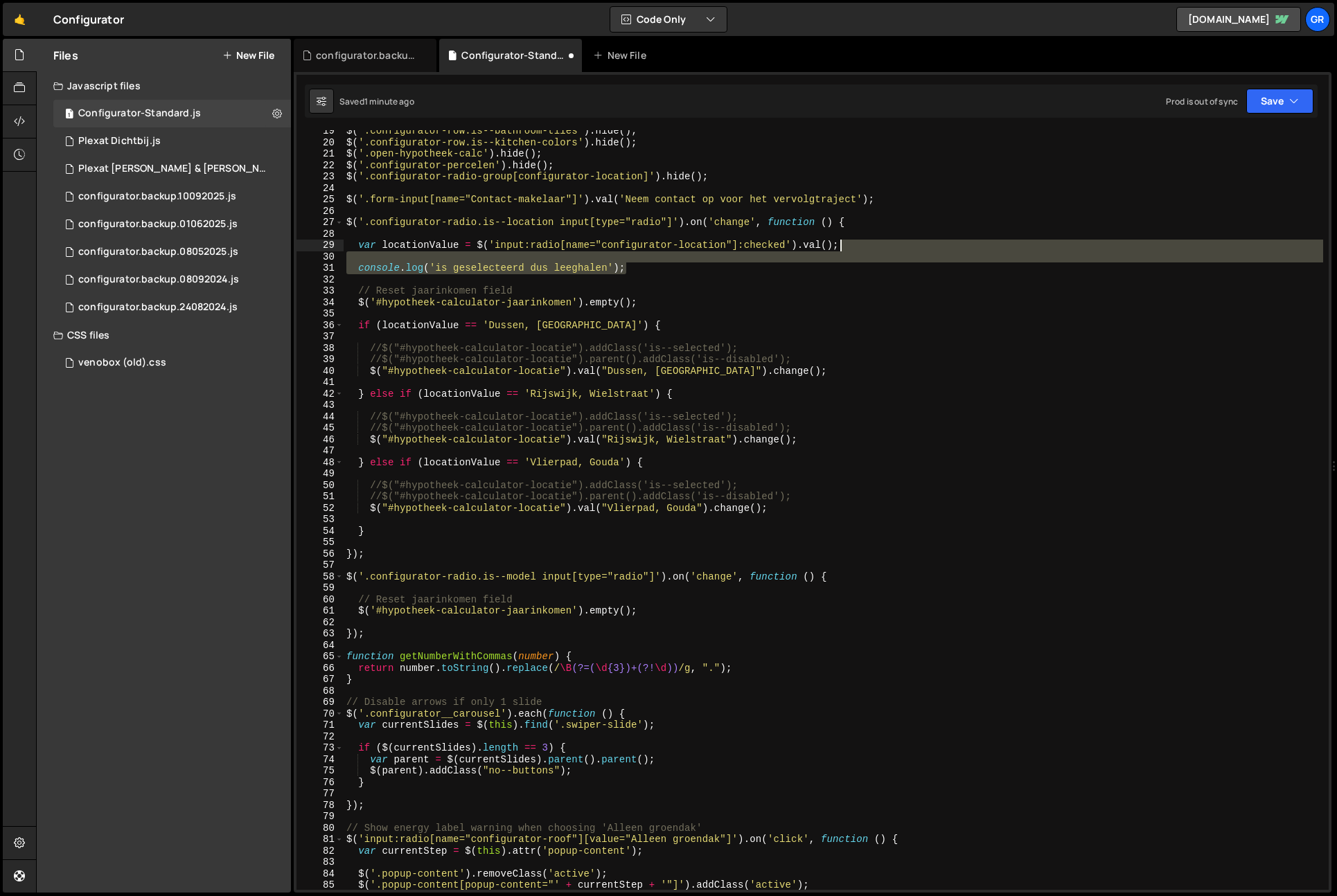
drag, startPoint x: 658, startPoint y: 269, endPoint x: 870, endPoint y: 246, distance: 213.2
click at [870, 246] on div "$ ( '.configurator-row.is--bathroom-tiles' ) . hide ( ) ; $ ( '.configurator-ro…" at bounding box center [834, 517] width 980 height 782
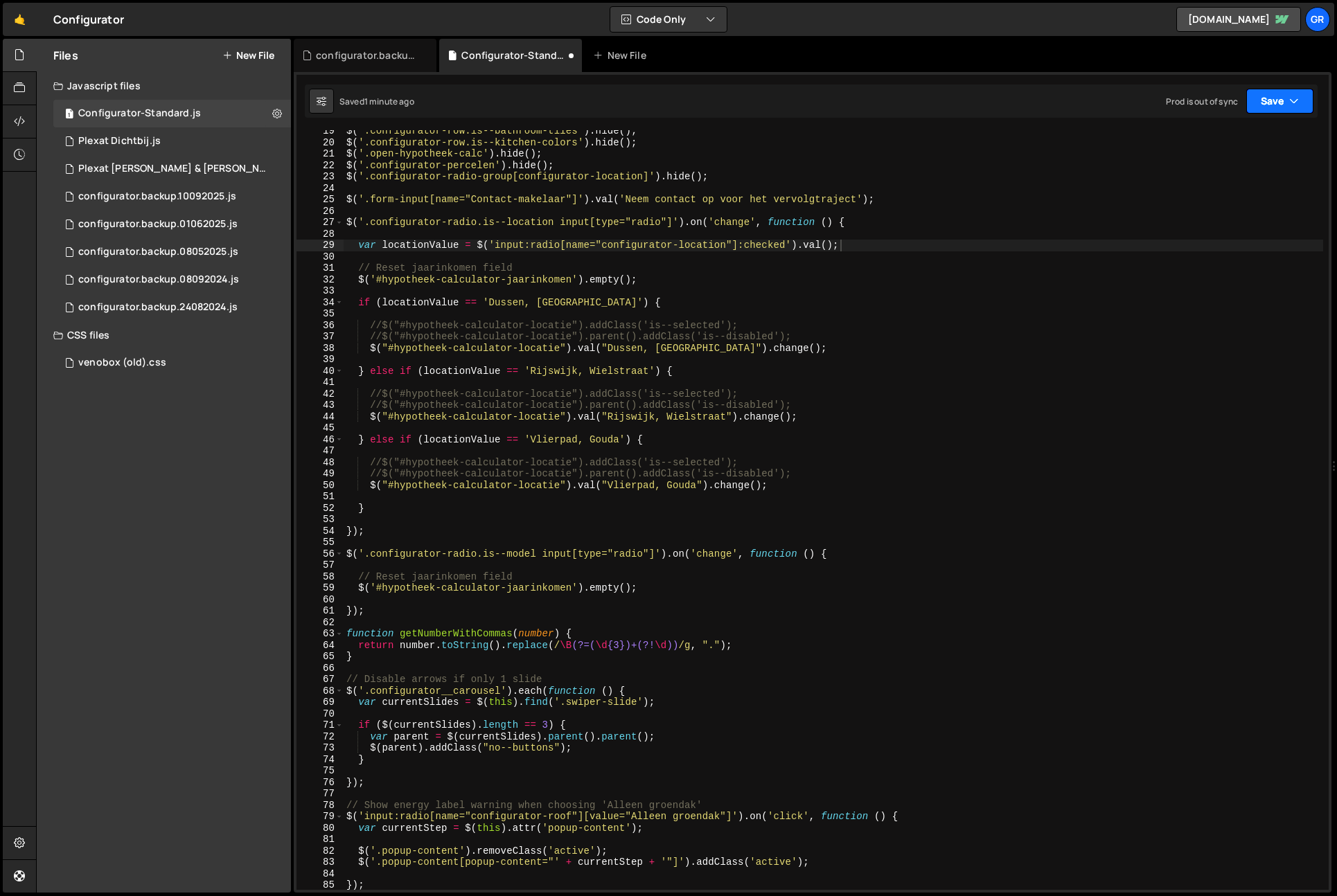
click at [1290, 90] on button "Save" at bounding box center [1281, 101] width 67 height 25
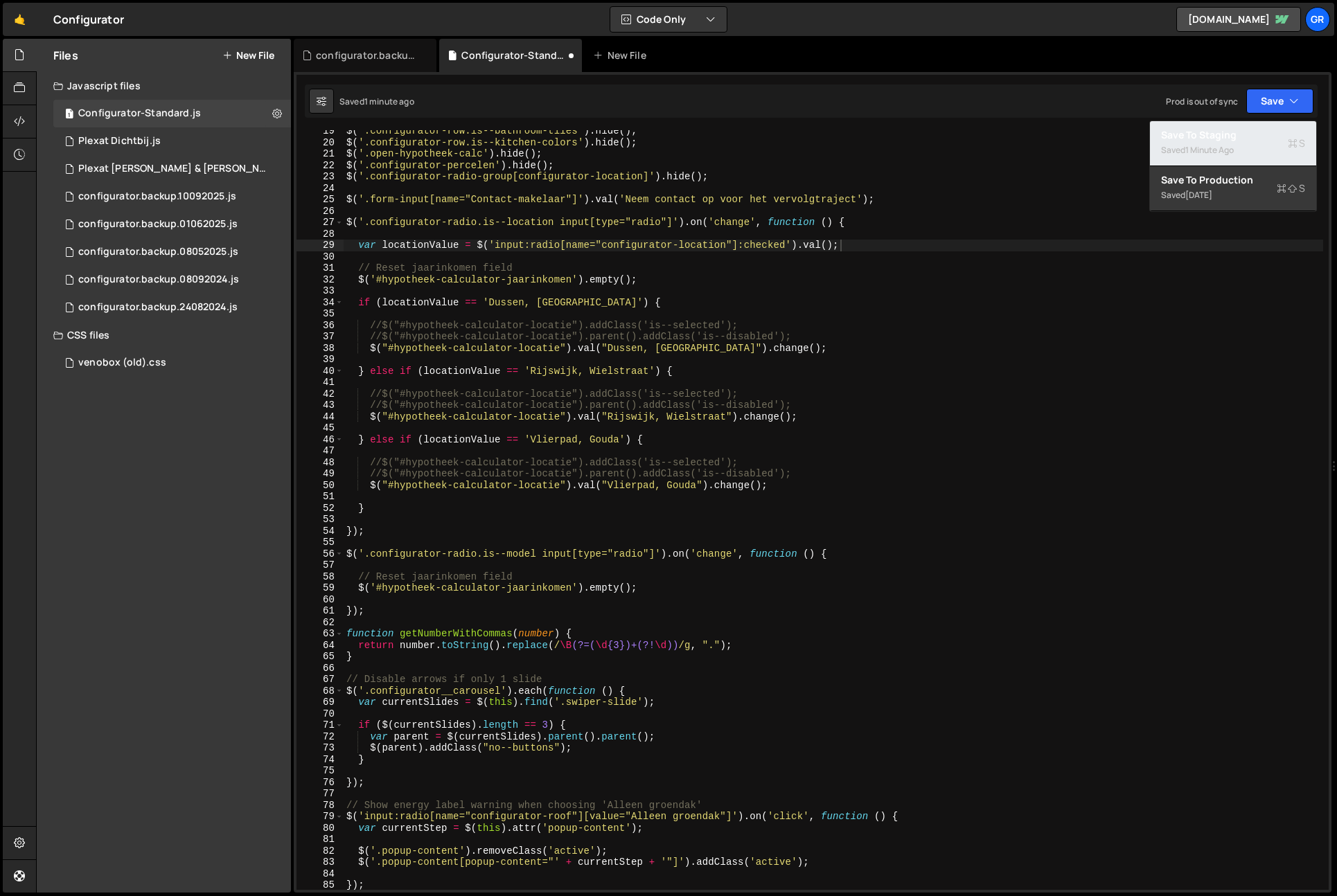
drag, startPoint x: 1279, startPoint y: 142, endPoint x: 1285, endPoint y: 145, distance: 6.7
click at [1279, 142] on div "Saved 1 minute ago" at bounding box center [1233, 150] width 144 height 17
type textarea "$("#hypotheek-calculator-locatie").val("[GEOGRAPHIC_DATA], [GEOGRAPHIC_DATA]").…"
click at [695, 349] on div "$ ( '.configurator-row.is--bathroom-tiles' ) . hide ( ) ; $ ( '.configurator-ro…" at bounding box center [834, 517] width 980 height 782
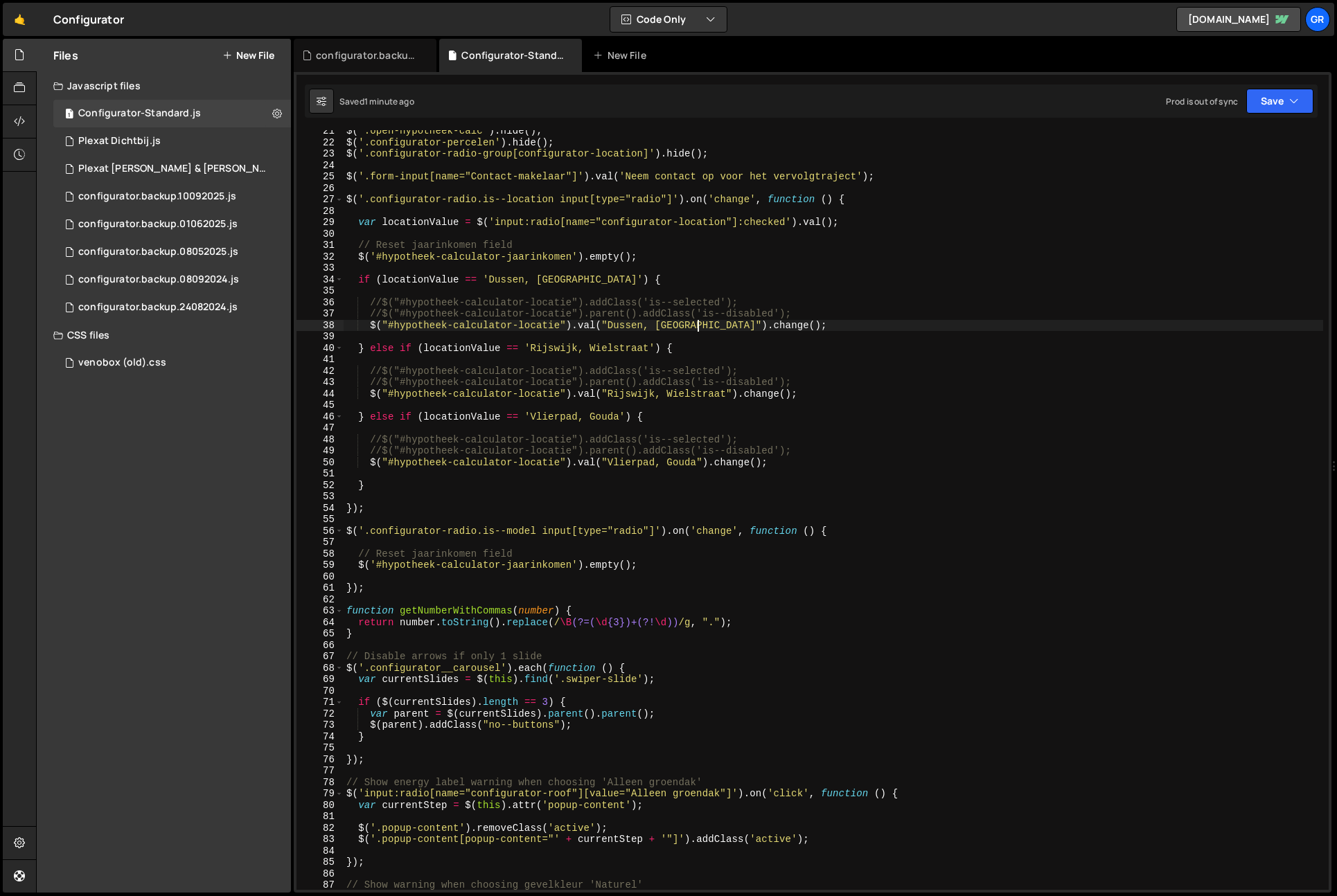
scroll to position [233, 0]
